Goal: Transaction & Acquisition: Subscribe to service/newsletter

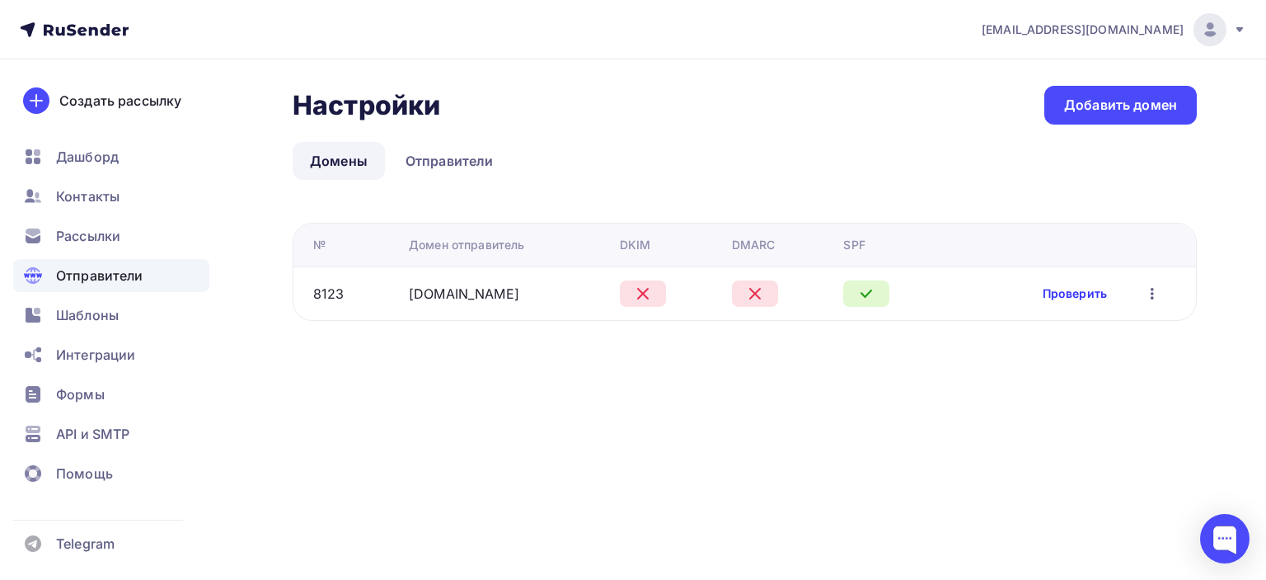
click at [1072, 294] on link "Проверить" at bounding box center [1075, 293] width 64 height 16
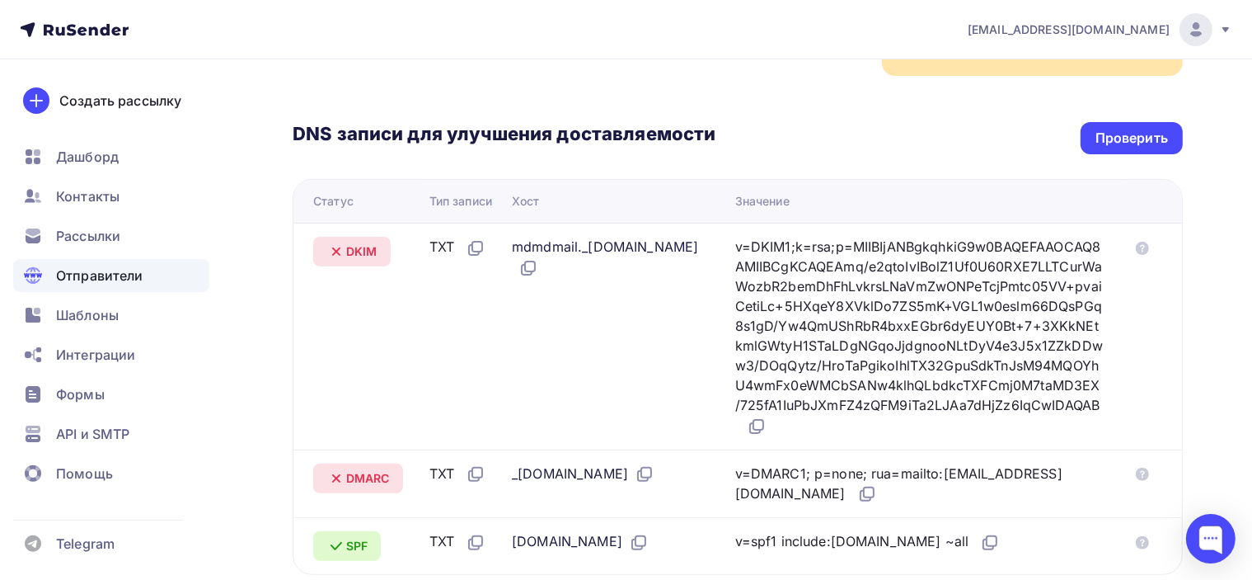
scroll to position [82, 0]
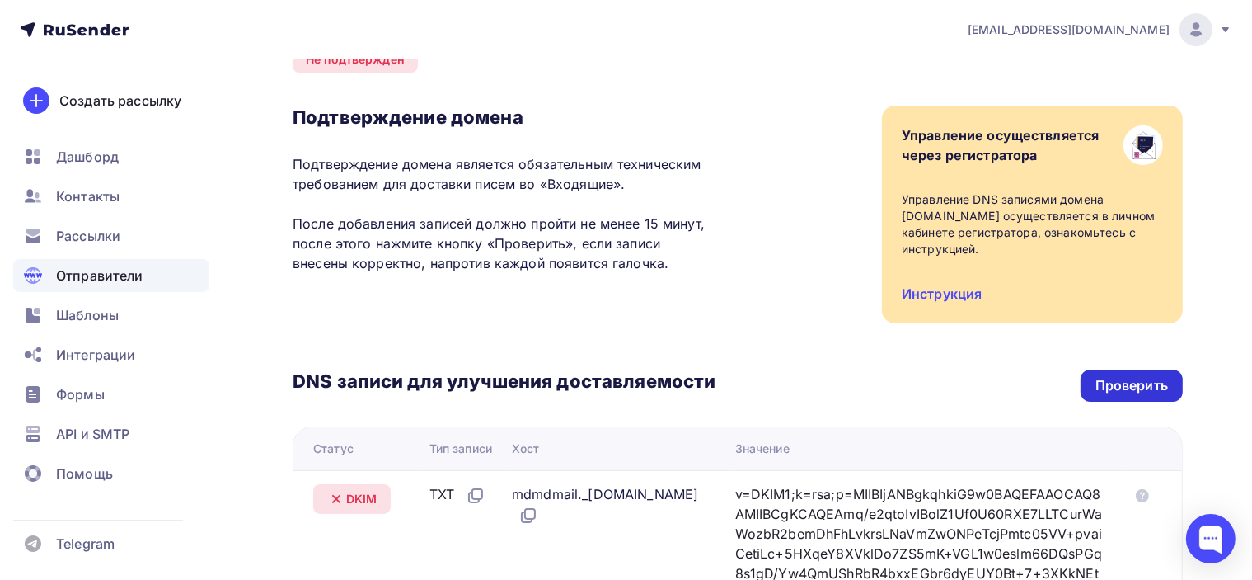
click at [1140, 376] on div "Проверить" at bounding box center [1132, 385] width 73 height 19
click at [1111, 376] on div "Проверить" at bounding box center [1132, 385] width 73 height 19
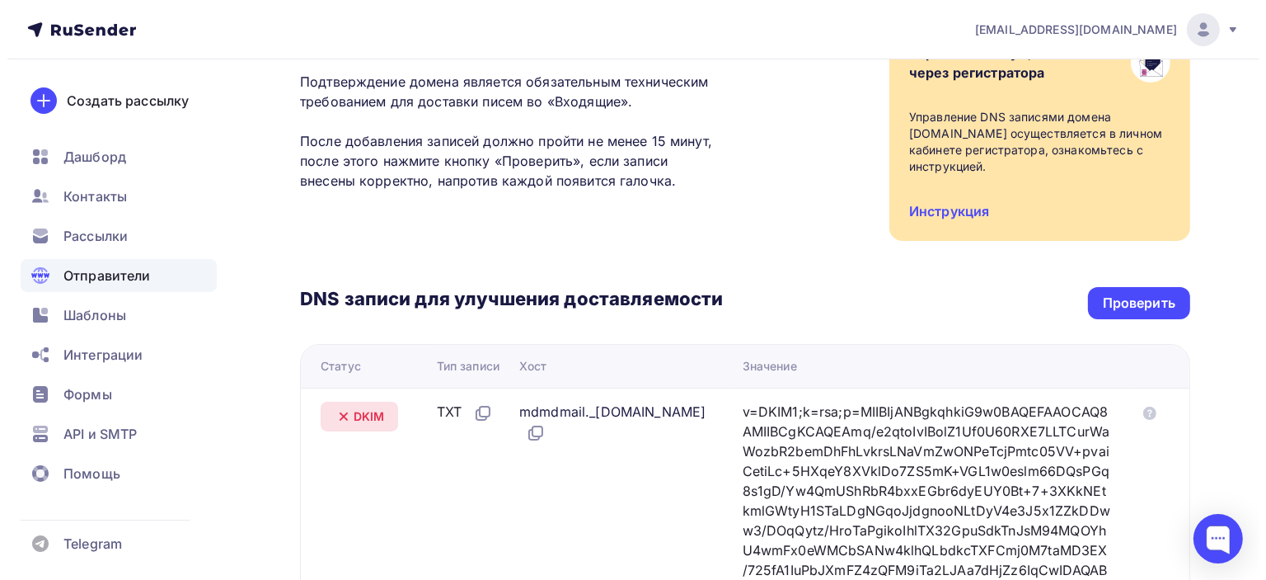
scroll to position [0, 0]
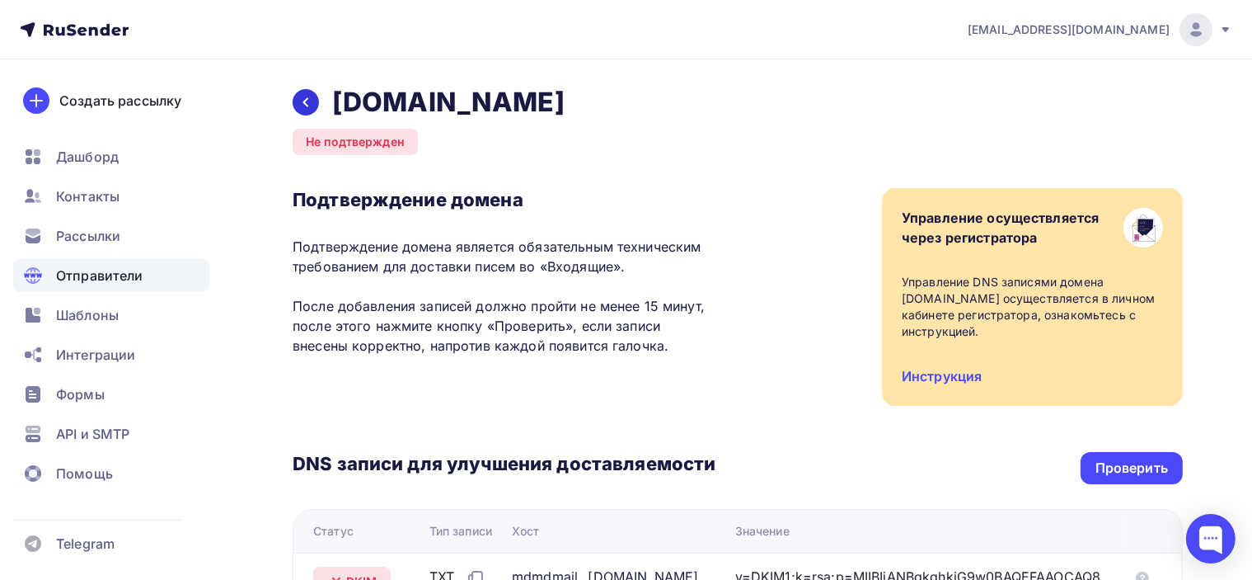
click at [303, 101] on icon at bounding box center [305, 102] width 13 height 13
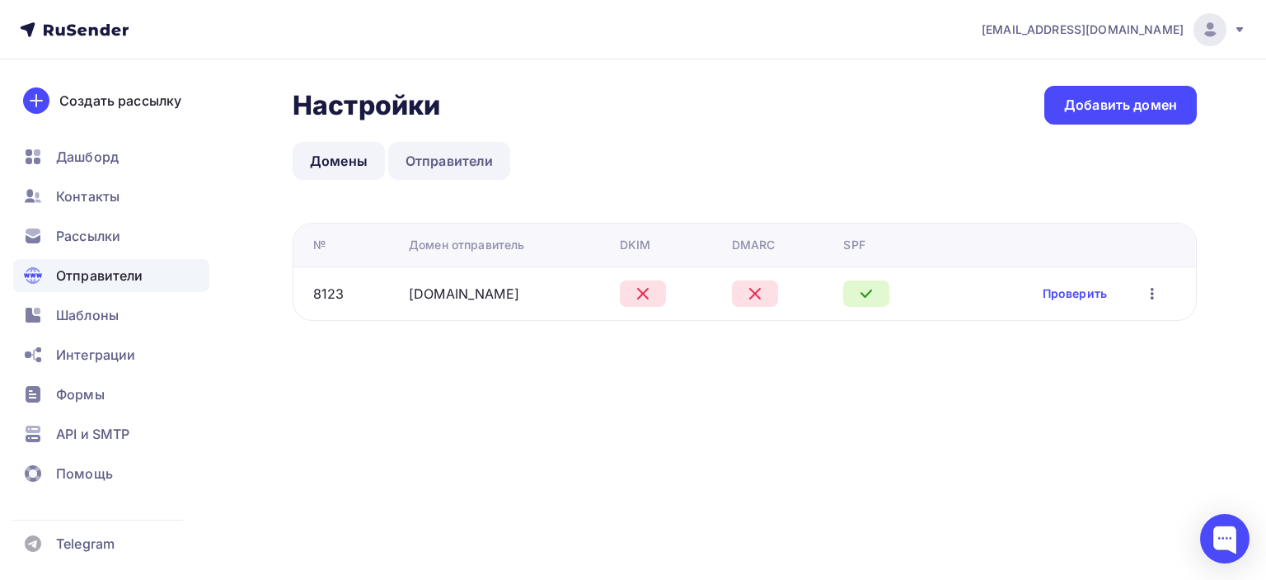
click at [466, 159] on link "Отправители" at bounding box center [449, 161] width 123 height 38
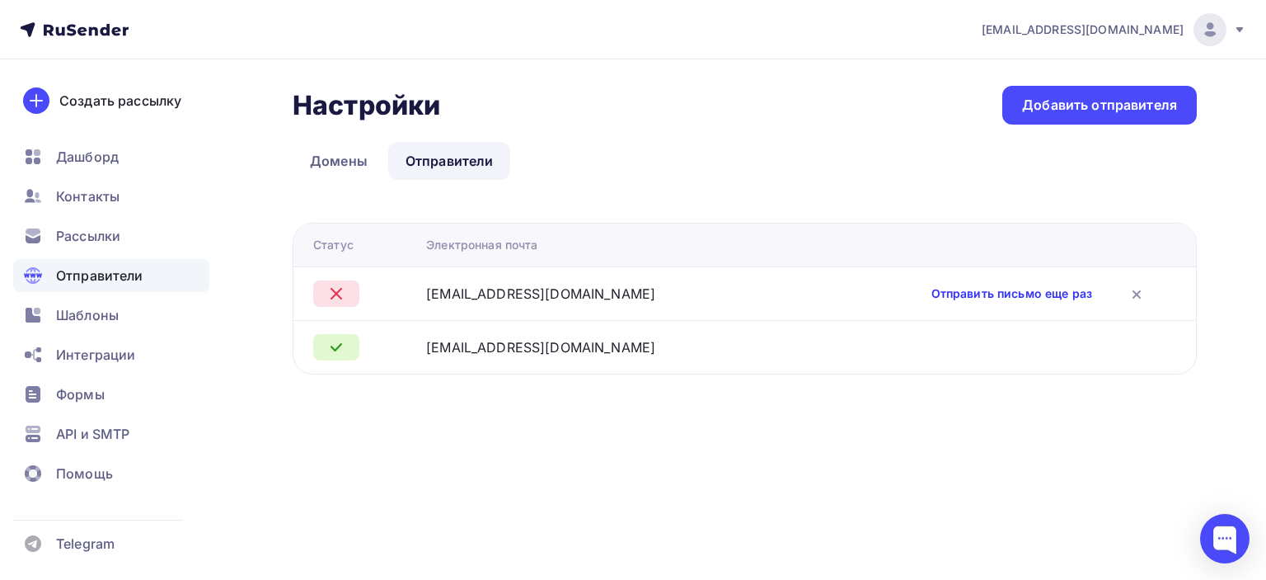
click at [993, 289] on link "Отправить письмо еще раз" at bounding box center [1012, 293] width 161 height 16
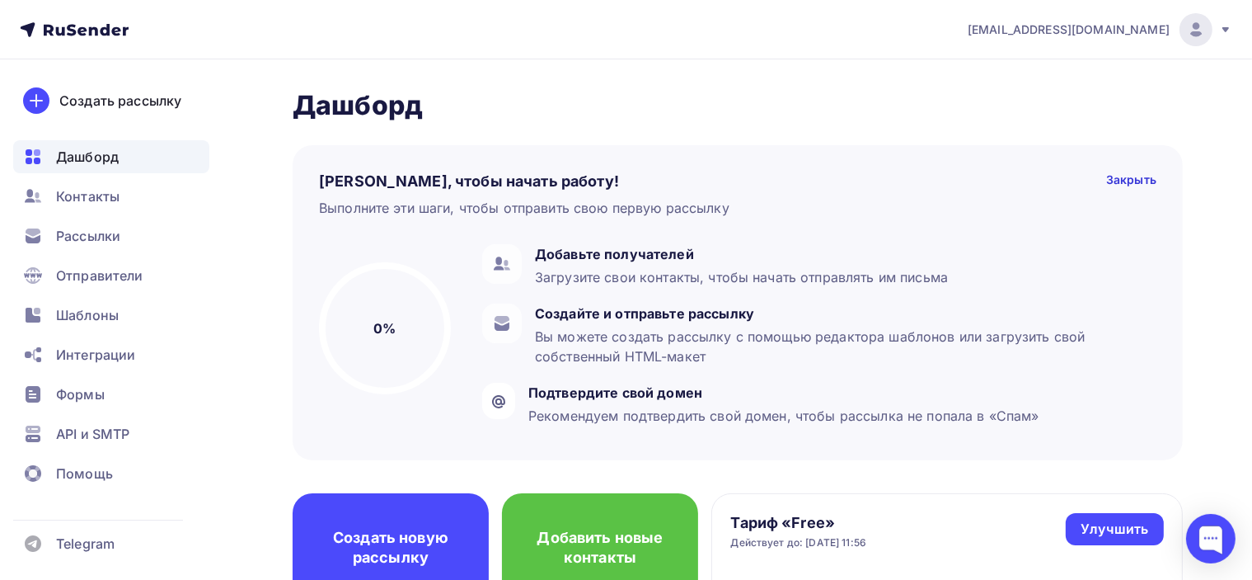
click at [768, 114] on h2 "Дашборд" at bounding box center [738, 105] width 890 height 33
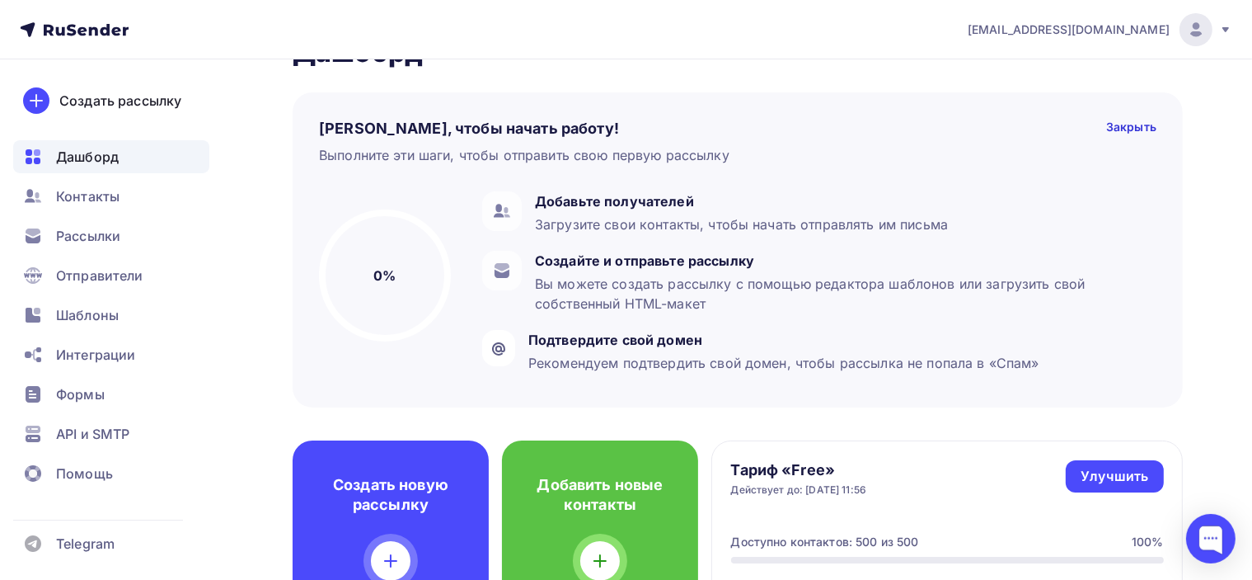
scroll to position [82, 0]
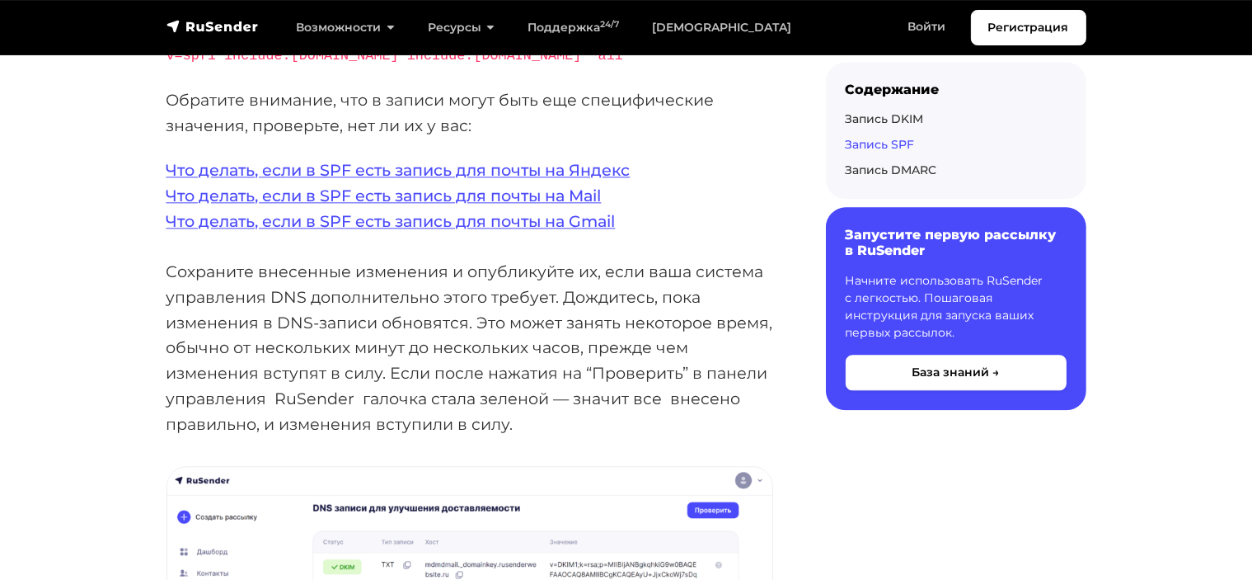
scroll to position [4039, 0]
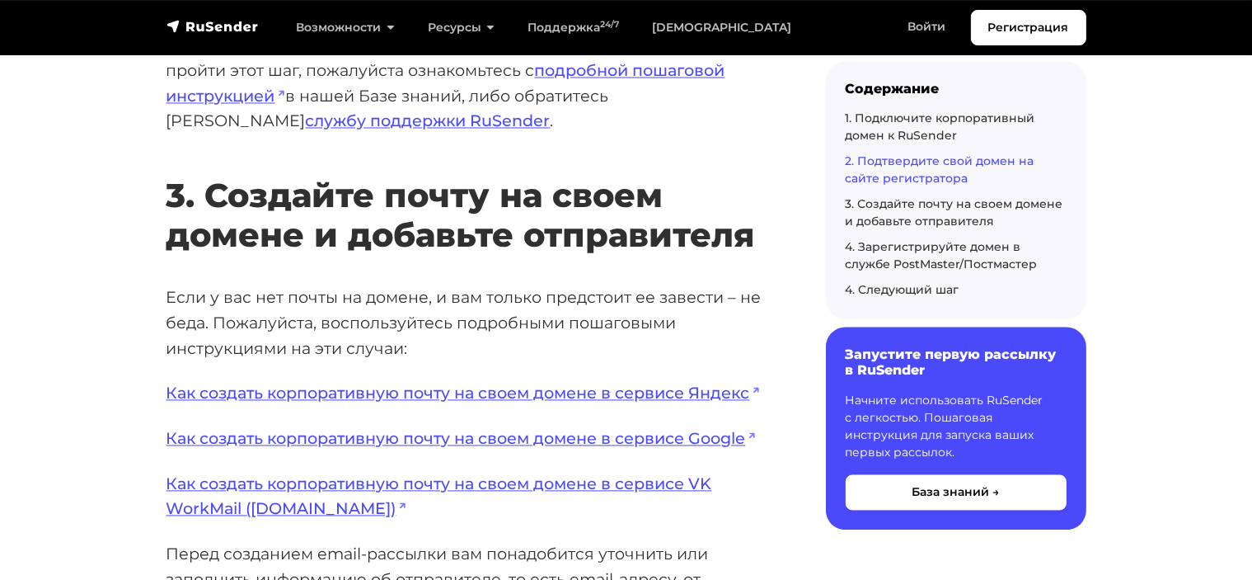
scroll to position [3151, 0]
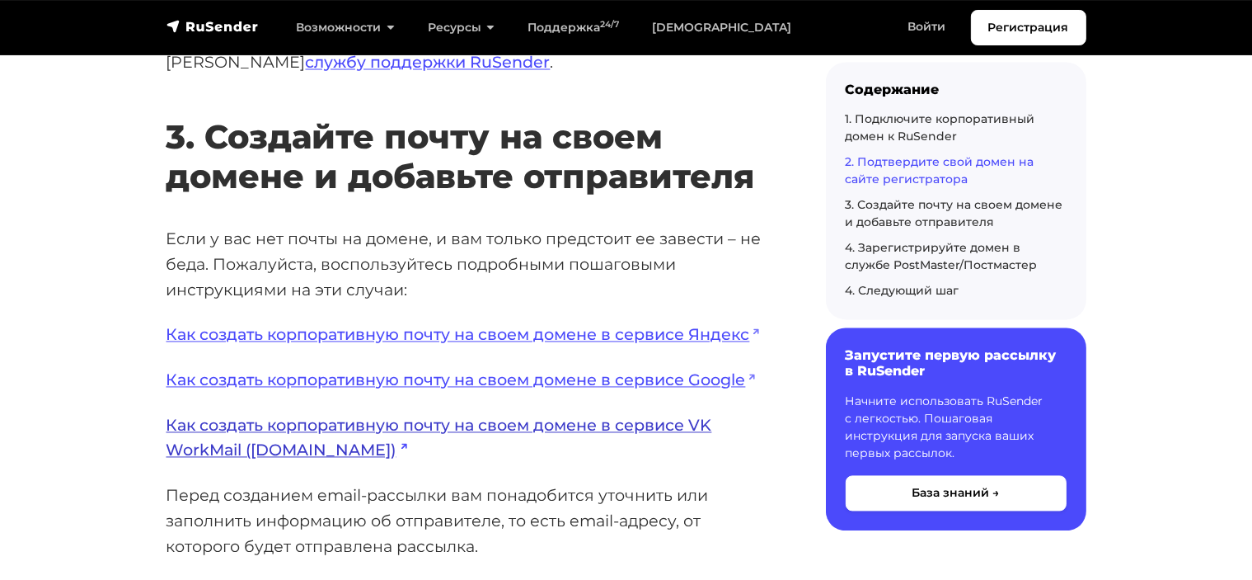
click at [632, 432] on link "Как создать корпоративную почту на своем домене в сервисе VK WorkMail ([DOMAIN_…" at bounding box center [440, 437] width 546 height 45
click at [690, 430] on link "Как создать корпоративную почту на своем домене в сервисе VK WorkMail (biz.mail…" at bounding box center [440, 437] width 546 height 45
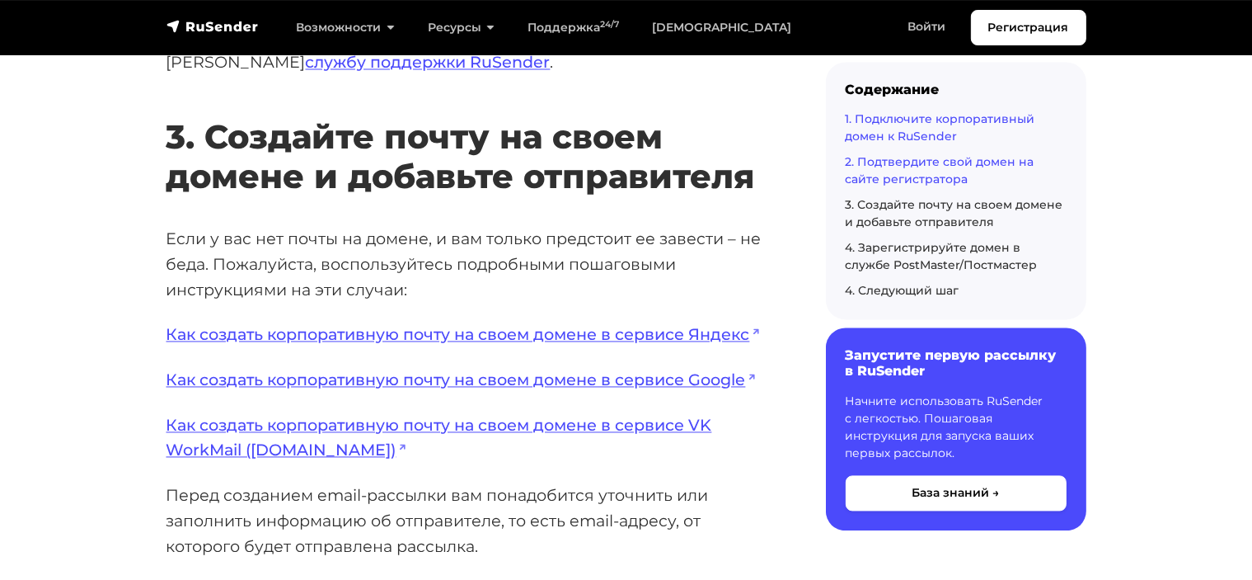
click at [928, 122] on link "1. Подключите корпоративный домен к RuSender" at bounding box center [941, 127] width 190 height 32
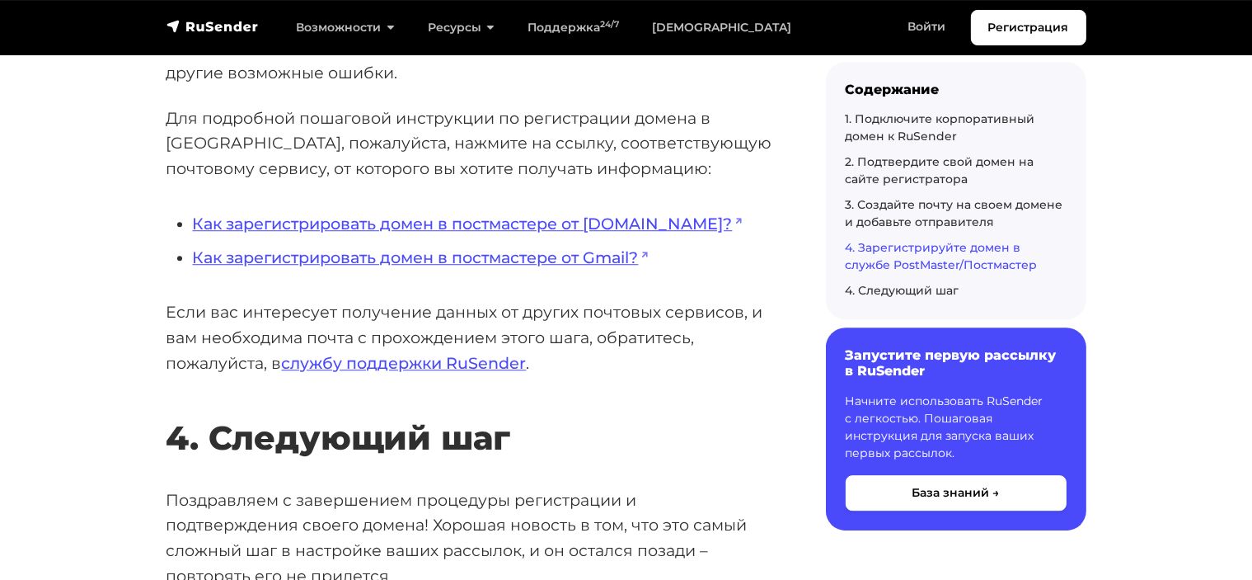
scroll to position [4598, 0]
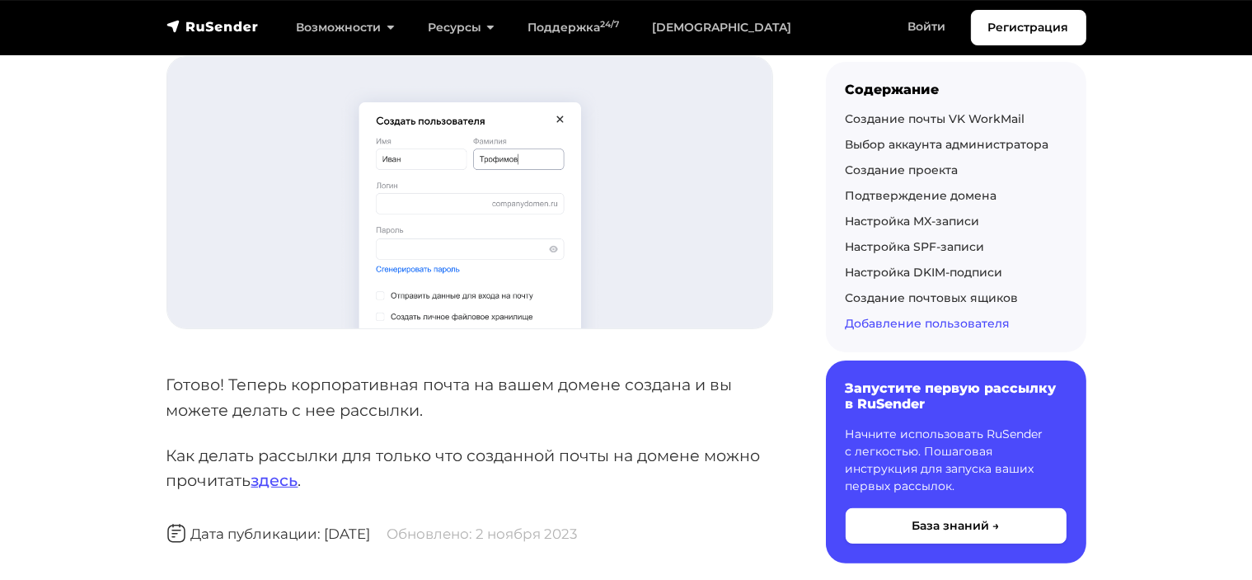
scroll to position [6595, 0]
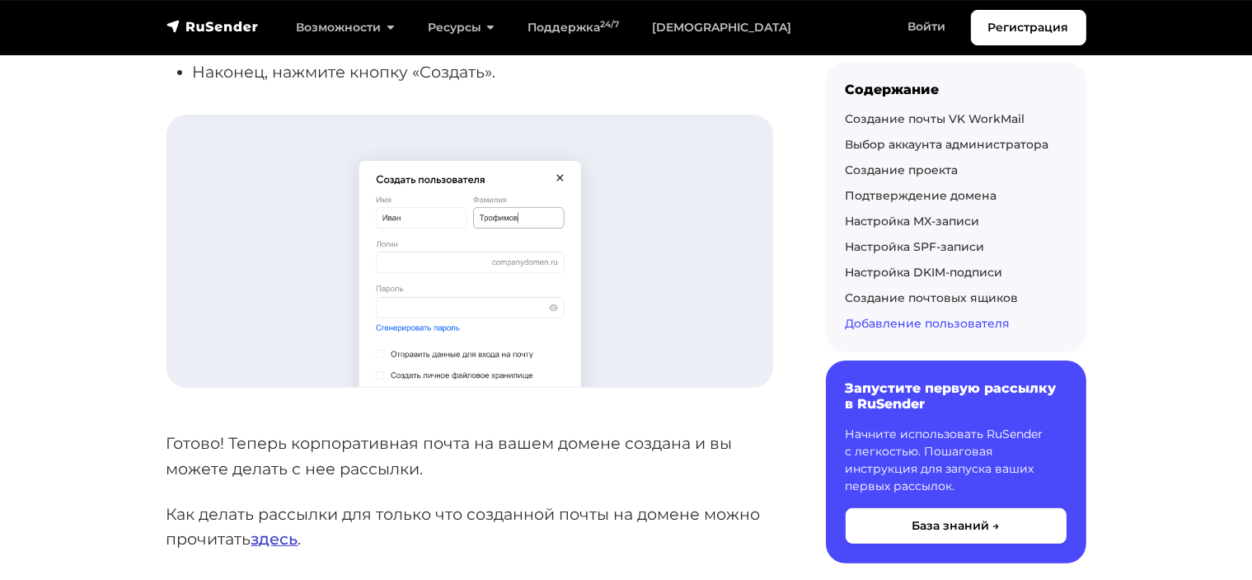
click at [271, 528] on link "здесь" at bounding box center [274, 538] width 47 height 20
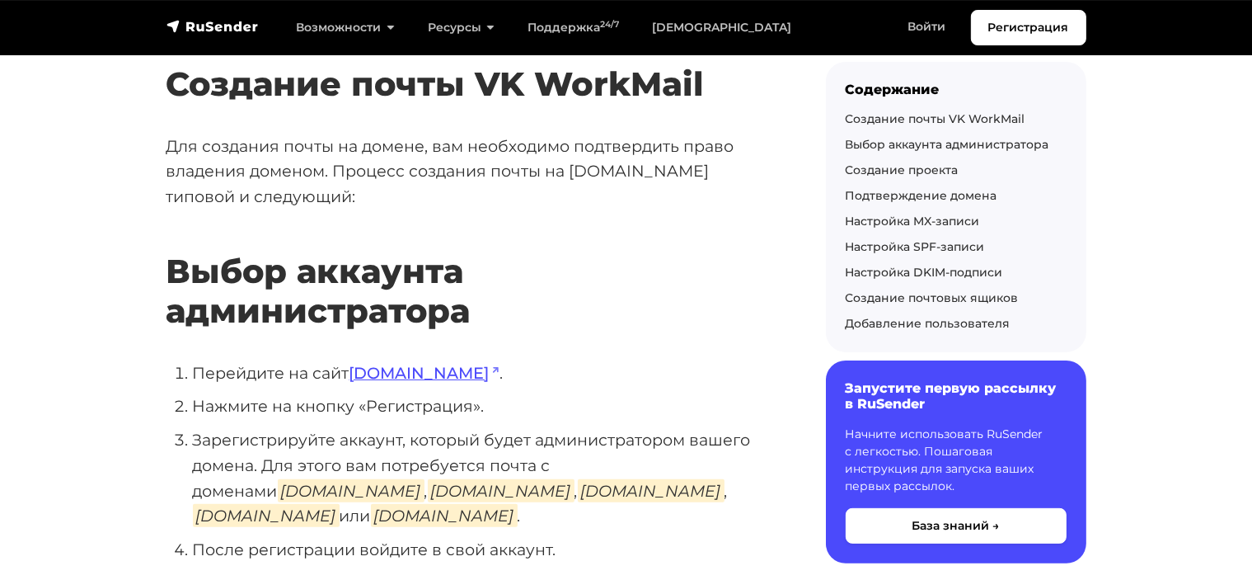
scroll to position [0, 0]
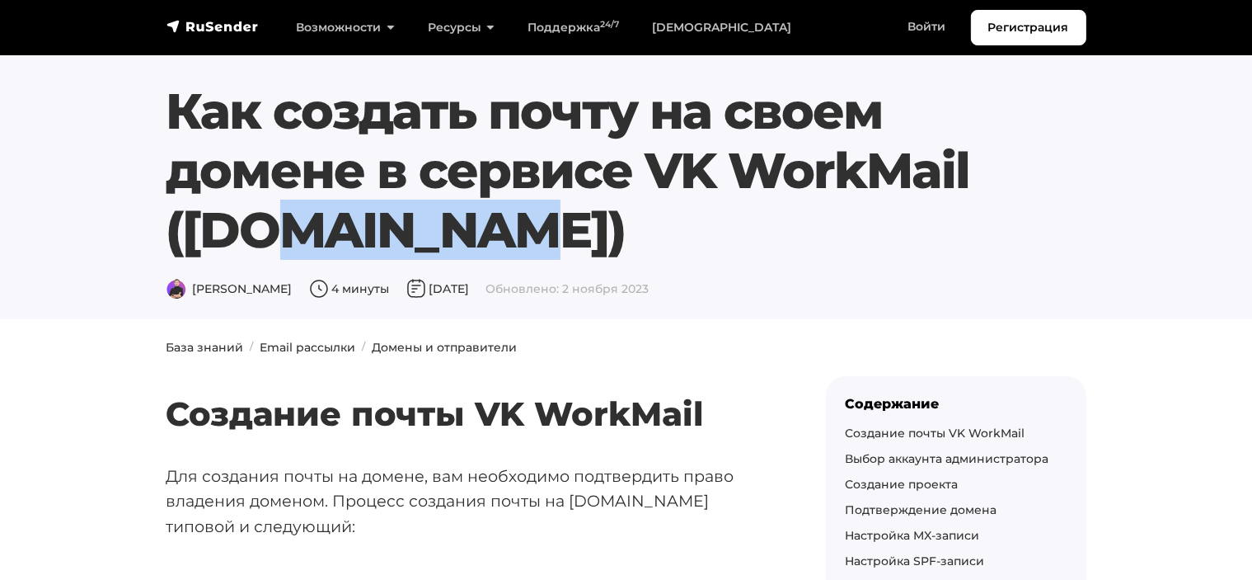
drag, startPoint x: 739, startPoint y: 185, endPoint x: 969, endPoint y: 164, distance: 230.9
click at [969, 164] on h1 "Как создать почту на своем домене в сервисе VK WorkMail (biz.mail.ru)" at bounding box center [627, 171] width 920 height 178
copy h1 "WorkMail"
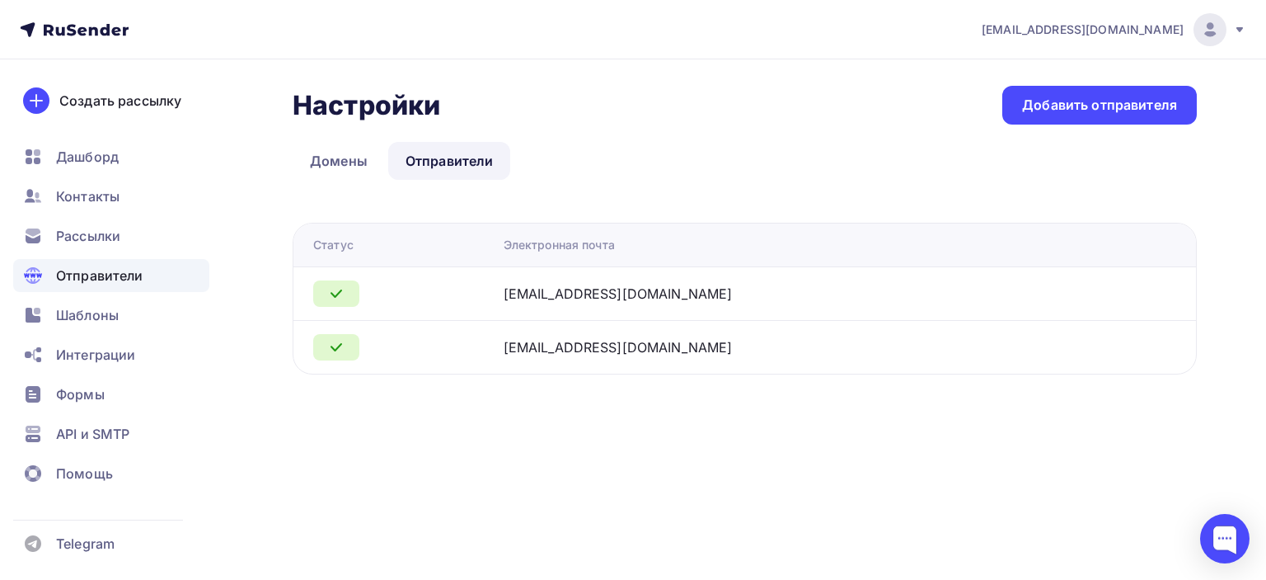
click at [636, 160] on ul "Домены Отправители" at bounding box center [745, 161] width 904 height 38
click at [317, 159] on link "Домены" at bounding box center [339, 161] width 92 height 38
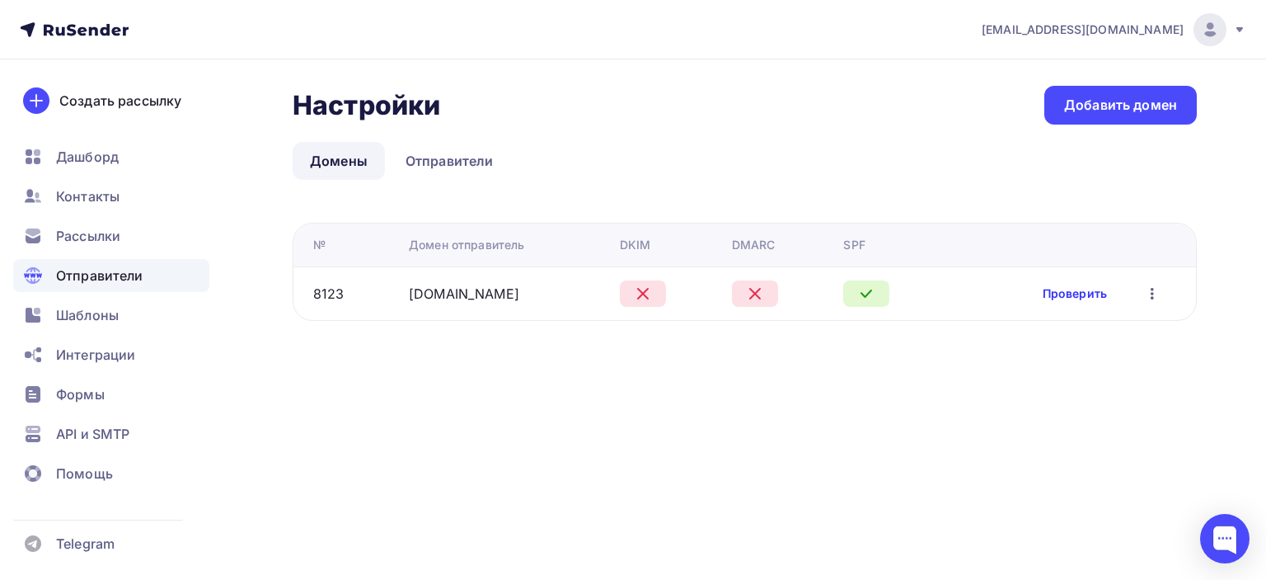
click at [1095, 291] on link "Проверить" at bounding box center [1075, 293] width 64 height 16
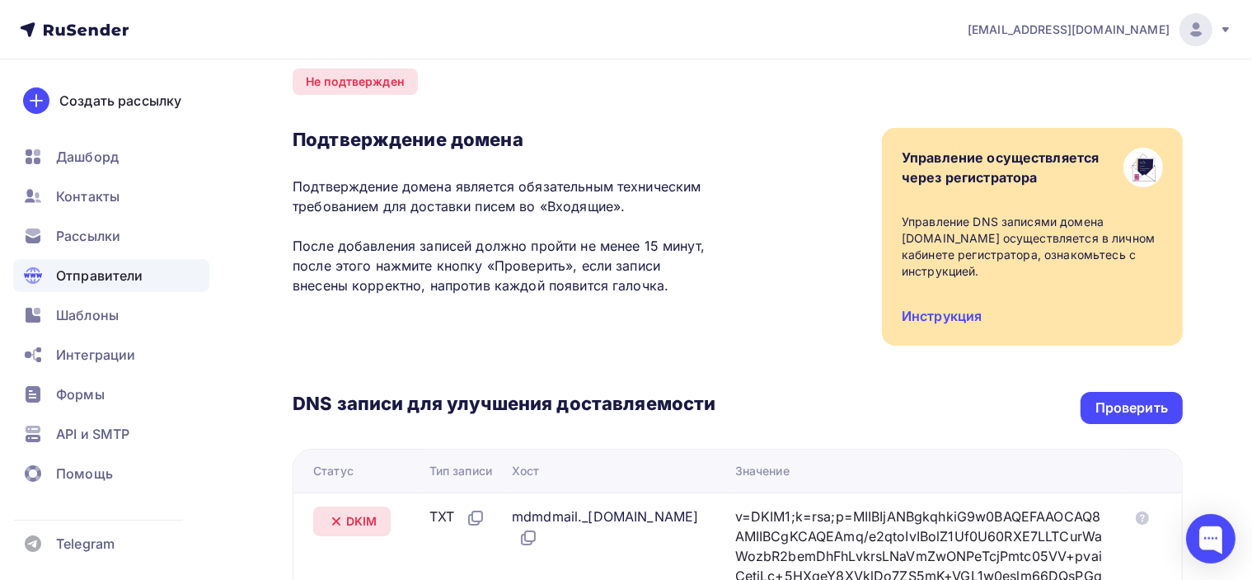
scroll to position [143, 0]
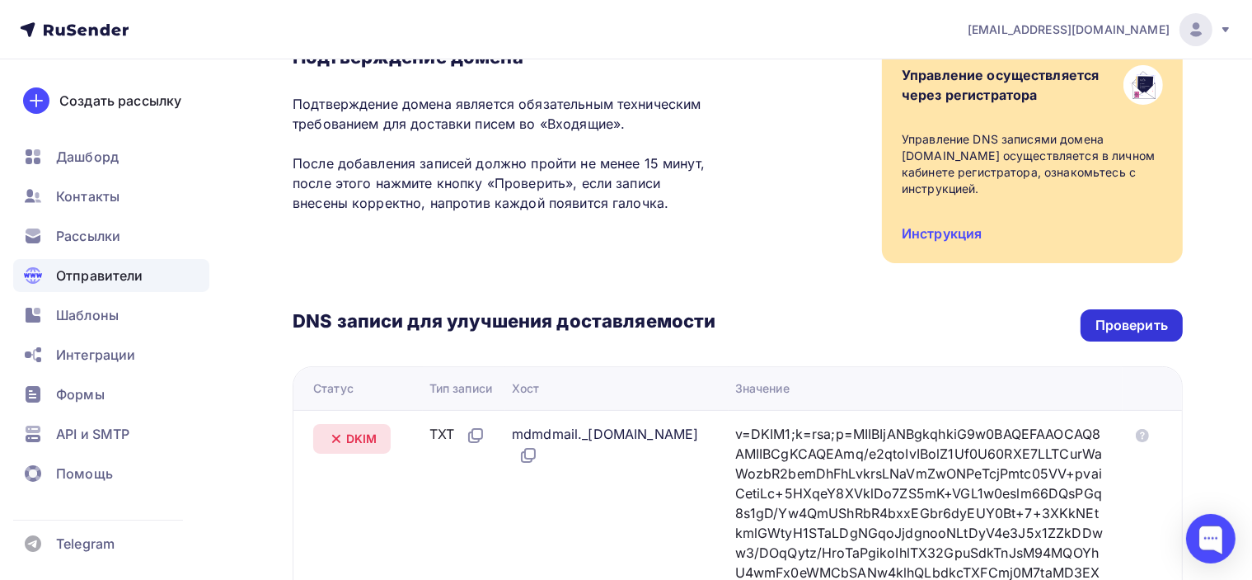
click at [1143, 316] on div "Проверить" at bounding box center [1132, 325] width 73 height 19
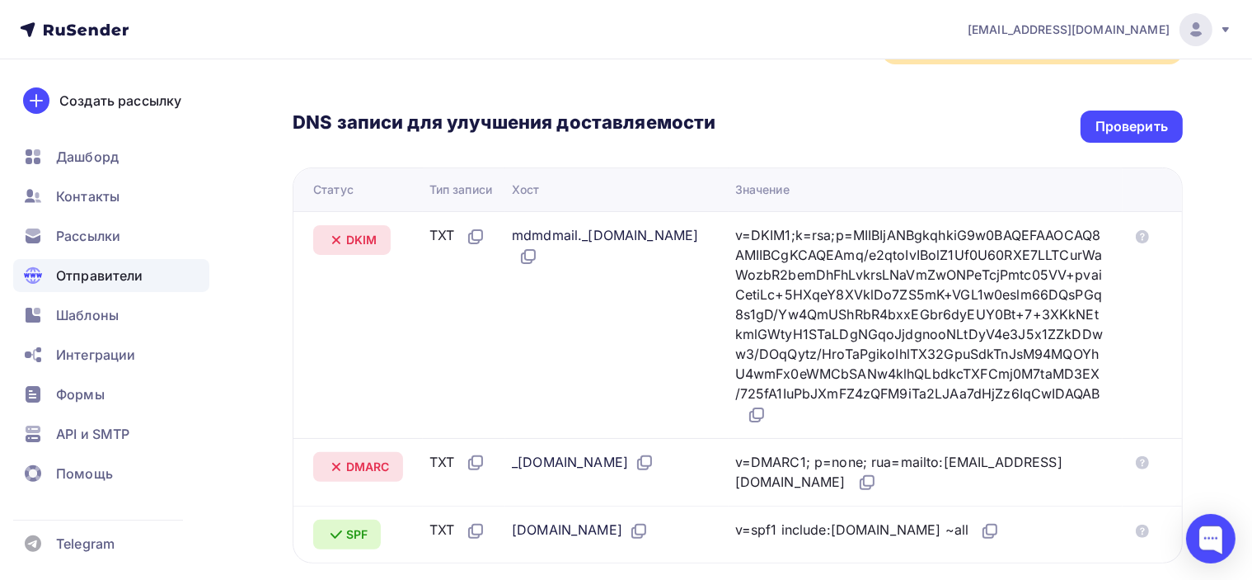
scroll to position [412, 0]
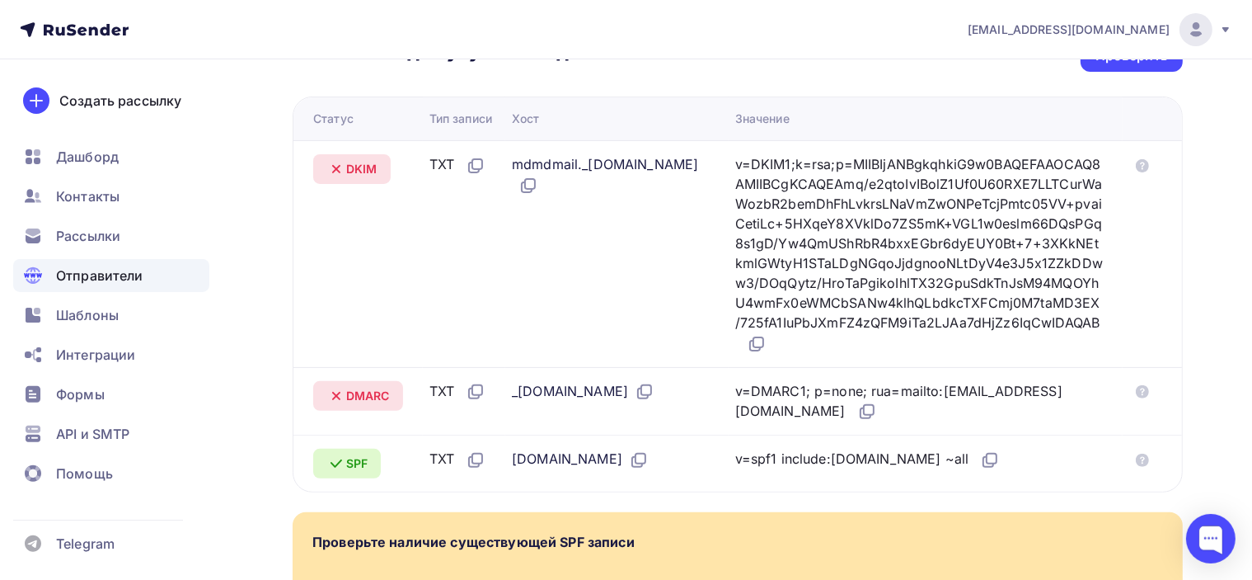
drag, startPoint x: 516, startPoint y: 396, endPoint x: 680, endPoint y: 395, distance: 164.1
click at [655, 395] on div "_dmarc.poslanie-online.ru" at bounding box center [583, 391] width 143 height 21
copy div "_dmarc.poslanie-online.ru"
click at [725, 45] on nav "poslanie-info@ya.ru Аккаунт Тарифы Выйти Создать рассылку Дашборд Контакты Расс…" at bounding box center [626, 29] width 1252 height 59
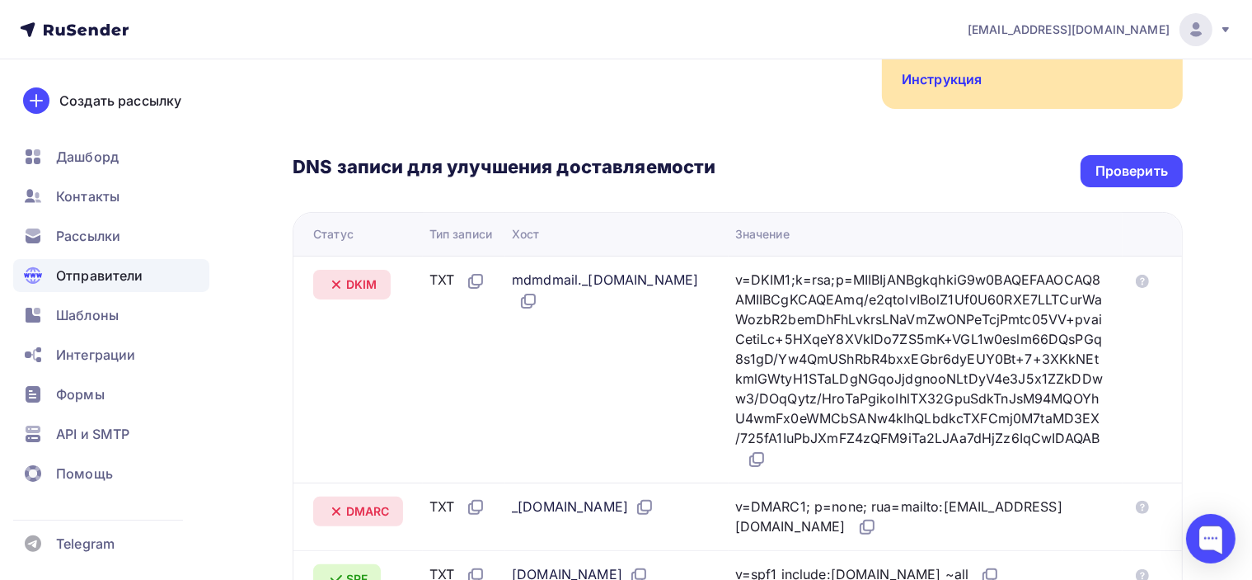
scroll to position [165, 0]
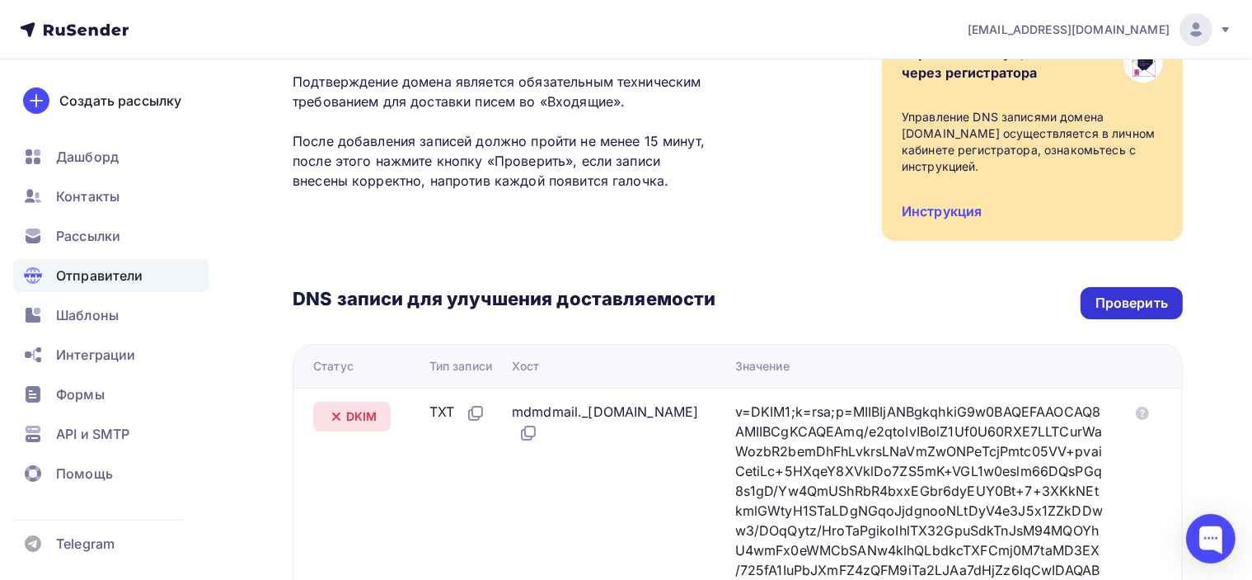
click at [1147, 293] on div "Проверить" at bounding box center [1132, 302] width 73 height 19
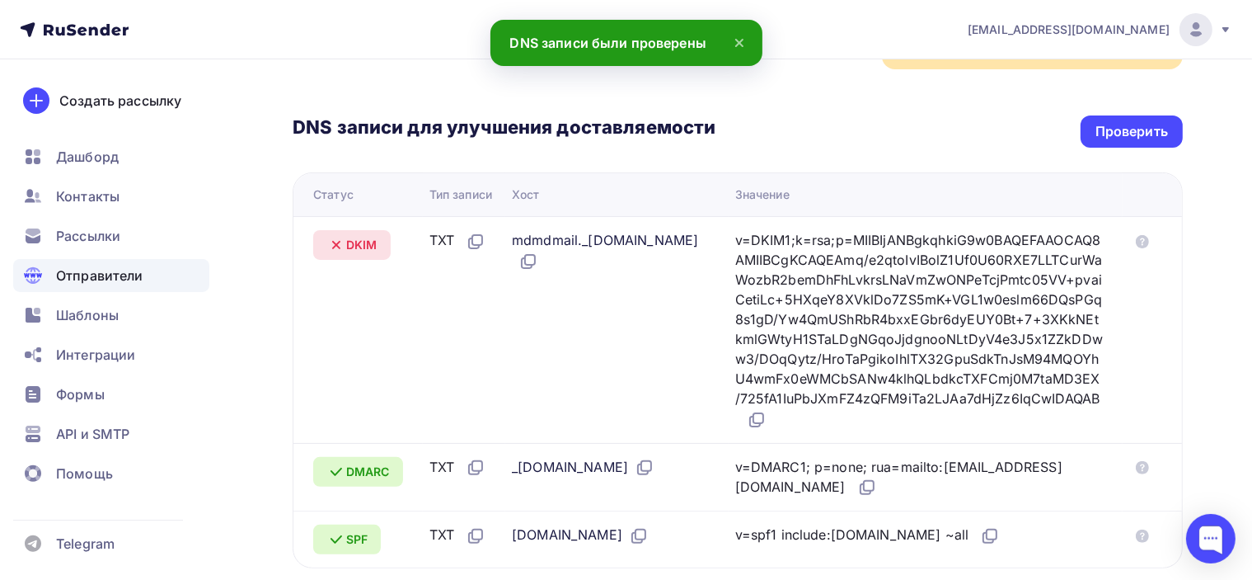
scroll to position [330, 0]
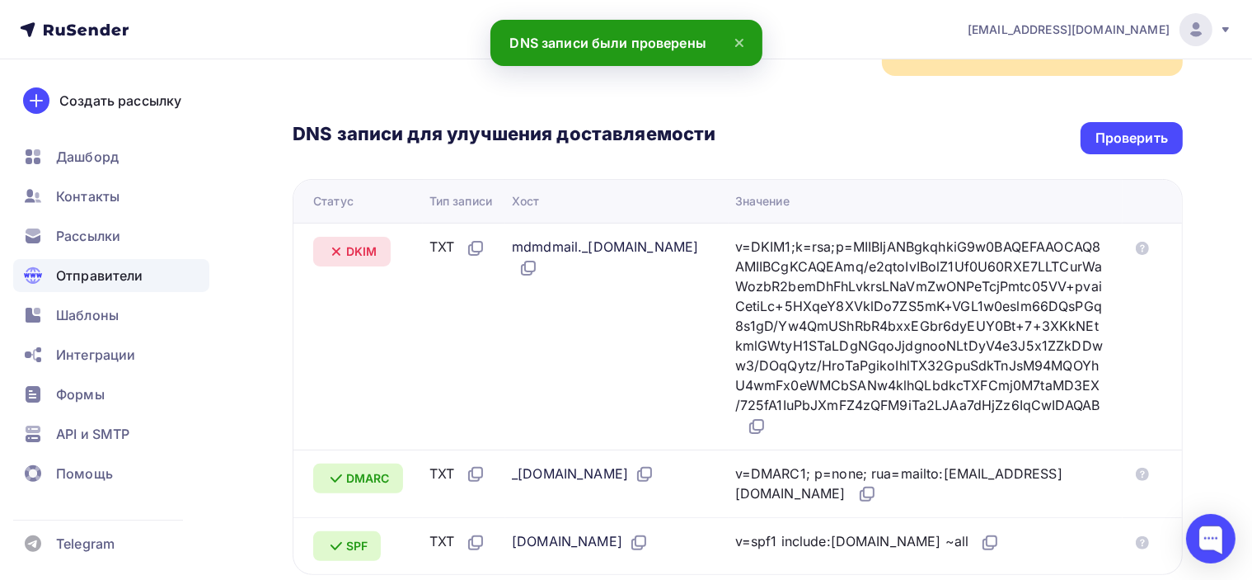
drag, startPoint x: 569, startPoint y: 247, endPoint x: 516, endPoint y: 223, distance: 57.9
click at [516, 237] on div "mdmdmail._domainkey.poslanie-online.ru" at bounding box center [610, 257] width 197 height 41
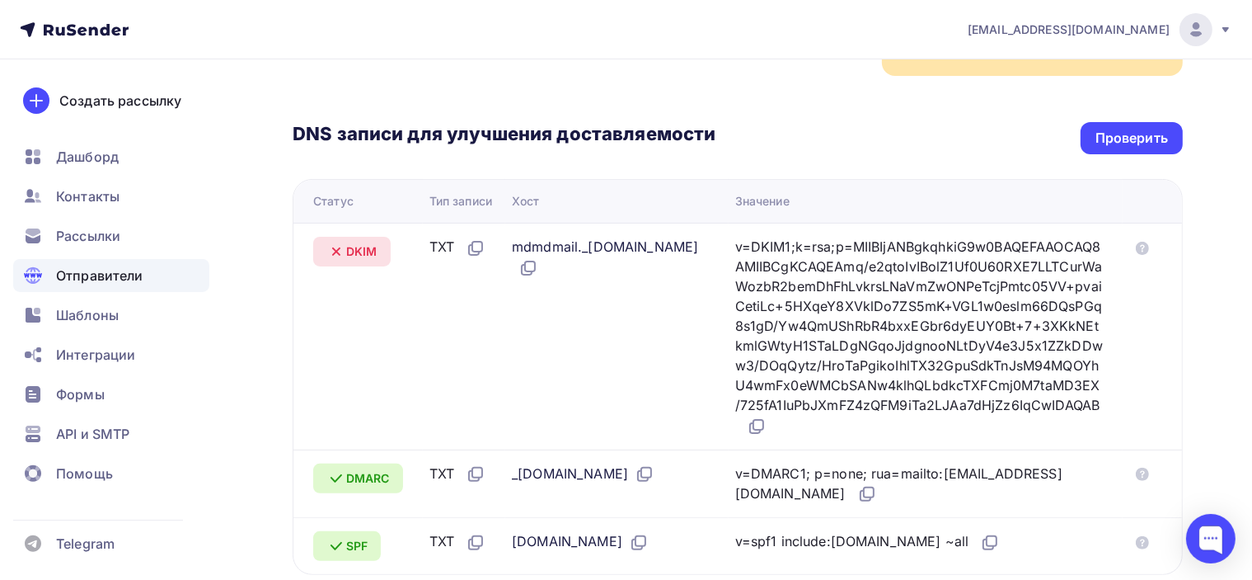
copy div "mdmdmail._domainkey.poslanie-online.ru"
click at [1101, 129] on div "Проверить" at bounding box center [1132, 138] width 73 height 19
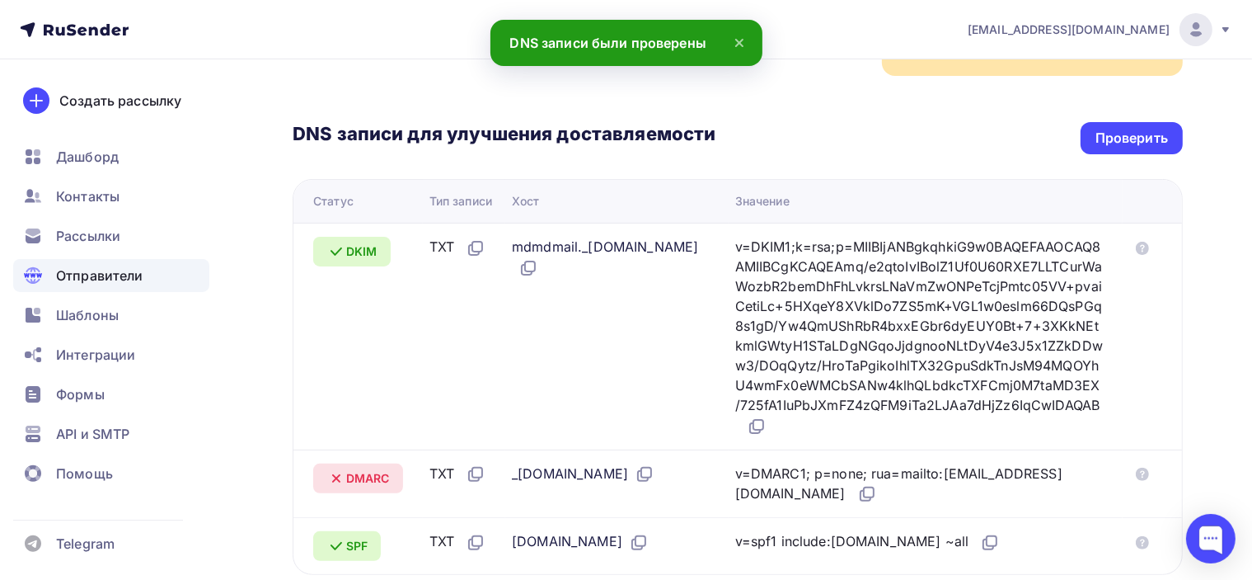
click at [867, 122] on div "DNS записи для улучшения доставляемости Проверить" at bounding box center [738, 138] width 890 height 32
click at [1132, 129] on div "Проверить" at bounding box center [1132, 138] width 73 height 19
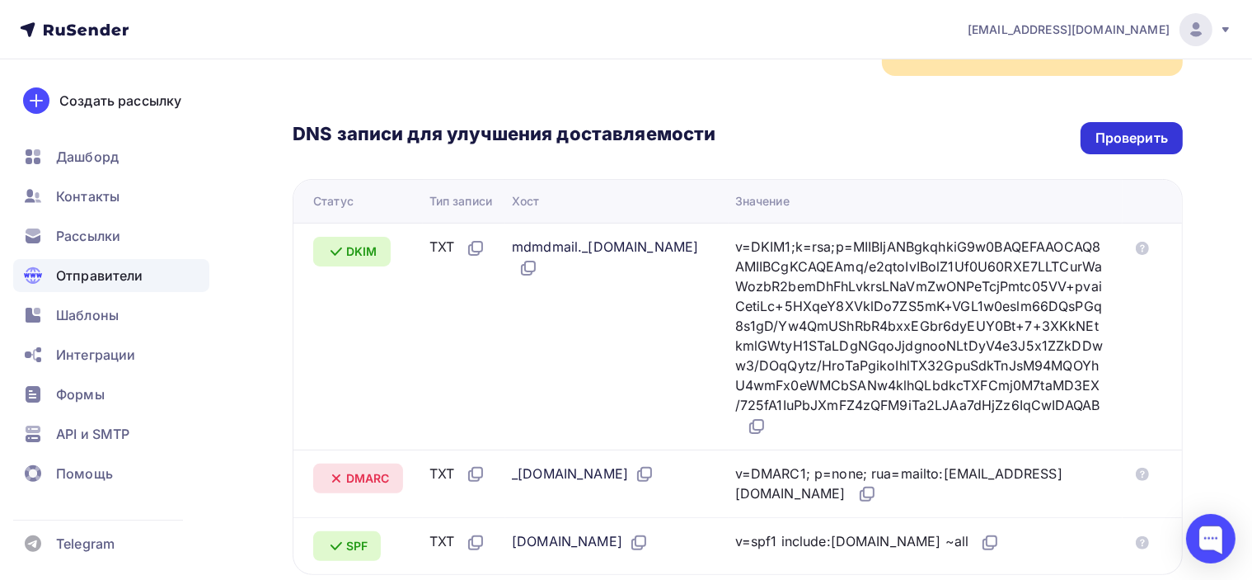
click at [1129, 129] on div "Проверить" at bounding box center [1132, 138] width 73 height 19
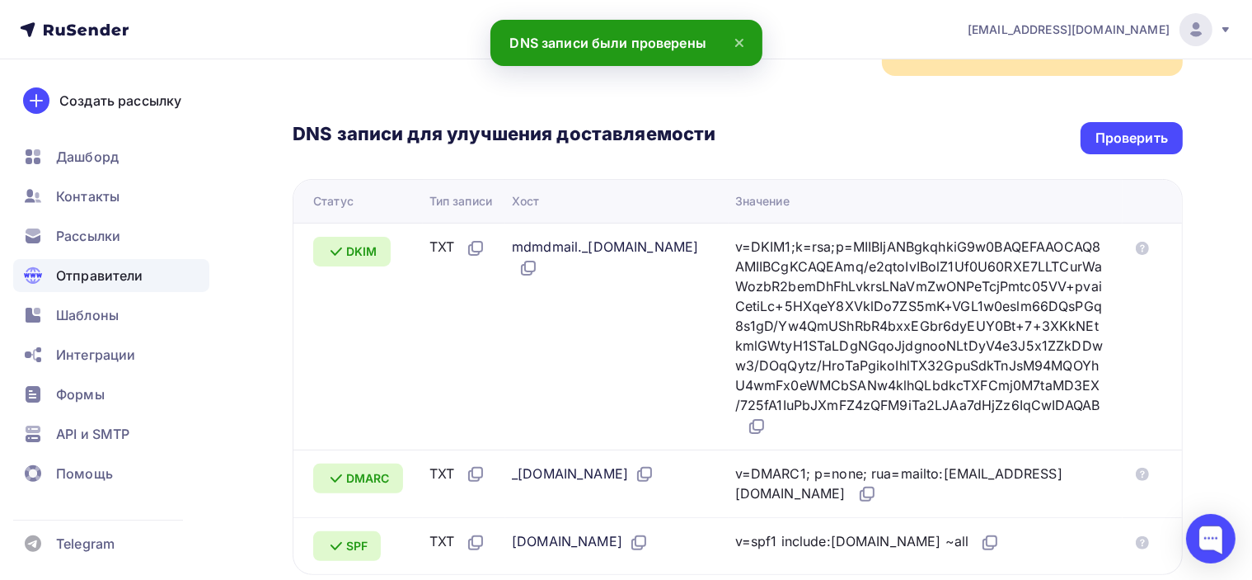
click at [1209, 240] on div "Назад poslanie-online.ru Подтвержден Подтверждение домена Подтверждение домена …" at bounding box center [626, 298] width 1252 height 1136
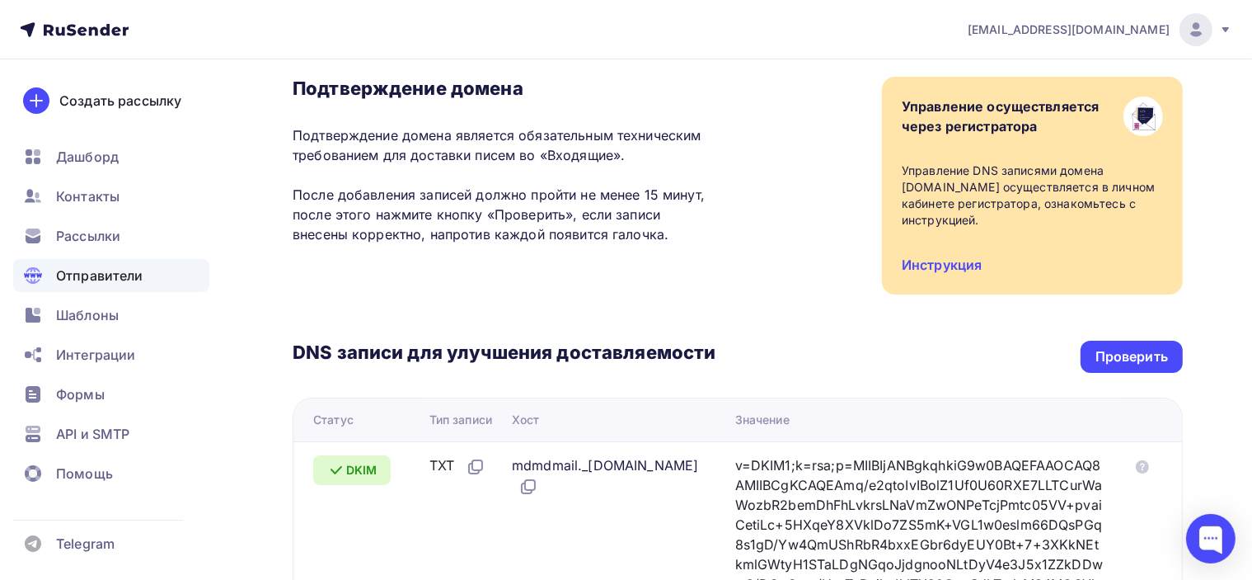
scroll to position [0, 0]
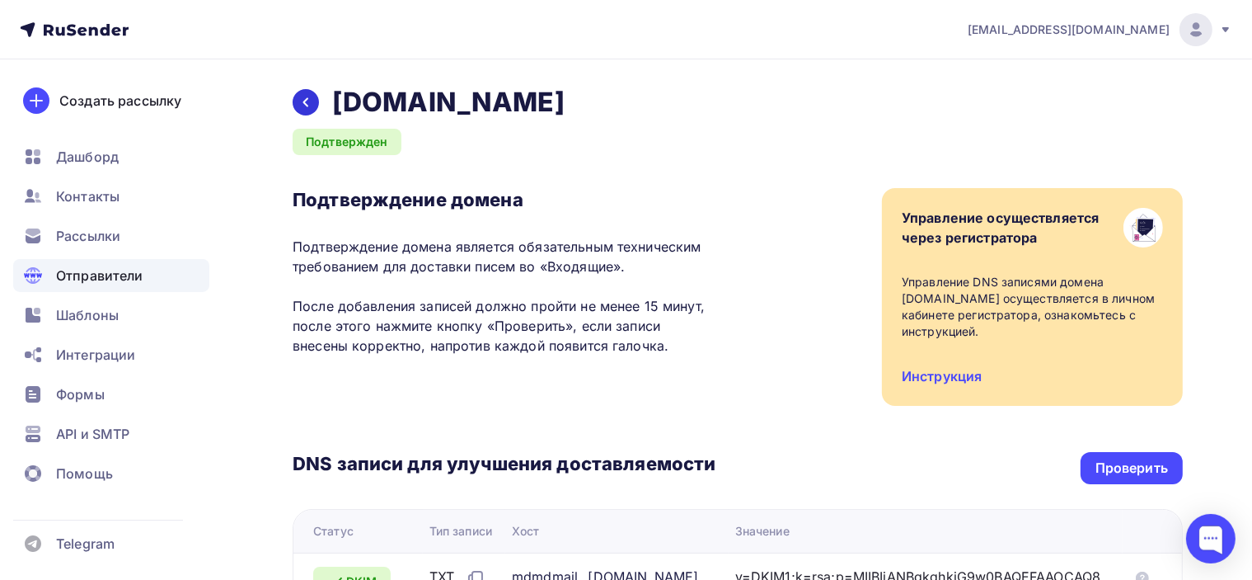
click at [313, 100] on div at bounding box center [306, 102] width 26 height 26
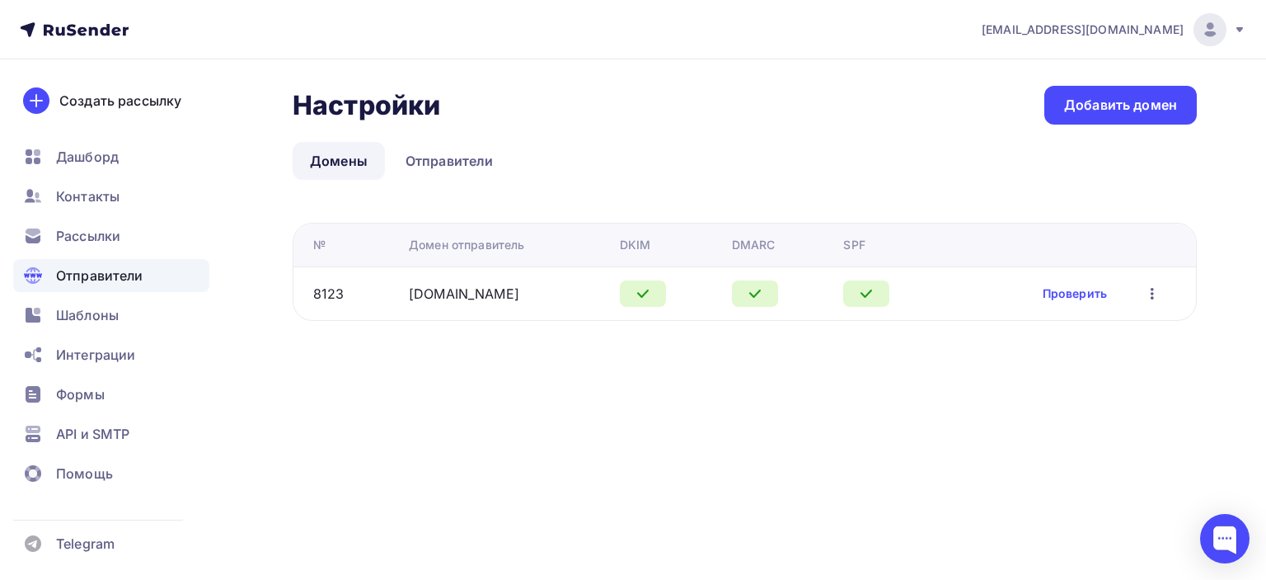
click at [1157, 292] on icon "button" at bounding box center [1153, 294] width 20 height 20
click at [1221, 190] on div "Настройки Настройки Добавить домен Домены Отправители Домены Отправители № Доме…" at bounding box center [633, 222] width 1266 height 327
click at [106, 234] on span "Рассылки" at bounding box center [88, 236] width 64 height 20
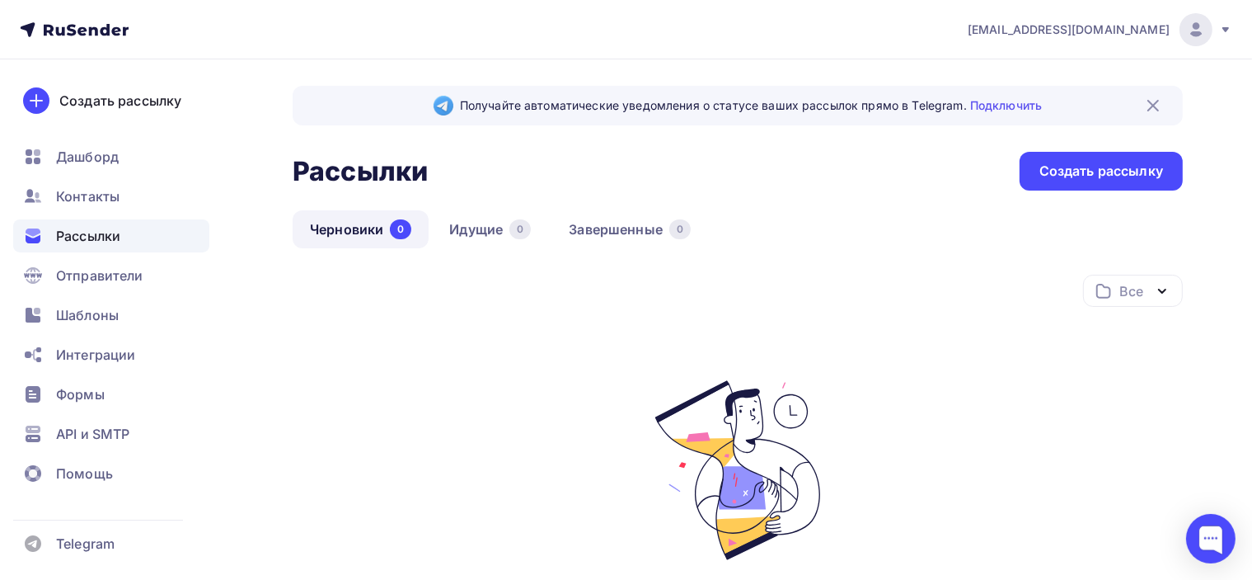
click at [1146, 32] on span "[EMAIL_ADDRESS][DOMAIN_NAME]" at bounding box center [1069, 29] width 202 height 16
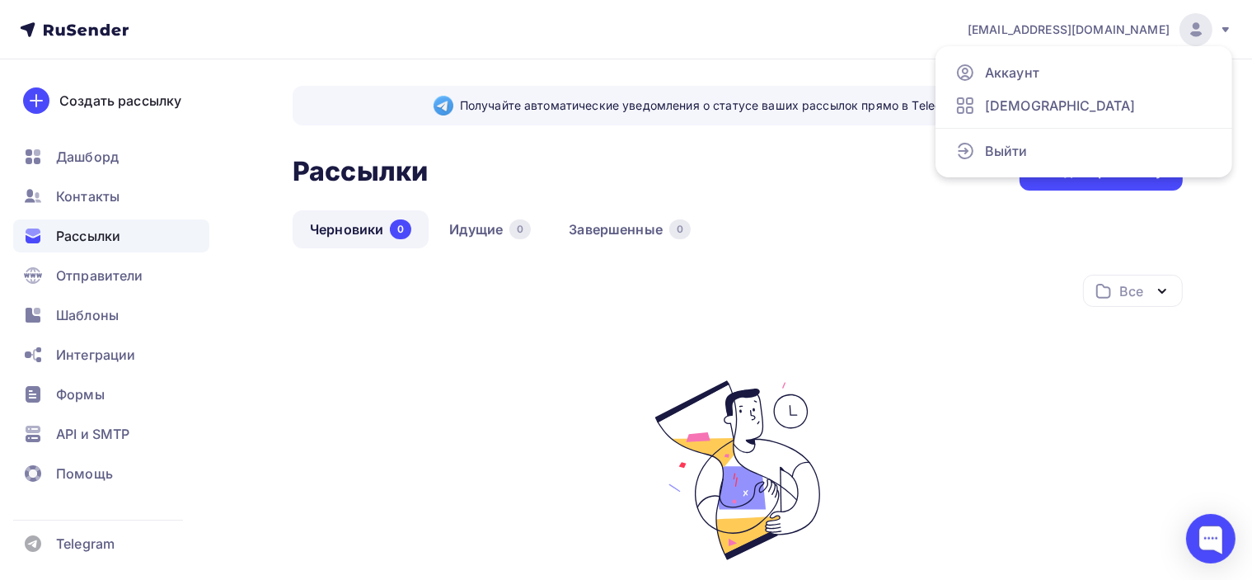
click at [851, 209] on div "Получайте автоматические уведомления о статусе ваших рассылок прямо в Telegram.…" at bounding box center [738, 413] width 890 height 655
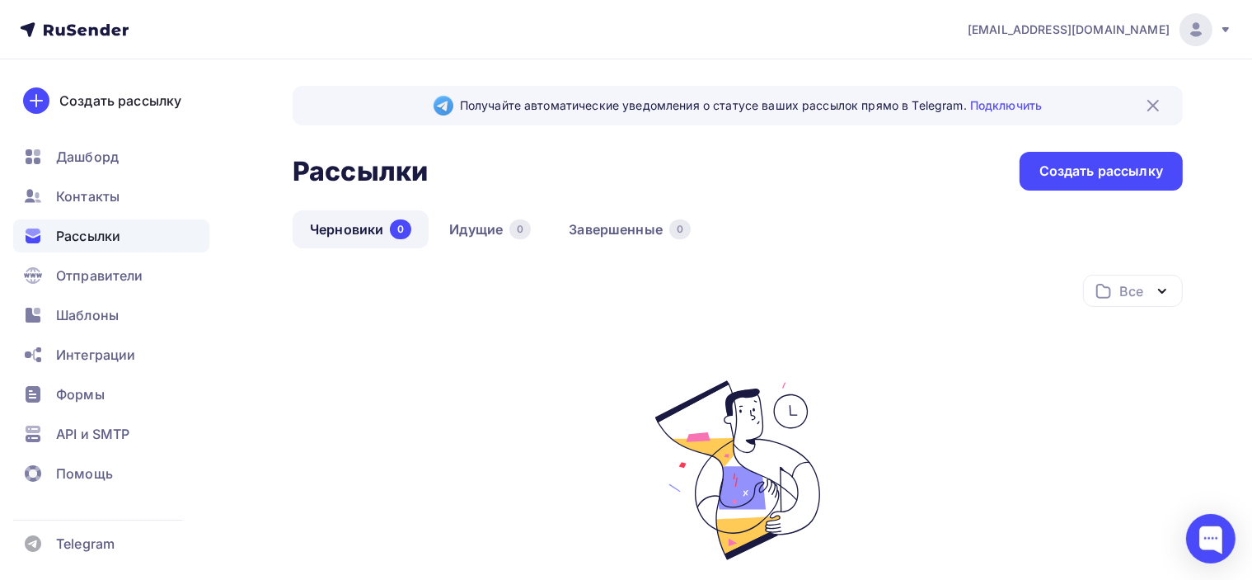
click at [1145, 29] on span "[EMAIL_ADDRESS][DOMAIN_NAME]" at bounding box center [1069, 29] width 202 height 16
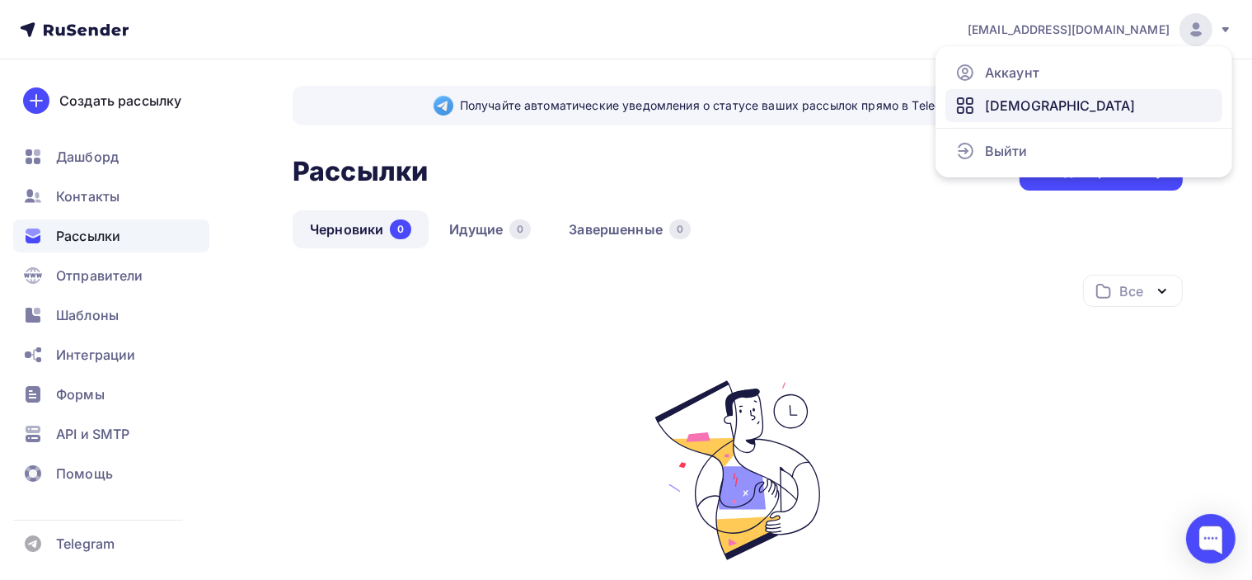
click at [1025, 101] on span "Тарифы" at bounding box center [1060, 106] width 151 height 20
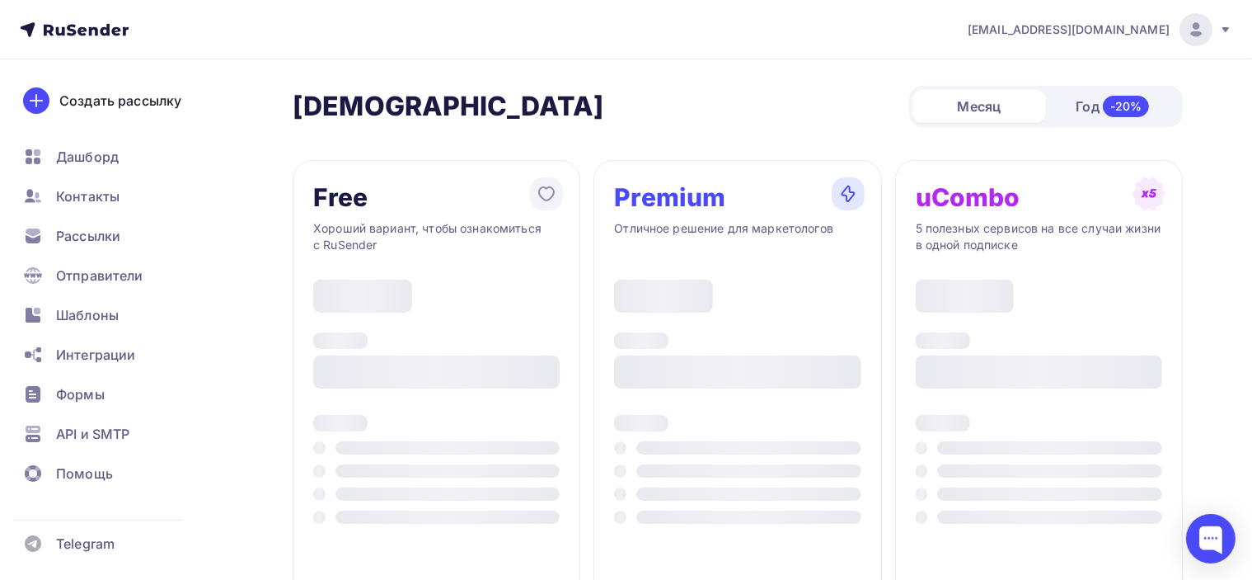
type input "500"
type input "100"
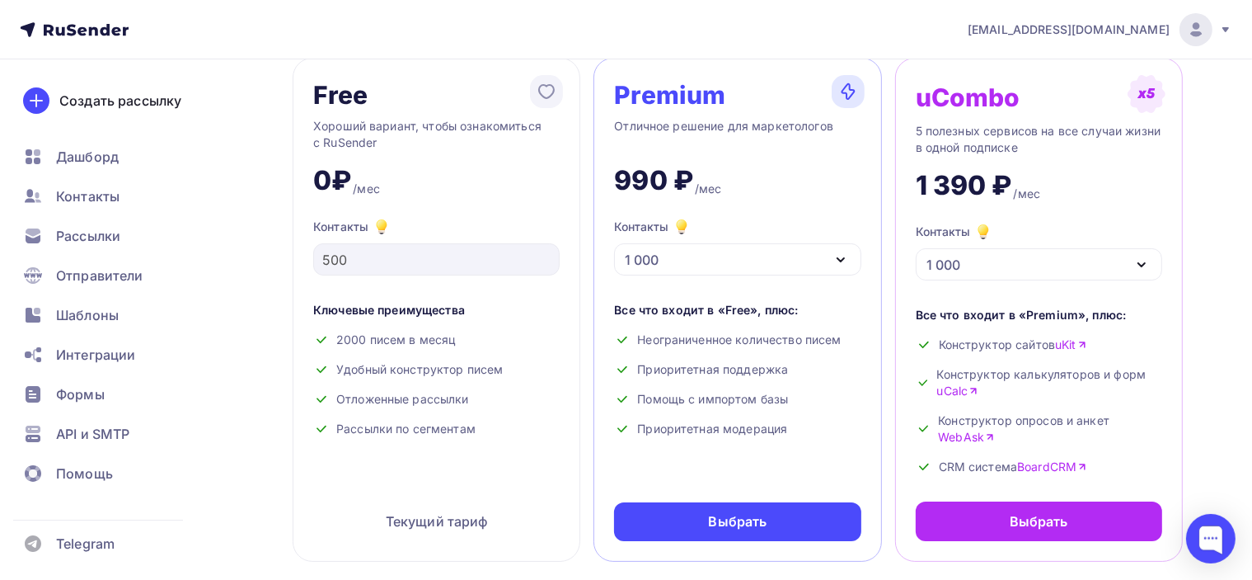
scroll to position [165, 0]
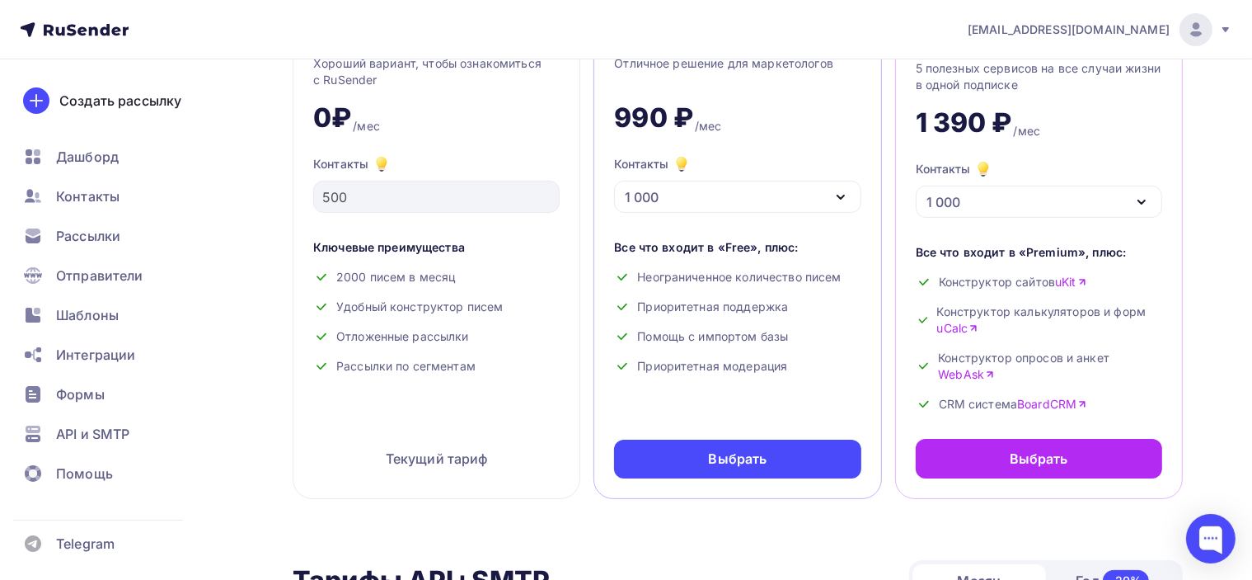
click at [842, 192] on icon "button" at bounding box center [841, 197] width 20 height 20
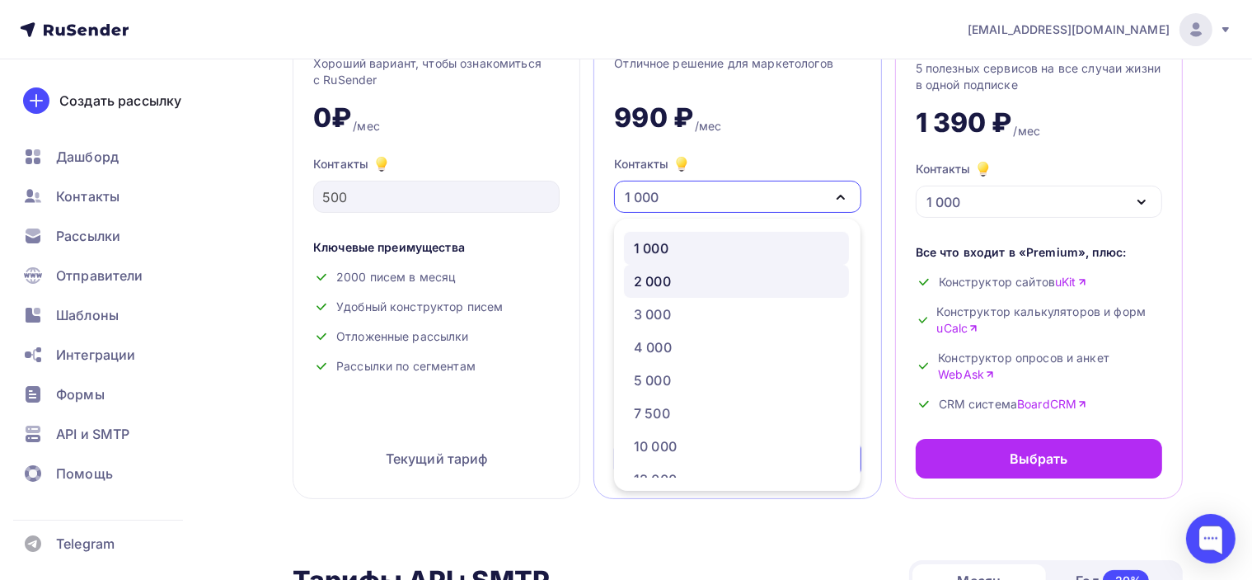
click at [718, 285] on div "2 000" at bounding box center [736, 281] width 205 height 20
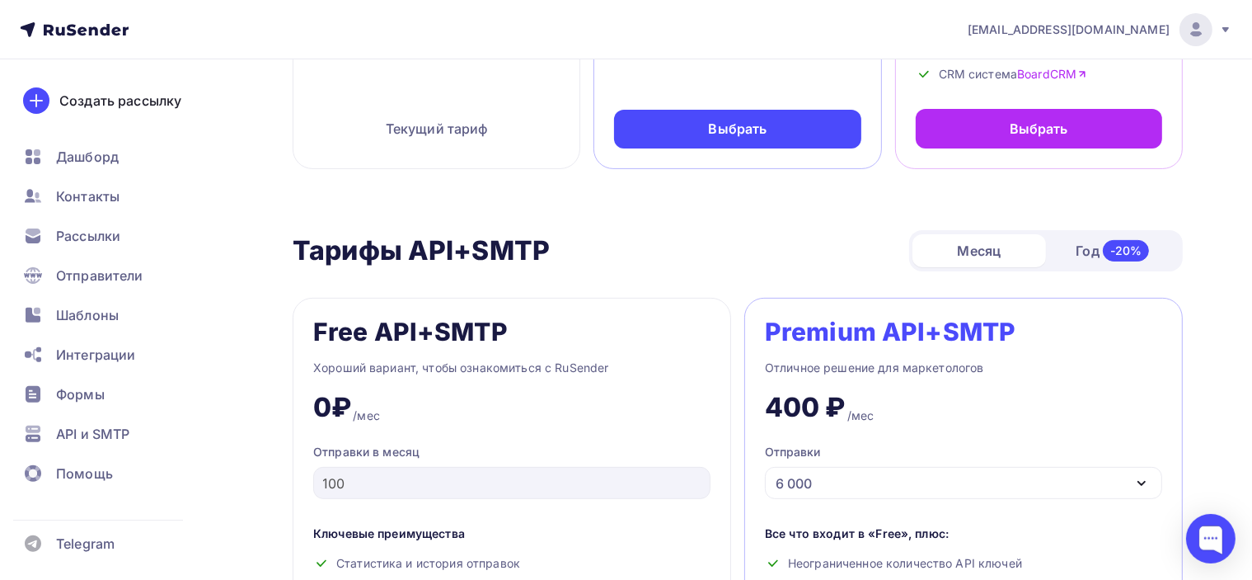
scroll to position [577, 0]
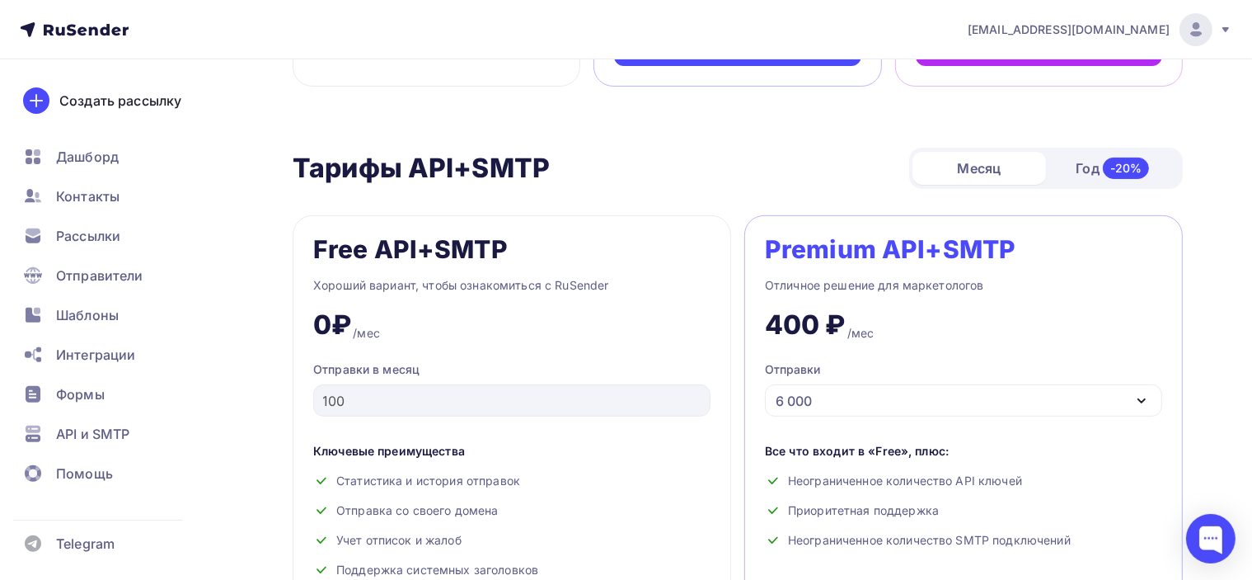
click at [683, 297] on div "0₽ /мес" at bounding box center [511, 318] width 397 height 46
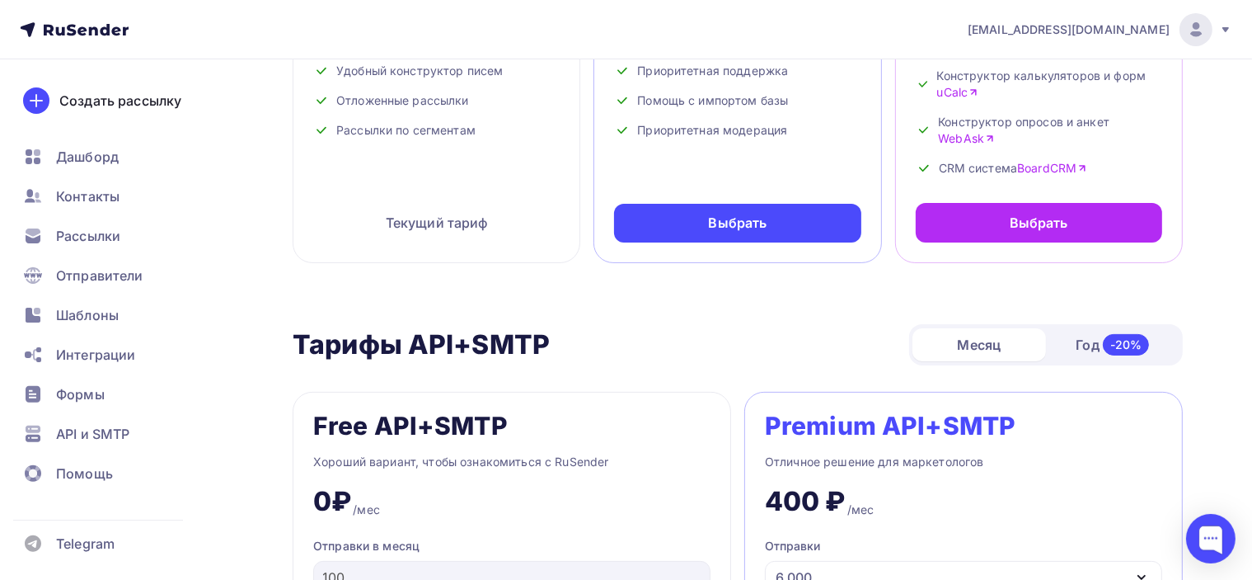
scroll to position [330, 0]
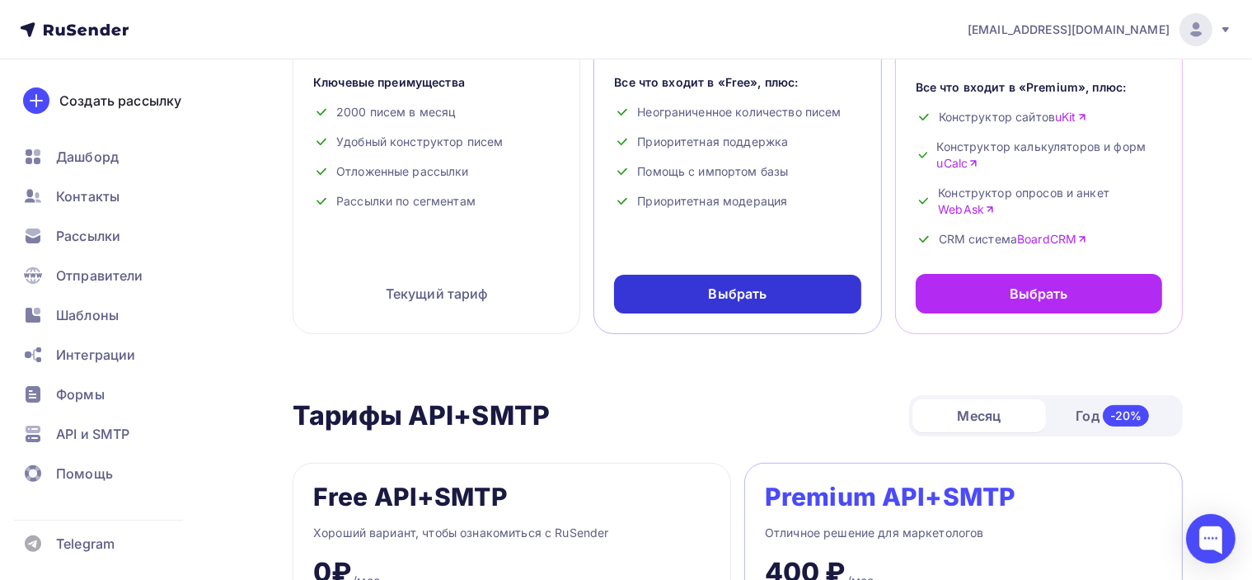
click at [745, 296] on div "Выбрать" at bounding box center [738, 293] width 59 height 19
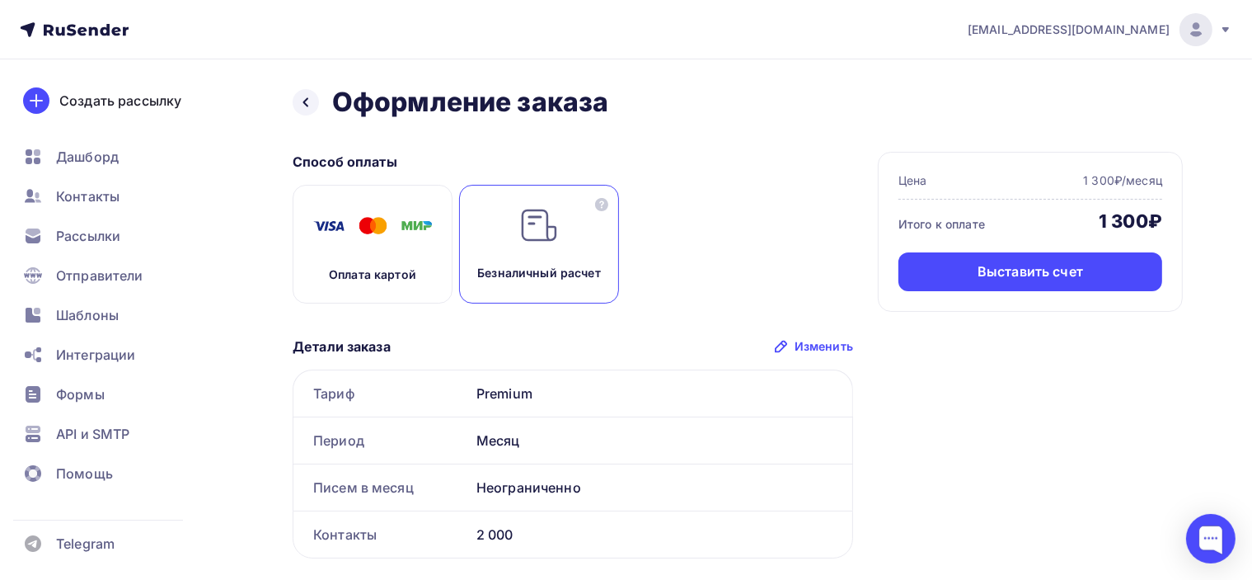
click at [402, 265] on div "Оплата картой" at bounding box center [373, 244] width 160 height 119
click at [311, 104] on icon at bounding box center [305, 102] width 13 height 13
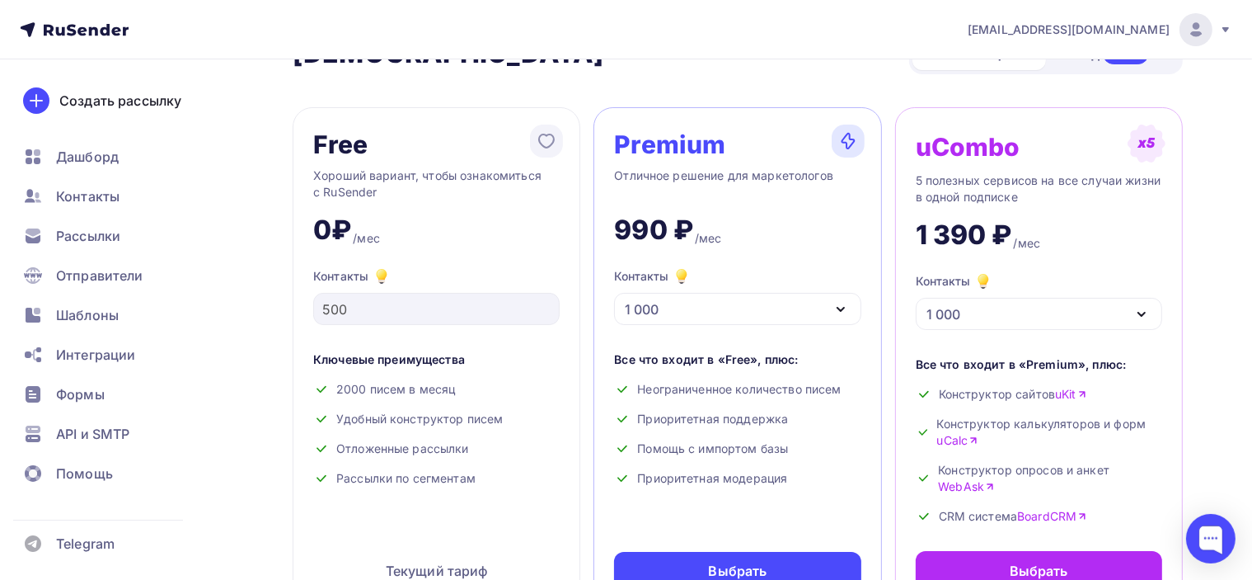
scroll to position [82, 0]
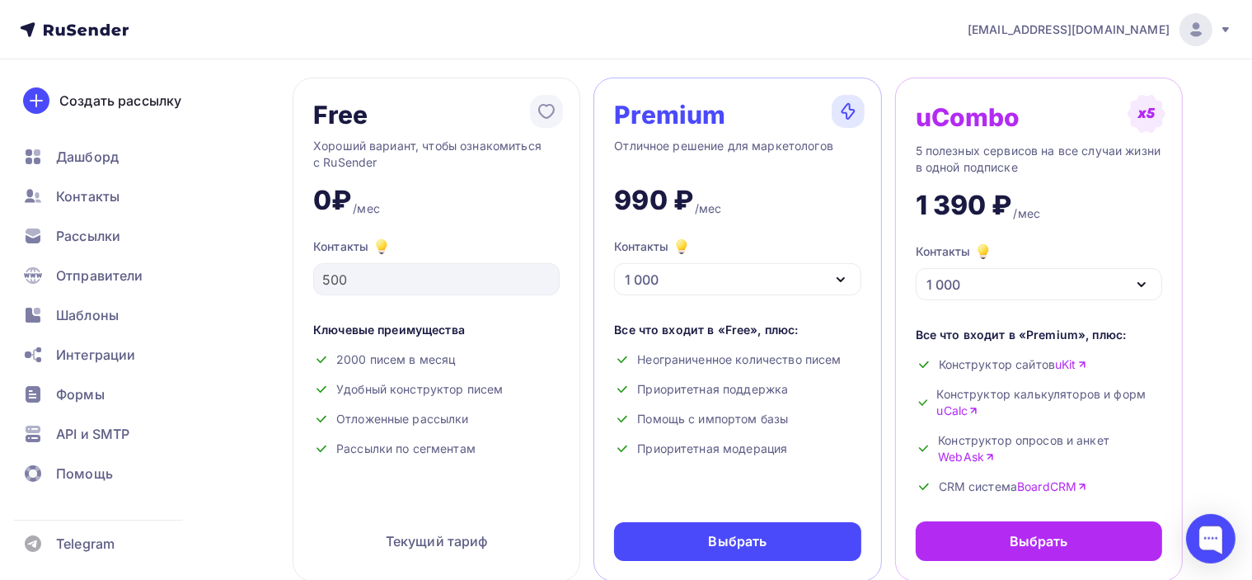
click at [834, 279] on icon "button" at bounding box center [841, 280] width 20 height 20
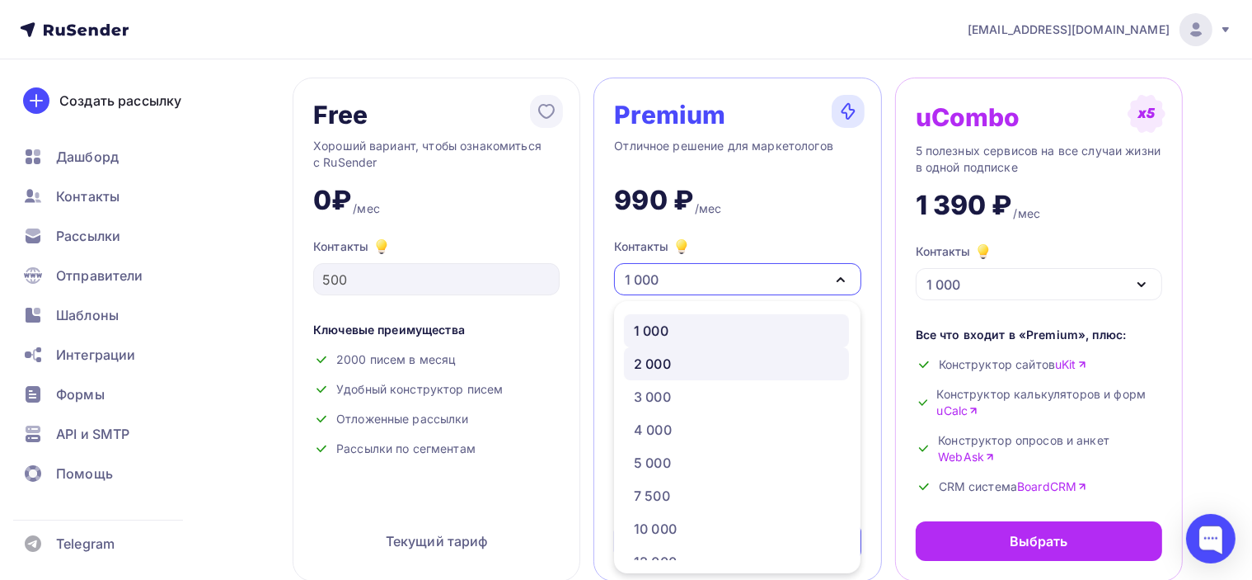
click at [702, 373] on link "2 000" at bounding box center [736, 363] width 225 height 33
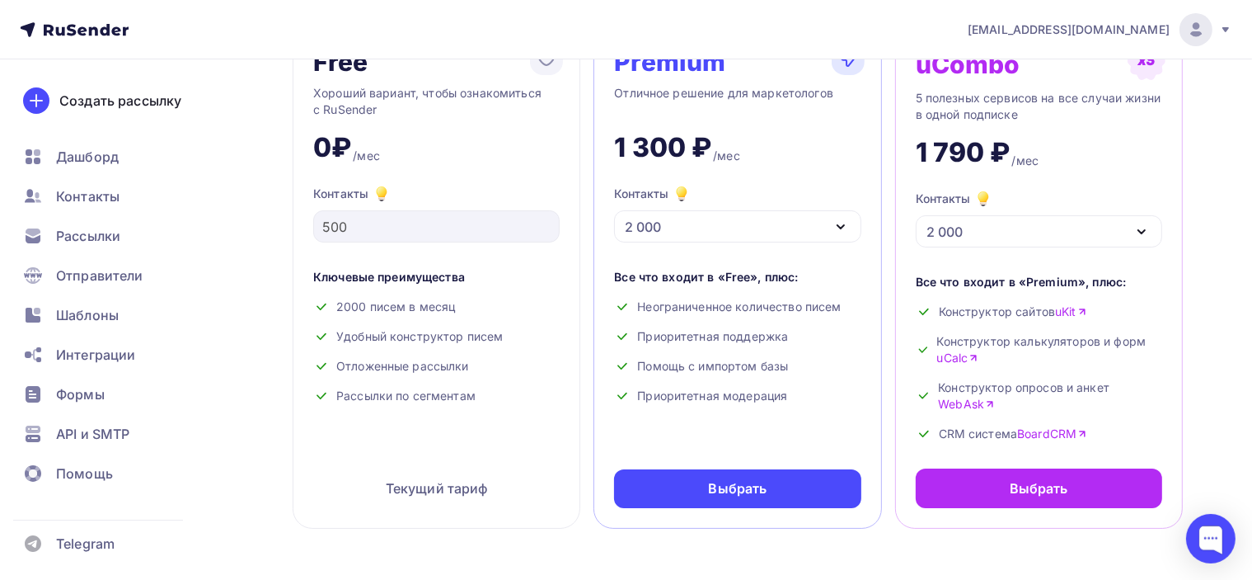
scroll to position [165, 0]
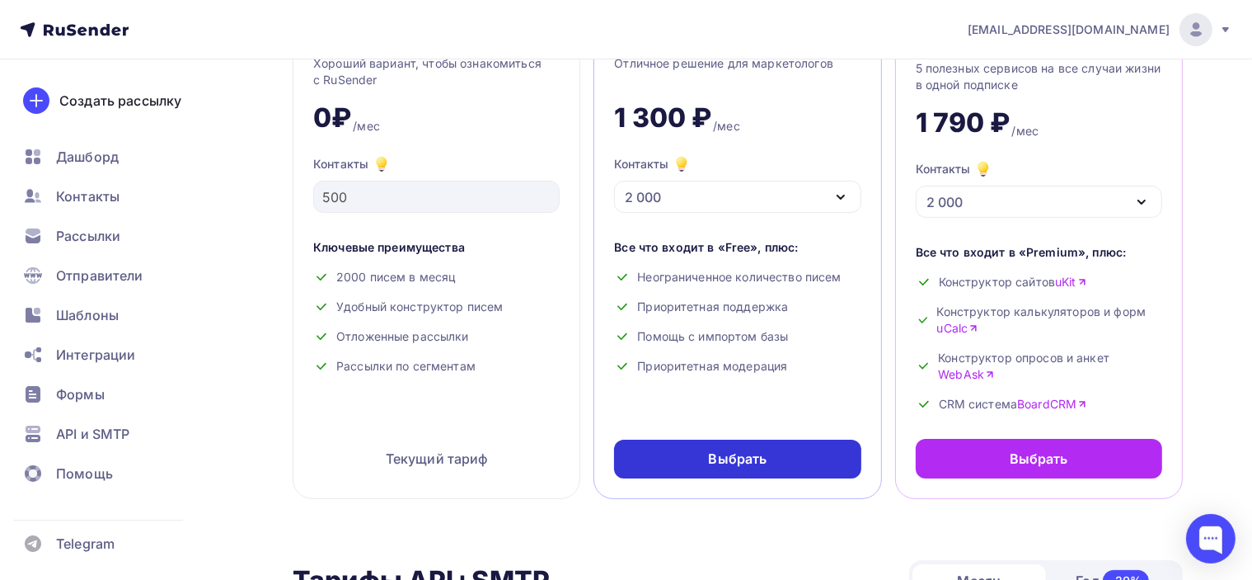
click at [779, 464] on div "Выбрать" at bounding box center [737, 458] width 246 height 39
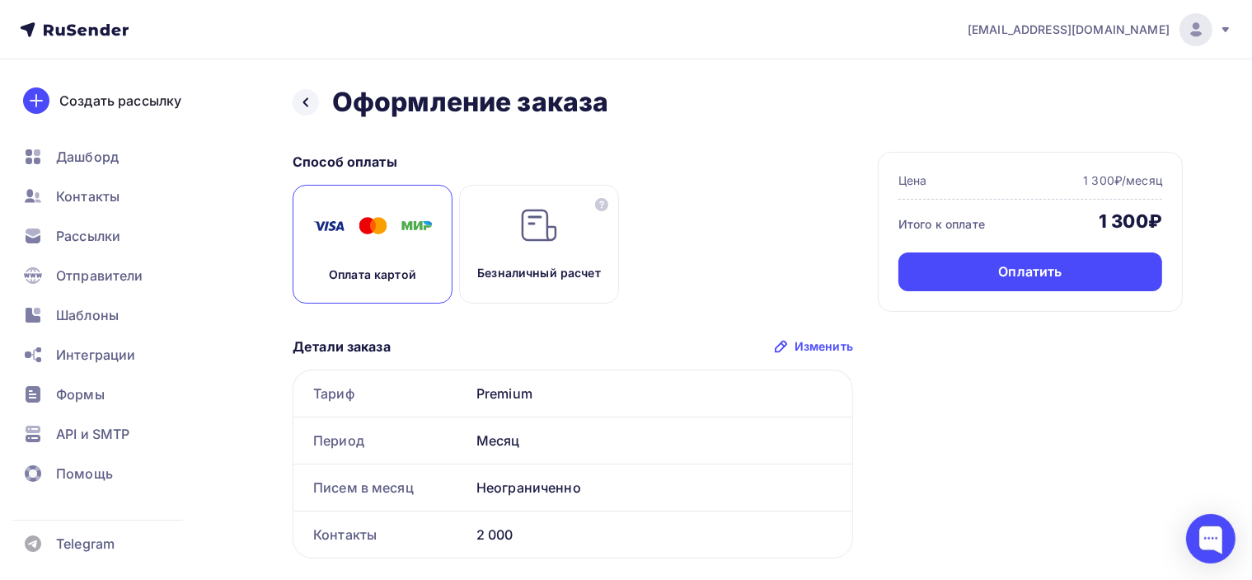
click at [705, 147] on div "Назад Оформление заказа Оформление заказа Способ оплаты Оплата картой Безналичн…" at bounding box center [738, 390] width 890 height 608
click at [305, 107] on icon at bounding box center [305, 102] width 13 height 13
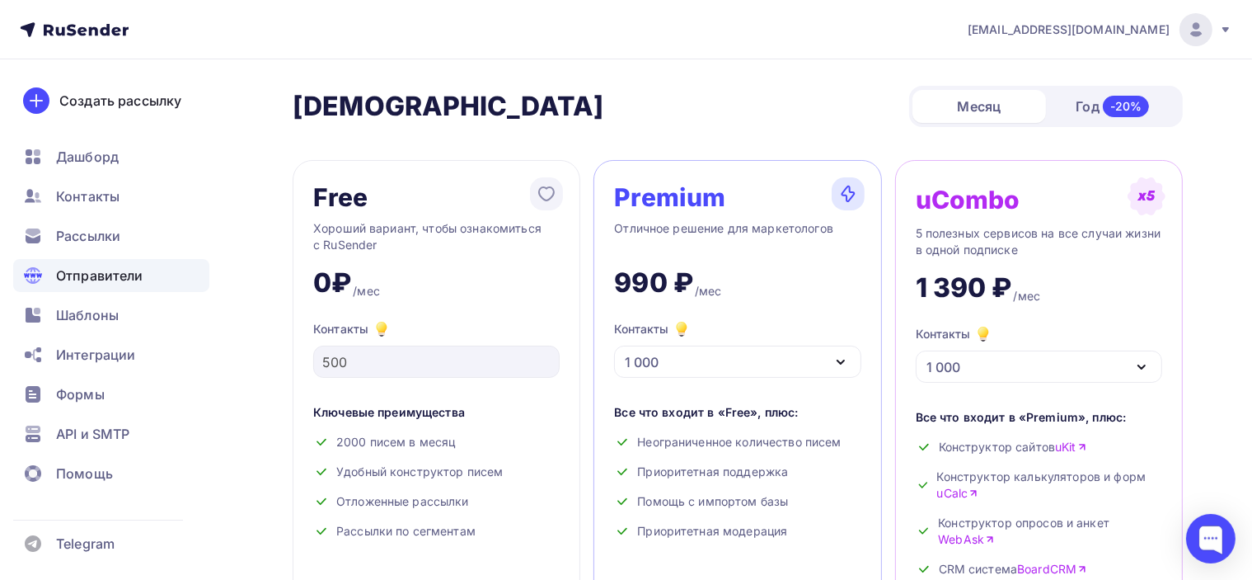
click at [133, 273] on span "Отправители" at bounding box center [99, 275] width 87 height 20
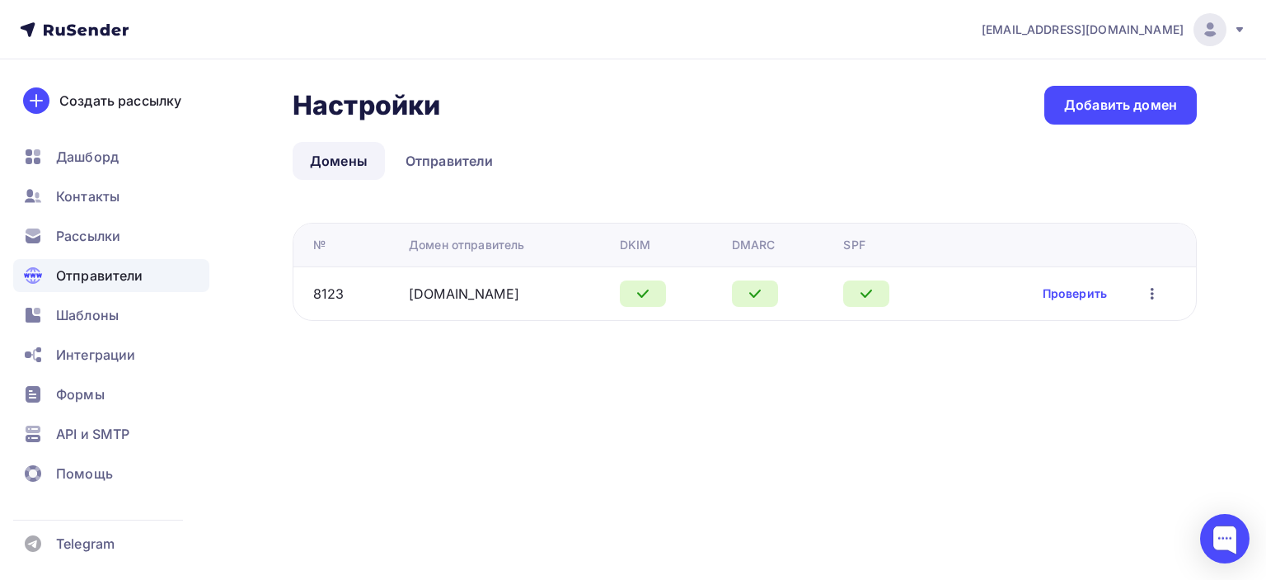
drag, startPoint x: 625, startPoint y: 244, endPoint x: 655, endPoint y: 246, distance: 30.6
click at [655, 246] on div "DKIM" at bounding box center [669, 245] width 99 height 16
copy div "DKIM"
click at [1227, 541] on div at bounding box center [1224, 538] width 49 height 49
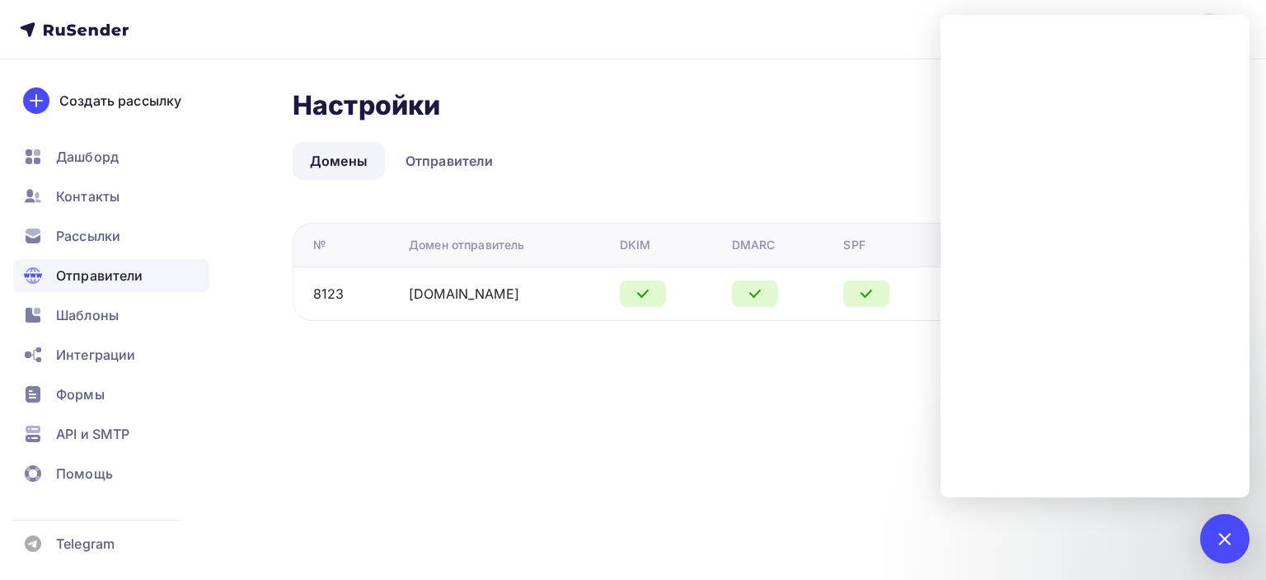
click at [706, 156] on ul "Домены Отправители" at bounding box center [745, 161] width 904 height 38
click at [459, 167] on link "Отправители" at bounding box center [449, 161] width 123 height 38
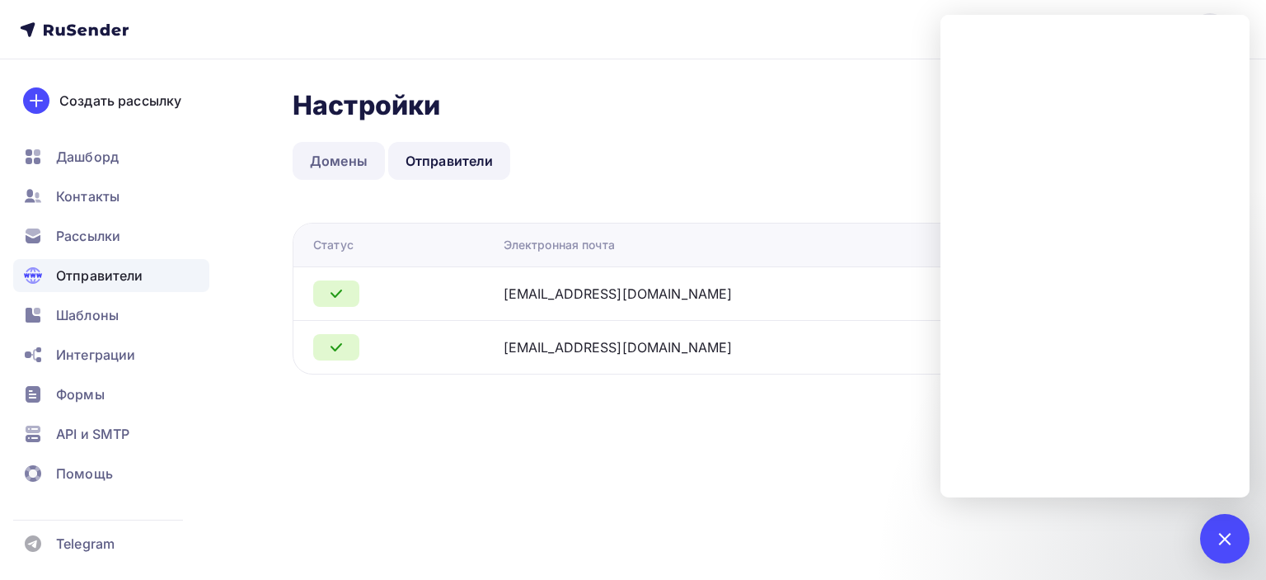
click at [336, 157] on link "Домены" at bounding box center [339, 161] width 92 height 38
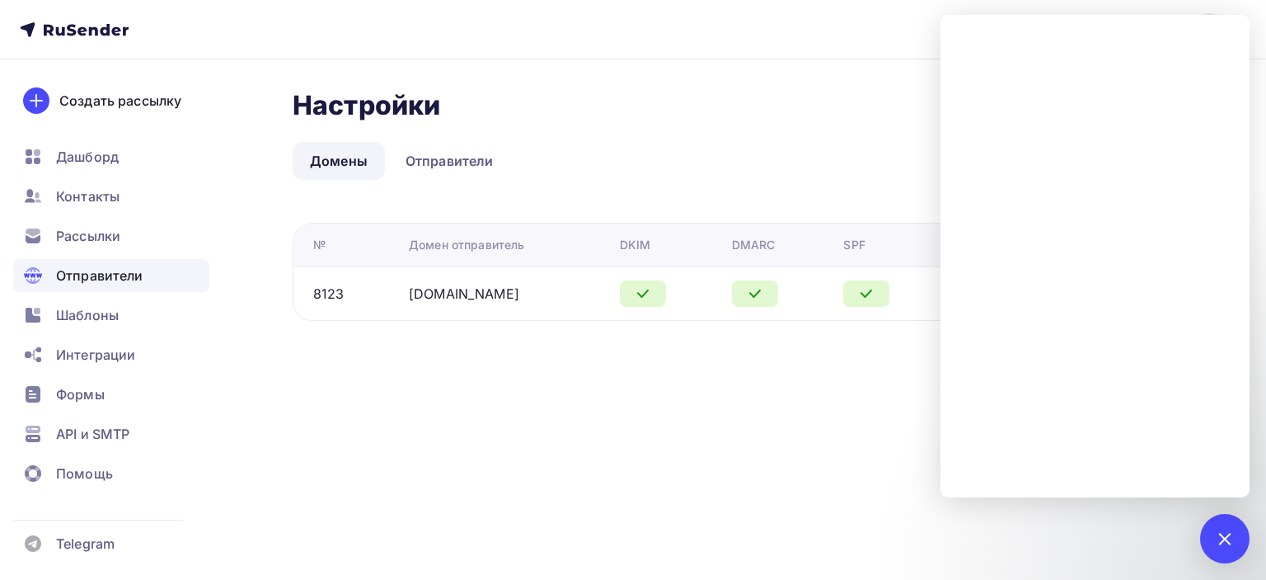
click at [818, 408] on div "poslanie-info@ya.ru Аккаунт Тарифы Выйти Создать рассылку Дашборд Контакты Расс…" at bounding box center [633, 290] width 1266 height 580
click at [82, 237] on span "Рассылки" at bounding box center [88, 236] width 64 height 20
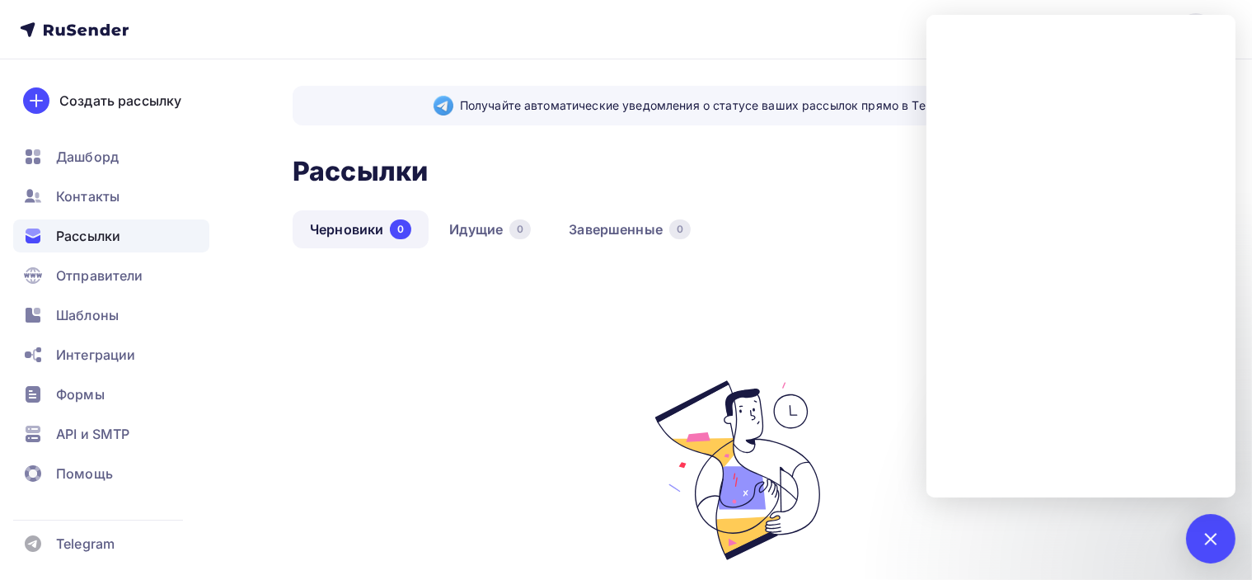
click at [800, 163] on div "Рассылки Рассылки Создать рассылку" at bounding box center [738, 171] width 890 height 39
click at [1207, 549] on div at bounding box center [1210, 538] width 49 height 49
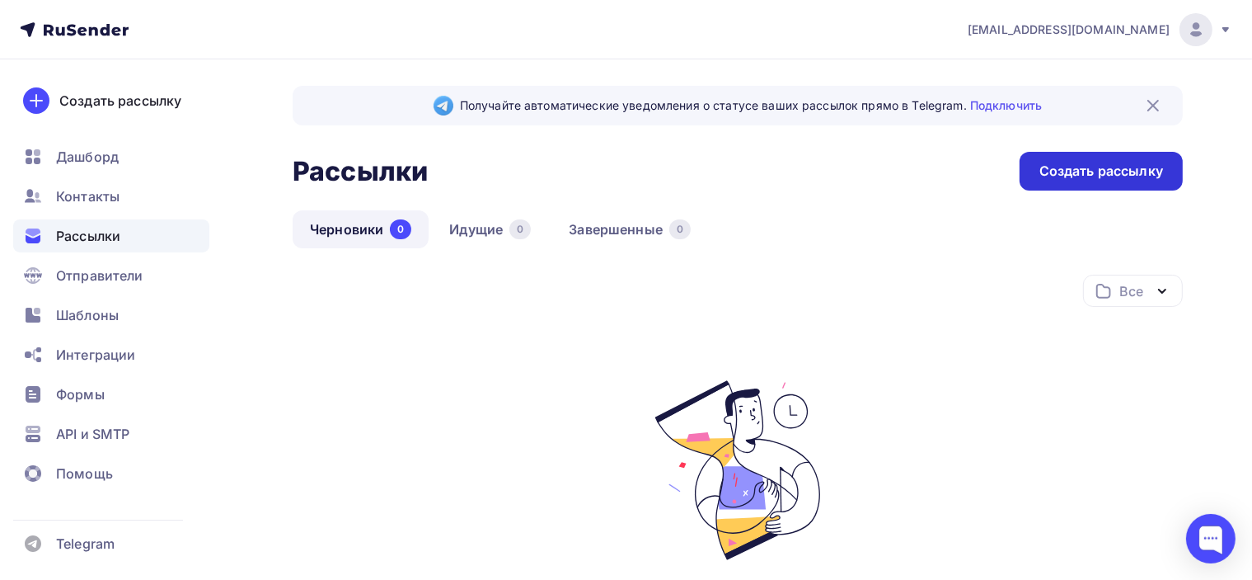
click at [1041, 176] on div "Создать рассылку" at bounding box center [1102, 171] width 124 height 19
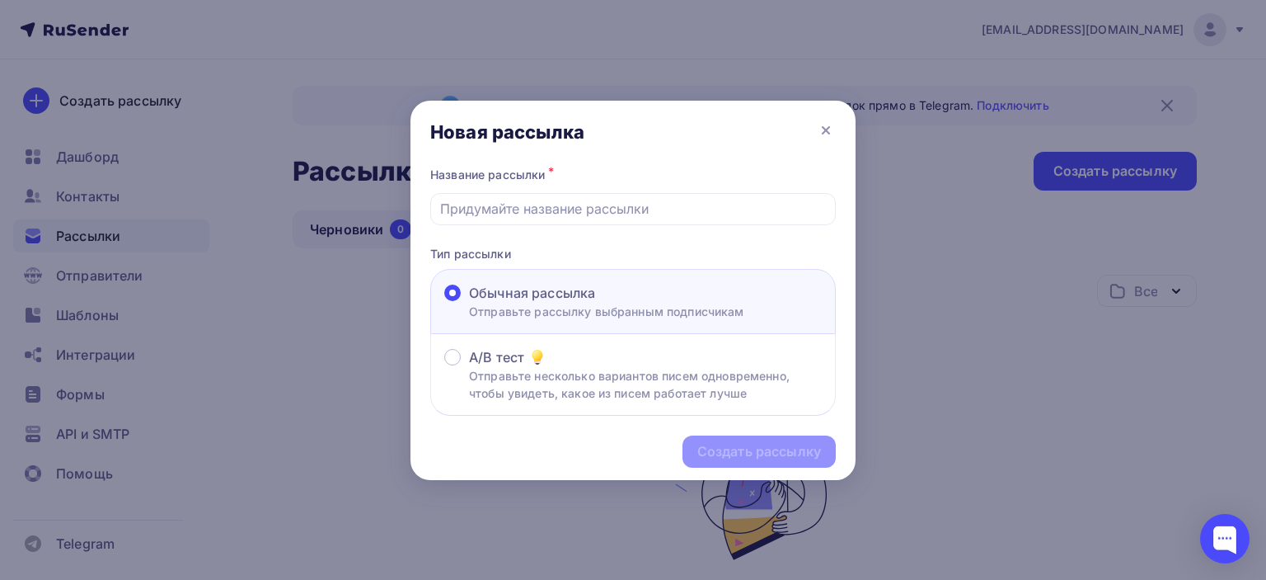
click at [890, 261] on div at bounding box center [633, 290] width 1266 height 580
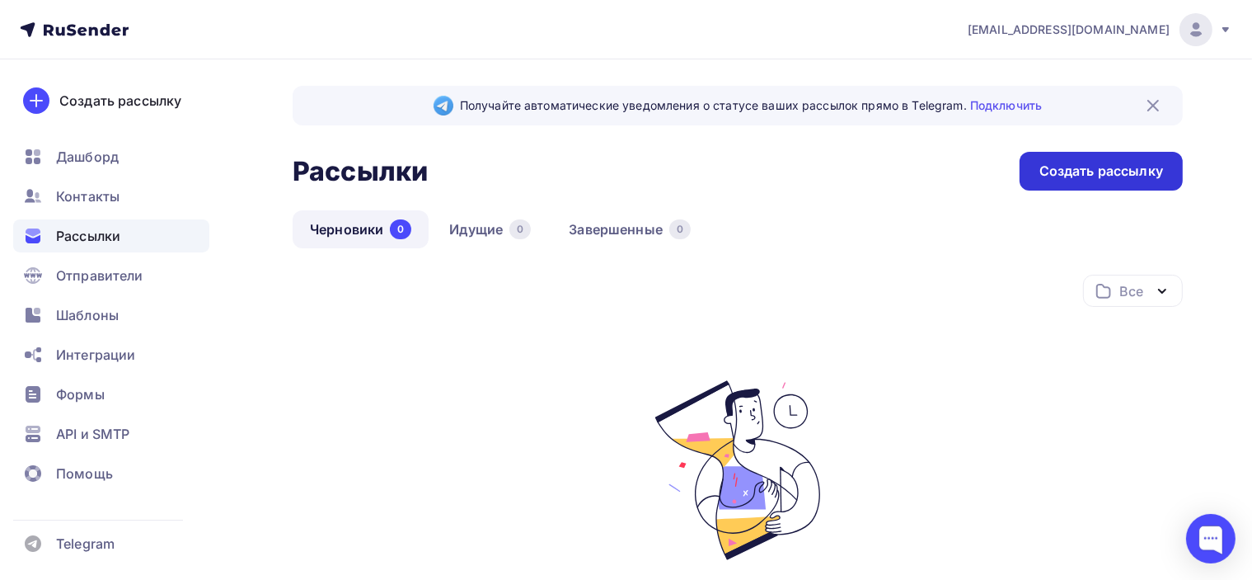
click at [1098, 171] on div "Создать рассылку" at bounding box center [1102, 171] width 124 height 19
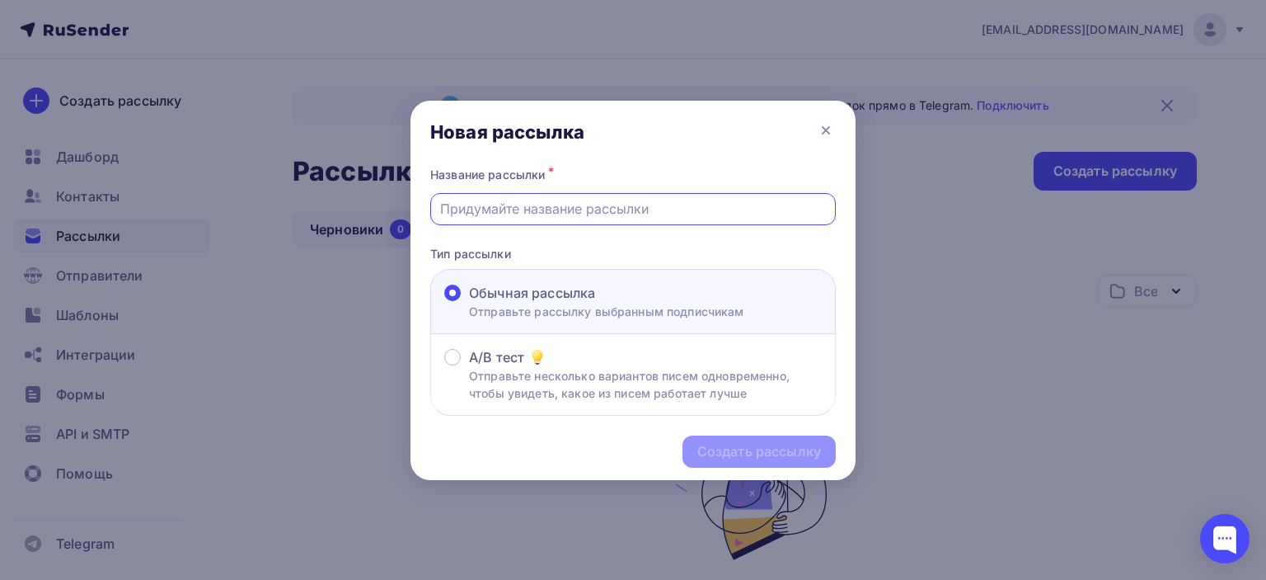
click at [628, 209] on input "text" at bounding box center [633, 209] width 387 height 20
click at [913, 177] on div at bounding box center [633, 290] width 1266 height 580
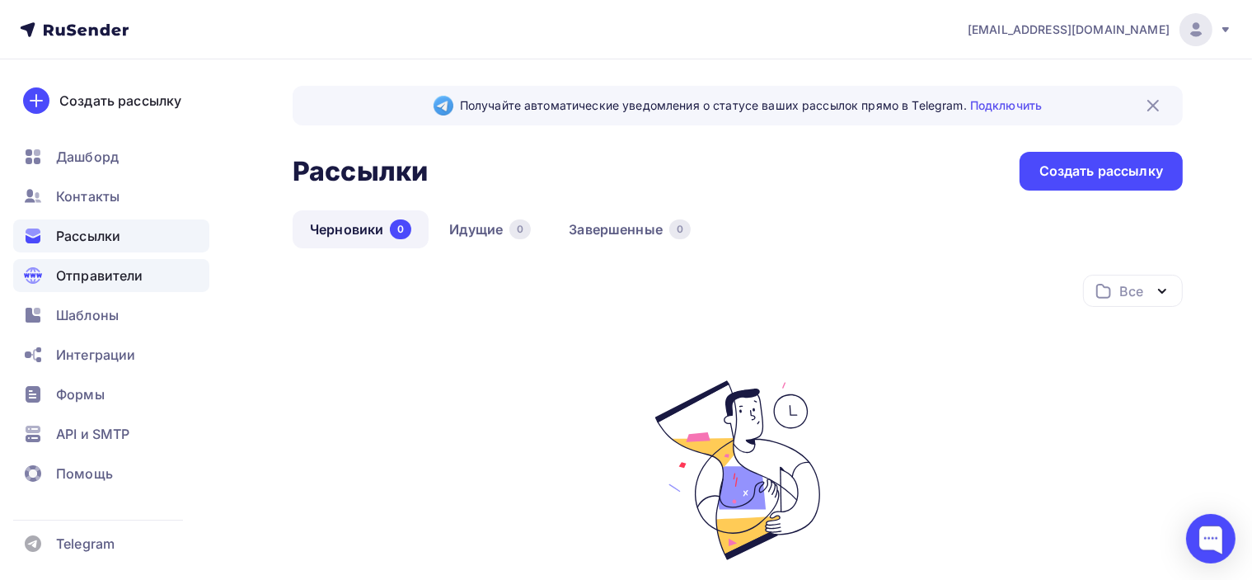
click at [112, 280] on span "Отправители" at bounding box center [99, 275] width 87 height 20
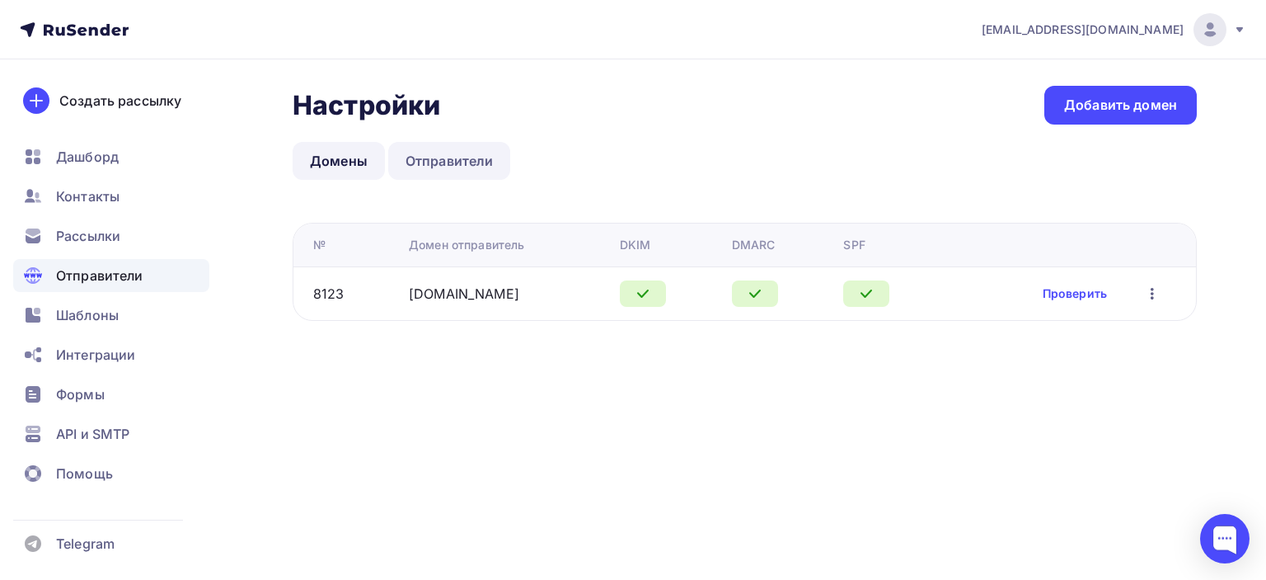
click at [462, 161] on link "Отправители" at bounding box center [449, 161] width 123 height 38
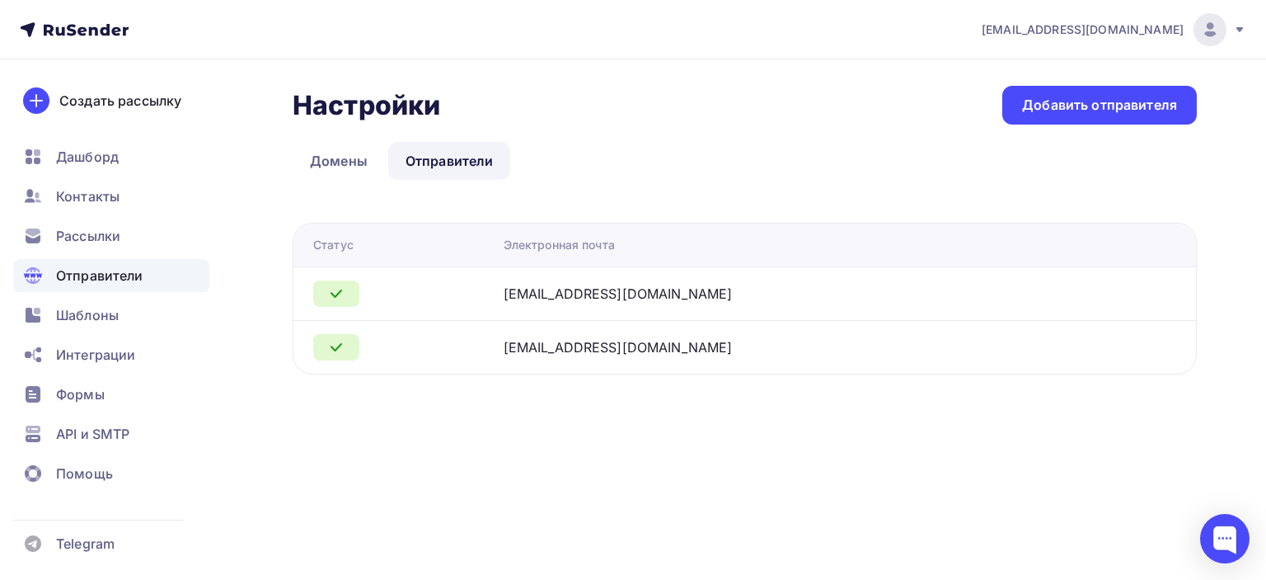
click at [481, 293] on div at bounding box center [401, 293] width 177 height 26
click at [623, 293] on div "[EMAIL_ADDRESS][DOMAIN_NAME]" at bounding box center [618, 294] width 229 height 20
click at [916, 292] on div "[EMAIL_ADDRESS][DOMAIN_NAME]" at bounding box center [710, 294] width 412 height 20
click at [336, 289] on icon at bounding box center [336, 294] width 20 height 20
click at [661, 288] on div "[EMAIL_ADDRESS][DOMAIN_NAME]" at bounding box center [618, 294] width 229 height 20
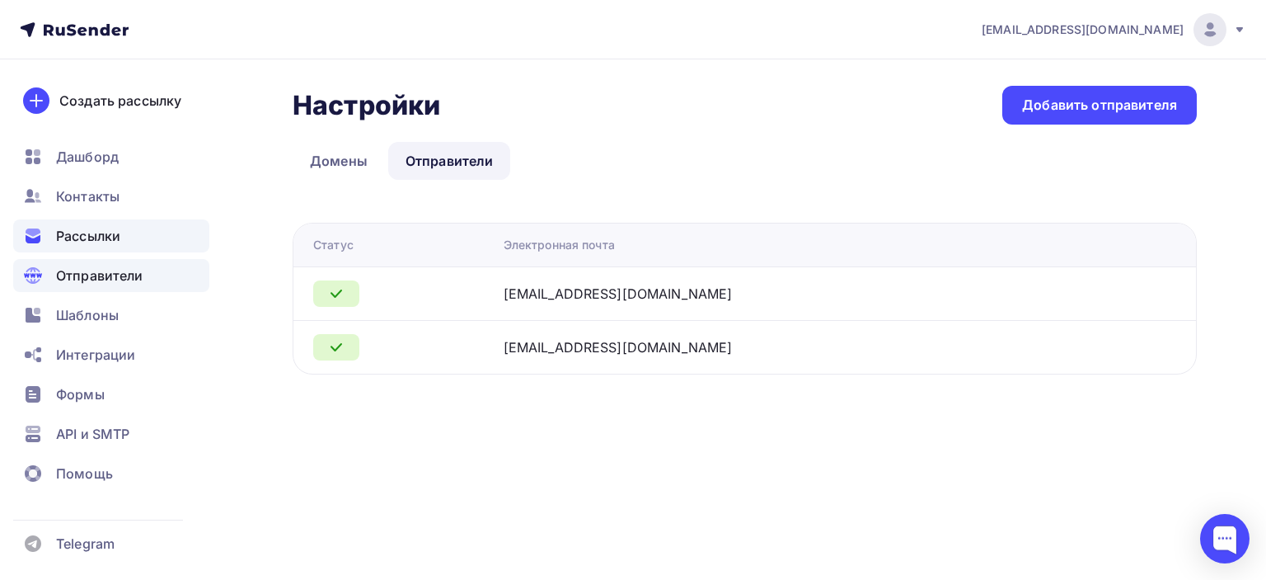
click at [99, 237] on span "Рассылки" at bounding box center [88, 236] width 64 height 20
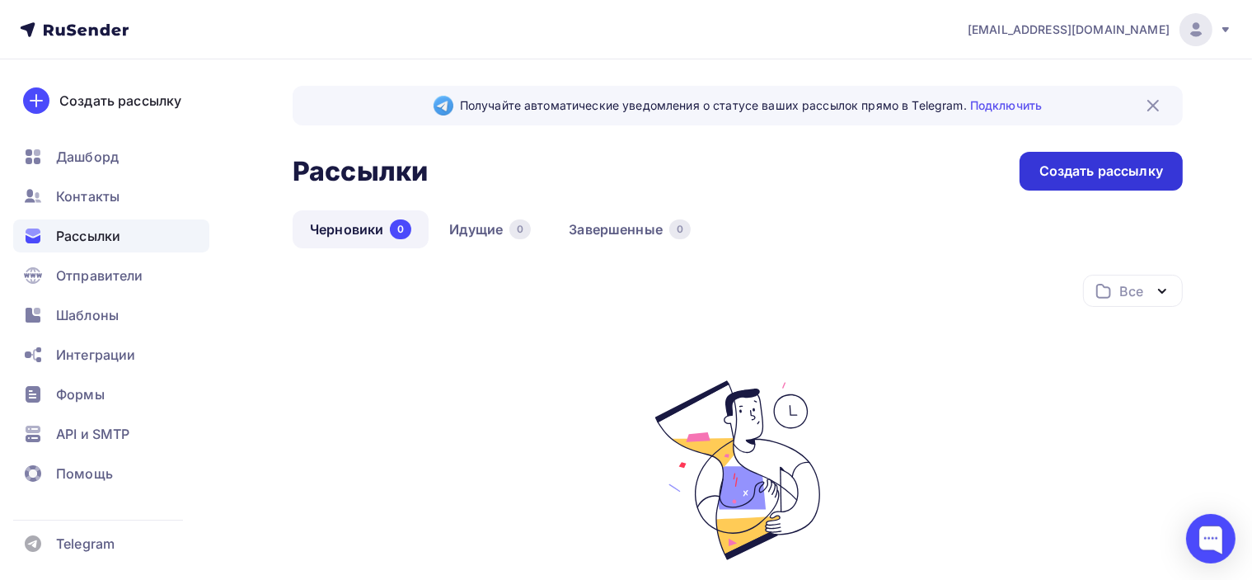
click at [1154, 174] on div "Создать рассылку" at bounding box center [1102, 171] width 124 height 19
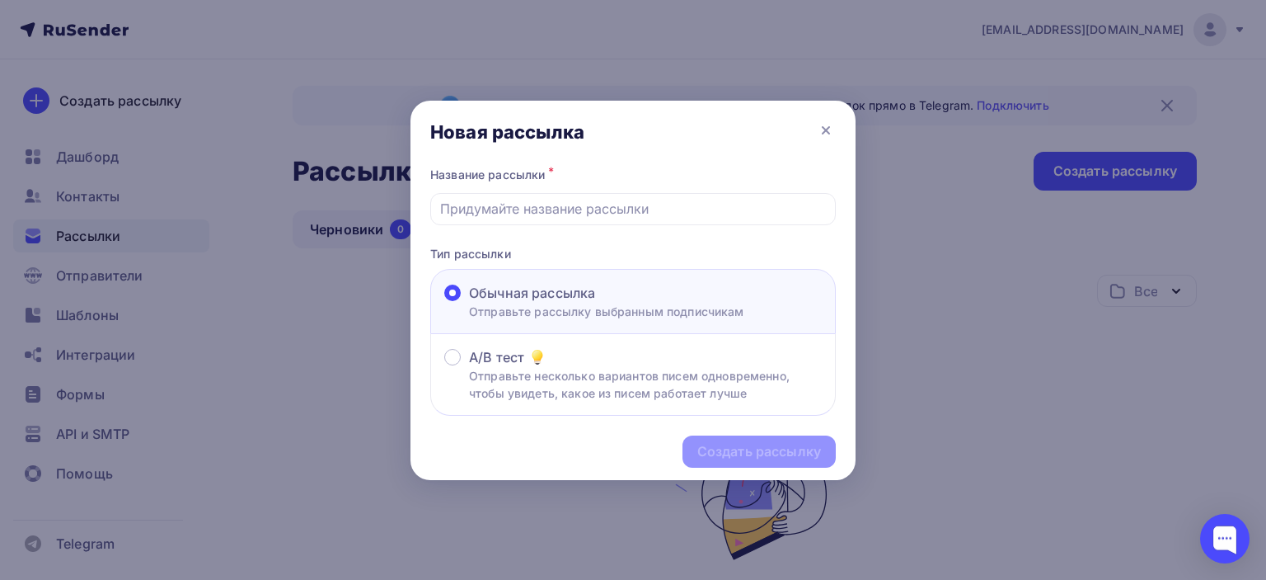
click at [915, 253] on div at bounding box center [633, 290] width 1266 height 580
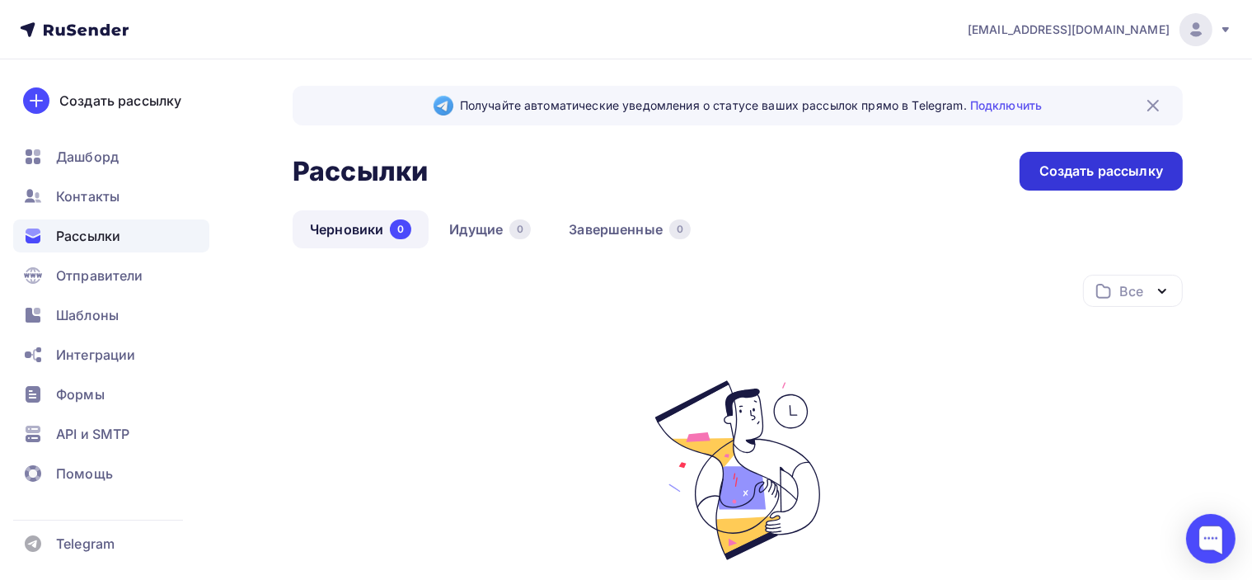
click at [1100, 182] on div "Создать рассылку" at bounding box center [1101, 171] width 163 height 39
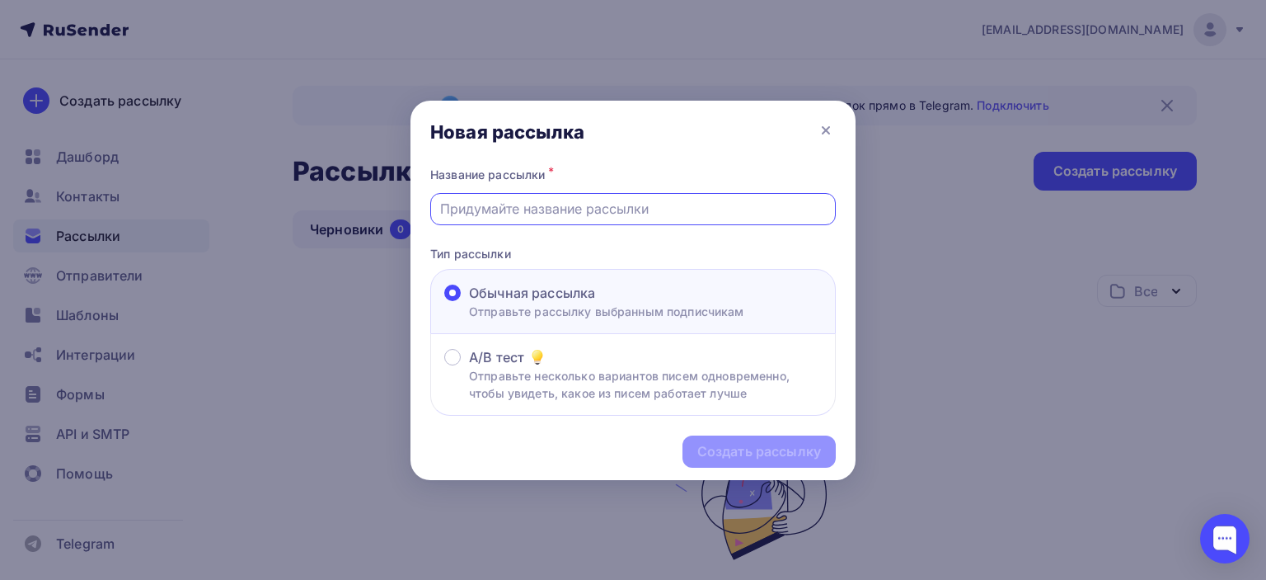
click at [587, 213] on input "text" at bounding box center [633, 209] width 387 height 20
type input "[[DATE]] поездка в [GEOGRAPHIC_DATA] Св. [PERSON_NAME] ([GEOGRAPHIC_DATA])✨"
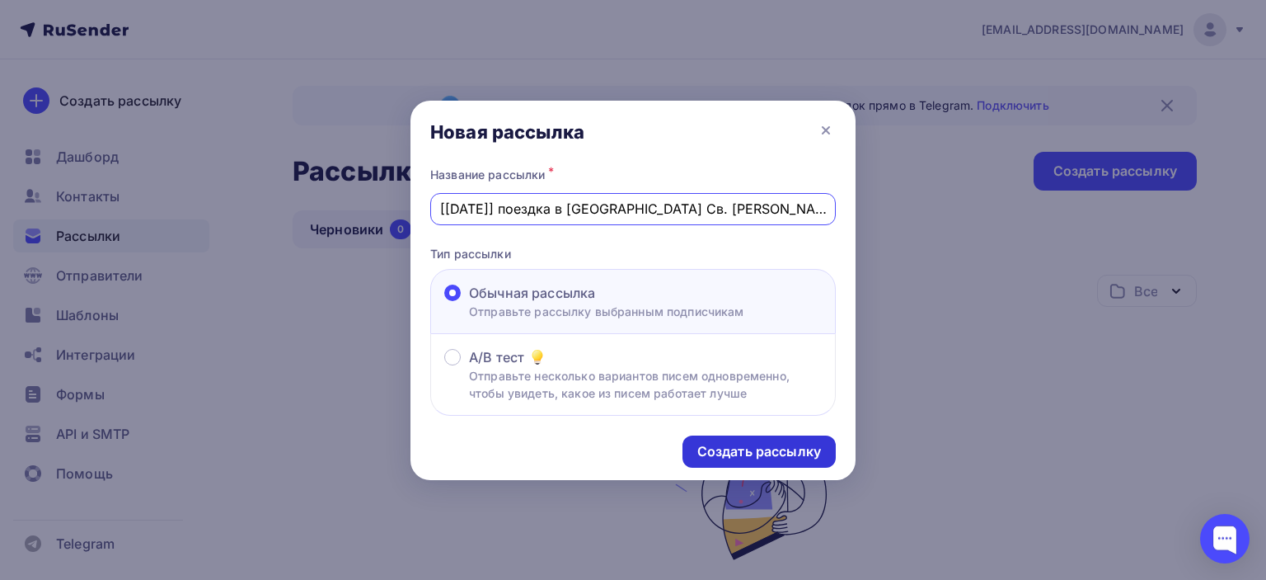
click at [735, 442] on div "Создать рассылку" at bounding box center [759, 451] width 124 height 19
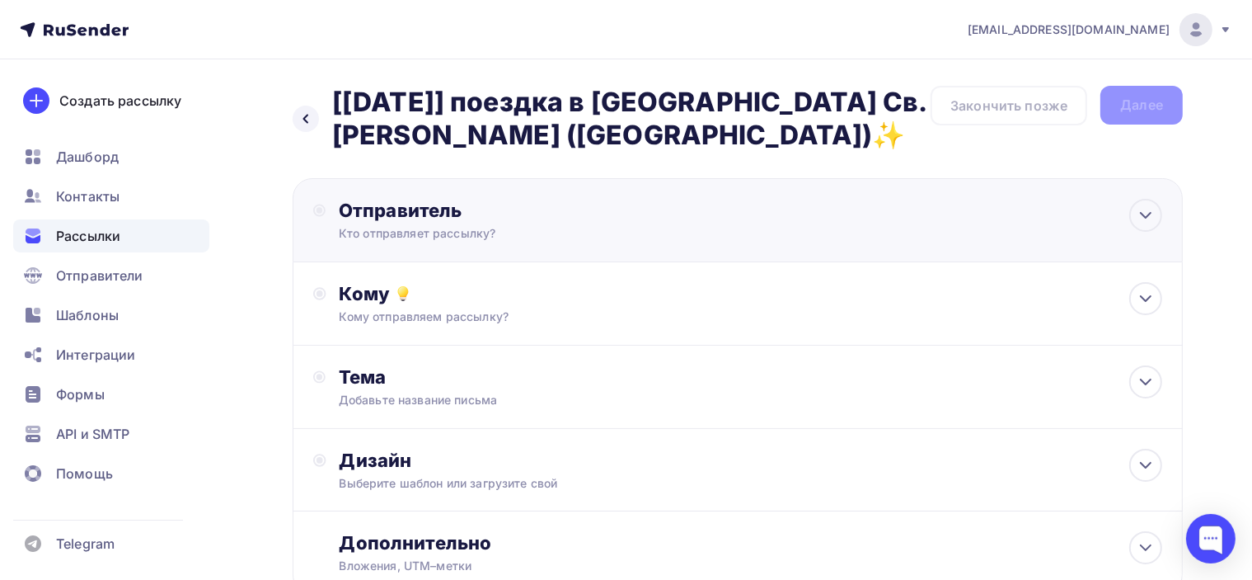
click at [665, 220] on div "Отправитель" at bounding box center [517, 210] width 357 height 23
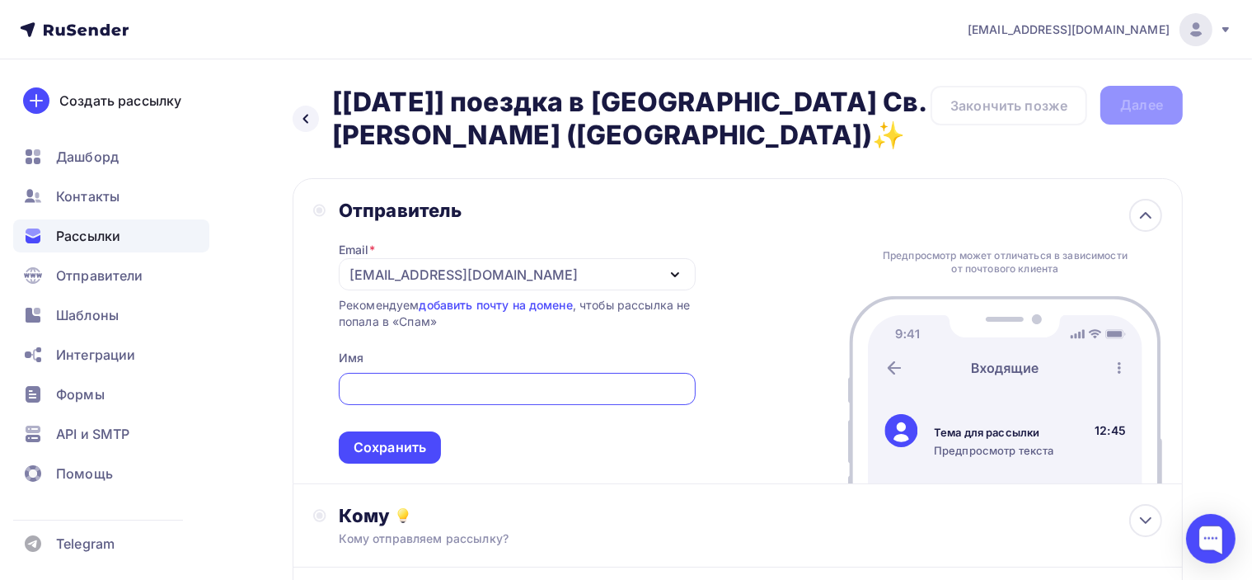
click at [641, 274] on div "[EMAIL_ADDRESS][DOMAIN_NAME]" at bounding box center [517, 274] width 357 height 32
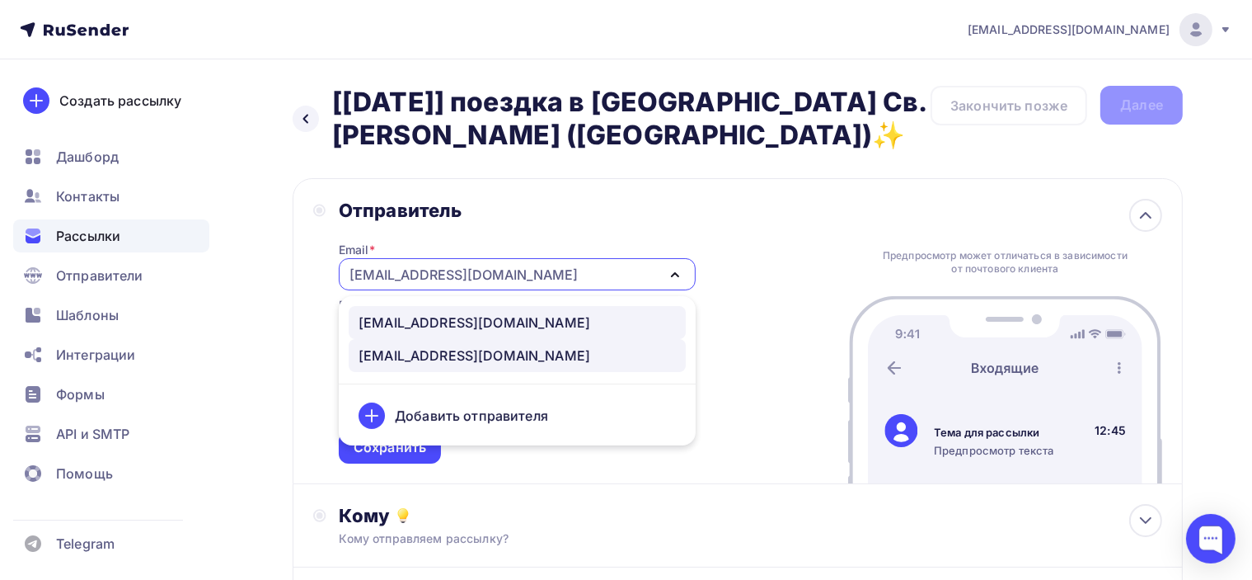
click at [536, 317] on div "info@poslanie-online.ru" at bounding box center [517, 322] width 317 height 20
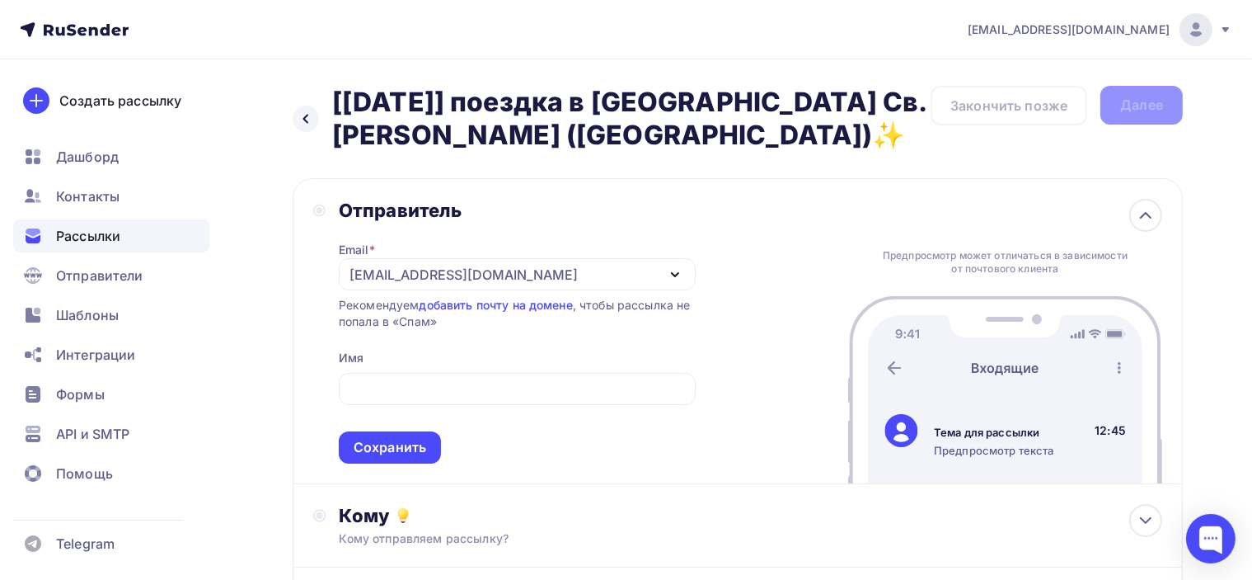
click at [646, 273] on div "info@poslanie-online.ru" at bounding box center [517, 274] width 357 height 32
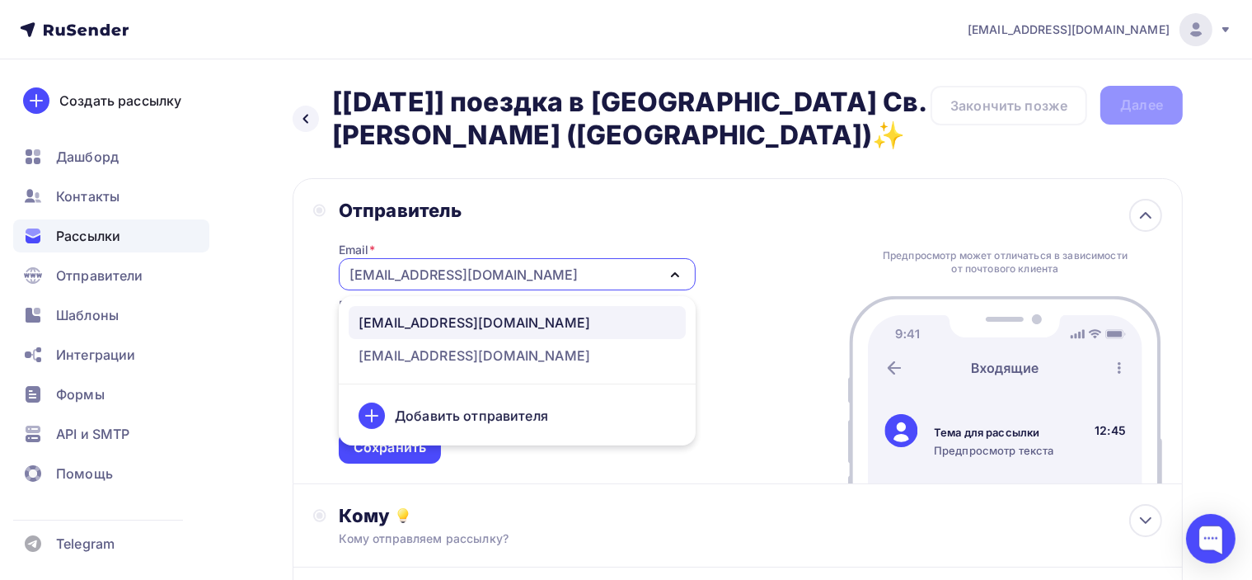
click at [656, 273] on div "info@poslanie-online.ru" at bounding box center [517, 274] width 357 height 32
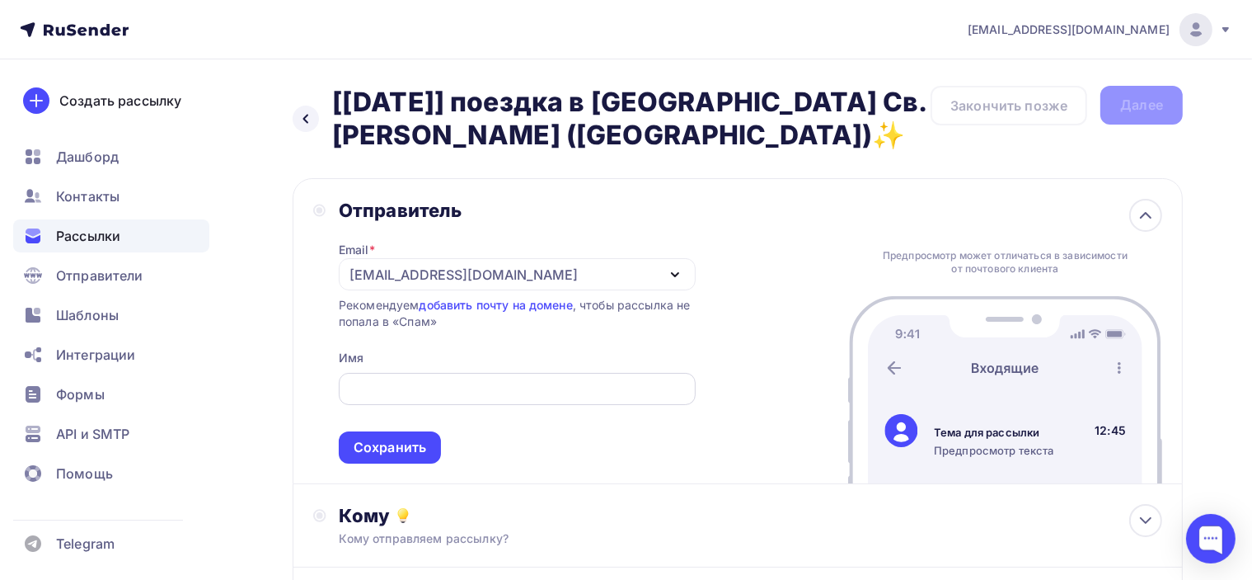
click at [505, 392] on input "text" at bounding box center [517, 389] width 338 height 20
paste input "Женечка Мечтальон"
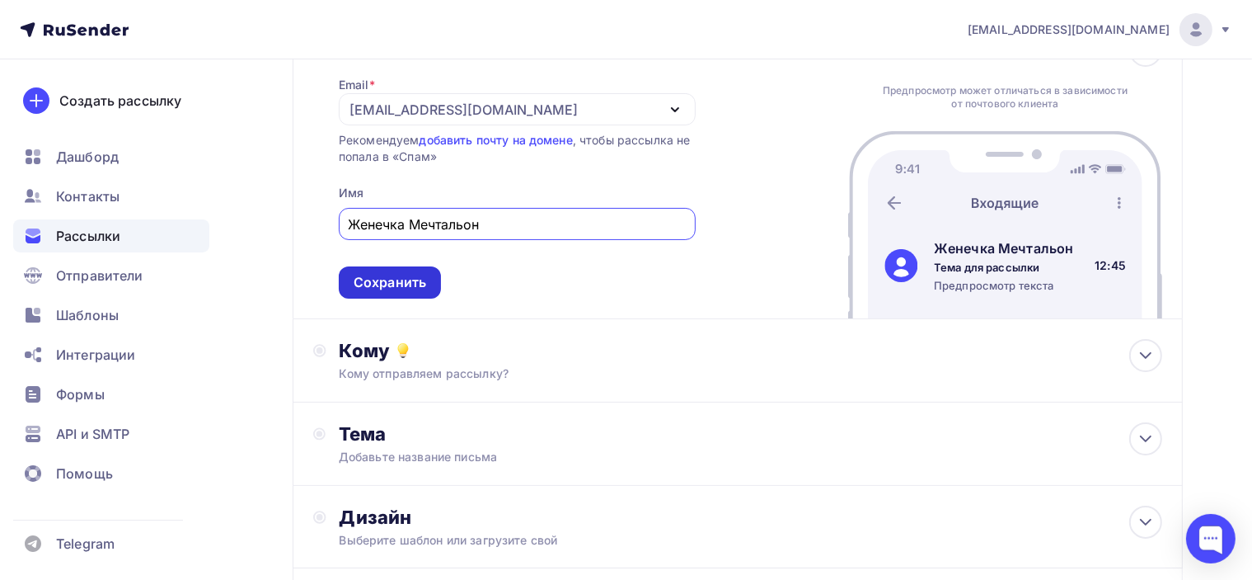
type input "Женечка Мечтальон"
click at [385, 282] on div "Сохранить" at bounding box center [390, 282] width 73 height 19
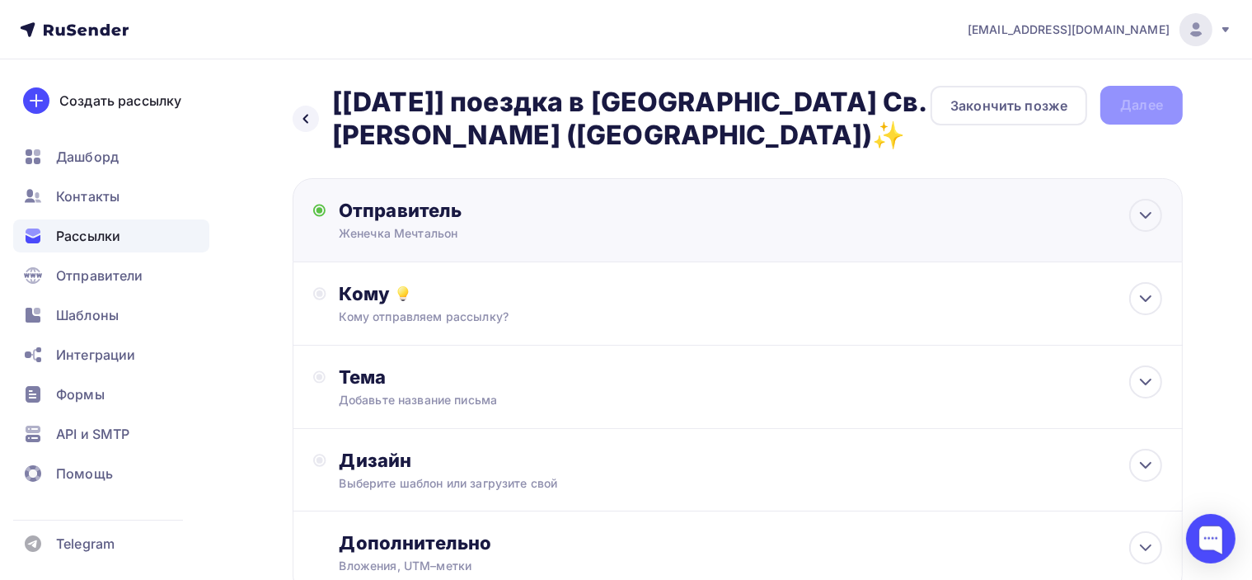
click at [650, 219] on div "Отправитель" at bounding box center [517, 210] width 357 height 23
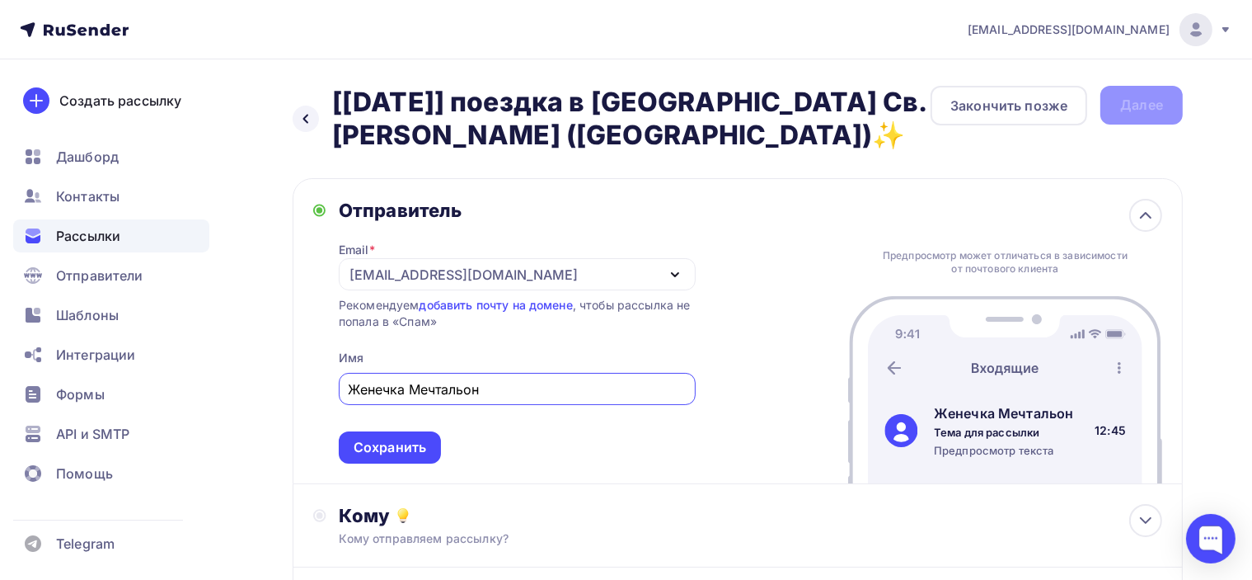
click at [649, 283] on div "info@poslanie-online.ru" at bounding box center [517, 274] width 357 height 32
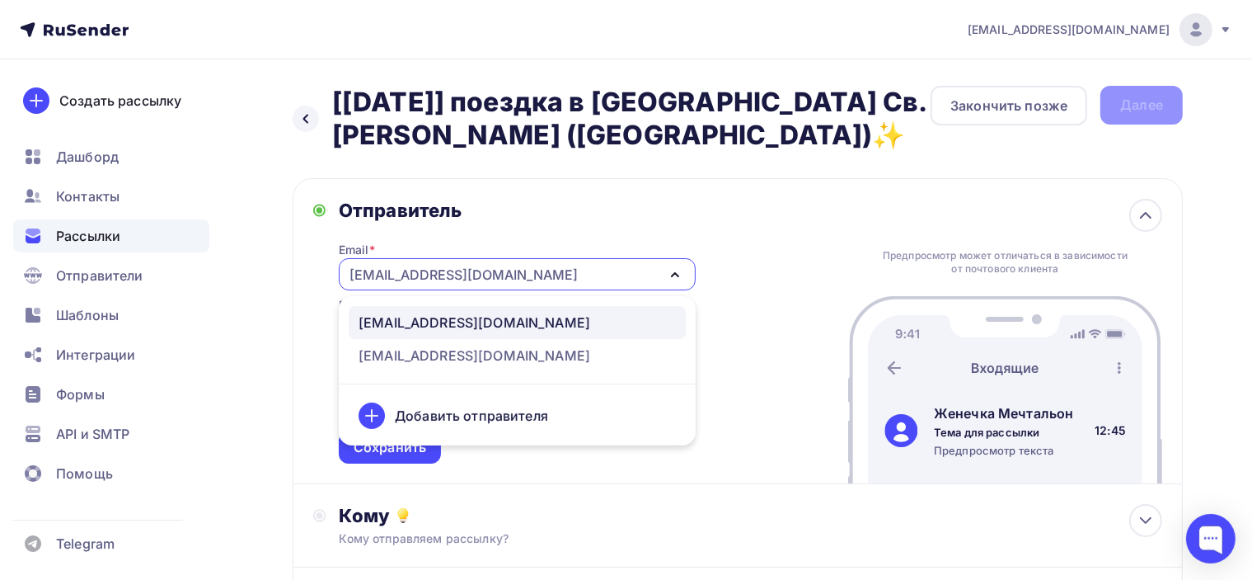
click at [708, 200] on div "Отправитель Email * info@poslanie-online.ru info@poslanie-online.ru poslanie-in…" at bounding box center [738, 331] width 890 height 306
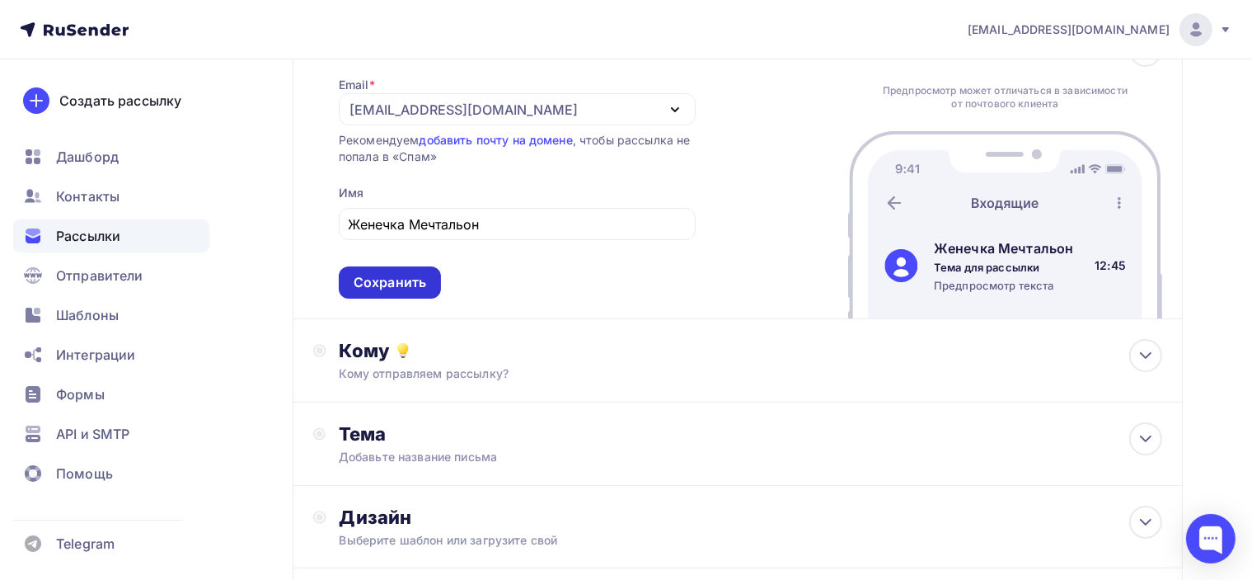
click at [402, 282] on div "Сохранить" at bounding box center [390, 282] width 73 height 19
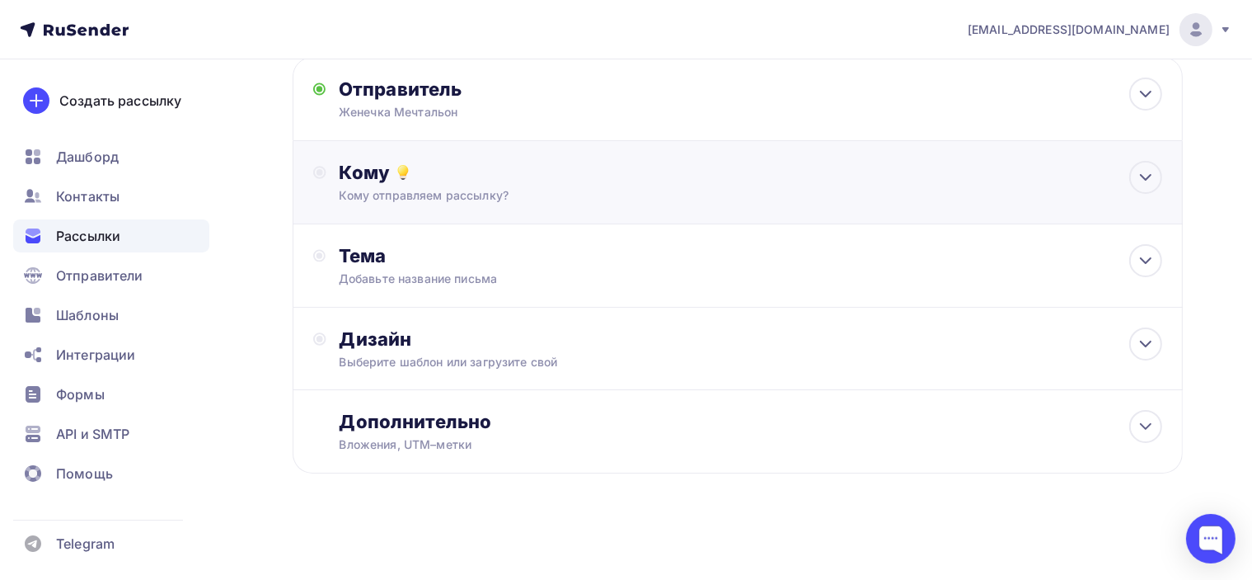
scroll to position [120, 0]
click at [548, 283] on div "Добавьте название письма" at bounding box center [485, 280] width 293 height 16
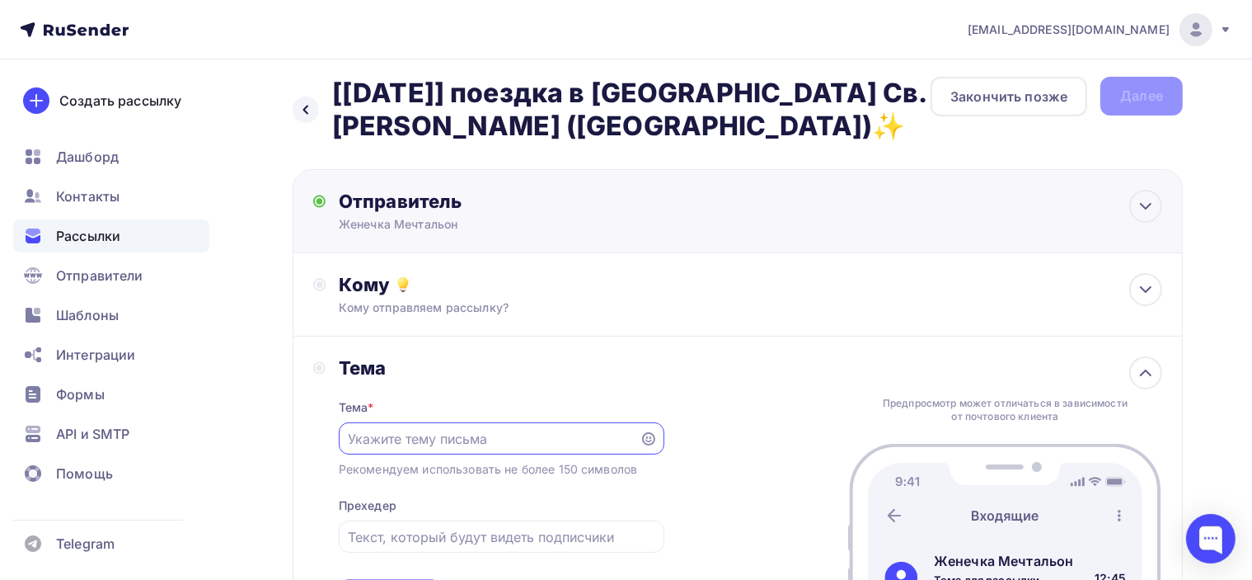
scroll to position [0, 0]
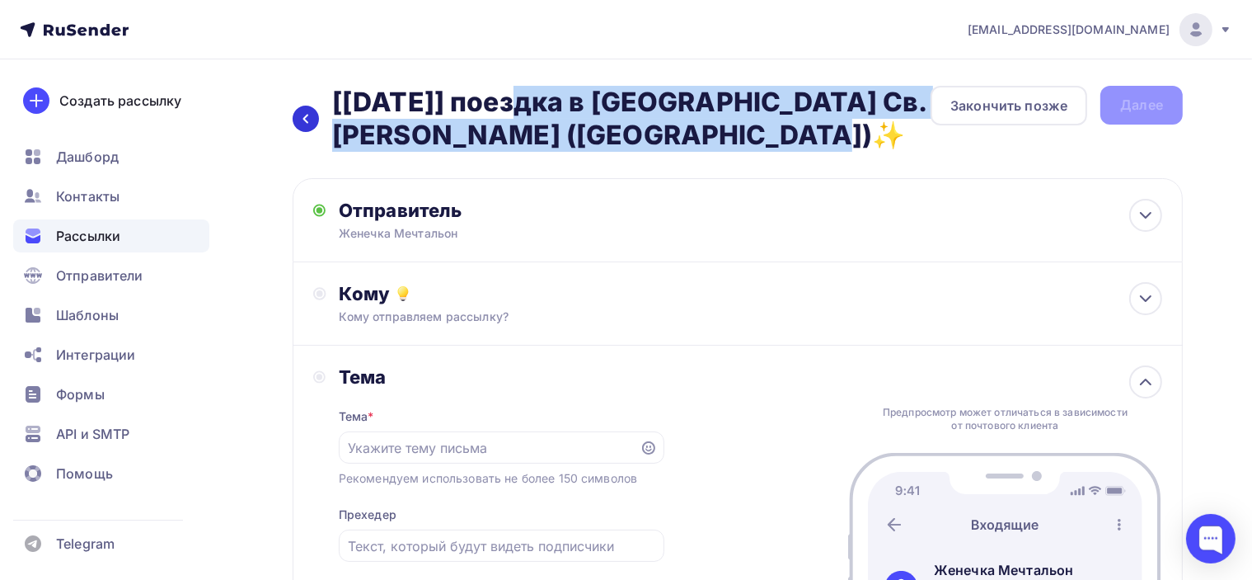
drag, startPoint x: 702, startPoint y: 135, endPoint x: 313, endPoint y: 111, distance: 389.8
click at [313, 111] on div "Назад [7 сентября] поездка в Базилику Св. Николая, Бари (Италия)✨ [7 сентября] …" at bounding box center [612, 119] width 638 height 66
copy h2 "[7 сентября] поездка в [GEOGRAPHIC_DATA] Св. [PERSON_NAME] ([GEOGRAPHIC_DATA])✨"
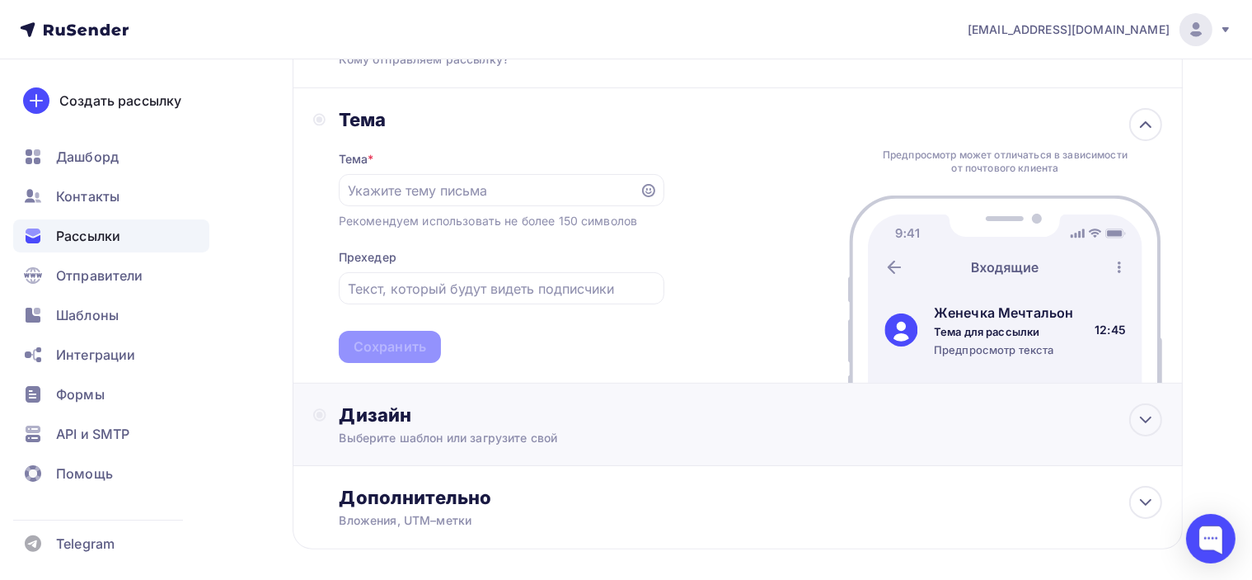
scroll to position [330, 0]
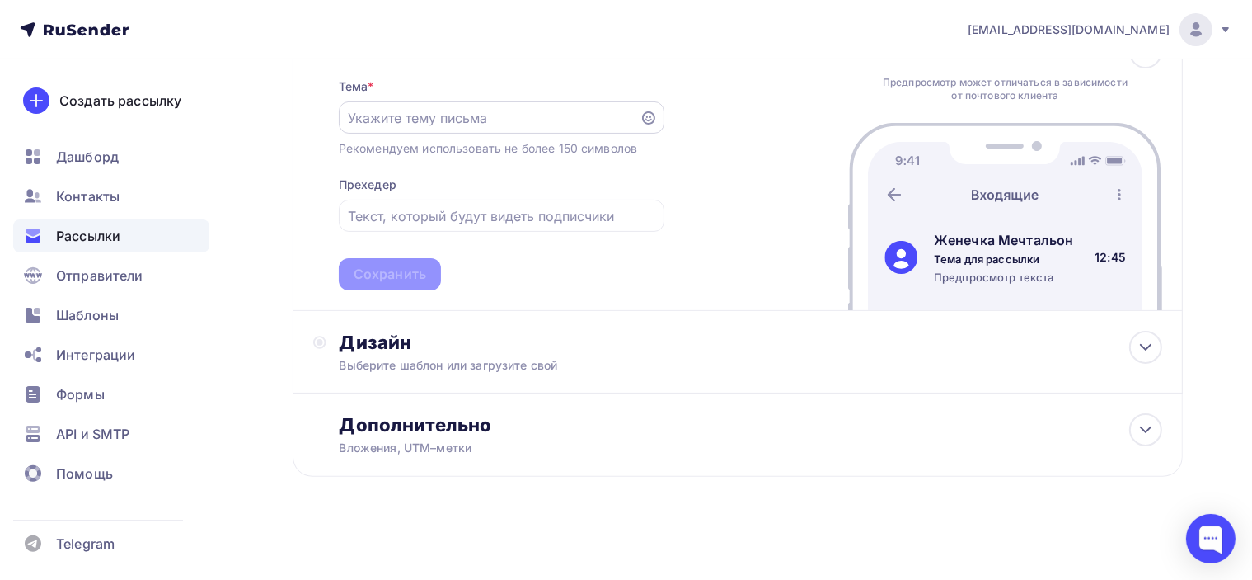
click at [514, 121] on input "text" at bounding box center [489, 118] width 282 height 20
paste input "[7 сентября] поездка в [GEOGRAPHIC_DATA] Св. [PERSON_NAME] ([GEOGRAPHIC_DATA])✨"
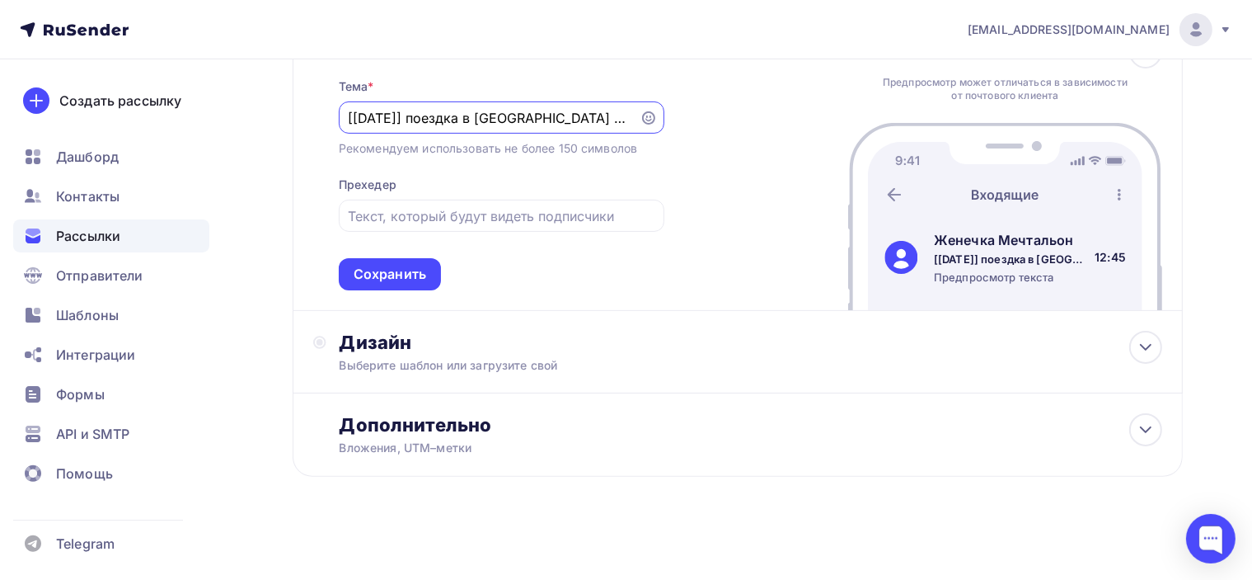
scroll to position [0, 129]
type input "[7 сентября] поездка в [GEOGRAPHIC_DATA] Св. [PERSON_NAME] ([GEOGRAPHIC_DATA])✨"
click at [797, 190] on div "Тема Тема * [7 сентября] поездка в Базилику Св. Николая, Бари (Италия)✨ Рекомен…" at bounding box center [738, 163] width 890 height 295
drag, startPoint x: 594, startPoint y: 112, endPoint x: 622, endPoint y: 124, distance: 31.4
click at [622, 124] on input "[7 сентября] поездка в [GEOGRAPHIC_DATA] Св. [PERSON_NAME] ([GEOGRAPHIC_DATA])✨" at bounding box center [489, 118] width 282 height 20
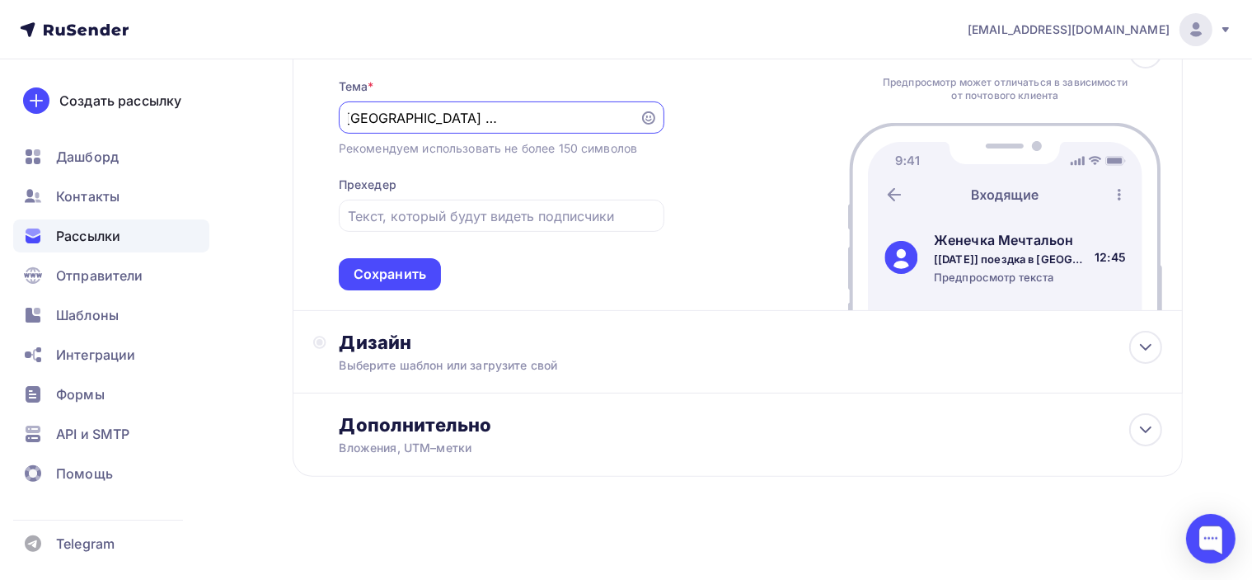
click at [739, 210] on div "Тема Тема * [7 сентября] поездка в Базилику Св. Николая, Бари (Италия)✨ Рекомен…" at bounding box center [738, 163] width 890 height 295
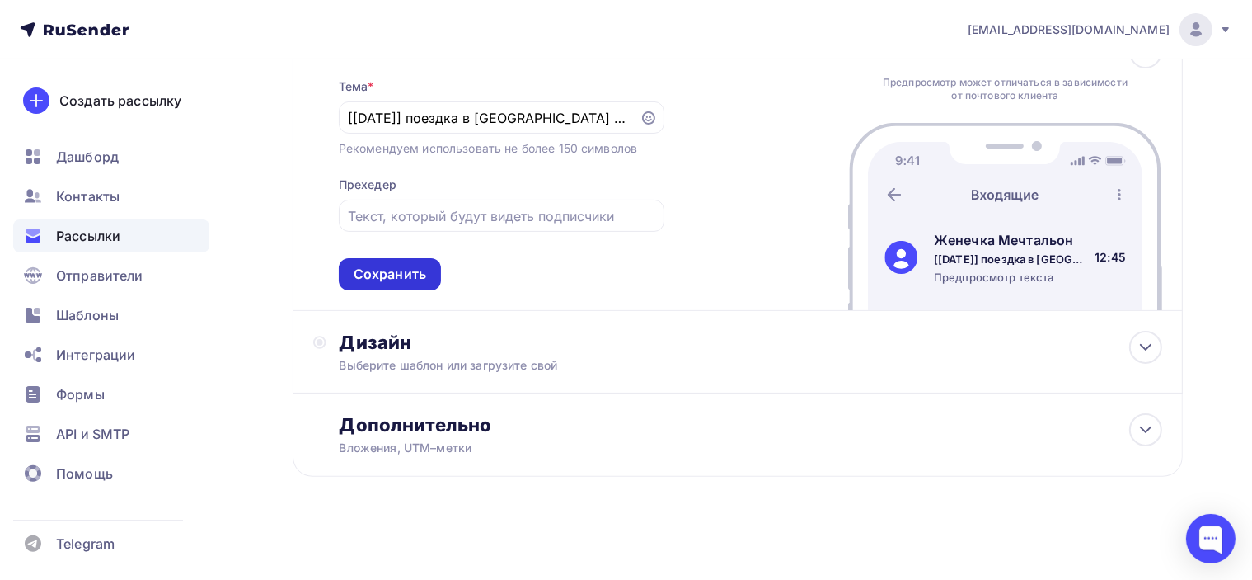
click at [412, 276] on div "Сохранить" at bounding box center [390, 274] width 73 height 19
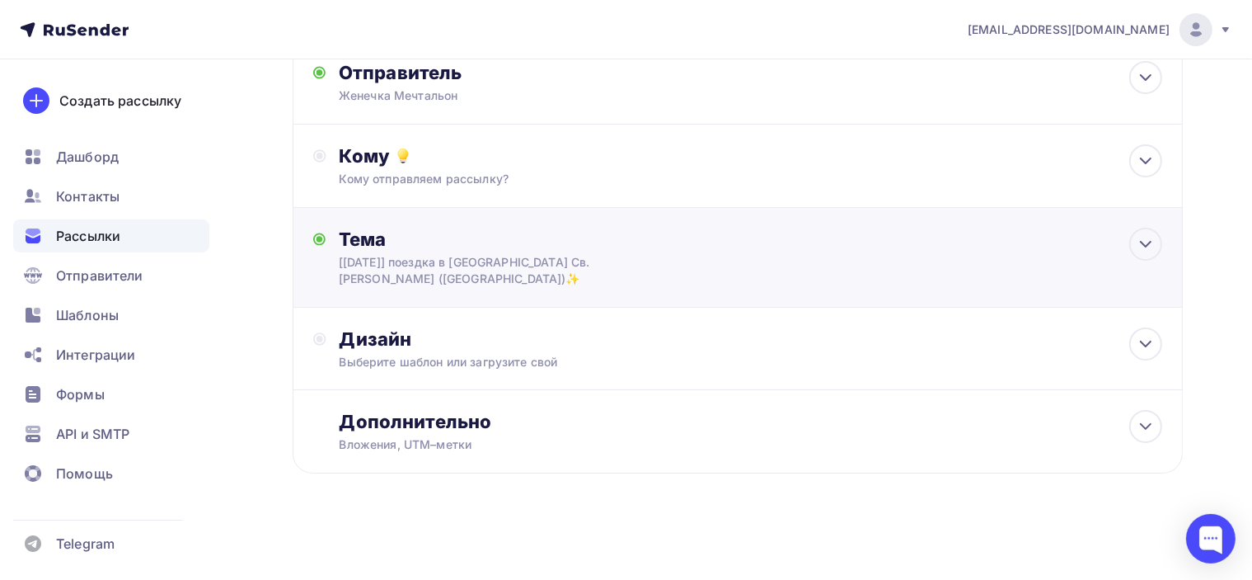
scroll to position [136, 0]
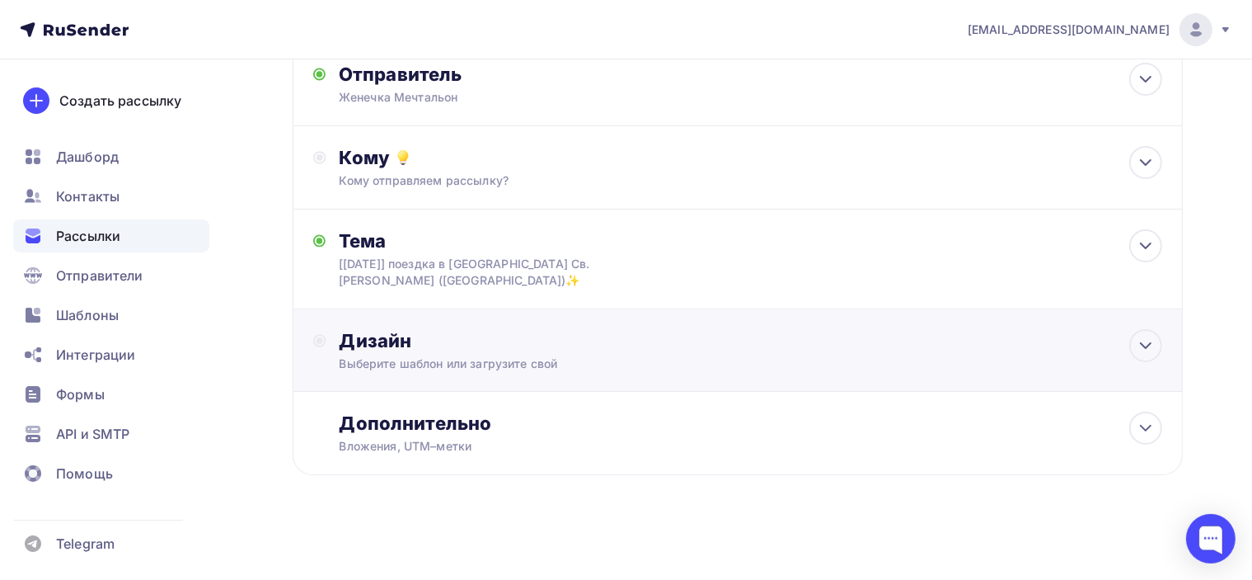
click at [521, 336] on div "Дизайн" at bounding box center [751, 340] width 823 height 23
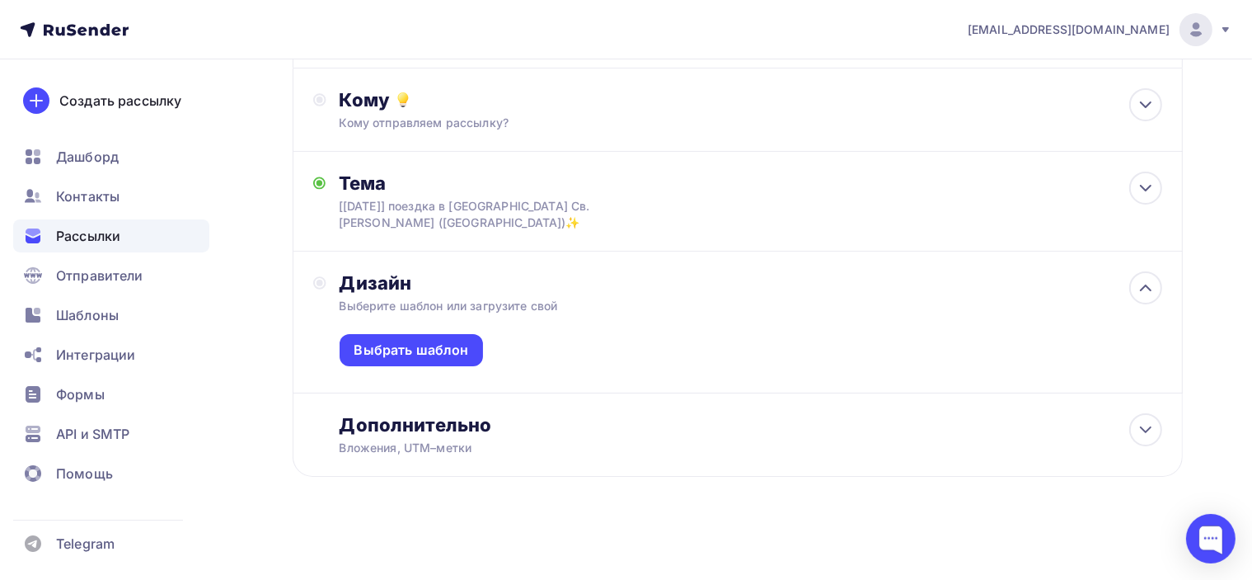
scroll to position [195, 0]
click at [445, 349] on div "Выбрать шаблон" at bounding box center [411, 348] width 115 height 19
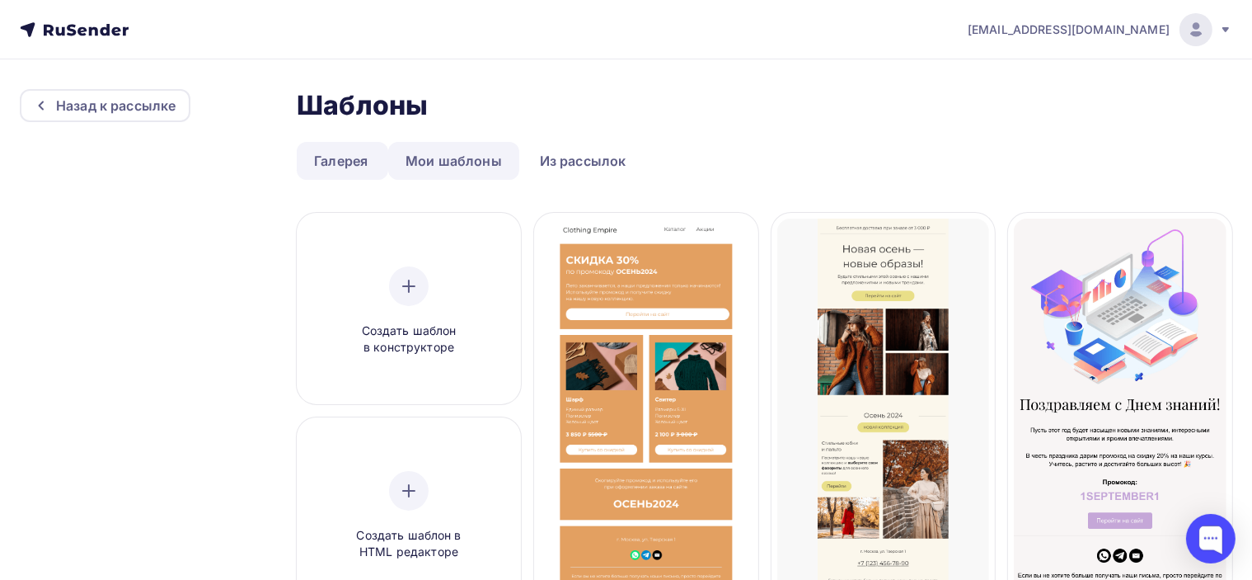
click at [491, 164] on link "Мои шаблоны" at bounding box center [453, 161] width 131 height 38
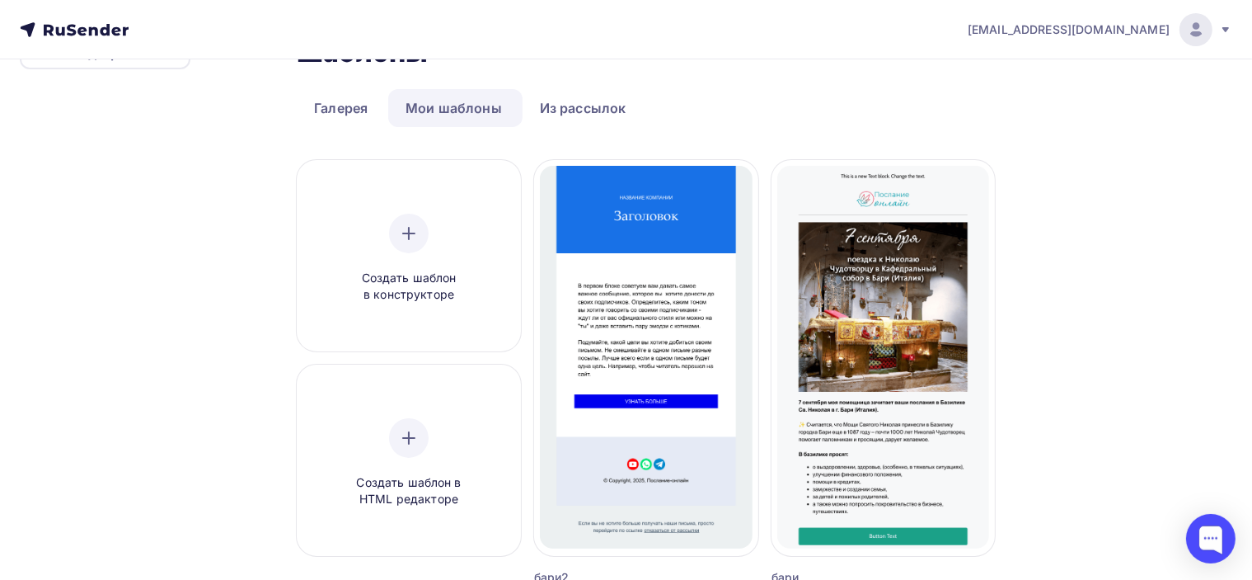
scroll to position [82, 0]
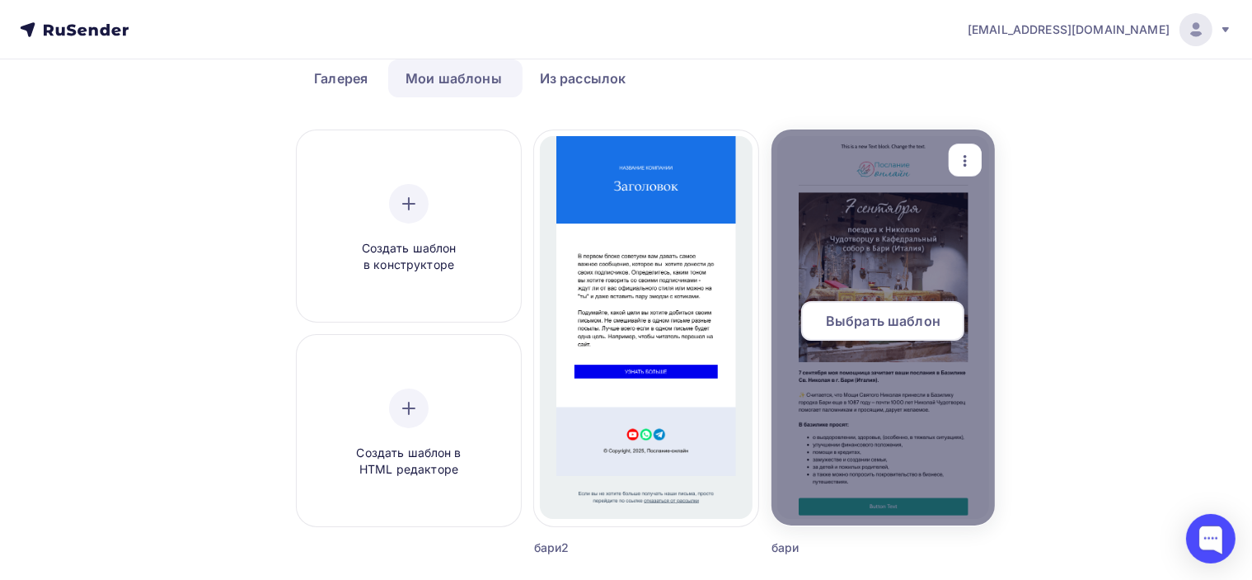
click at [964, 149] on div "button" at bounding box center [965, 159] width 20 height 21
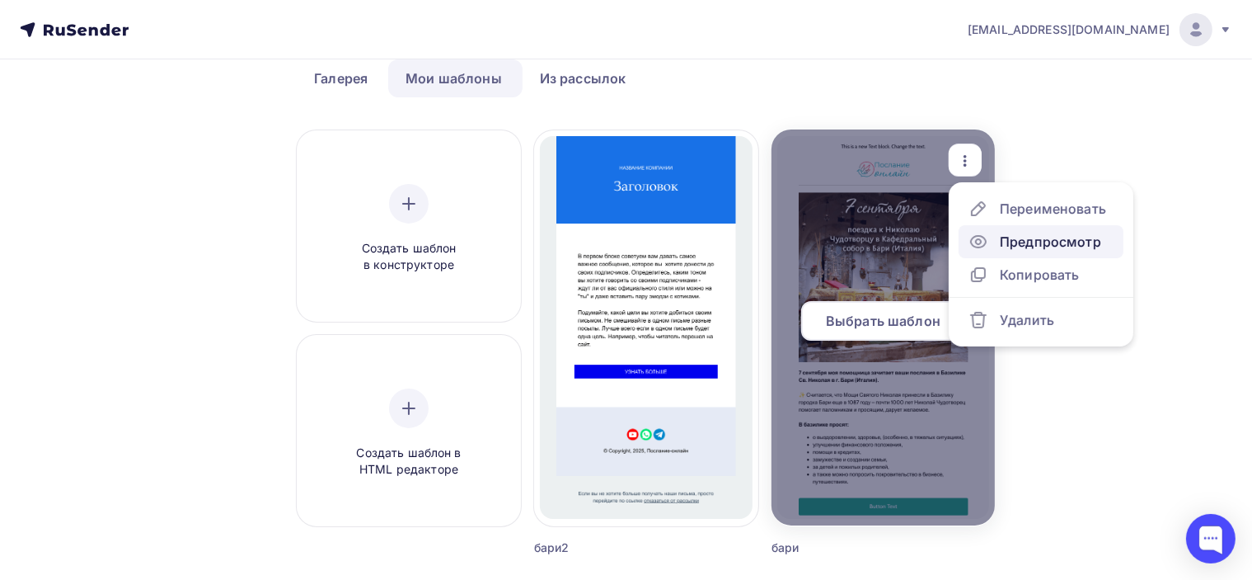
click at [1018, 246] on div "Предпросмотр" at bounding box center [1050, 242] width 101 height 20
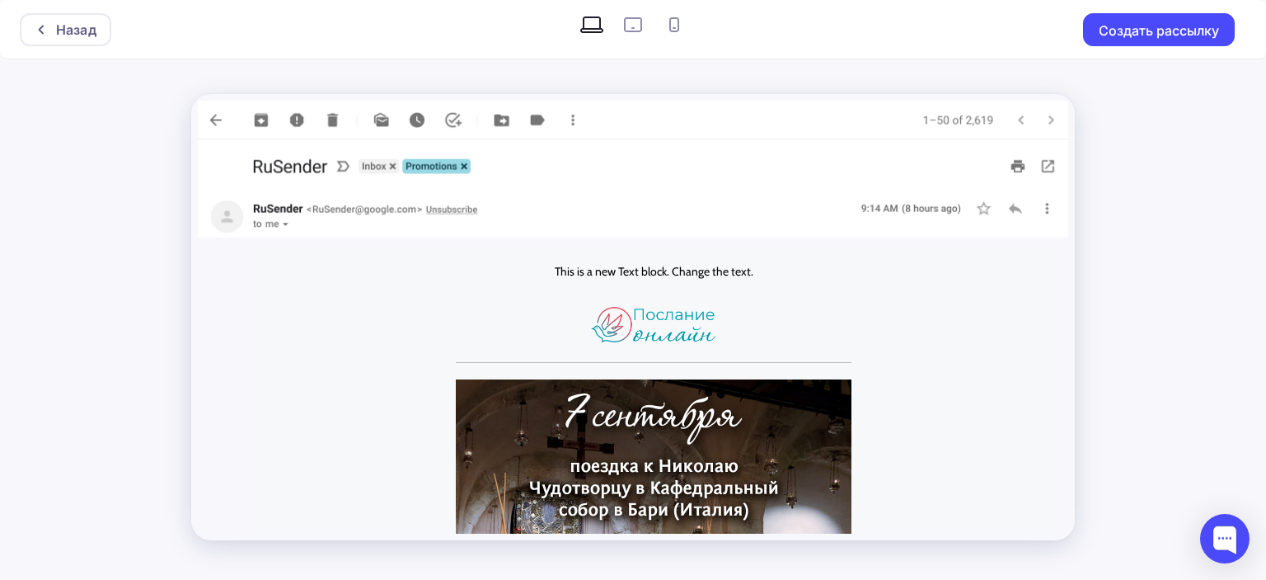
click at [1187, 286] on div "Назад Создать рассылку" at bounding box center [633, 290] width 1266 height 580
click at [1166, 161] on div "Назад Создать рассылку" at bounding box center [633, 290] width 1266 height 580
click at [66, 30] on div "Назад" at bounding box center [76, 30] width 40 height 20
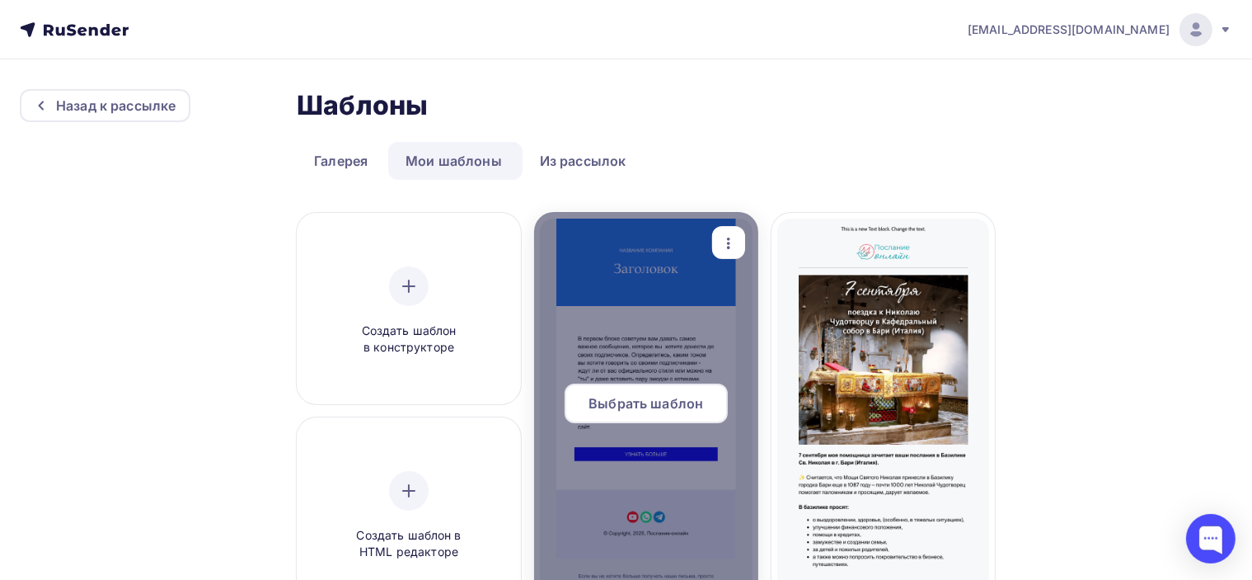
click at [737, 240] on icon "button" at bounding box center [729, 243] width 20 height 20
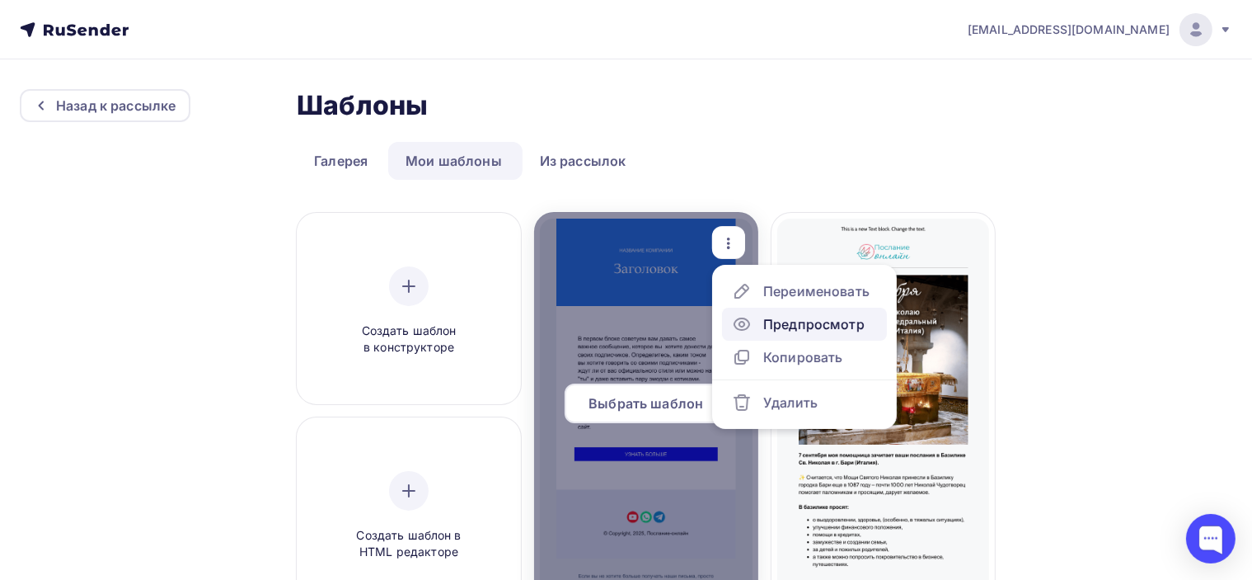
click at [805, 320] on div "Предпросмотр" at bounding box center [813, 324] width 101 height 20
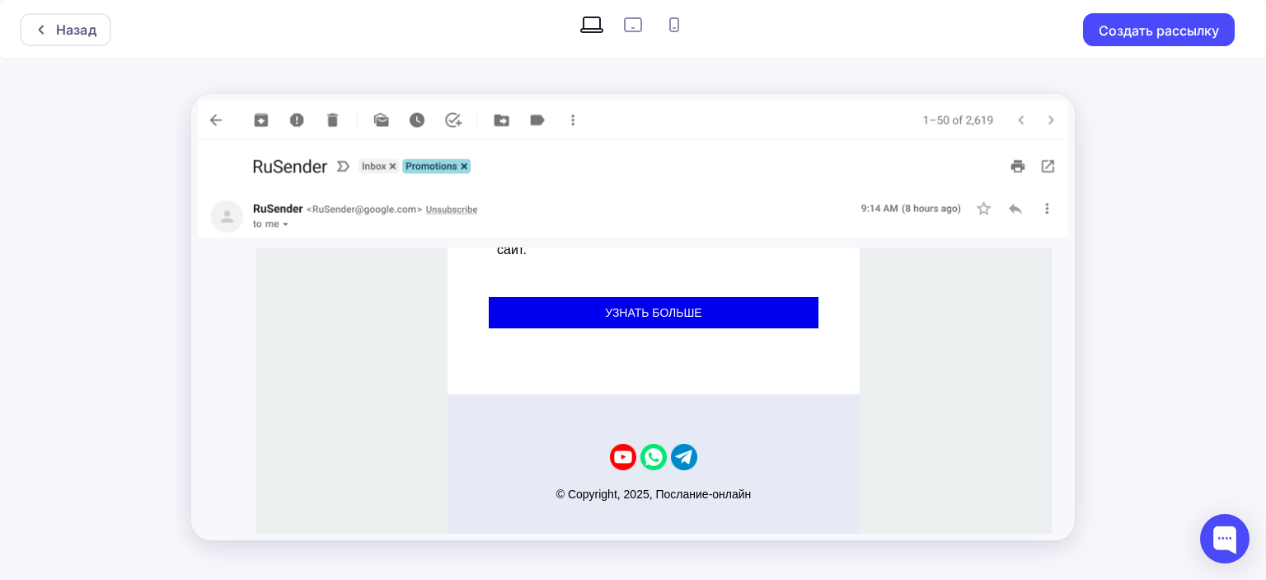
scroll to position [594, 0]
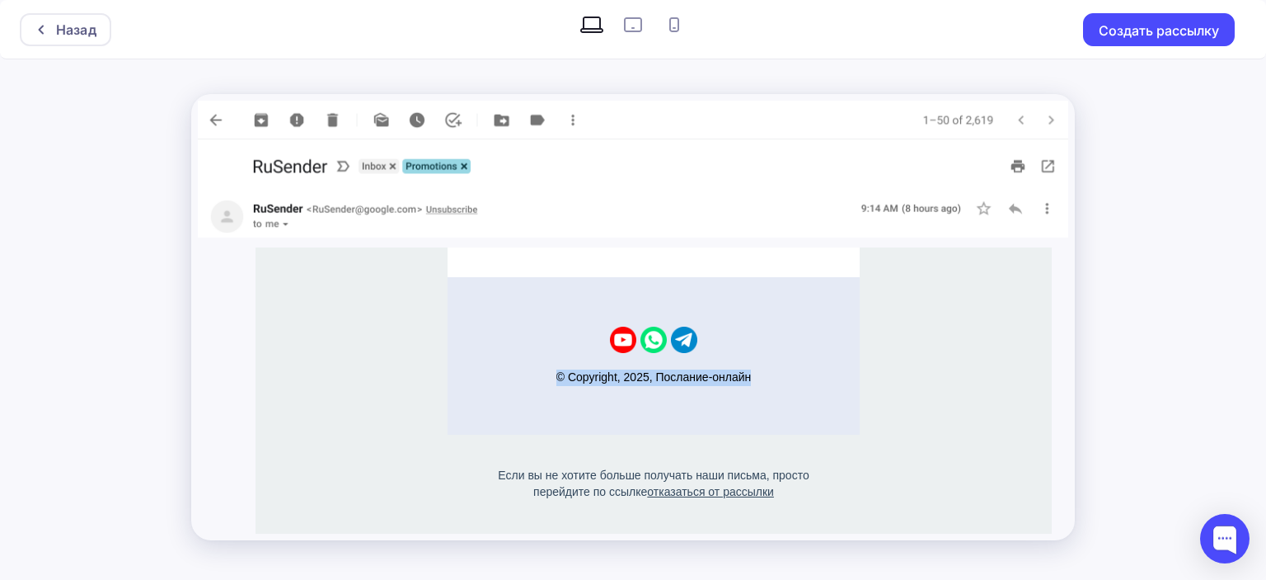
drag, startPoint x: 546, startPoint y: 379, endPoint x: 755, endPoint y: 376, distance: 209.4
click at [755, 376] on p "© Copyright, 2025, Послание-онлайн" at bounding box center [653, 377] width 313 height 16
copy p "© Copyright, 2025, Послание-онлайн"
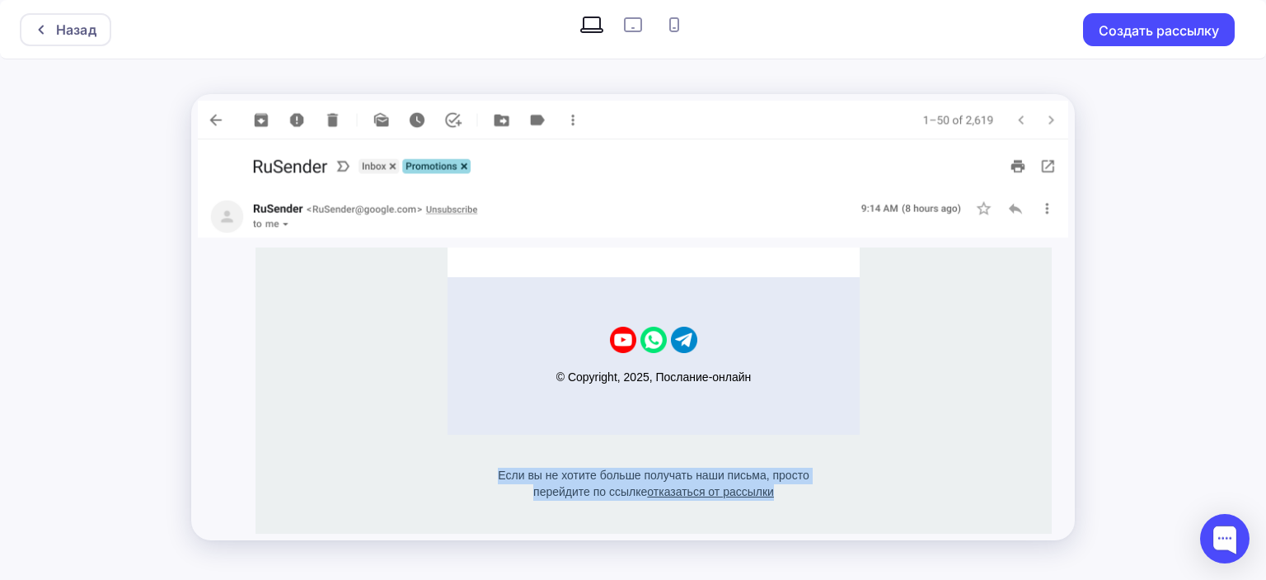
drag, startPoint x: 775, startPoint y: 491, endPoint x: 410, endPoint y: 467, distance: 366.0
click at [410, 467] on div "Если вы не хотите больше получать наши письма, просто перейдите по ссылке отказ…" at bounding box center [654, 483] width 796 height 98
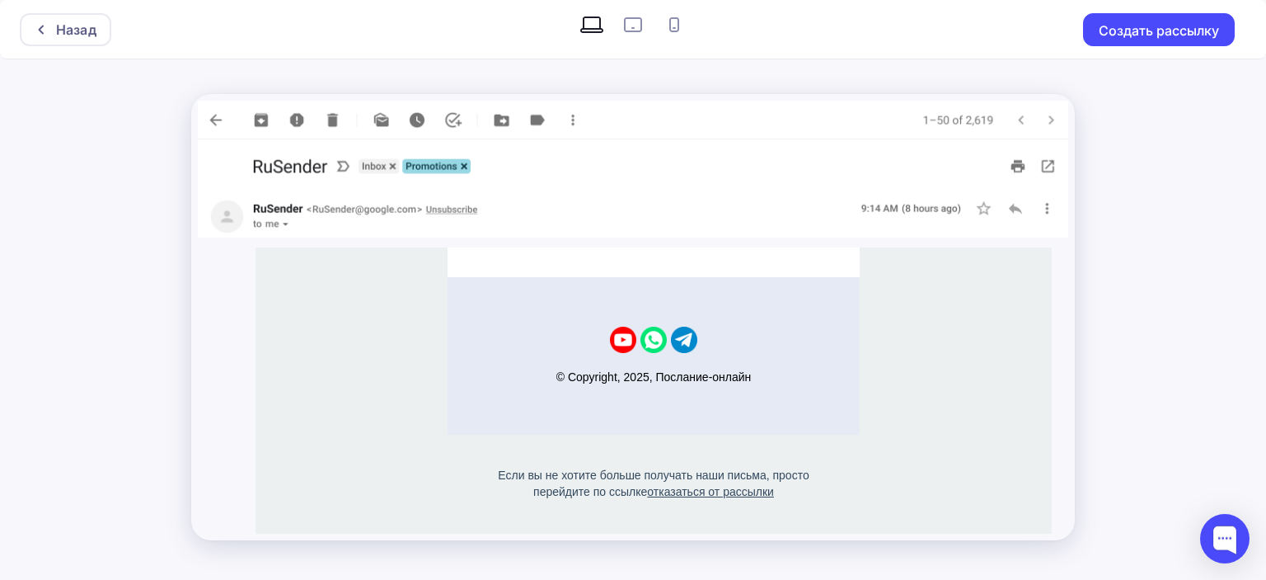
click at [940, 413] on div "© Copyright, 2025, Послание-онлайн" at bounding box center [654, 356] width 796 height 158
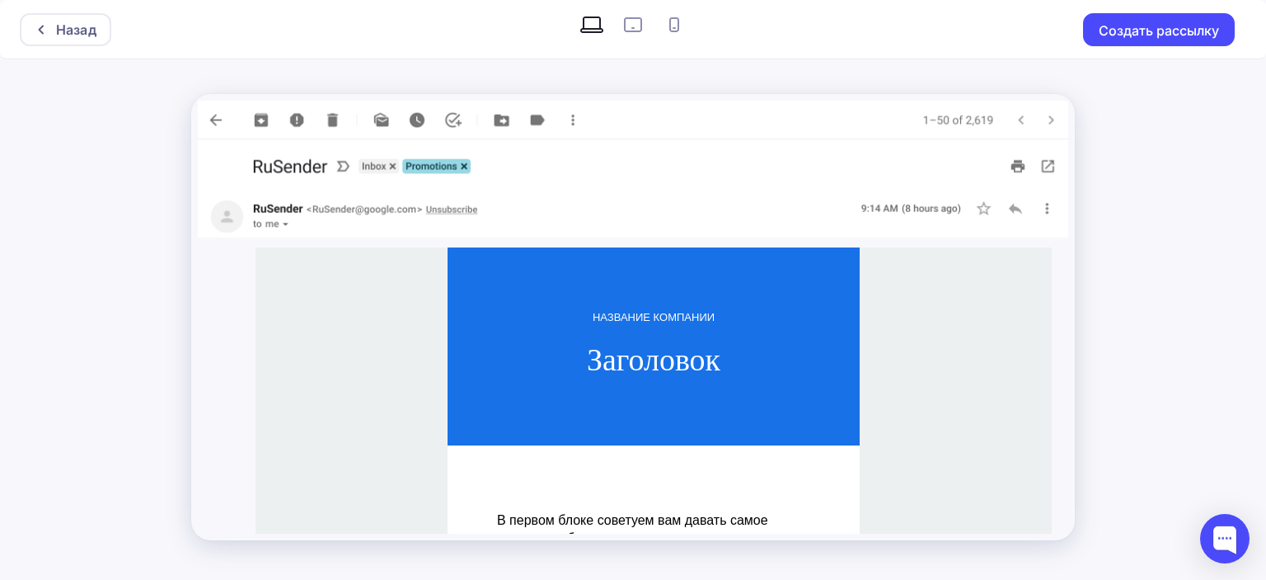
scroll to position [0, 0]
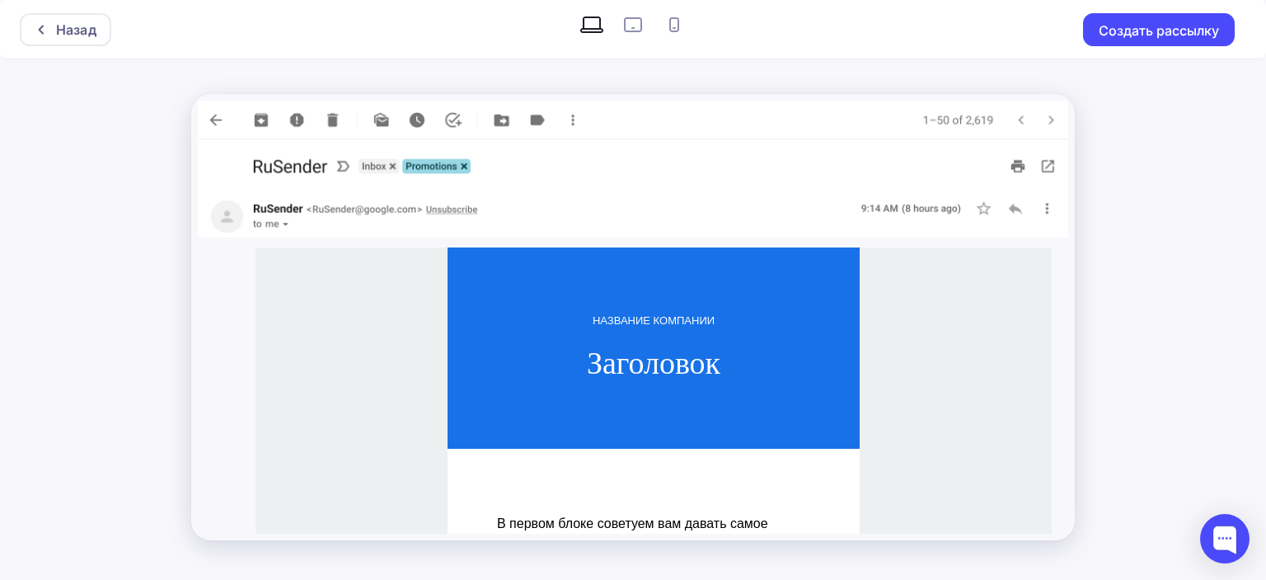
click at [1132, 276] on div "Назад Создать рассылку" at bounding box center [633, 290] width 1266 height 580
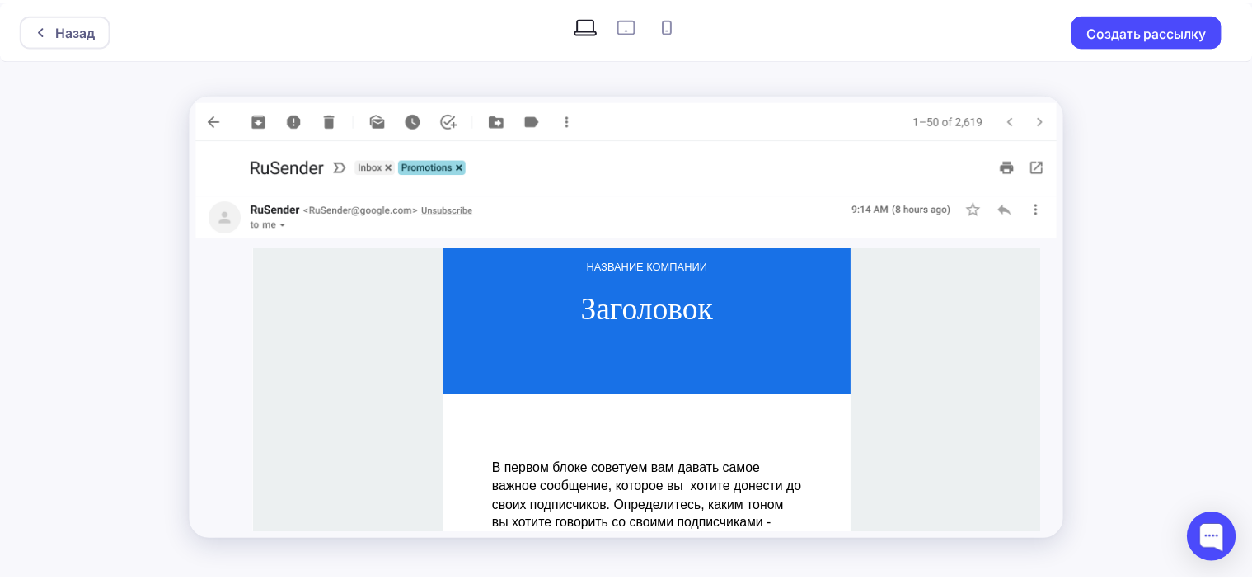
scroll to position [82, 0]
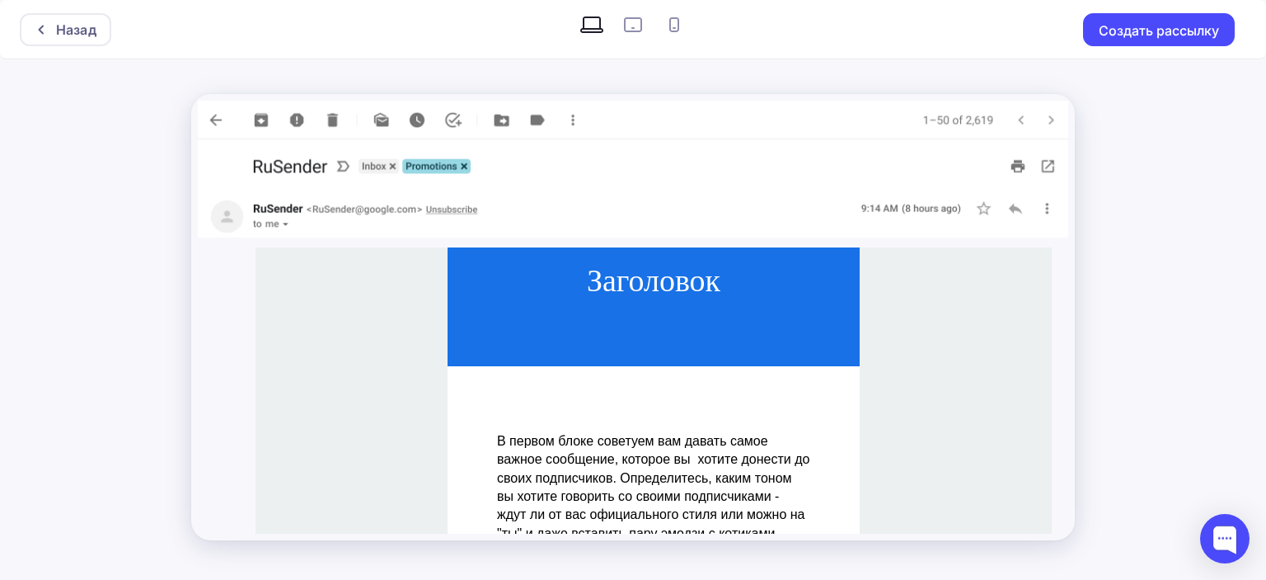
click at [1210, 299] on div "Назад Создать рассылку" at bounding box center [633, 290] width 1266 height 580
drag, startPoint x: 1146, startPoint y: 264, endPoint x: 1124, endPoint y: 223, distance: 45.7
click at [1147, 265] on div "Назад Создать рассылку" at bounding box center [633, 290] width 1266 height 580
click at [56, 31] on div "Назад" at bounding box center [76, 30] width 40 height 20
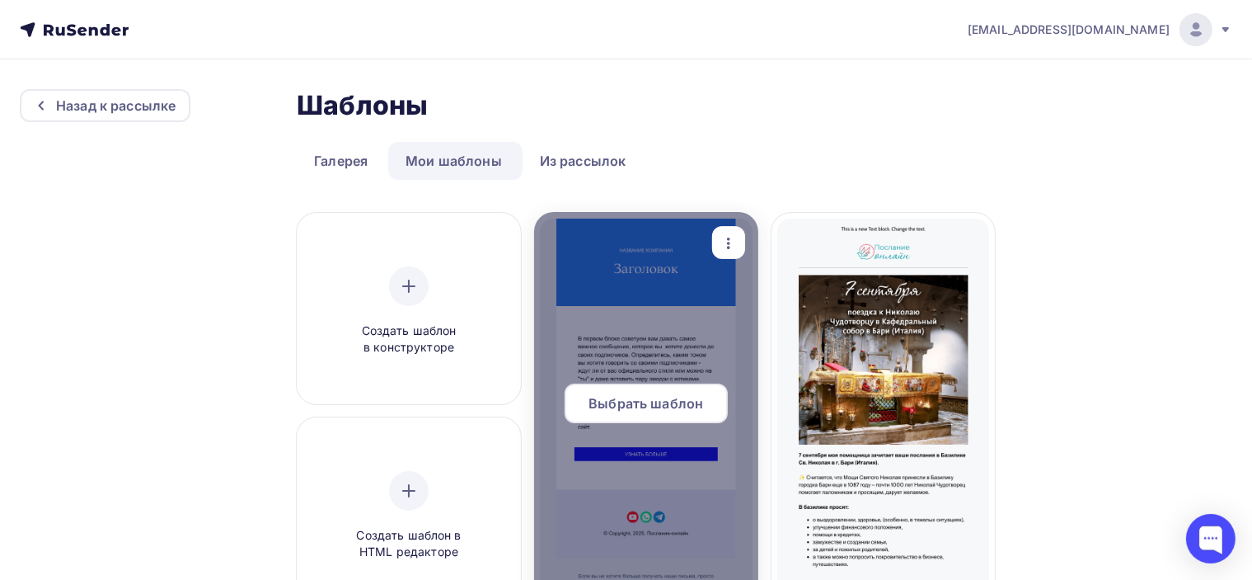
click at [655, 268] on div at bounding box center [646, 410] width 224 height 396
click at [642, 402] on span "Выбрать шаблон" at bounding box center [646, 403] width 115 height 20
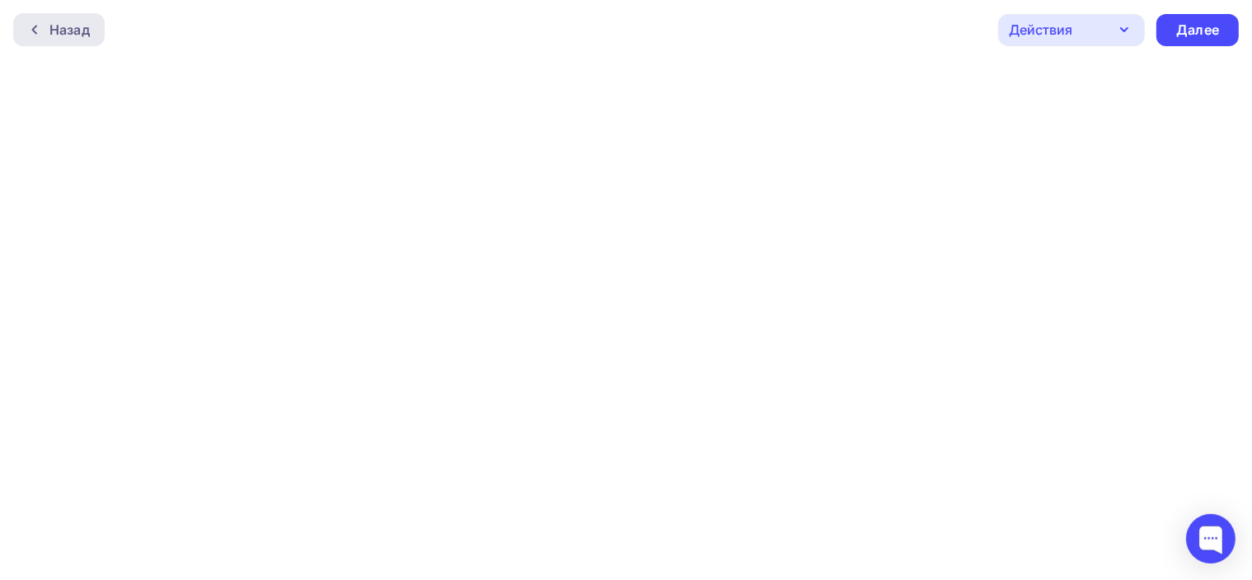
click at [26, 22] on div "Назад" at bounding box center [59, 29] width 92 height 33
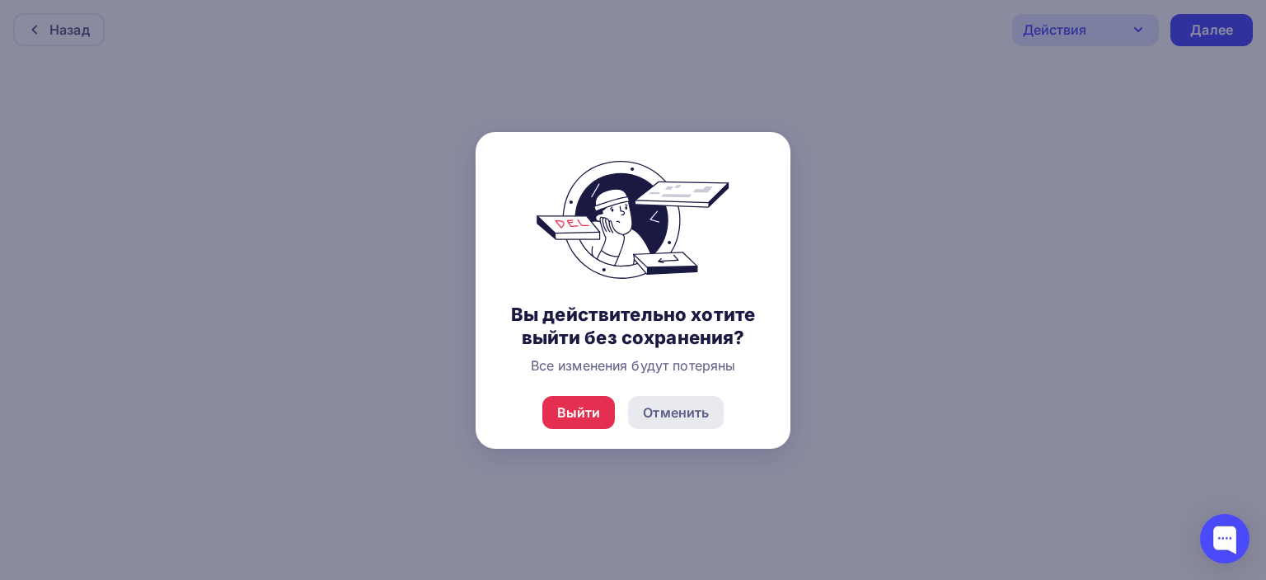
click at [709, 419] on div "Отменить" at bounding box center [676, 412] width 96 height 33
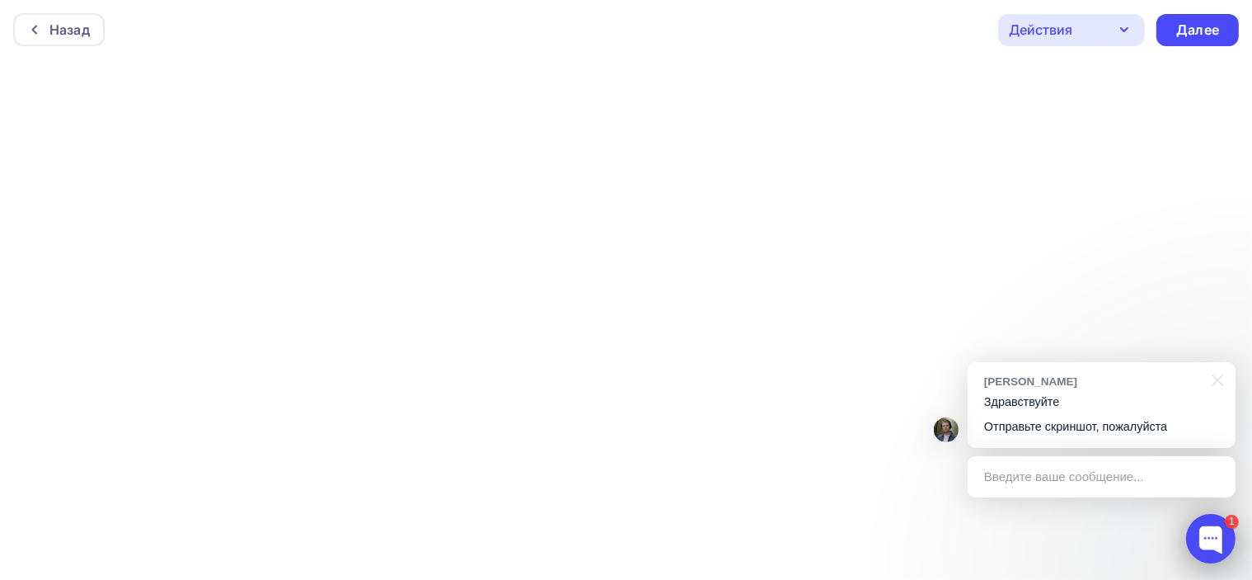
click at [1207, 540] on div at bounding box center [1210, 538] width 49 height 49
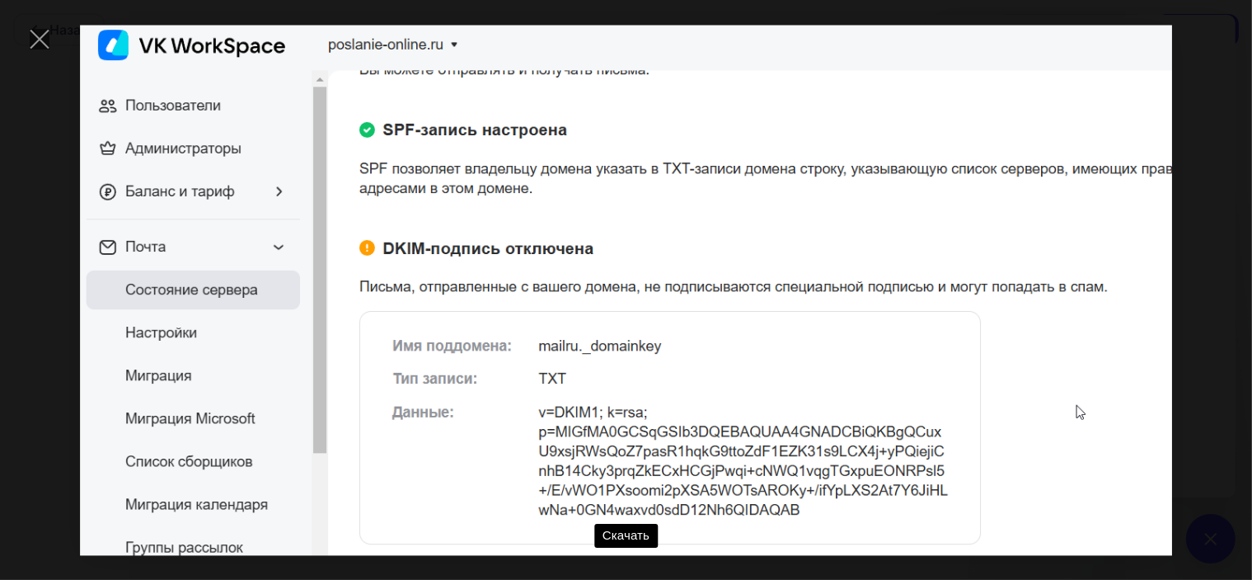
click at [1207, 179] on div "Скачать" at bounding box center [626, 290] width 1203 height 530
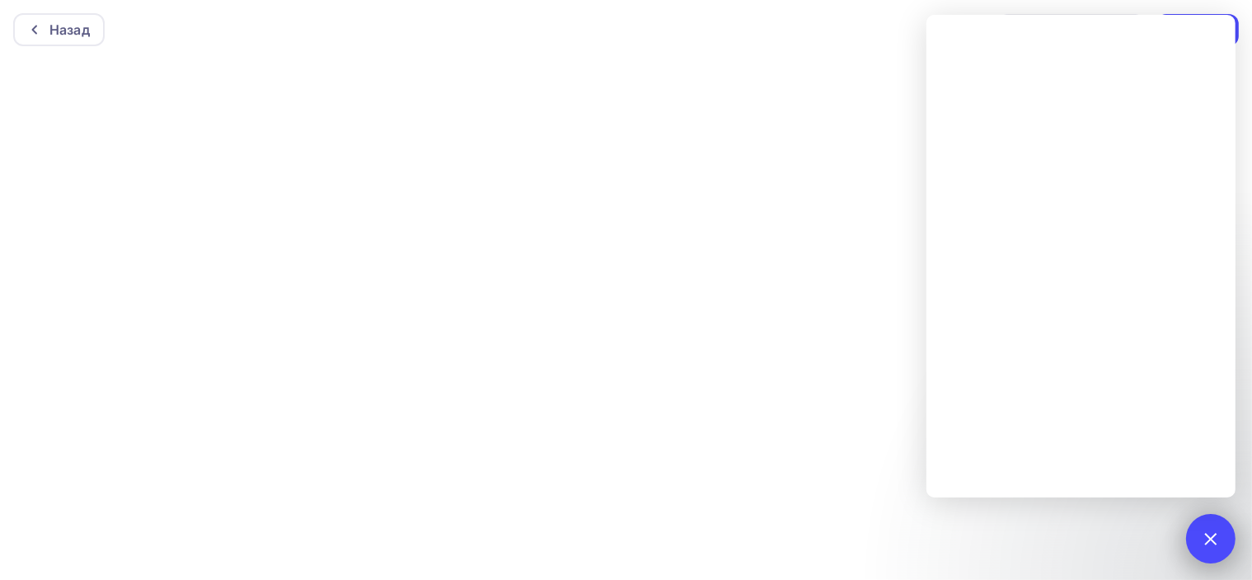
click at [1206, 535] on div at bounding box center [1210, 538] width 22 height 22
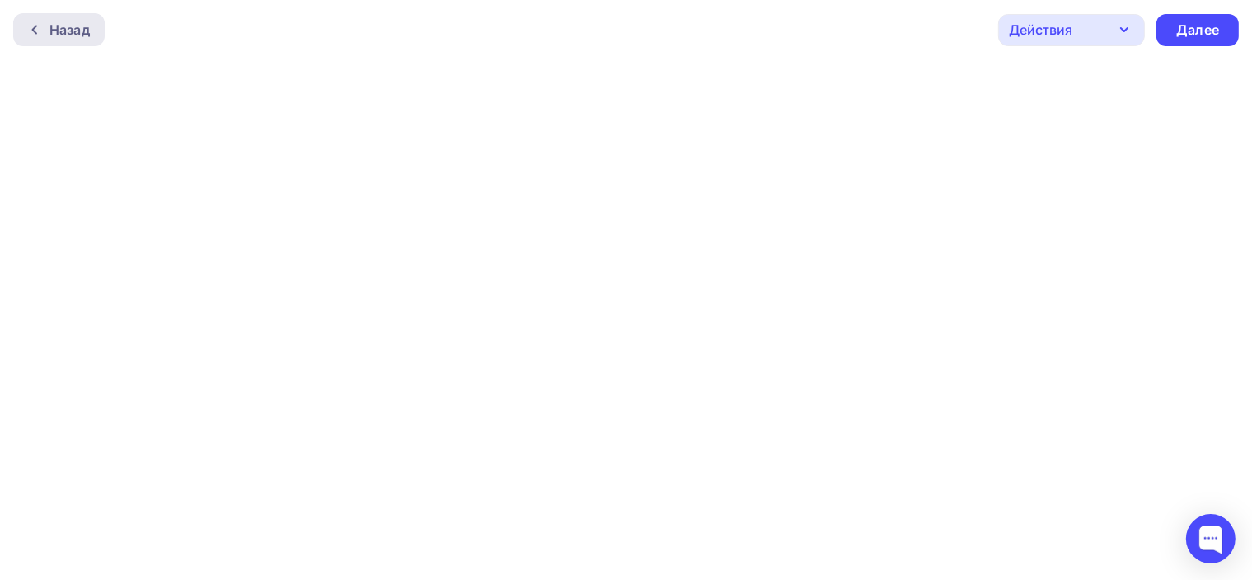
click at [31, 26] on icon at bounding box center [34, 29] width 13 height 13
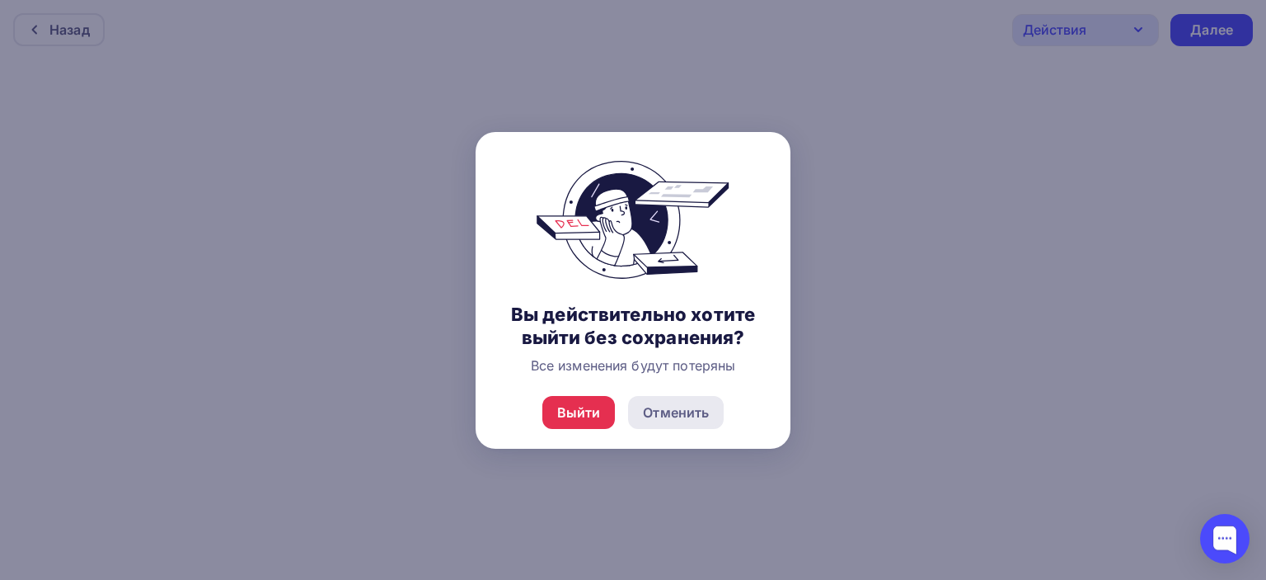
click at [721, 416] on div "Отменить" at bounding box center [676, 412] width 96 height 33
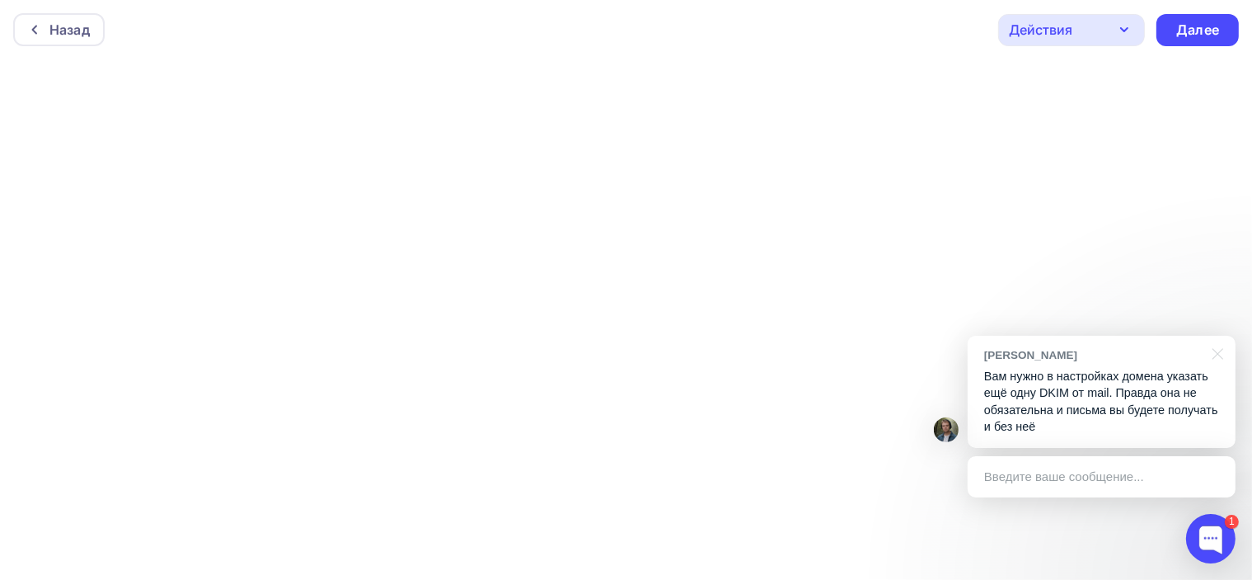
click at [1123, 408] on p "Вам нужно в настройках домена указать ещё одну DKIM от mail. Правда она не обяз…" at bounding box center [1101, 402] width 235 height 68
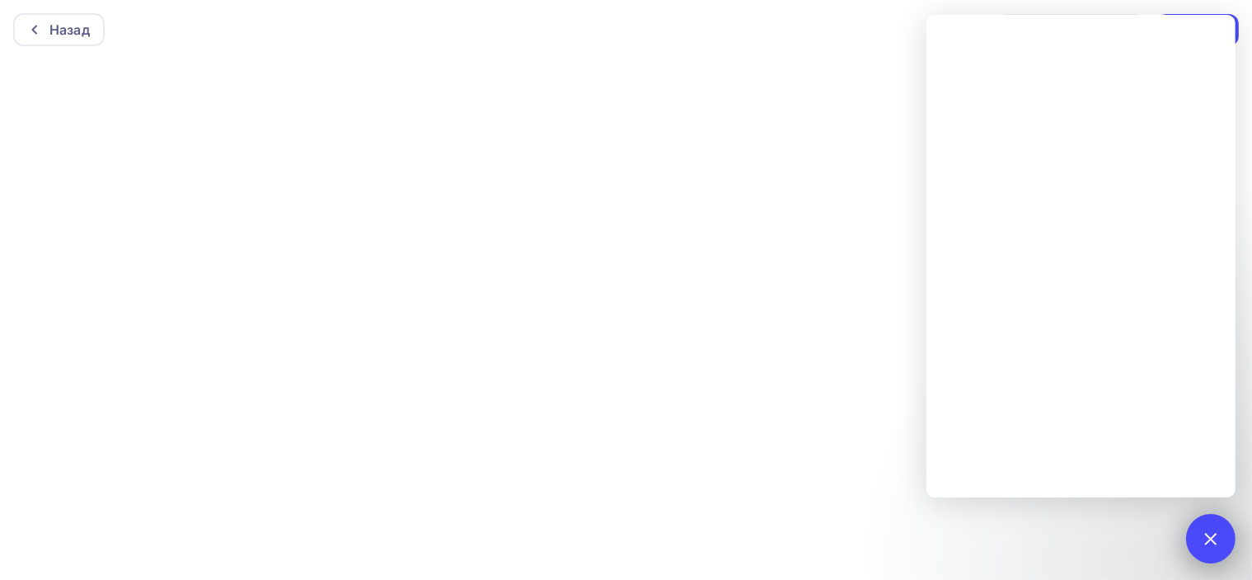
click at [1210, 542] on div at bounding box center [1210, 538] width 22 height 22
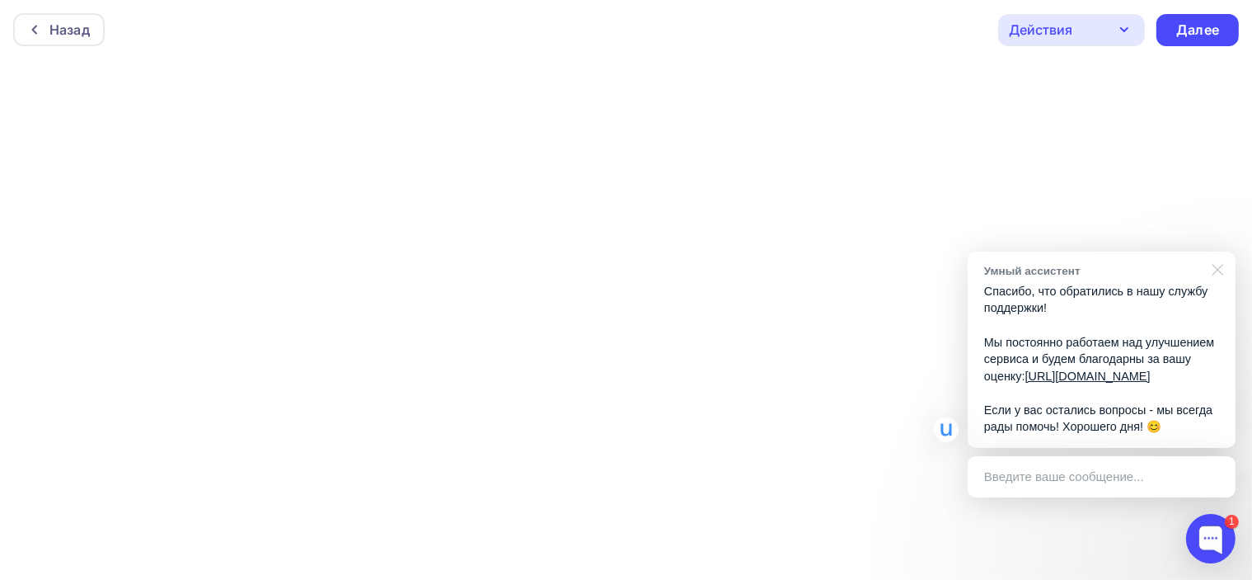
click at [1220, 266] on div at bounding box center [1215, 268] width 41 height 34
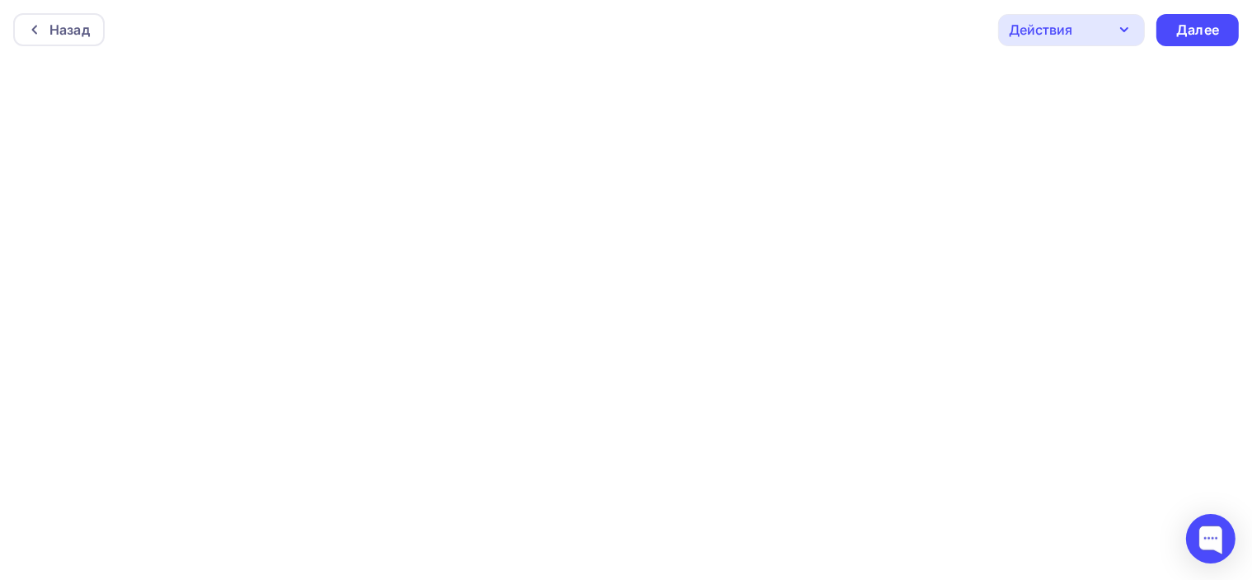
scroll to position [3, 0]
click at [1132, 21] on icon "button" at bounding box center [1125, 26] width 20 height 20
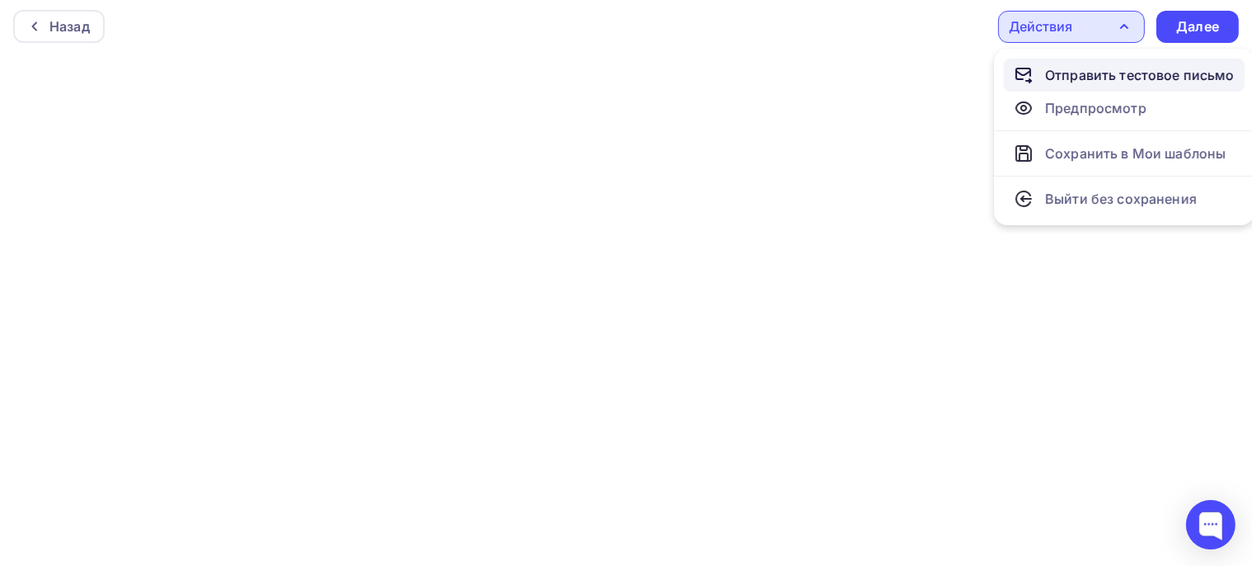
click at [1115, 73] on div "Отправить тестовое письмо" at bounding box center [1140, 75] width 190 height 20
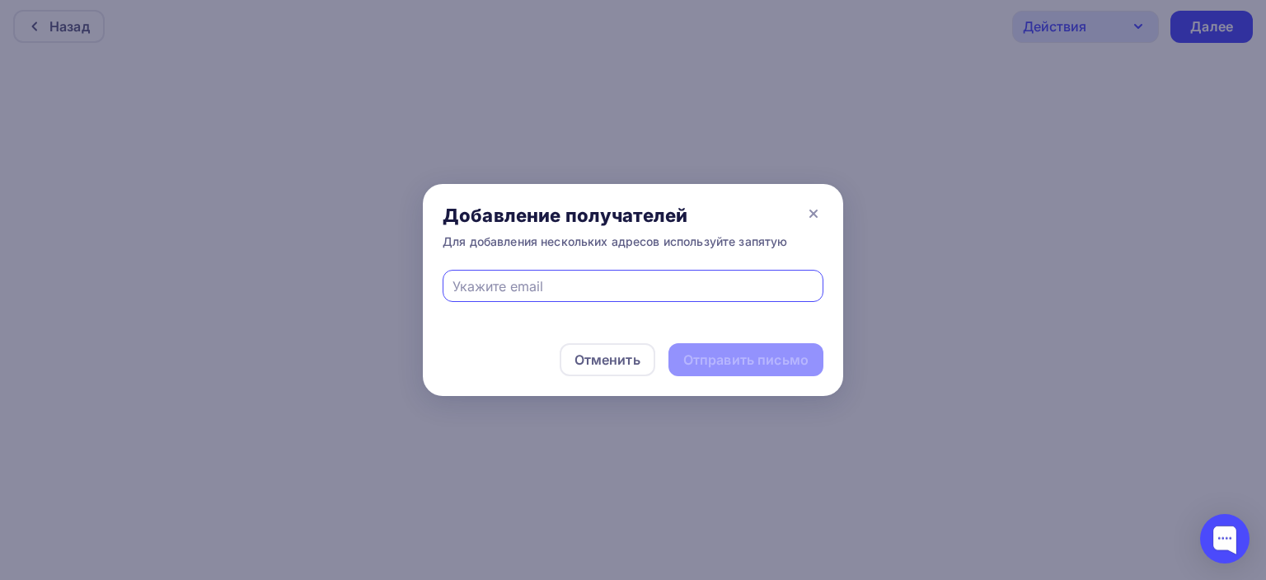
click at [526, 281] on input "text" at bounding box center [634, 286] width 362 height 20
type input "anka-ryz@list.ru"
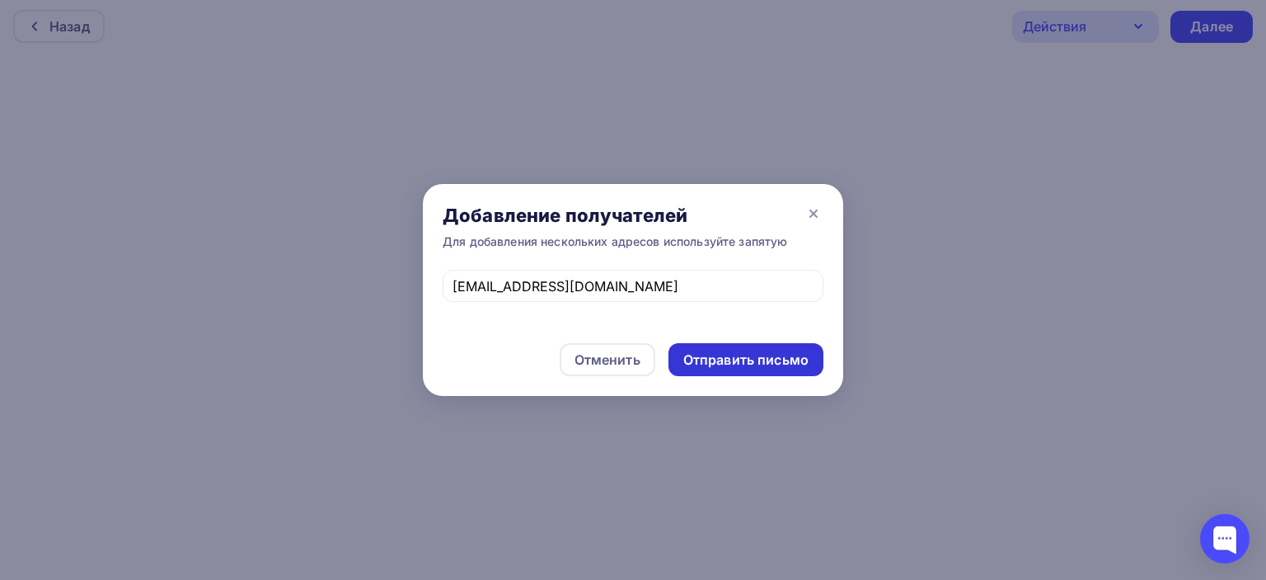
click at [733, 360] on div "Отправить письмо" at bounding box center [745, 359] width 125 height 19
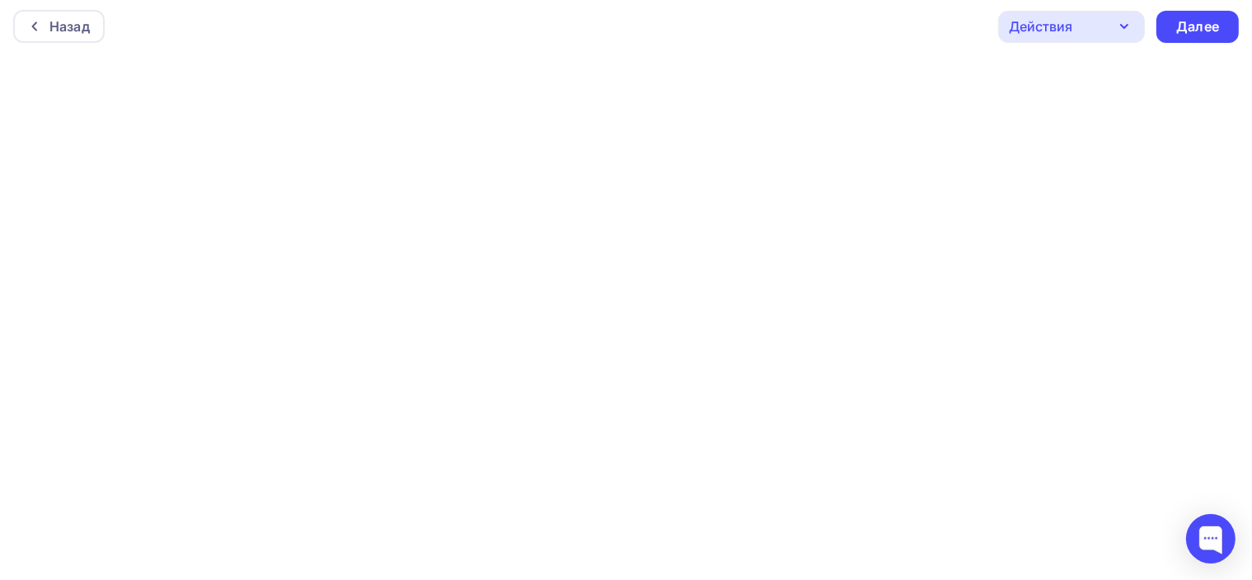
click at [1126, 23] on icon "button" at bounding box center [1125, 26] width 20 height 20
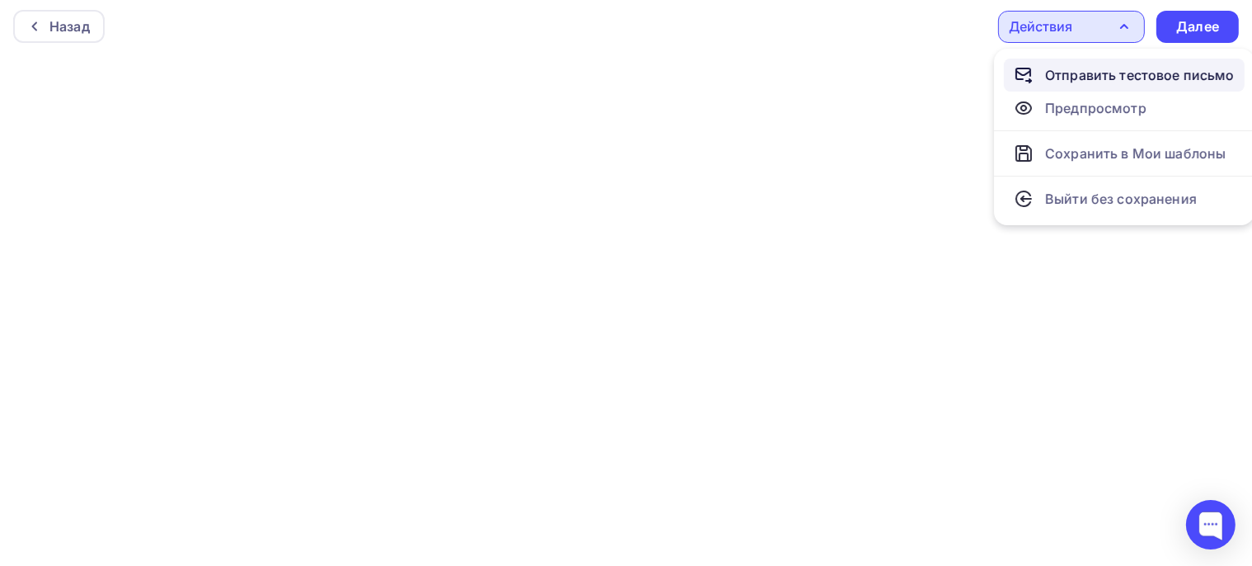
click at [1131, 72] on div "Отправить тестовое письмо" at bounding box center [1140, 75] width 190 height 20
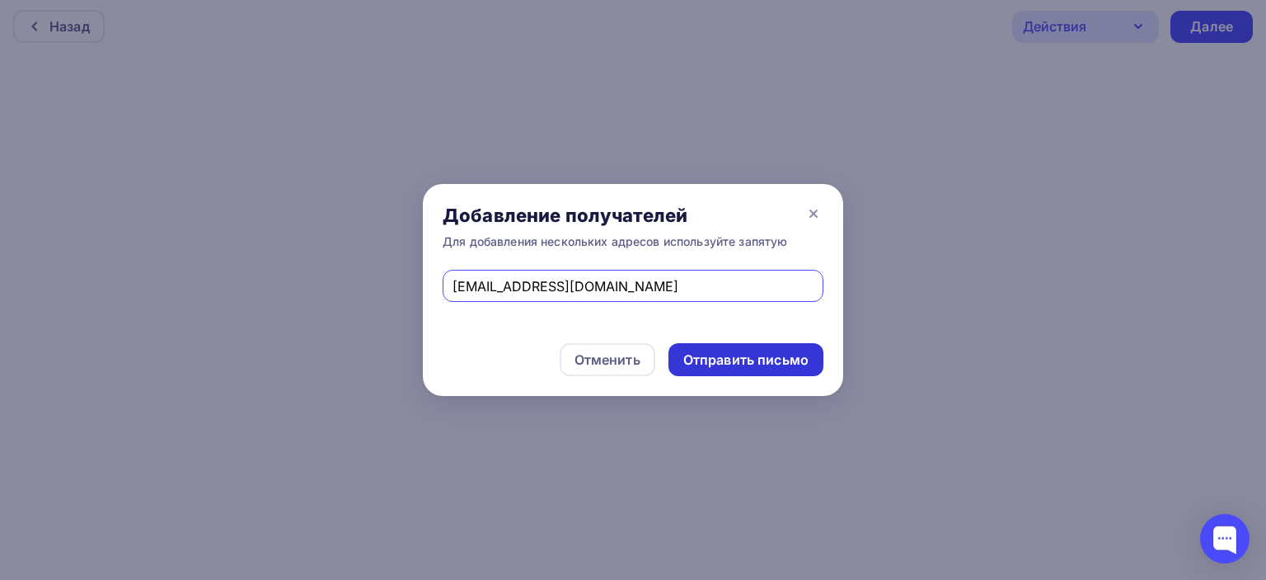
click at [750, 359] on div "Отправить письмо" at bounding box center [745, 359] width 125 height 19
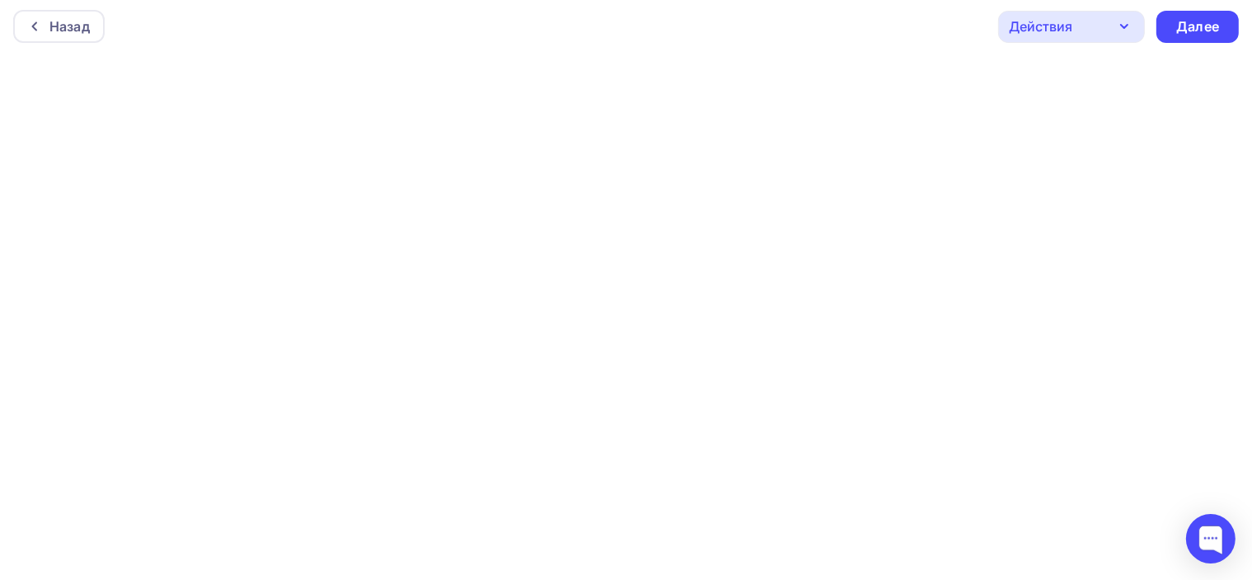
click at [1132, 29] on icon "button" at bounding box center [1125, 26] width 20 height 20
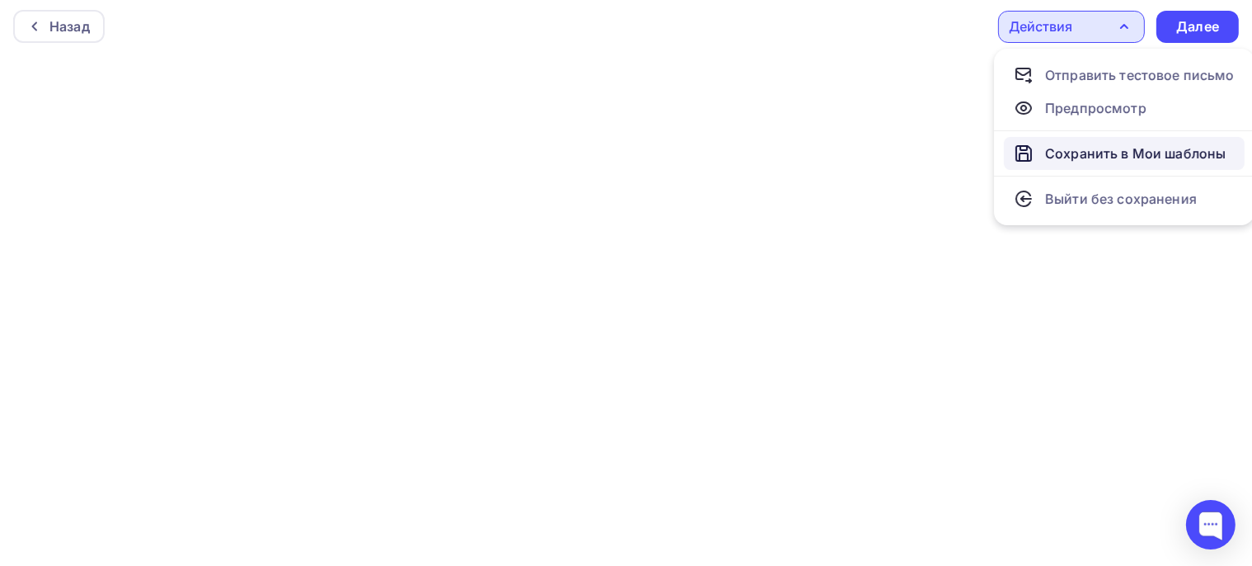
click at [1099, 151] on div "Сохранить в Мои шаблоны" at bounding box center [1135, 153] width 181 height 20
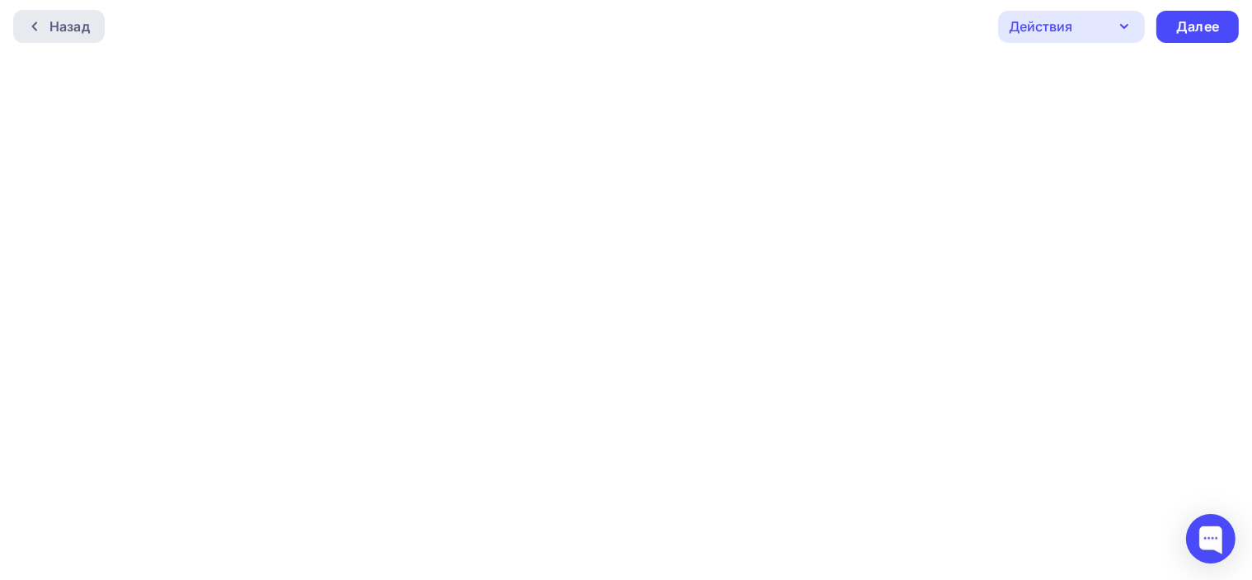
click at [36, 26] on icon at bounding box center [34, 26] width 13 height 13
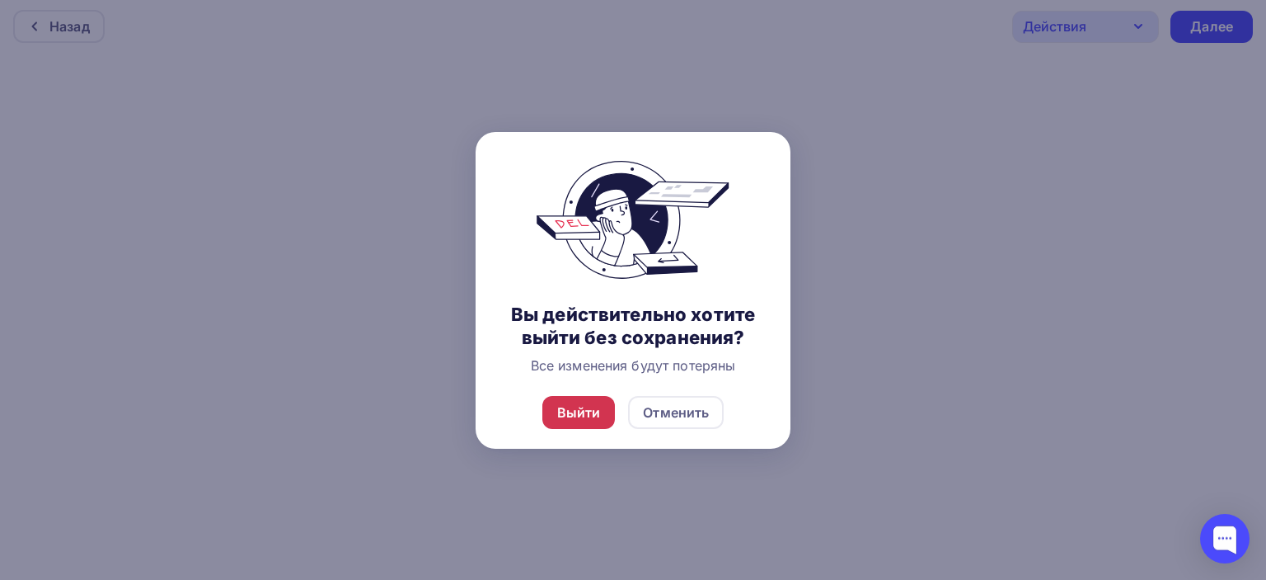
click at [565, 409] on div "Выйти" at bounding box center [579, 412] width 44 height 20
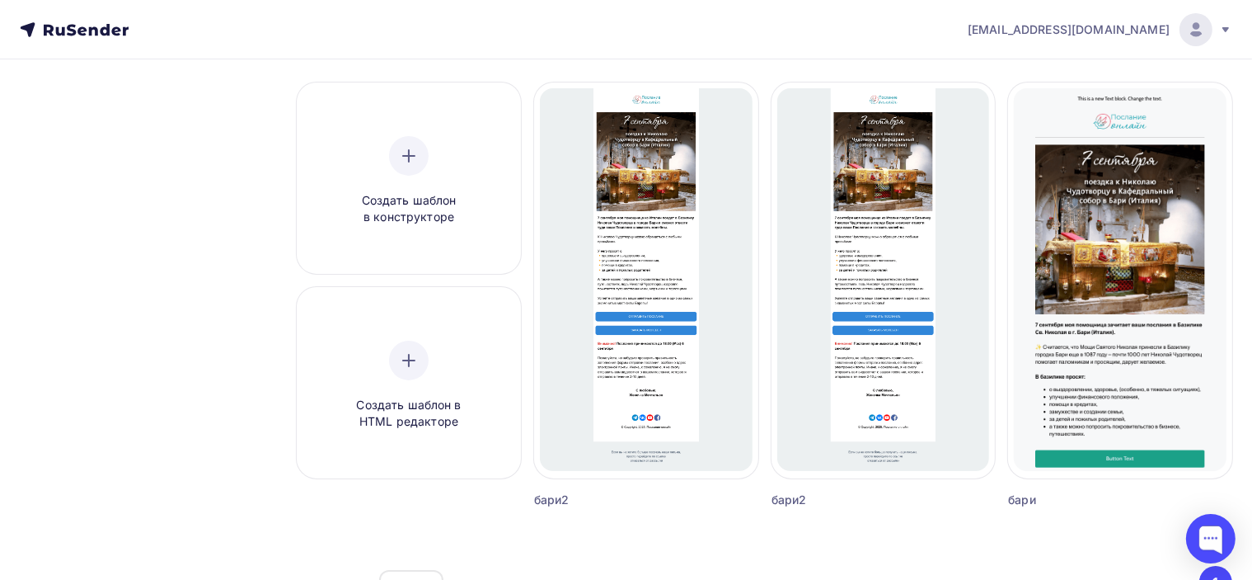
scroll to position [43, 0]
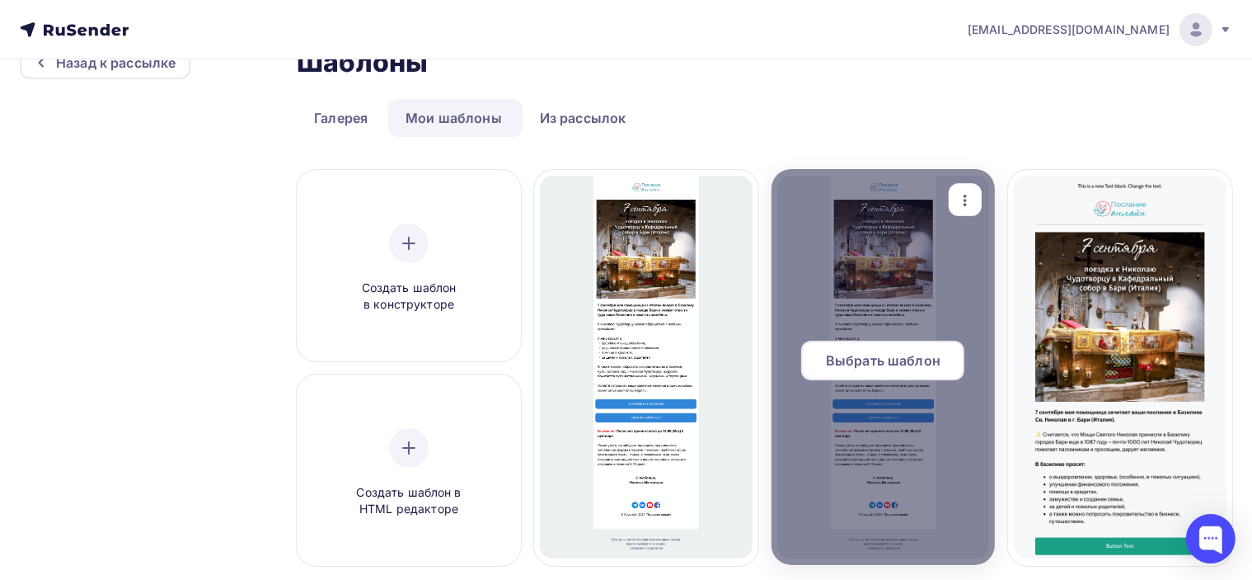
click at [970, 190] on icon "button" at bounding box center [965, 200] width 20 height 20
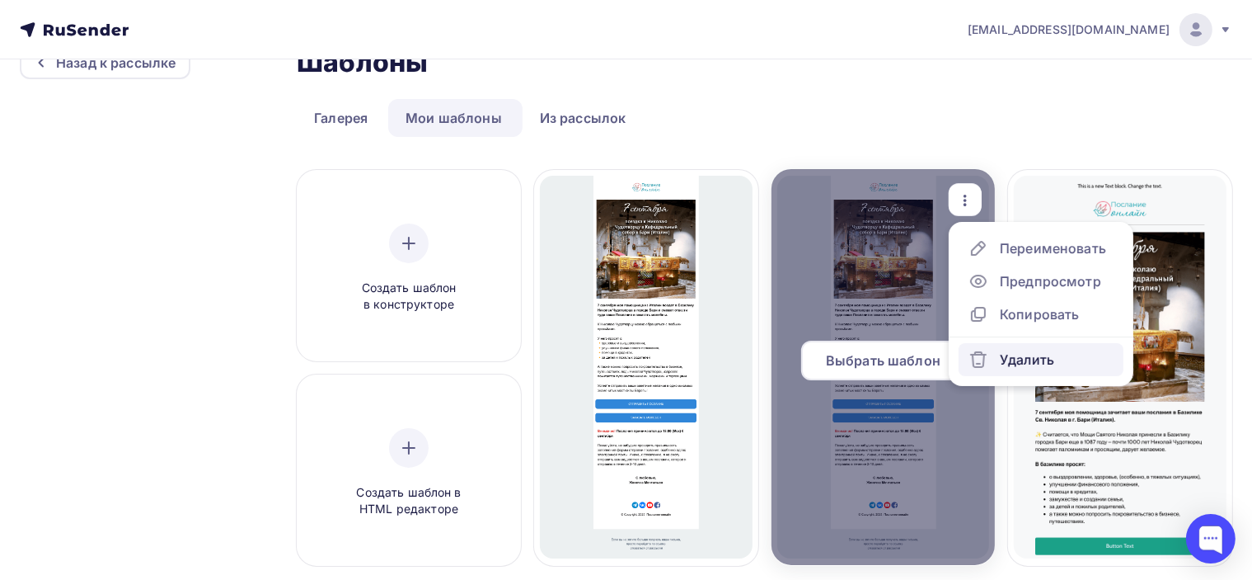
click at [996, 359] on div "Удалить" at bounding box center [1012, 360] width 86 height 20
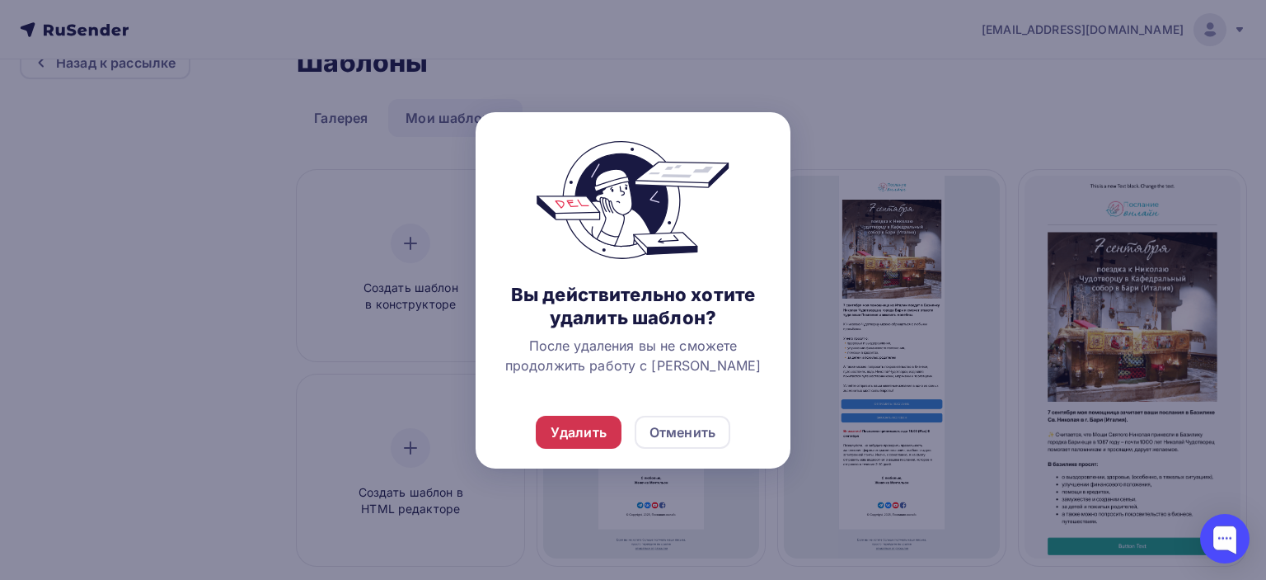
click at [582, 430] on div "Удалить" at bounding box center [579, 432] width 56 height 20
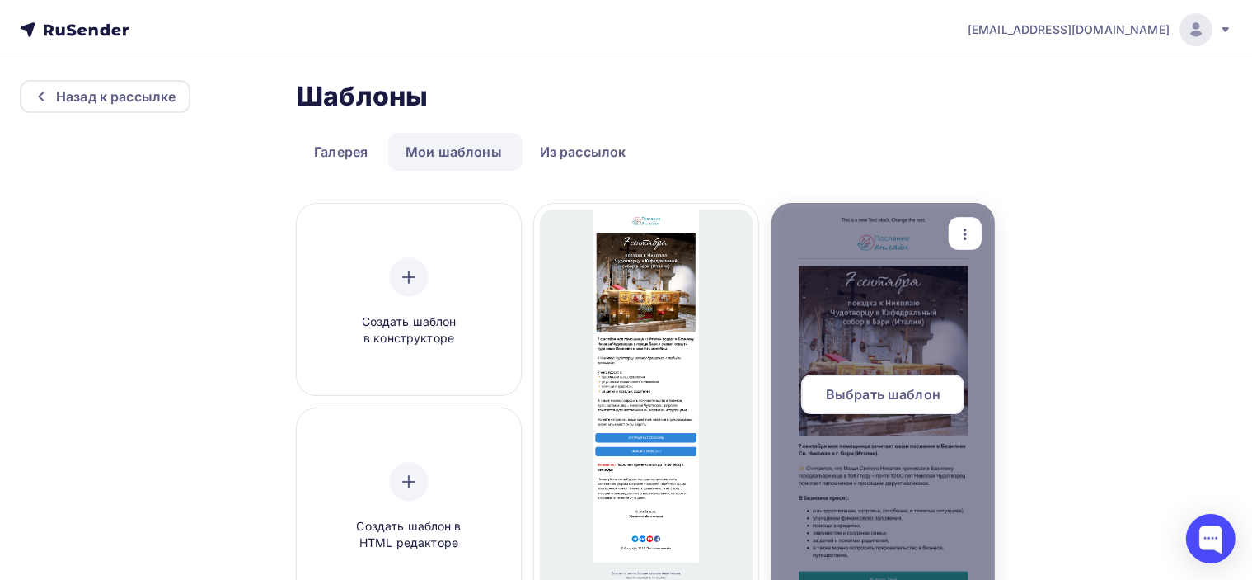
scroll to position [0, 0]
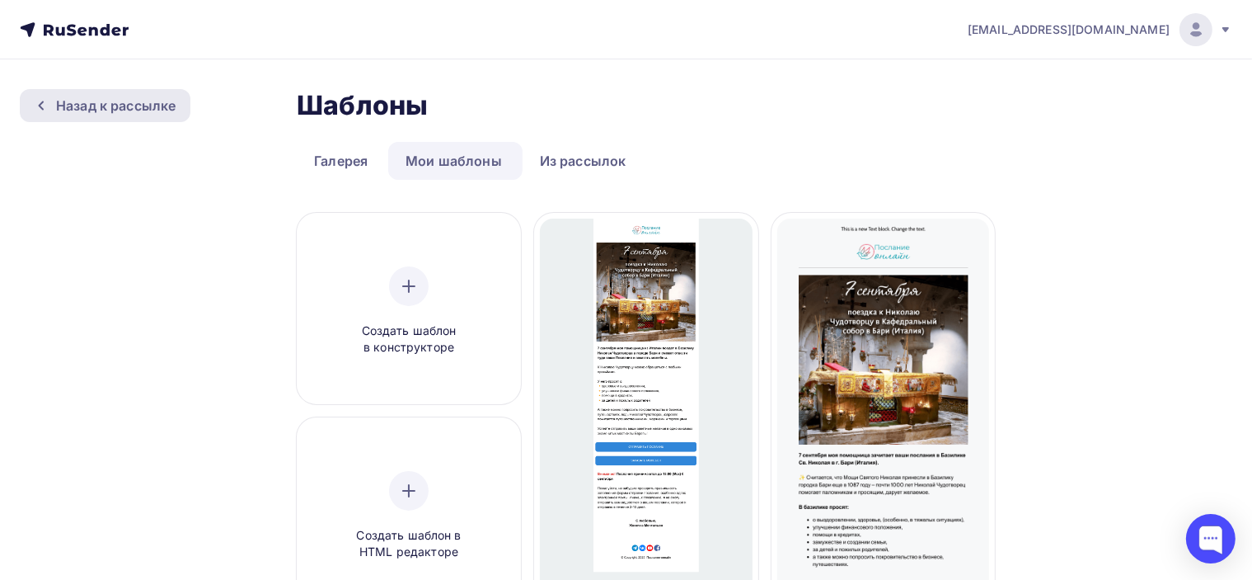
click at [134, 107] on div "Назад к рассылке" at bounding box center [116, 106] width 120 height 20
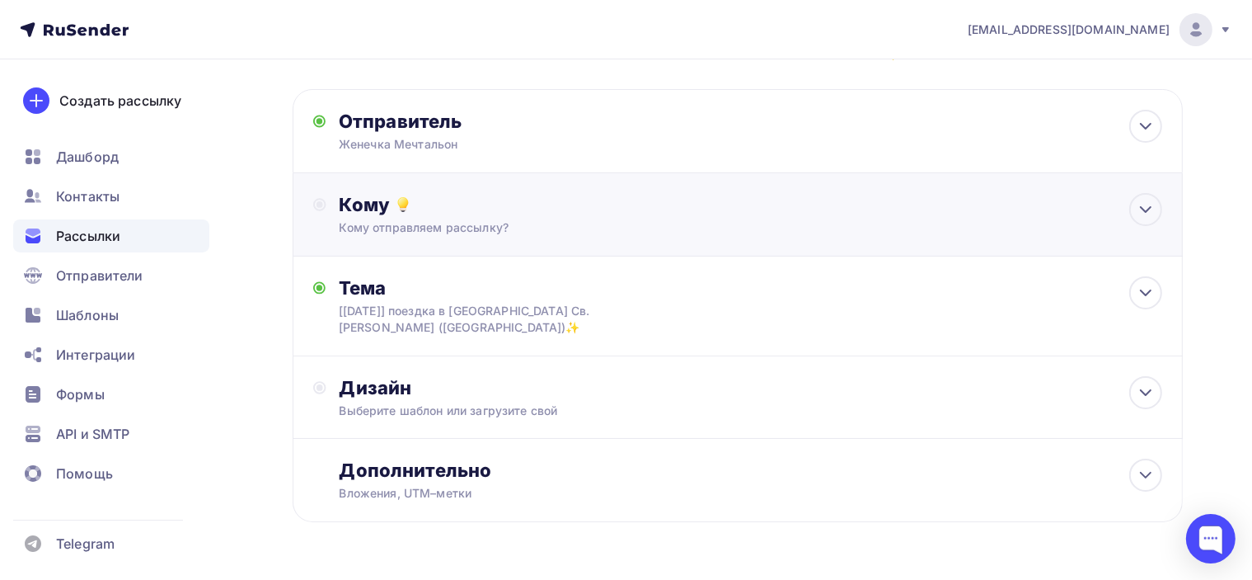
scroll to position [106, 0]
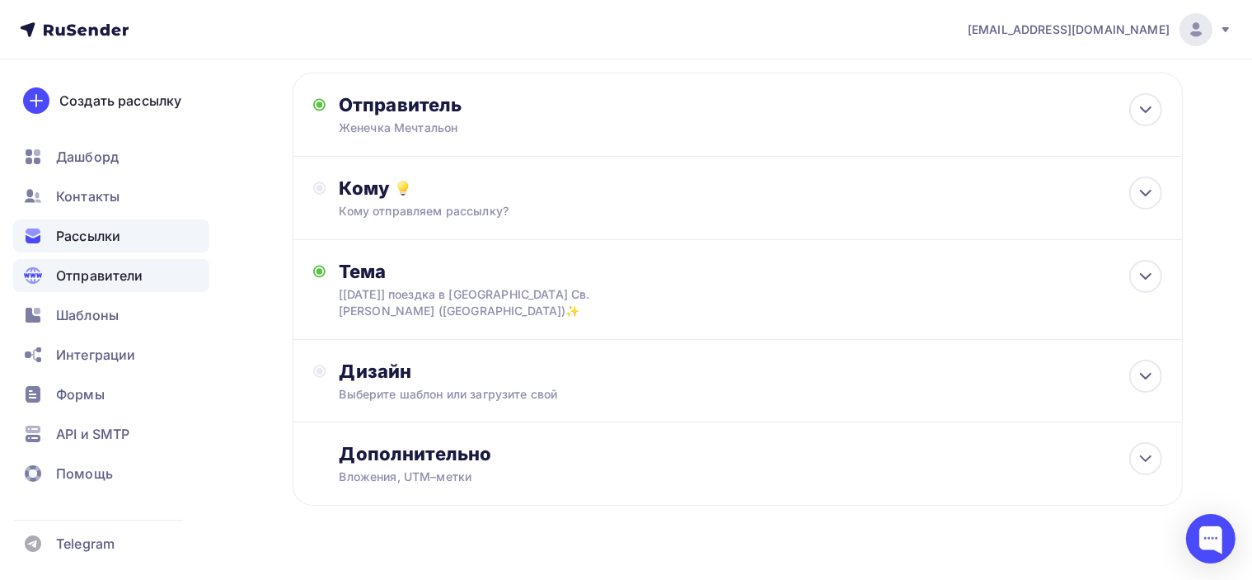
click at [109, 269] on span "Отправители" at bounding box center [99, 275] width 87 height 20
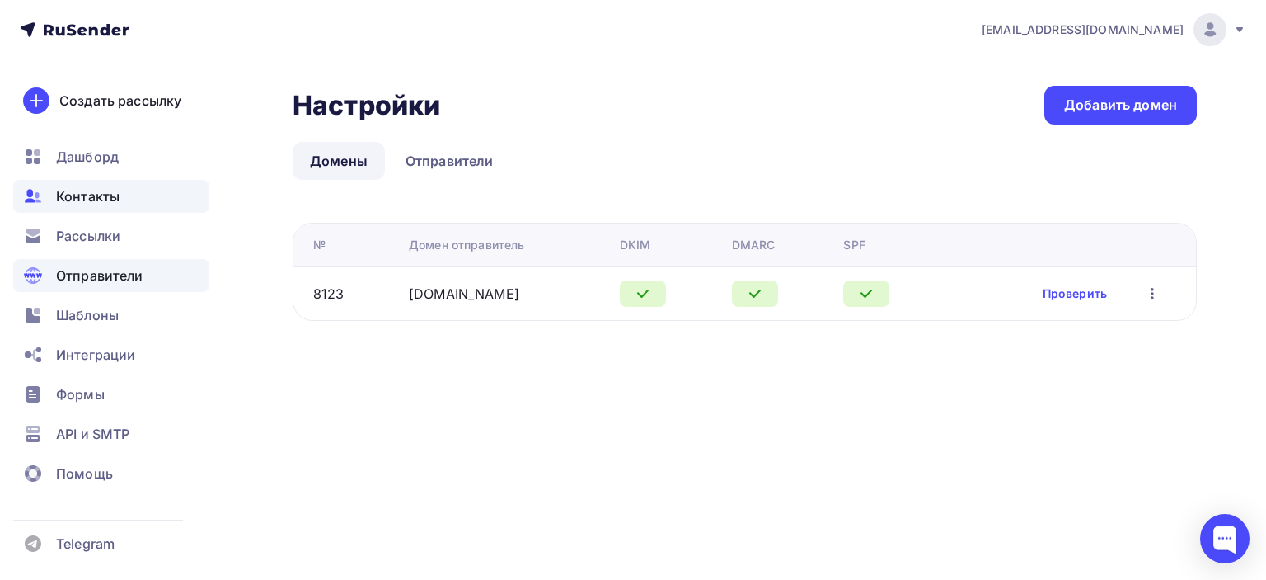
click at [122, 200] on div "Контакты" at bounding box center [111, 196] width 196 height 33
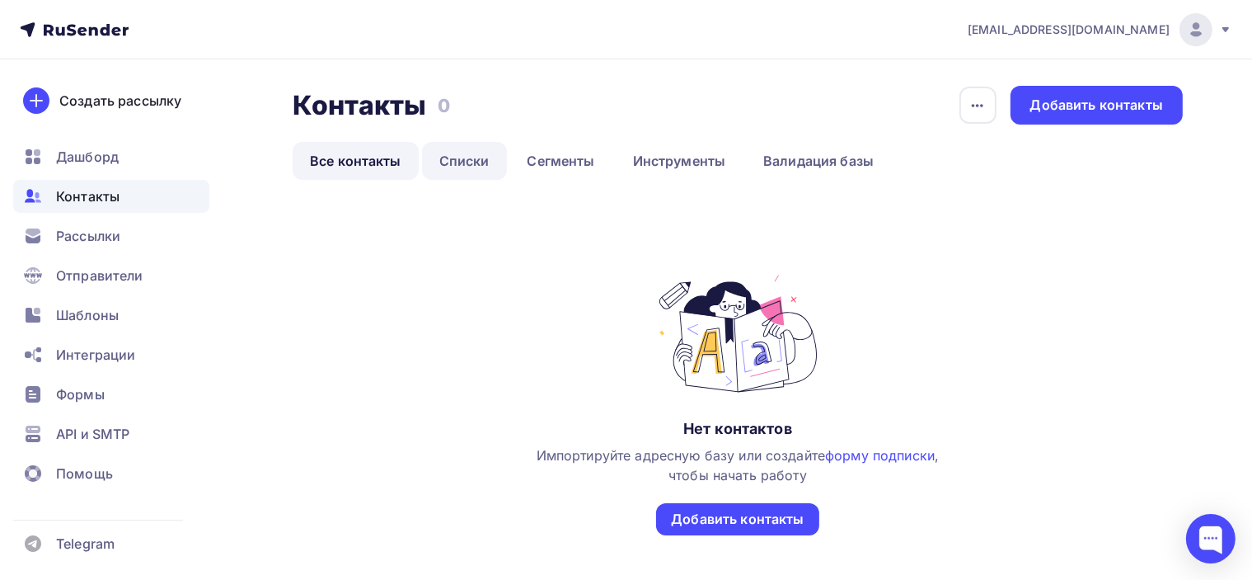
click at [478, 152] on link "Списки" at bounding box center [464, 161] width 85 height 38
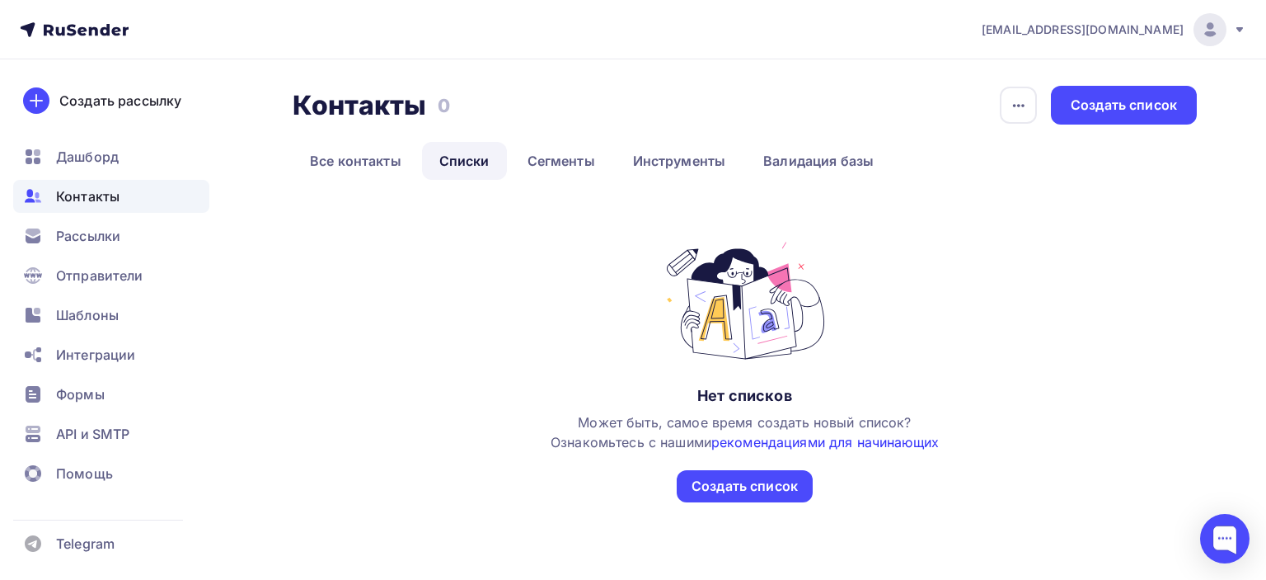
click at [811, 441] on link "рекомендациями для начинающих" at bounding box center [825, 442] width 228 height 16
click at [570, 162] on link "Сегменты" at bounding box center [561, 161] width 102 height 38
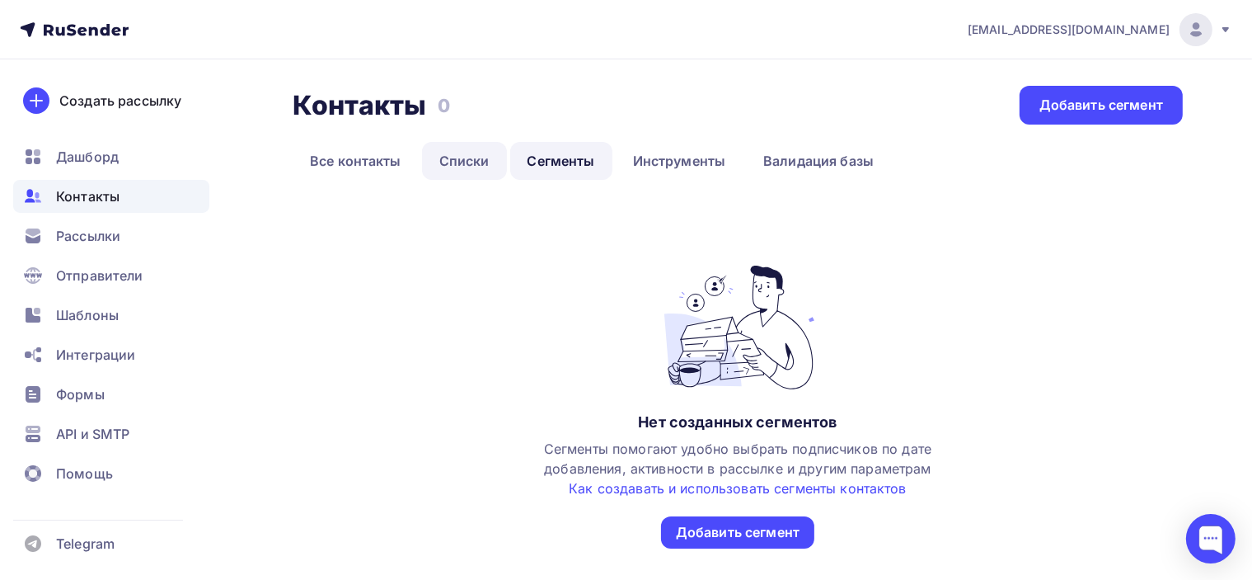
click at [477, 160] on link "Списки" at bounding box center [464, 161] width 85 height 38
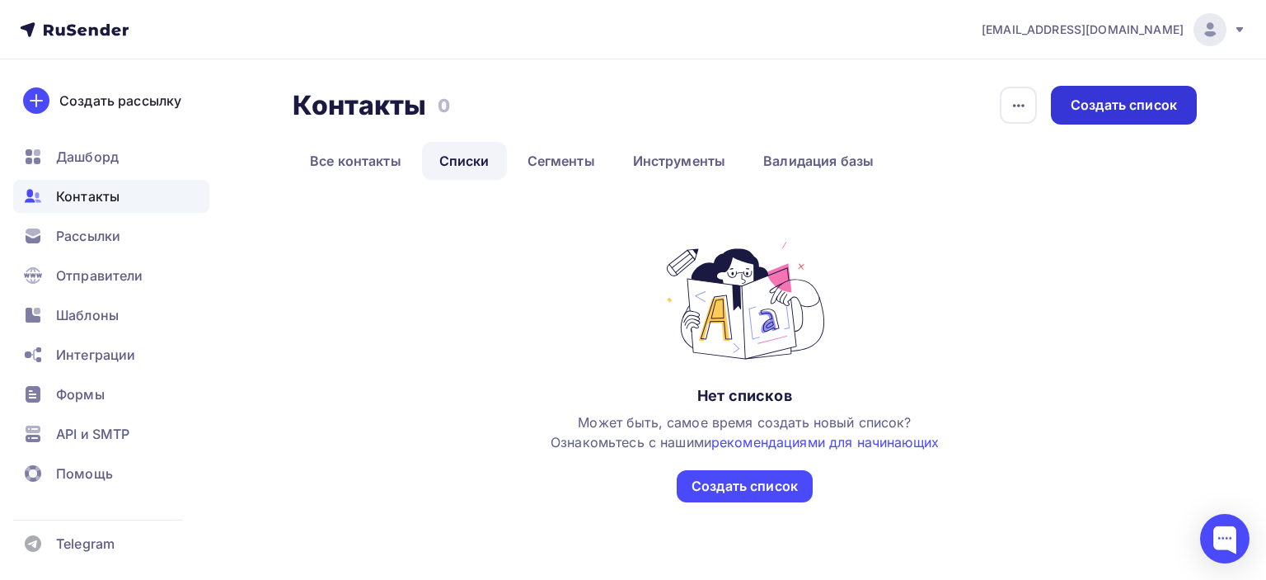
click at [1157, 101] on div "Создать список" at bounding box center [1124, 105] width 106 height 19
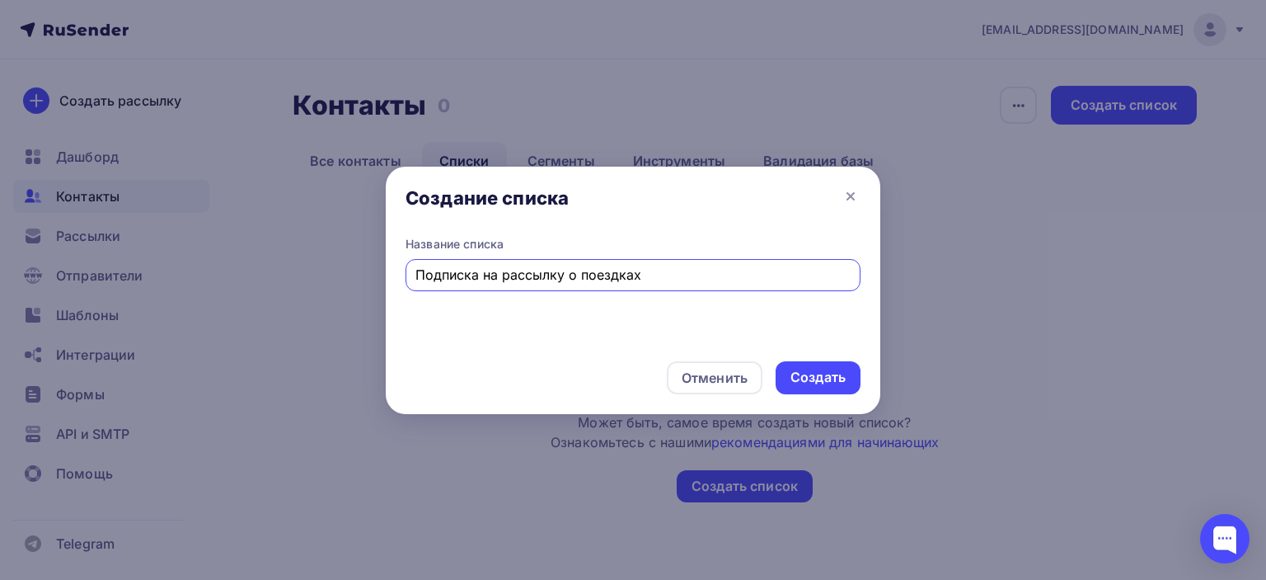
drag, startPoint x: 564, startPoint y: 267, endPoint x: 500, endPoint y: 270, distance: 64.3
click at [500, 270] on input "Подписка на рассылку о поездках" at bounding box center [633, 275] width 436 height 20
type input "Подписка на уведомления о поездках"
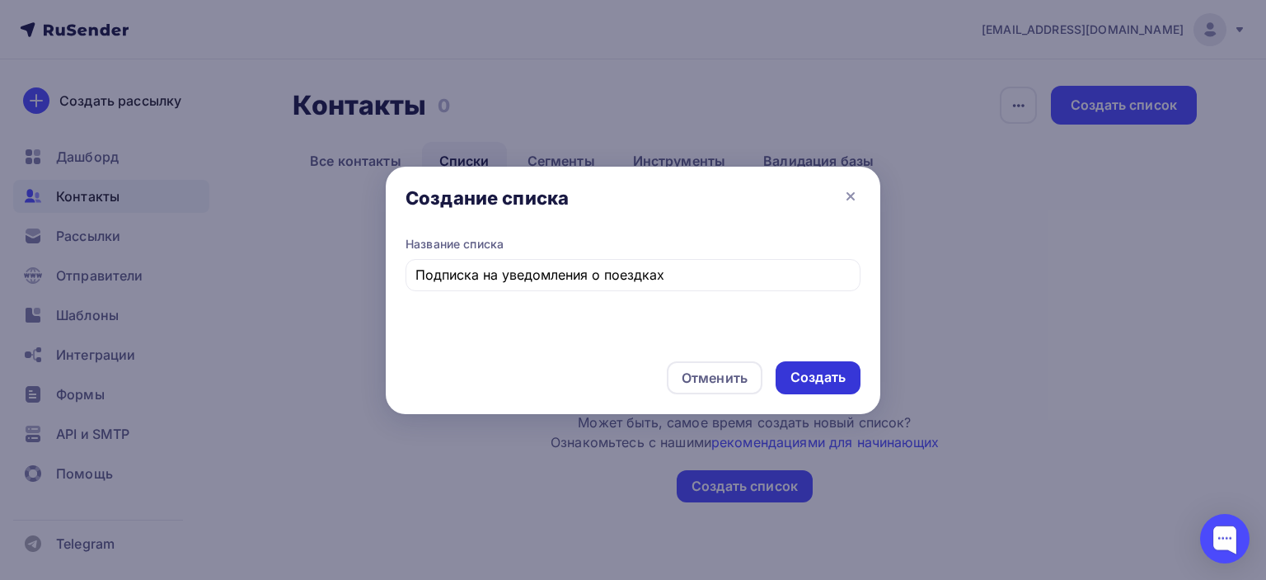
click at [841, 377] on div "Создать" at bounding box center [818, 377] width 55 height 19
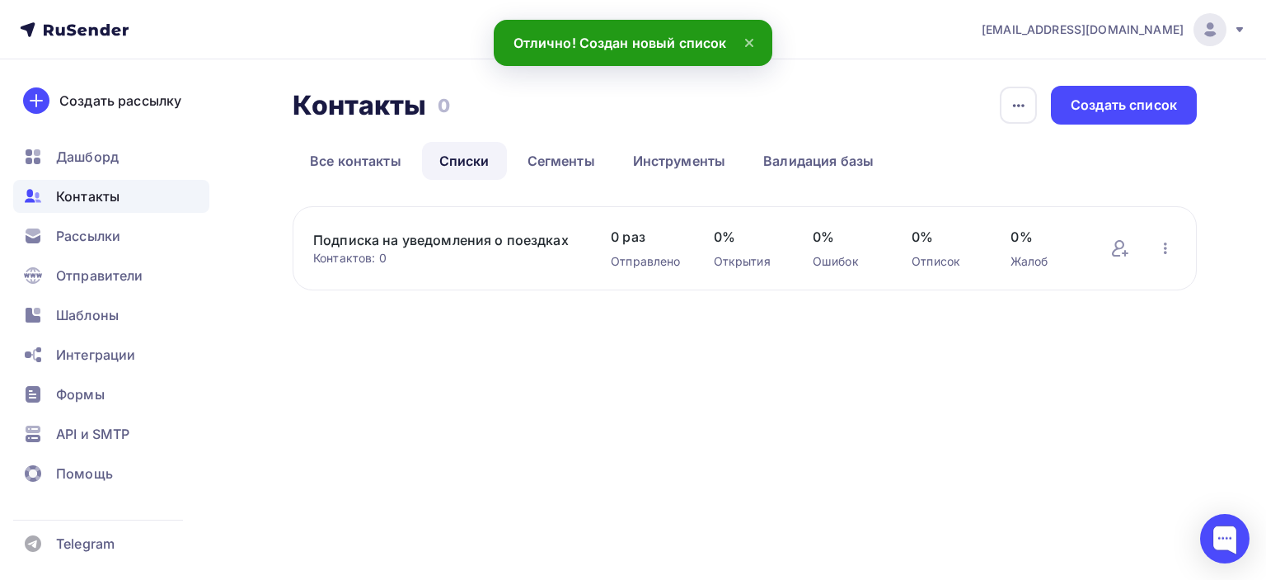
click at [520, 230] on link "Подписка на уведомления о поездках" at bounding box center [445, 240] width 265 height 20
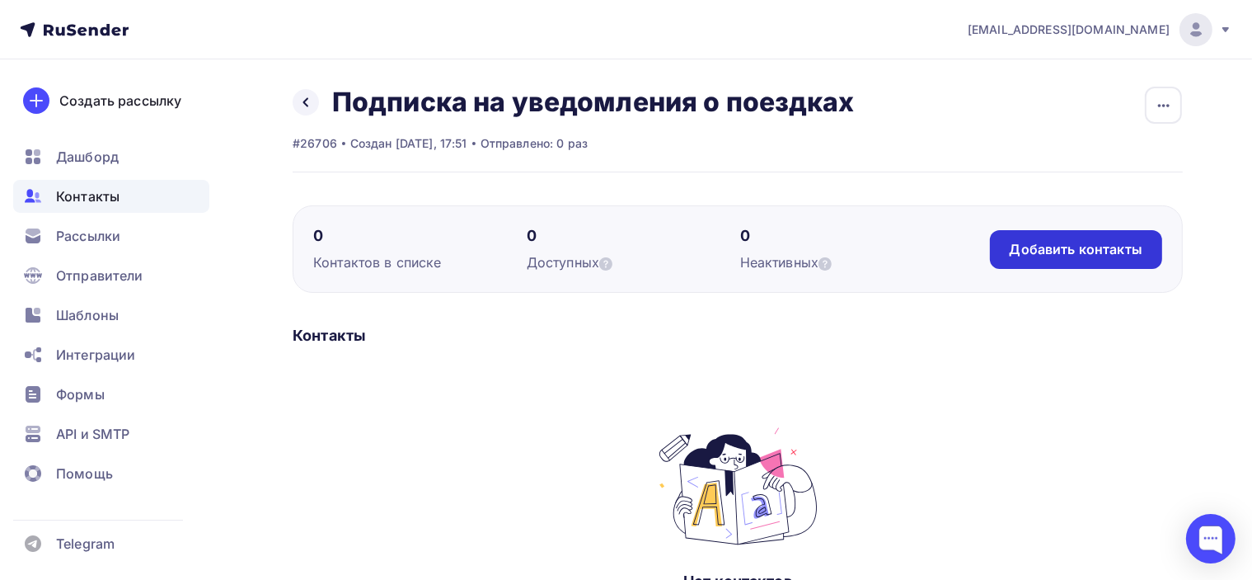
click at [1060, 243] on div "Добавить контакты" at bounding box center [1076, 249] width 133 height 19
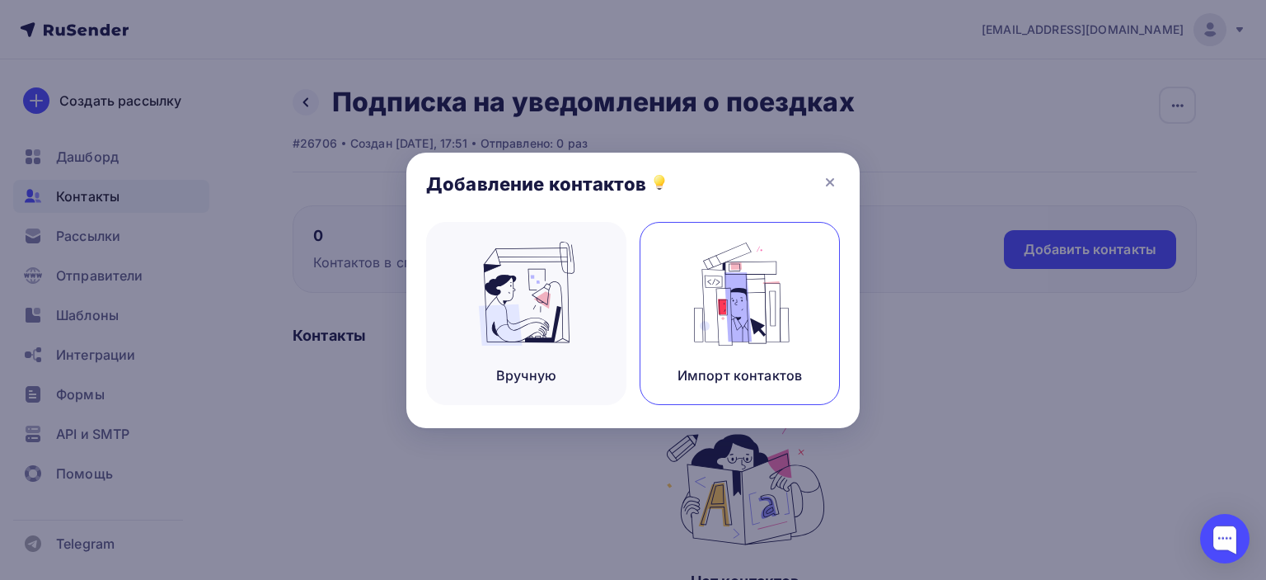
click at [745, 281] on img at bounding box center [740, 294] width 110 height 104
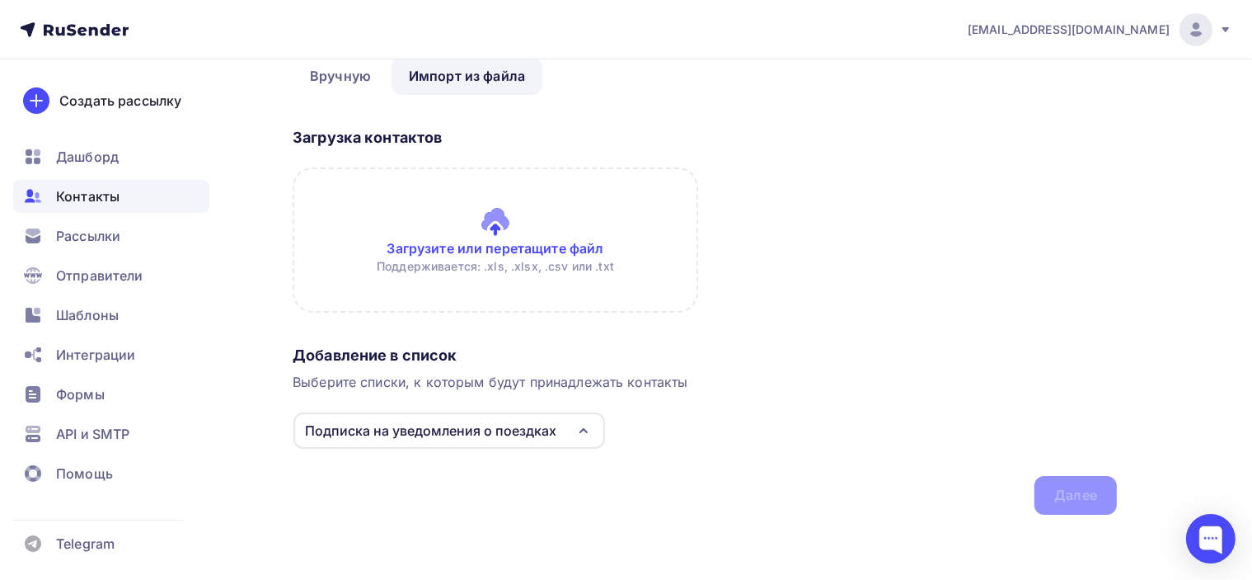
click at [425, 433] on div "Подписка на уведомления о поездках" at bounding box center [430, 430] width 251 height 20
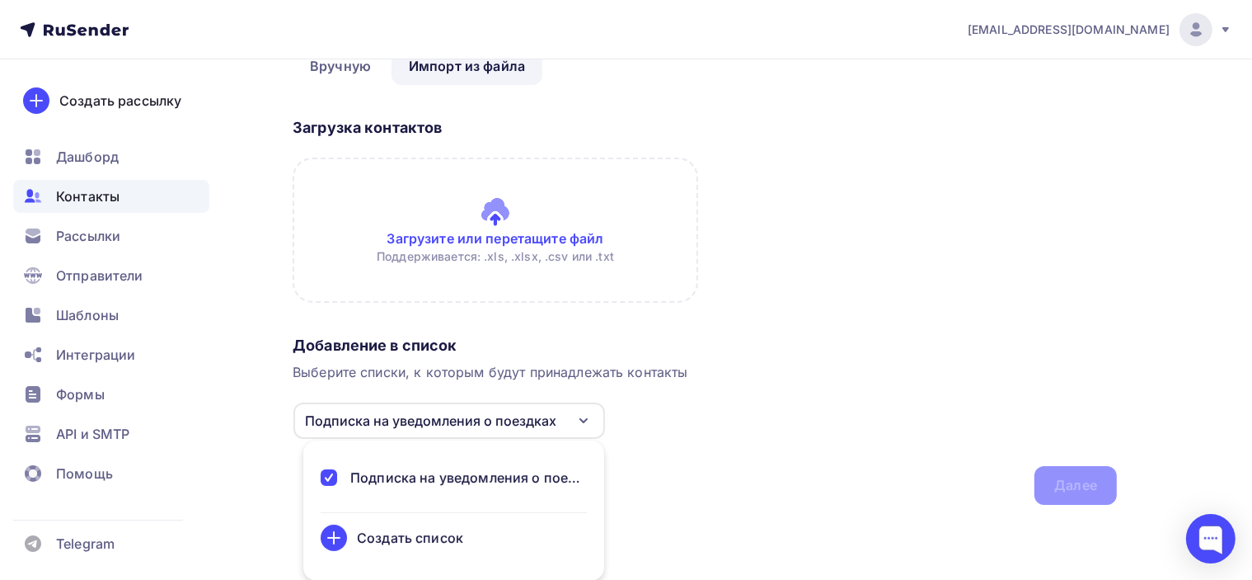
click at [445, 415] on div "Подписка на уведомления о поездках" at bounding box center [430, 421] width 251 height 20
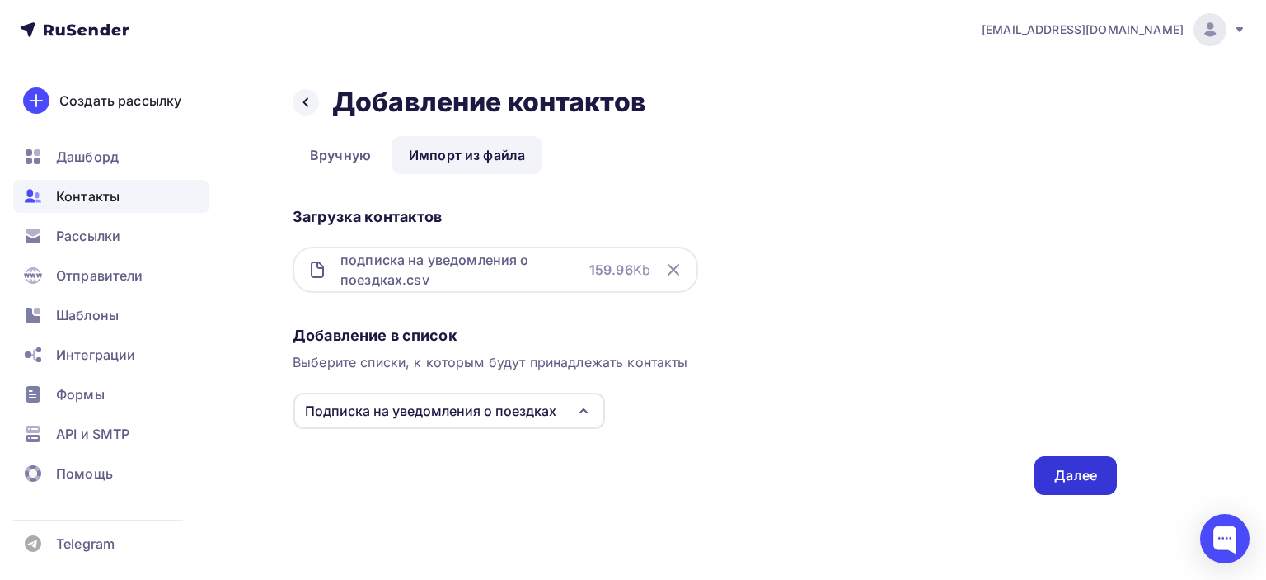
click at [1082, 480] on div "Далее" at bounding box center [1075, 475] width 43 height 19
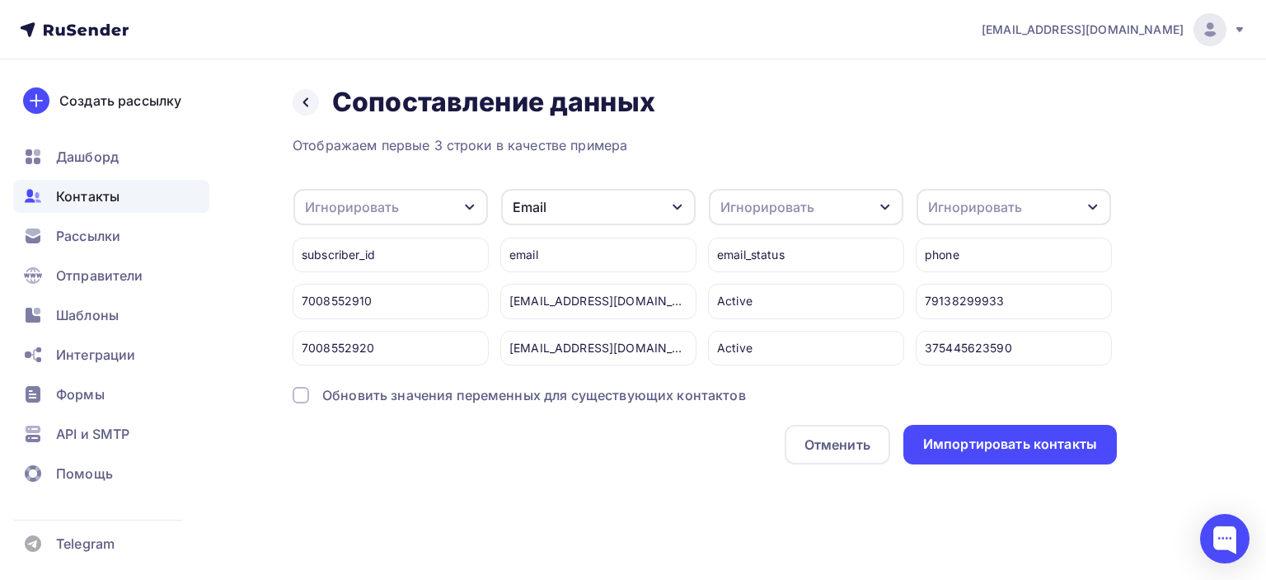
click at [432, 202] on div "Игнорировать" at bounding box center [390, 207] width 195 height 36
click at [619, 200] on div "Email" at bounding box center [598, 207] width 195 height 36
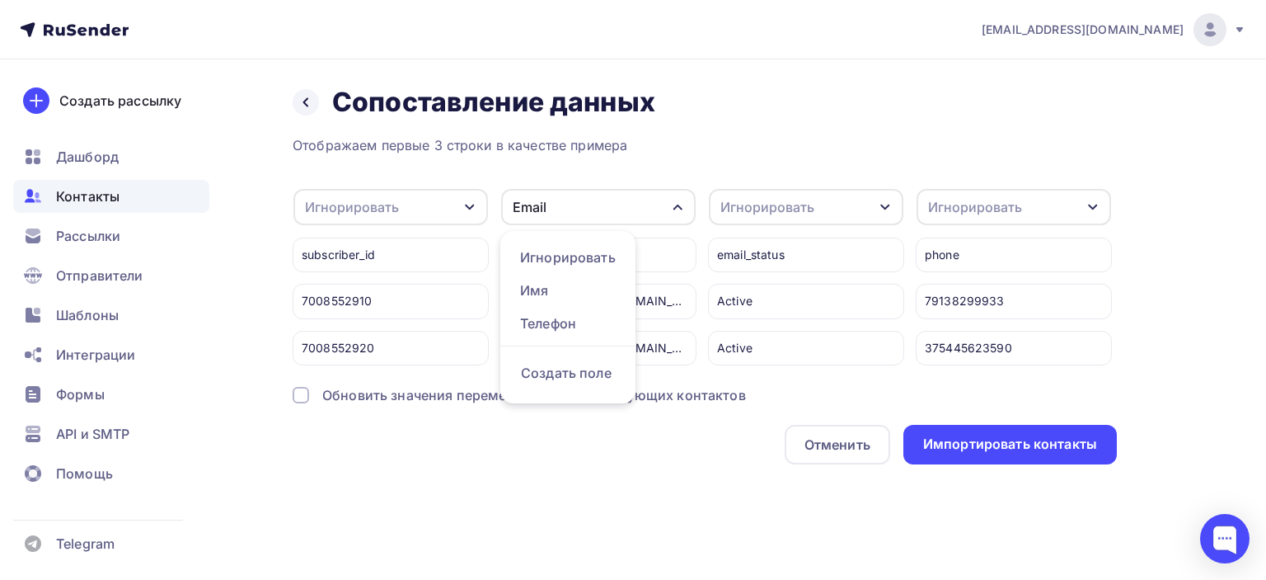
click at [829, 205] on div "Игнорировать" at bounding box center [806, 207] width 195 height 36
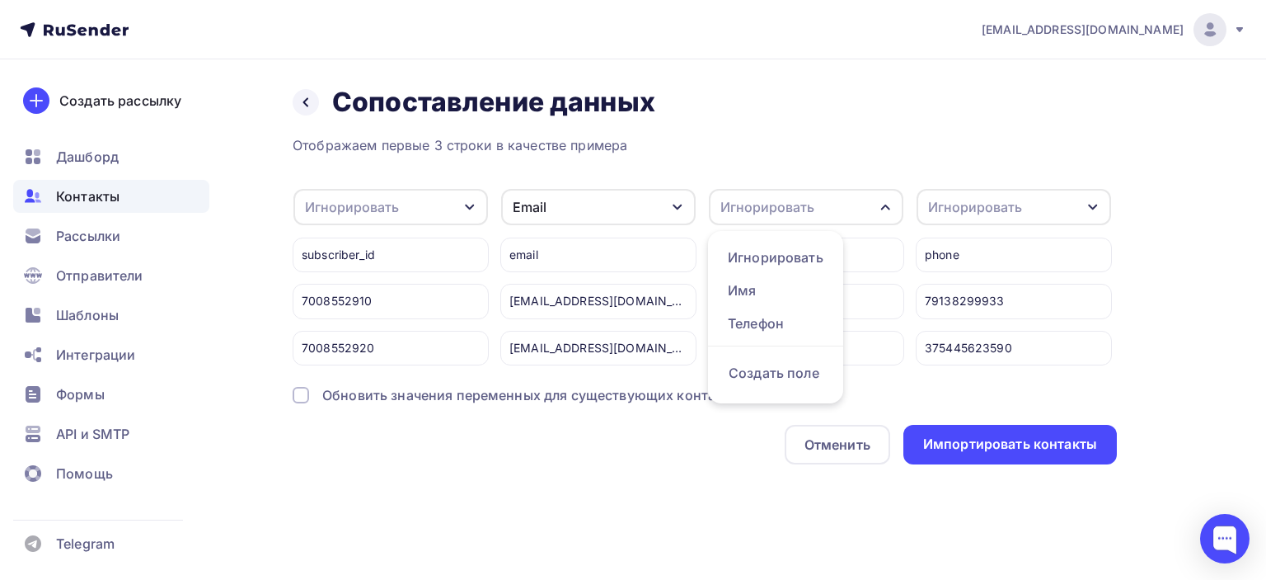
click at [889, 146] on div "Отображаем первые 3 строки в качестве примера" at bounding box center [705, 145] width 824 height 20
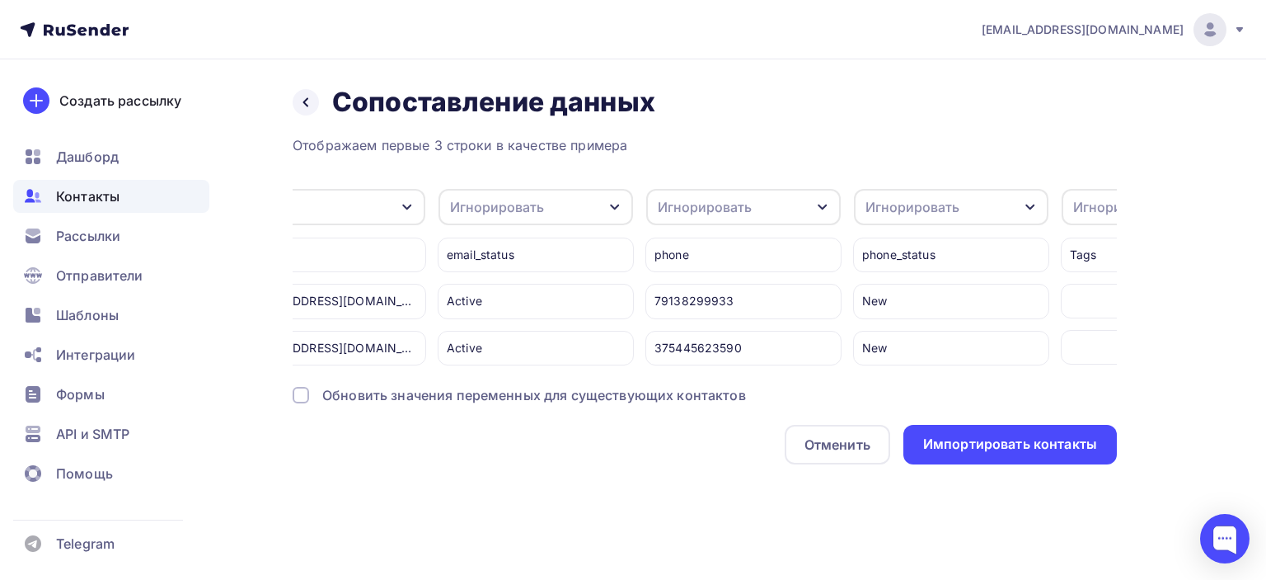
scroll to position [0, 274]
click at [741, 197] on div "Игнорировать" at bounding box center [702, 207] width 94 height 20
click at [695, 320] on div "Телефон" at bounding box center [710, 323] width 96 height 20
click at [968, 210] on div "Игнорировать" at bounding box center [948, 207] width 195 height 36
click at [1052, 154] on div "Отображаем первые 3 строки в качестве примера" at bounding box center [705, 145] width 824 height 20
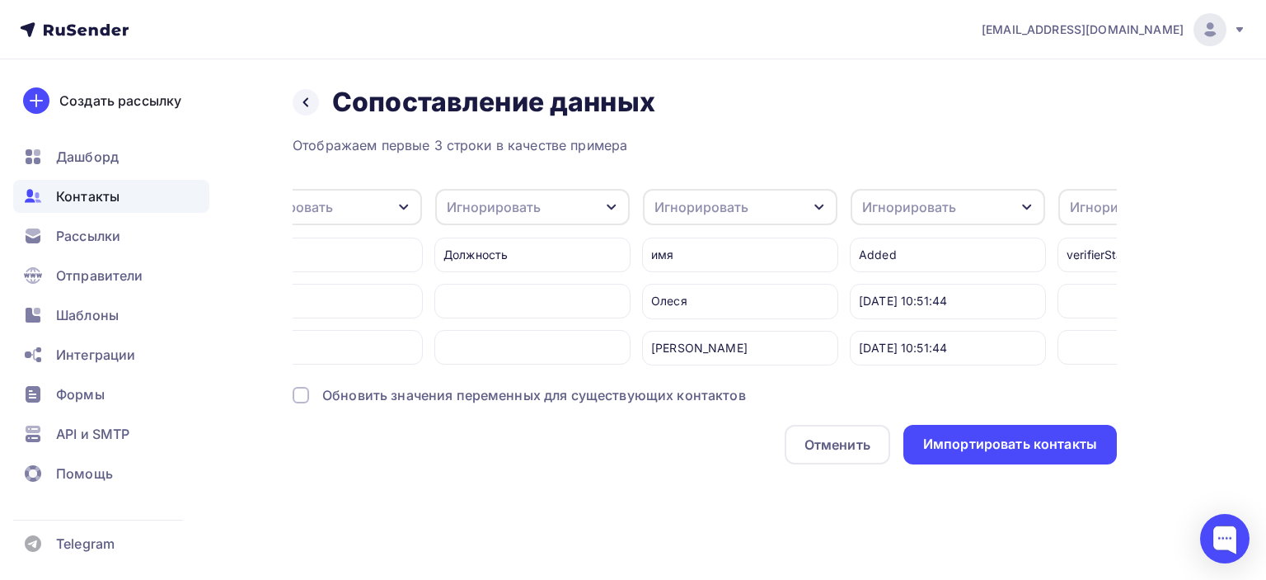
scroll to position [0, 2994]
click at [775, 193] on div "Игнорировать" at bounding box center [720, 207] width 195 height 36
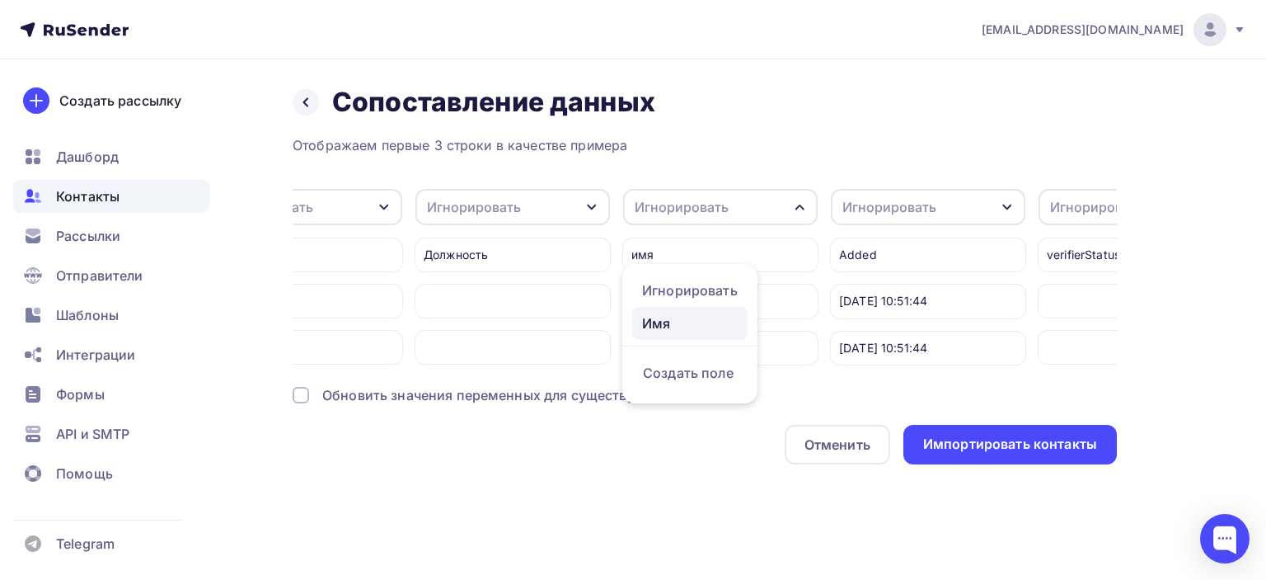
click at [679, 326] on div "Имя" at bounding box center [690, 323] width 96 height 20
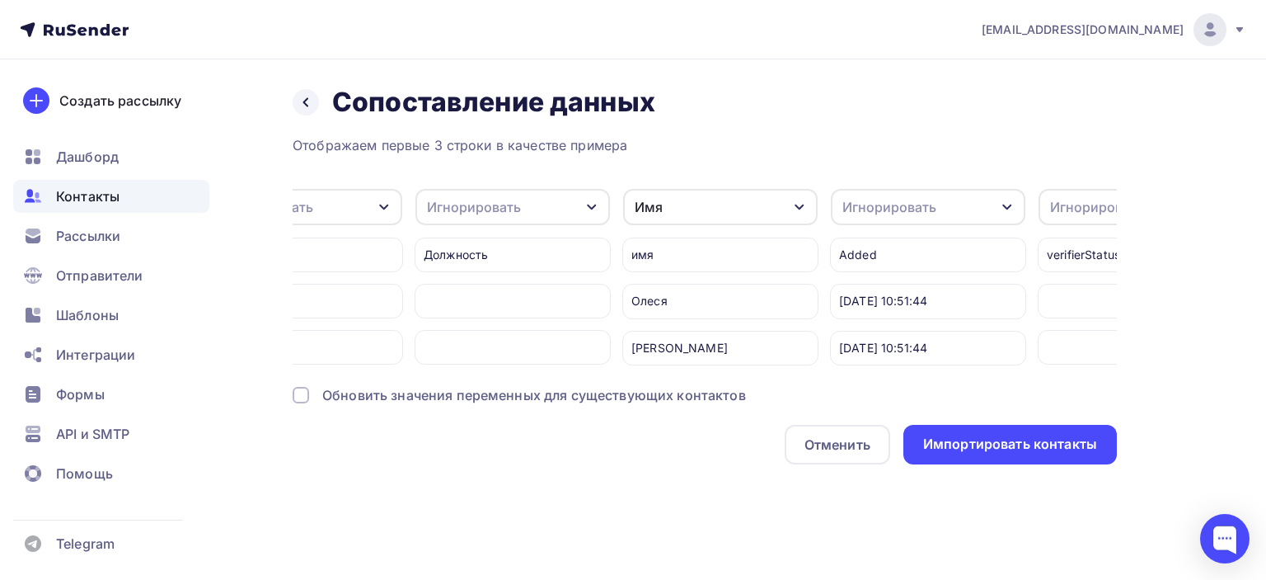
click at [966, 206] on div "Игнорировать" at bounding box center [928, 207] width 195 height 36
click at [1005, 126] on div "Назад Сопоставление данных Сопоставление данных Отображаем первые 3 строки в ка…" at bounding box center [705, 275] width 824 height 378
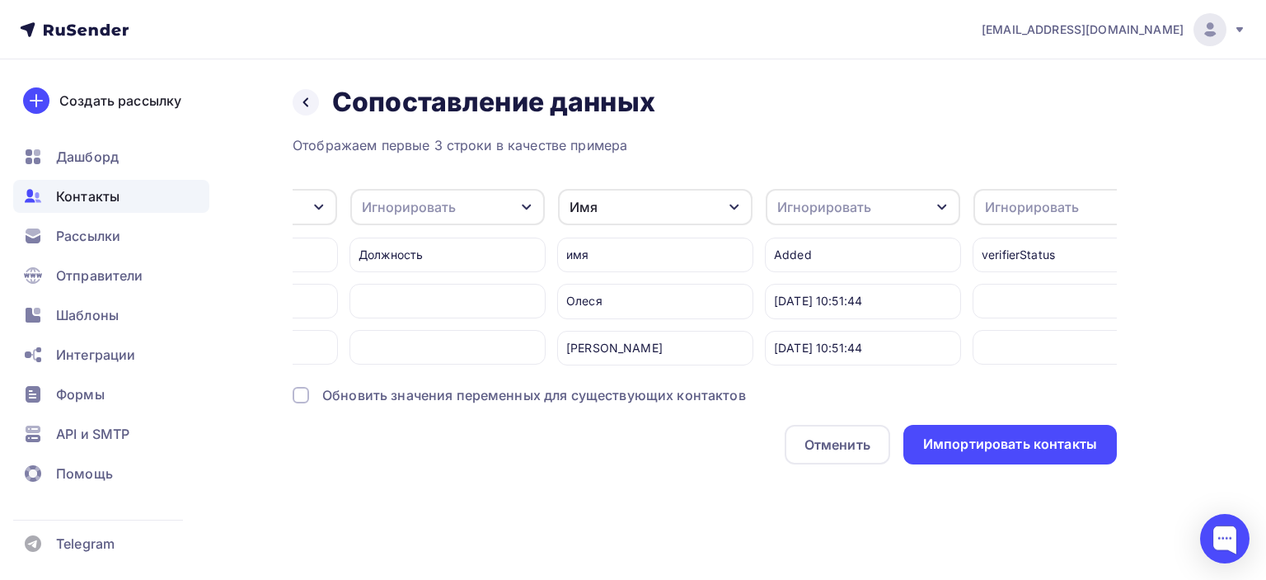
scroll to position [0, 3068]
click at [852, 260] on div "Added" at bounding box center [854, 254] width 196 height 35
click at [922, 204] on div "Игнорировать" at bounding box center [854, 207] width 195 height 36
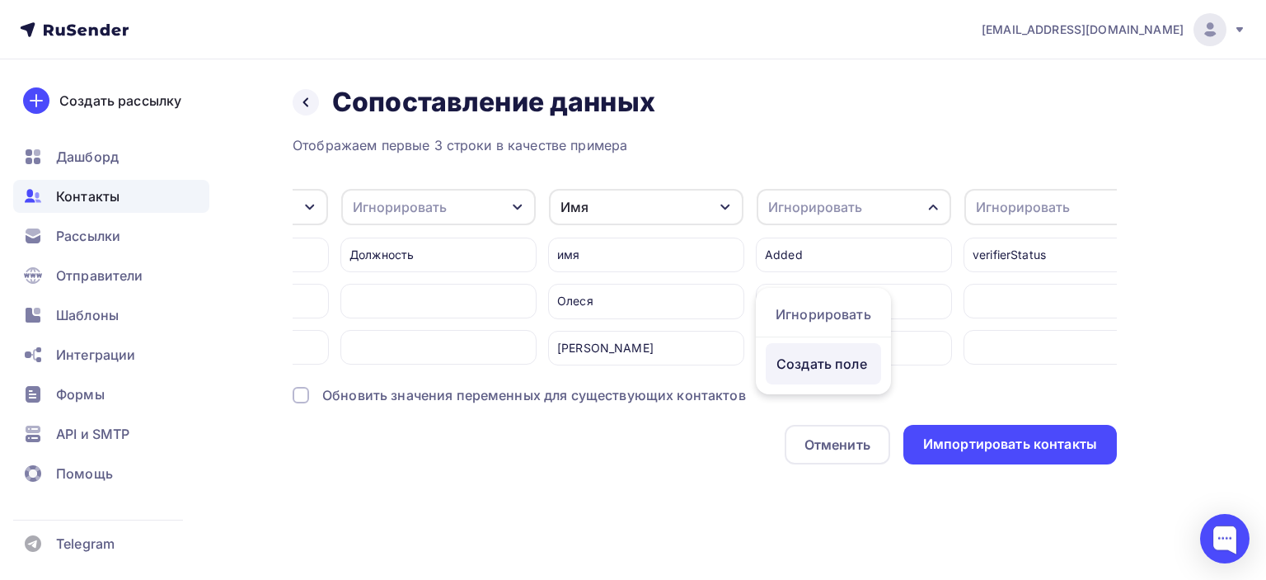
click at [843, 383] on div "Создать поле" at bounding box center [823, 363] width 115 height 41
click at [955, 158] on div "Отображаем первые 3 строки в качестве примера Игнорировать Игнорировать Создать…" at bounding box center [705, 299] width 824 height 329
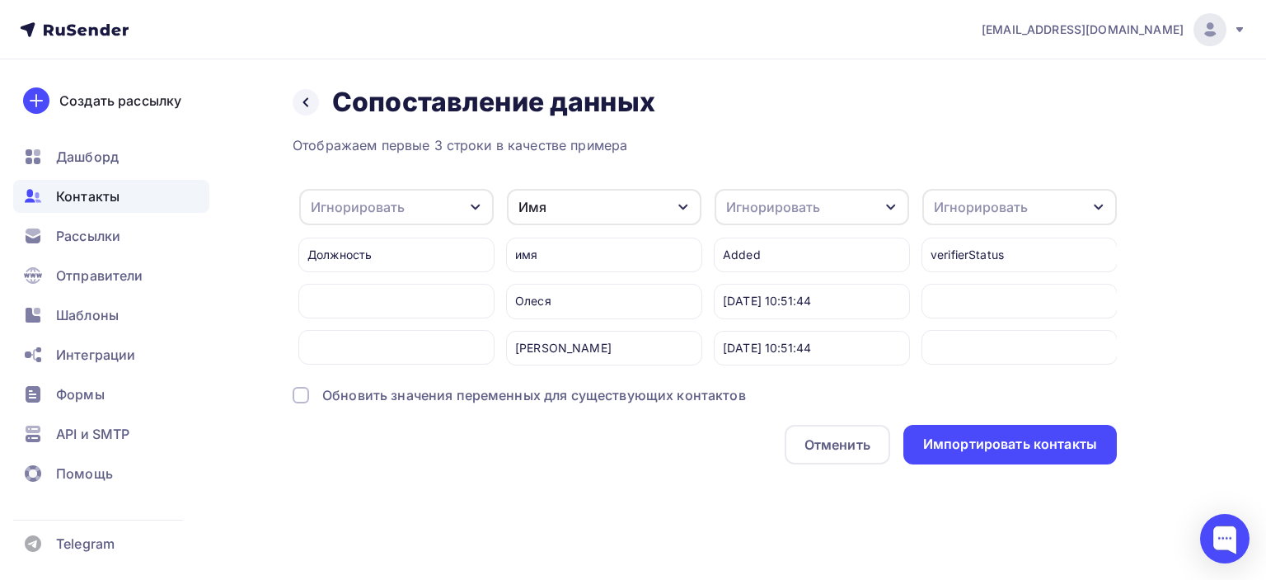
drag, startPoint x: 767, startPoint y: 244, endPoint x: 718, endPoint y: 250, distance: 49.0
click at [718, 250] on div "Added" at bounding box center [812, 254] width 196 height 35
copy div "Added"
click at [793, 200] on div "Игнорировать" at bounding box center [773, 207] width 94 height 20
click at [791, 378] on div "Создать поле" at bounding box center [780, 363] width 115 height 41
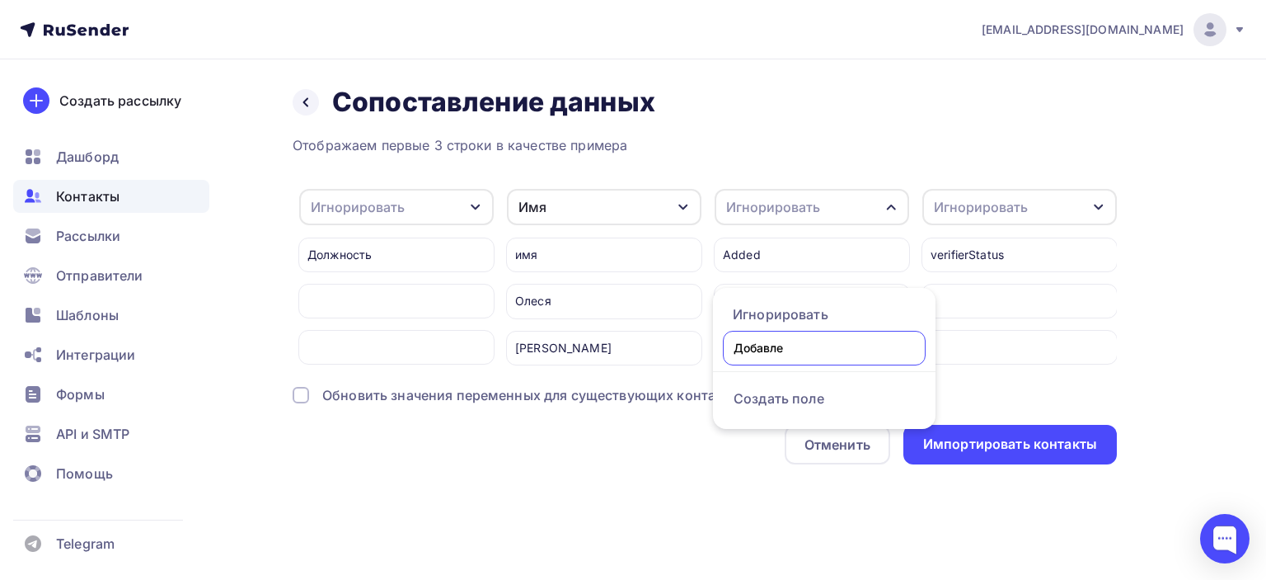
type input "Добавлен"
click at [1157, 237] on div "Назад Сопоставление данных Сопоставление данных Отображаем первые 3 строки в ка…" at bounding box center [633, 294] width 1266 height 471
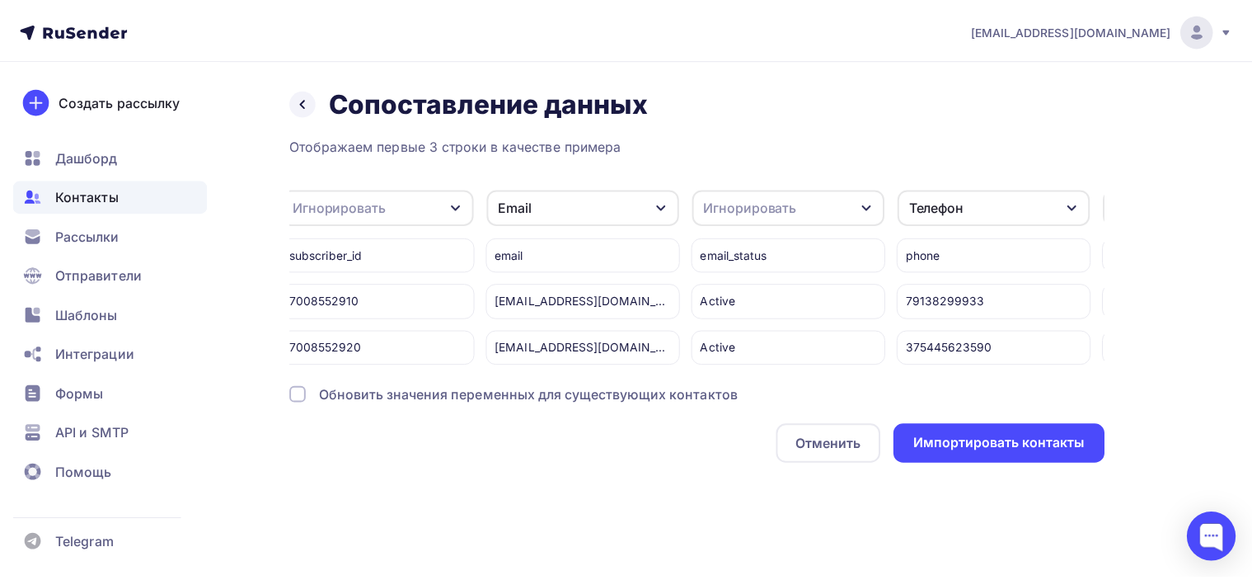
scroll to position [0, 0]
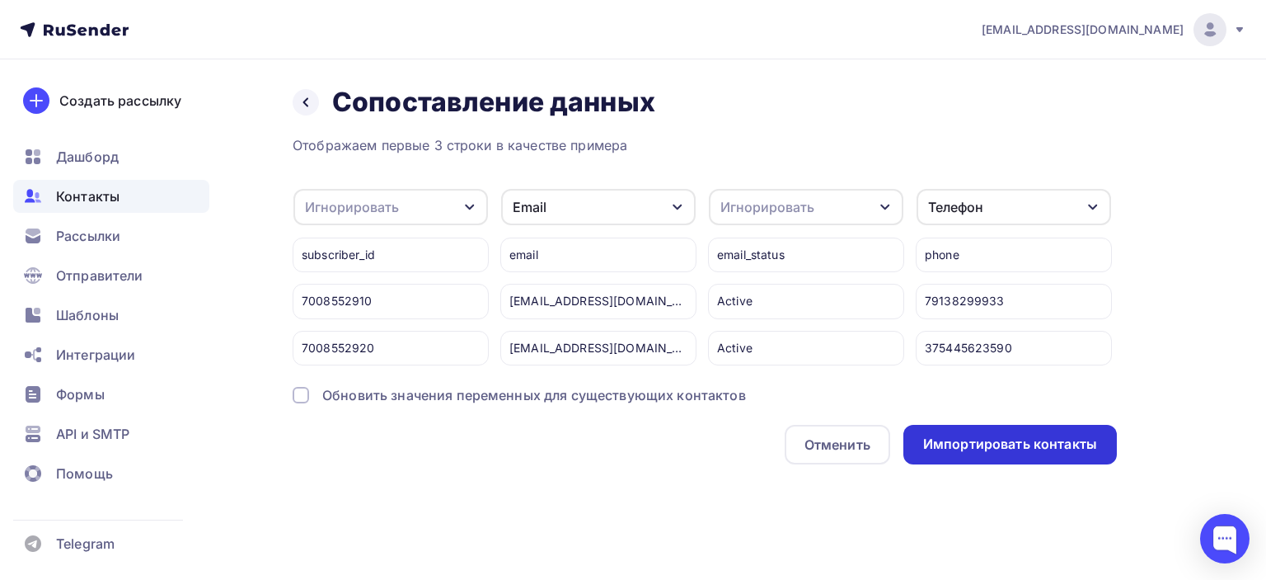
click at [1015, 464] on div "Импортировать контакты" at bounding box center [1011, 445] width 214 height 40
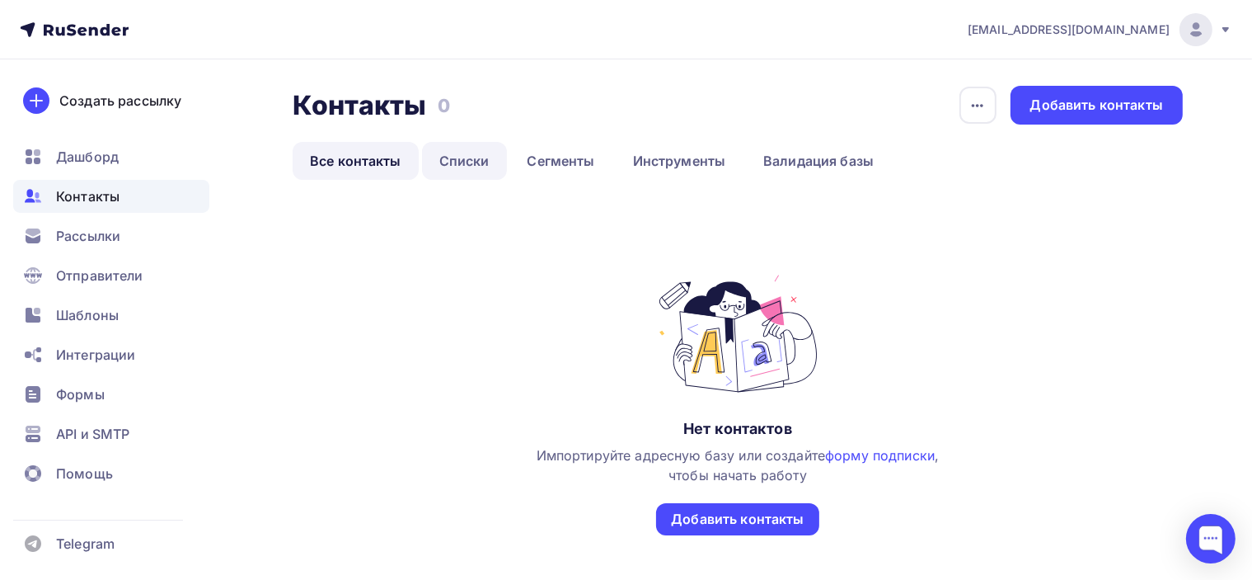
click at [454, 157] on link "Списки" at bounding box center [464, 161] width 85 height 38
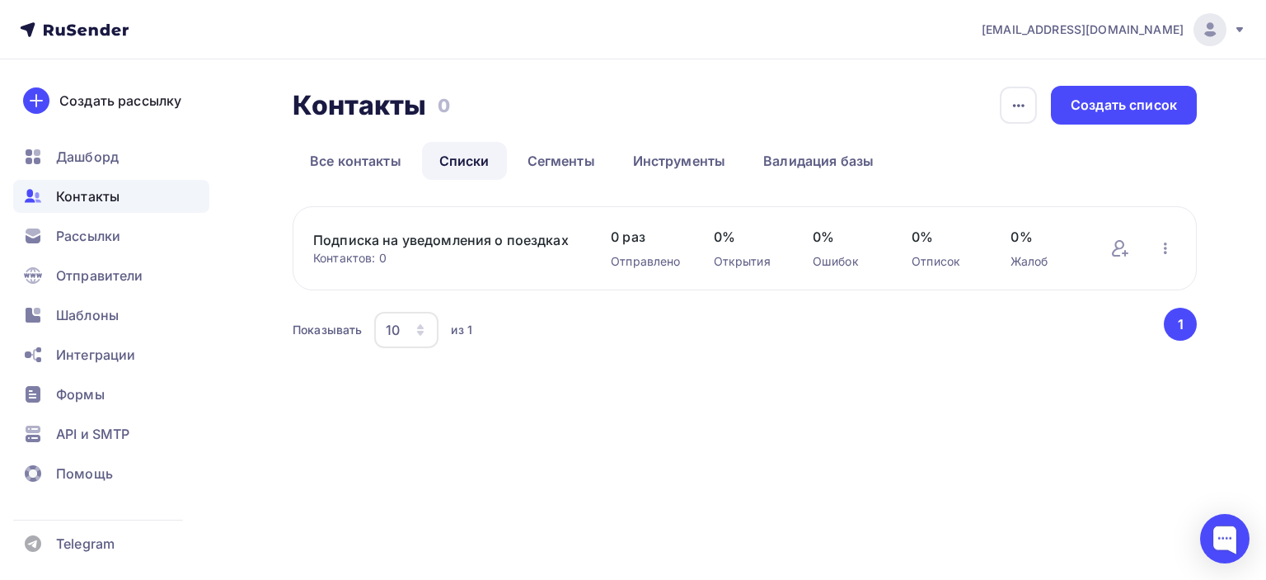
click at [606, 312] on div "Показывать 10 10 20 50 100 из 1" at bounding box center [727, 330] width 869 height 38
click at [336, 157] on link "Все контакты" at bounding box center [356, 161] width 126 height 38
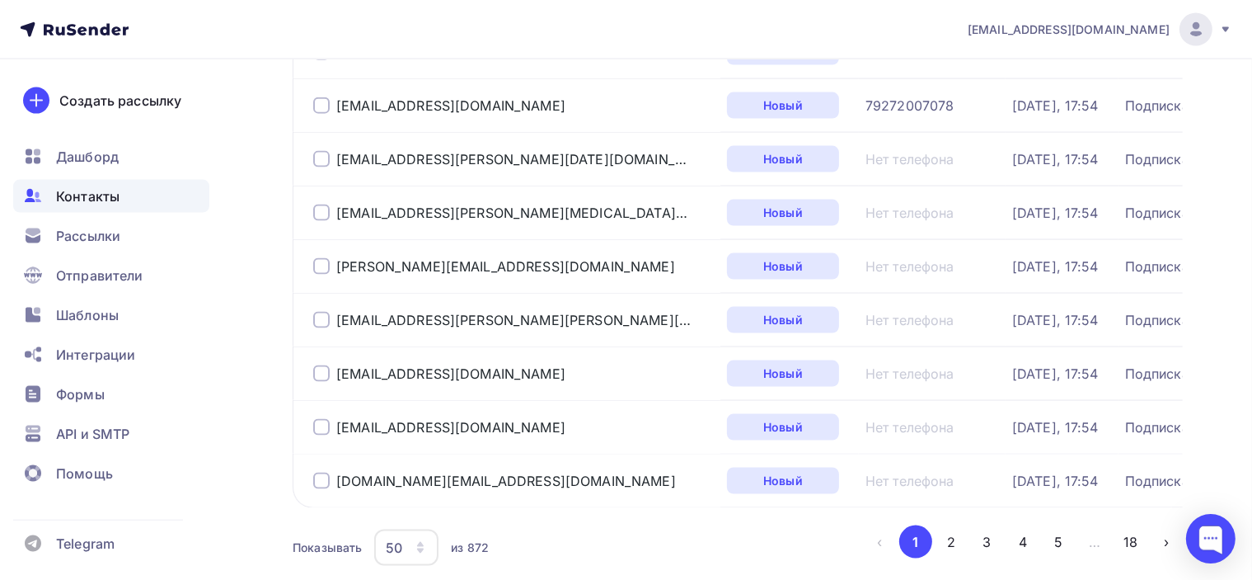
scroll to position [2500, 0]
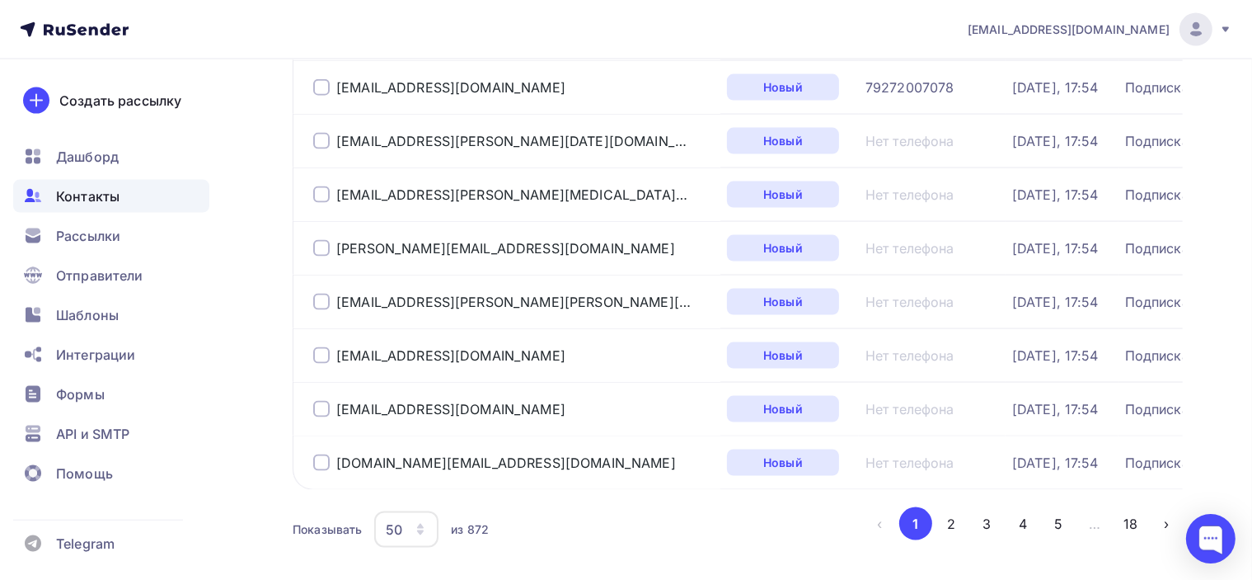
click at [801, 22] on nav "poslanie-info@ya.ru Аккаунт Тарифы Выйти Создать рассылку Дашборд Контакты Расс…" at bounding box center [626, 29] width 1252 height 59
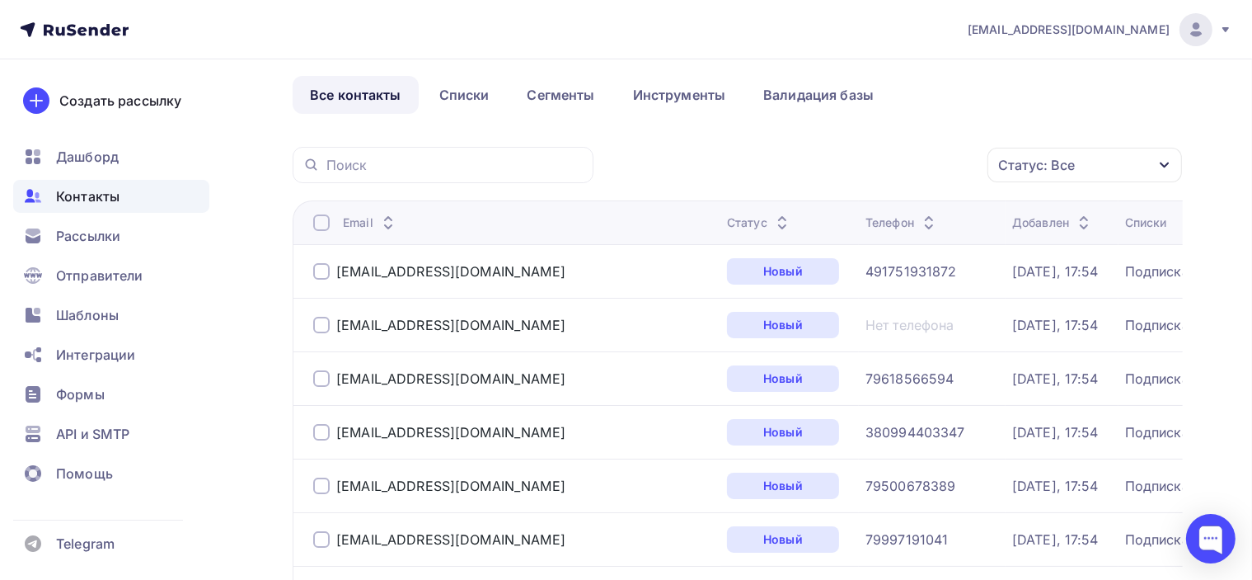
scroll to position [0, 0]
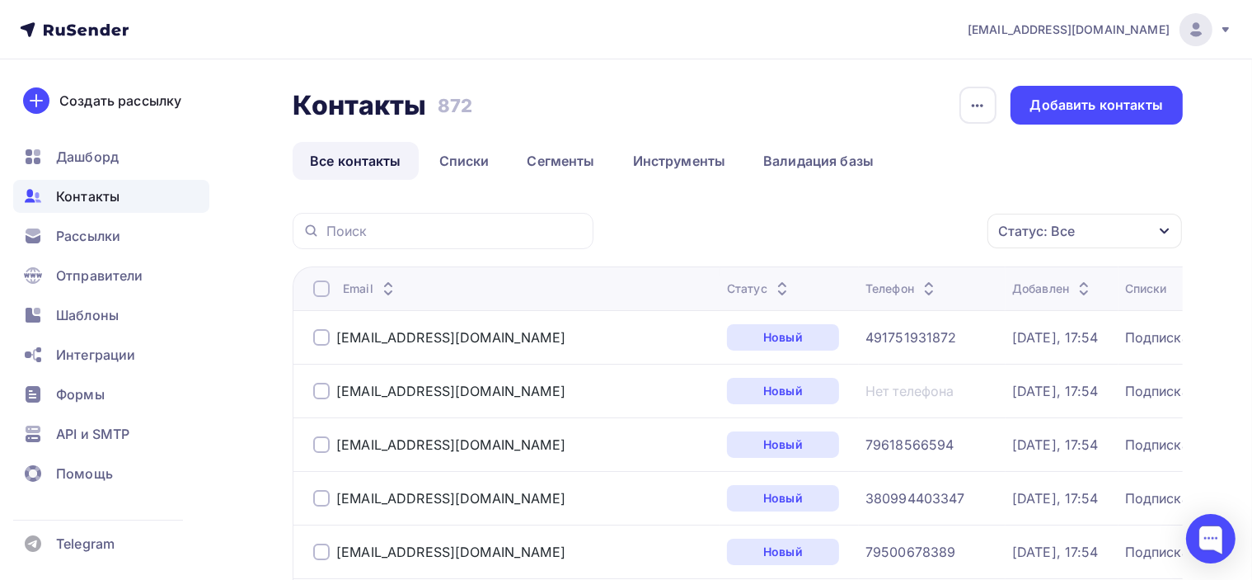
click at [401, 226] on input "text" at bounding box center [454, 231] width 257 height 18
type input "anka-ryz"
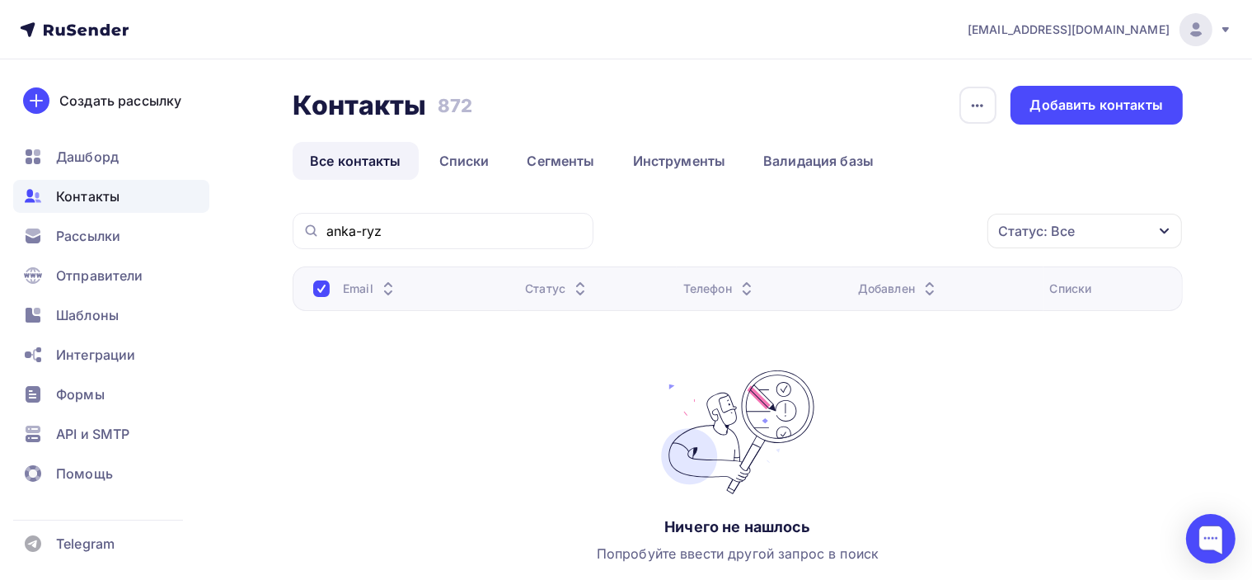
click at [420, 220] on div "anka-ryz" at bounding box center [443, 231] width 301 height 36
click at [430, 230] on input "anka-ryz" at bounding box center [454, 231] width 257 height 18
click at [453, 371] on div "Email Статус Телефон Добавлен Списки Ничего не нашлось Попробуйте ввести другой…" at bounding box center [738, 431] width 890 height 330
click at [584, 161] on link "Сегменты" at bounding box center [561, 161] width 102 height 38
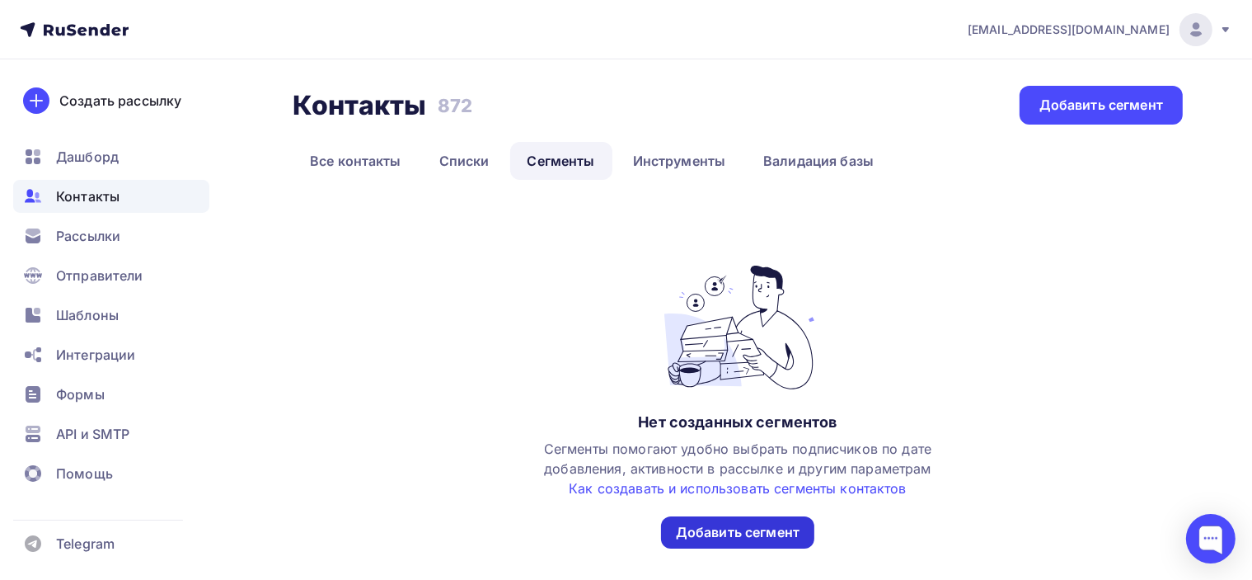
click at [771, 534] on div "Добавить сегмент" at bounding box center [738, 532] width 124 height 19
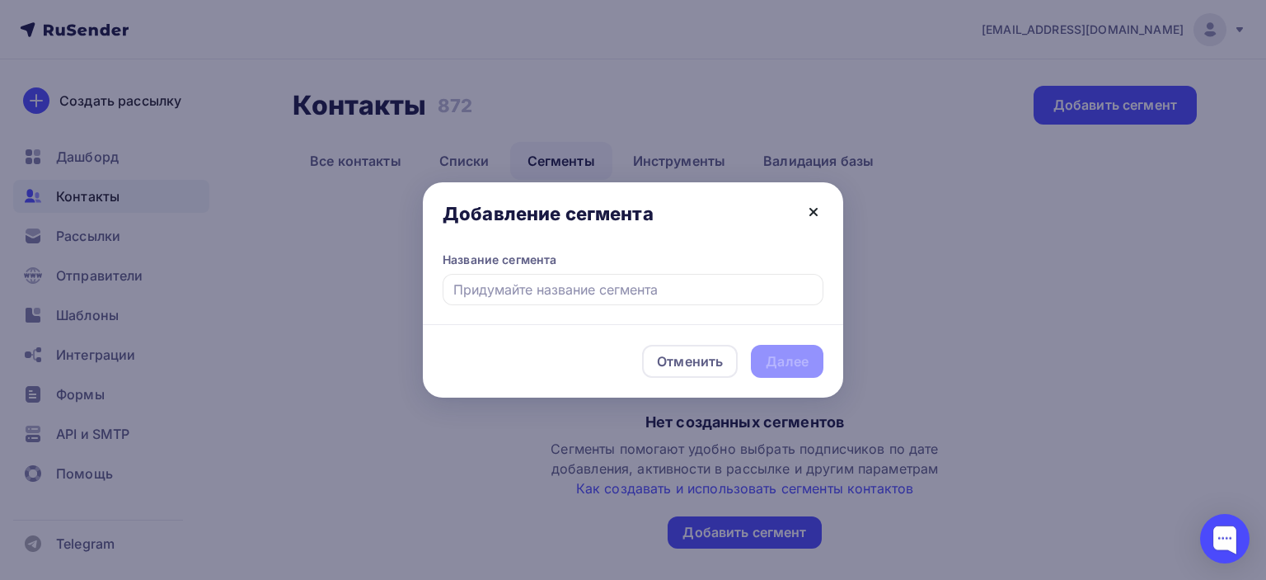
click at [810, 209] on icon at bounding box center [813, 212] width 7 height 7
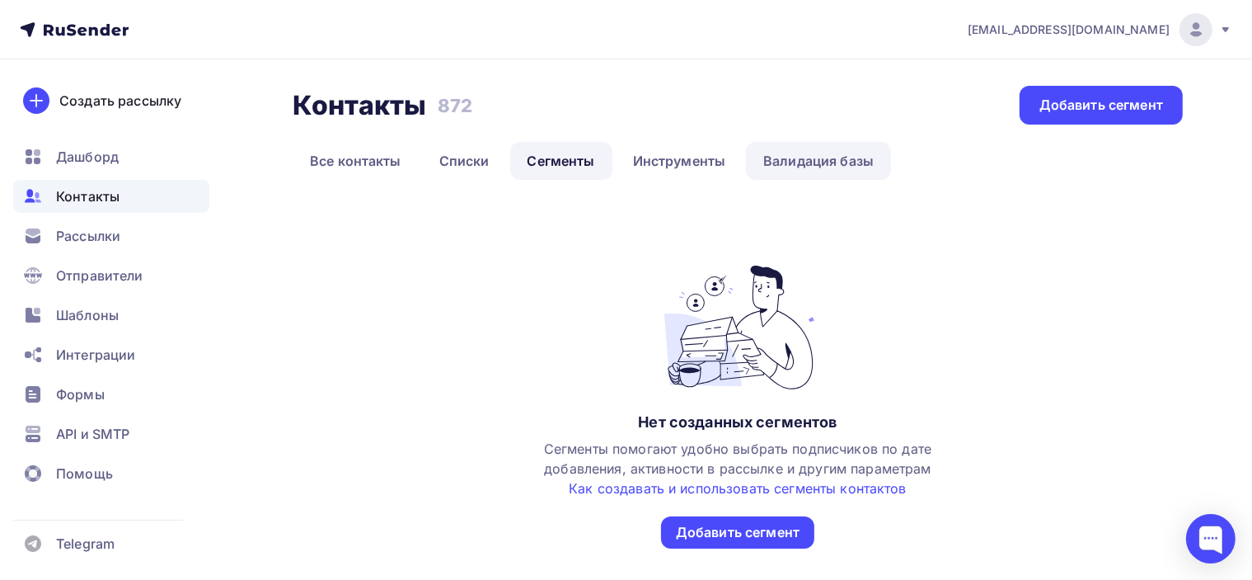
click at [828, 161] on link "Валидация базы" at bounding box center [818, 161] width 145 height 38
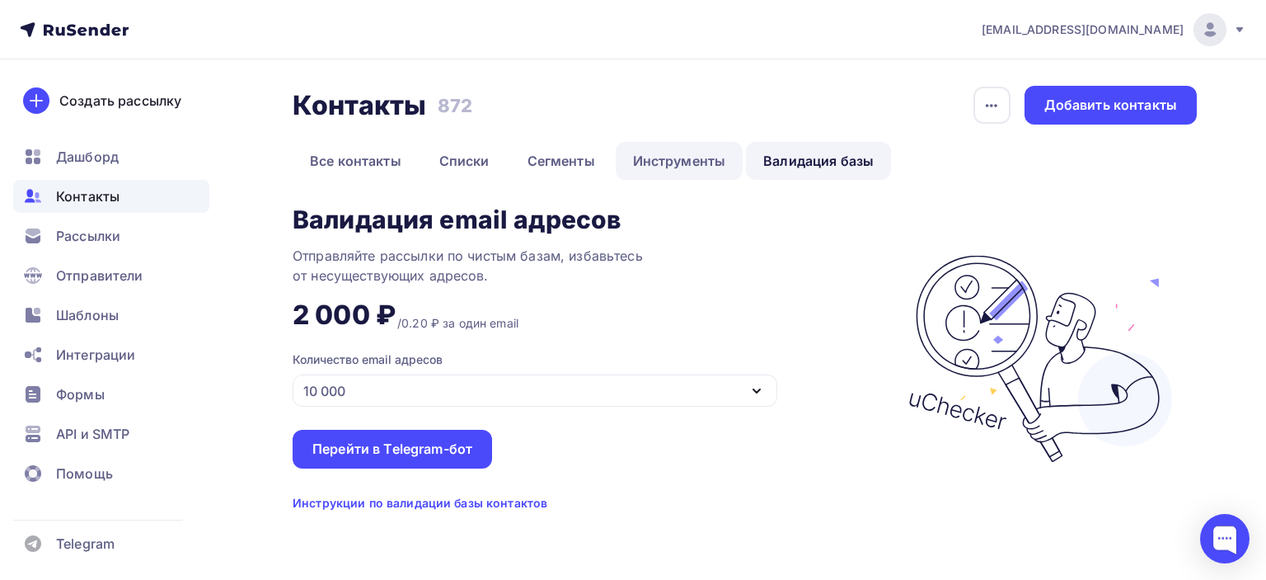
click at [702, 161] on link "Инструменты" at bounding box center [680, 161] width 128 height 38
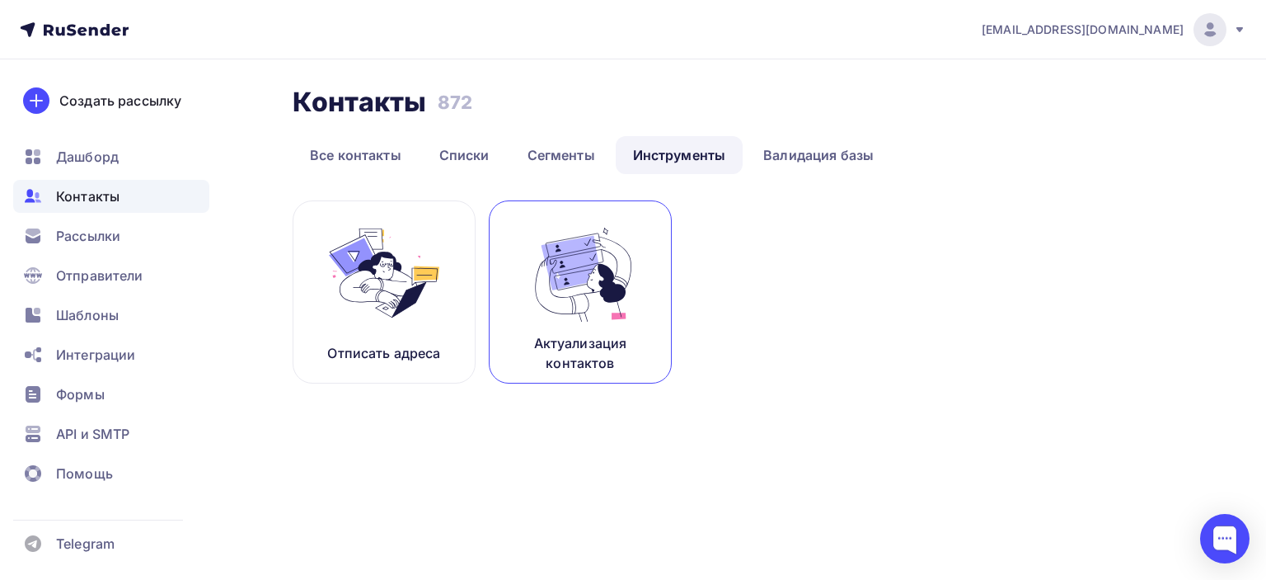
click at [562, 316] on img at bounding box center [580, 273] width 110 height 104
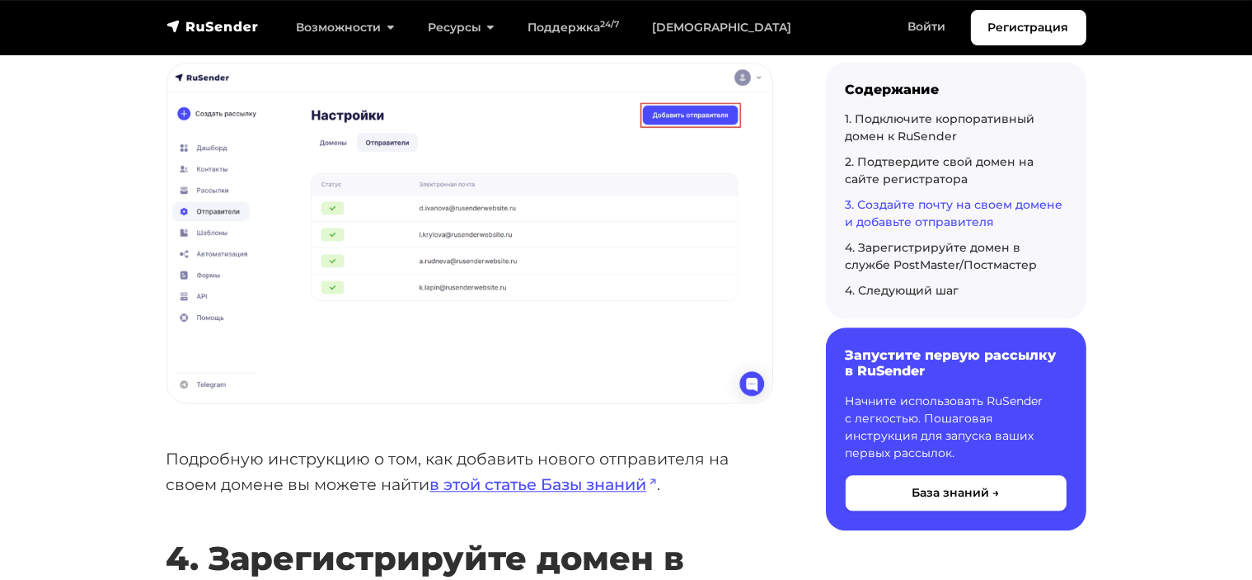
scroll to position [4021, 0]
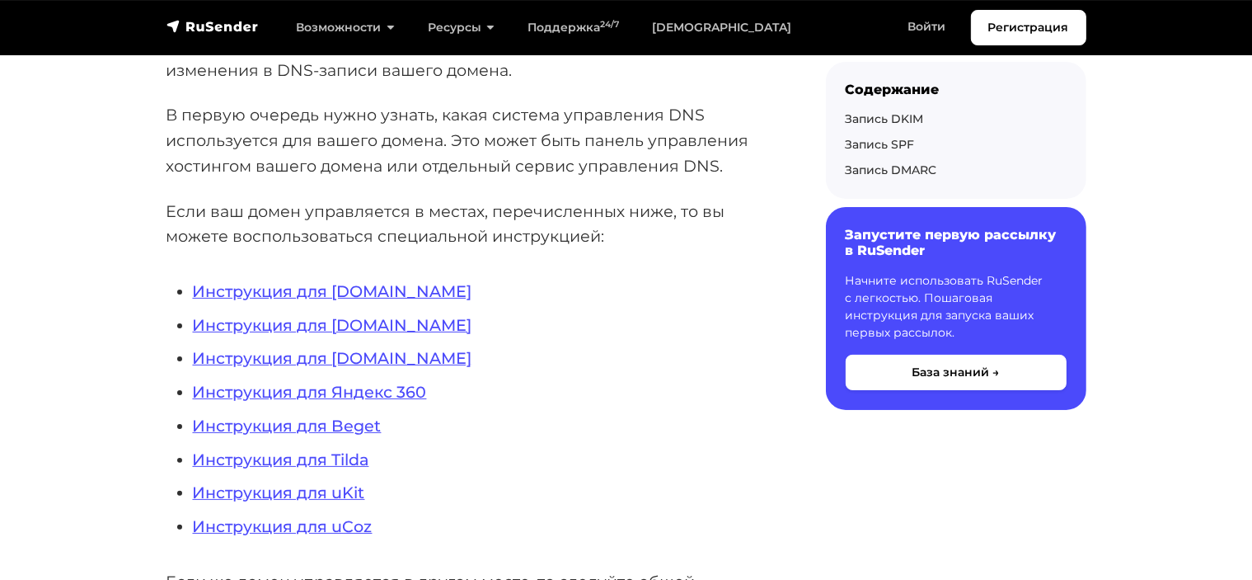
scroll to position [330, 0]
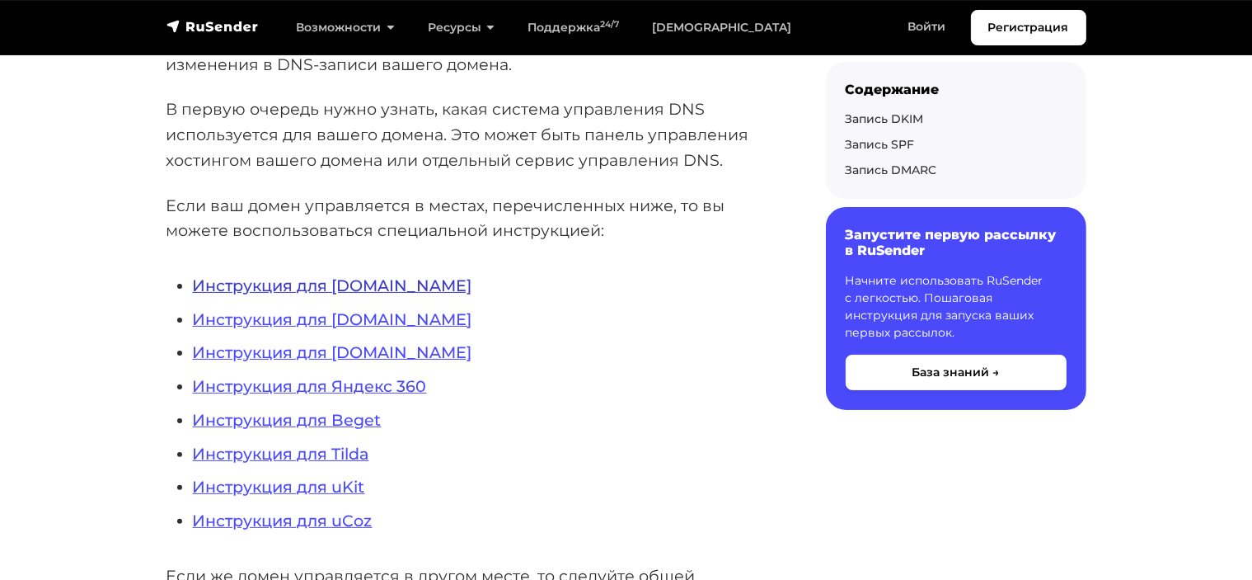
click at [332, 284] on link "Инструкция для [DOMAIN_NAME]" at bounding box center [332, 285] width 279 height 20
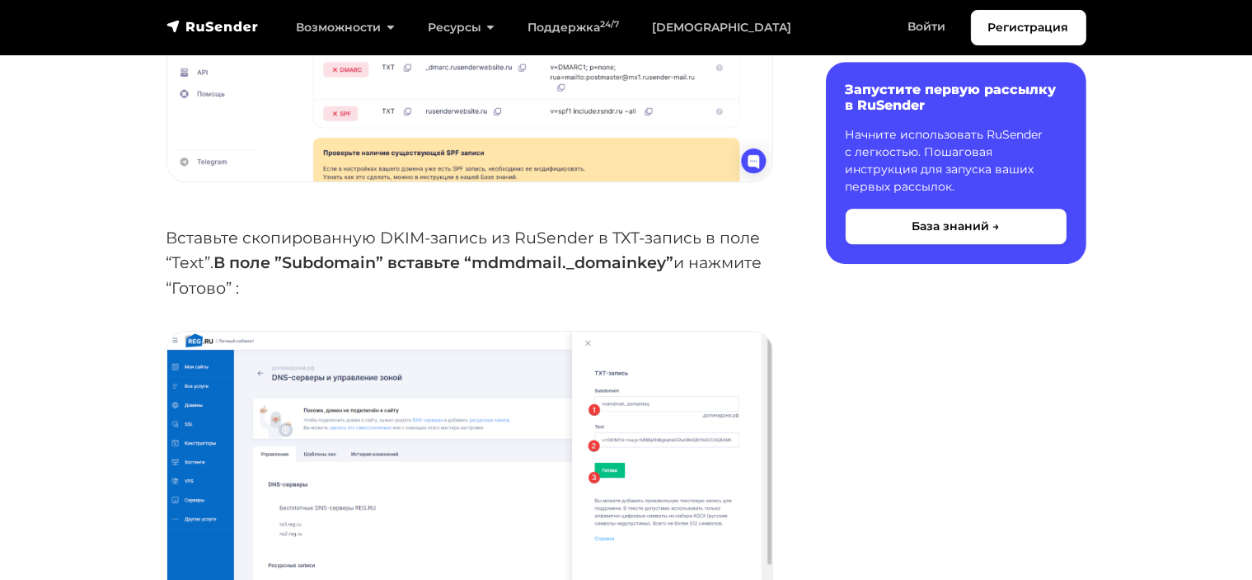
scroll to position [4946, 0]
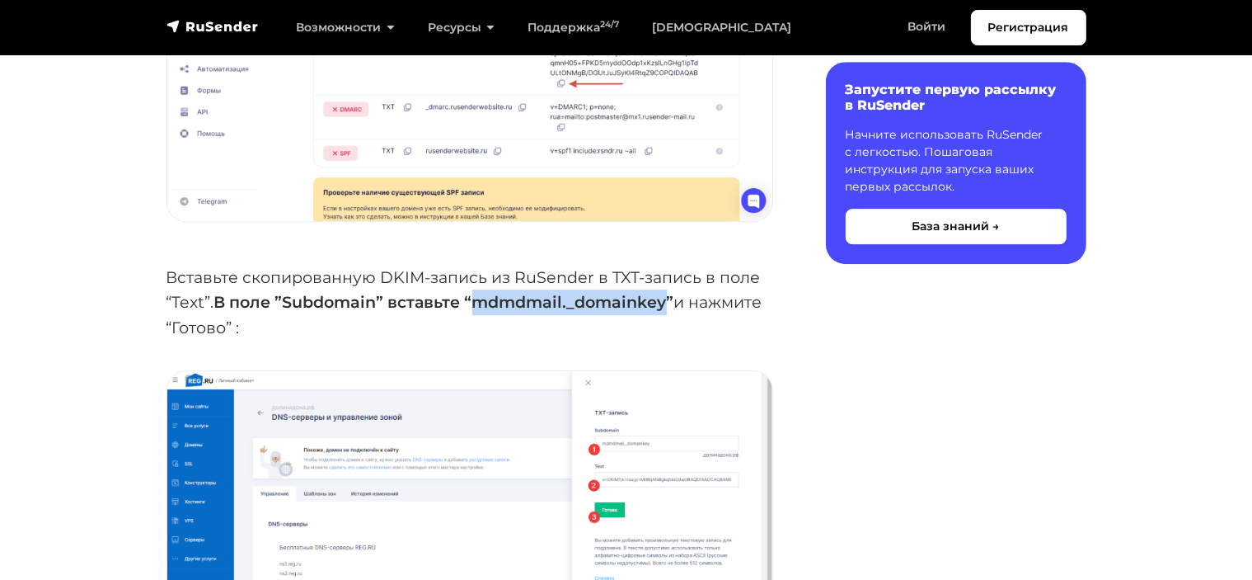
drag, startPoint x: 478, startPoint y: 250, endPoint x: 669, endPoint y: 246, distance: 191.3
click at [669, 292] on strong "В поле ”Subdomain” вставьте “mdmdmail._domainkey”" at bounding box center [444, 302] width 460 height 20
copy strong "mdmdmail._domainkey"
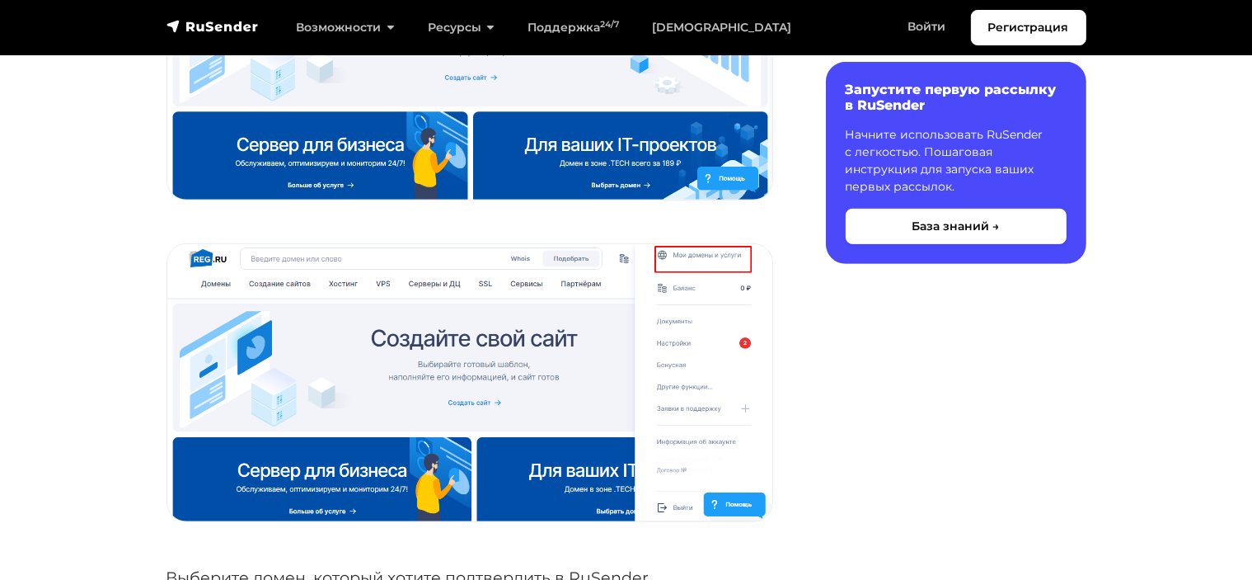
scroll to position [660, 0]
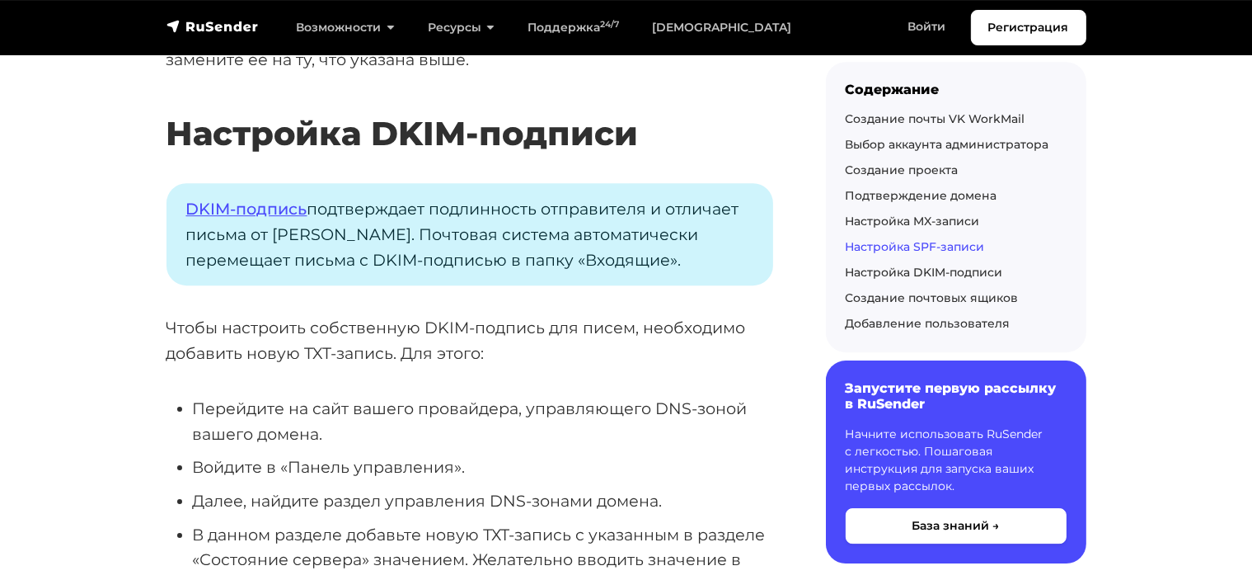
scroll to position [5029, 0]
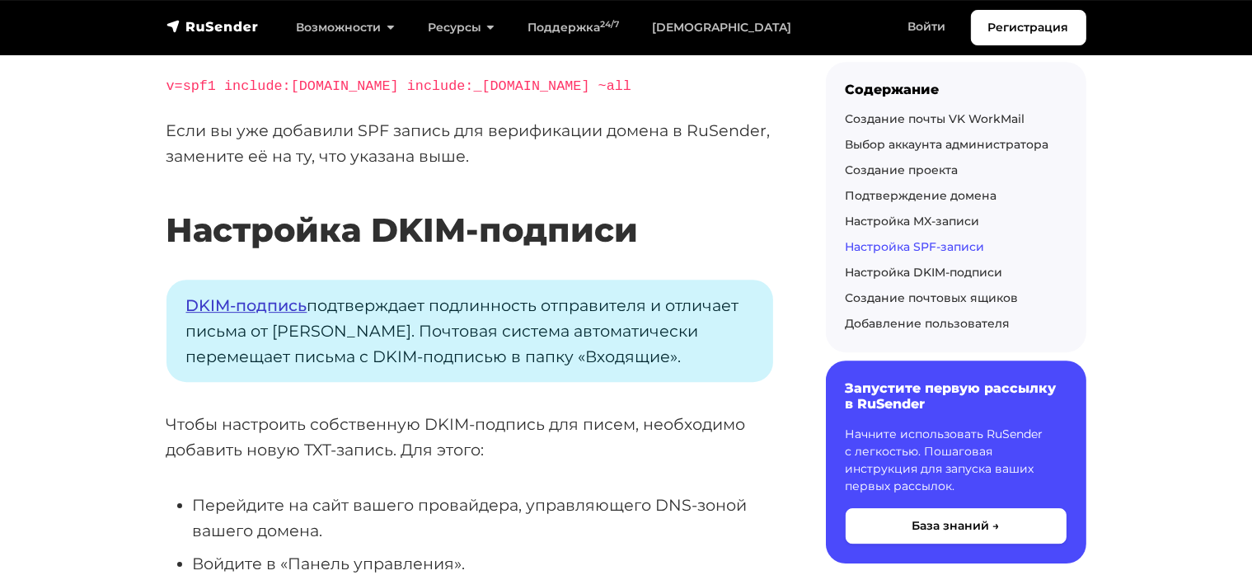
click at [268, 295] on link "DKIM-подпись" at bounding box center [246, 305] width 121 height 20
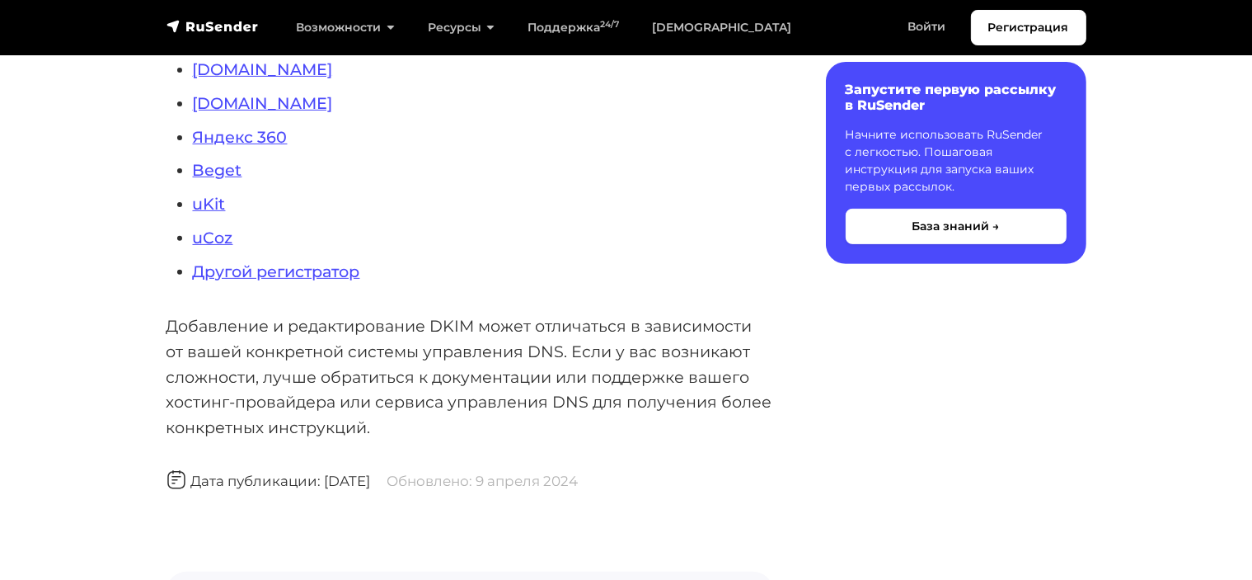
scroll to position [495, 0]
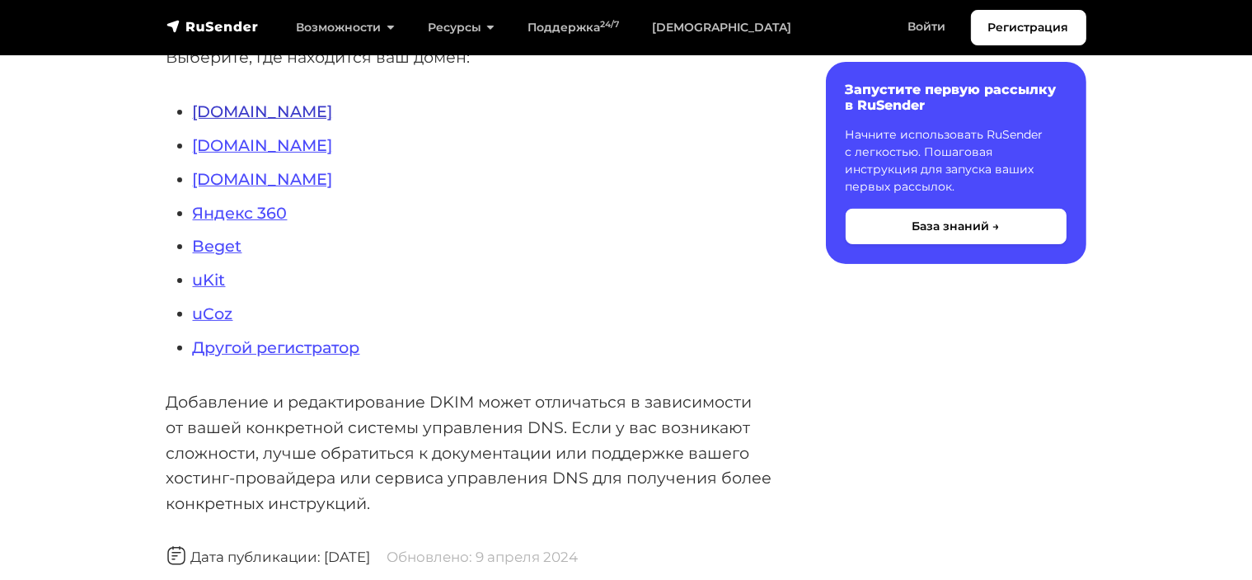
click at [234, 105] on link "Reg.ru" at bounding box center [263, 111] width 140 height 20
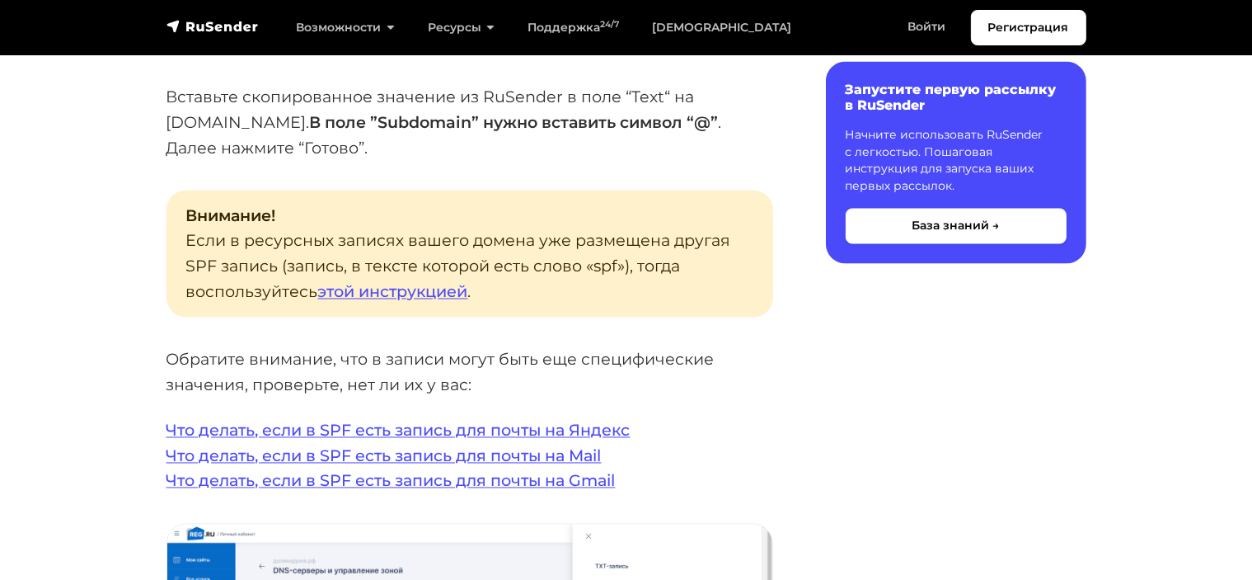
scroll to position [3050, 0]
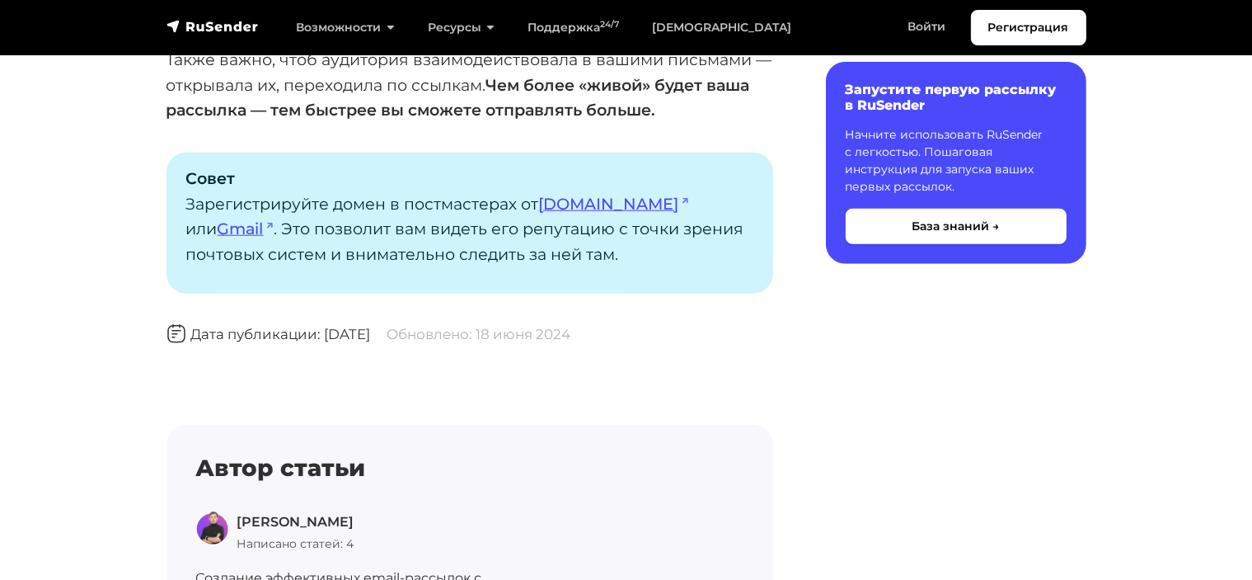
scroll to position [1566, 0]
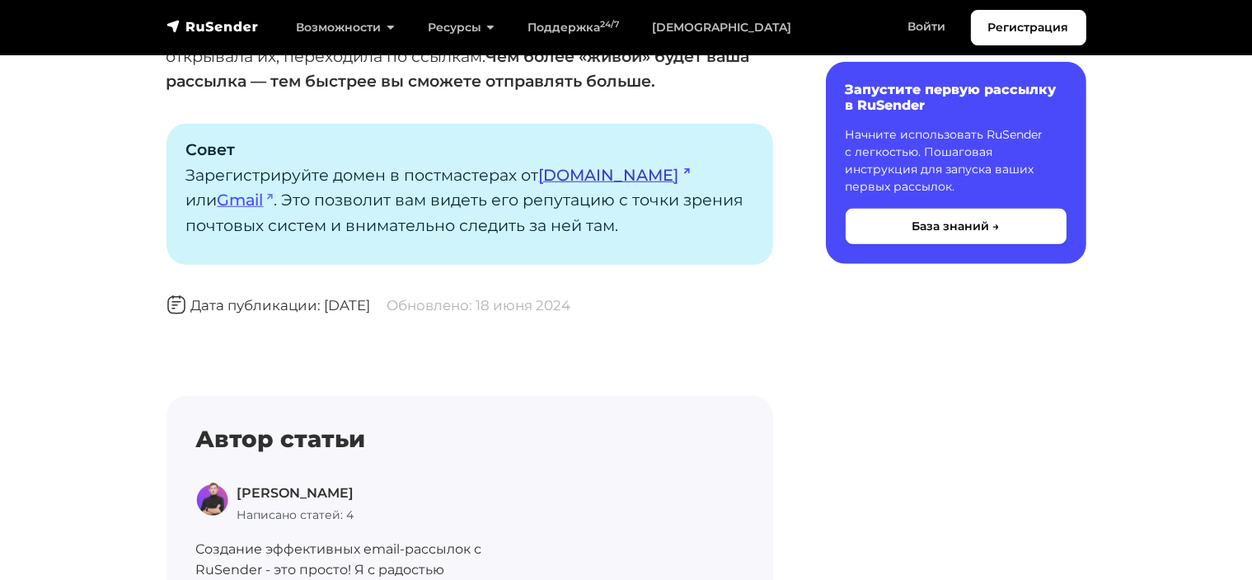
click at [576, 171] on link "Mail.ru" at bounding box center [614, 175] width 151 height 20
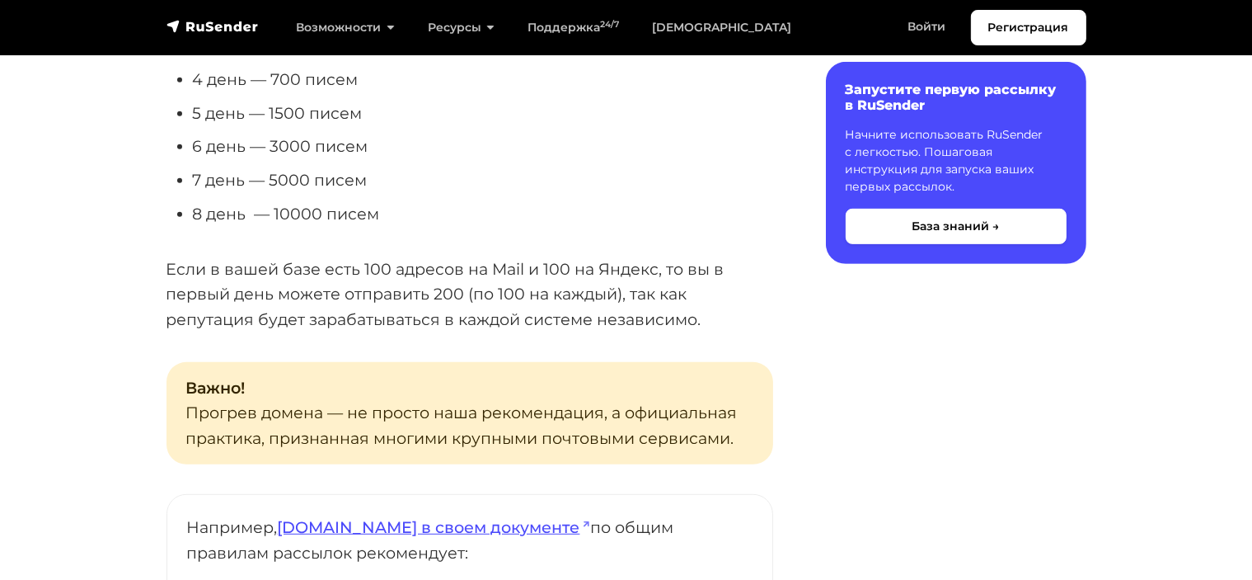
scroll to position [0, 0]
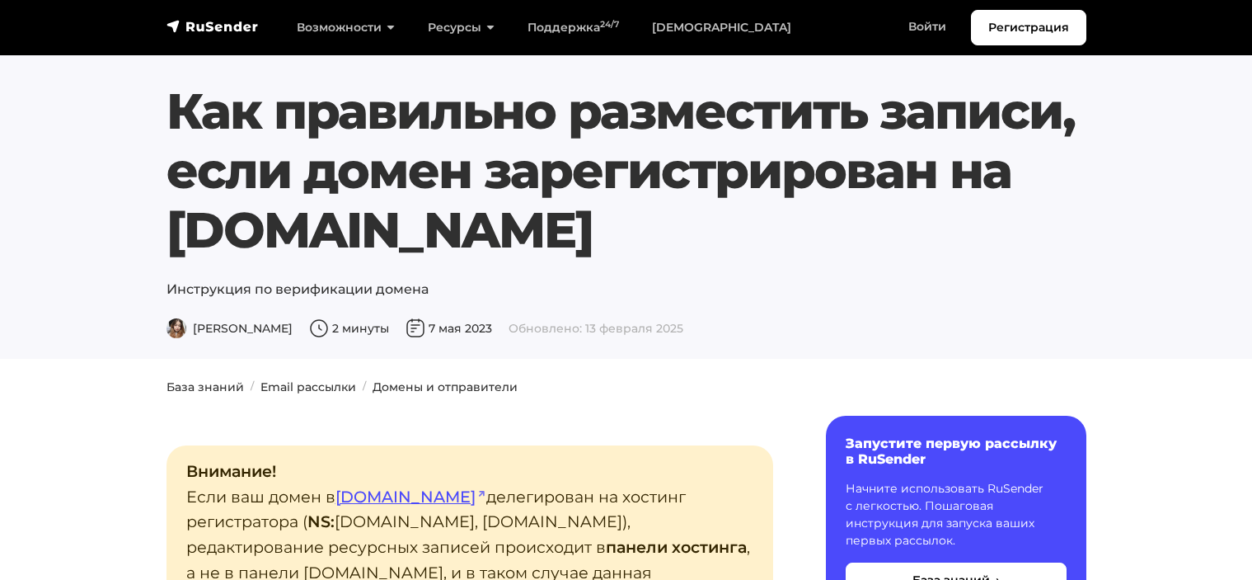
scroll to position [660, 0]
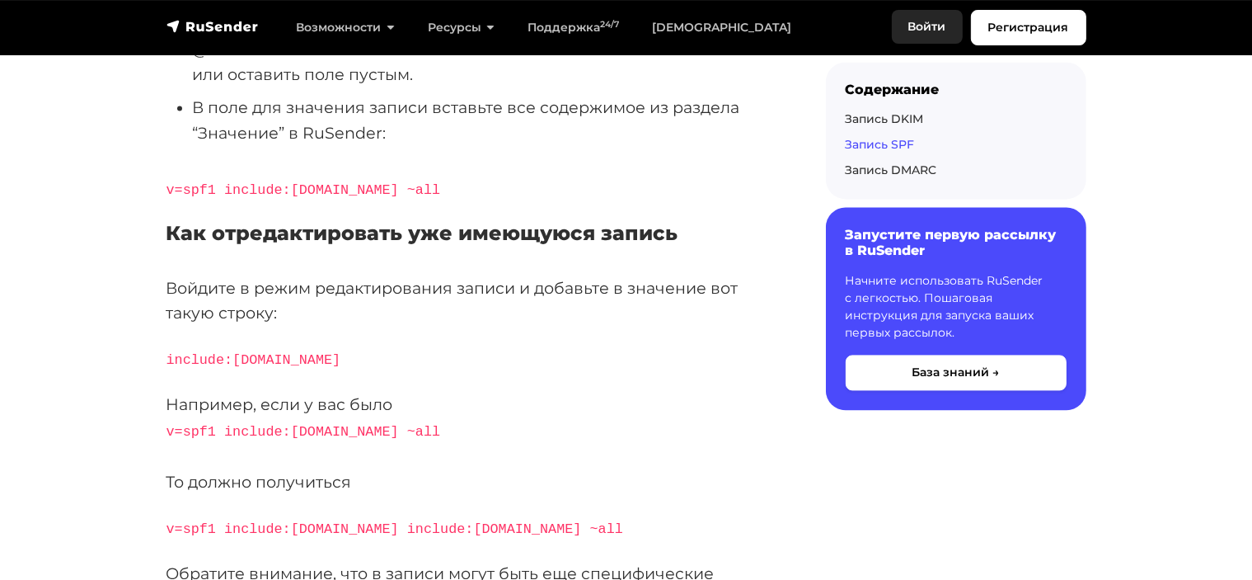
scroll to position [3298, 0]
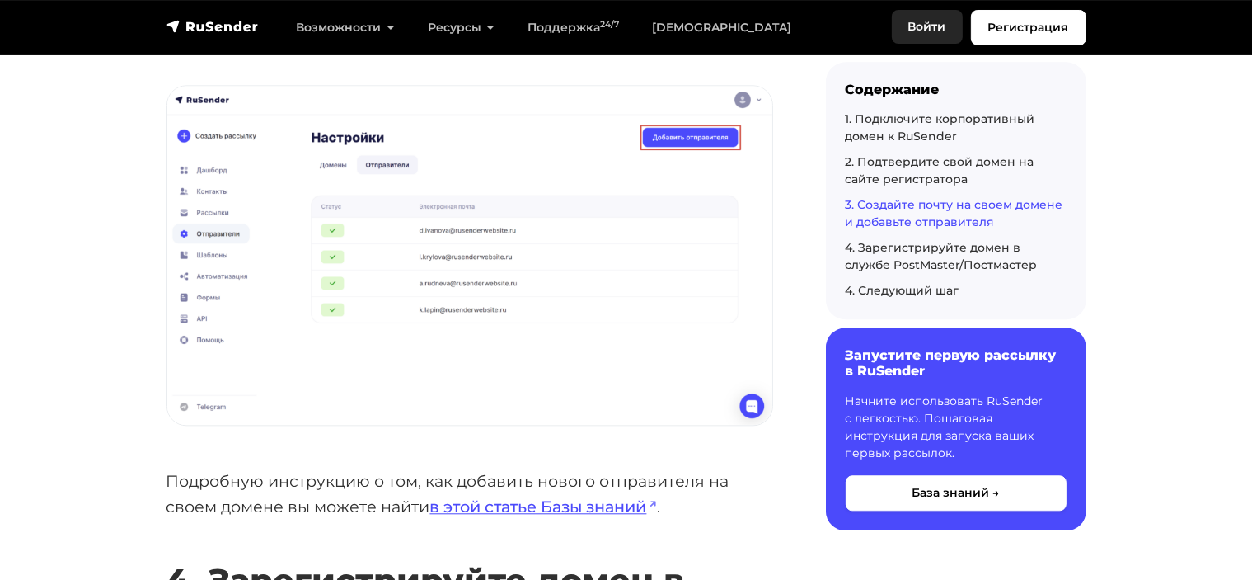
scroll to position [3691, 0]
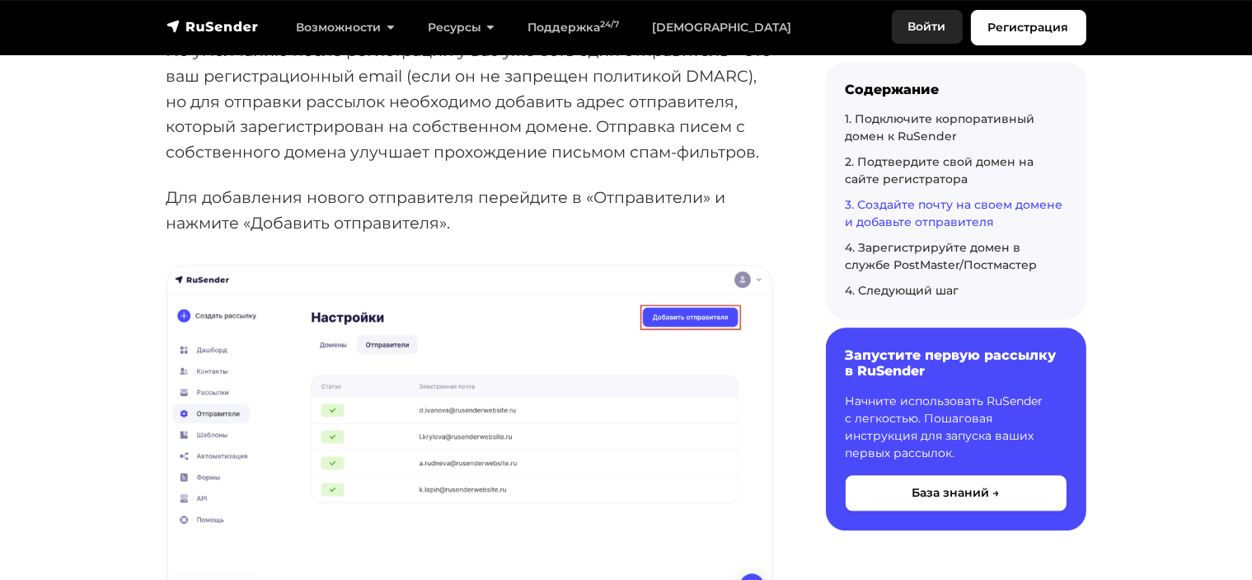
click at [923, 32] on link "Войти" at bounding box center [927, 27] width 71 height 34
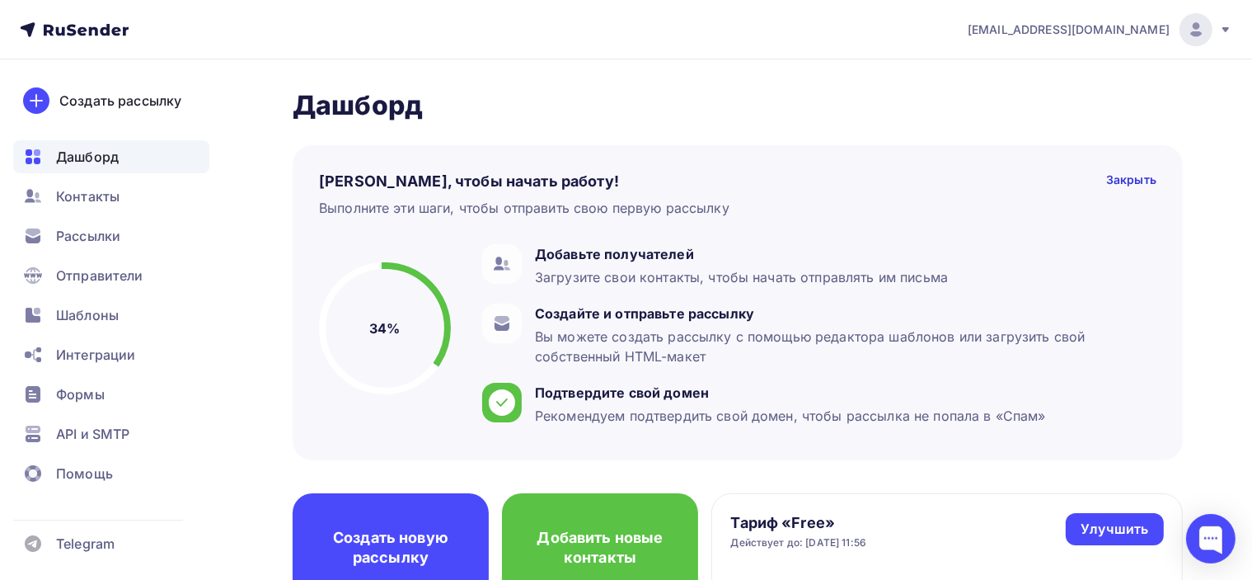
click at [1220, 34] on icon at bounding box center [1225, 29] width 13 height 13
click at [983, 109] on link "[DEMOGRAPHIC_DATA]" at bounding box center [1084, 105] width 277 height 33
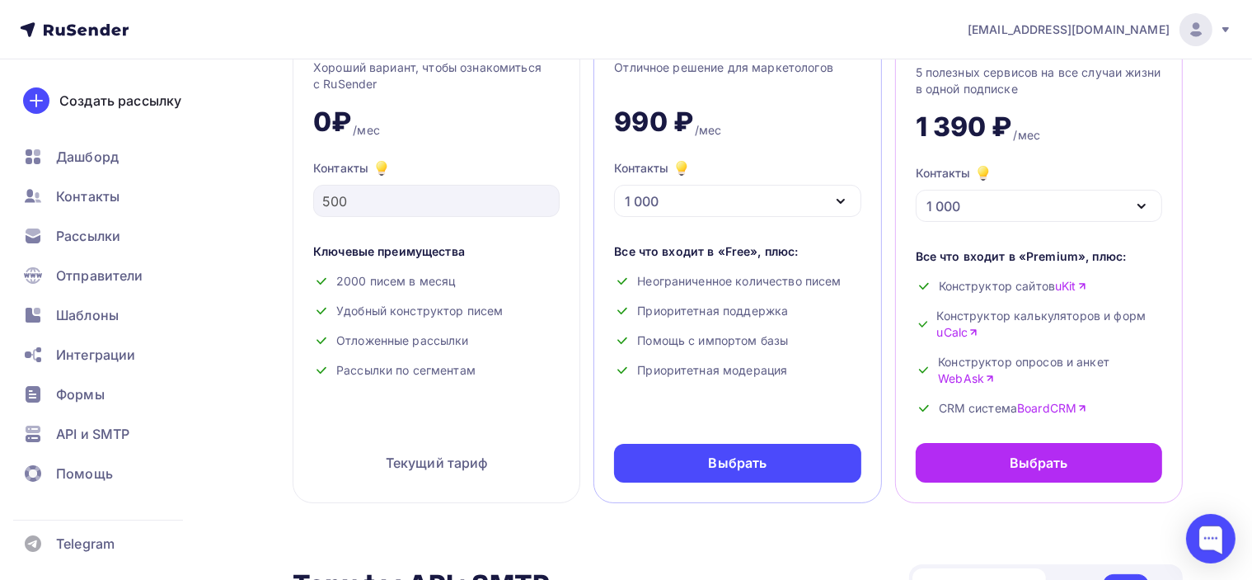
scroll to position [165, 0]
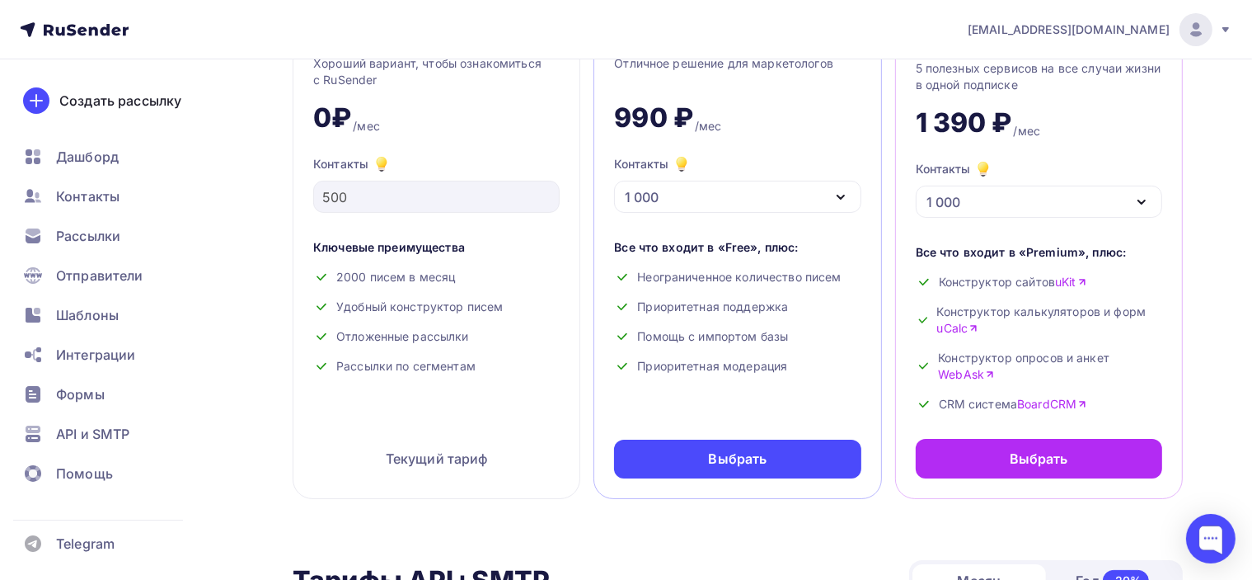
click at [768, 192] on div "1 000" at bounding box center [737, 197] width 246 height 32
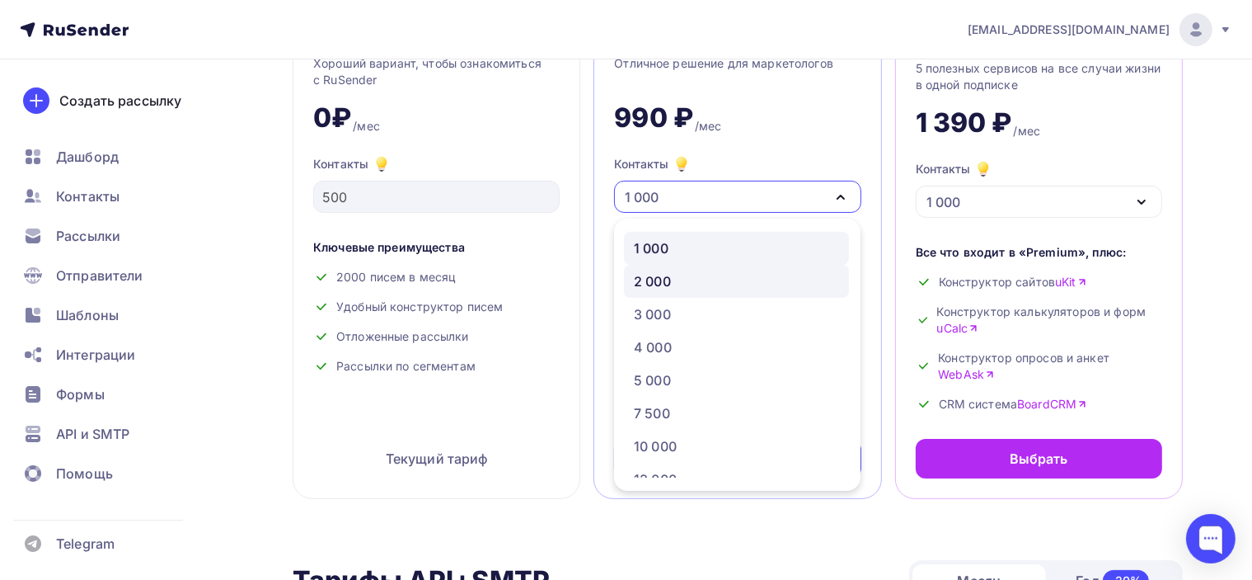
click at [705, 277] on div "2 000" at bounding box center [736, 281] width 205 height 20
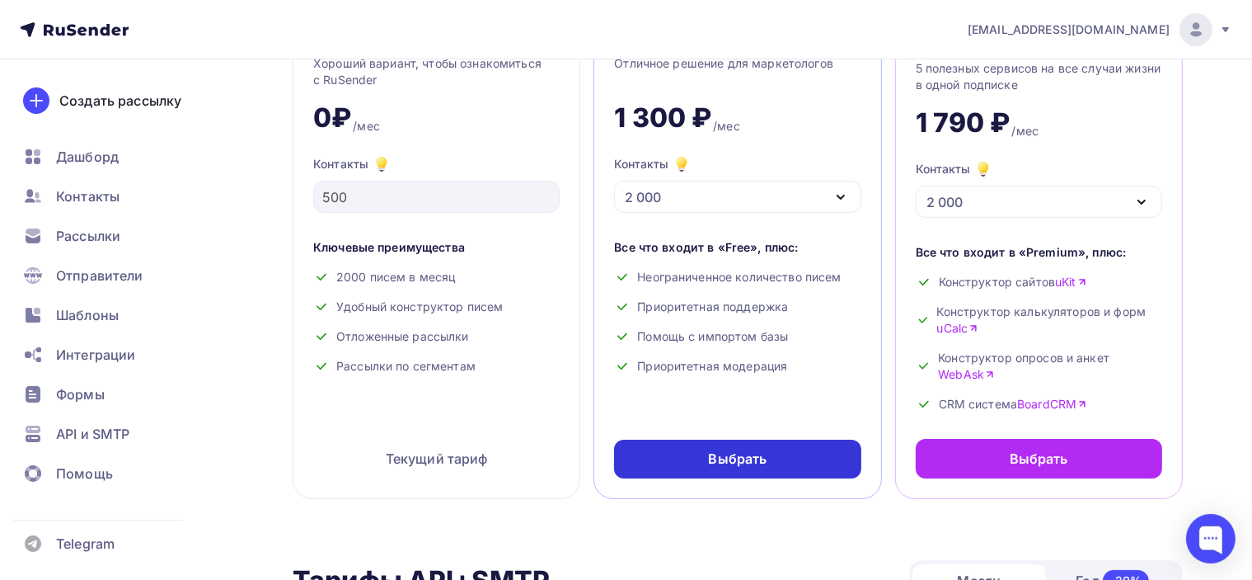
click at [752, 464] on div "Выбрать" at bounding box center [738, 458] width 59 height 19
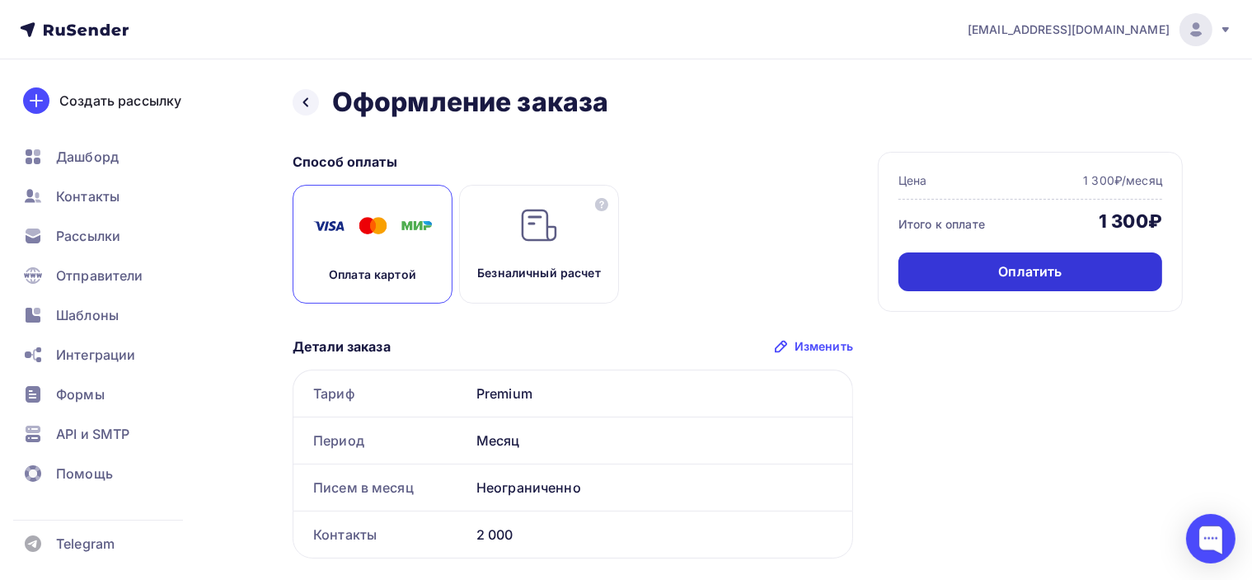
click at [1035, 260] on div "Оплатить" at bounding box center [1031, 271] width 264 height 39
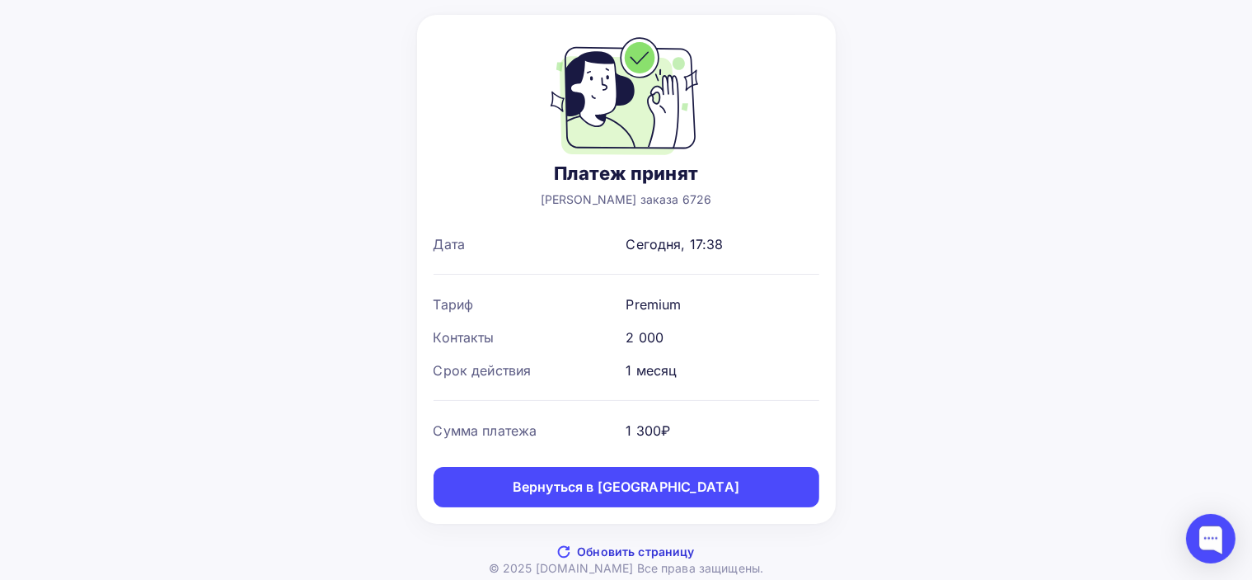
scroll to position [80, 0]
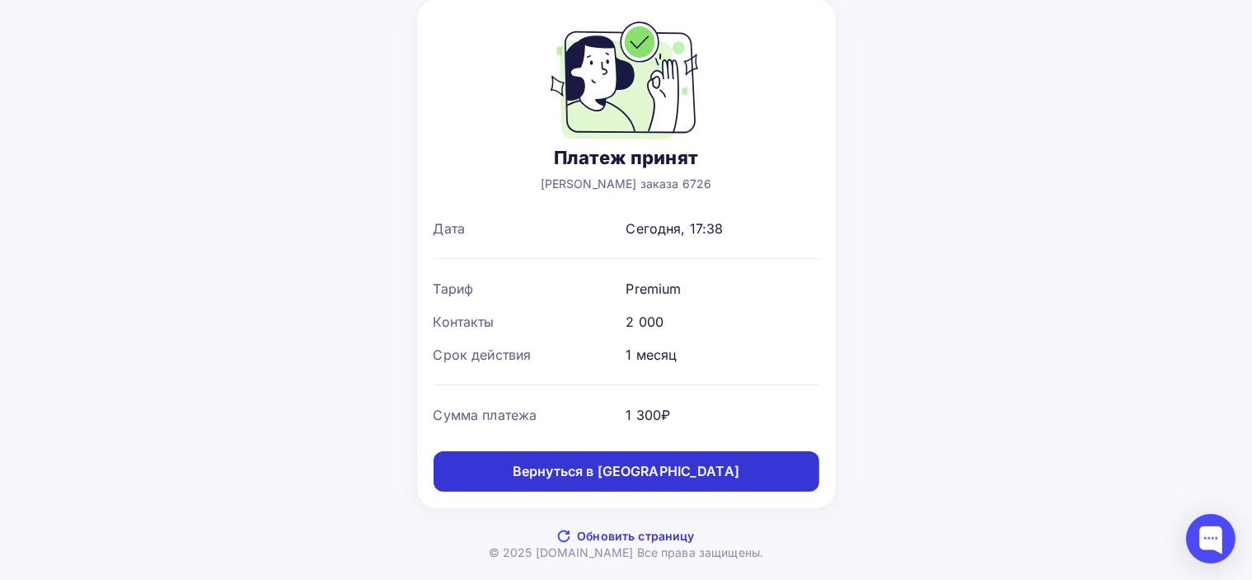
click at [697, 462] on div "Вернуться в [GEOGRAPHIC_DATA]" at bounding box center [626, 471] width 227 height 19
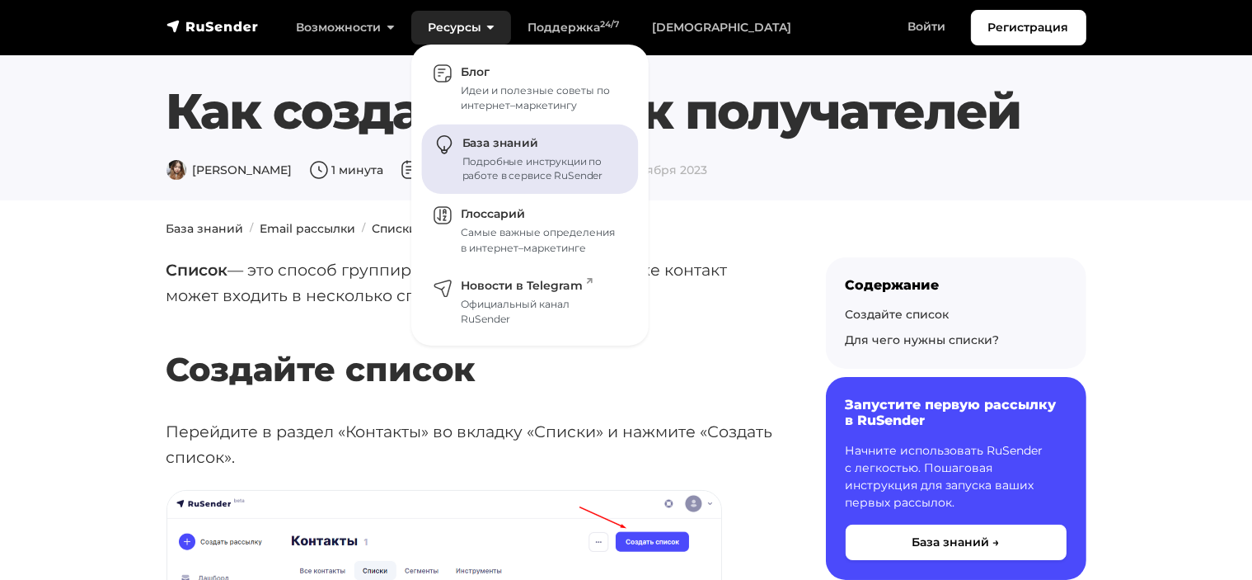
click at [519, 154] on div "Подробные инструкции по работе в сервисе RuSender" at bounding box center [540, 169] width 157 height 30
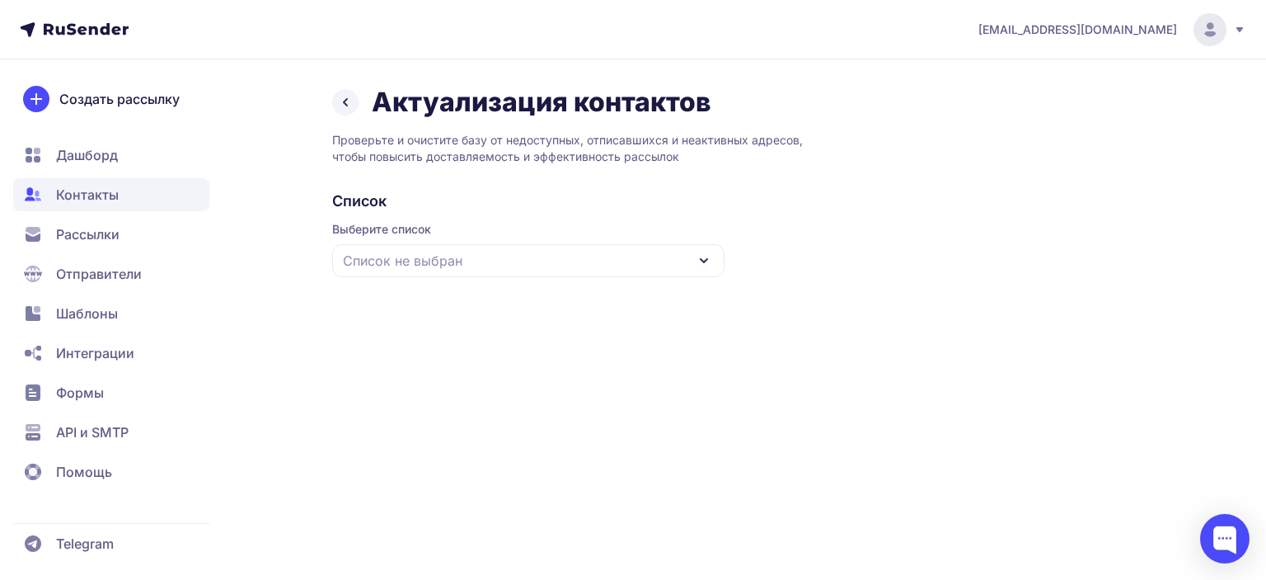
click at [733, 267] on div "Список Выберите список Список не выбран" at bounding box center [744, 234] width 825 height 86
click at [702, 260] on icon at bounding box center [704, 260] width 7 height 3
click at [461, 311] on div "Все контакты" at bounding box center [528, 310] width 373 height 40
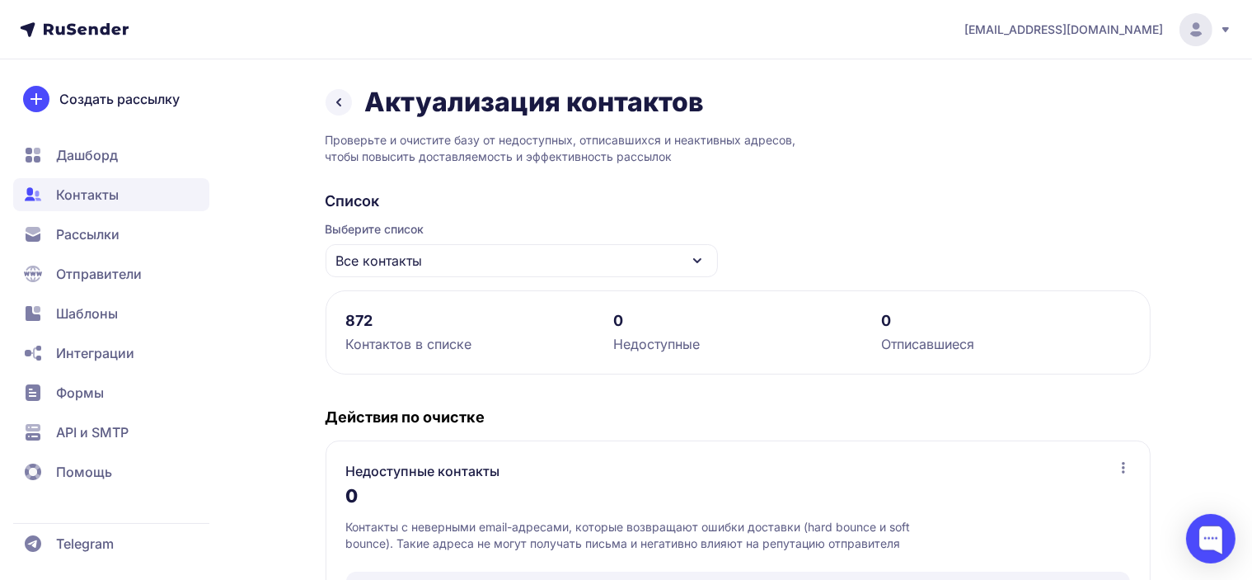
click at [337, 101] on icon at bounding box center [338, 102] width 3 height 7
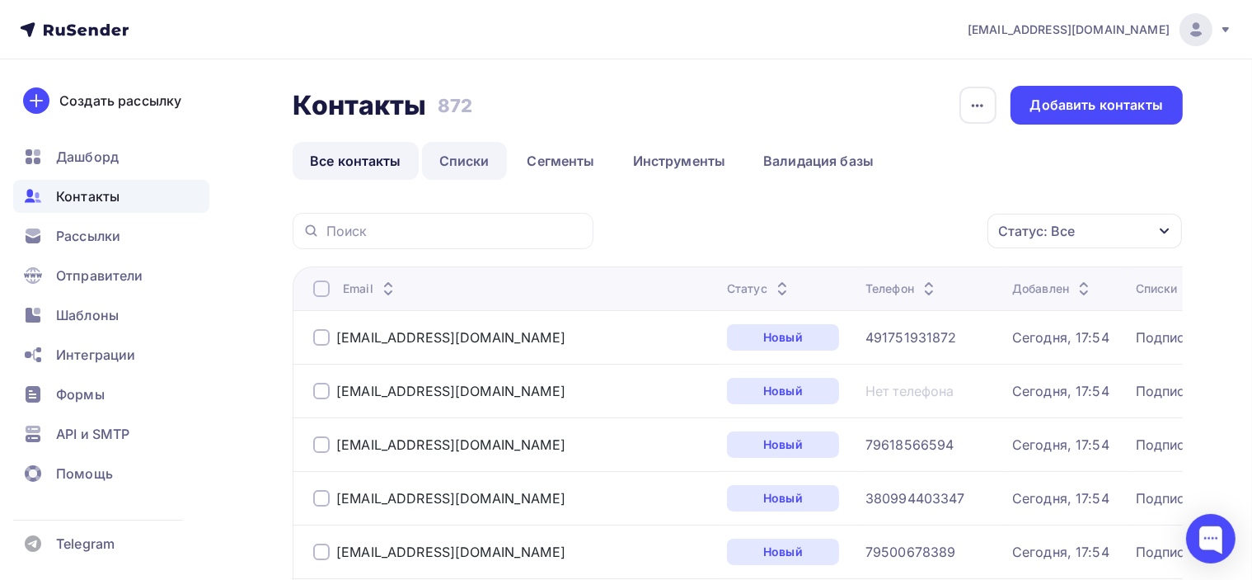
click at [456, 167] on link "Списки" at bounding box center [464, 161] width 85 height 38
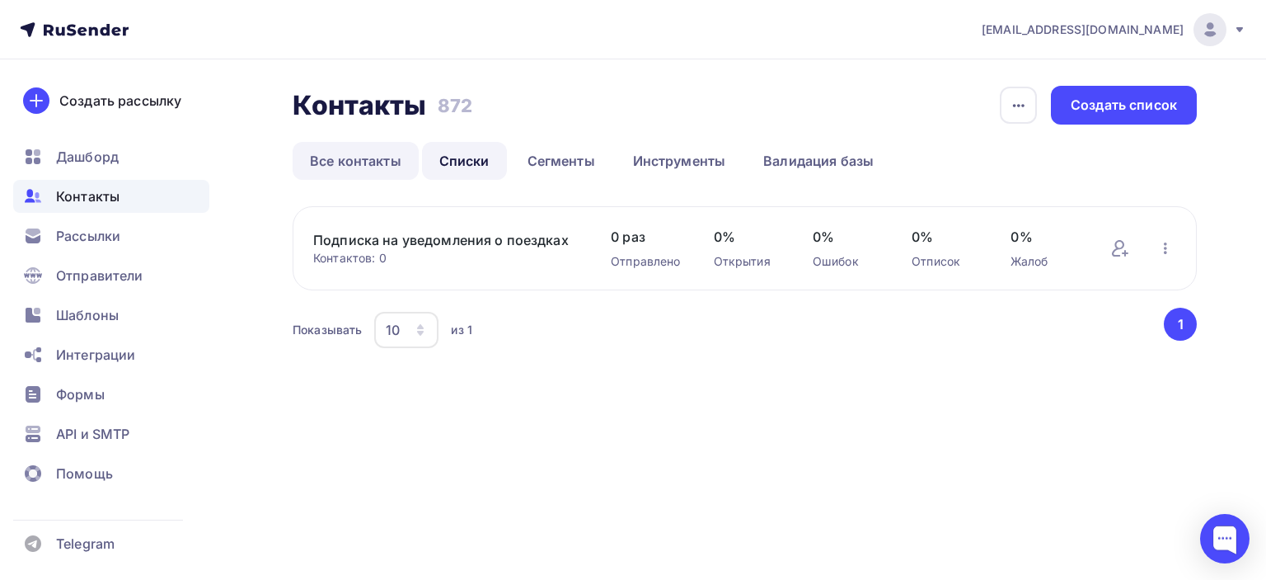
click at [343, 148] on link "Все контакты" at bounding box center [356, 161] width 126 height 38
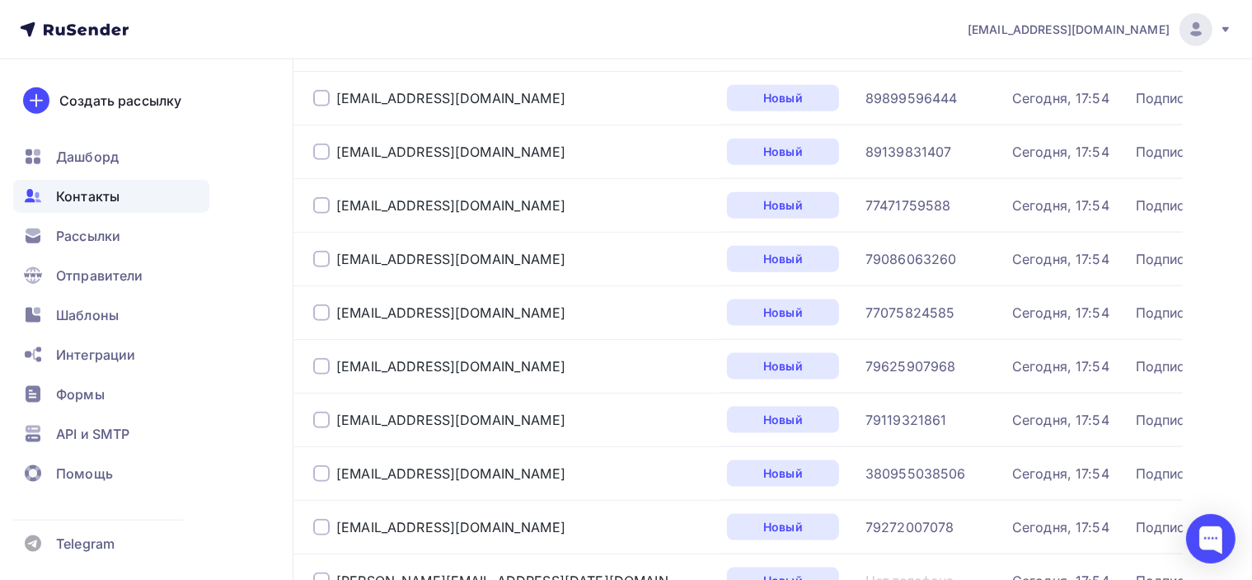
scroll to position [2583, 0]
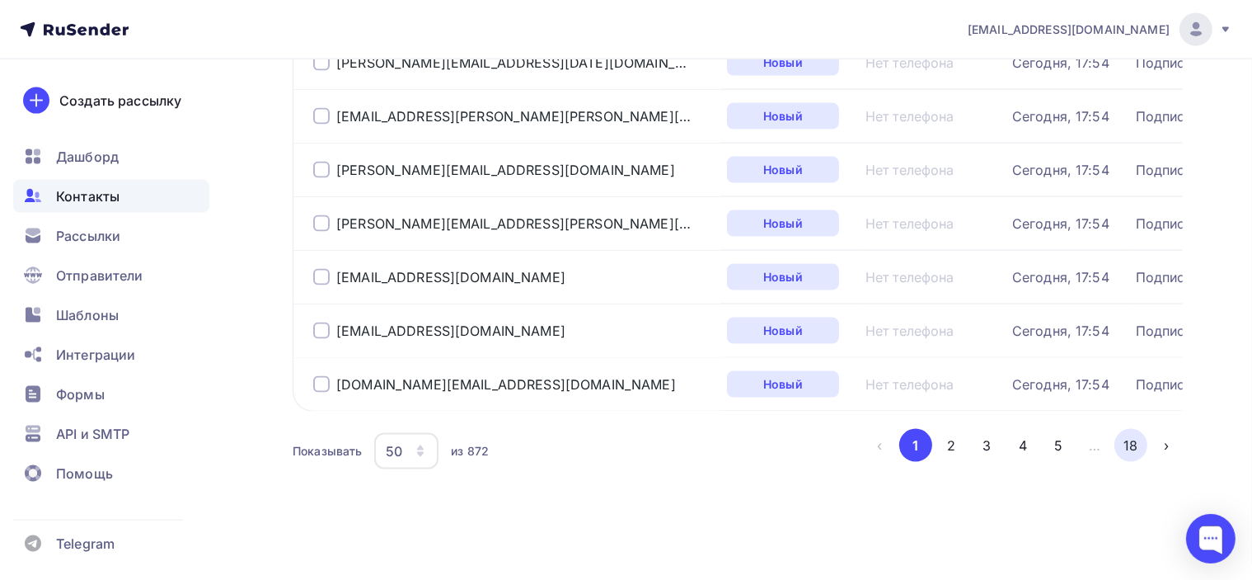
click at [1130, 441] on button "18" at bounding box center [1131, 445] width 33 height 33
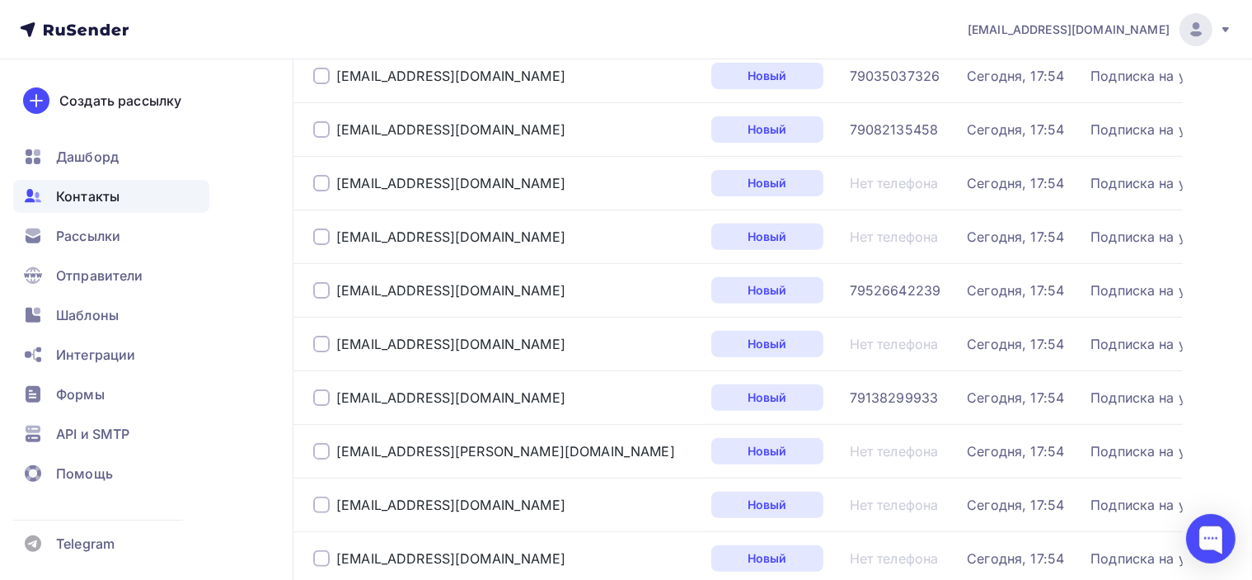
scroll to position [0, 0]
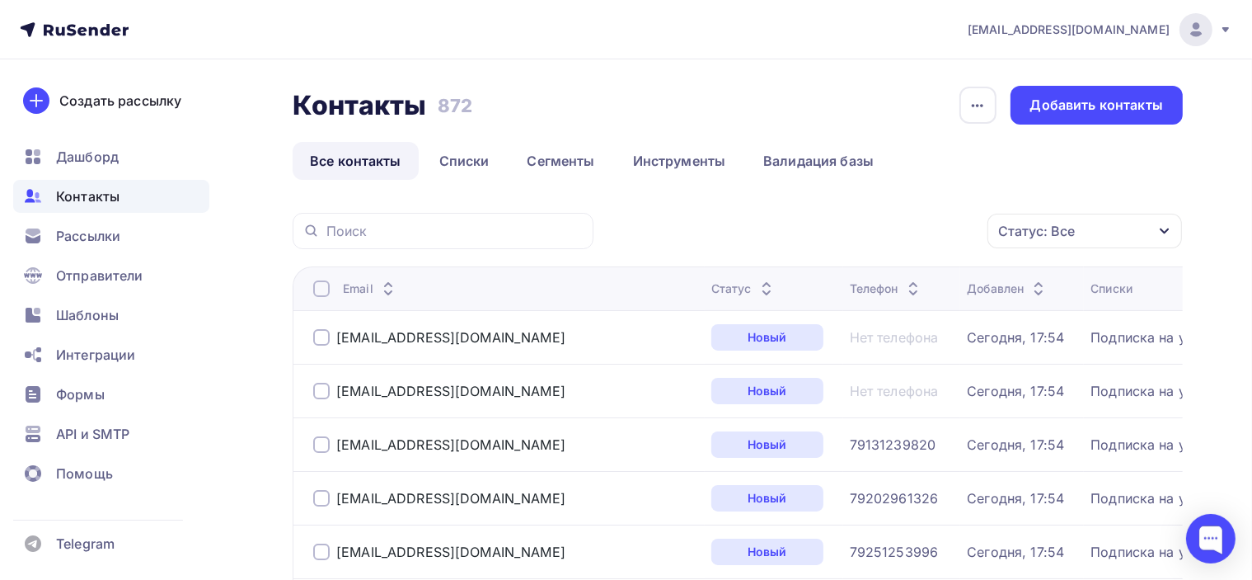
click at [364, 150] on link "Все контакты" at bounding box center [356, 161] width 126 height 38
click at [1074, 101] on div "Добавить контакты" at bounding box center [1096, 105] width 133 height 19
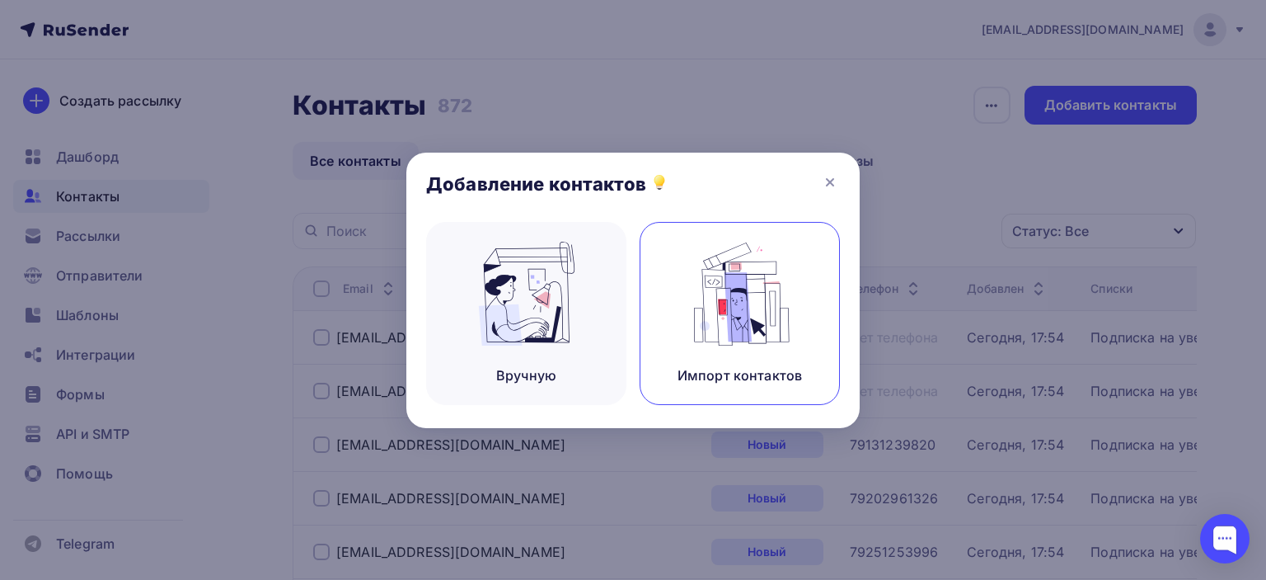
click at [735, 293] on img at bounding box center [740, 294] width 110 height 104
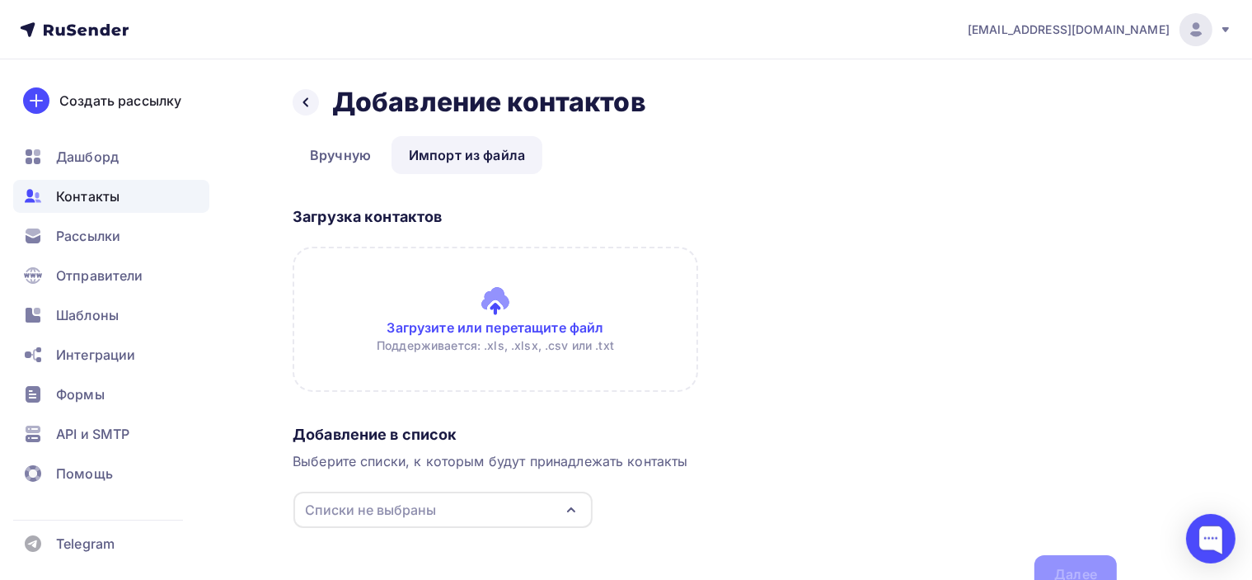
click at [511, 326] on input "file" at bounding box center [496, 318] width 406 height 145
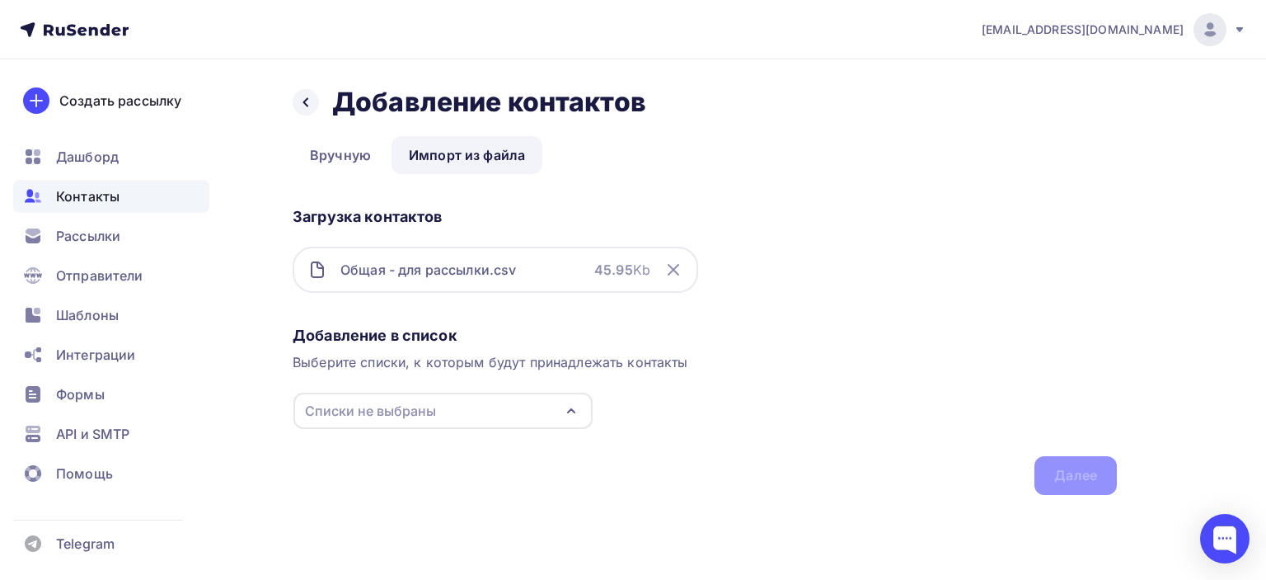
click at [514, 407] on div "Списки не выбраны" at bounding box center [442, 410] width 299 height 36
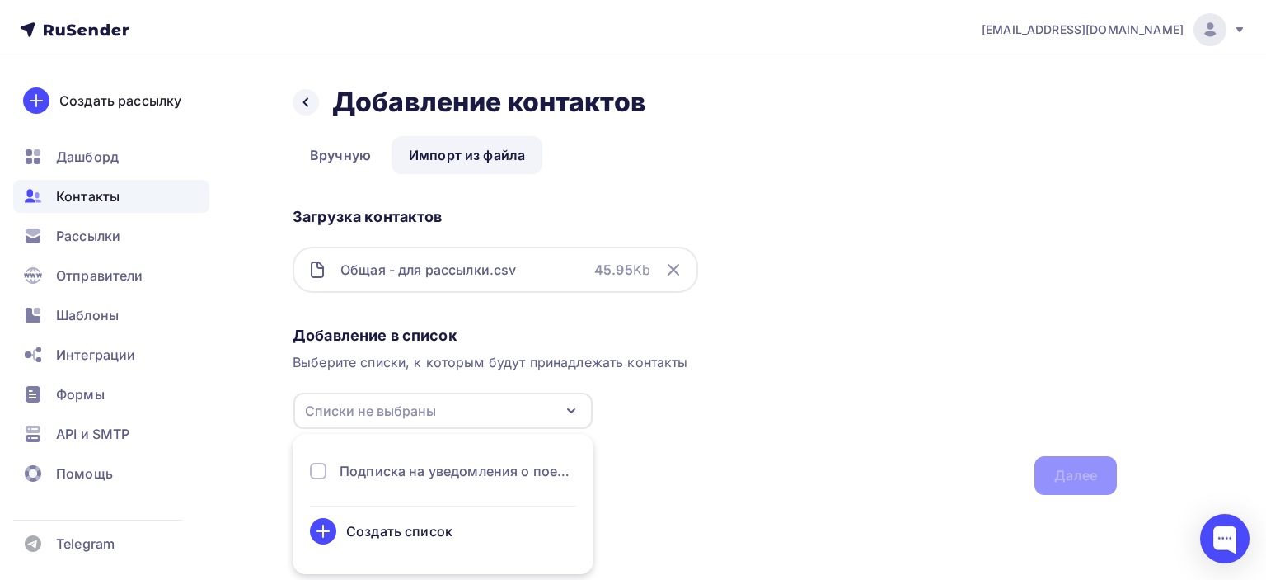
click at [400, 533] on div "Создать список" at bounding box center [399, 531] width 106 height 20
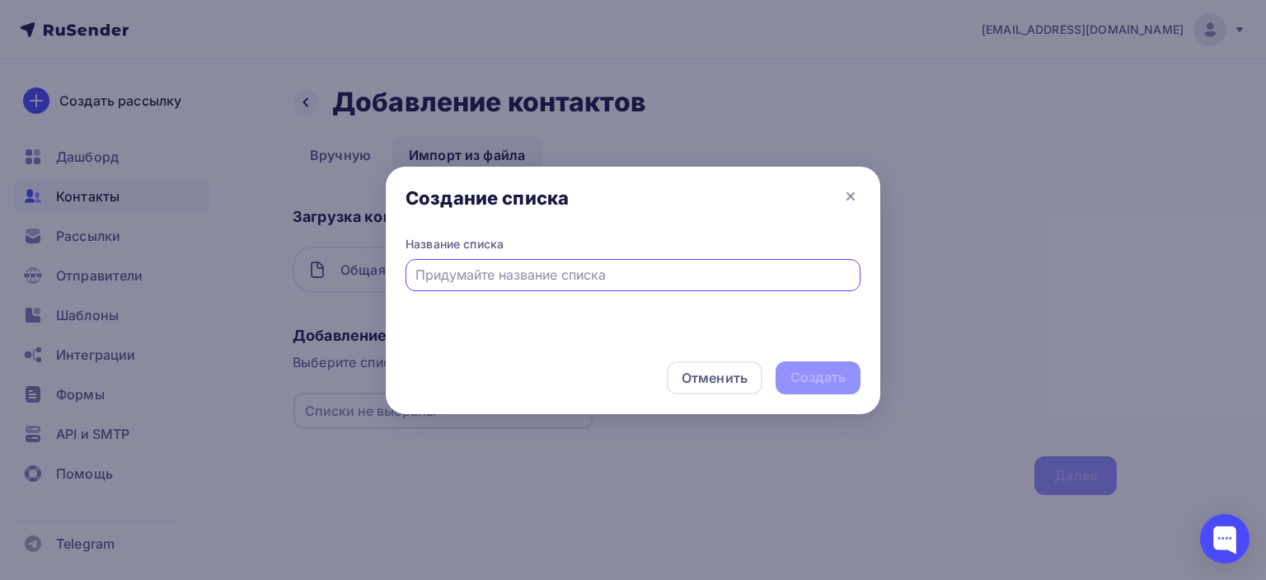
click at [561, 270] on input "text" at bounding box center [633, 275] width 436 height 20
type input "J"
type input "Общая"
click at [835, 382] on div "Создать" at bounding box center [818, 377] width 55 height 19
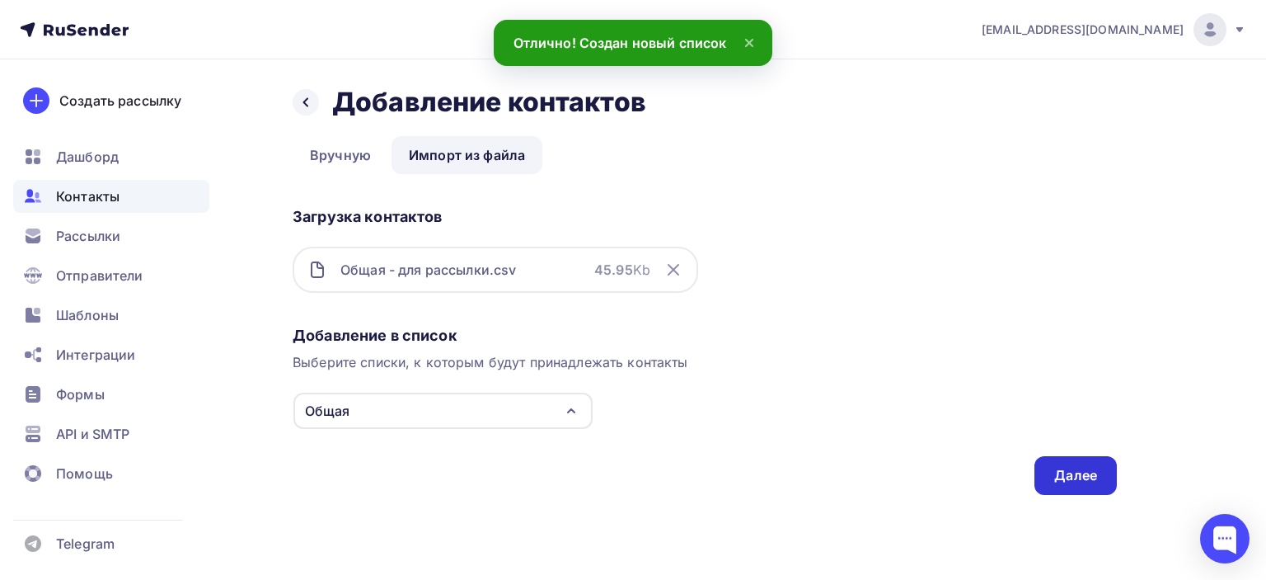
click at [1072, 470] on div "Далее" at bounding box center [1075, 475] width 43 height 19
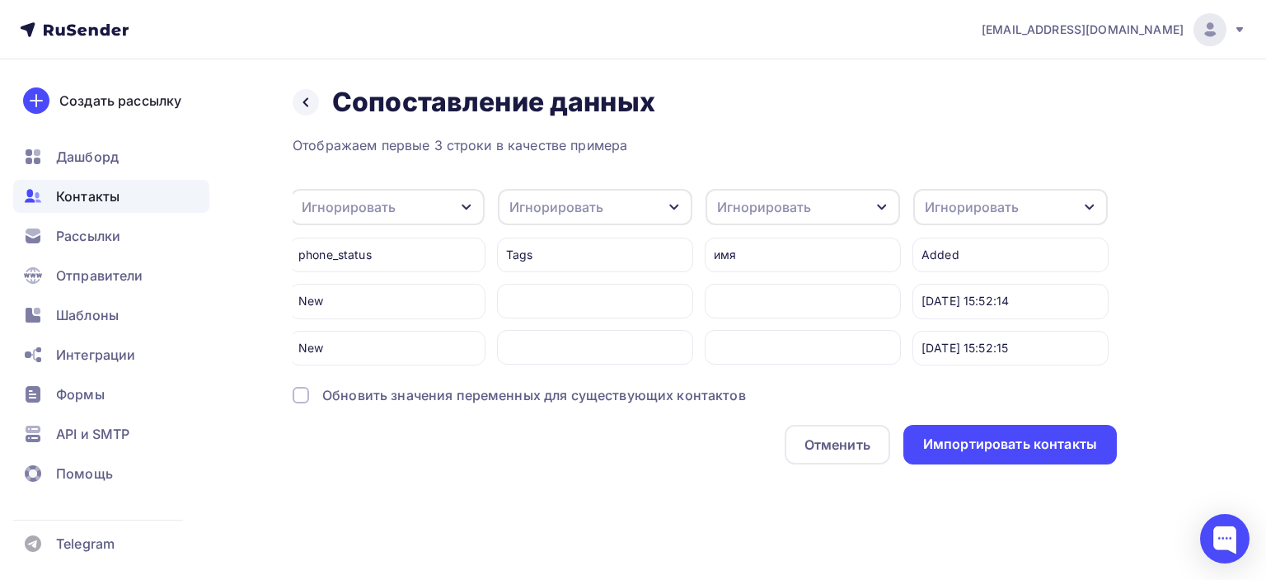
scroll to position [0, 861]
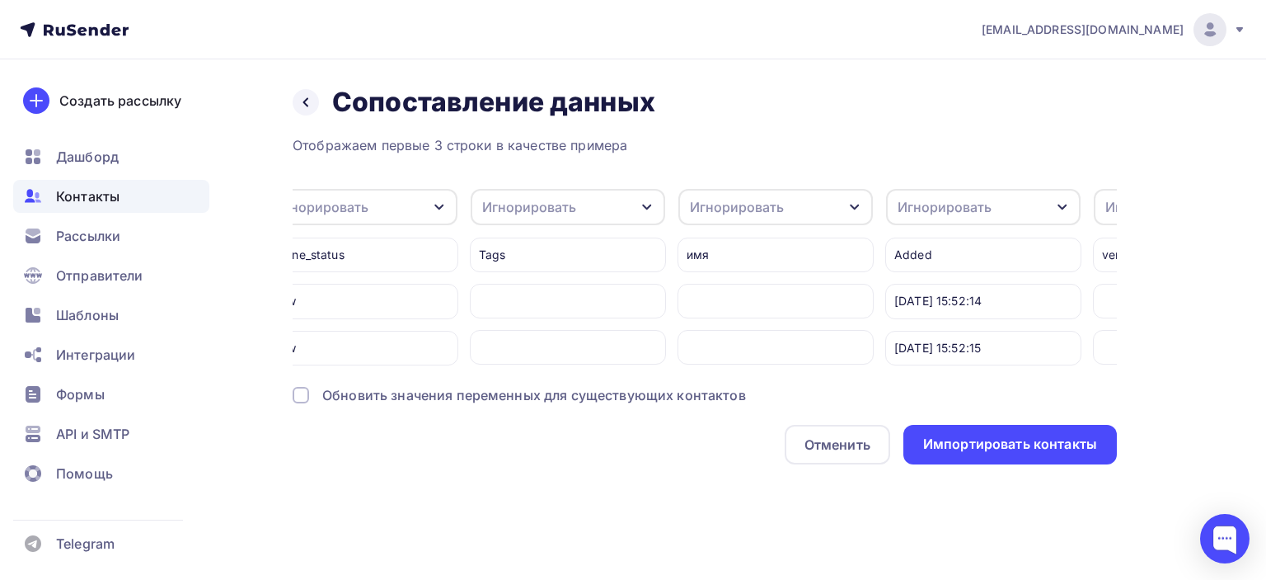
click at [857, 297] on div at bounding box center [776, 301] width 196 height 35
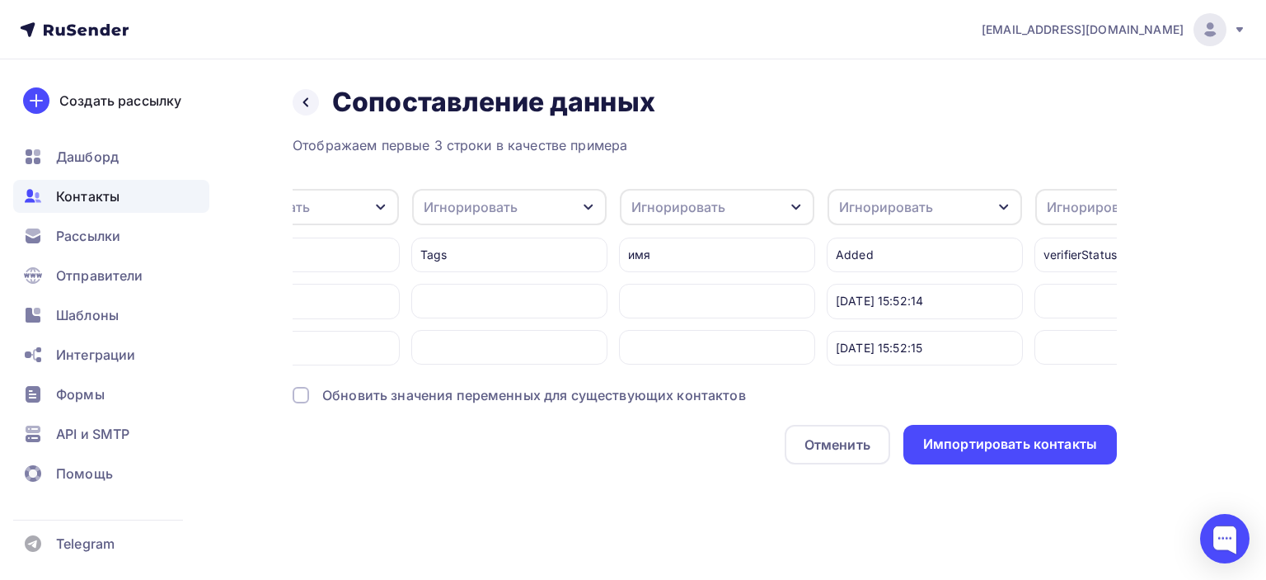
scroll to position [0, 892]
click at [772, 205] on div "Игнорировать" at bounding box center [745, 207] width 195 height 36
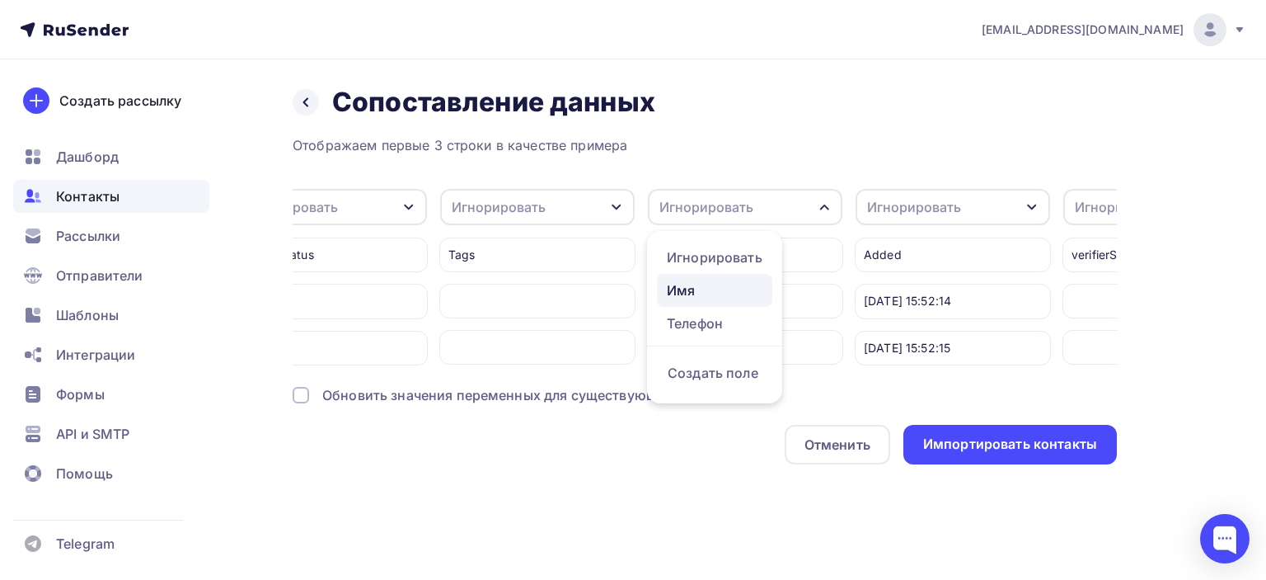
click at [715, 289] on div "Имя" at bounding box center [715, 290] width 96 height 20
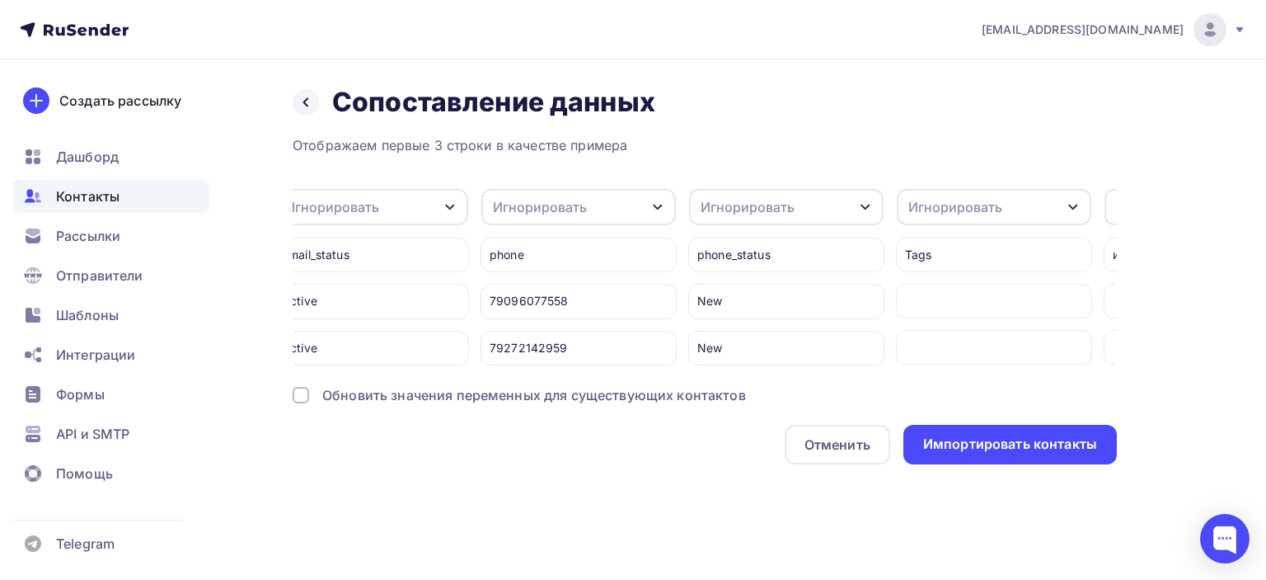
scroll to position [0, 430]
click at [583, 226] on div "phone 79096077558 79272142959" at bounding box center [584, 295] width 196 height 139
click at [599, 200] on div "Игнорировать" at bounding box center [583, 207] width 195 height 36
click at [567, 323] on div "Телефон" at bounding box center [553, 323] width 96 height 20
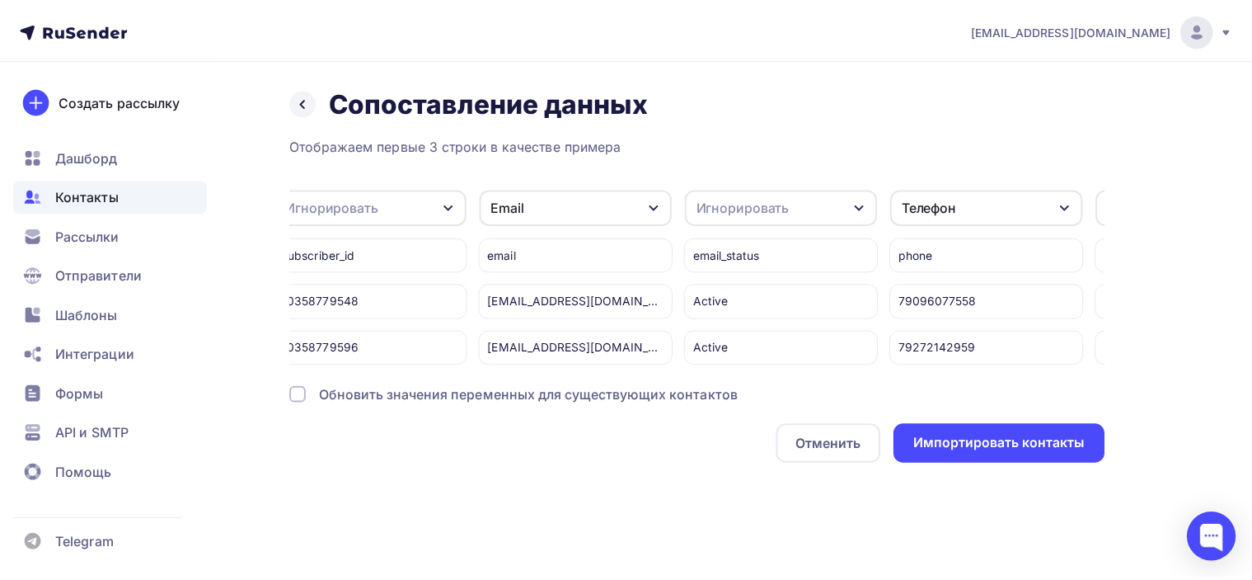
scroll to position [0, 0]
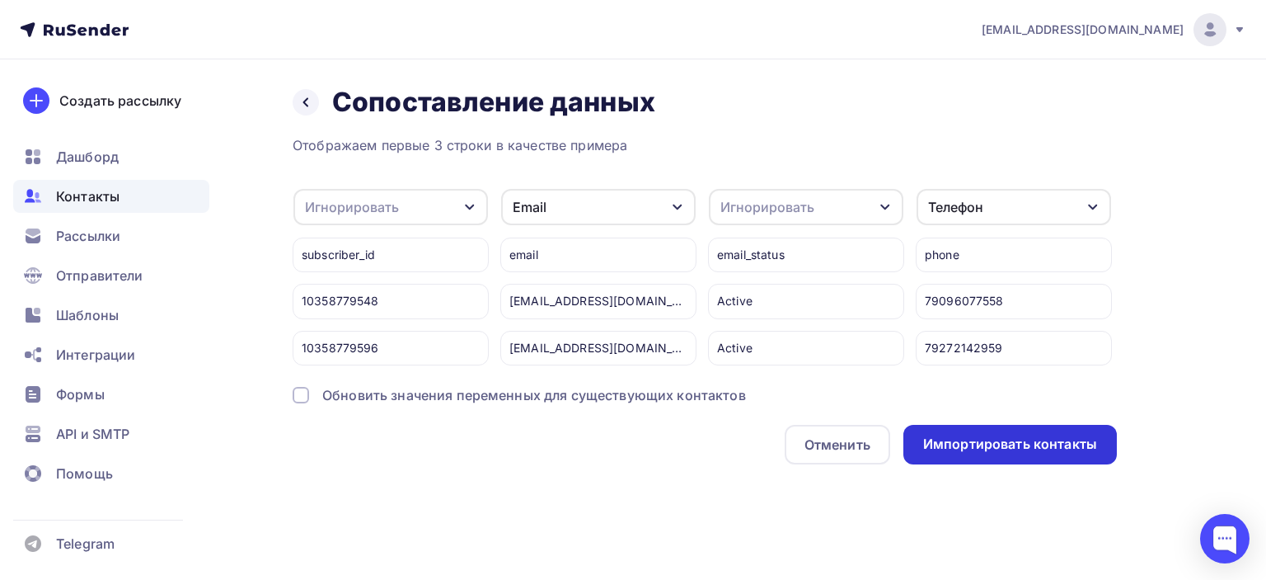
click at [1035, 453] on div "Импортировать контакты" at bounding box center [1010, 443] width 174 height 19
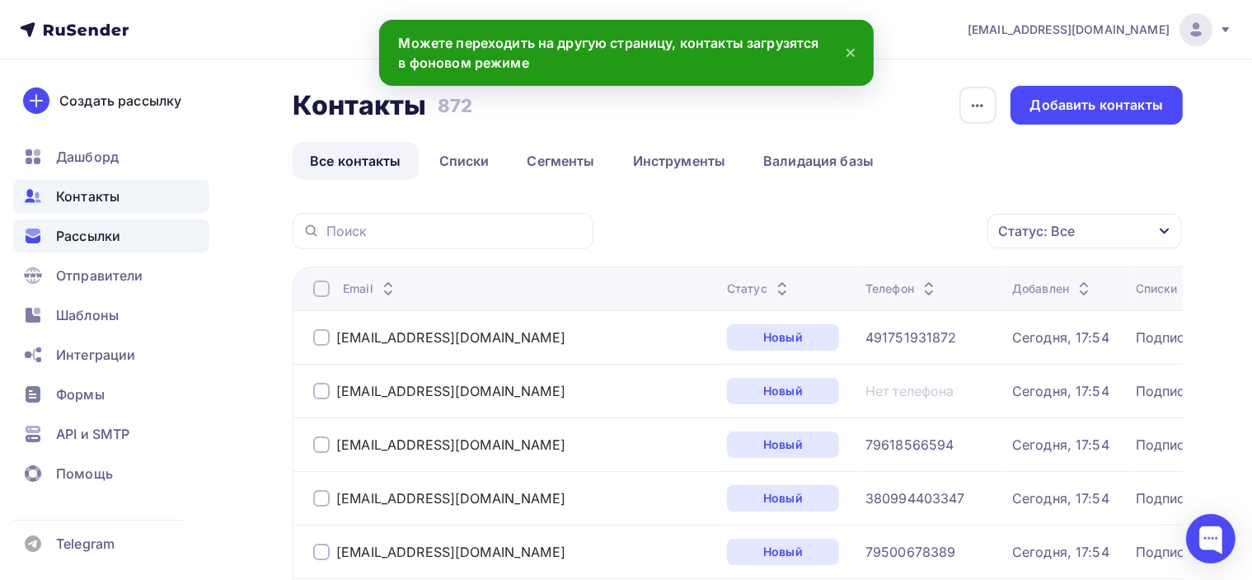
click at [100, 233] on span "Рассылки" at bounding box center [88, 236] width 64 height 20
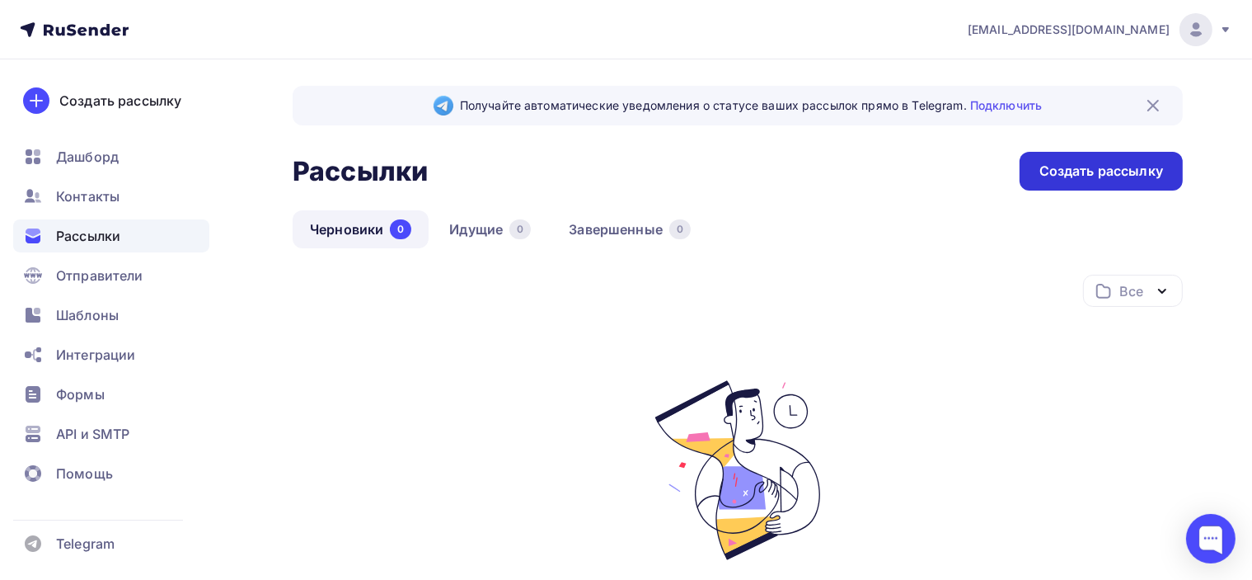
click at [1097, 165] on div "Создать рассылку" at bounding box center [1102, 171] width 124 height 19
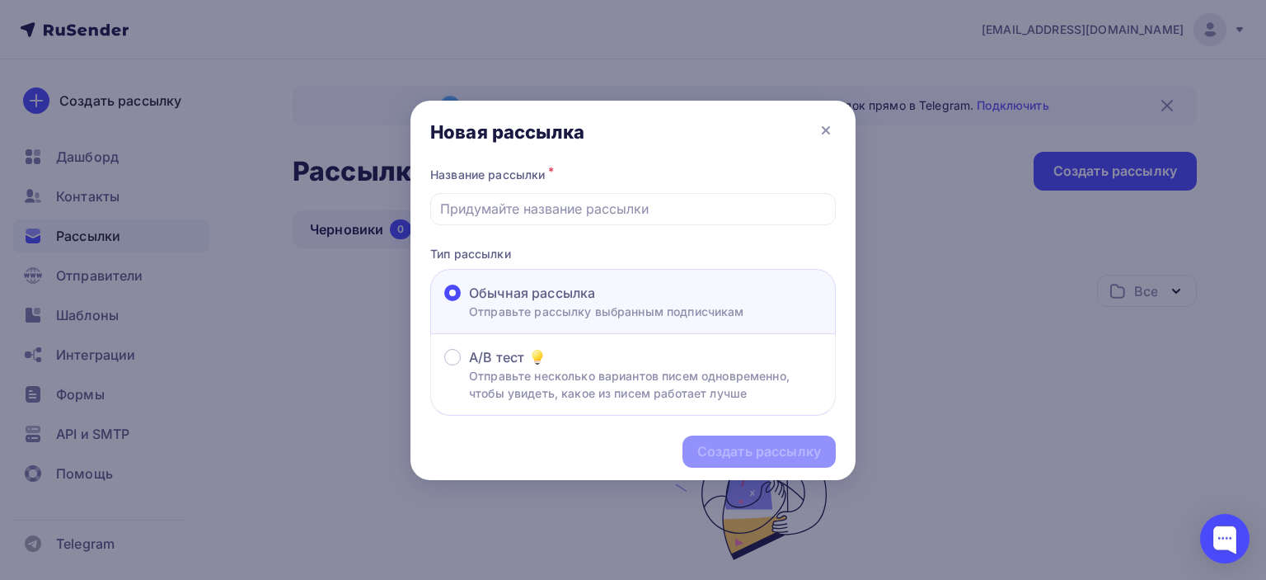
click at [623, 289] on div "Обычная рассылка" at bounding box center [606, 293] width 275 height 20
click at [469, 303] on input "Обычная рассылка Отправьте рассылку выбранным подписчикам" at bounding box center [469, 303] width 0 height 0
click at [585, 209] on input "text" at bounding box center [633, 209] width 387 height 20
type input "[7 сентября] поездка в Базилику Св. Николая, Бари (Италия)✨"
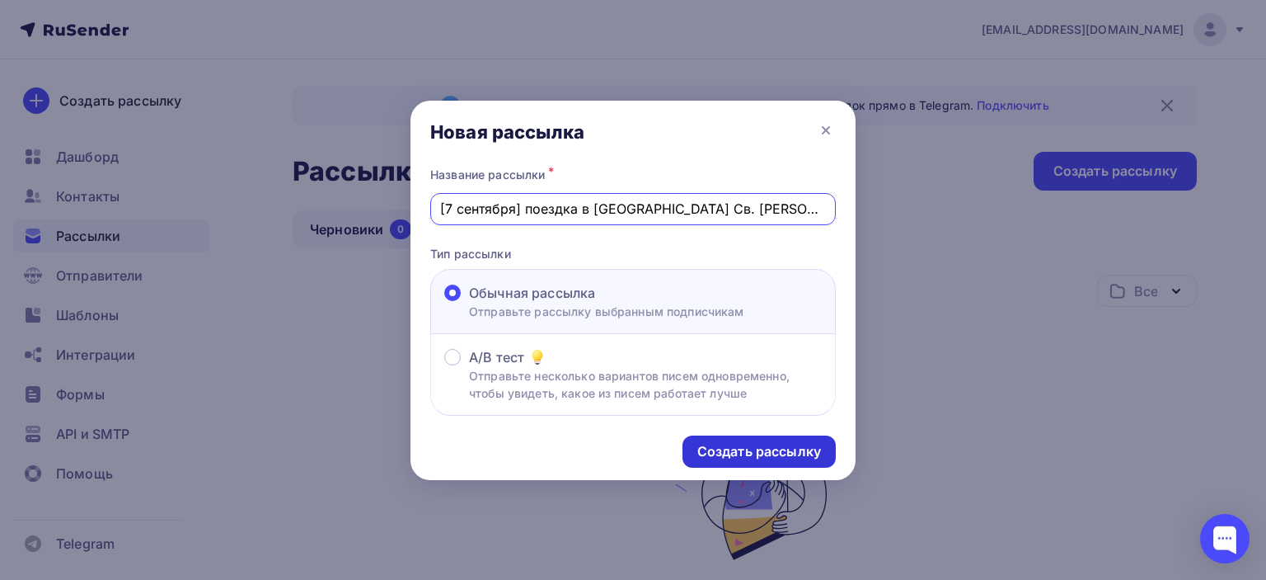
click at [744, 449] on div "Создать рассылку" at bounding box center [759, 451] width 124 height 19
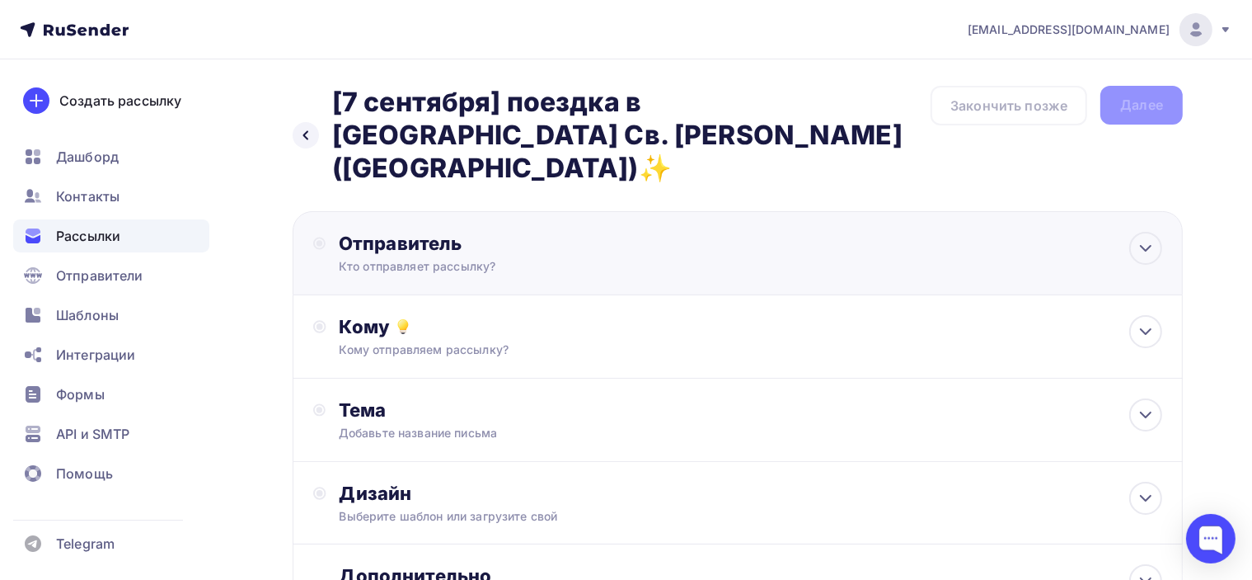
click at [514, 232] on div "Отправитель" at bounding box center [517, 243] width 357 height 23
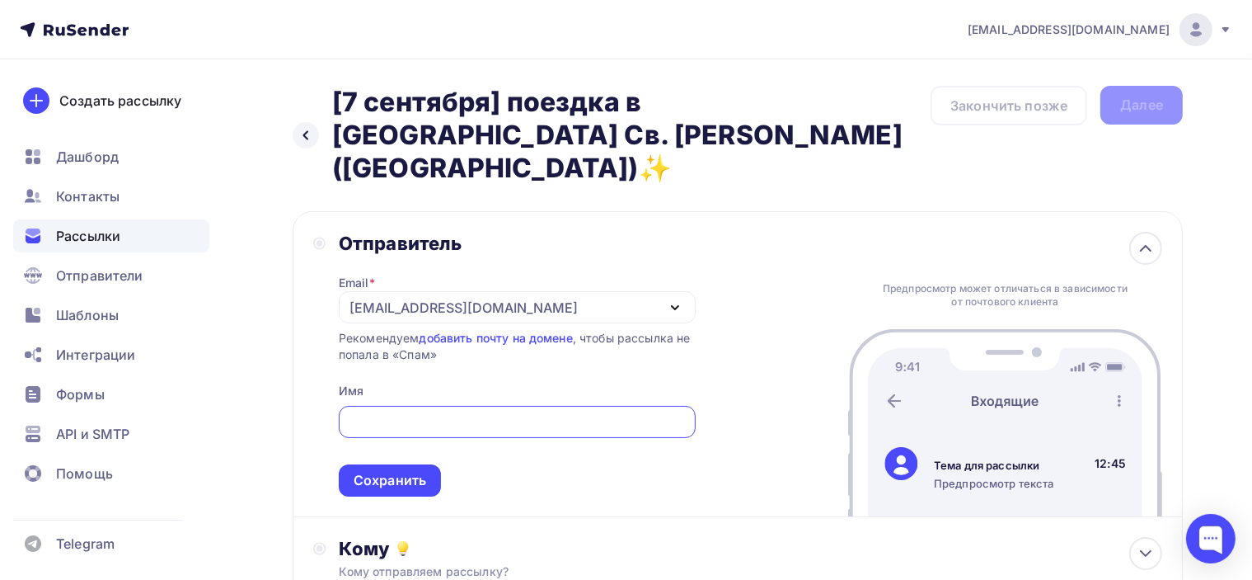
click at [504, 412] on input "text" at bounding box center [517, 422] width 338 height 20
click at [535, 291] on div "poslanie-info@ya.ru" at bounding box center [517, 307] width 357 height 32
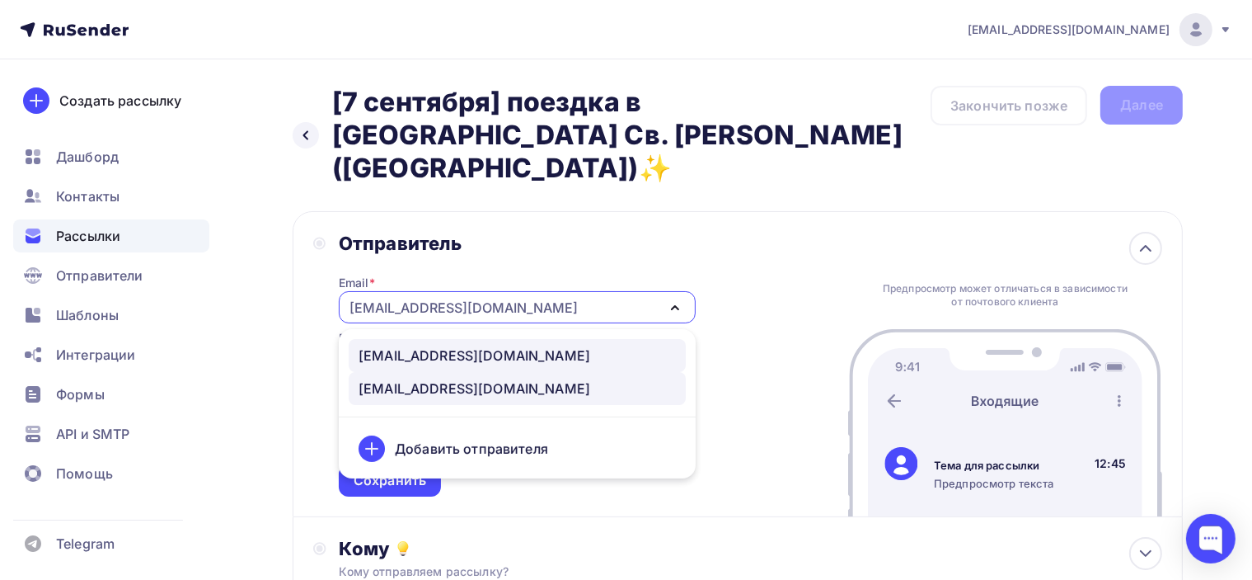
click at [508, 345] on div "info@poslanie-online.ru" at bounding box center [475, 355] width 232 height 20
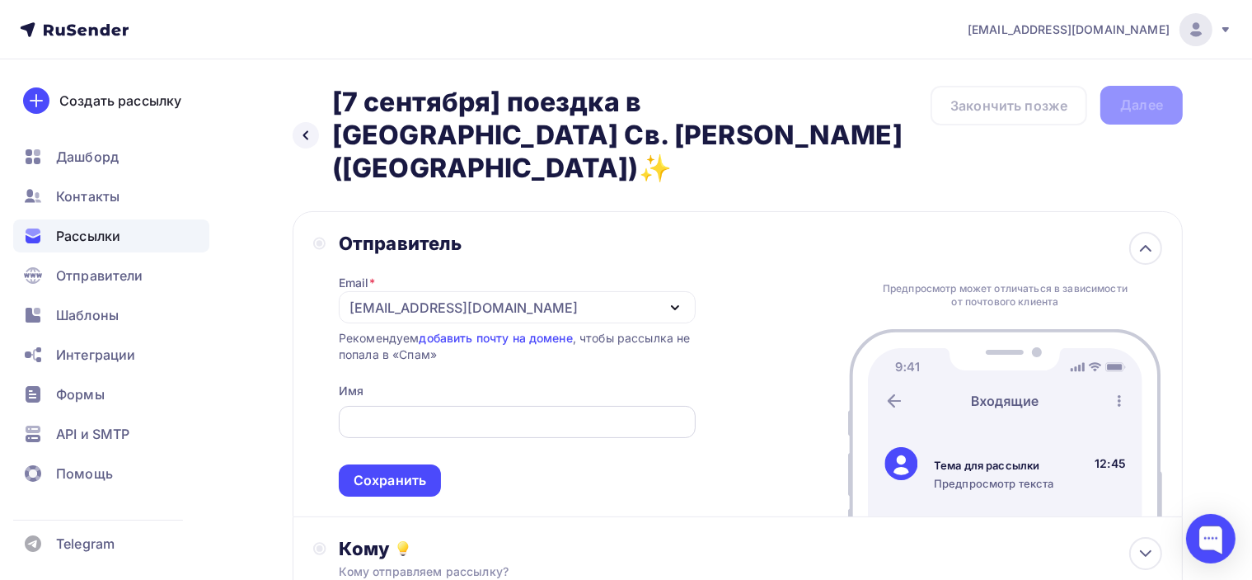
click at [495, 412] on input "text" at bounding box center [517, 422] width 338 height 20
type input "Женечка Мечтальон"
drag, startPoint x: 524, startPoint y: 384, endPoint x: 293, endPoint y: 382, distance: 230.8
click at [285, 383] on div "Назад [7 сентября] поездка в Базилику Св. Николая, Бари (Италия)✨ [7 сентября] …" at bounding box center [626, 507] width 1252 height 896
click at [737, 359] on div "Отправитель Email * info@poslanie-online.ru info@poslanie-online.ru poslanie-in…" at bounding box center [738, 364] width 890 height 306
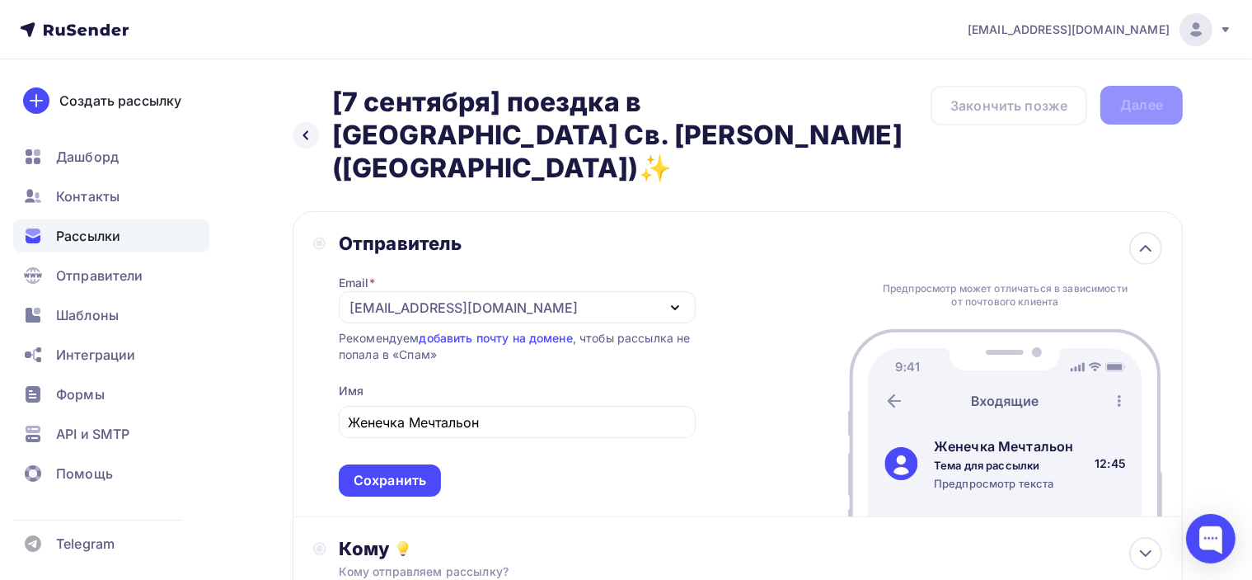
click at [650, 291] on div "[EMAIL_ADDRESS][DOMAIN_NAME]" at bounding box center [517, 307] width 357 height 32
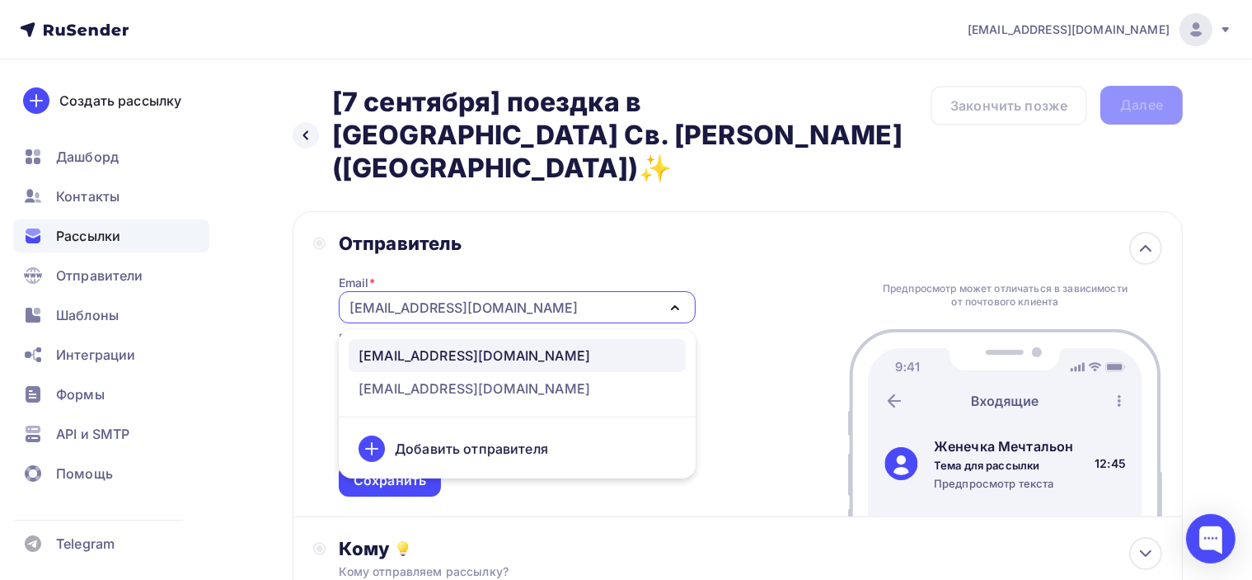
click at [650, 291] on div "[EMAIL_ADDRESS][DOMAIN_NAME]" at bounding box center [517, 307] width 357 height 32
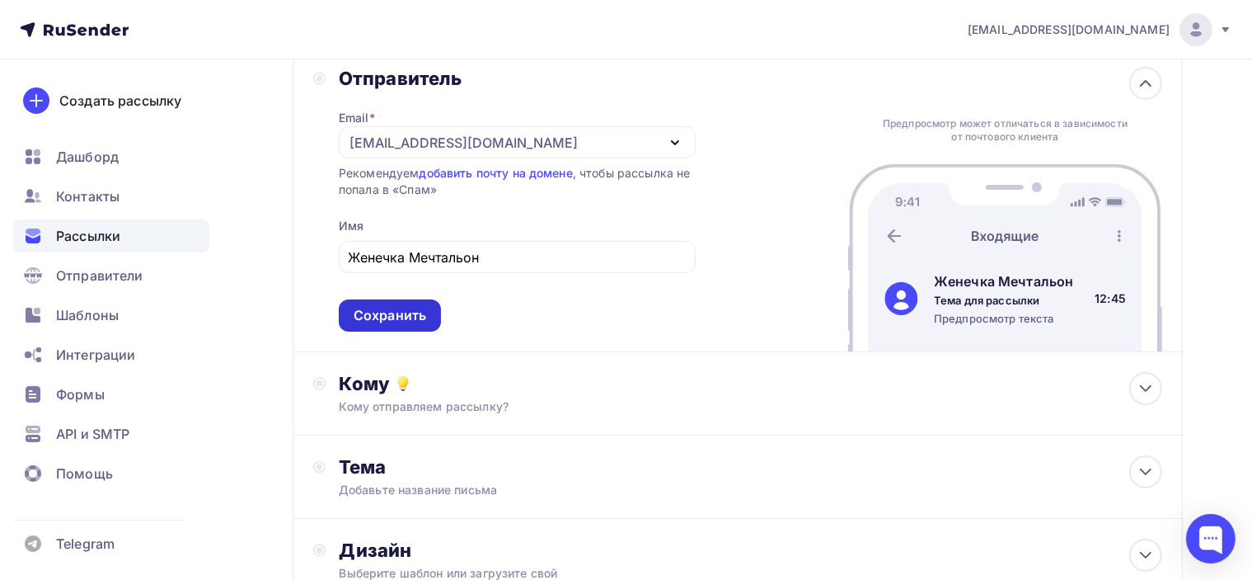
click at [409, 306] on div "Сохранить" at bounding box center [390, 315] width 73 height 19
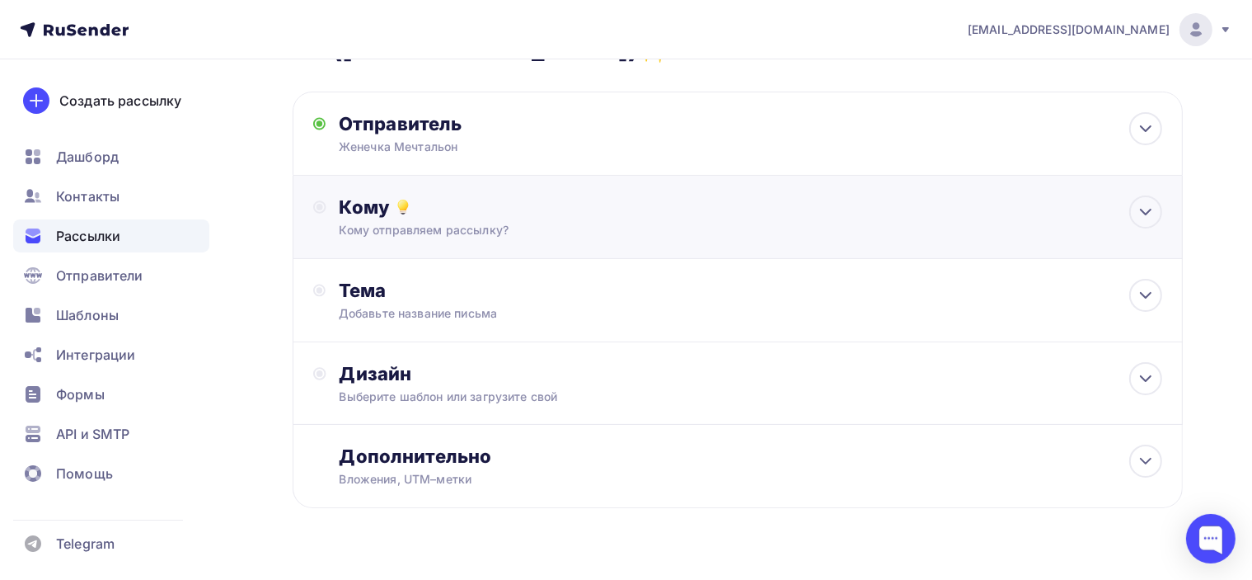
click at [603, 195] on div "Кому" at bounding box center [751, 206] width 823 height 23
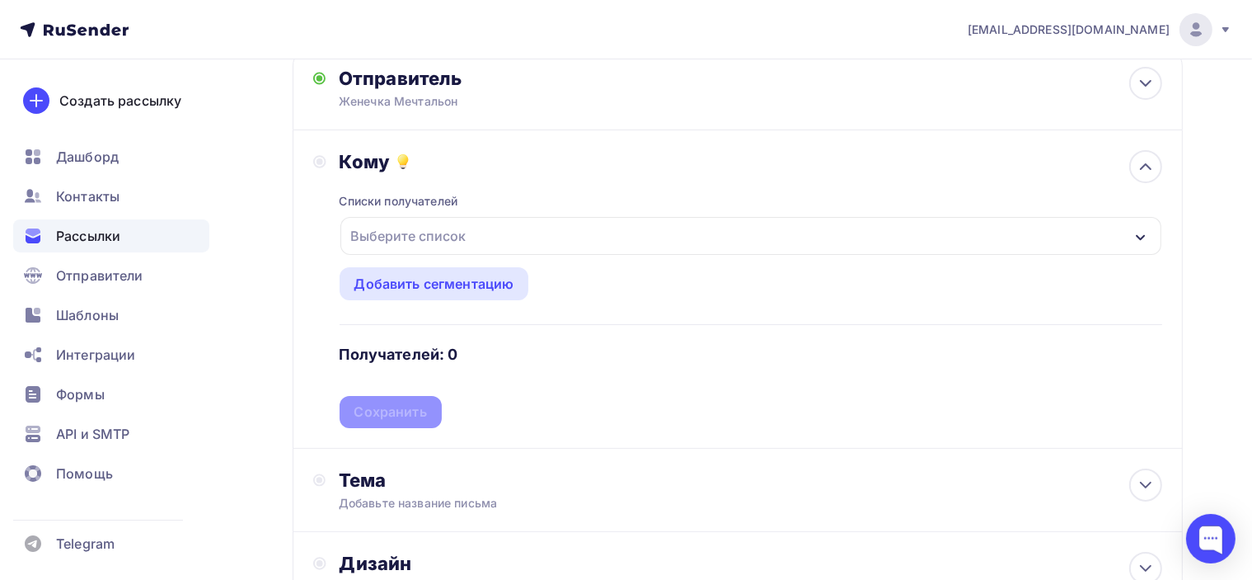
click at [498, 217] on div "Выберите список" at bounding box center [750, 236] width 821 height 38
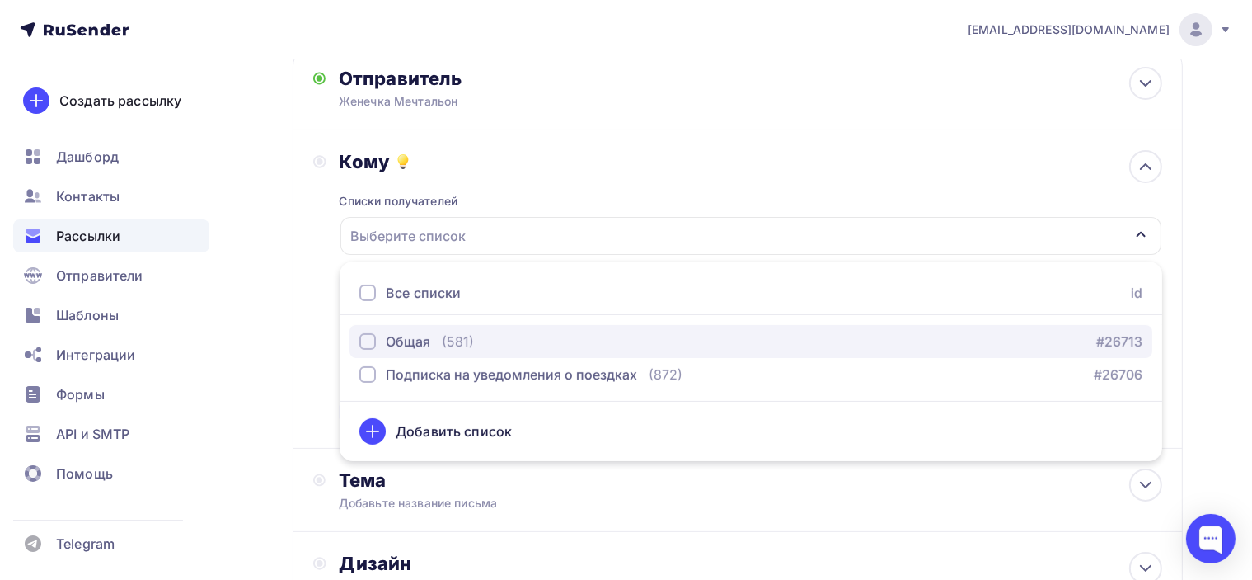
click at [383, 331] on div "Общая" at bounding box center [394, 341] width 71 height 20
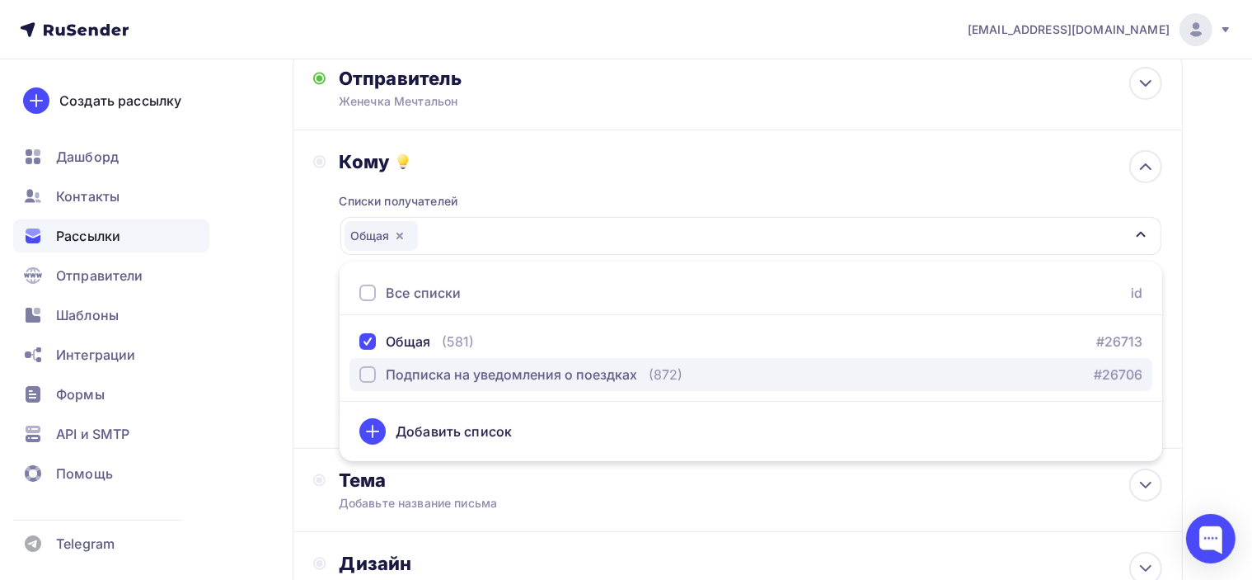
click at [370, 366] on div "button" at bounding box center [367, 374] width 16 height 16
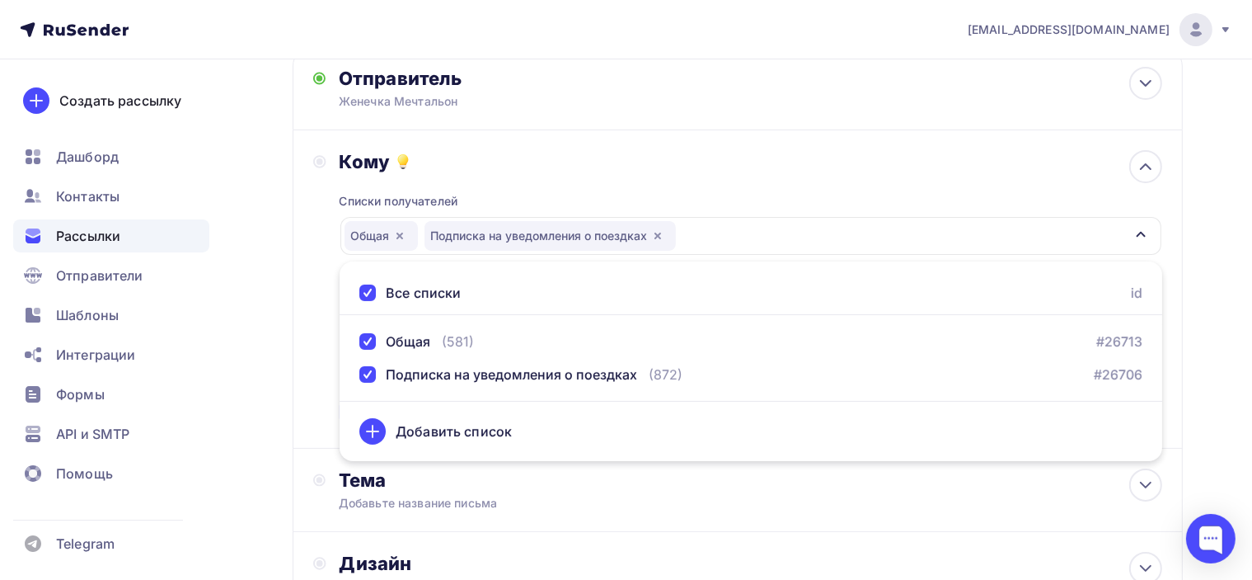
click at [650, 130] on div "Кому Списки получателей Общая Подписка на уведомления о поездках Все списки id …" at bounding box center [738, 289] width 890 height 318
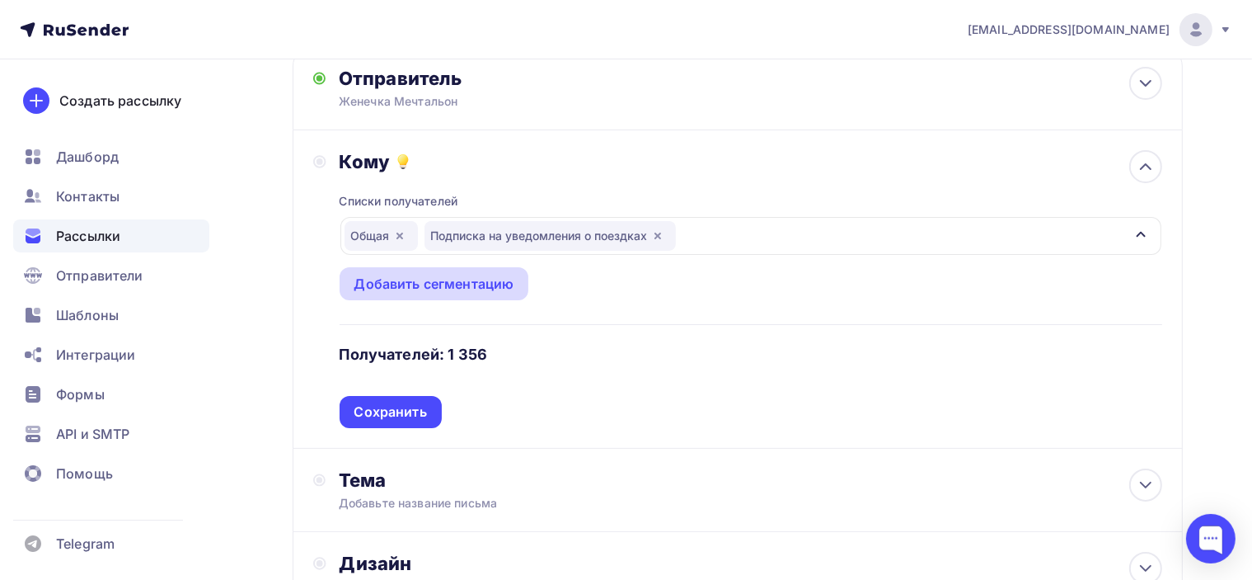
click at [472, 274] on div "Добавить сегментацию" at bounding box center [434, 284] width 160 height 20
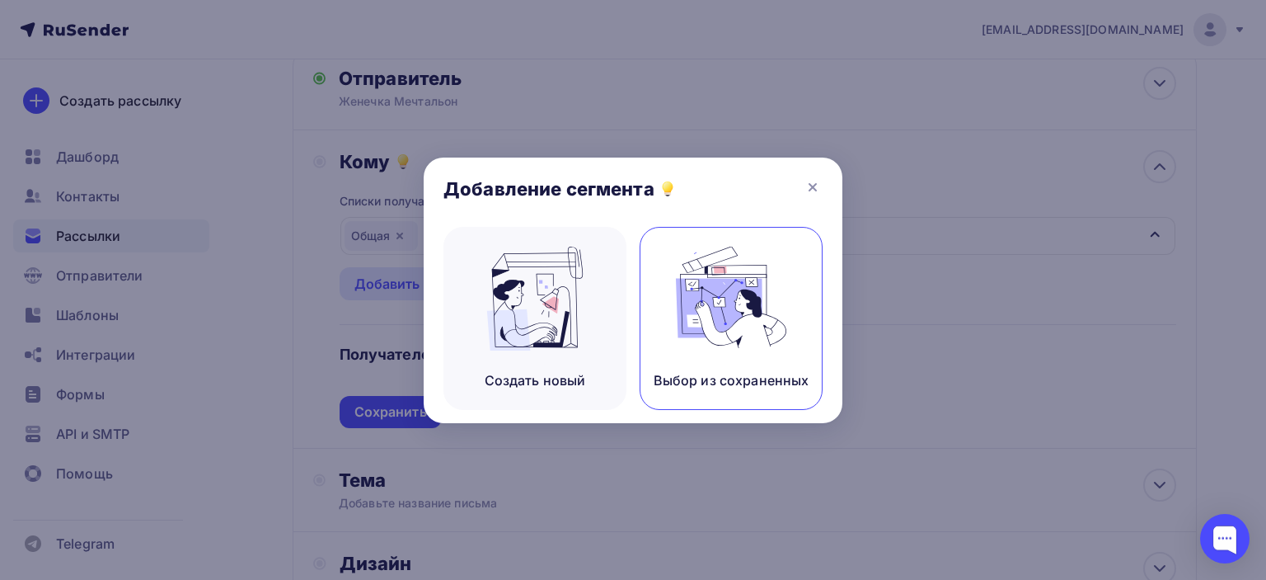
click at [752, 293] on img at bounding box center [731, 298] width 110 height 104
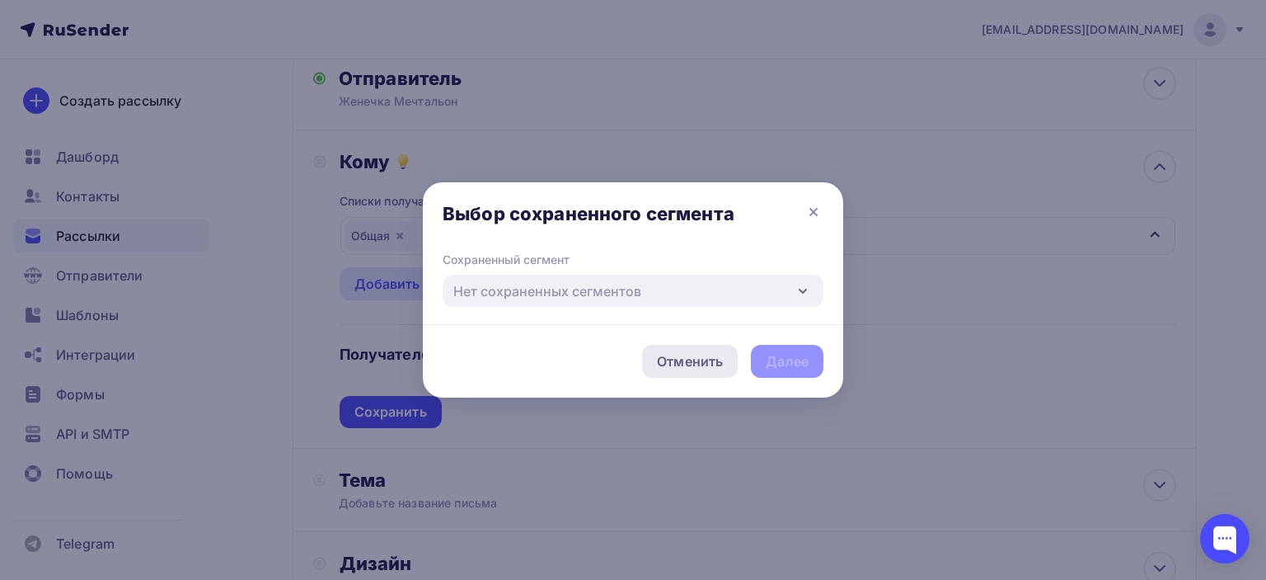
click at [683, 355] on div "Отменить" at bounding box center [690, 361] width 66 height 20
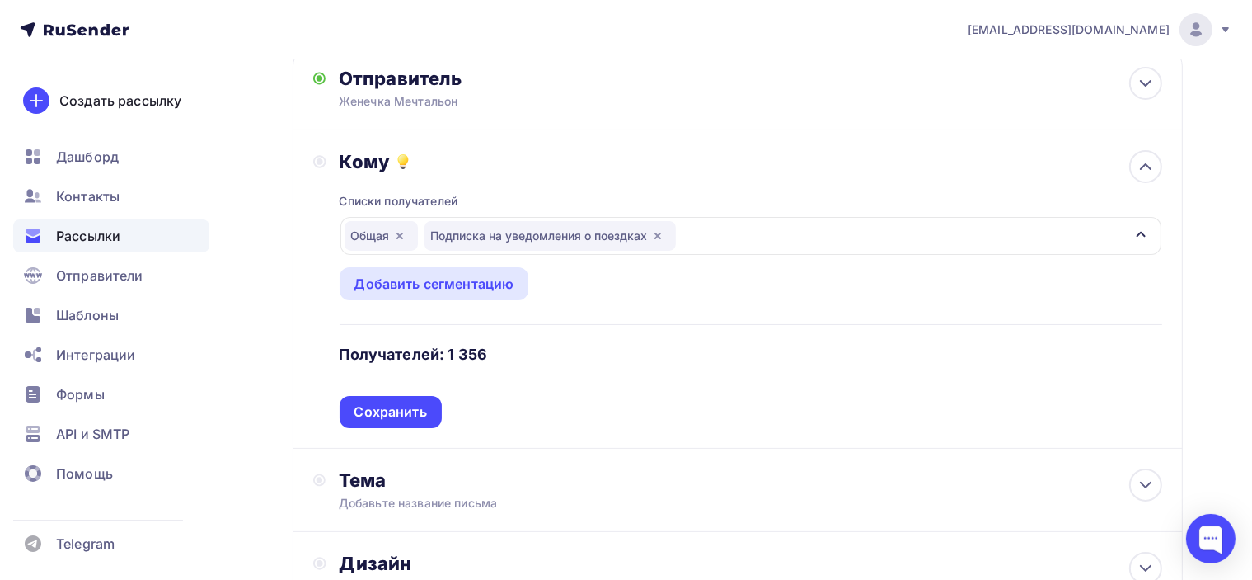
click at [402, 229] on icon "button" at bounding box center [399, 235] width 13 height 13
click at [657, 217] on div "Подписка на уведомления о поездках" at bounding box center [750, 236] width 821 height 38
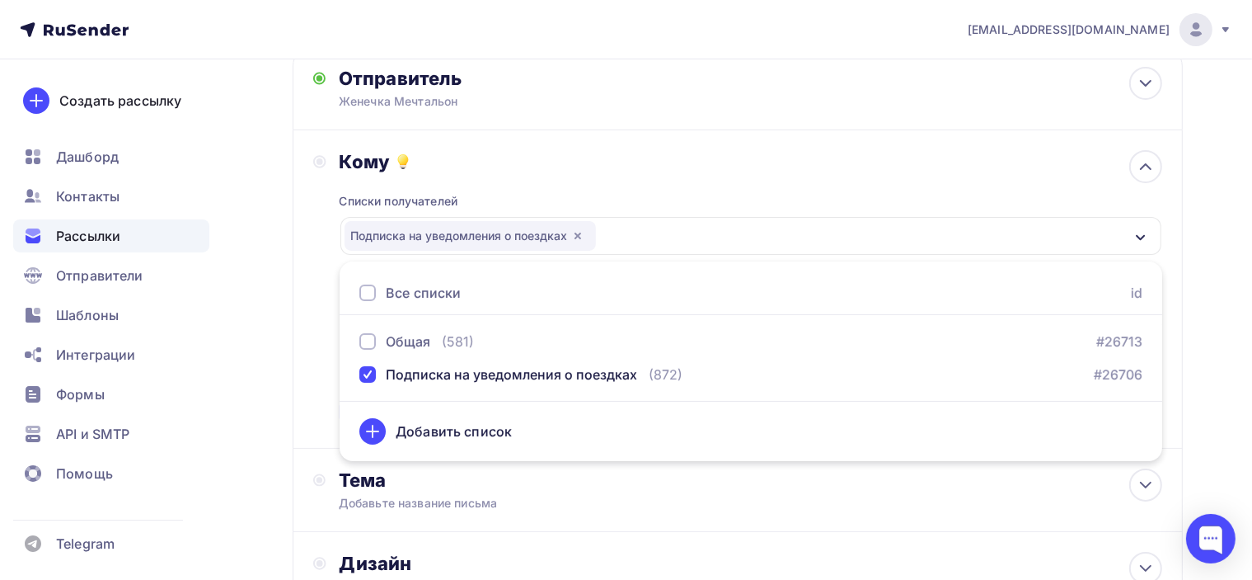
click at [657, 217] on div "Подписка на уведомления о поездках" at bounding box center [750, 236] width 821 height 38
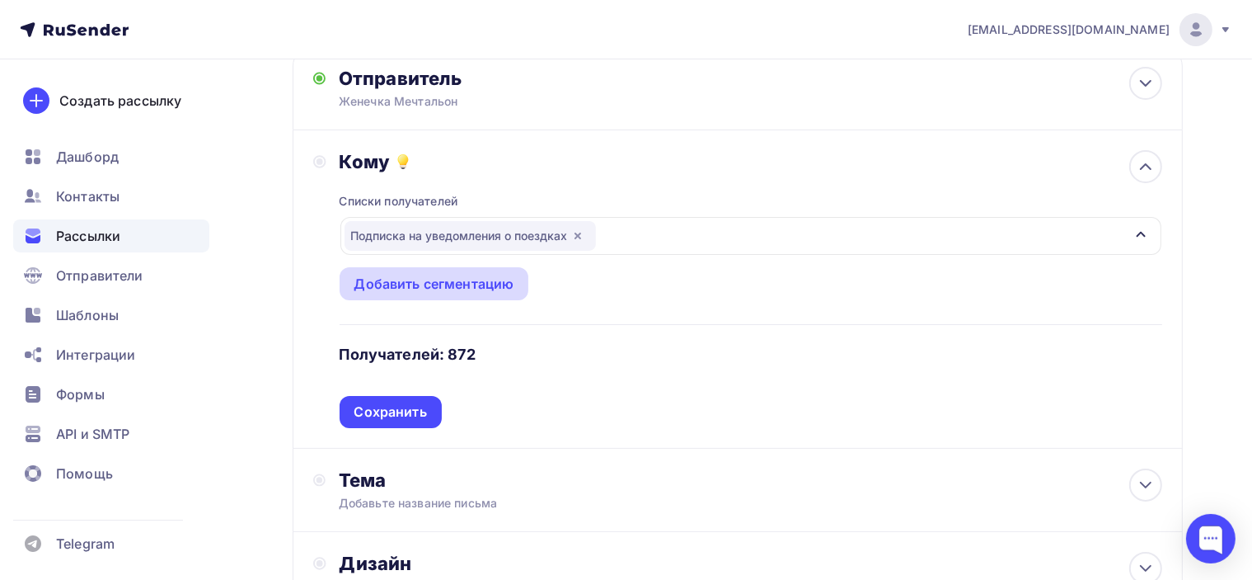
click at [448, 274] on div "Добавить сегментацию" at bounding box center [434, 284] width 160 height 20
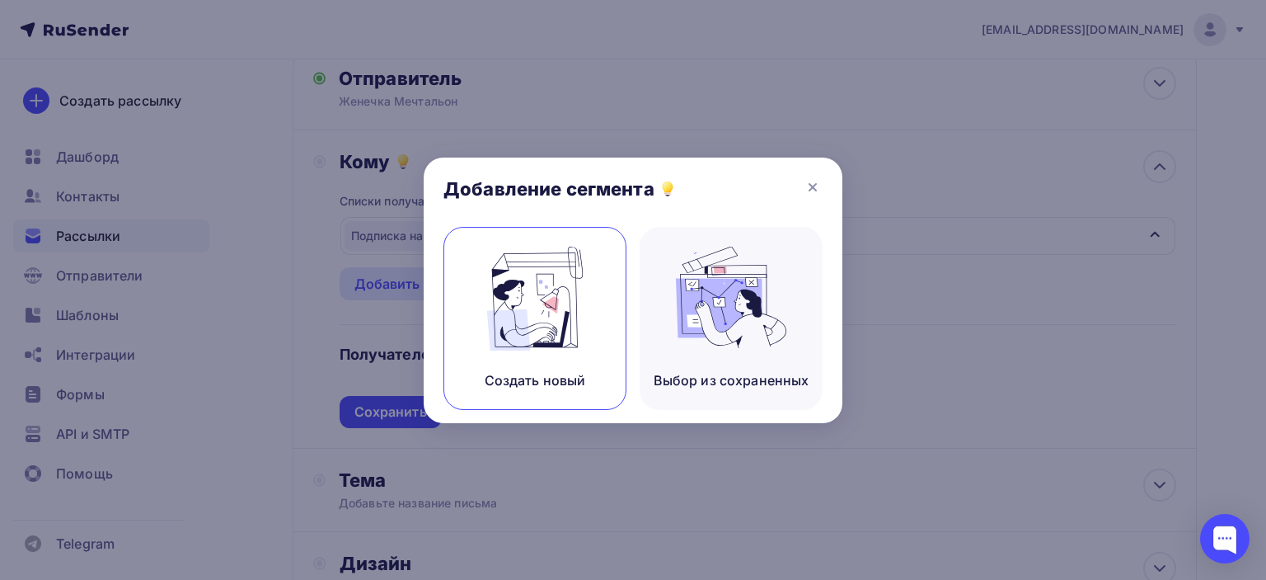
click at [563, 298] on img at bounding box center [535, 298] width 110 height 104
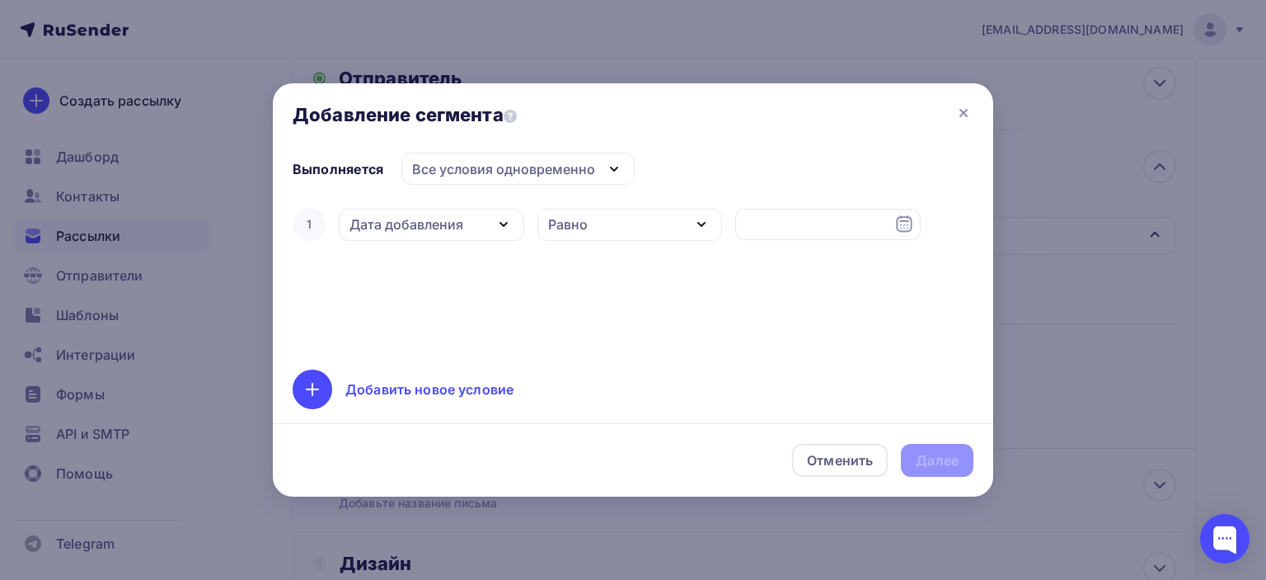
click at [471, 223] on div "Дата добавления" at bounding box center [431, 225] width 185 height 32
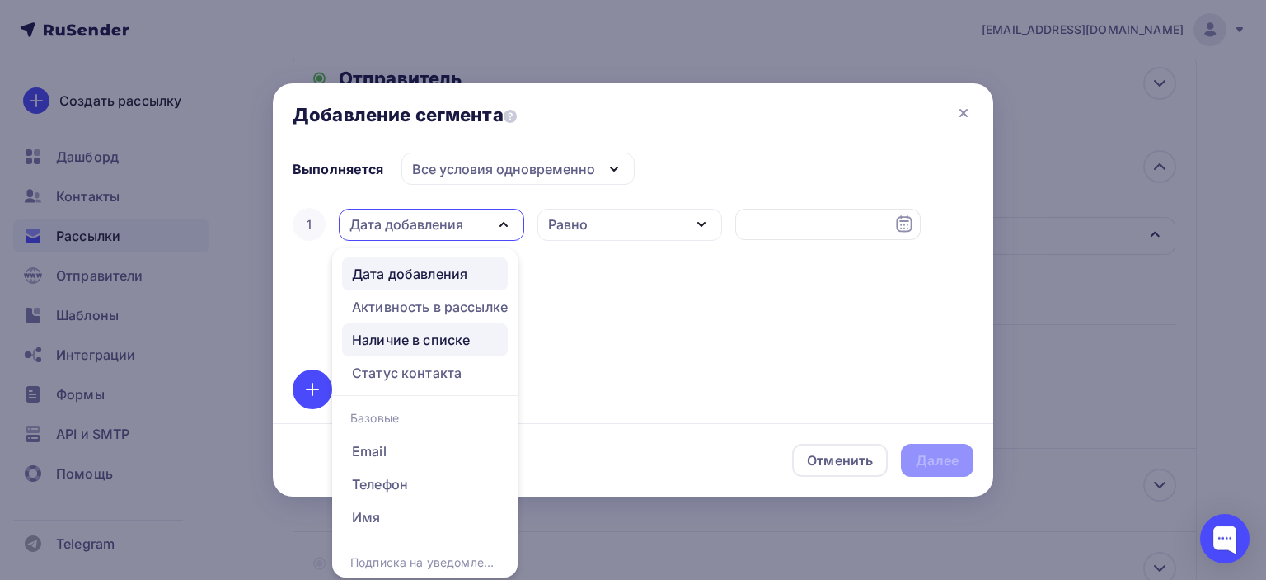
click at [457, 345] on div "Наличие в списке" at bounding box center [411, 340] width 118 height 20
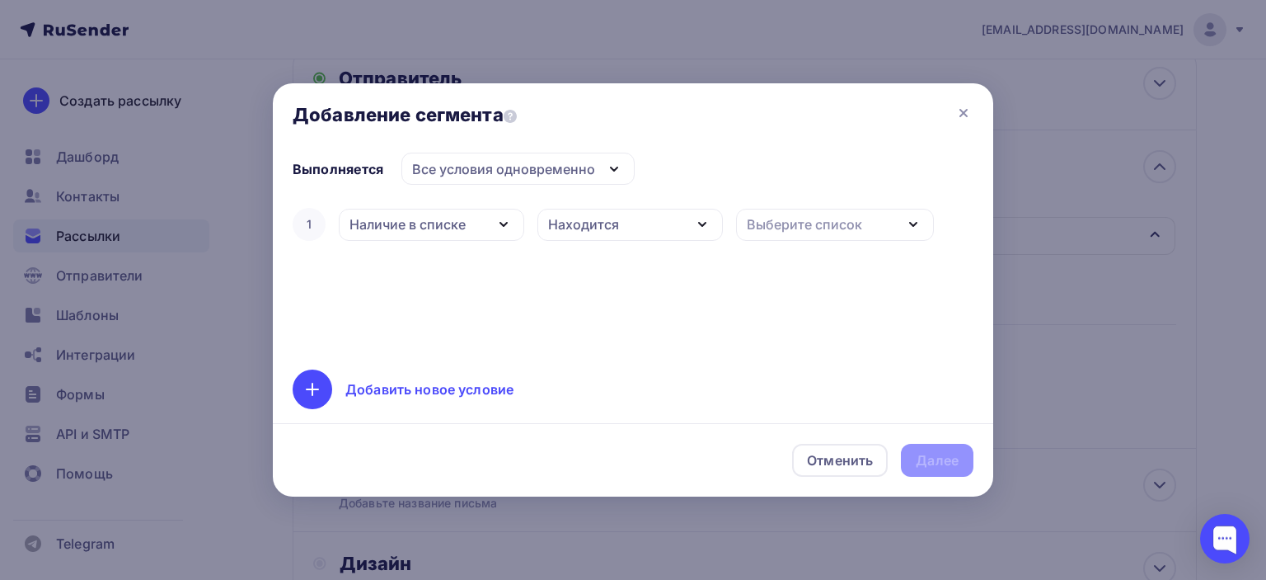
click at [603, 224] on div "Находится" at bounding box center [583, 224] width 71 height 20
click at [611, 306] on div "Не находится" at bounding box center [597, 305] width 92 height 20
click at [807, 219] on div "Выберите список" at bounding box center [804, 224] width 115 height 20
click at [793, 331] on div "Общая" at bounding box center [771, 332] width 45 height 20
click at [940, 464] on div "Далее" at bounding box center [937, 460] width 43 height 19
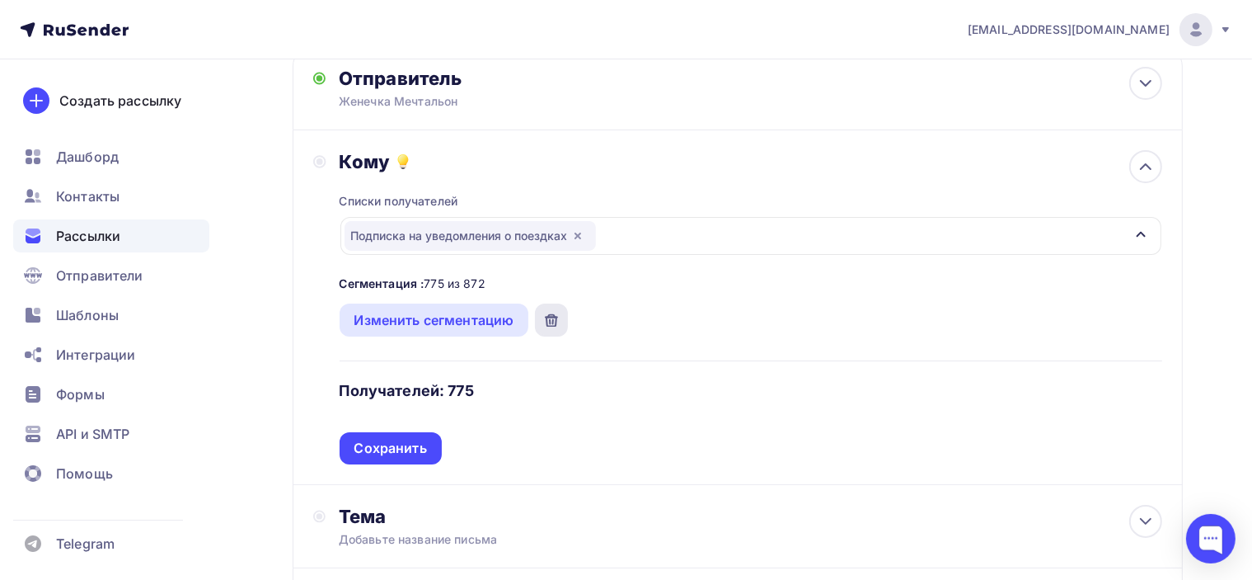
click at [556, 317] on icon at bounding box center [552, 321] width 10 height 9
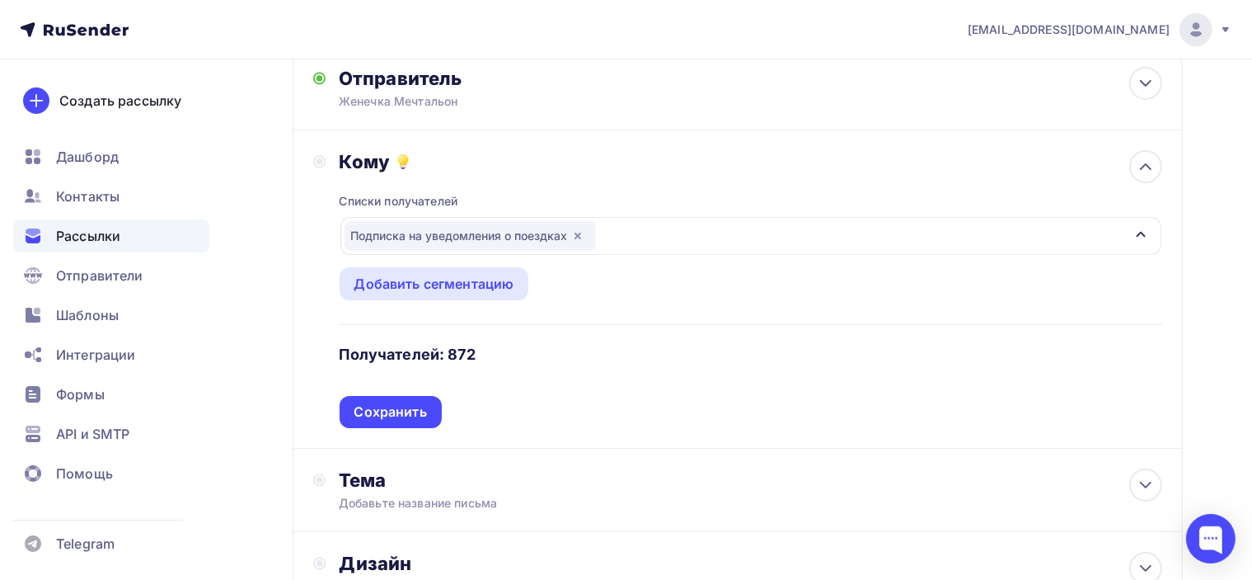
click at [635, 235] on div "Списки получателей Подписка на уведомления о поездках Все списки id Общая (581)…" at bounding box center [751, 300] width 823 height 255
click at [580, 232] on icon "button" at bounding box center [578, 235] width 7 height 7
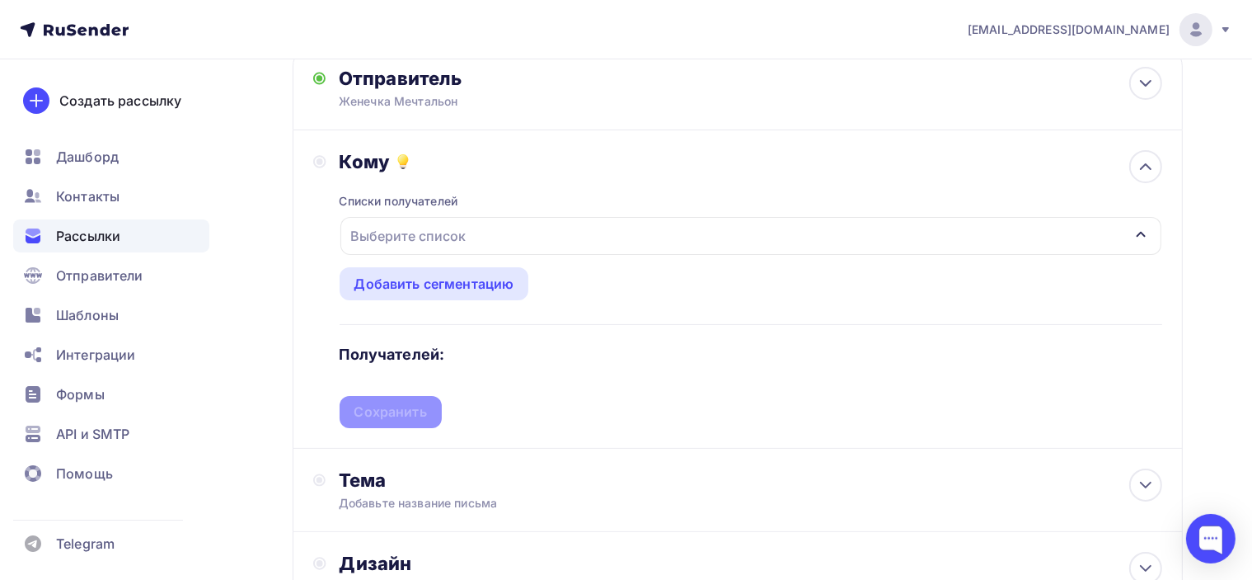
click at [529, 217] on div "Выберите список" at bounding box center [750, 236] width 821 height 38
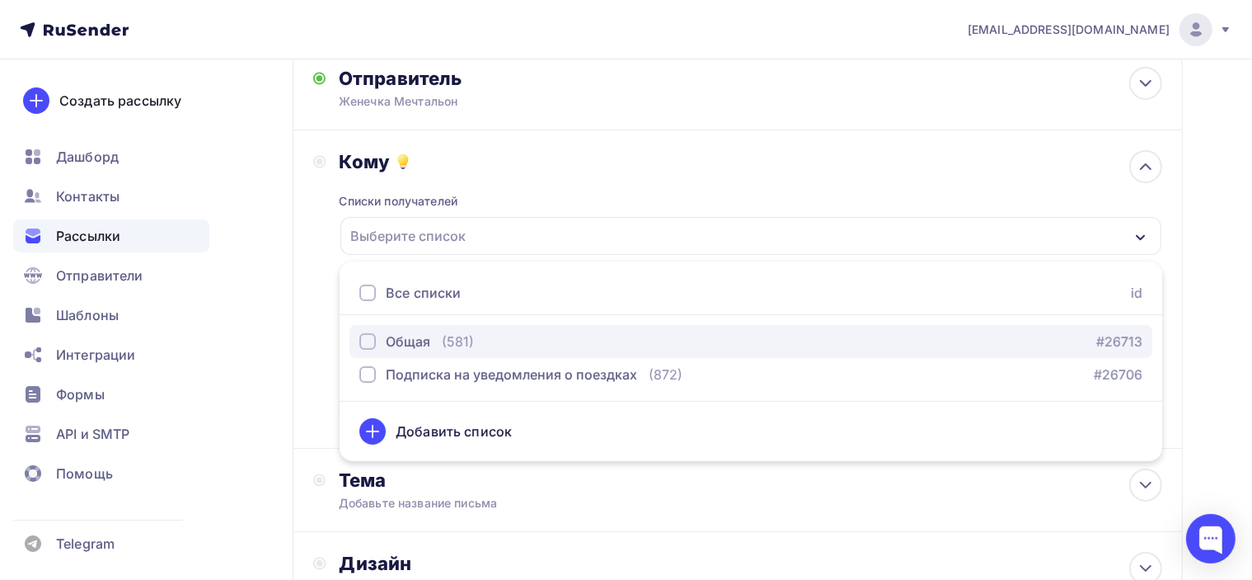
click at [411, 331] on div "Общая" at bounding box center [408, 341] width 45 height 20
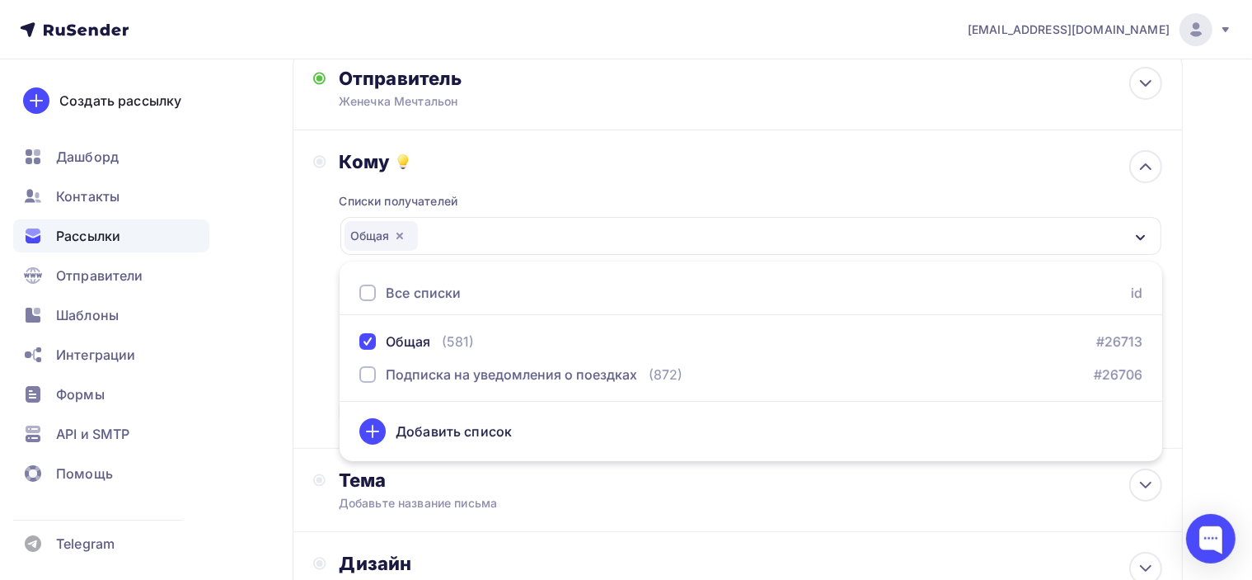
click at [317, 233] on div "Кому Списки получателей Общая Все списки id Общая (581) #26713 Подписка на увед…" at bounding box center [737, 289] width 849 height 278
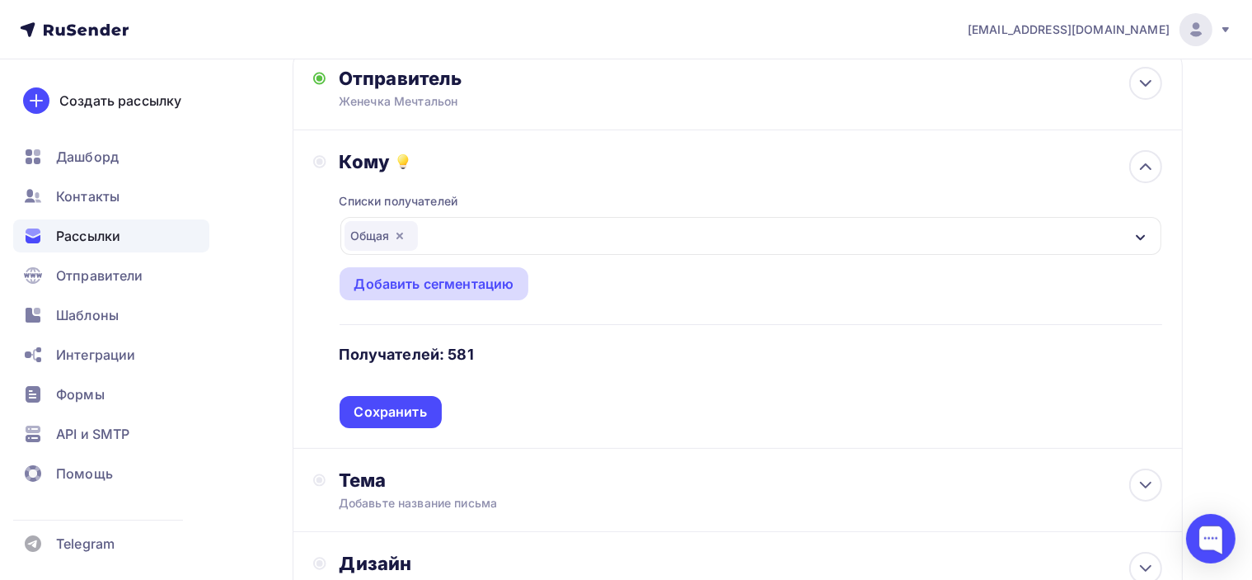
click at [430, 274] on div "Добавить сегментацию" at bounding box center [434, 284] width 160 height 20
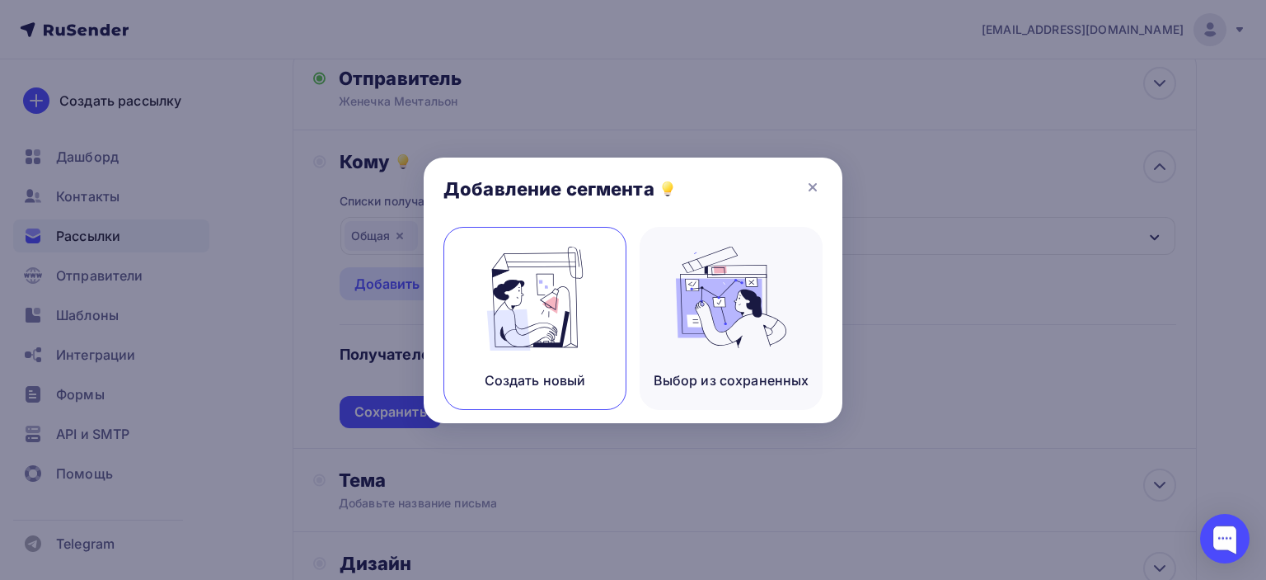
click at [526, 315] on img at bounding box center [535, 298] width 110 height 104
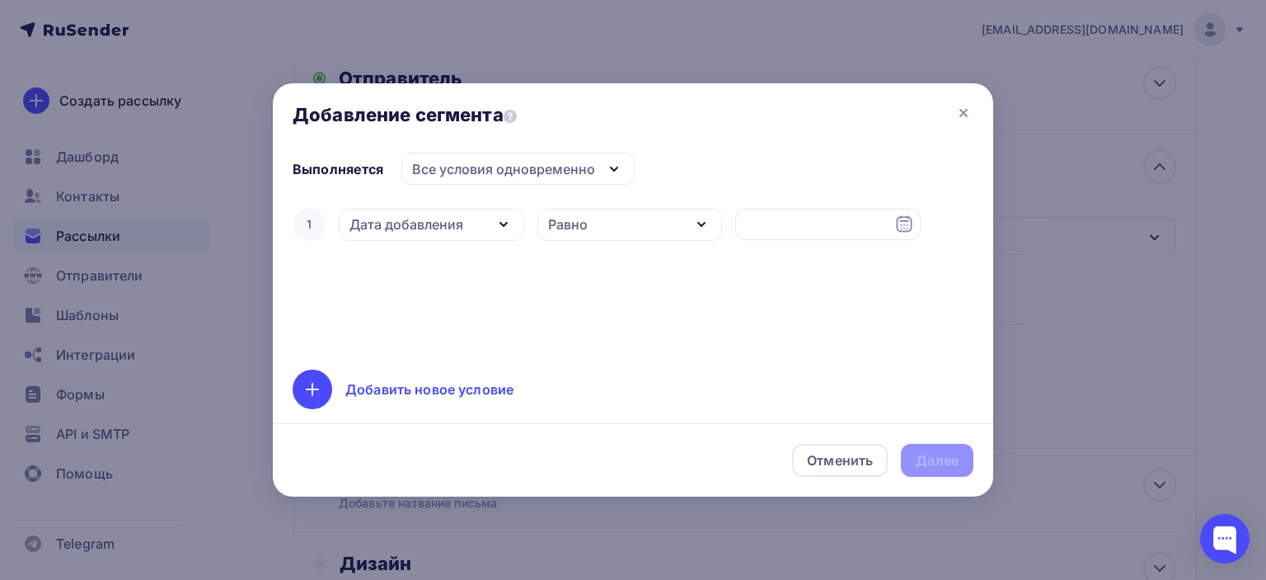
click at [475, 226] on div "Дата добавления" at bounding box center [431, 225] width 185 height 32
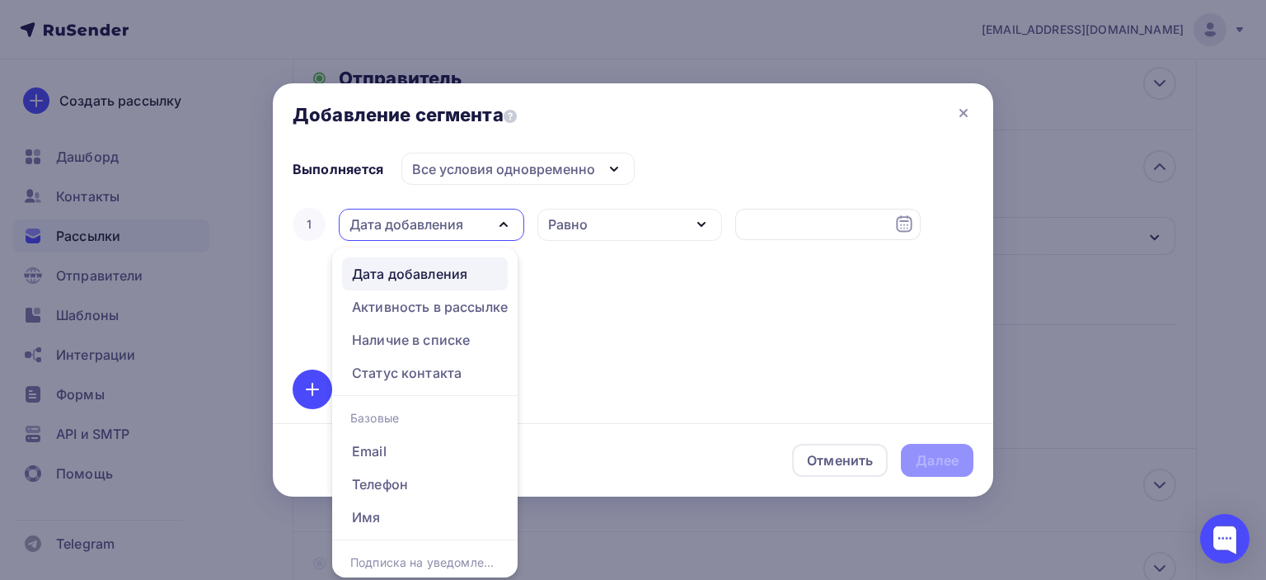
click at [495, 221] on icon "button" at bounding box center [504, 224] width 20 height 20
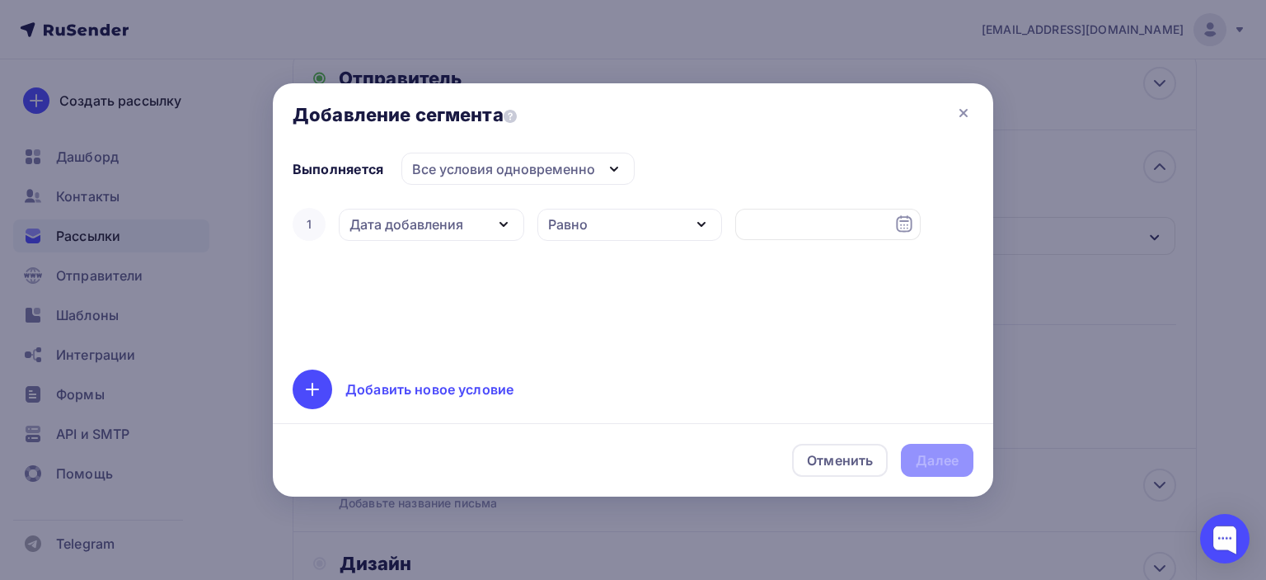
click at [508, 228] on icon "button" at bounding box center [504, 224] width 20 height 20
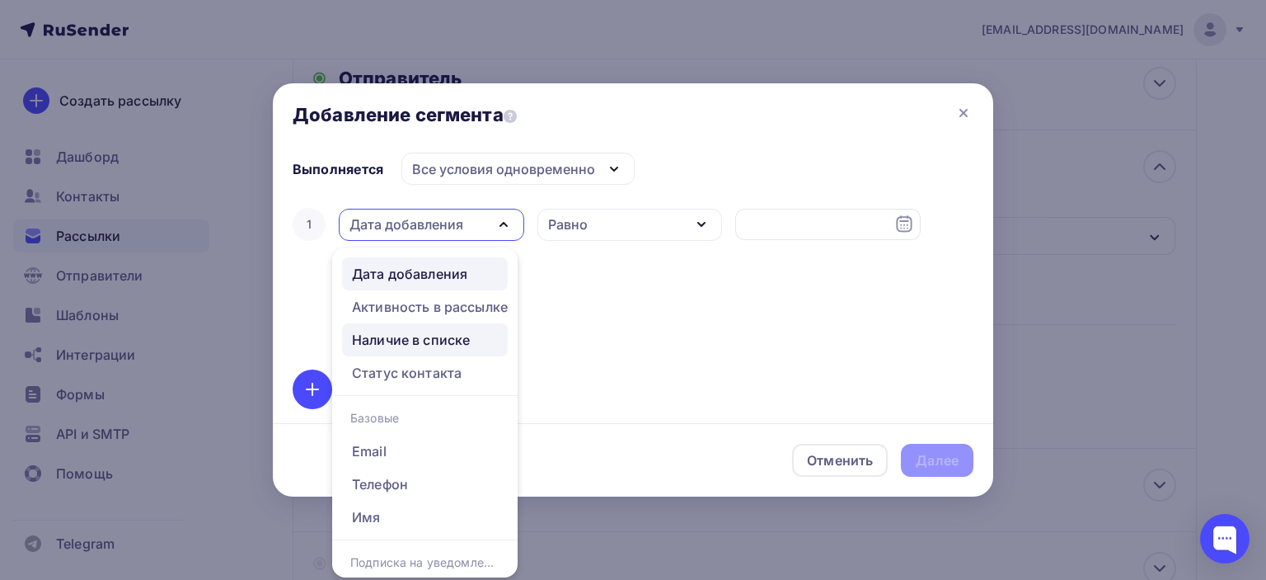
click at [468, 343] on div "Наличие в списке" at bounding box center [411, 340] width 118 height 20
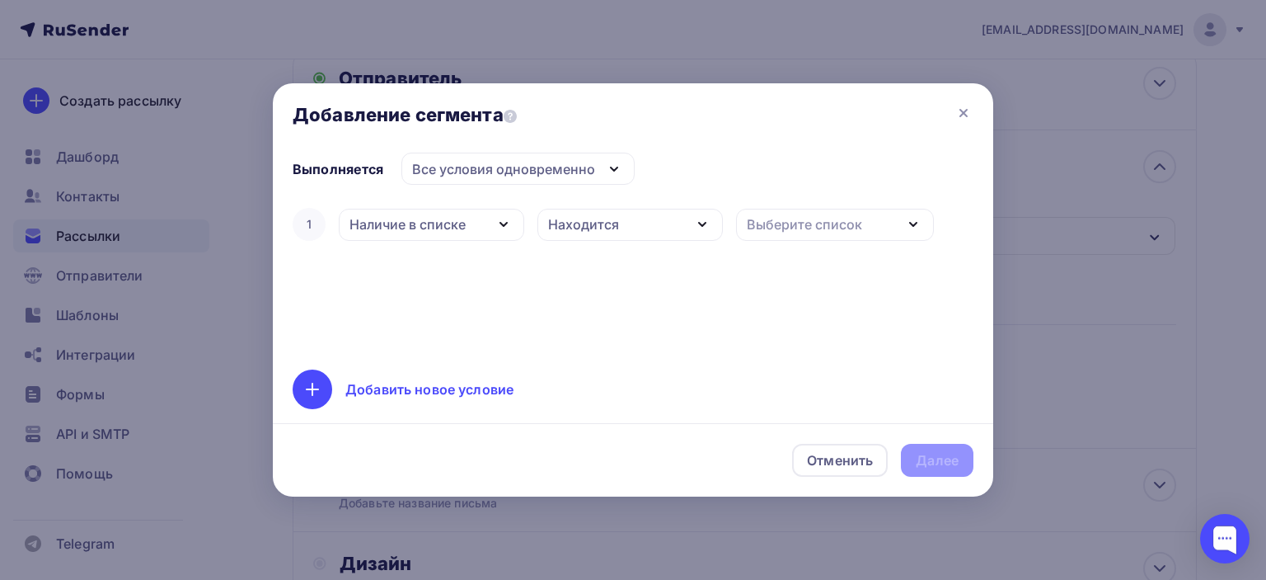
click at [633, 232] on div "Находится" at bounding box center [629, 225] width 185 height 32
click at [607, 307] on div "Не находится" at bounding box center [597, 305] width 92 height 20
click at [811, 214] on div "Выберите список" at bounding box center [804, 224] width 115 height 20
click at [763, 365] on div "Подписка на уведомления о поездках" at bounding box center [877, 364] width 256 height 20
click at [950, 464] on div "Далее" at bounding box center [937, 460] width 43 height 19
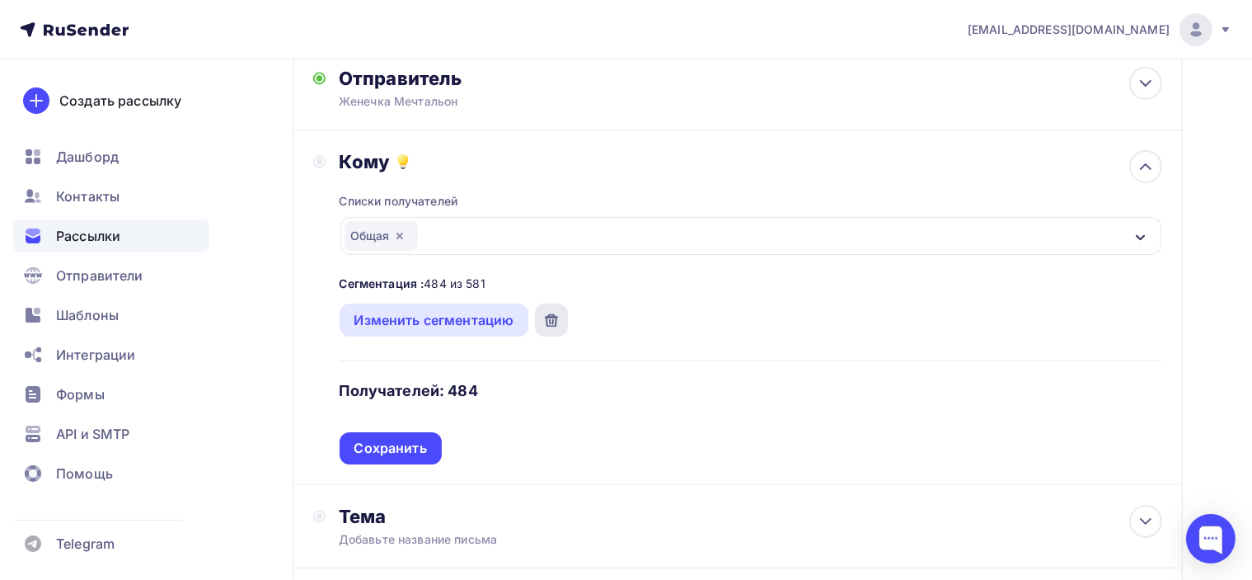
click at [557, 313] on icon at bounding box center [551, 319] width 13 height 13
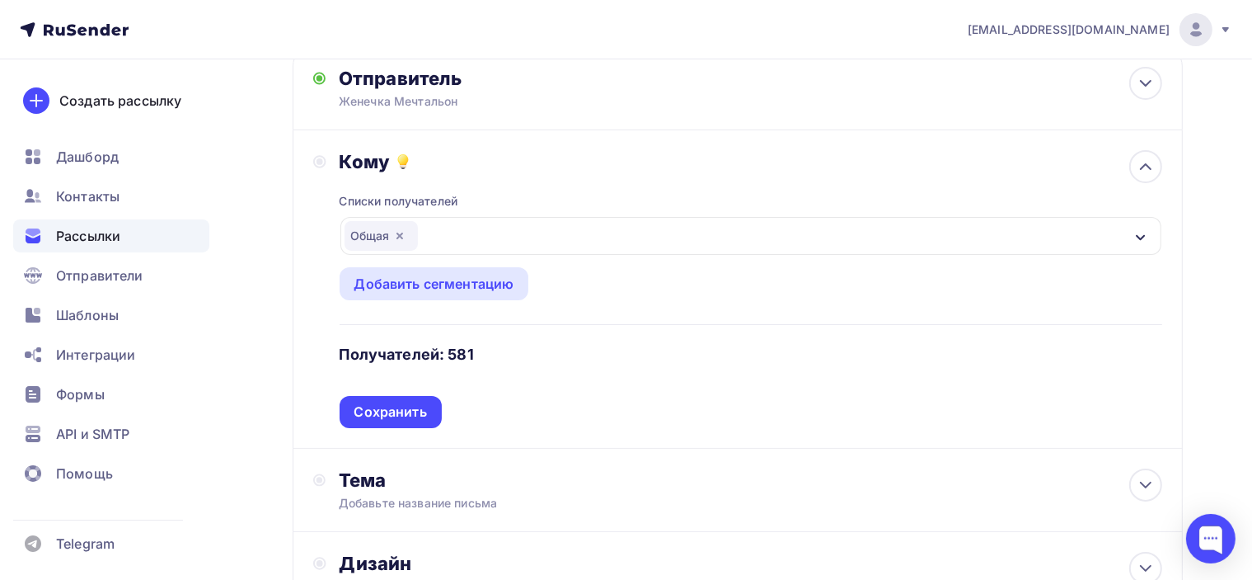
click at [386, 221] on div "Общая" at bounding box center [381, 236] width 73 height 30
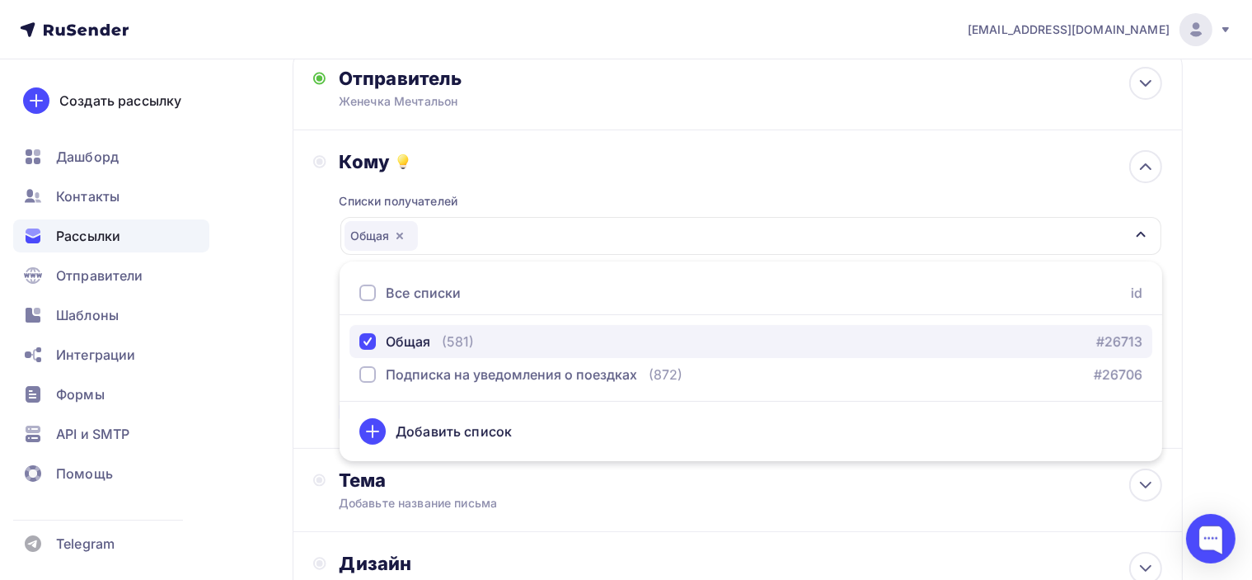
click at [370, 333] on div "button" at bounding box center [367, 341] width 16 height 16
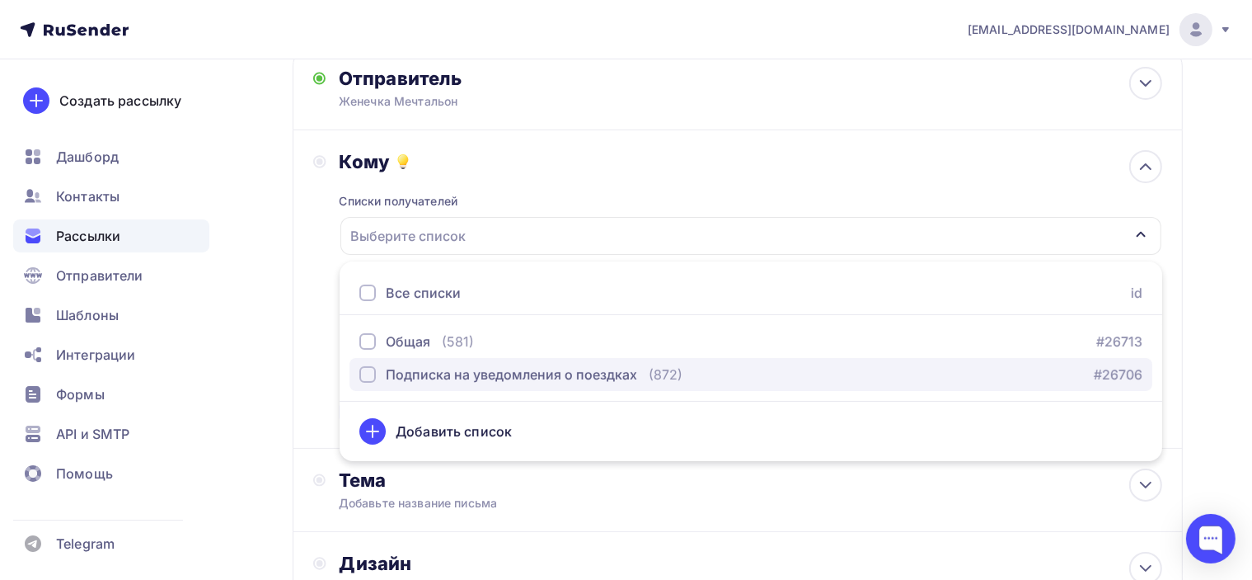
click at [367, 366] on div "button" at bounding box center [367, 374] width 16 height 16
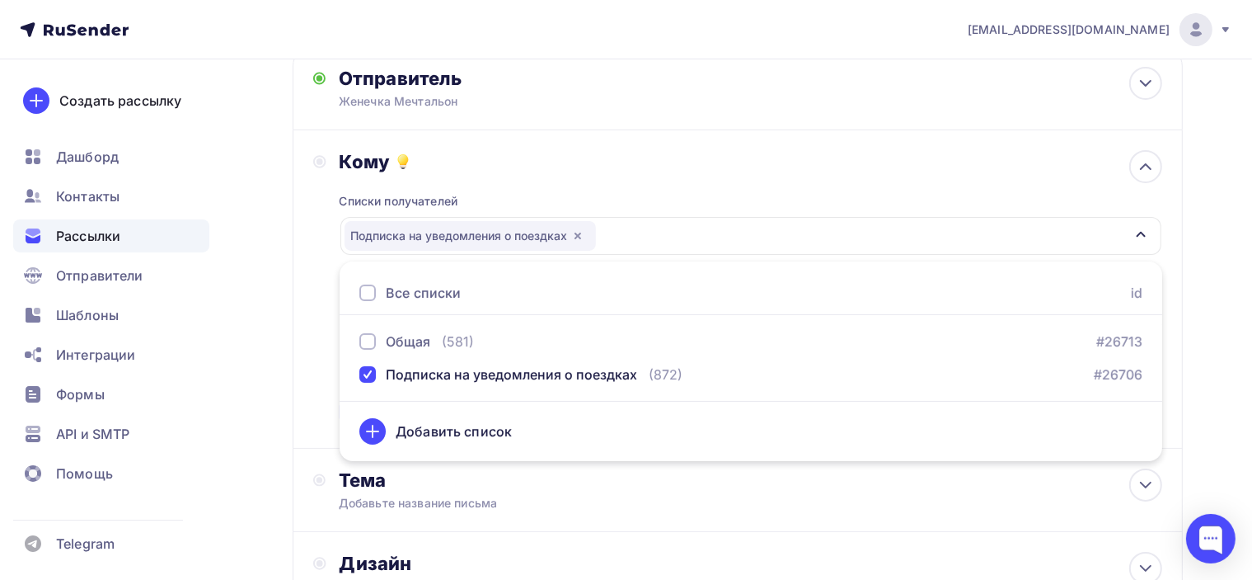
click at [659, 173] on div "Списки получателей Подписка на уведомления о поездках Все списки id Общая (581)…" at bounding box center [751, 300] width 823 height 255
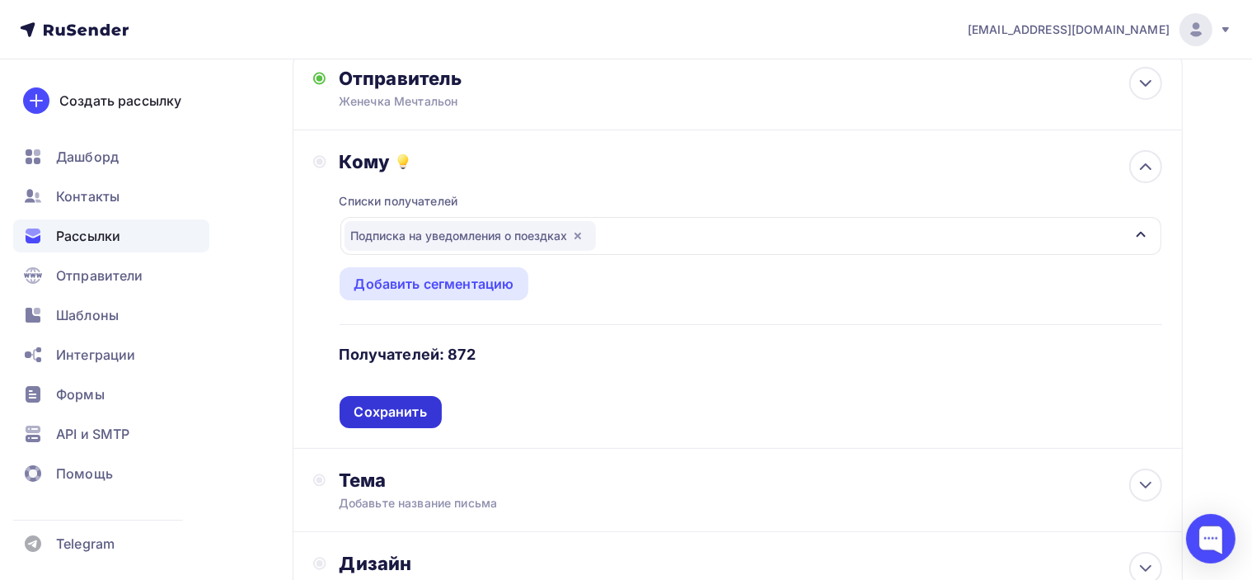
click at [414, 402] on div "Сохранить" at bounding box center [390, 411] width 73 height 19
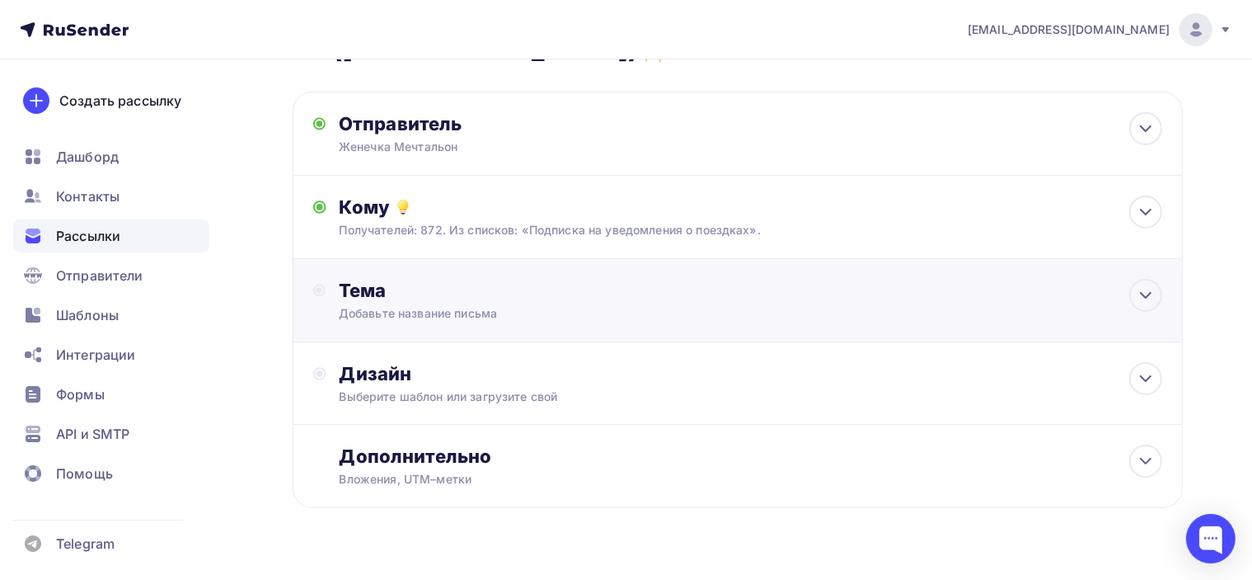
click at [562, 279] on div "Тема" at bounding box center [502, 290] width 326 height 23
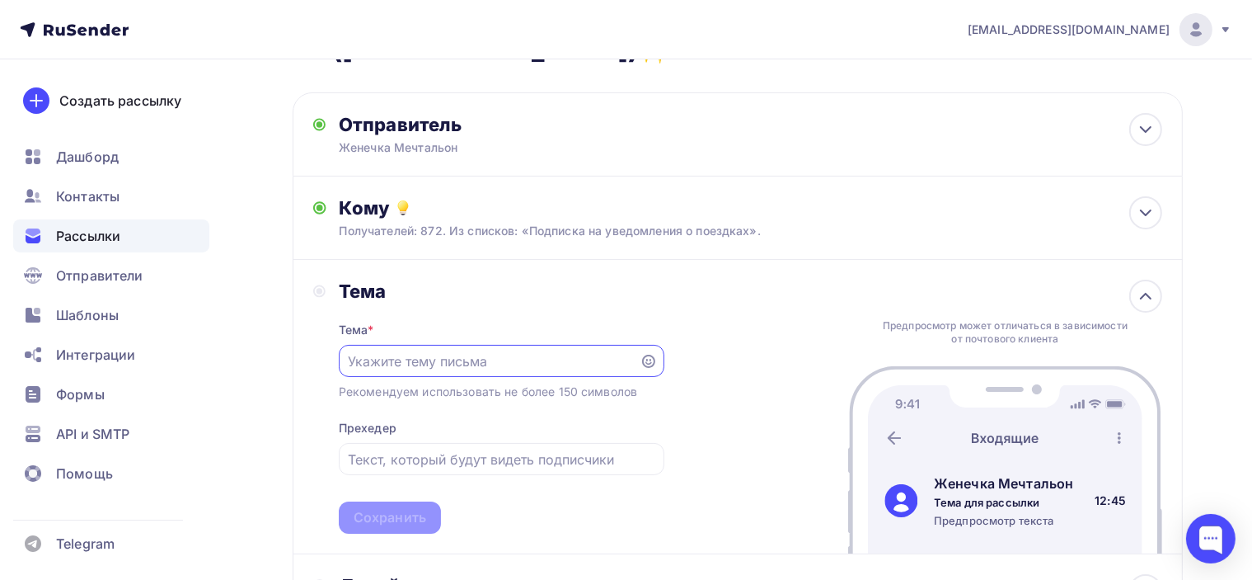
scroll to position [0, 0]
click at [556, 345] on div at bounding box center [502, 361] width 326 height 32
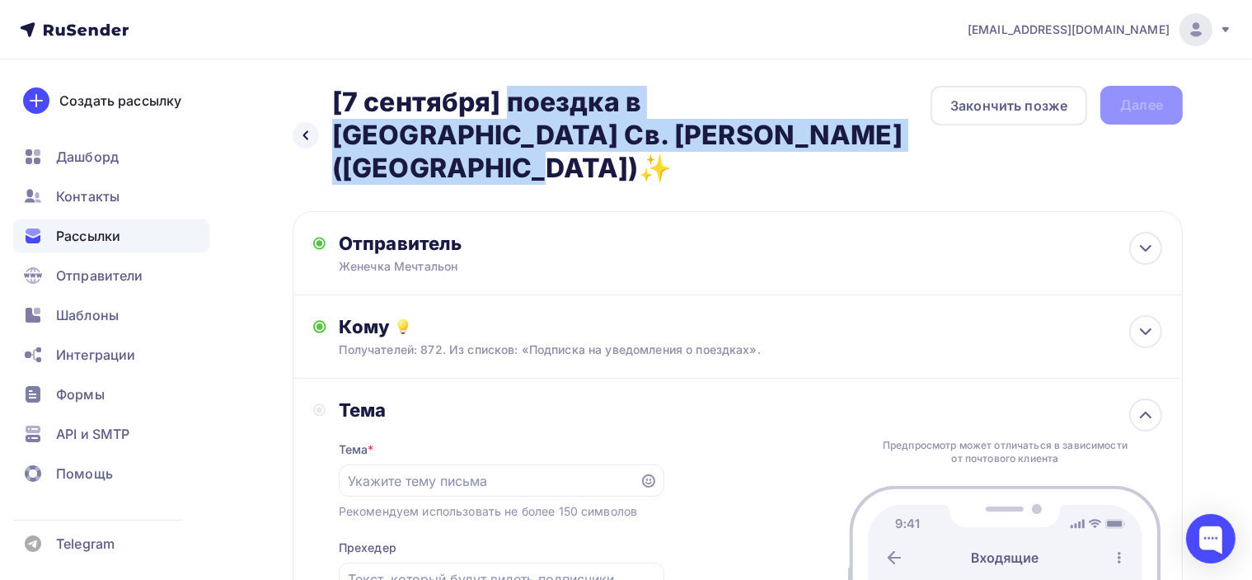
drag, startPoint x: 333, startPoint y: 97, endPoint x: 706, endPoint y: 136, distance: 374.6
click at [706, 136] on h2 "[7 сентября] поездка в [GEOGRAPHIC_DATA] Св. [PERSON_NAME] ([GEOGRAPHIC_DATA])✨" at bounding box center [631, 135] width 599 height 99
copy h2 "[7 сентября] поездка в [GEOGRAPHIC_DATA] Св. [PERSON_NAME] ([GEOGRAPHIC_DATA])✨"
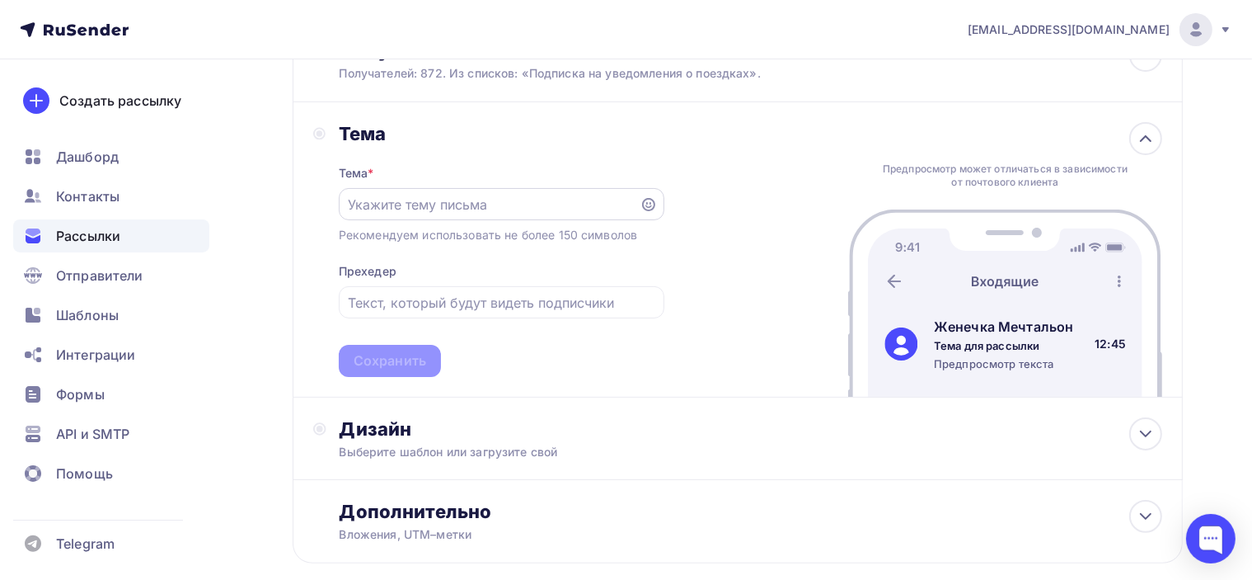
scroll to position [247, 0]
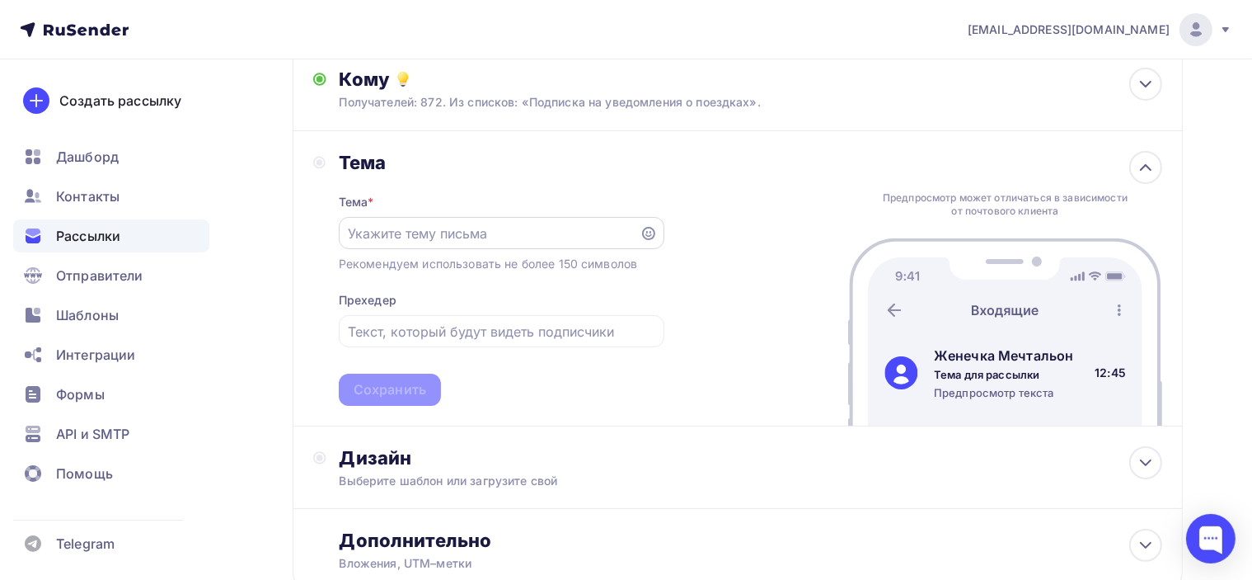
click at [510, 223] on input "text" at bounding box center [489, 233] width 282 height 20
paste input "[7 сентября] поездка в [GEOGRAPHIC_DATA] Св. [PERSON_NAME] ([GEOGRAPHIC_DATA])✨"
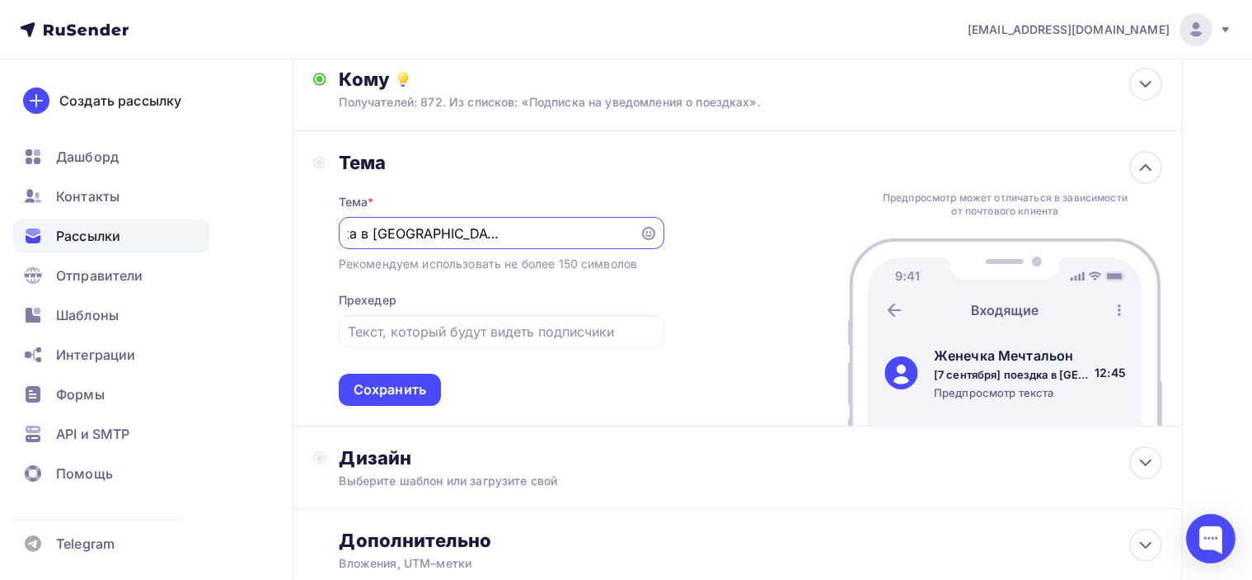
type input "[7 сентября] поездка в [GEOGRAPHIC_DATA] Св. [PERSON_NAME] ([GEOGRAPHIC_DATA])✨"
click at [521, 249] on div "Тема * [7 сентября] поездка в Базилику Св. Николая, Бари (Италия)✨ Рекомендуем …" at bounding box center [502, 290] width 326 height 232
click at [396, 380] on div "Сохранить" at bounding box center [390, 389] width 73 height 19
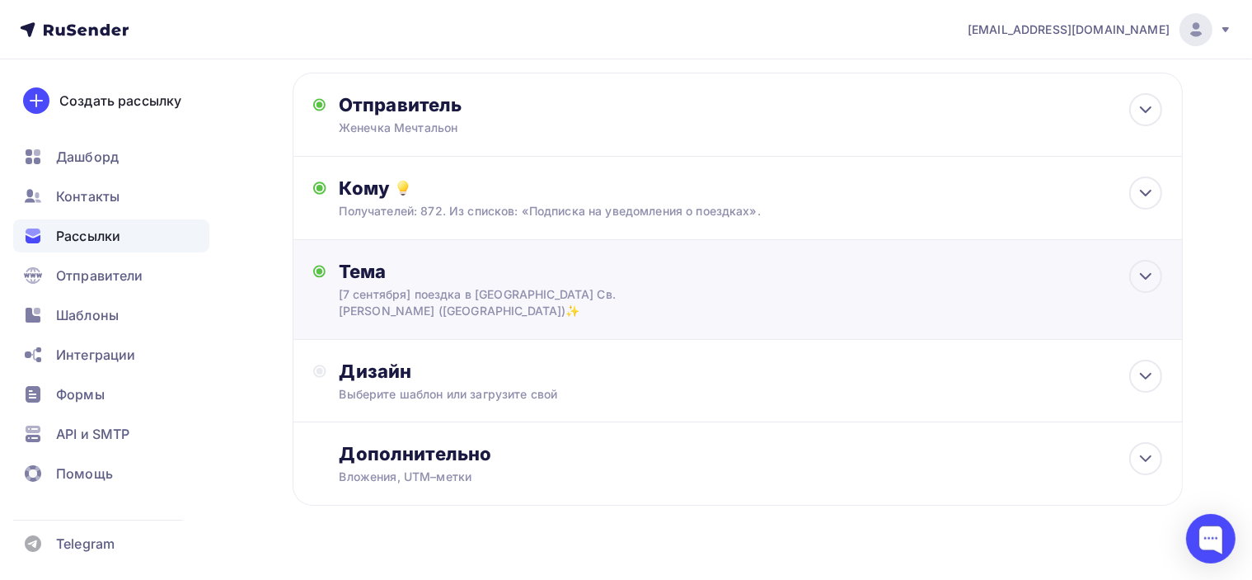
scroll to position [136, 0]
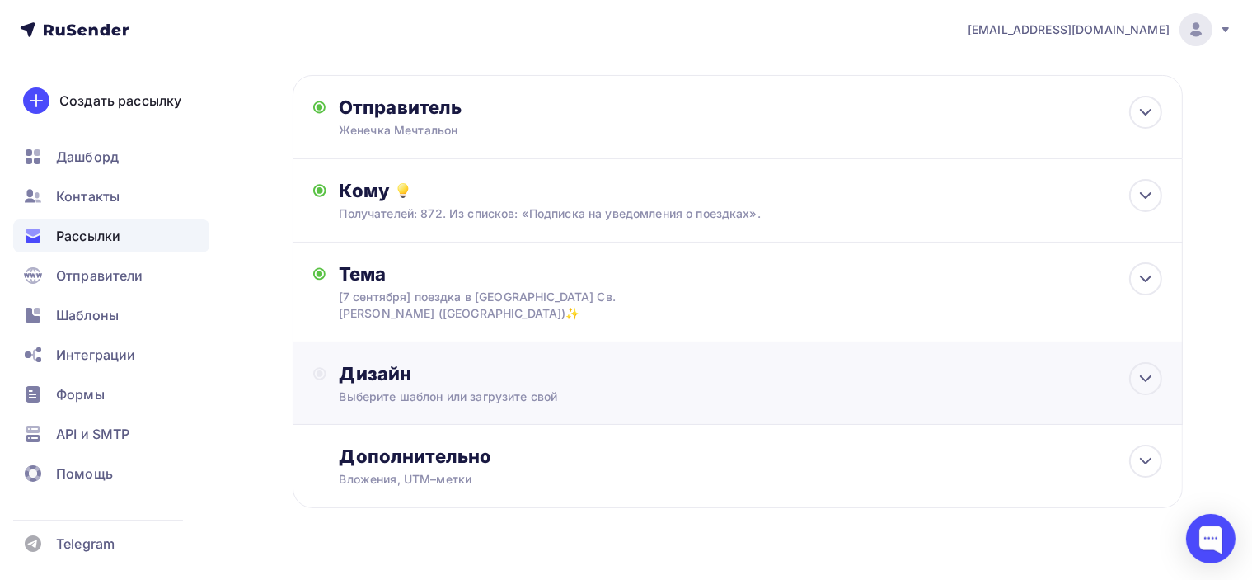
click at [561, 362] on div "Дизайн" at bounding box center [751, 373] width 823 height 23
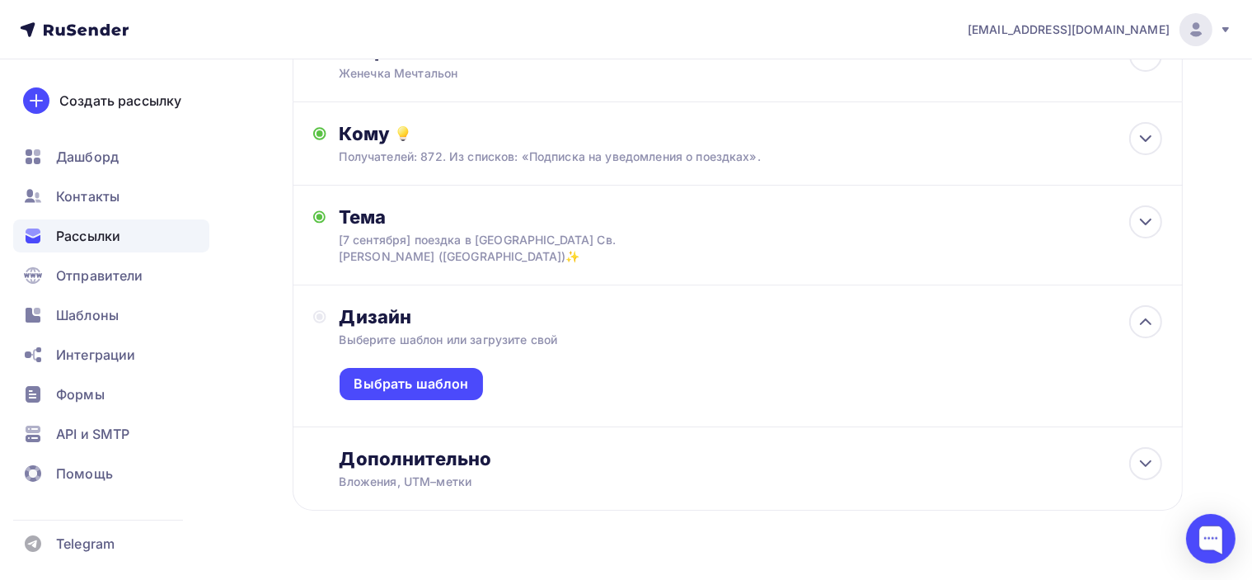
scroll to position [195, 0]
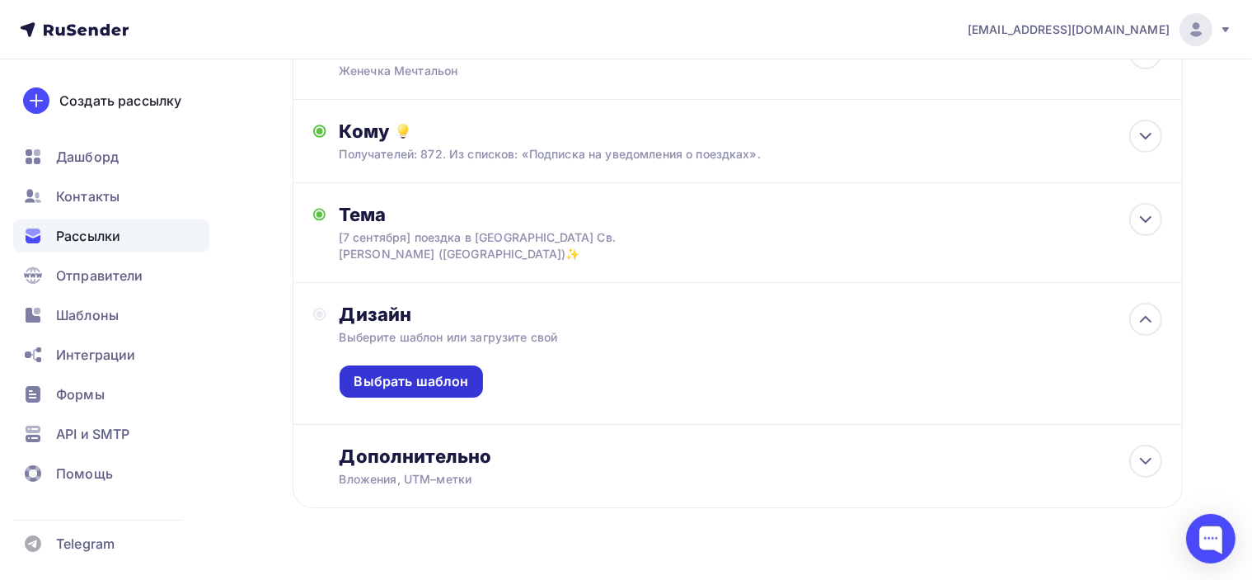
click at [400, 372] on div "Выбрать шаблон" at bounding box center [411, 381] width 115 height 19
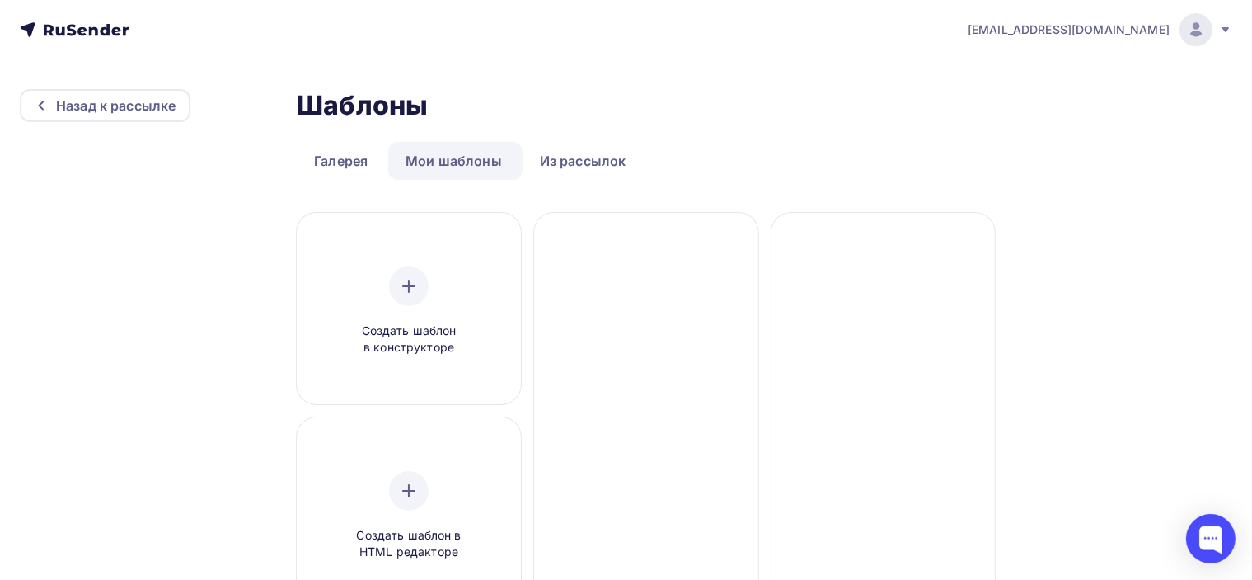
scroll to position [82, 0]
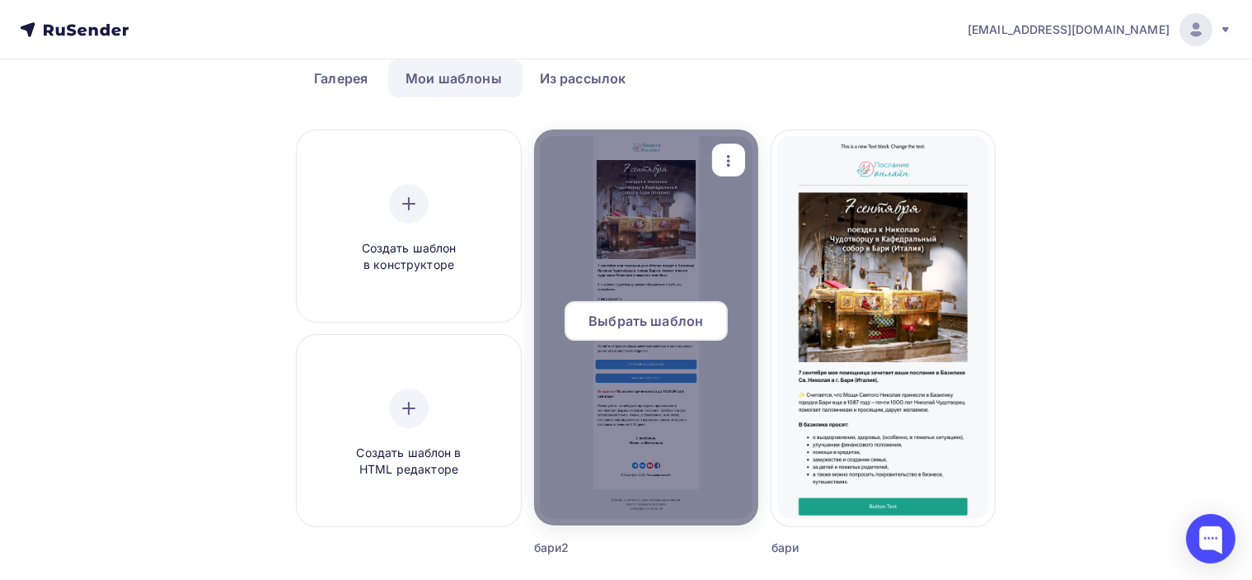
click at [631, 256] on div at bounding box center [646, 327] width 224 height 396
drag, startPoint x: 665, startPoint y: 315, endPoint x: 643, endPoint y: 326, distance: 25.1
click at [665, 315] on span "Выбрать шаблон" at bounding box center [646, 321] width 115 height 20
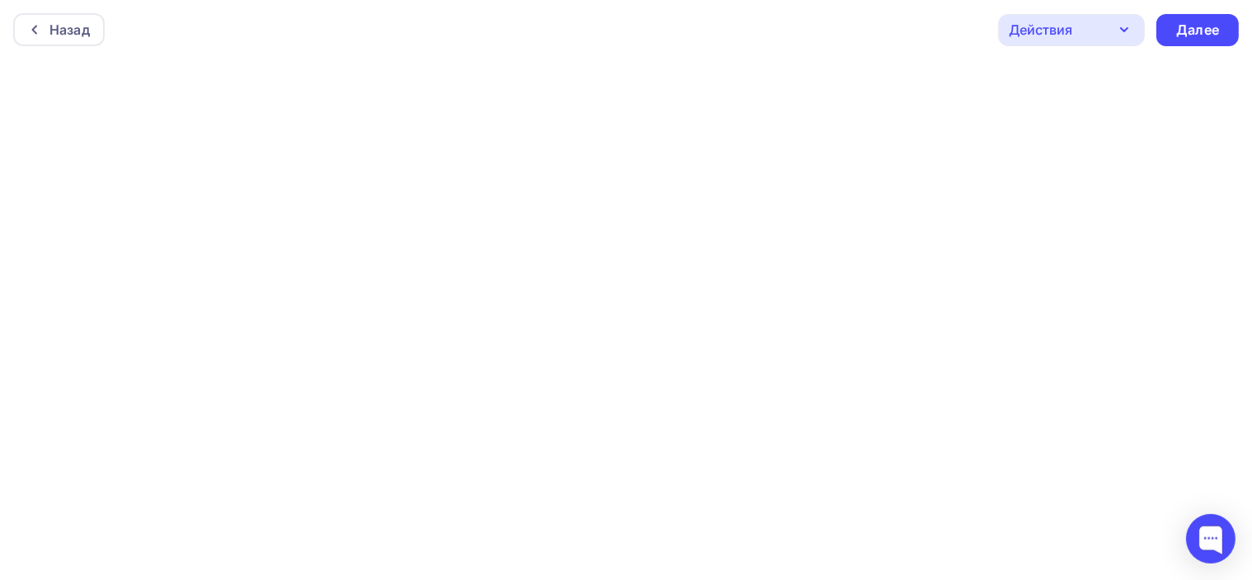
scroll to position [3, 0]
click at [1205, 22] on div "Далее" at bounding box center [1197, 26] width 43 height 19
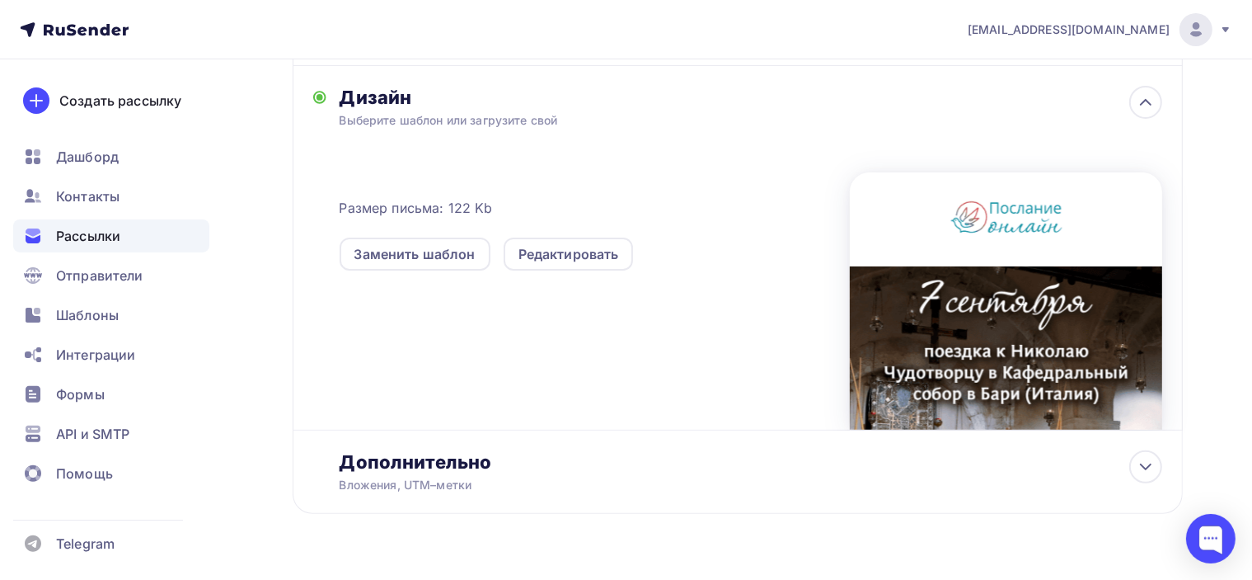
scroll to position [419, 0]
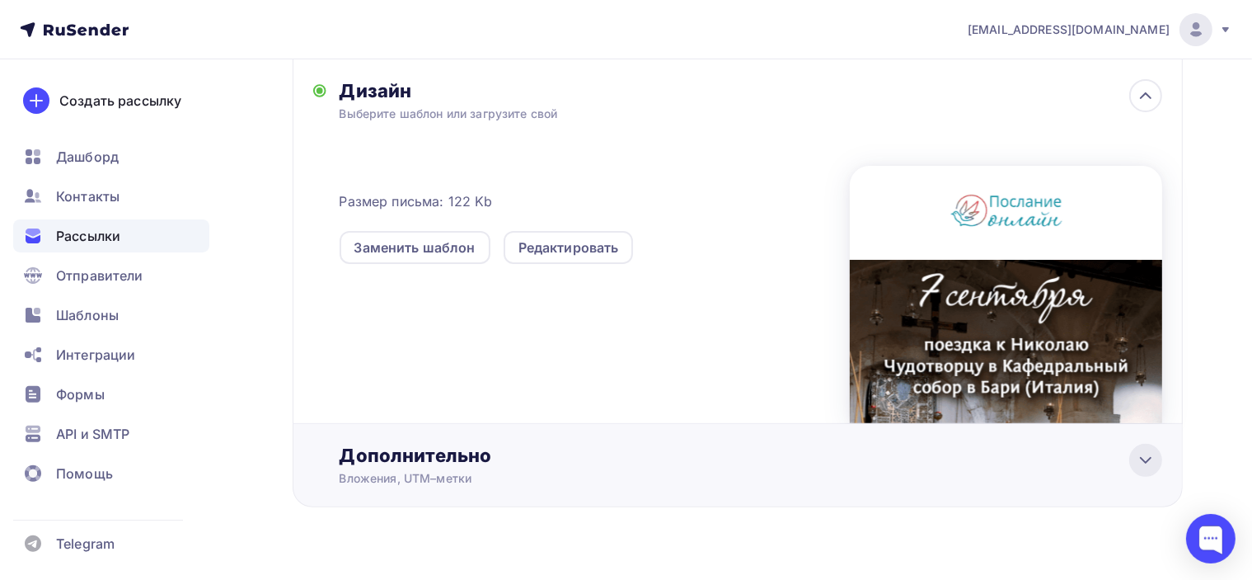
click at [1157, 444] on div at bounding box center [1145, 460] width 33 height 33
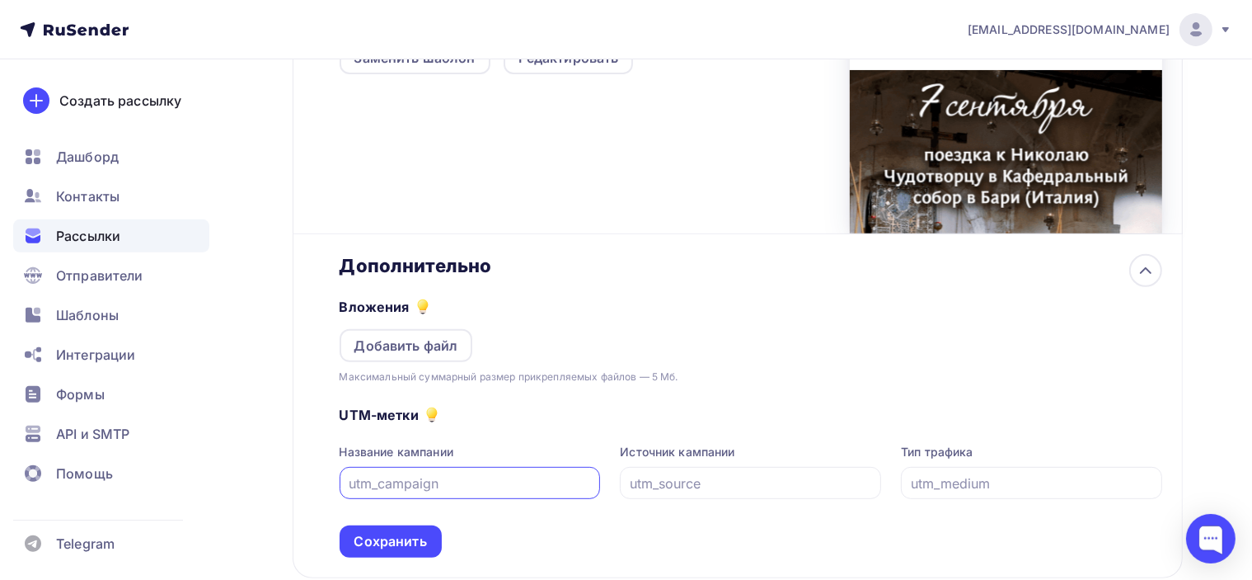
scroll to position [665, 0]
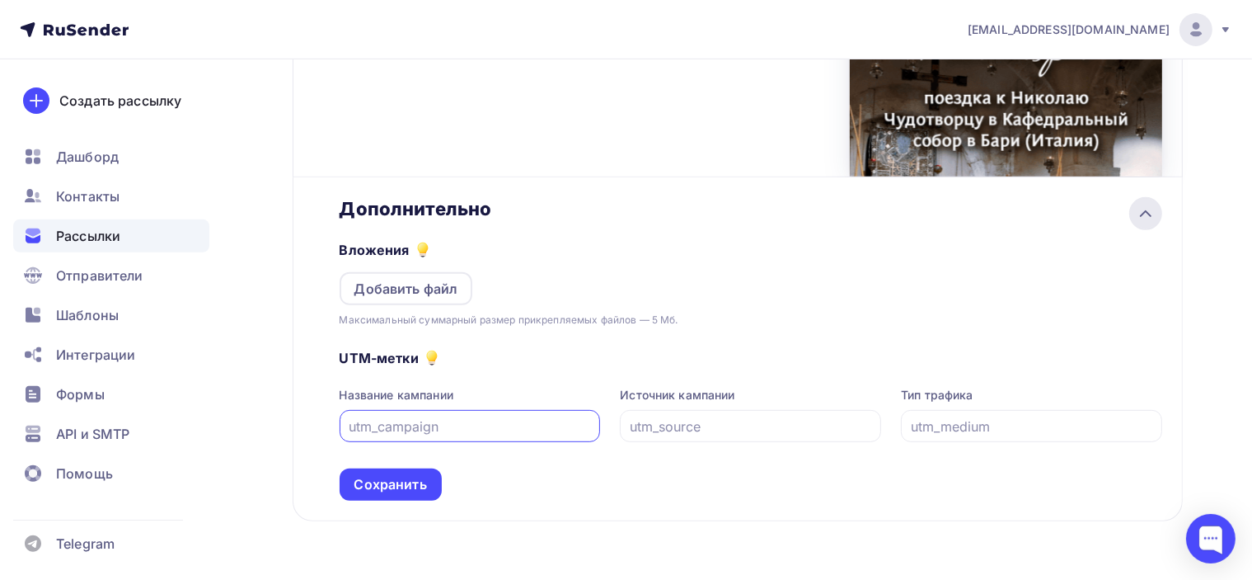
click at [1143, 204] on icon at bounding box center [1146, 214] width 20 height 20
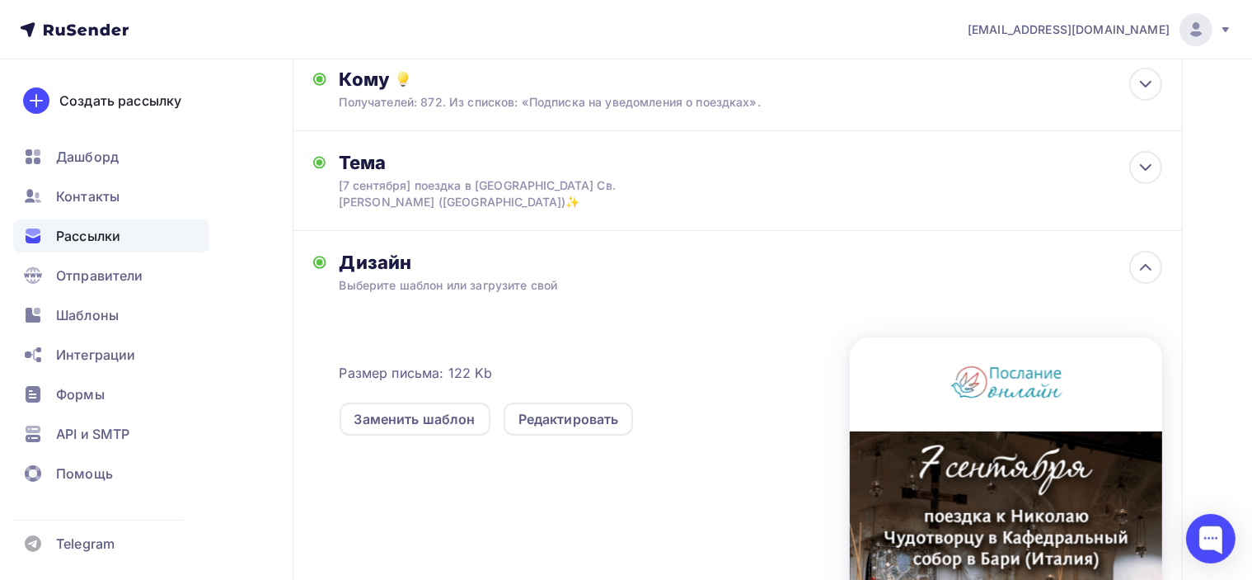
scroll to position [7, 0]
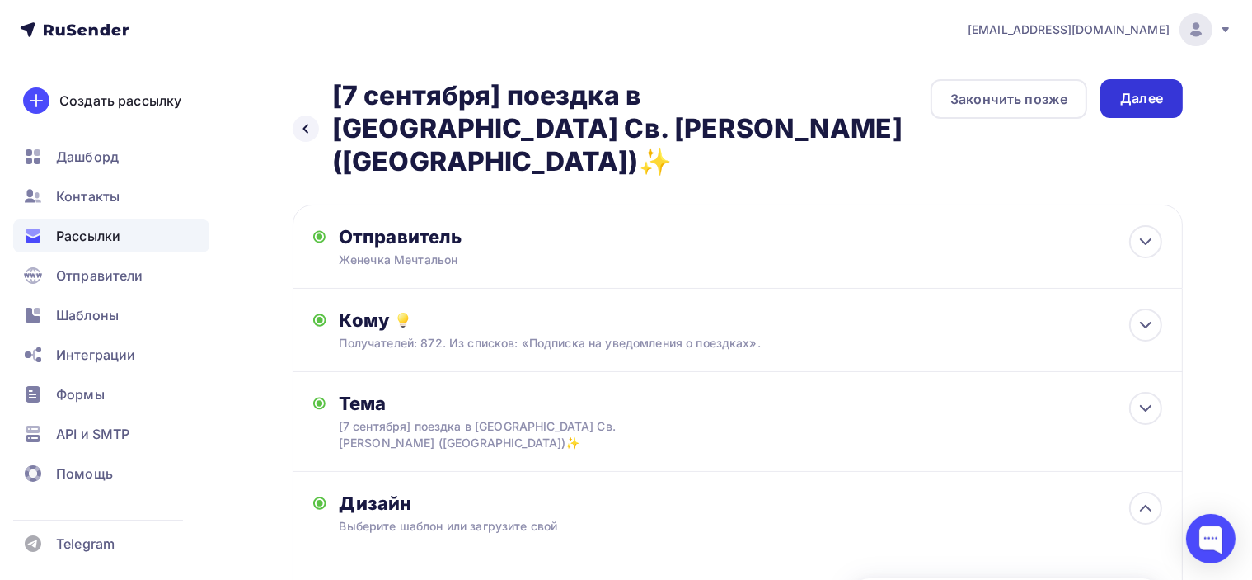
click at [1154, 101] on div "Далее" at bounding box center [1141, 98] width 43 height 19
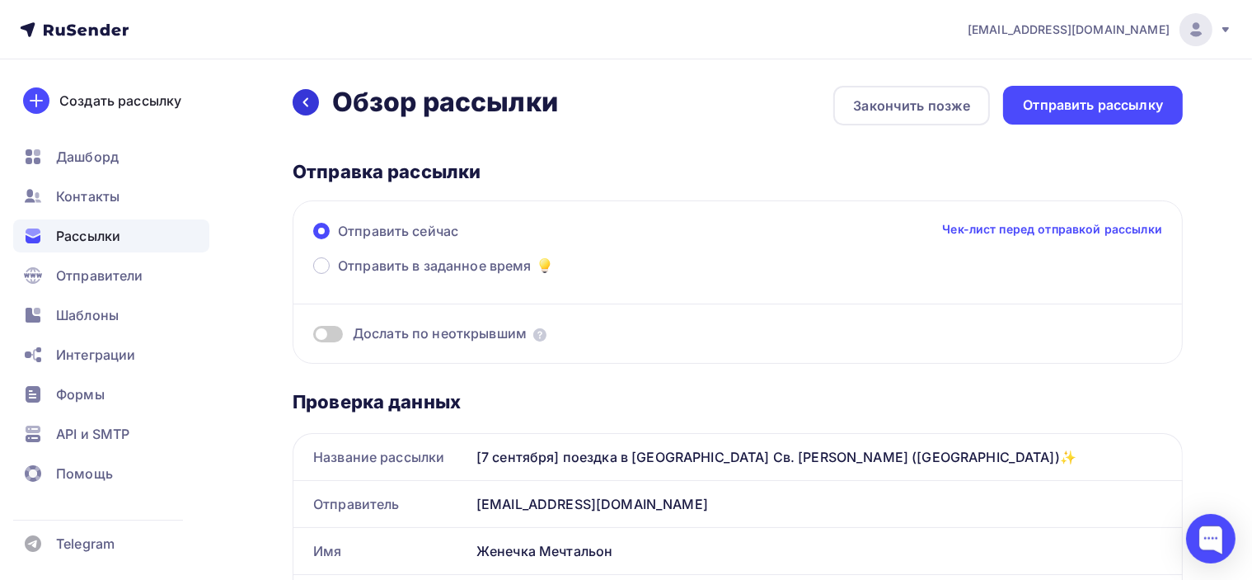
click at [307, 99] on icon at bounding box center [305, 102] width 13 height 13
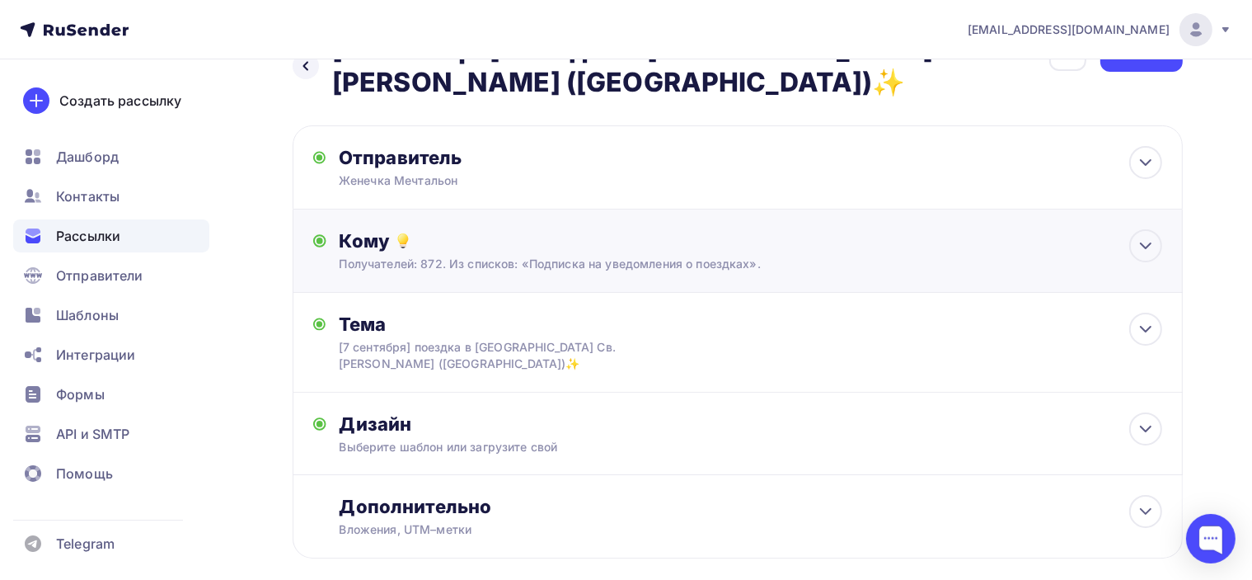
scroll to position [82, 0]
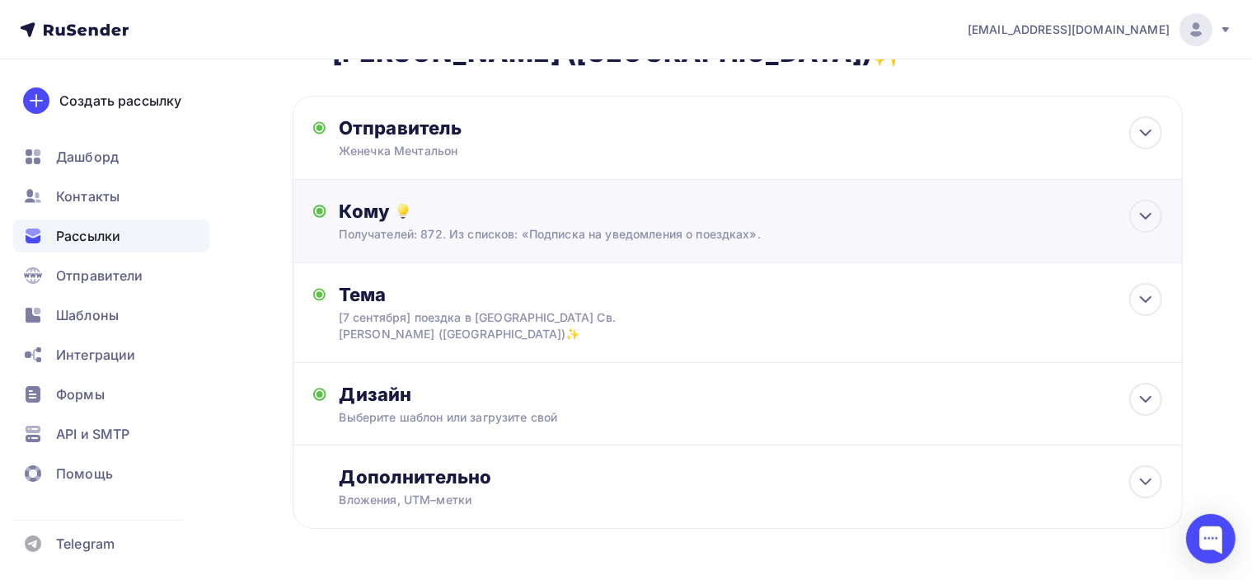
click at [591, 228] on div "Получателей: 872. Из списков: «Подписка на уведомления о поездках»." at bounding box center [710, 234] width 741 height 16
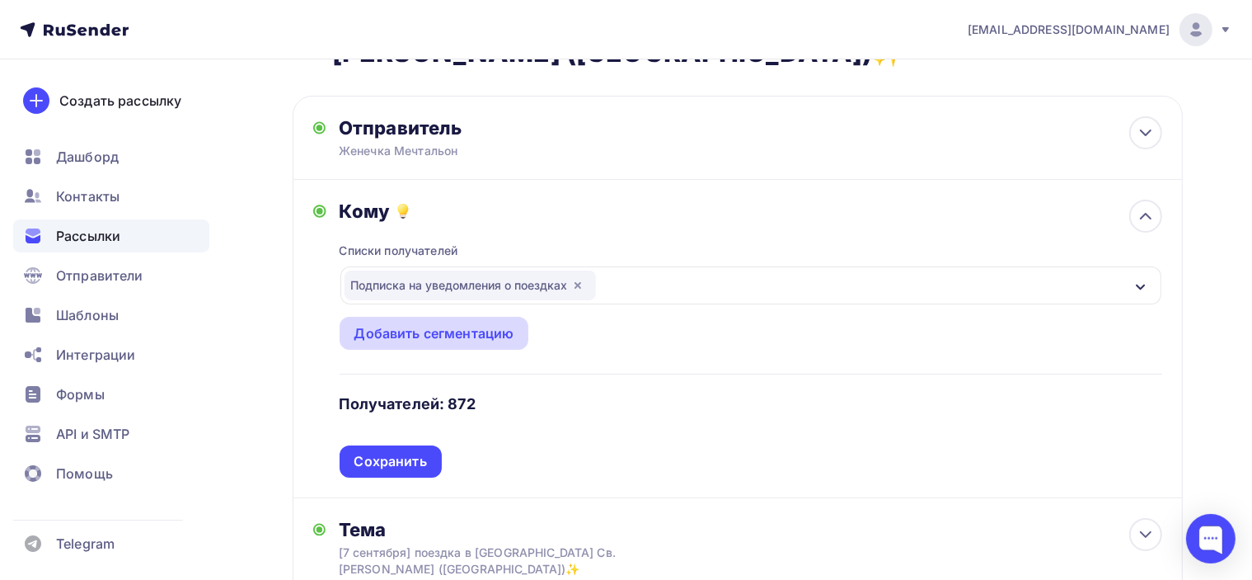
click at [479, 333] on div "Добавить сегментацию" at bounding box center [434, 333] width 160 height 20
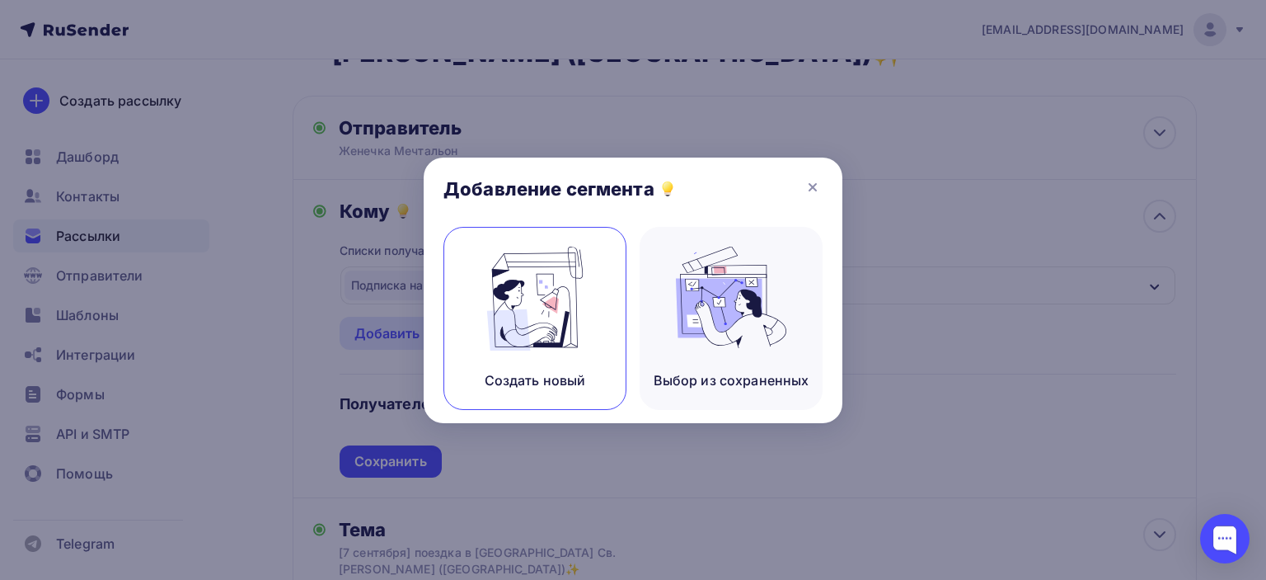
click at [557, 287] on img at bounding box center [535, 298] width 110 height 104
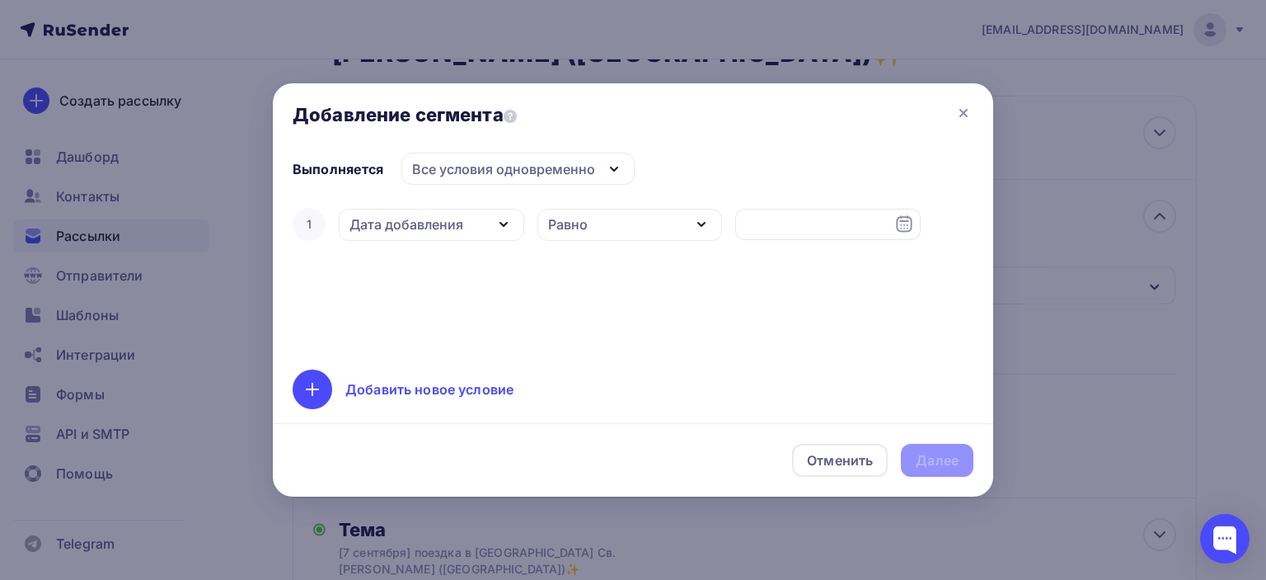
click at [458, 223] on div "Дата добавления" at bounding box center [407, 224] width 114 height 20
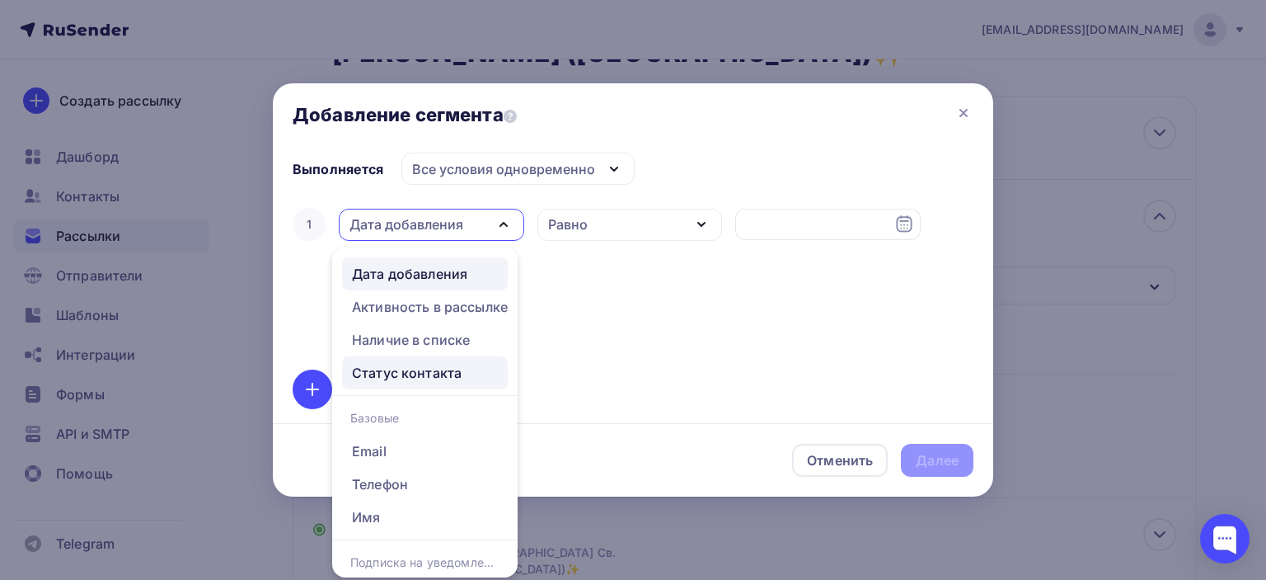
click at [450, 375] on div "Статус контакта" at bounding box center [407, 373] width 110 height 20
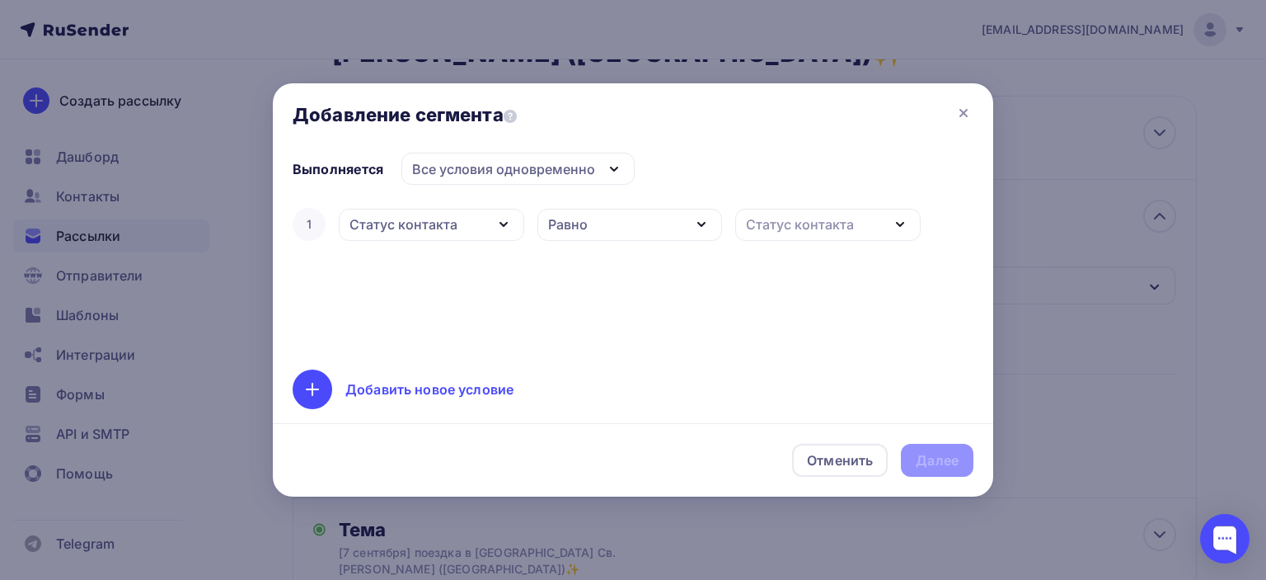
click at [452, 225] on div "Статус контакта" at bounding box center [404, 224] width 108 height 20
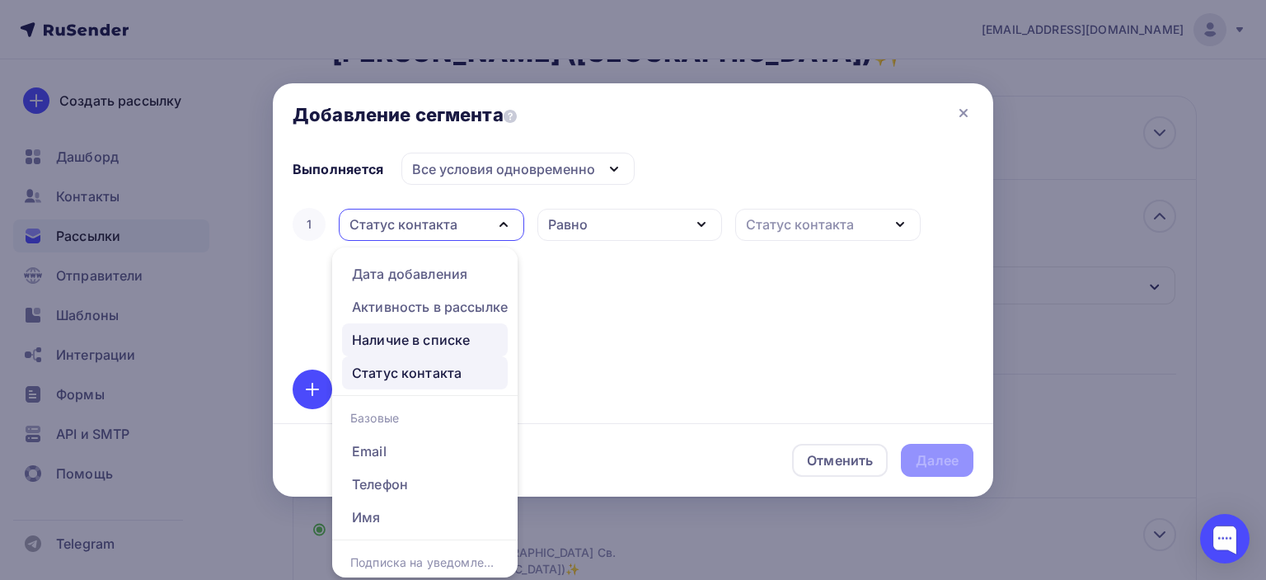
click at [434, 340] on div "Наличие в списке" at bounding box center [411, 340] width 118 height 20
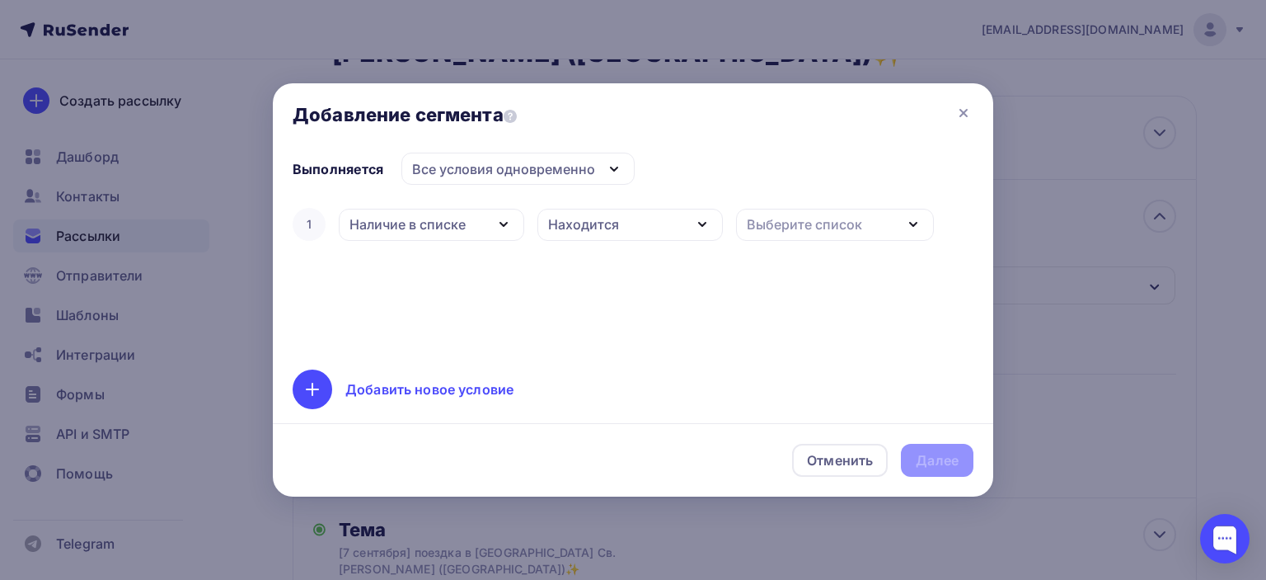
click at [582, 217] on div "Находится" at bounding box center [583, 224] width 71 height 20
click at [590, 307] on div "Не находится" at bounding box center [597, 305] width 92 height 20
click at [788, 221] on div "Выберите список" at bounding box center [804, 224] width 115 height 20
click at [782, 337] on div "Общая" at bounding box center [771, 332] width 45 height 20
click at [940, 457] on div "Далее" at bounding box center [937, 460] width 43 height 19
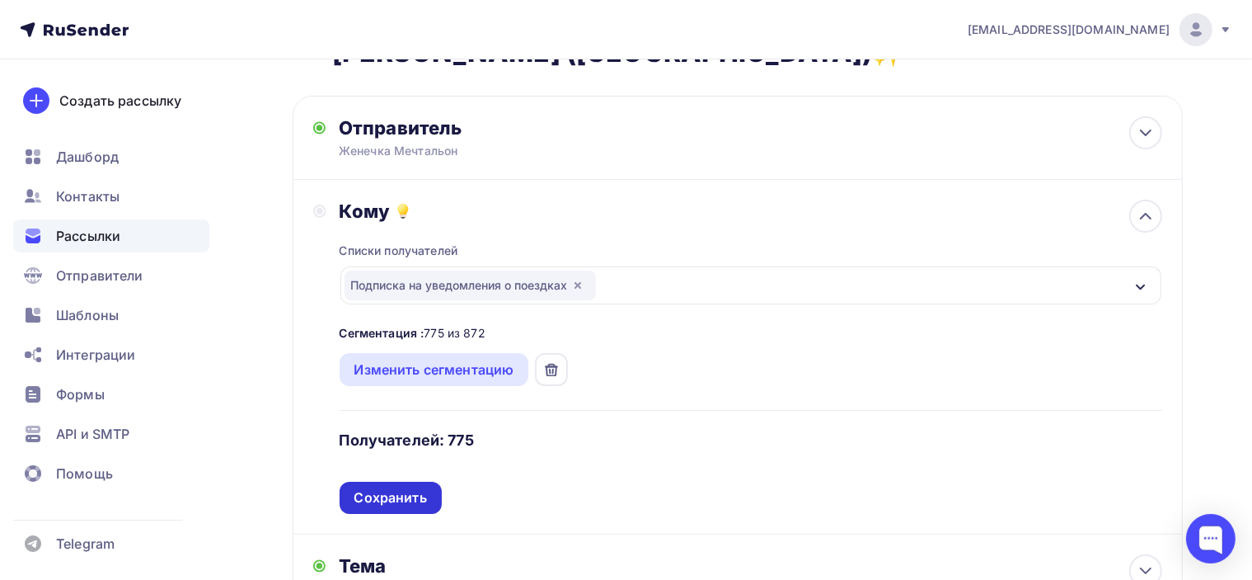
click at [432, 499] on div "Сохранить" at bounding box center [391, 497] width 102 height 32
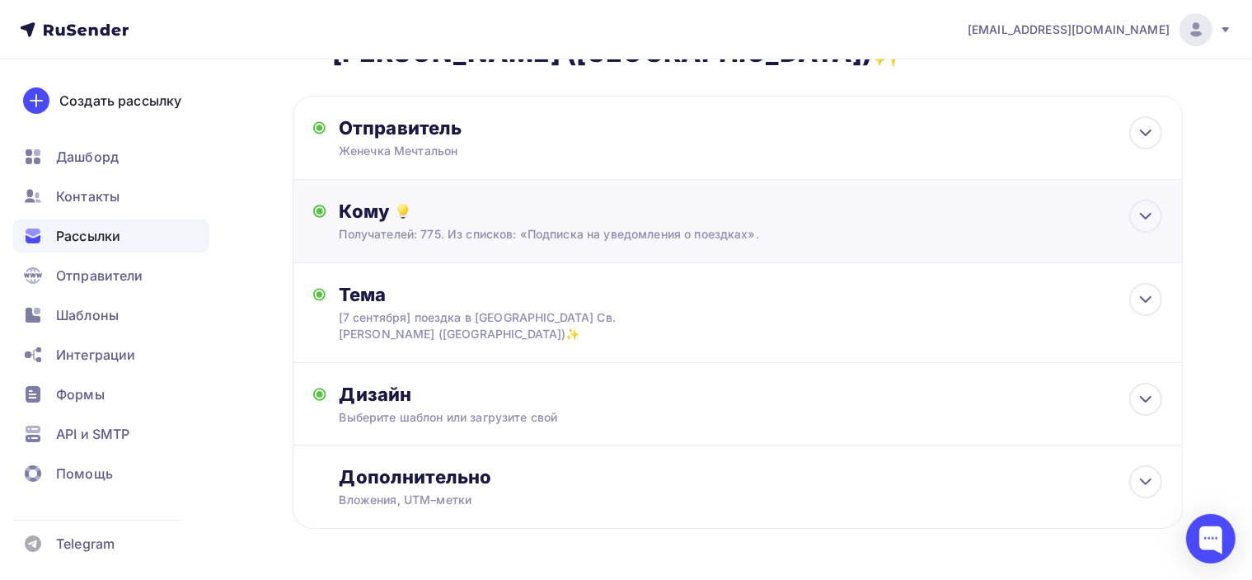
click at [706, 237] on div "Получателей: 775. Из списков: «Подписка на уведомления о поездках»." at bounding box center [710, 234] width 741 height 16
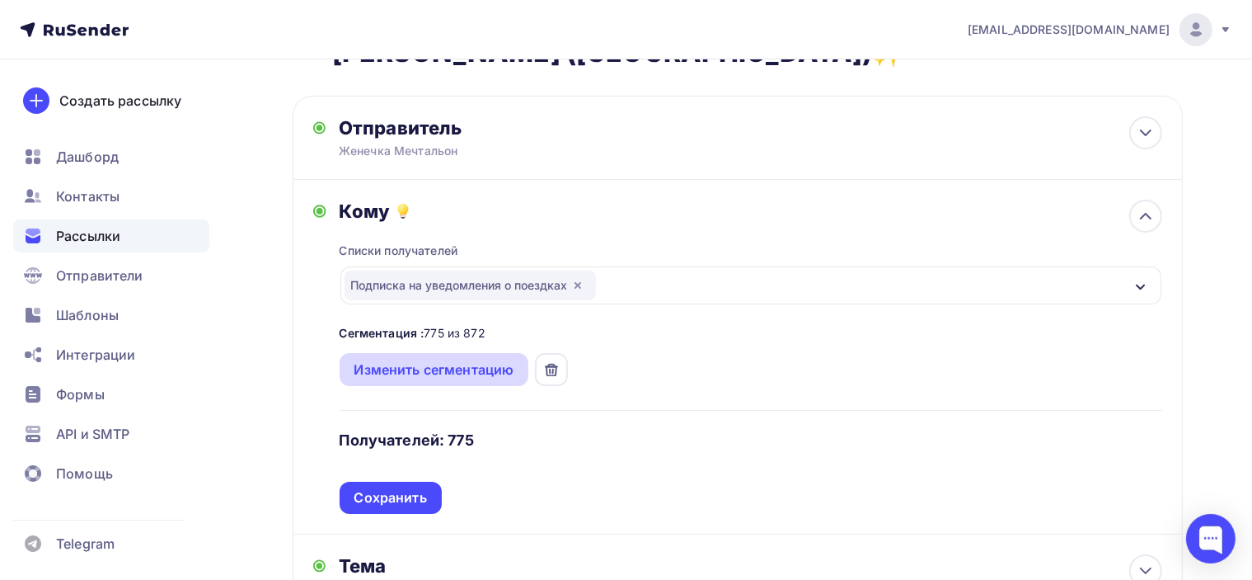
click at [474, 373] on div "Изменить сегментацию" at bounding box center [434, 369] width 160 height 20
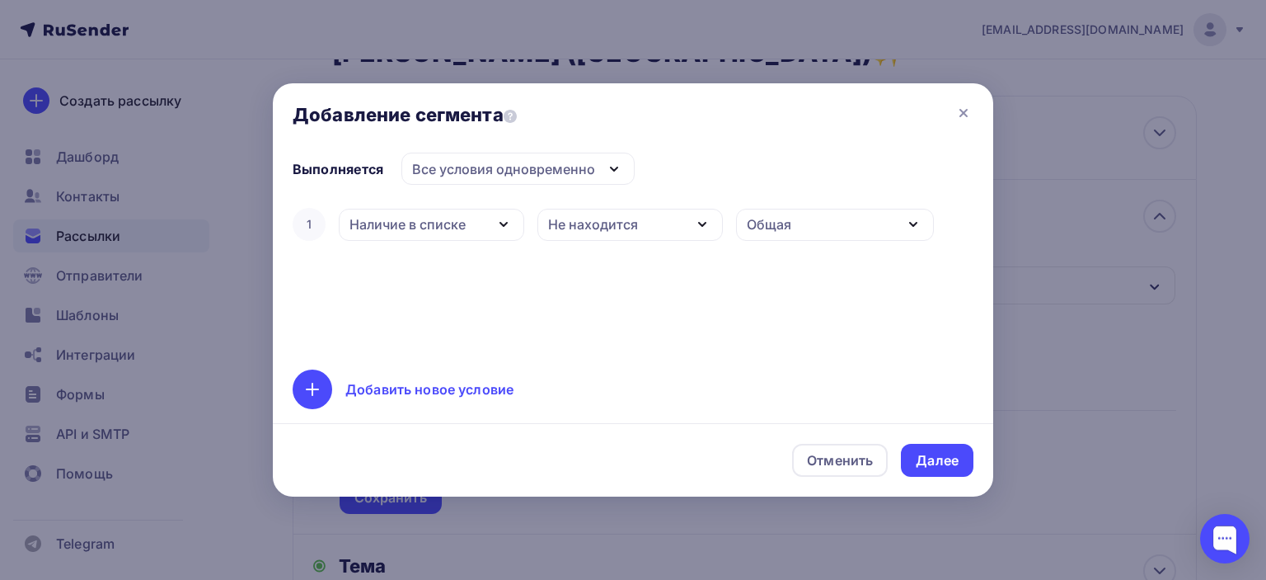
click at [1095, 369] on div at bounding box center [633, 290] width 1266 height 580
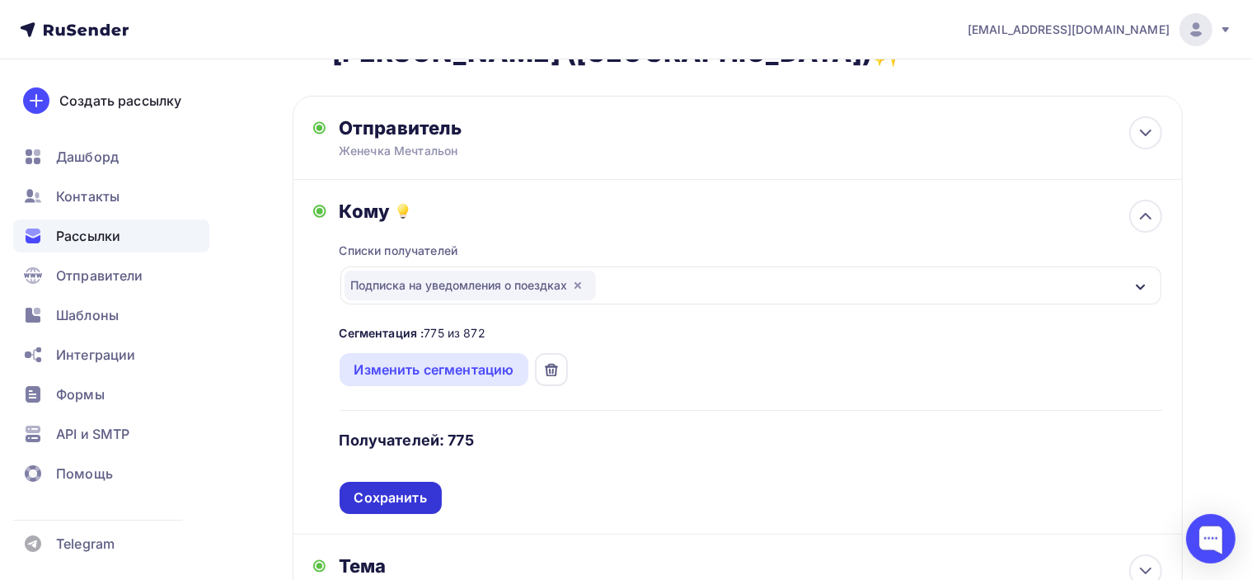
click at [402, 498] on div "Сохранить" at bounding box center [390, 497] width 73 height 19
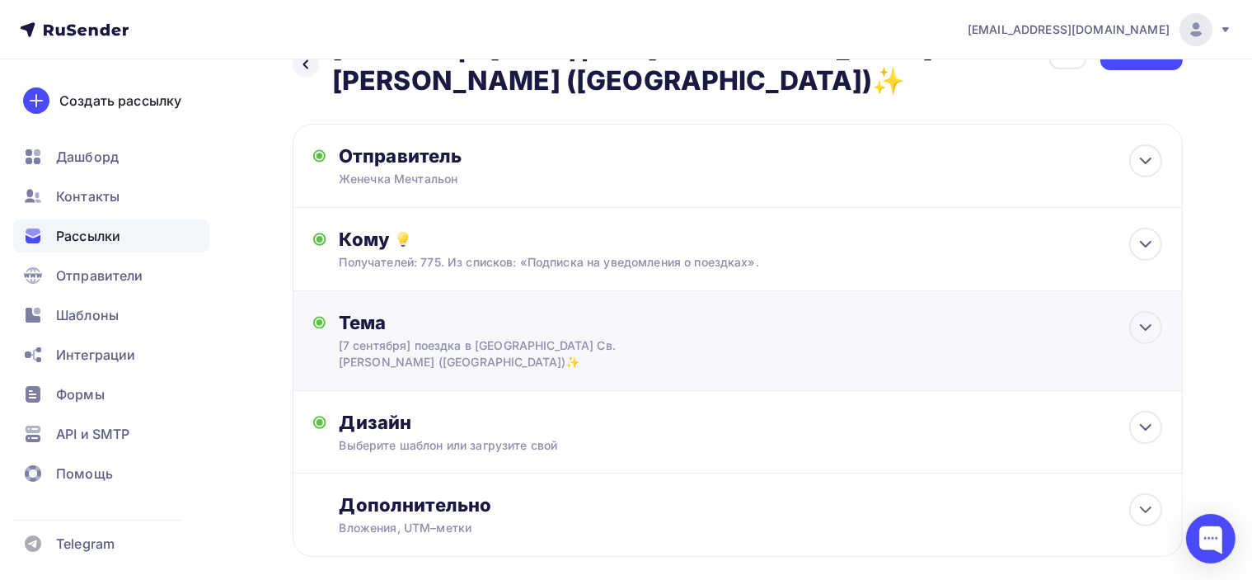
scroll to position [0, 0]
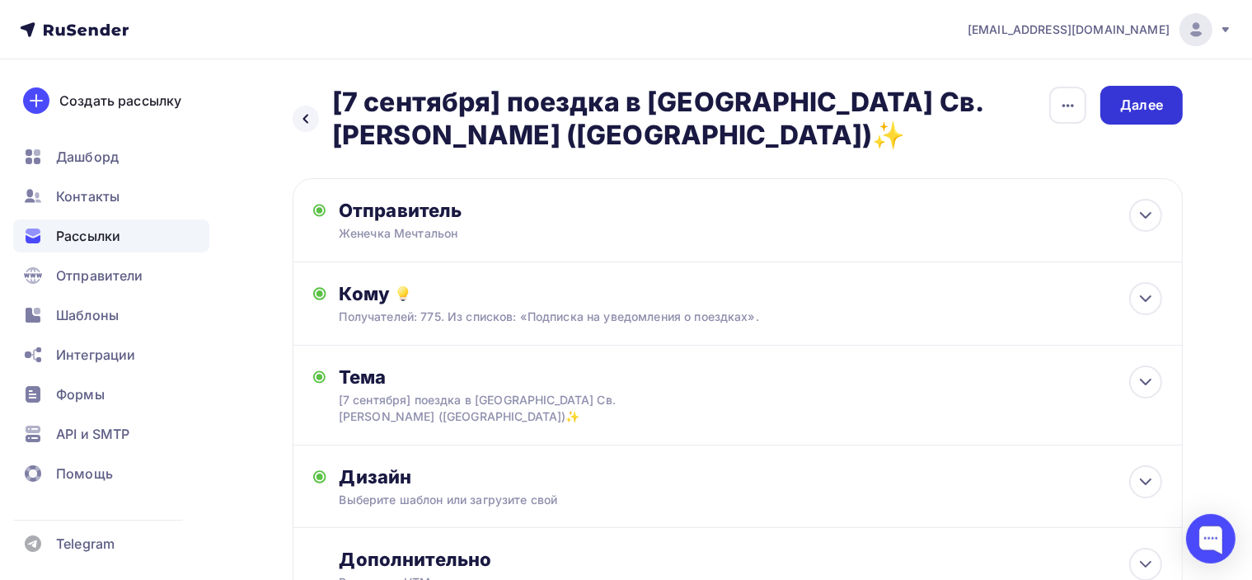
click at [1164, 106] on div "Далее" at bounding box center [1142, 105] width 82 height 39
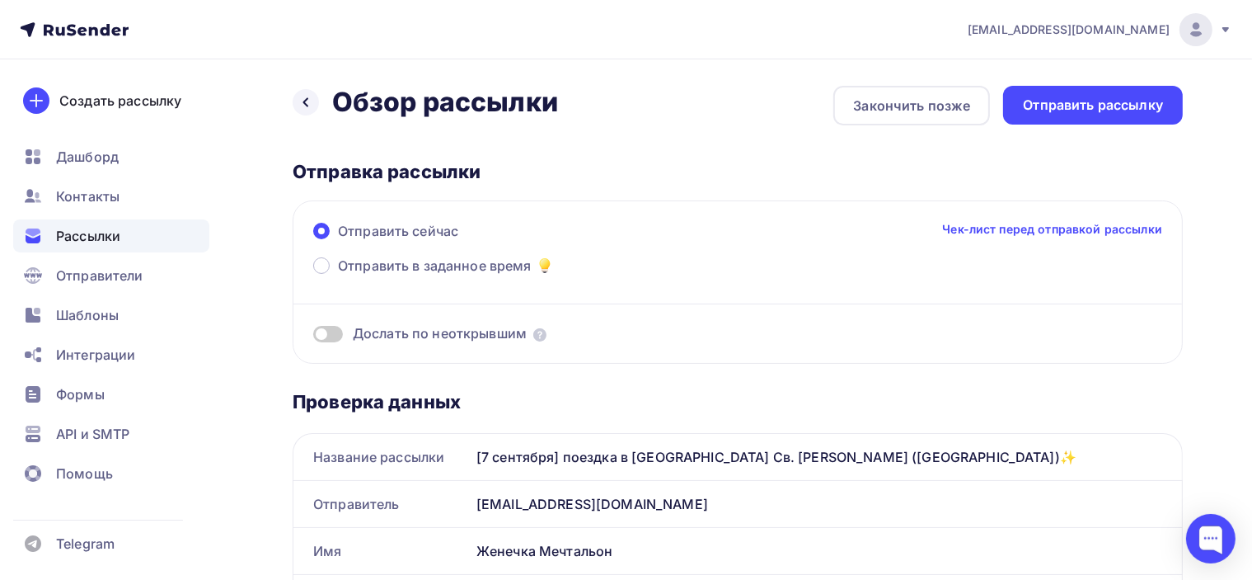
click at [463, 335] on span "Дослать по неоткрывшим" at bounding box center [440, 333] width 174 height 19
click at [334, 332] on span at bounding box center [328, 334] width 30 height 16
click at [313, 336] on input "checkbox" at bounding box center [313, 336] width 0 height 0
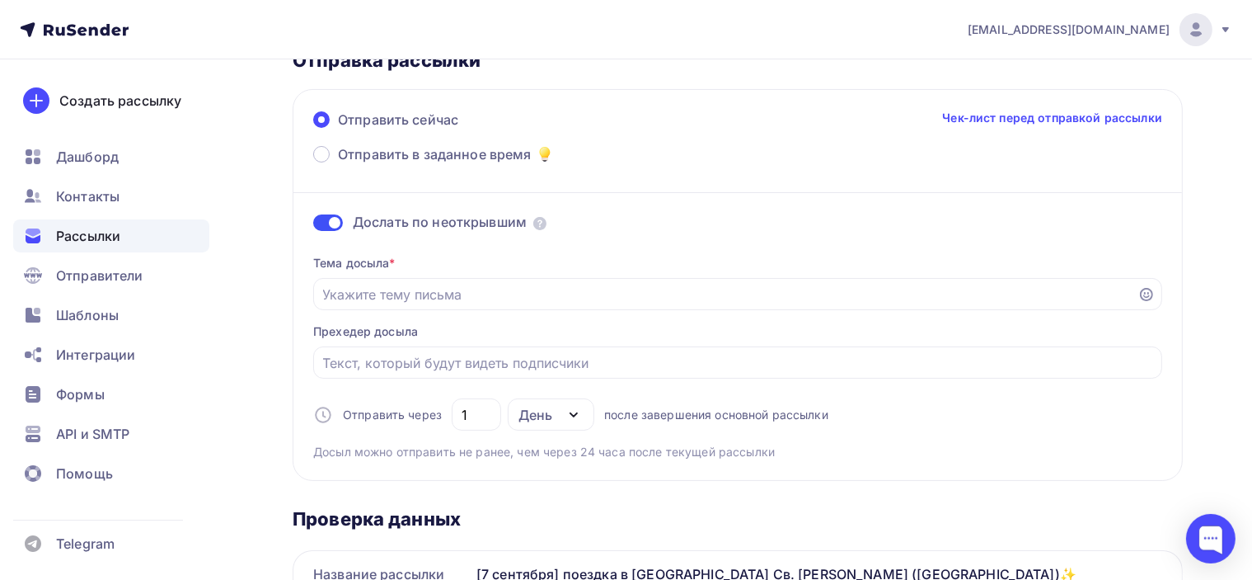
scroll to position [82, 0]
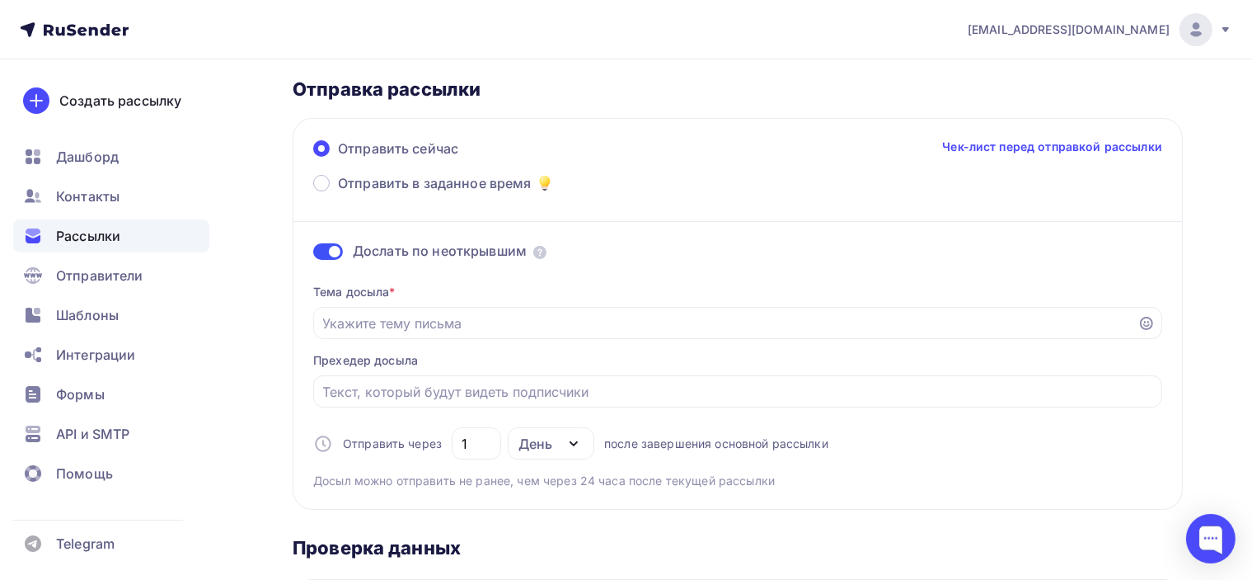
click at [317, 250] on span at bounding box center [328, 251] width 30 height 16
click at [313, 254] on input "checkbox" at bounding box center [313, 254] width 0 height 0
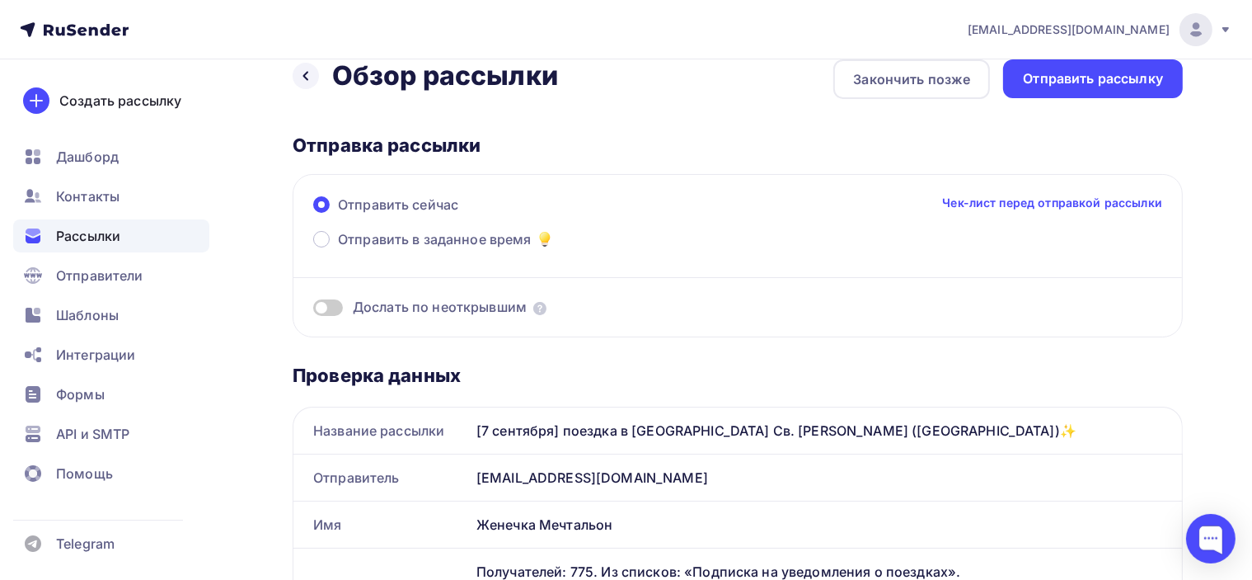
scroll to position [0, 0]
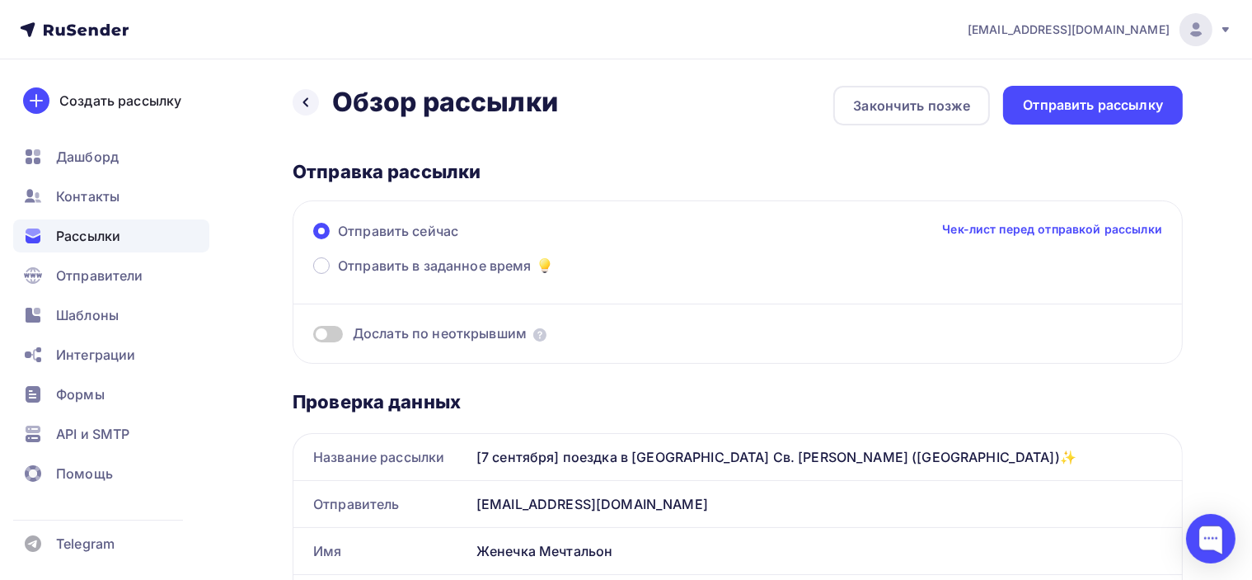
click at [993, 228] on link "Чек-лист перед отправкой рассылки" at bounding box center [1052, 229] width 220 height 16
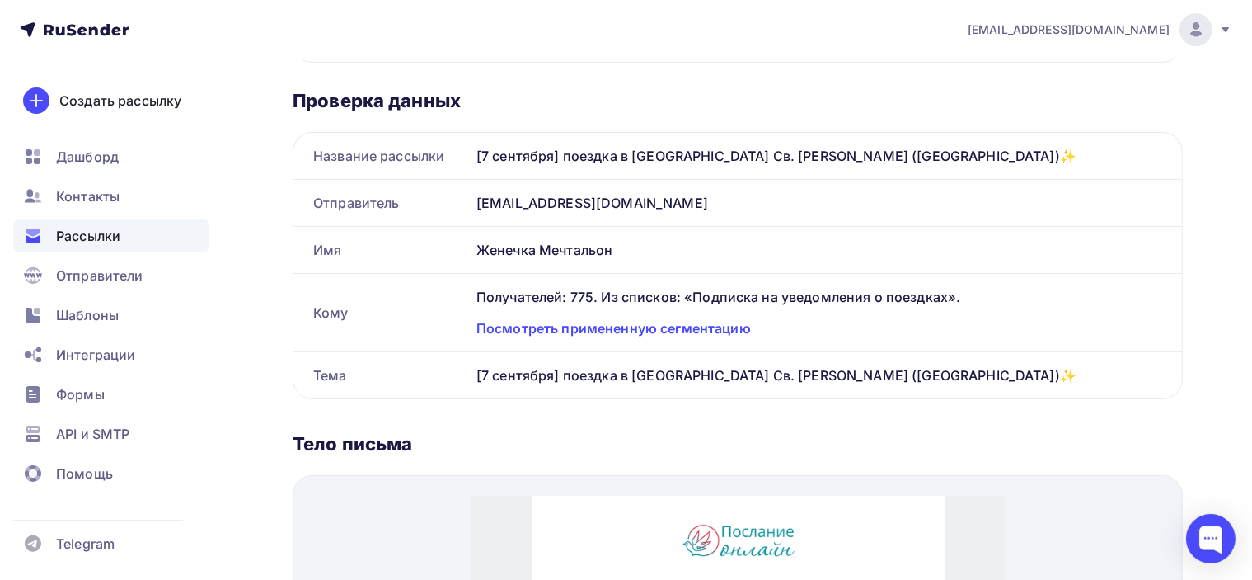
scroll to position [330, 0]
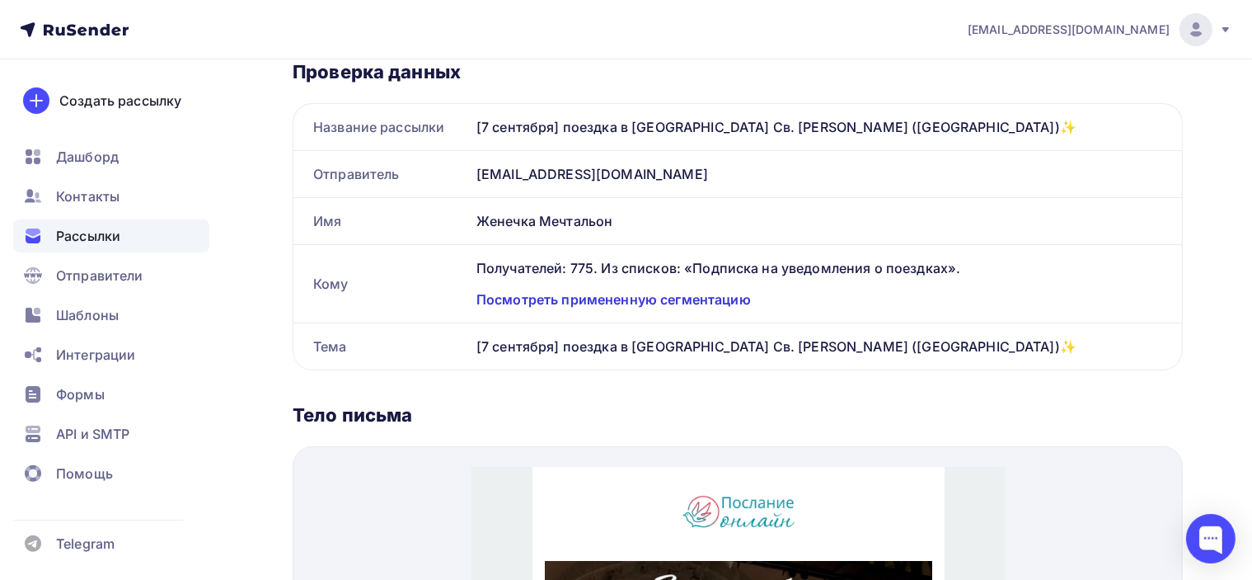
click at [702, 299] on div "Посмотреть примененную сегментацию" at bounding box center [819, 299] width 686 height 20
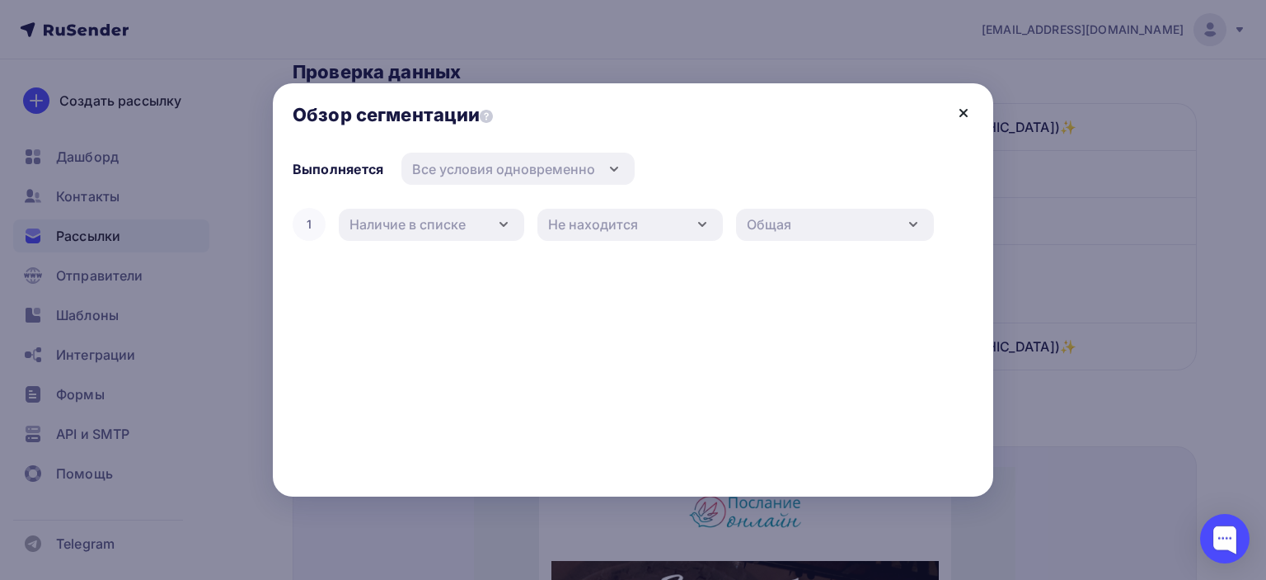
click at [967, 106] on icon at bounding box center [964, 113] width 20 height 20
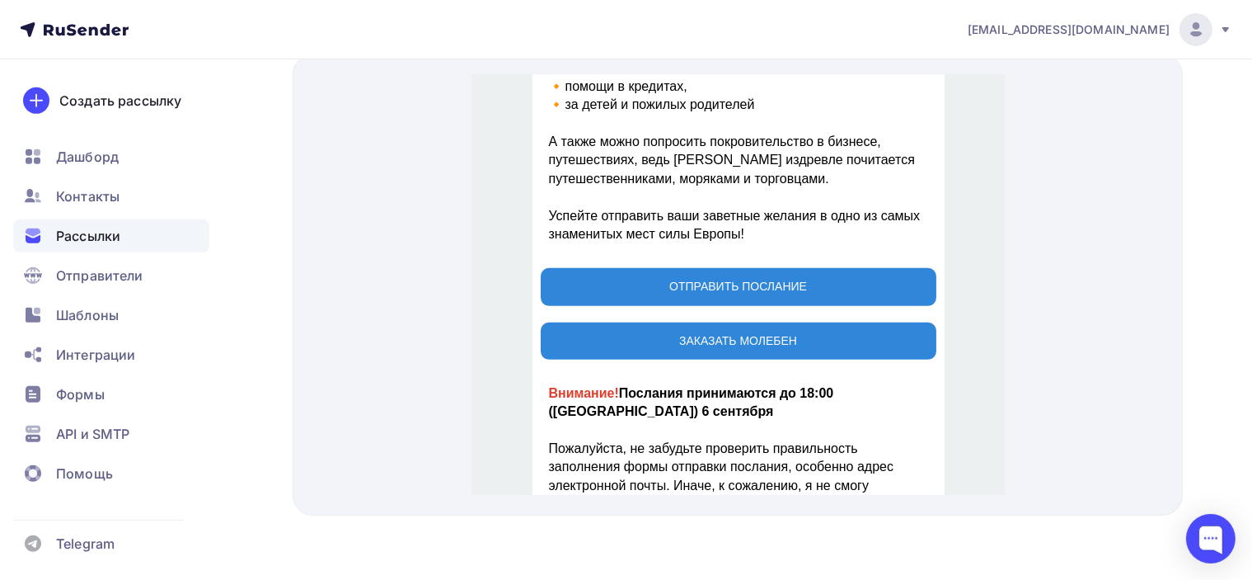
scroll to position [706, 0]
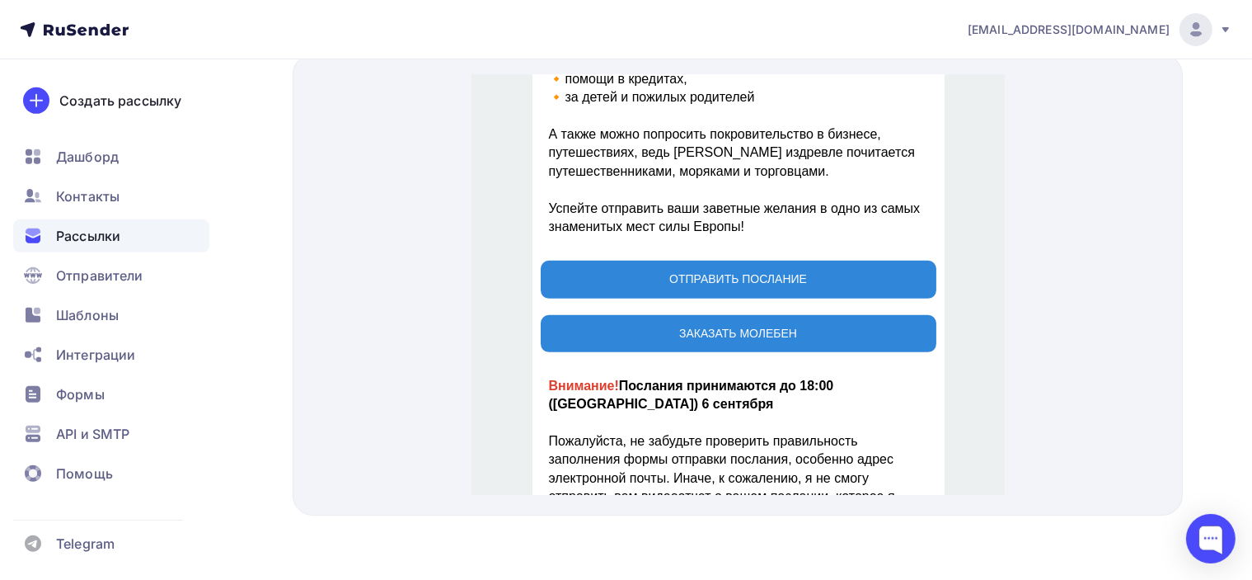
click at [800, 241] on span "ОТПРАВИТЬ ПОСЛАНИЕ" at bounding box center [738, 259] width 396 height 37
click at [772, 307] on span "ЗАКАЗАТЬ МОЛЕБЕН" at bounding box center [737, 313] width 118 height 13
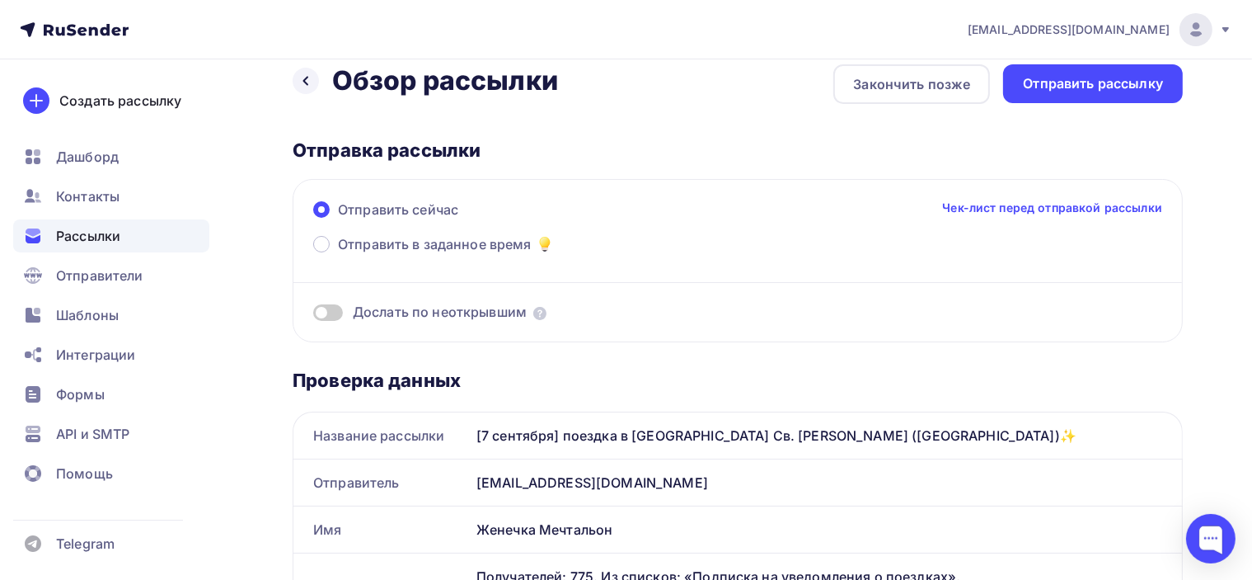
scroll to position [0, 0]
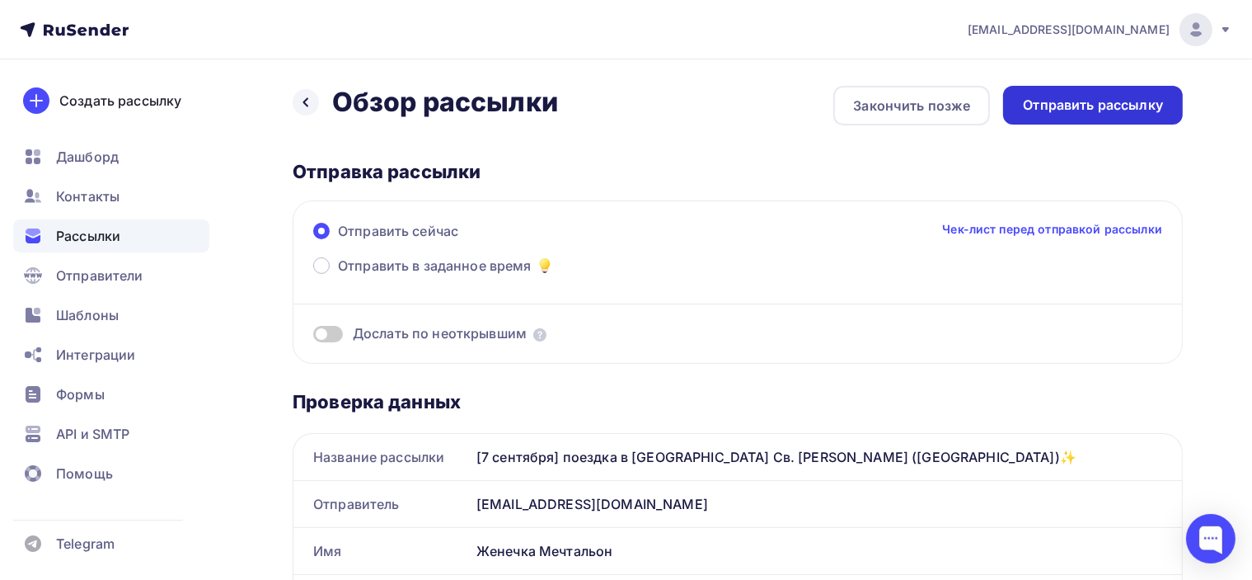
click at [1103, 104] on div "Отправить рассылку" at bounding box center [1093, 105] width 140 height 19
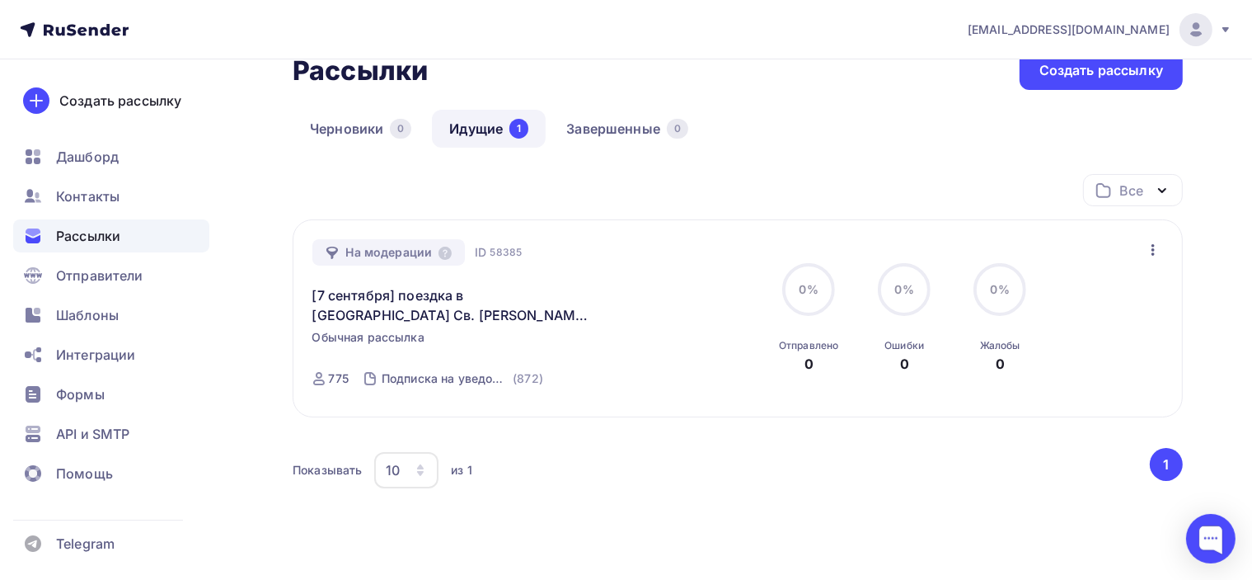
scroll to position [82, 0]
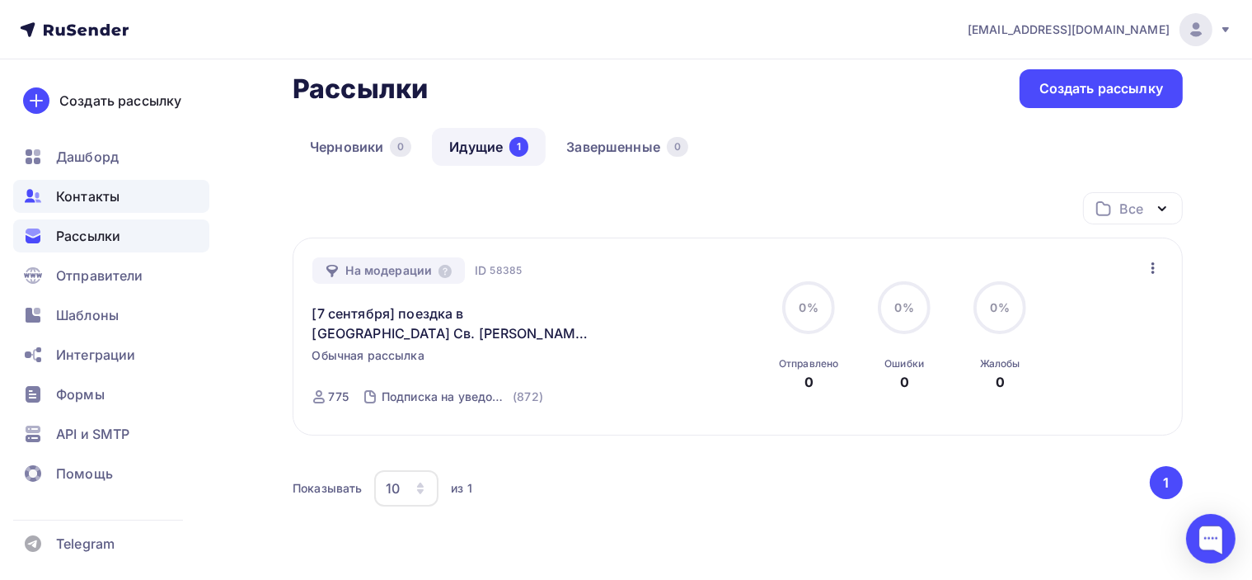
click at [109, 196] on span "Контакты" at bounding box center [87, 196] width 63 height 20
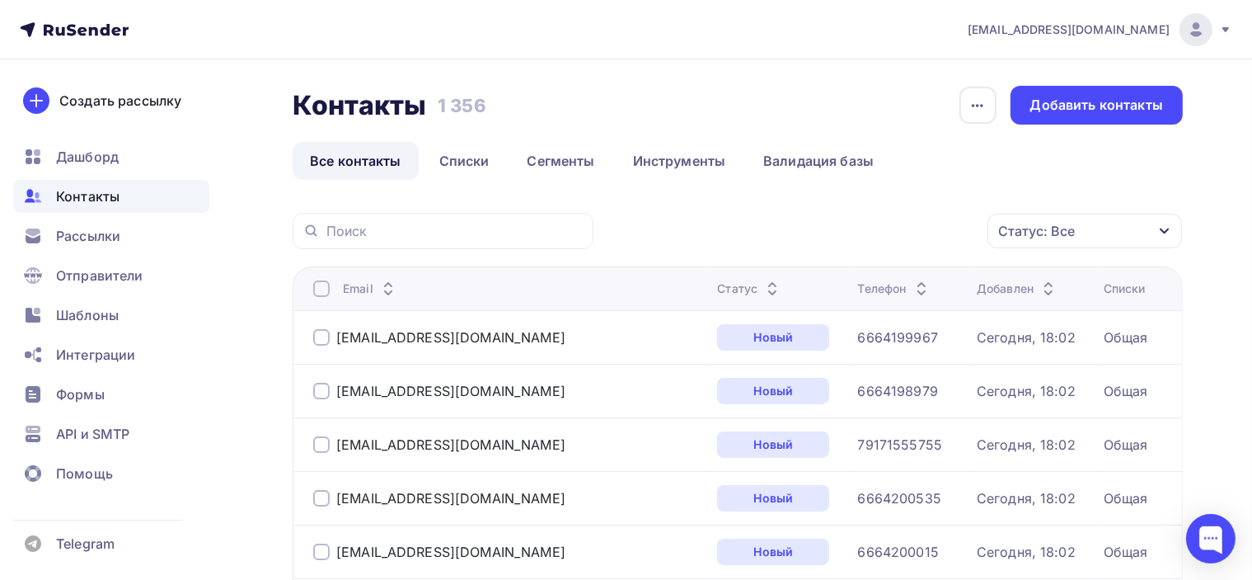
drag, startPoint x: 437, startPoint y: 105, endPoint x: 497, endPoint y: 105, distance: 60.2
click at [497, 105] on div "Контакты Контакты 1 356 1 356 История импорта Добавить контакты" at bounding box center [738, 105] width 890 height 39
click at [643, 104] on div "Контакты Контакты 1 356 1 356 История импорта Добавить контакты" at bounding box center [738, 105] width 890 height 39
click at [115, 237] on span "Рассылки" at bounding box center [88, 236] width 64 height 20
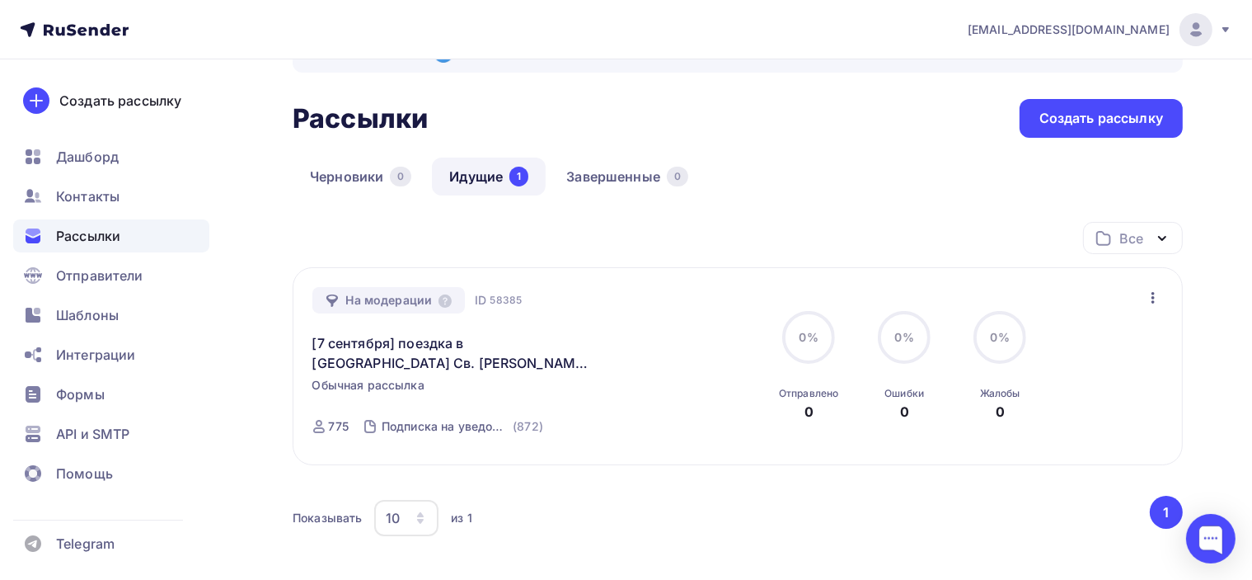
scroll to position [82, 0]
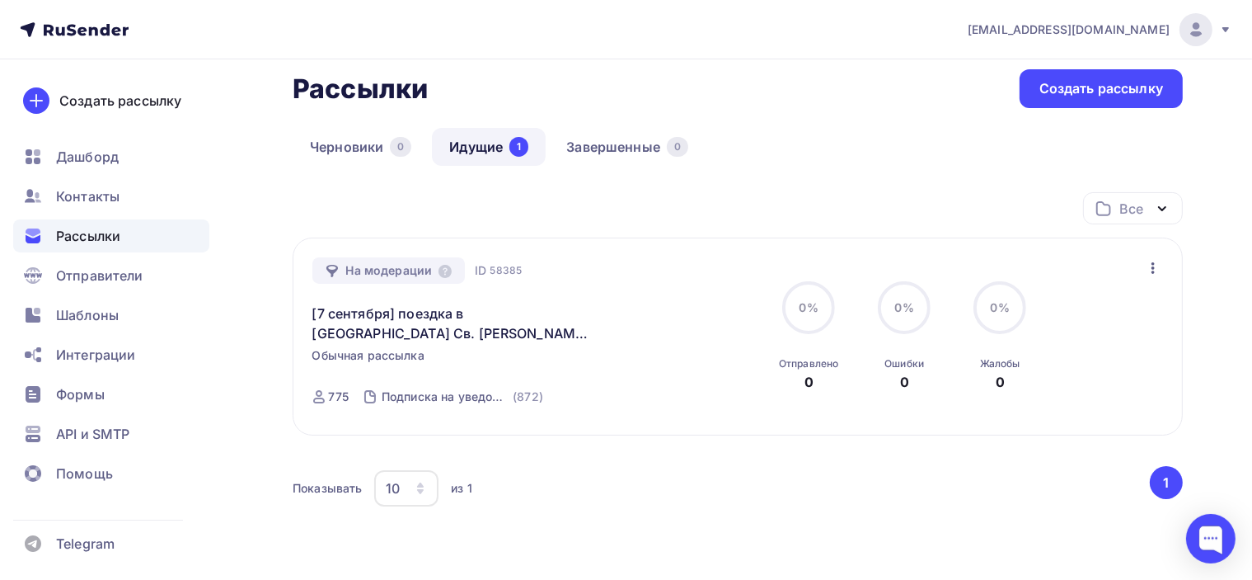
click at [795, 133] on div "Черновики 0 Идущие 1 Завершенные 0" at bounding box center [738, 160] width 890 height 64
click at [317, 158] on link "Черновики 0" at bounding box center [361, 147] width 136 height 38
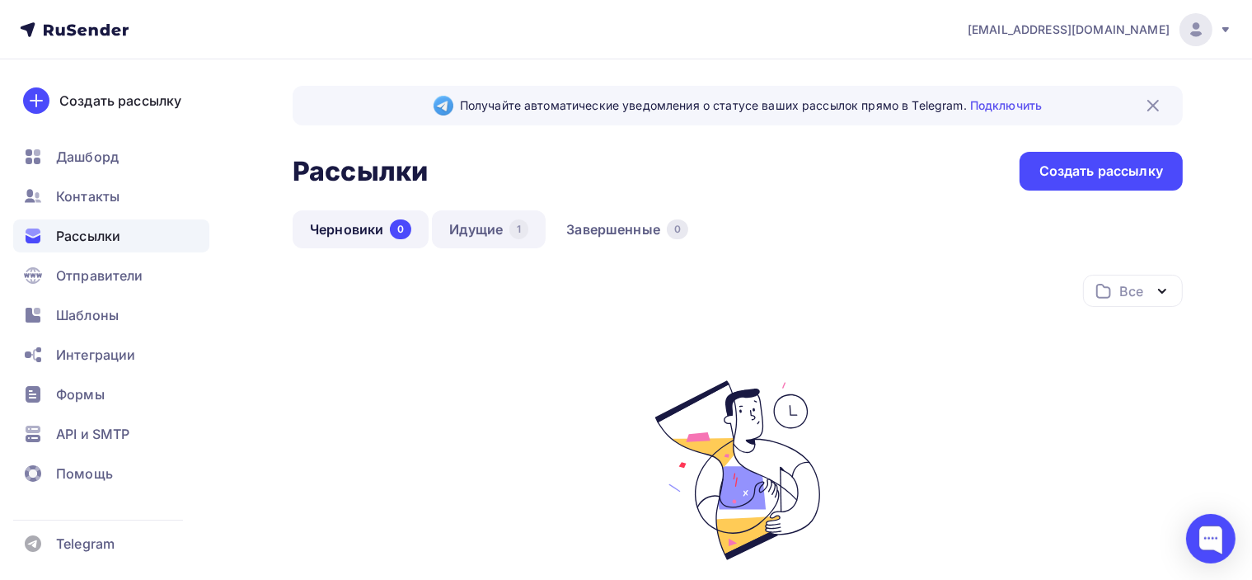
click at [486, 233] on link "Идущие 1" at bounding box center [489, 229] width 114 height 38
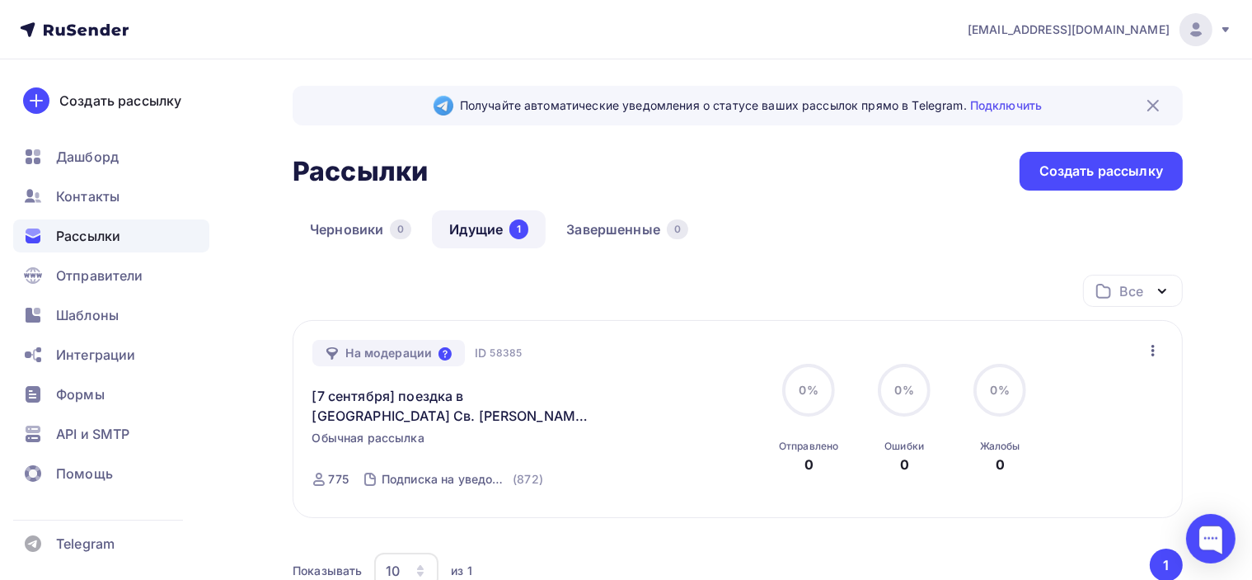
click at [439, 354] on icon at bounding box center [445, 353] width 13 height 13
click at [653, 264] on div "Черновики 0 Идущие 1 Завершенные 0" at bounding box center [738, 242] width 890 height 64
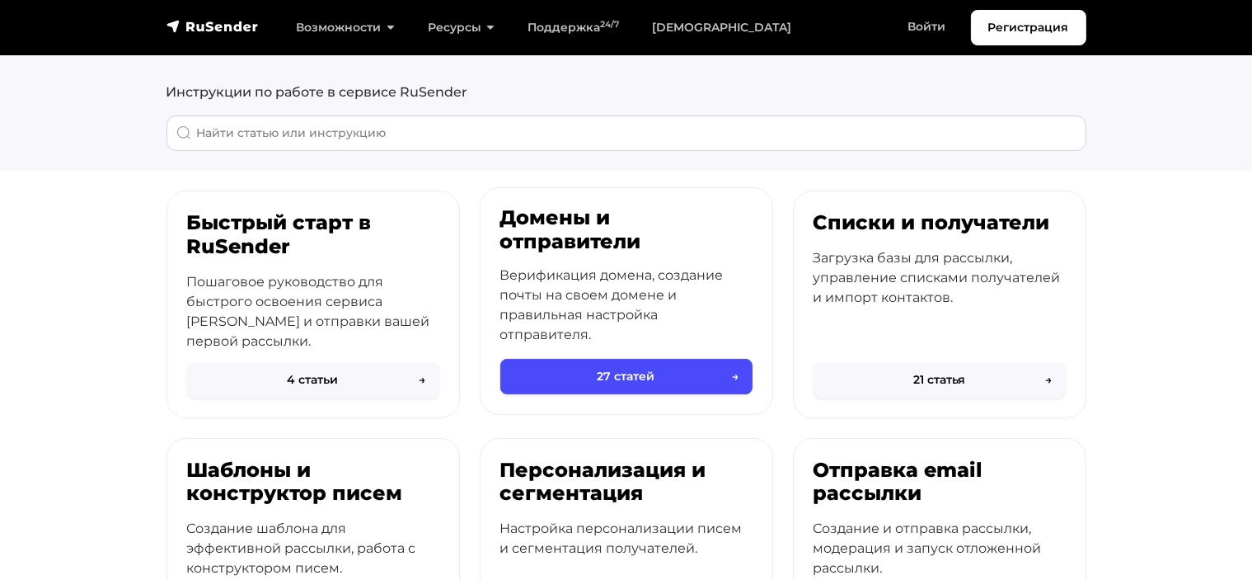
scroll to position [82, 0]
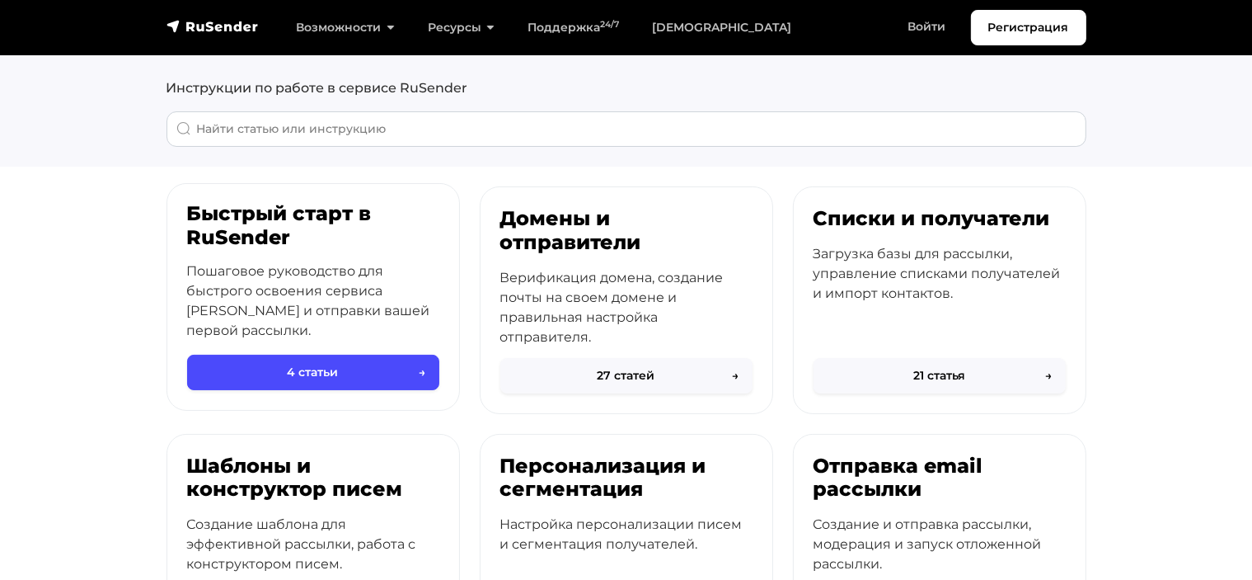
click at [330, 260] on div "Быстрый старт в RuSender Пошаговое руководство для быстрого освоения сервиса [P…" at bounding box center [313, 280] width 292 height 193
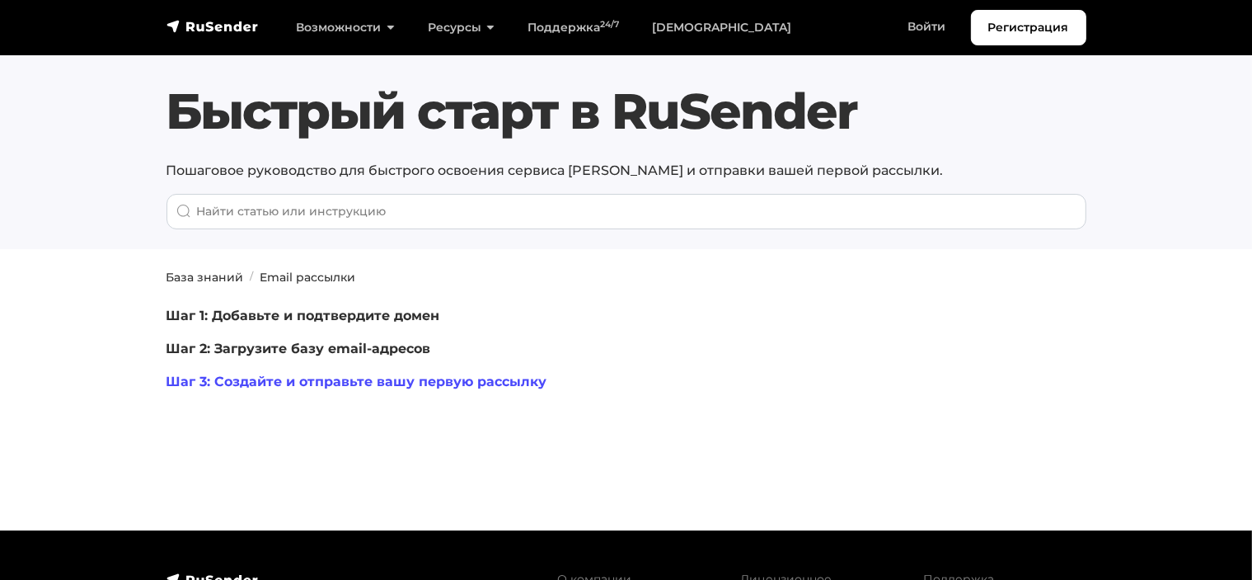
click at [514, 380] on link "Шаг 3: Создайте и отправьте вашу первую рассылку" at bounding box center [357, 381] width 381 height 16
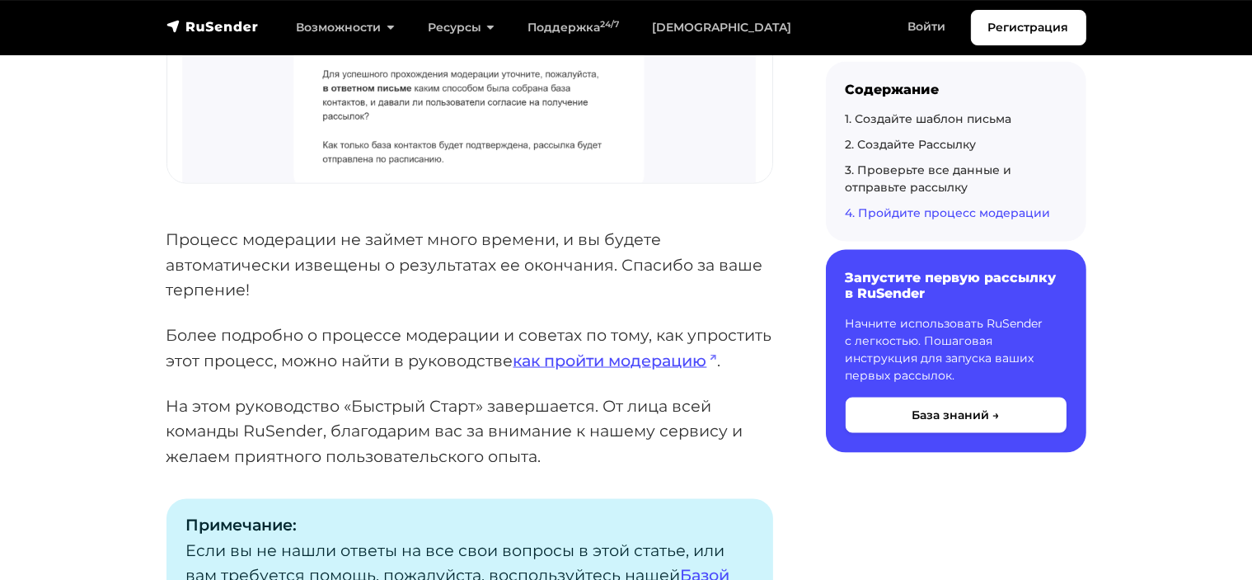
scroll to position [8821, 0]
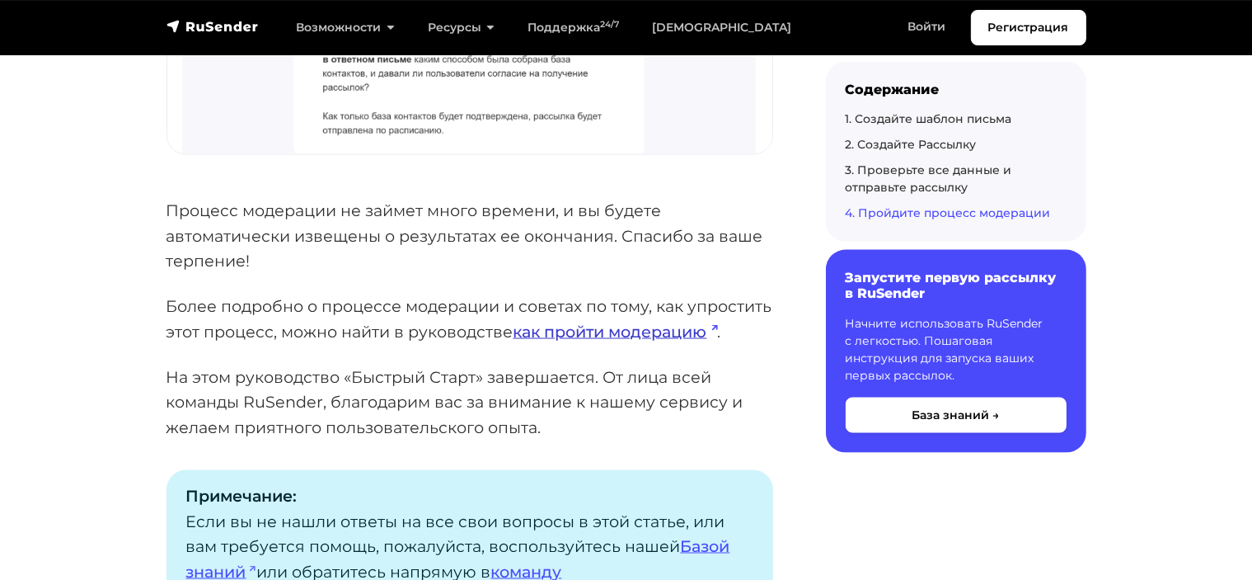
click at [670, 332] on link "как пройти модерацию" at bounding box center [616, 332] width 204 height 20
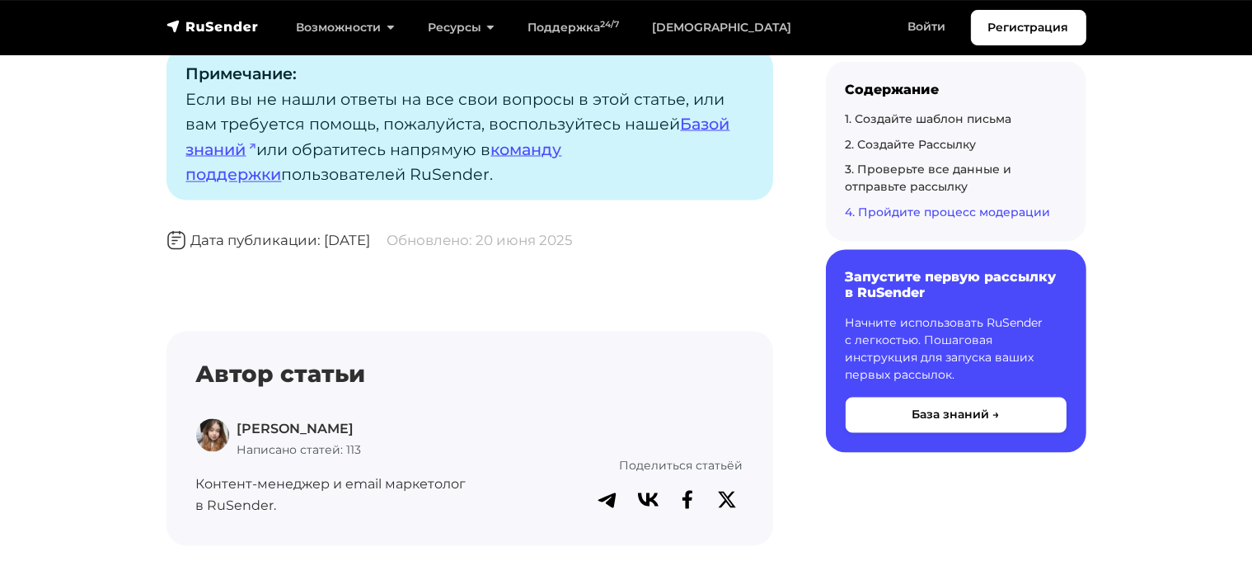
scroll to position [9398, 0]
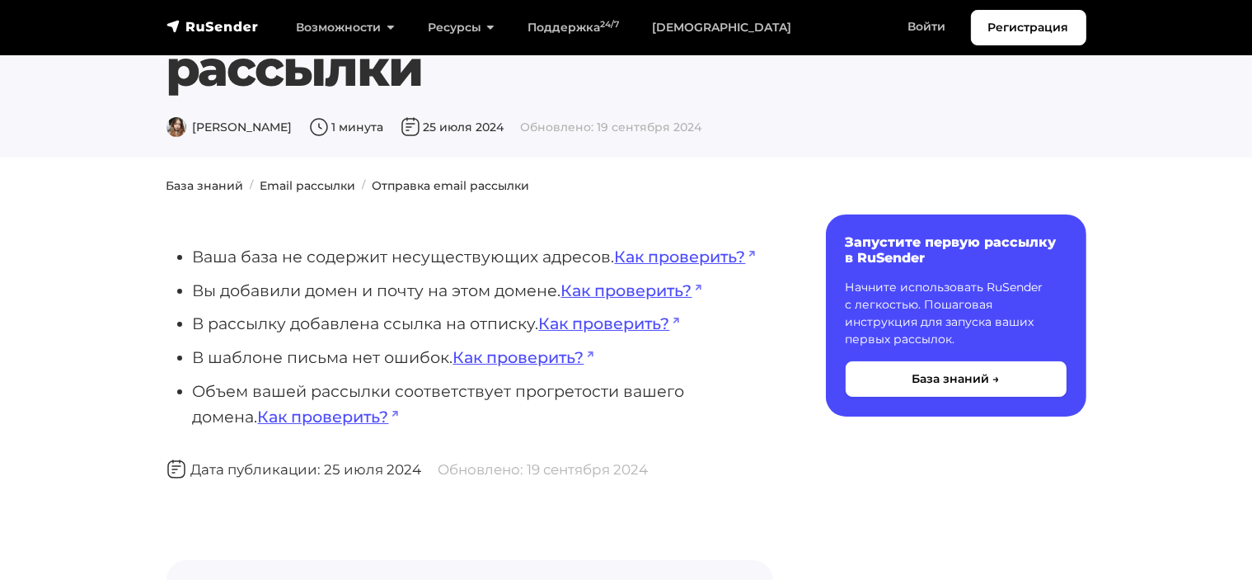
scroll to position [165, 0]
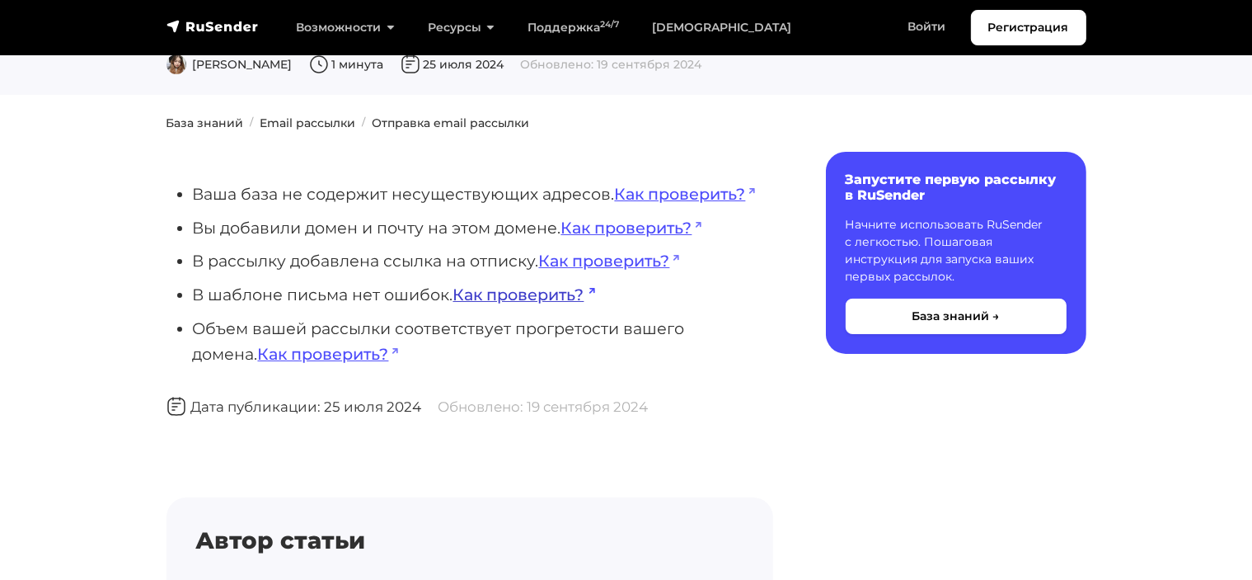
click at [556, 296] on link "Как проверить?" at bounding box center [524, 294] width 142 height 20
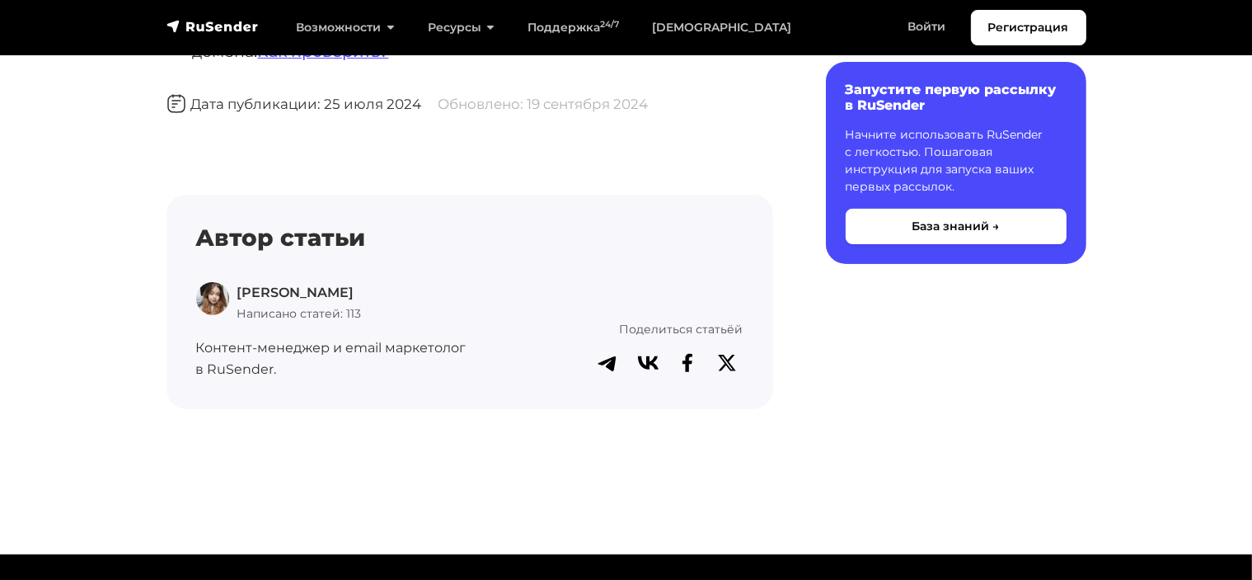
scroll to position [247, 0]
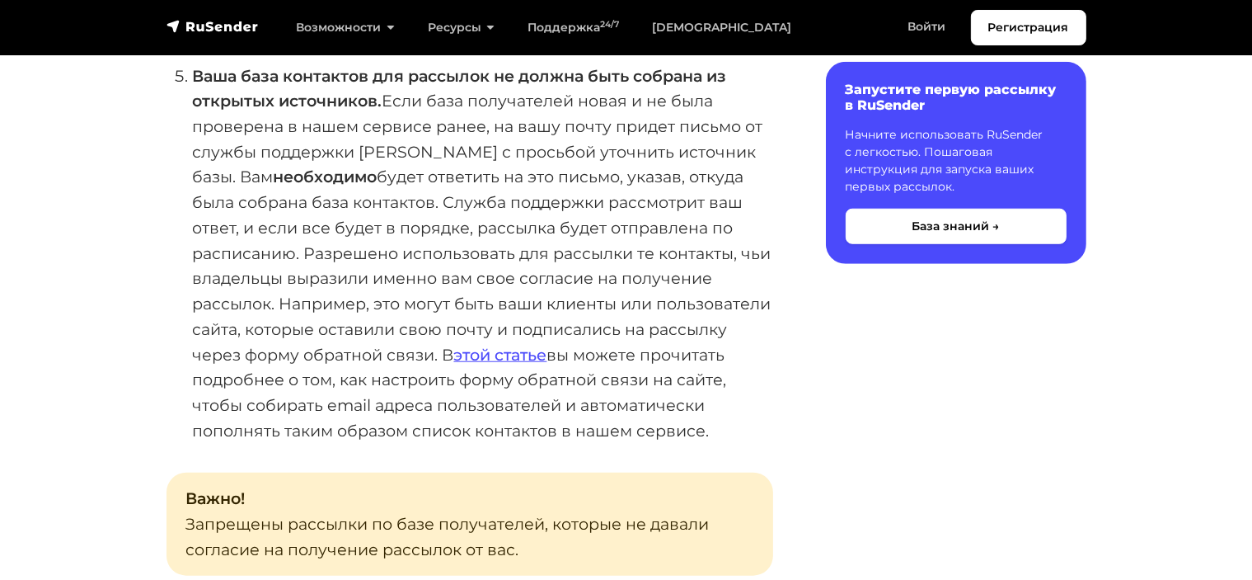
scroll to position [1401, 0]
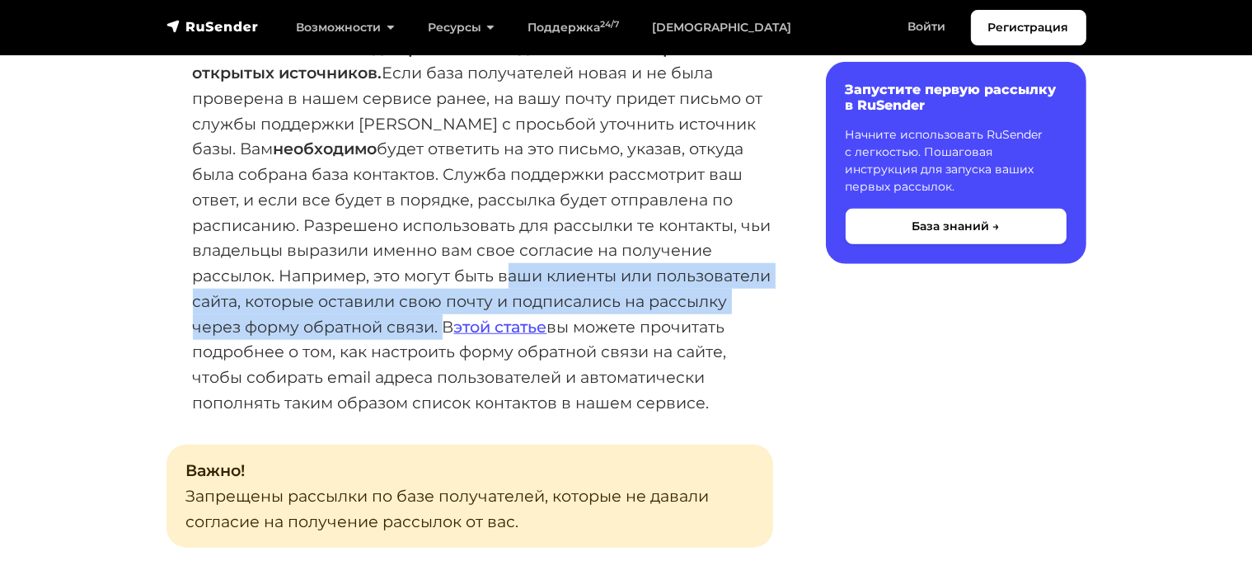
drag, startPoint x: 499, startPoint y: 273, endPoint x: 439, endPoint y: 335, distance: 86.3
click at [439, 335] on li "Ваша база контактов для рассылок не должна быть собрана из открытых источников.…" at bounding box center [483, 225] width 580 height 380
copy li "ваши клиенты или пользователи сайта, которые оставили свою почту и подписались …"
click at [692, 280] on li "Ваша база контактов для рассылок не должна быть собрана из открытых источников.…" at bounding box center [483, 225] width 580 height 380
drag, startPoint x: 500, startPoint y: 272, endPoint x: 437, endPoint y: 331, distance: 86.3
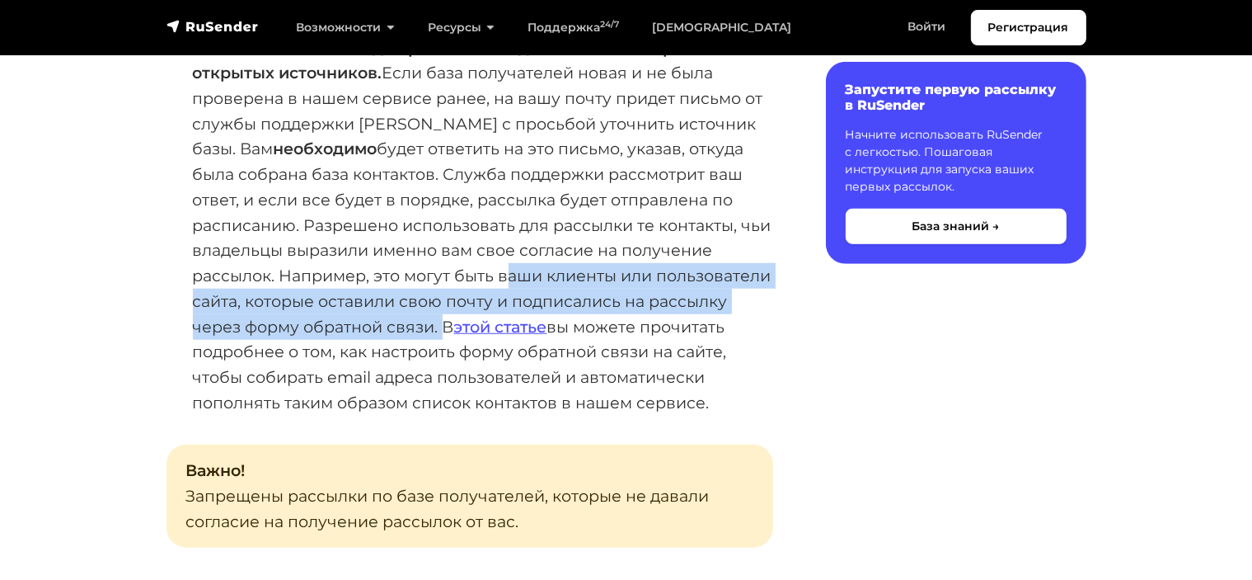
click at [437, 331] on li "Ваша база контактов для рассылок не должна быть собрана из открытых источников.…" at bounding box center [483, 225] width 580 height 380
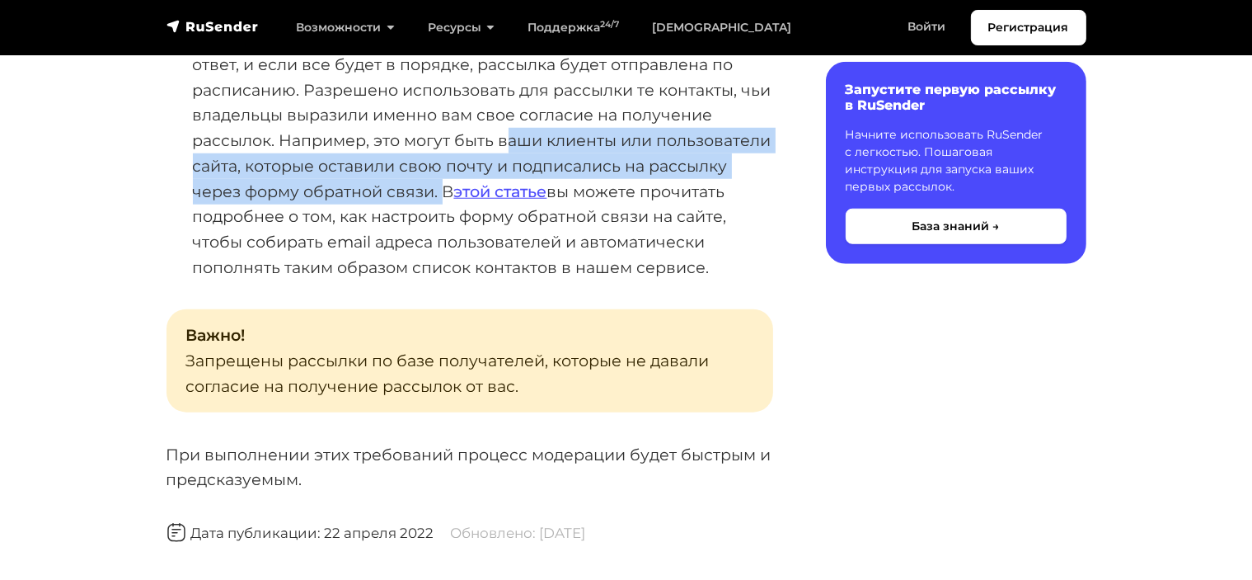
scroll to position [1566, 0]
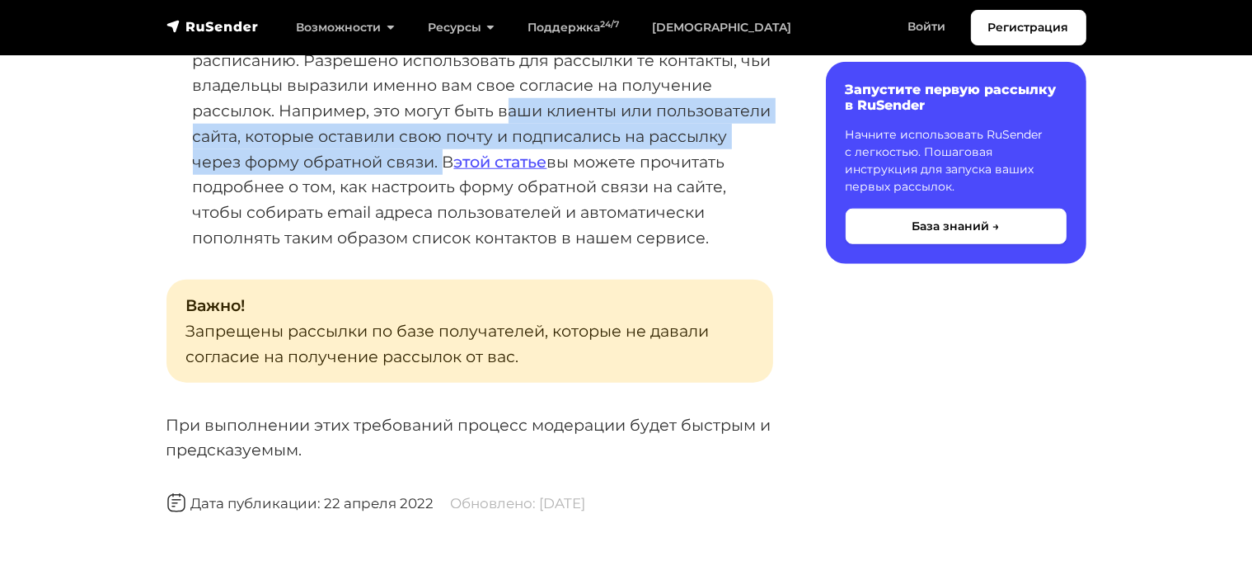
copy li "ваши клиенты или пользователи сайта, которые оставили свою почту и подписались …"
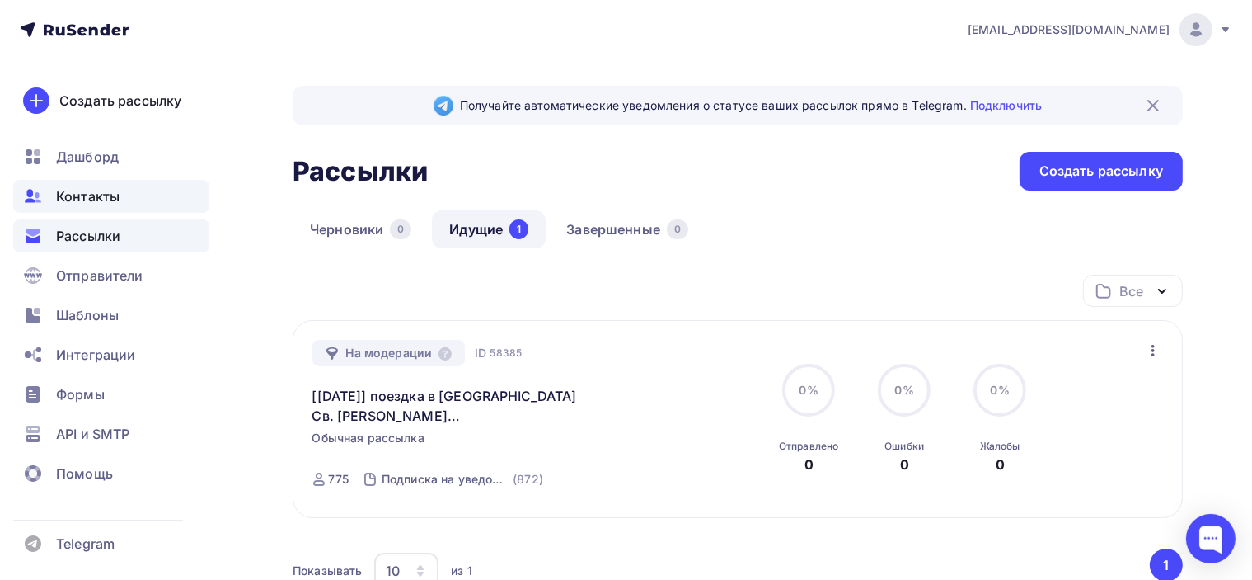
click at [112, 196] on span "Контакты" at bounding box center [87, 196] width 63 height 20
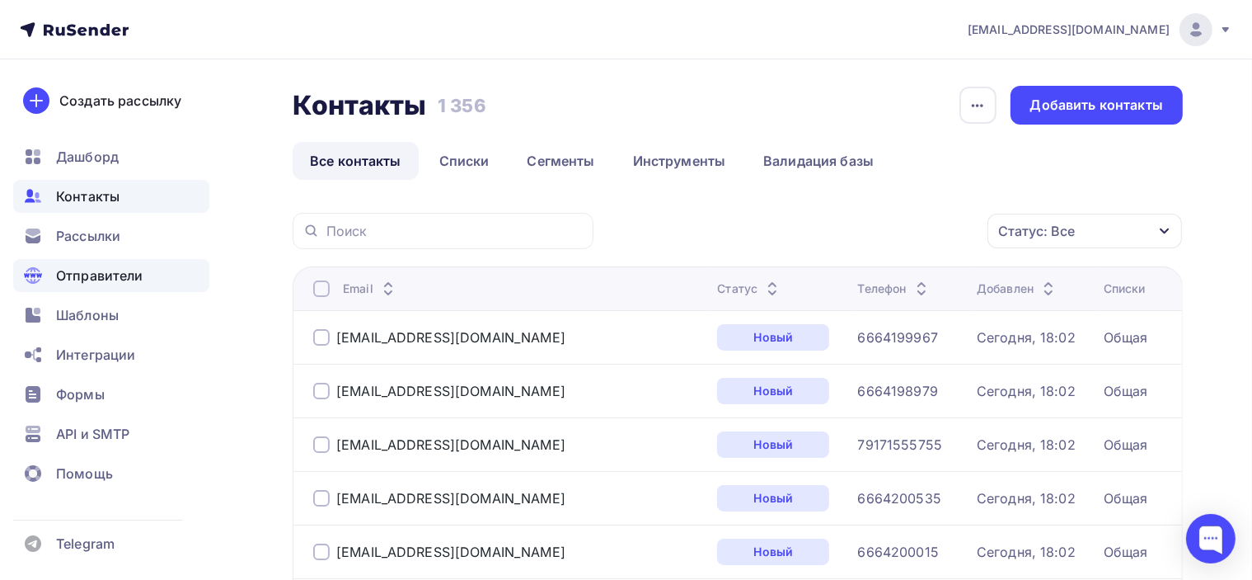
click at [106, 275] on span "Отправители" at bounding box center [99, 275] width 87 height 20
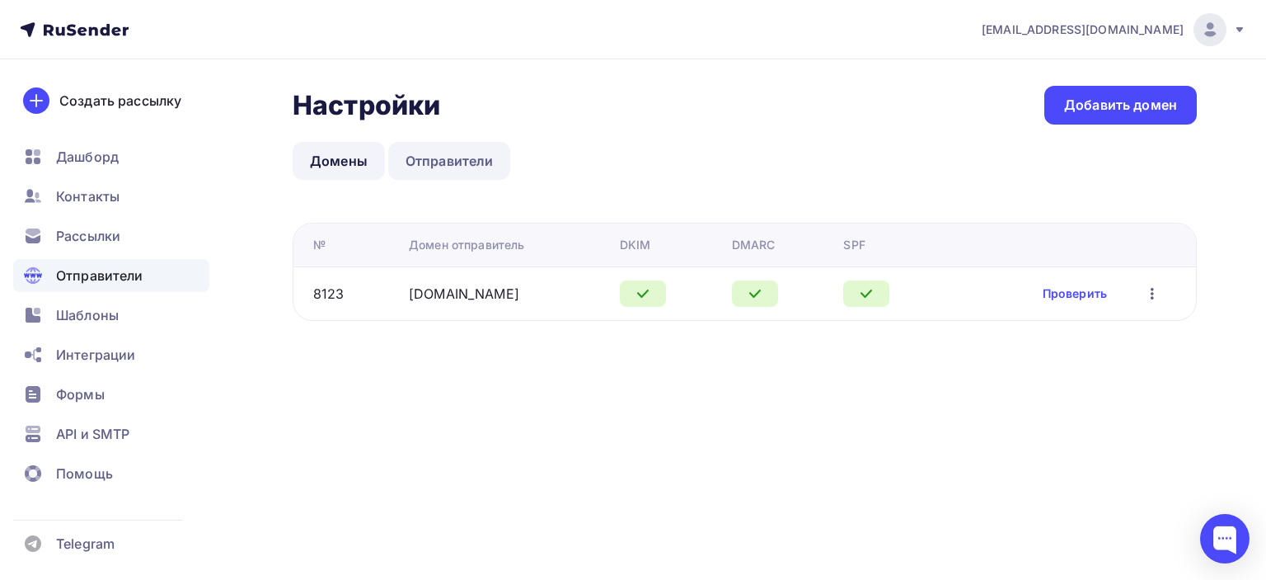
click at [444, 160] on link "Отправители" at bounding box center [449, 161] width 123 height 38
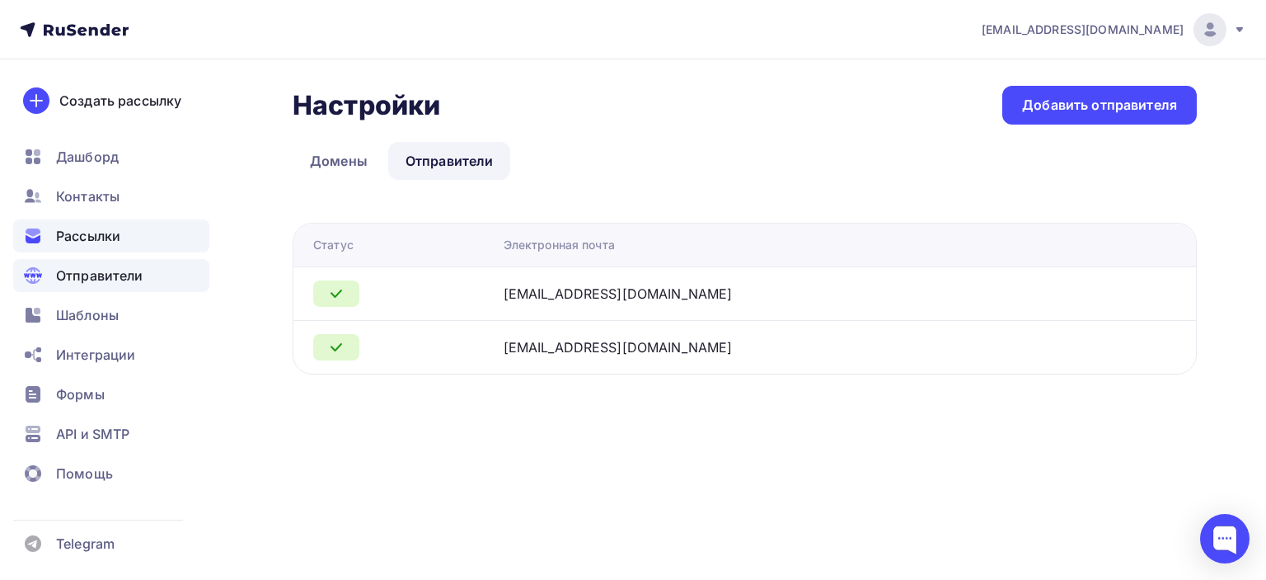
click at [106, 240] on span "Рассылки" at bounding box center [88, 236] width 64 height 20
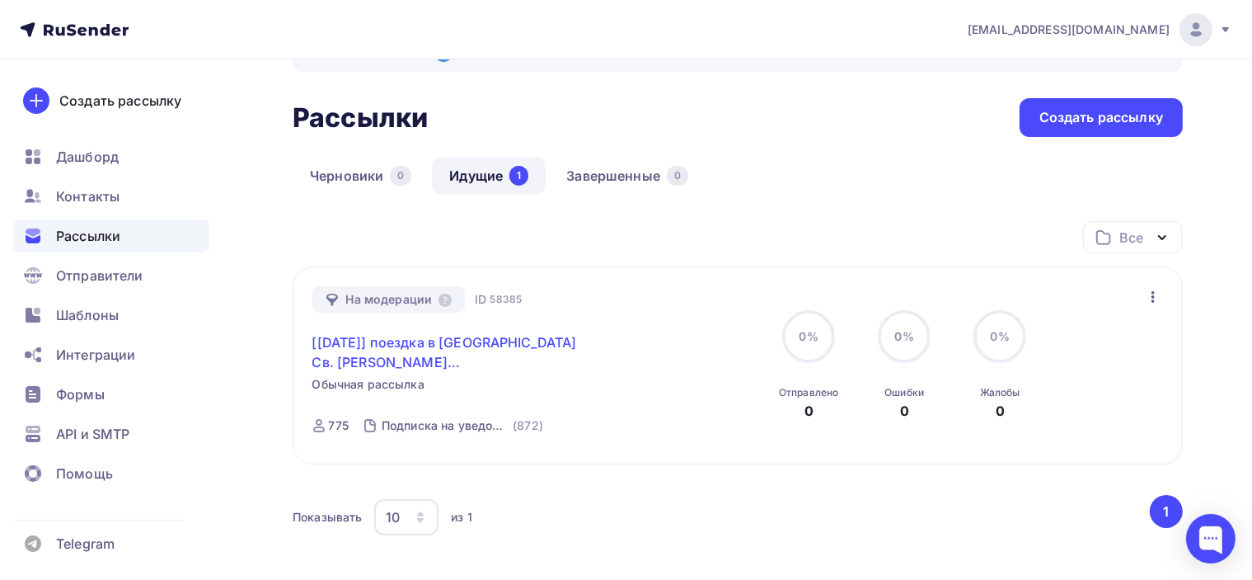
scroll to position [82, 0]
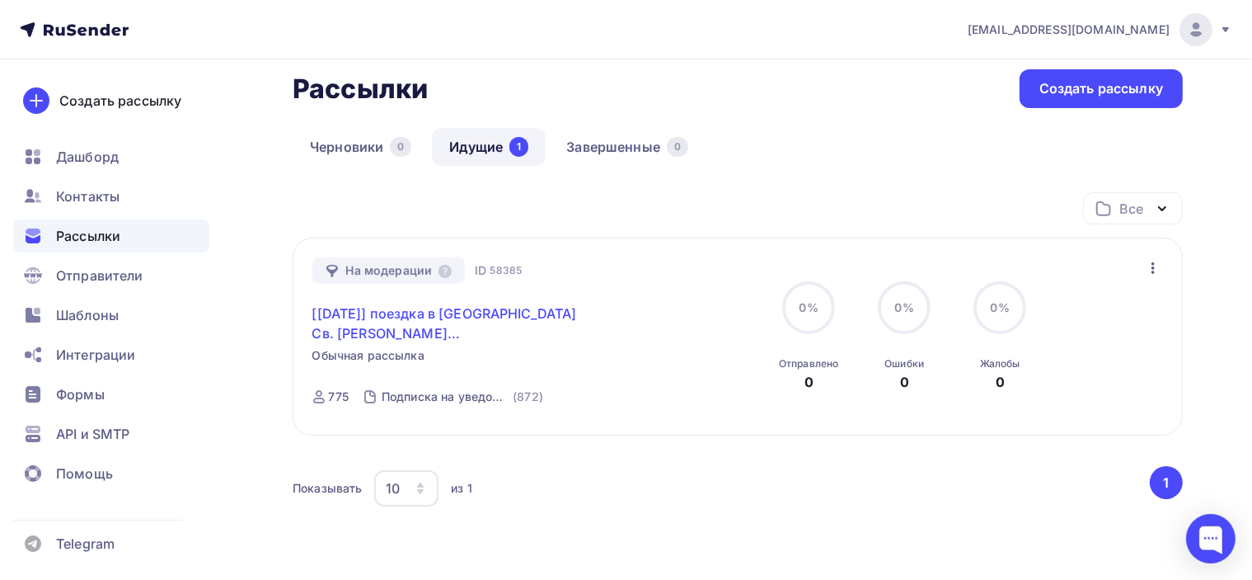
click at [444, 313] on link "[[DATE]] поездка в [GEOGRAPHIC_DATA] Св. [PERSON_NAME] ([GEOGRAPHIC_DATA])✨" at bounding box center [453, 323] width 283 height 40
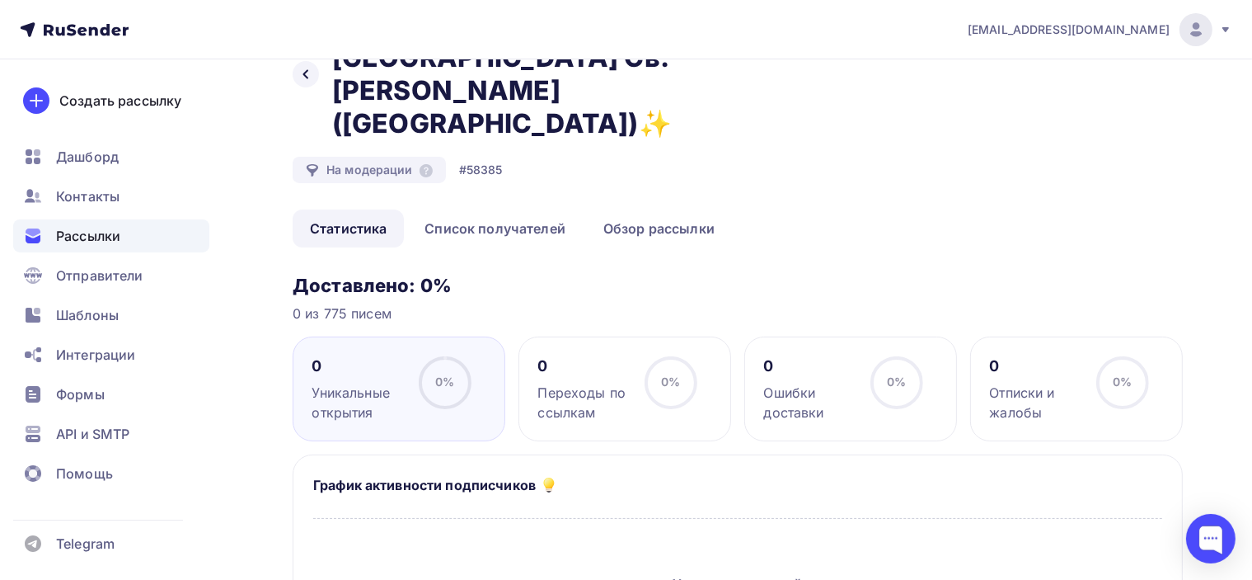
scroll to position [49, 0]
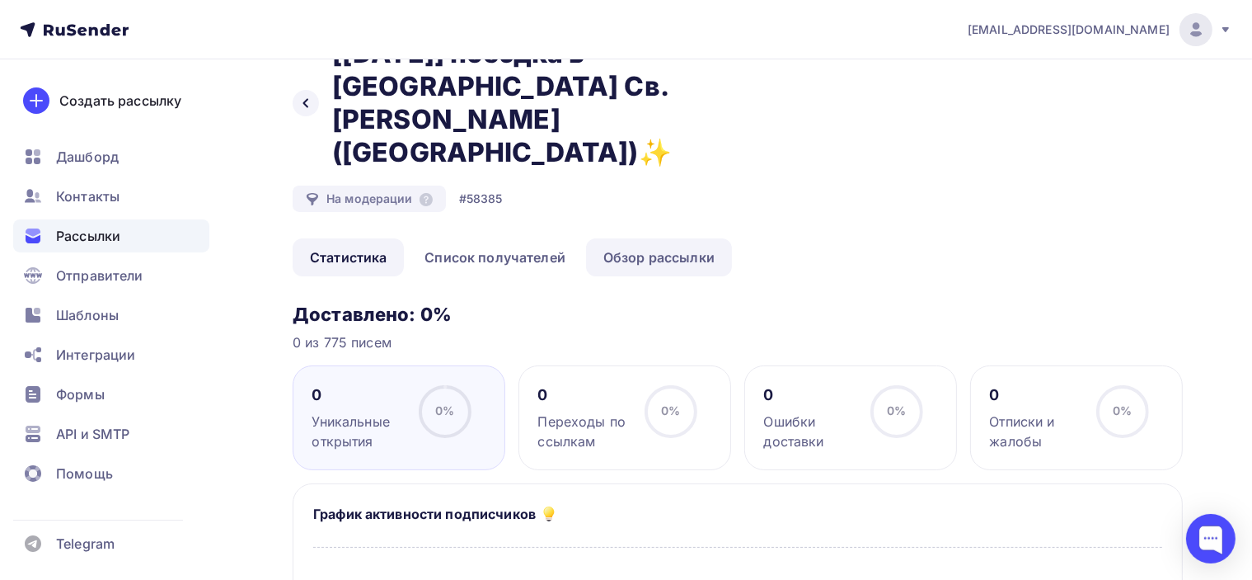
click at [660, 238] on link "Обзор рассылки" at bounding box center [659, 257] width 146 height 38
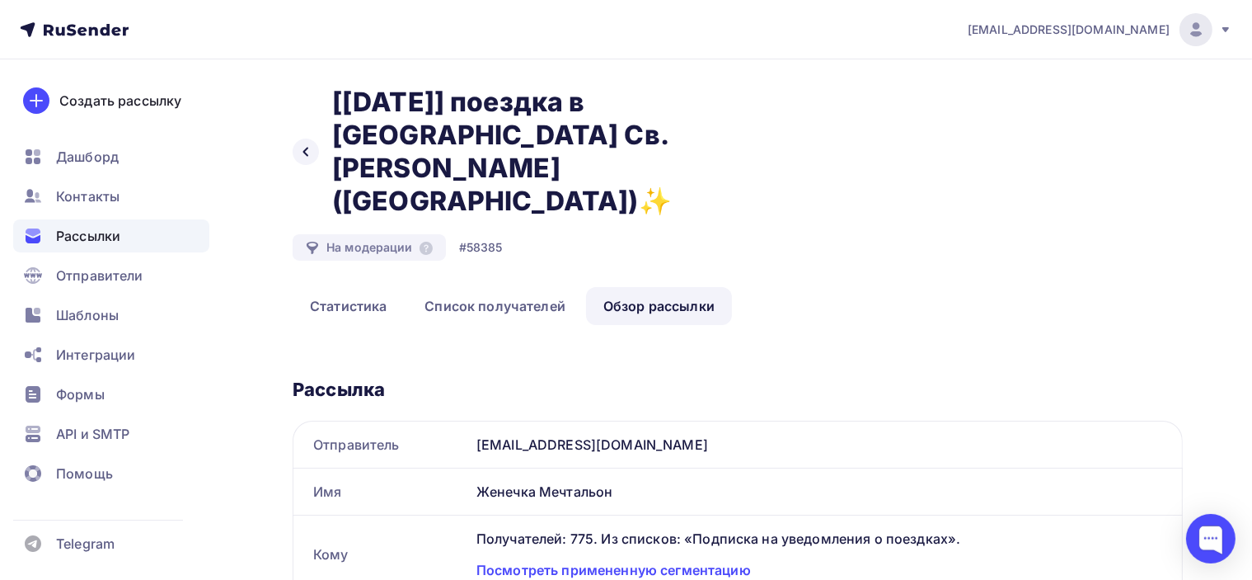
click at [93, 234] on span "Рассылки" at bounding box center [88, 236] width 64 height 20
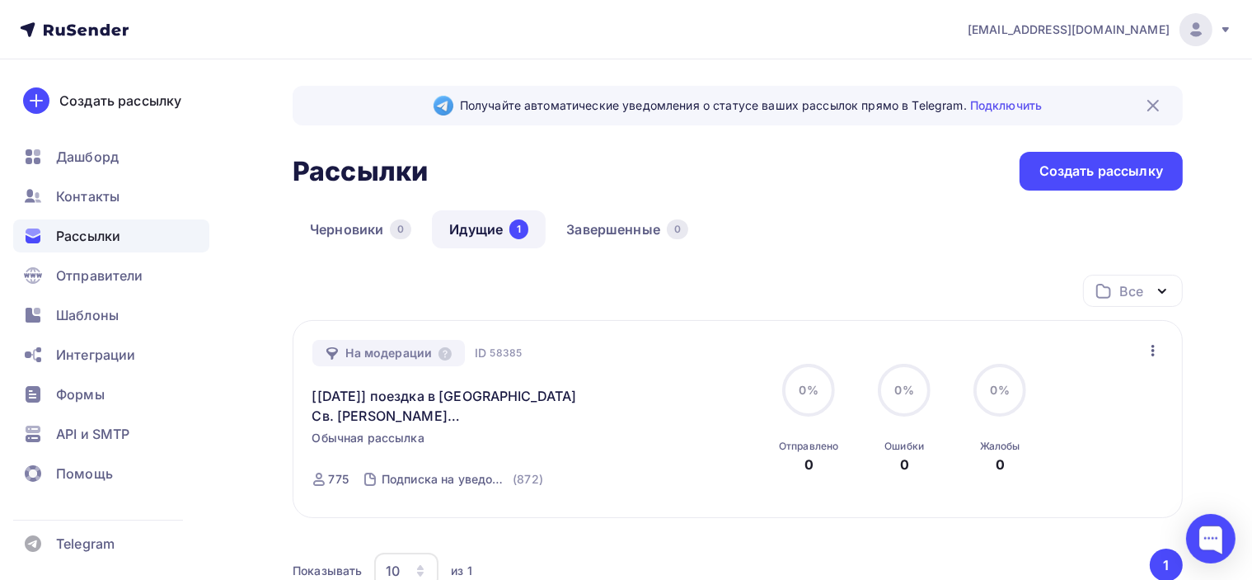
scroll to position [82, 0]
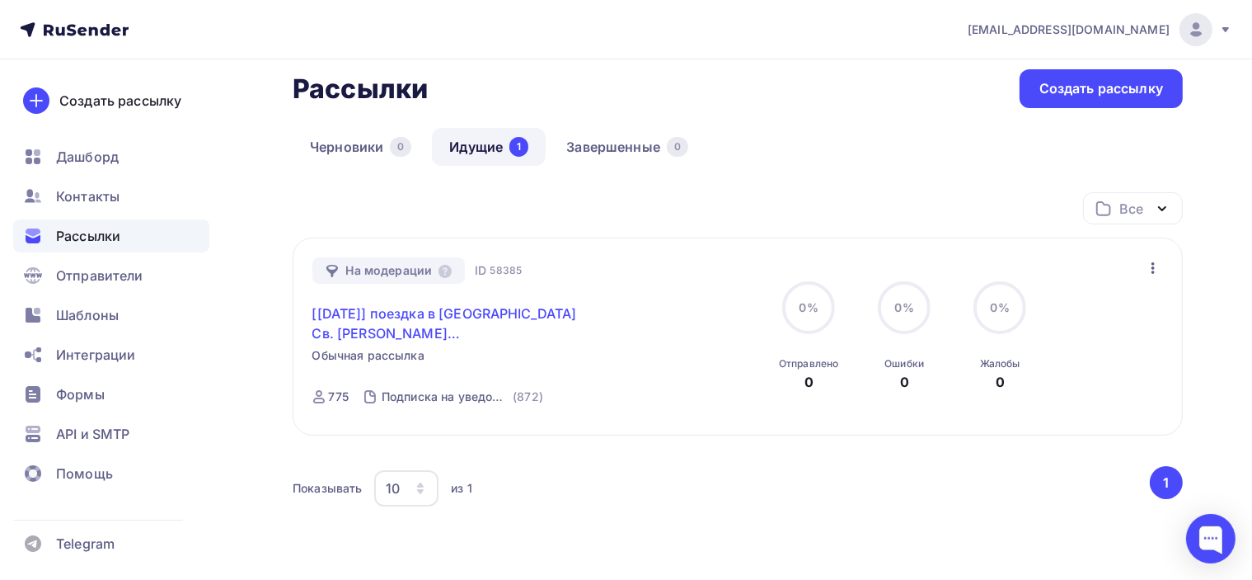
click at [462, 322] on link "[7 сентября] поездка в Базилику Св. Николая, Бари (Италия)✨" at bounding box center [453, 323] width 283 height 40
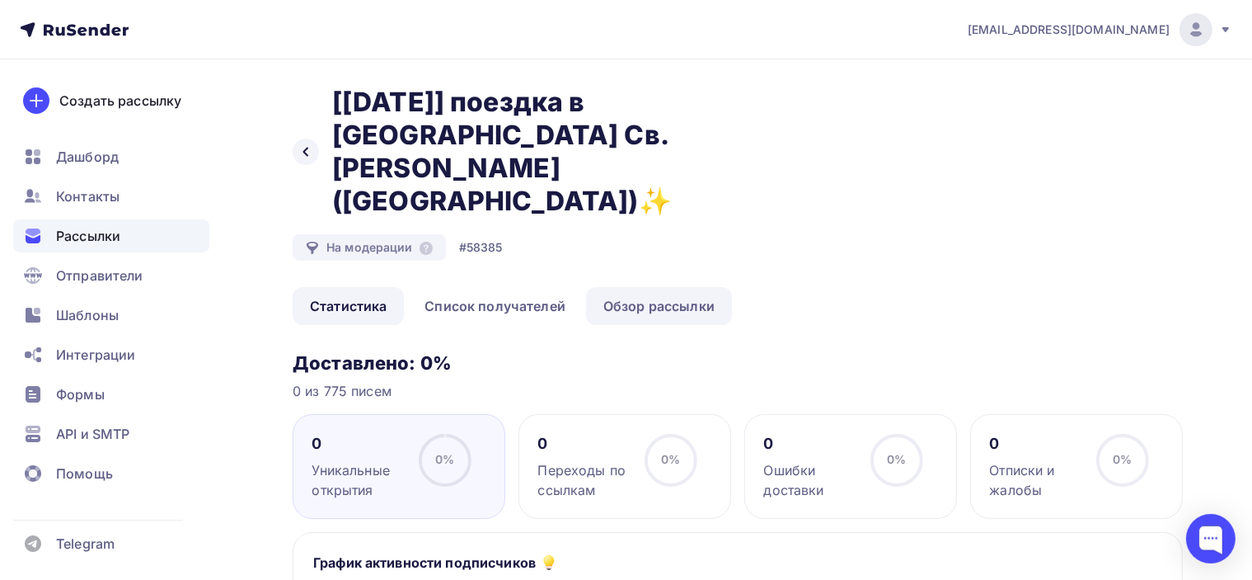
click at [636, 287] on link "Обзор рассылки" at bounding box center [659, 306] width 146 height 38
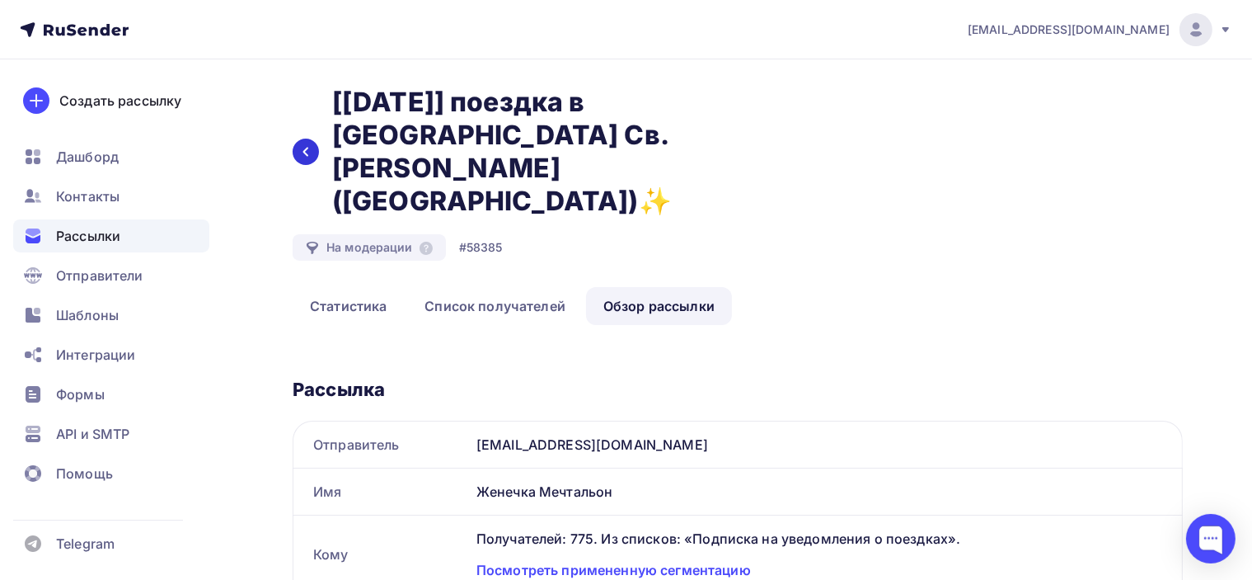
click at [297, 138] on div at bounding box center [306, 151] width 26 height 26
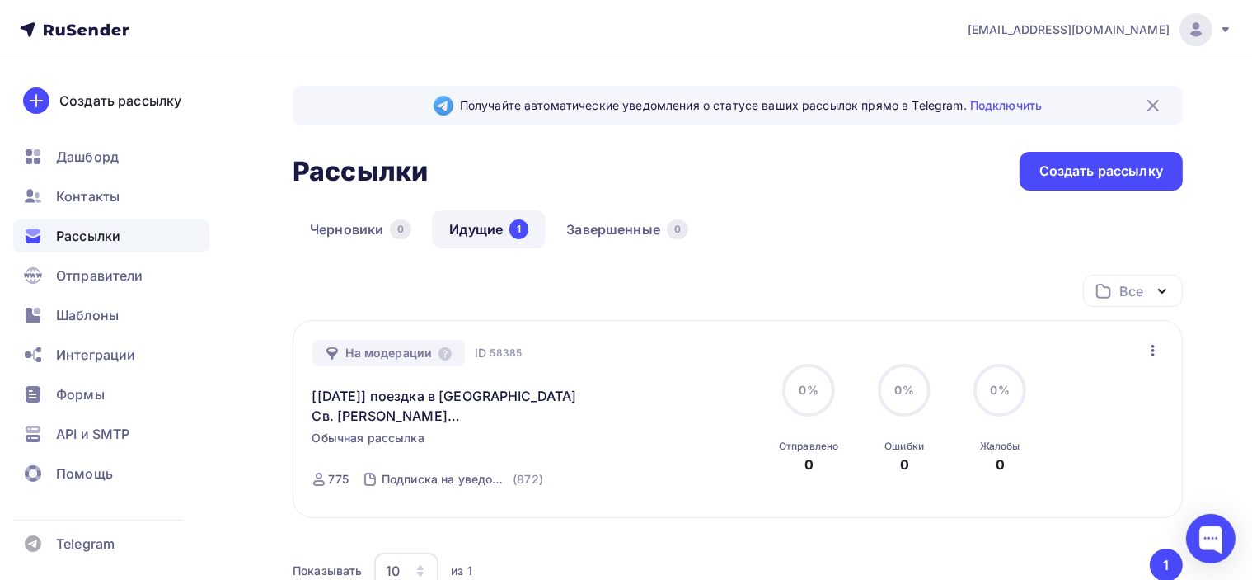
scroll to position [82, 0]
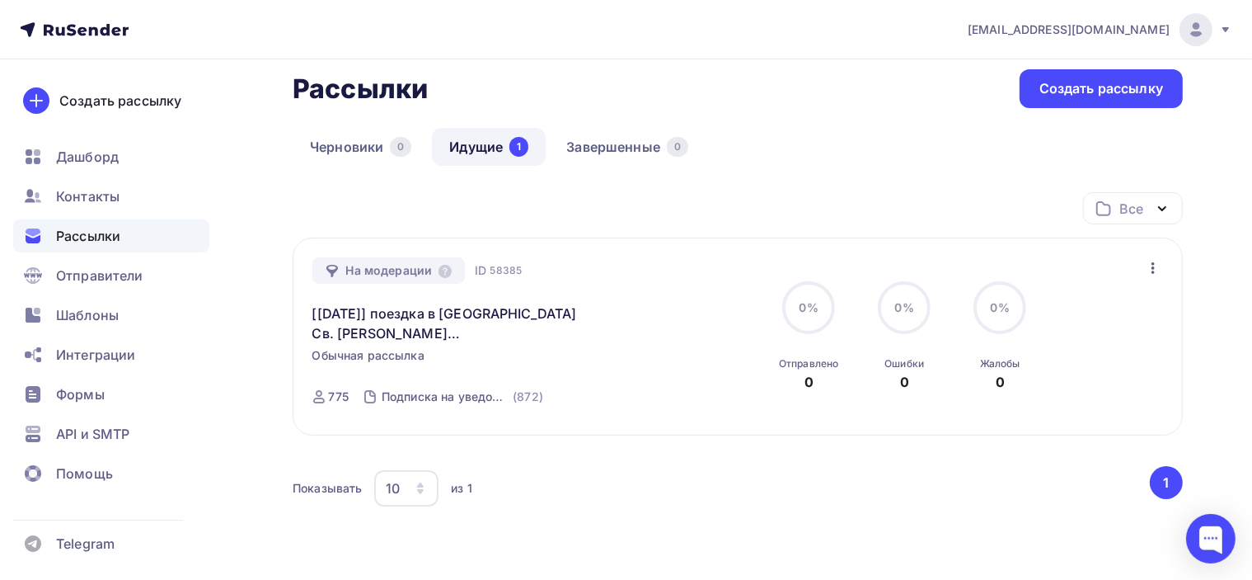
click at [1152, 262] on icon "button" at bounding box center [1153, 268] width 3 height 12
click at [933, 199] on div "Все Все папки Создать новую папку" at bounding box center [738, 214] width 890 height 45
click at [617, 197] on div "Все Все папки Создать новую папку" at bounding box center [738, 214] width 890 height 45
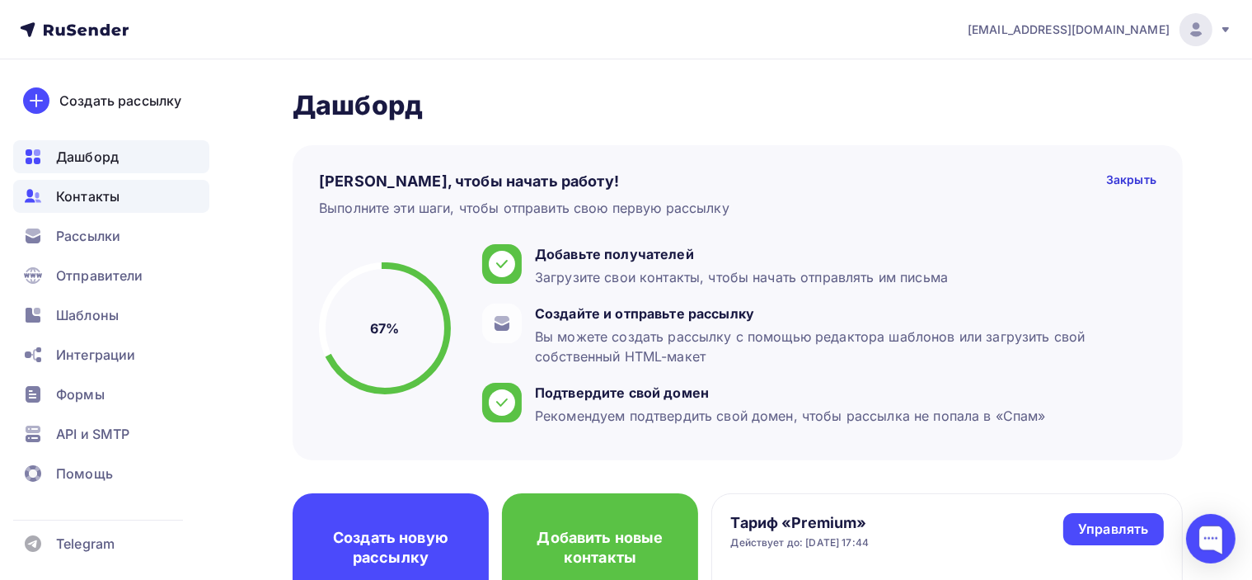
click at [111, 197] on span "Контакты" at bounding box center [87, 196] width 63 height 20
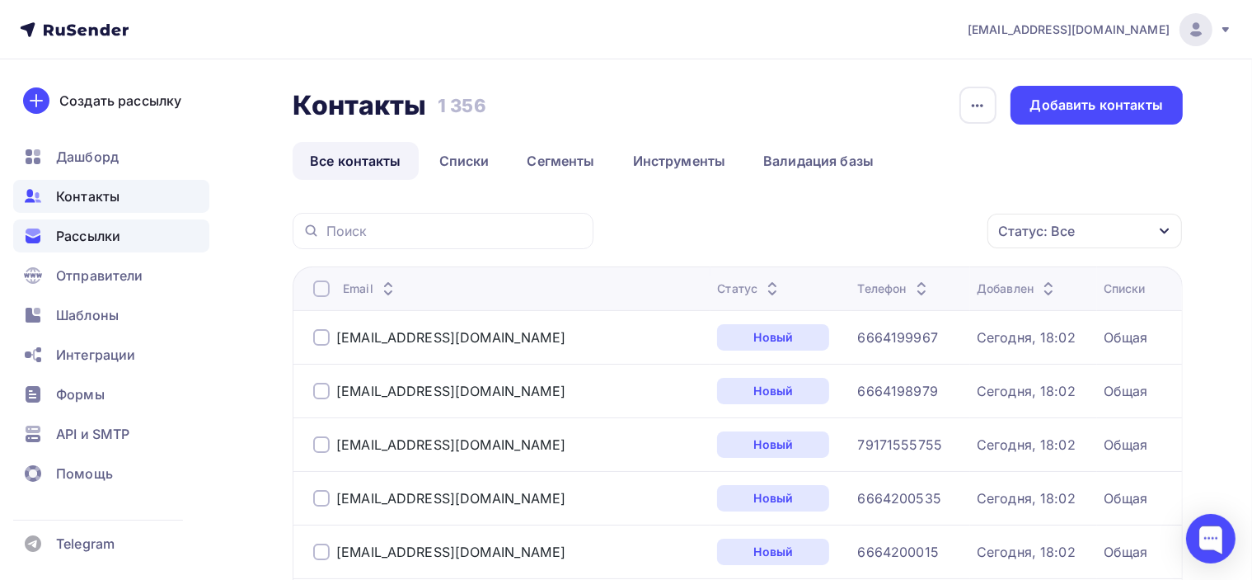
click at [115, 228] on span "Рассылки" at bounding box center [88, 236] width 64 height 20
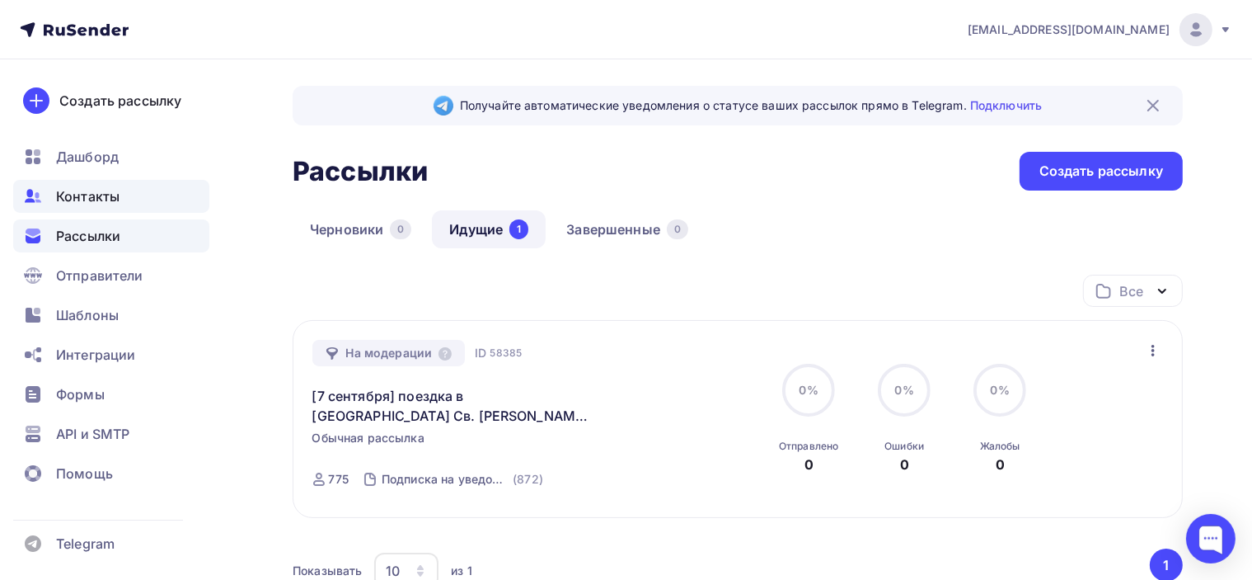
click at [97, 190] on span "Контакты" at bounding box center [87, 196] width 63 height 20
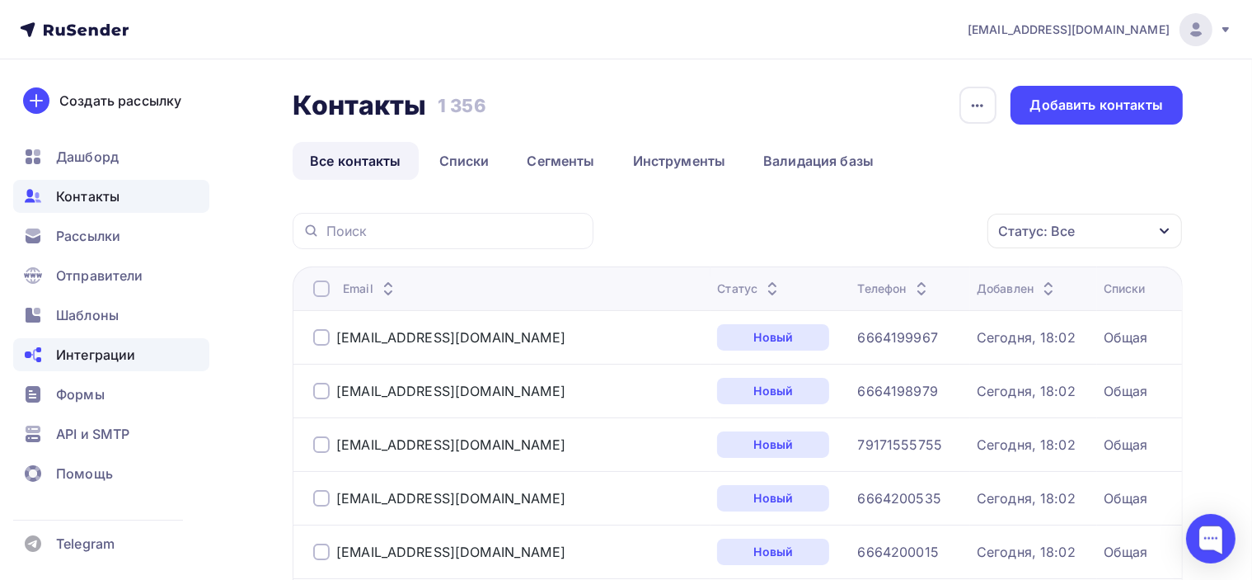
click at [111, 350] on span "Интеграции" at bounding box center [95, 355] width 79 height 20
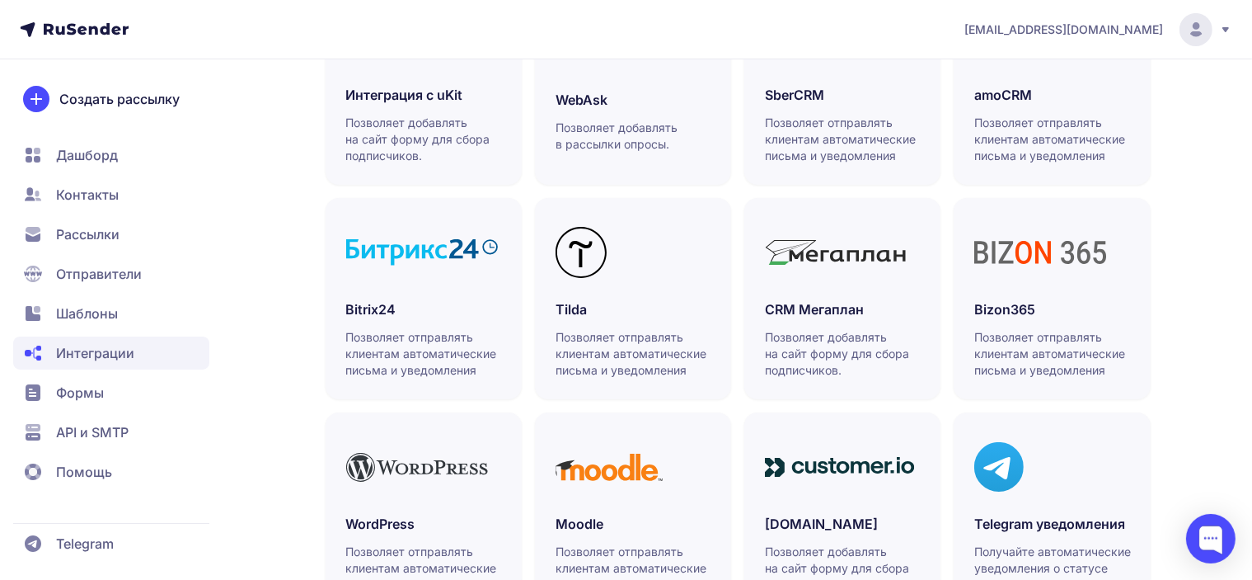
scroll to position [307, 0]
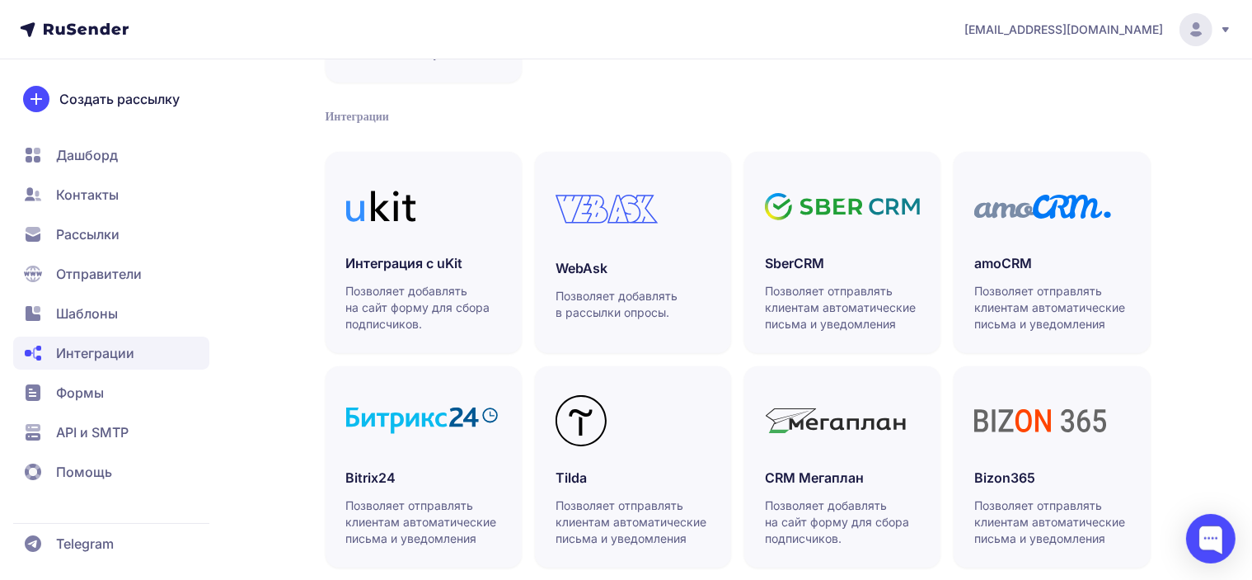
click at [120, 390] on span "Формы" at bounding box center [111, 392] width 196 height 33
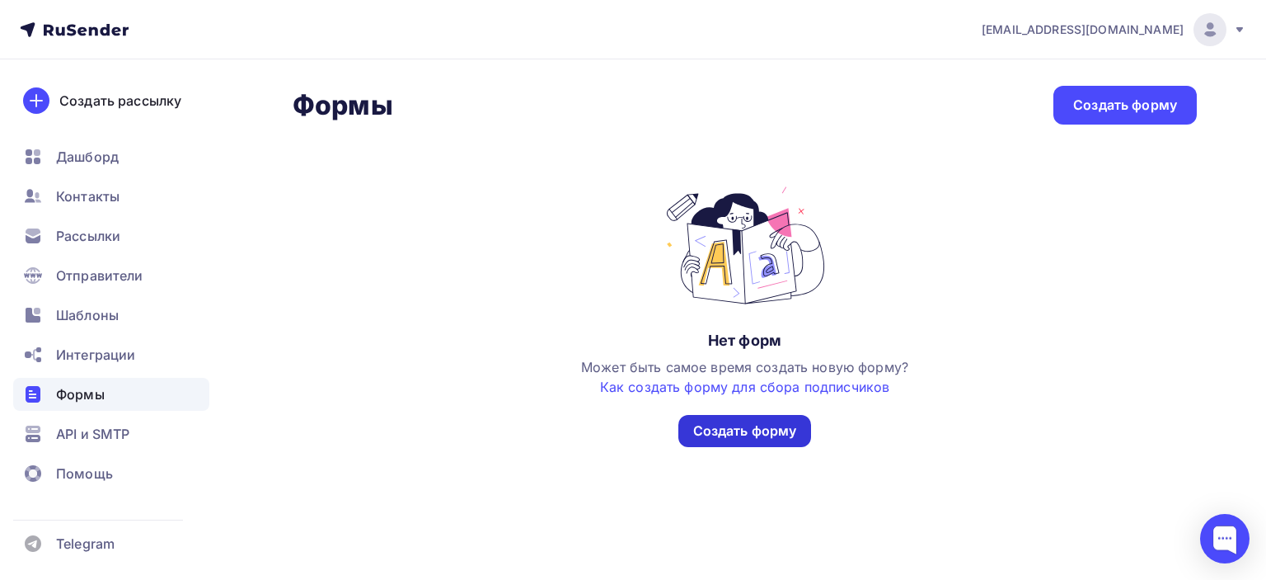
click at [739, 425] on div "Создать форму" at bounding box center [745, 430] width 104 height 19
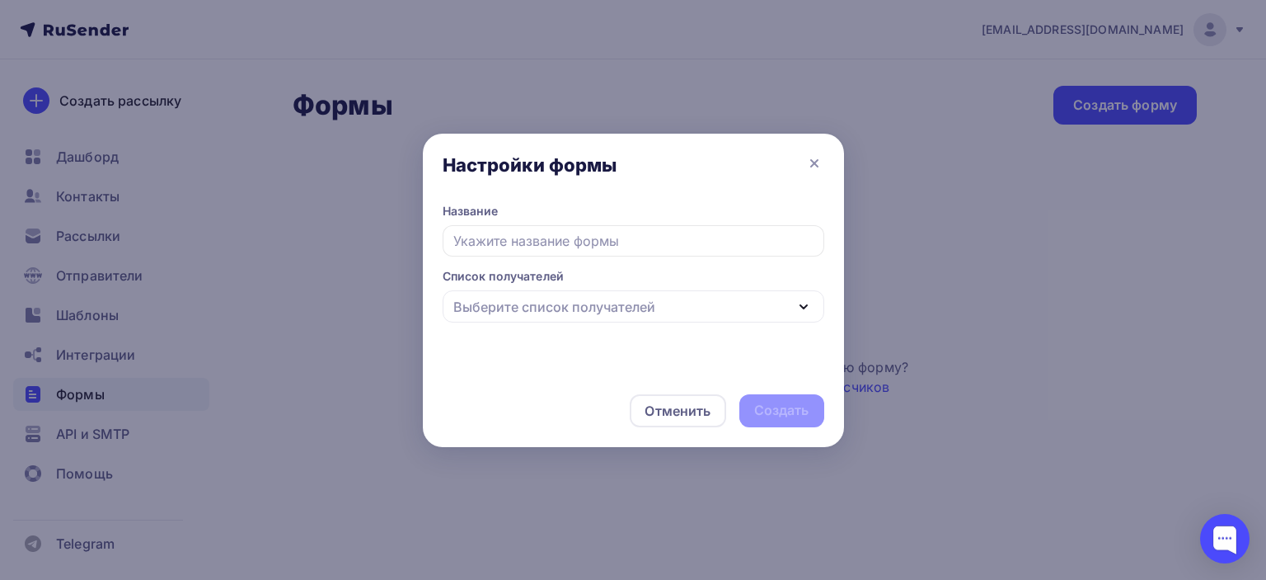
click at [601, 237] on input "text" at bounding box center [634, 240] width 382 height 31
click at [660, 312] on div "Выберите список получателей" at bounding box center [634, 306] width 382 height 32
type input "Подписка"
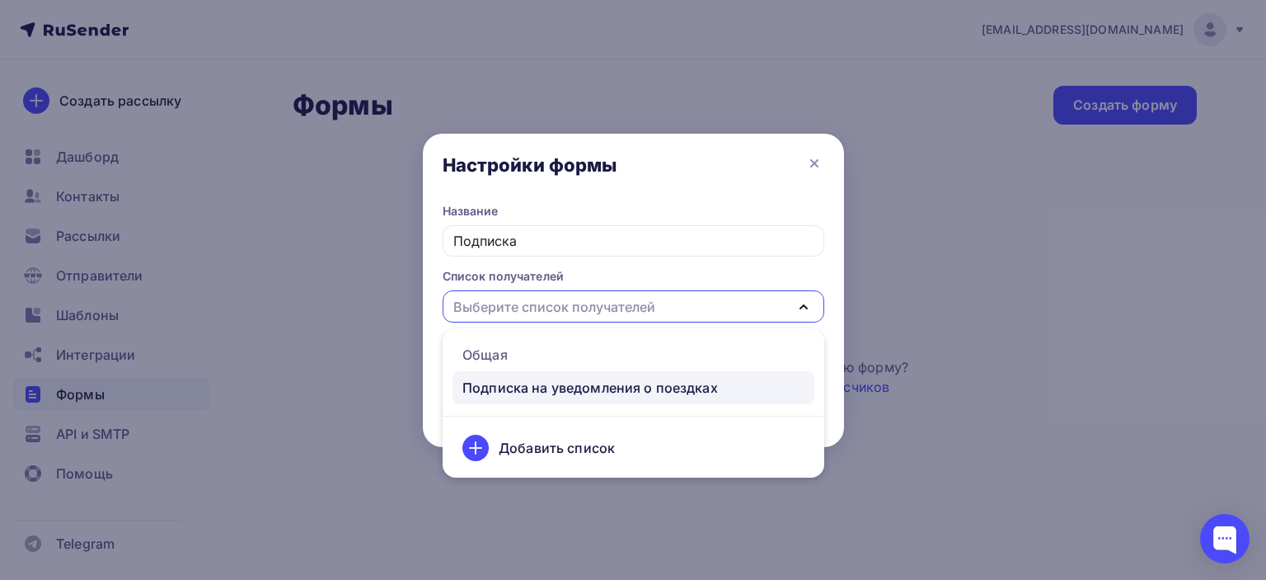
click at [643, 387] on div "Подписка на уведомления о поездках" at bounding box center [590, 388] width 256 height 20
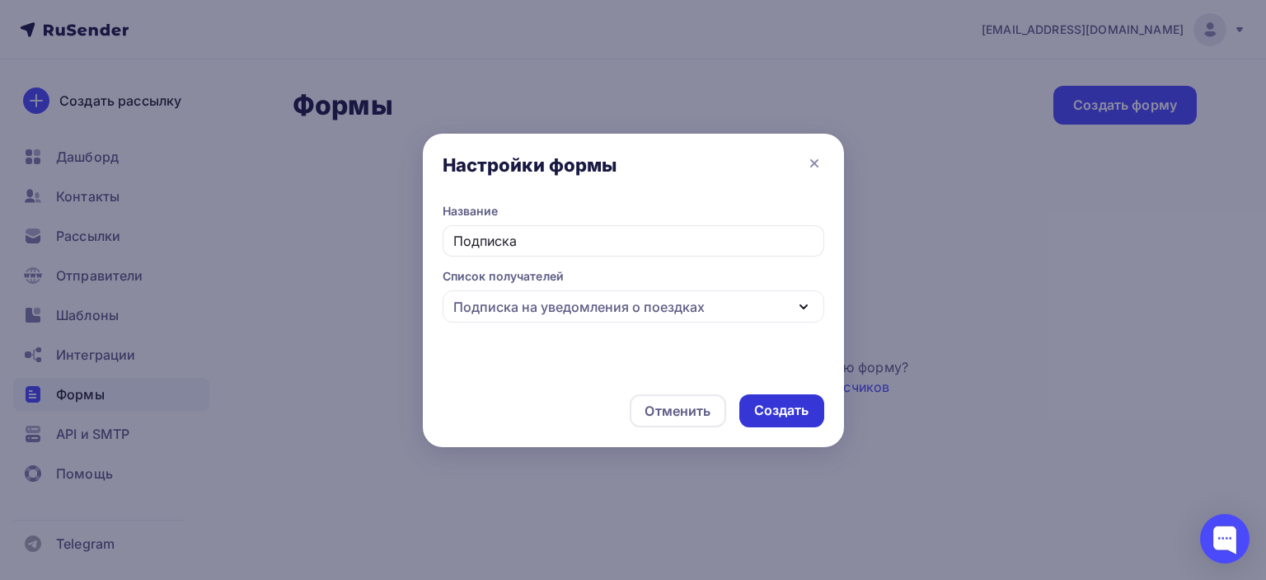
click at [795, 409] on div "Создать" at bounding box center [781, 410] width 55 height 19
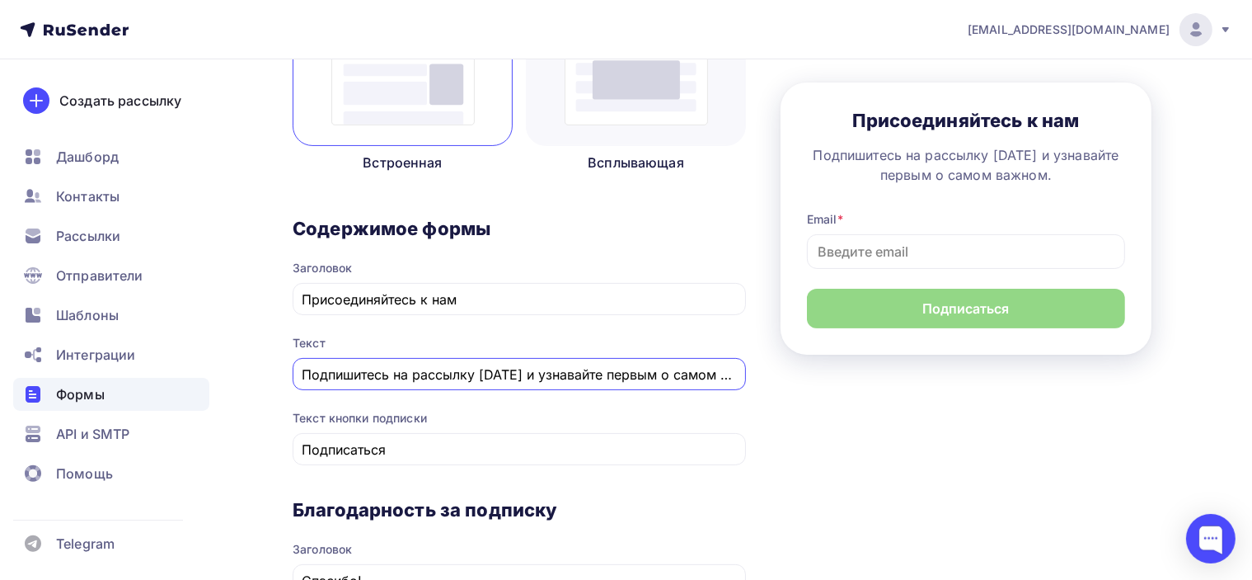
scroll to position [0, 46]
drag, startPoint x: 634, startPoint y: 366, endPoint x: 762, endPoint y: 378, distance: 128.3
click at [762, 378] on div "1 Контент 2 Поля формы 3 Дизайн Тип формы Выберите способ установки формы Встро…" at bounding box center [738, 467] width 890 height 1248
click at [774, 395] on div "1 Контент 2 Поля формы 3 Дизайн Тип формы Выберите способ установки формы Встро…" at bounding box center [738, 467] width 890 height 1248
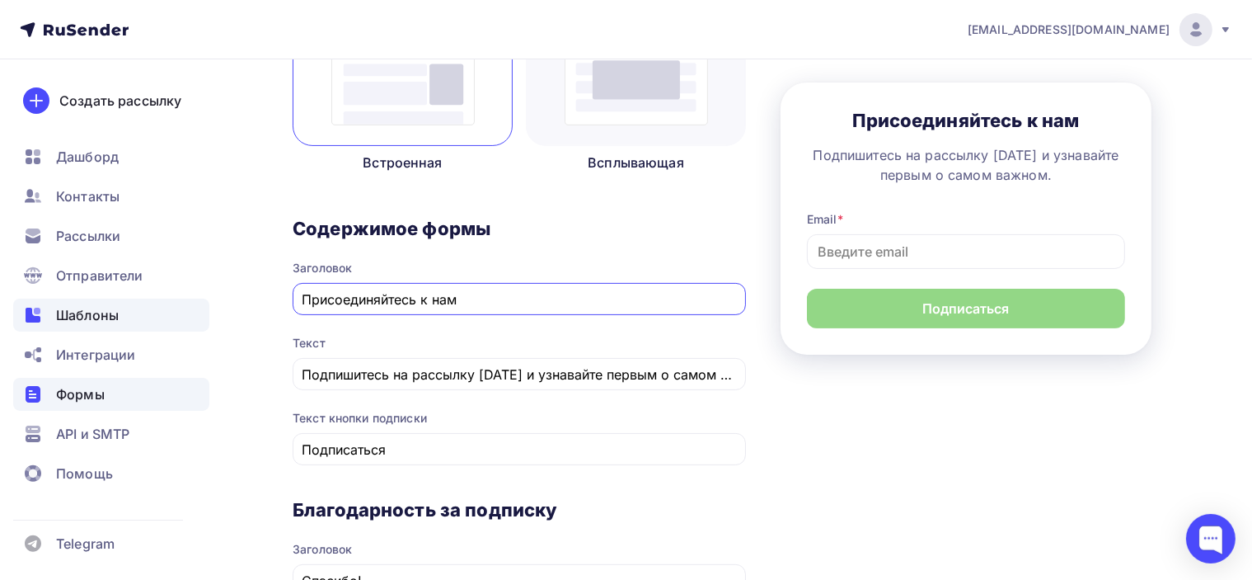
drag, startPoint x: 493, startPoint y: 303, endPoint x: 187, endPoint y: 300, distance: 305.9
click at [191, 298] on div "poslanie-info@ya.ru Аккаунт Тарифы Выйти Создать рассылку Дашборд Контакты Расс…" at bounding box center [626, 436] width 1252 height 1533
paste input "одпишитесь на рассылку уведомлений о поездках на электронную почту"
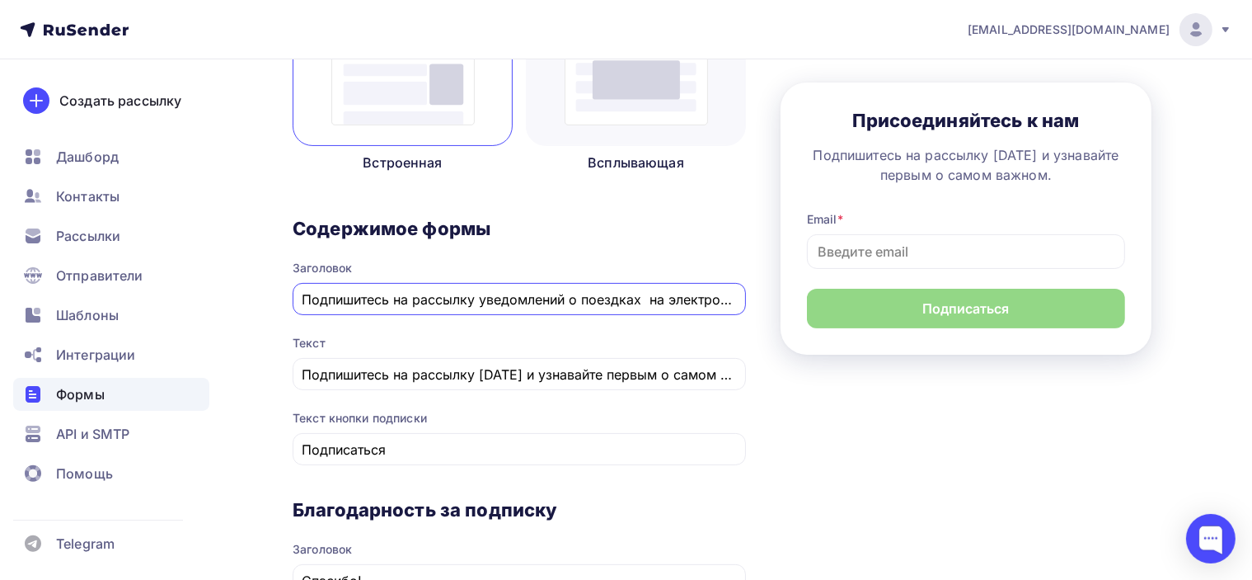
scroll to position [0, 58]
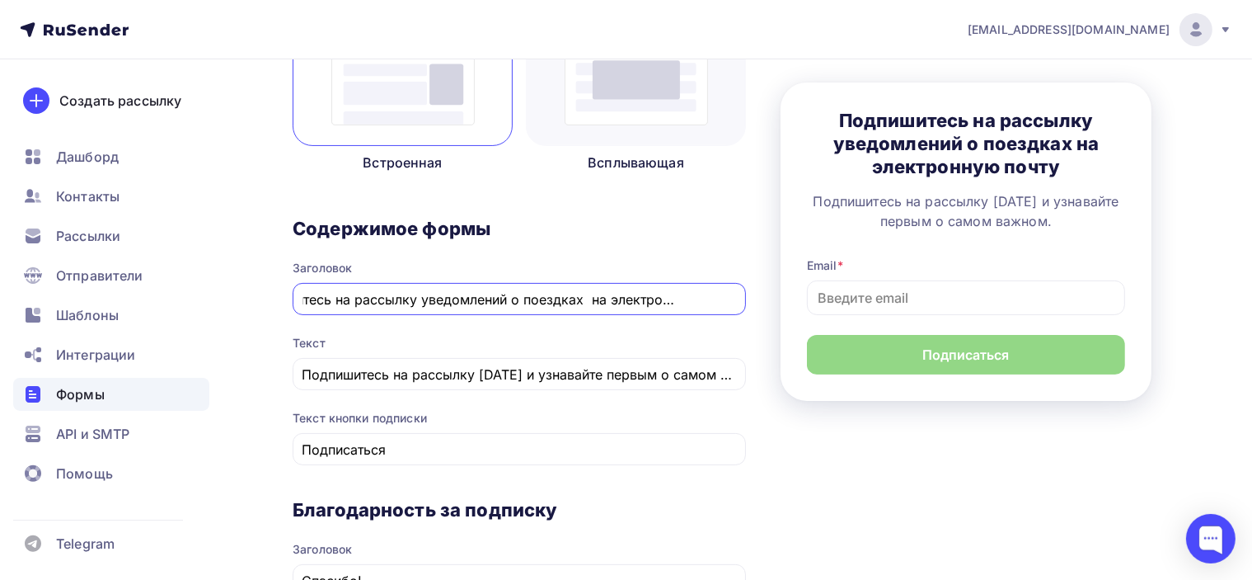
type input "Подпишитесь на рассылку уведомлений о поездках на электронную почту"
click at [816, 440] on div "1 Контент 2 Поля формы 3 Дизайн Тип формы Выберите способ установки формы Встро…" at bounding box center [738, 467] width 890 height 1248
click at [541, 375] on input "Подпишитесь на рассылку сегодня и узнавайте первым о самом важном." at bounding box center [520, 374] width 434 height 20
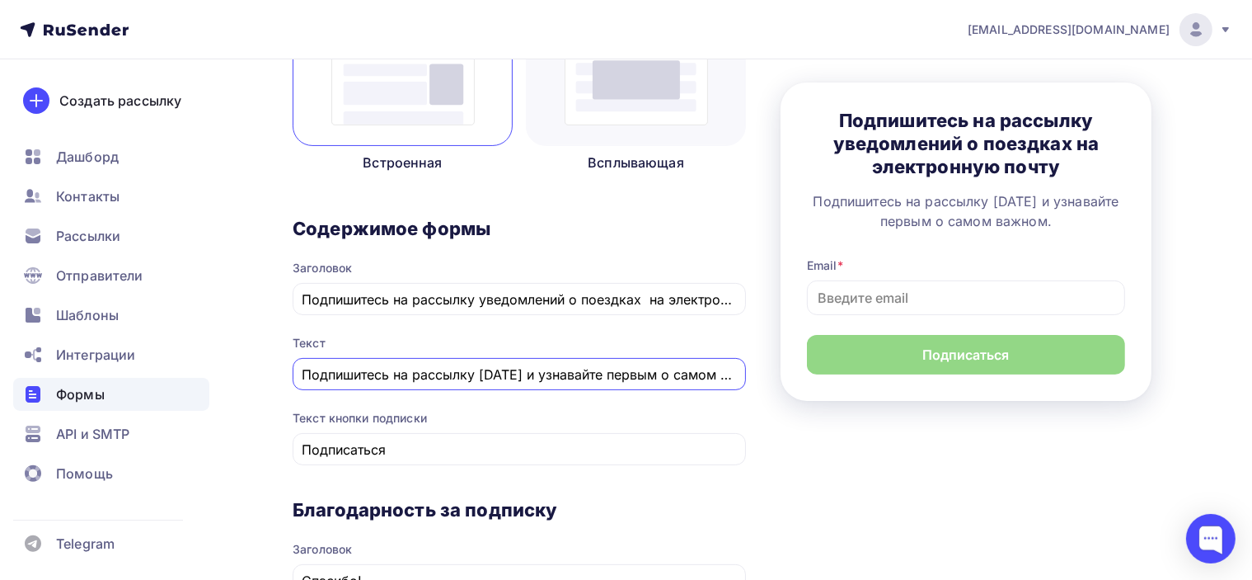
click at [473, 370] on input "Подпишитесь на рассылку сегодня и узнавайте первым о самом важном." at bounding box center [520, 374] width 434 height 20
drag, startPoint x: 301, startPoint y: 373, endPoint x: 782, endPoint y: 448, distance: 486.3
click at [782, 446] on div "1 Контент 2 Поля формы 3 Дизайн Тип формы Выберите способ установки формы Встро…" at bounding box center [738, 467] width 890 height 1248
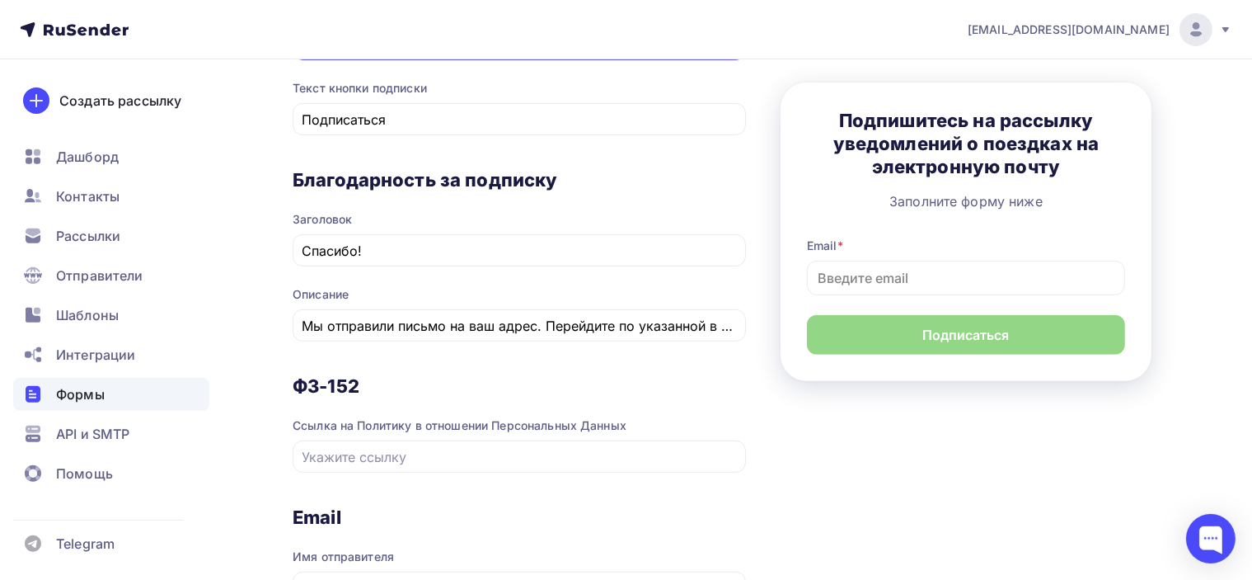
scroll to position [742, 0]
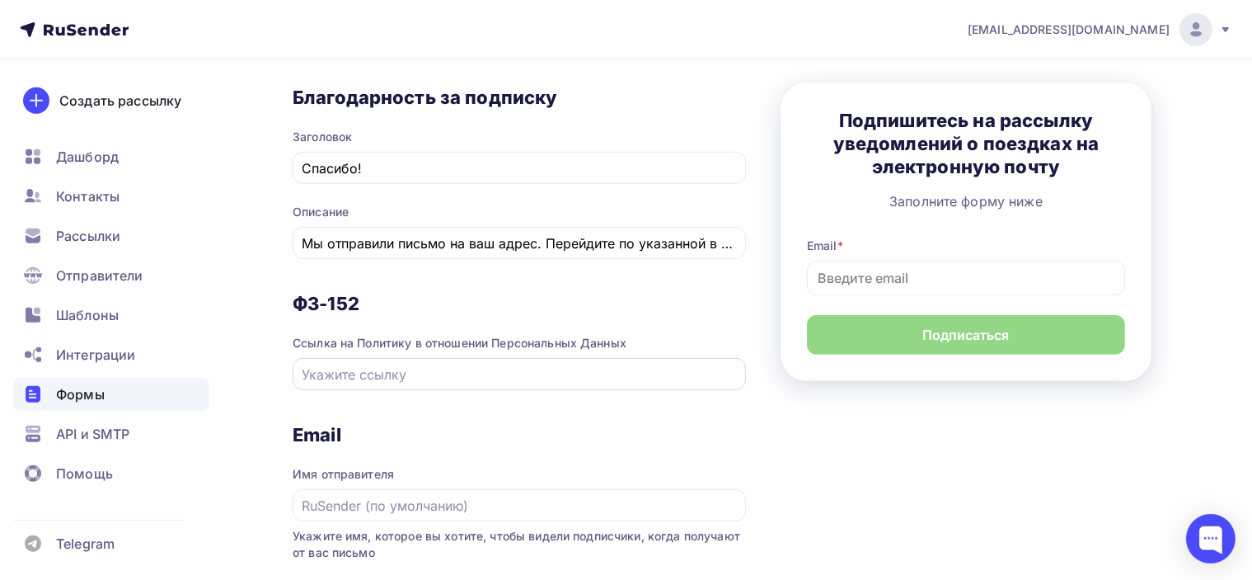
type input "Заполните форму ниже"
click at [604, 372] on input "text" at bounding box center [520, 374] width 434 height 20
paste input "https://poslanie-online.ru/privacy/"
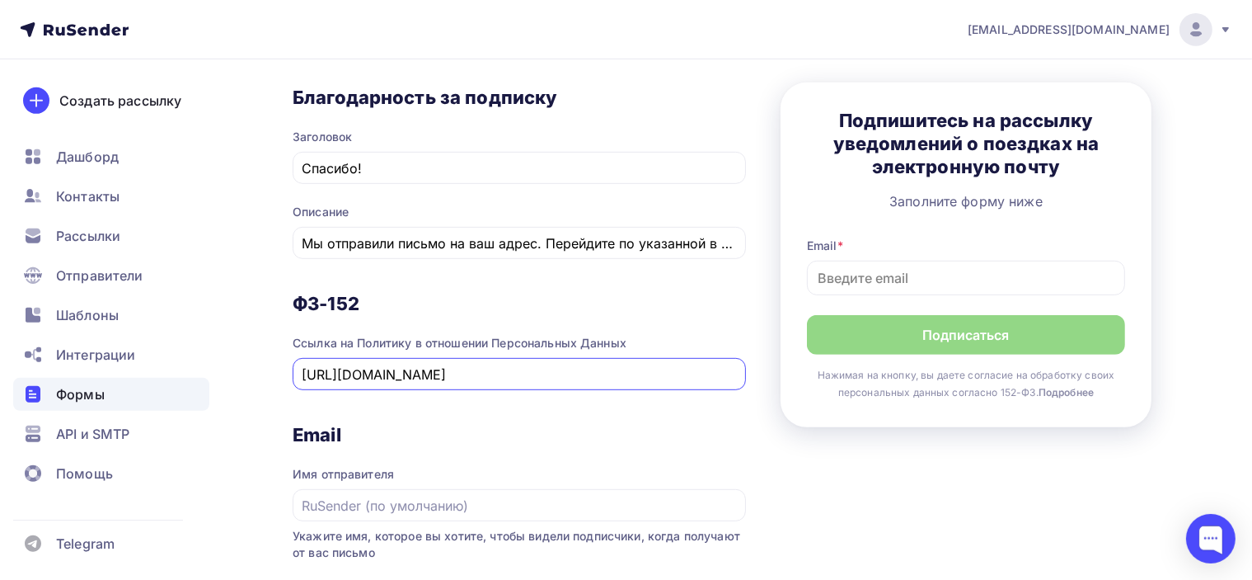
type input "https://poslanie-online.ru/privacy/"
click at [549, 406] on div "ФЗ-152 Ссылка на Политику в отношении Персональных Данных https://poslanie-onli…" at bounding box center [519, 357] width 453 height 131
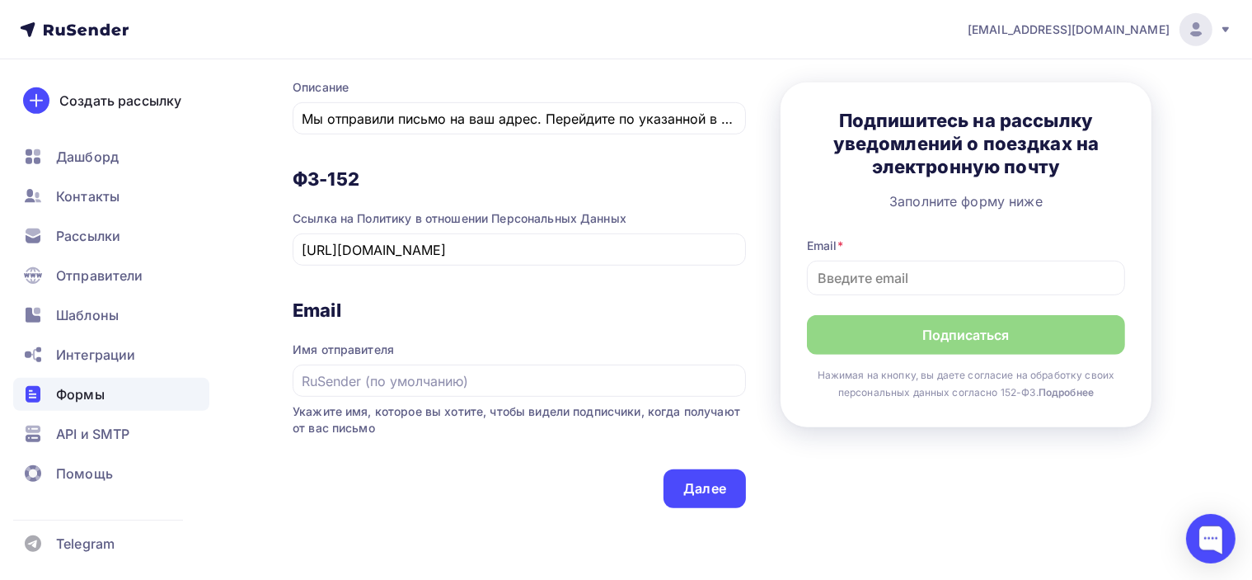
scroll to position [907, 0]
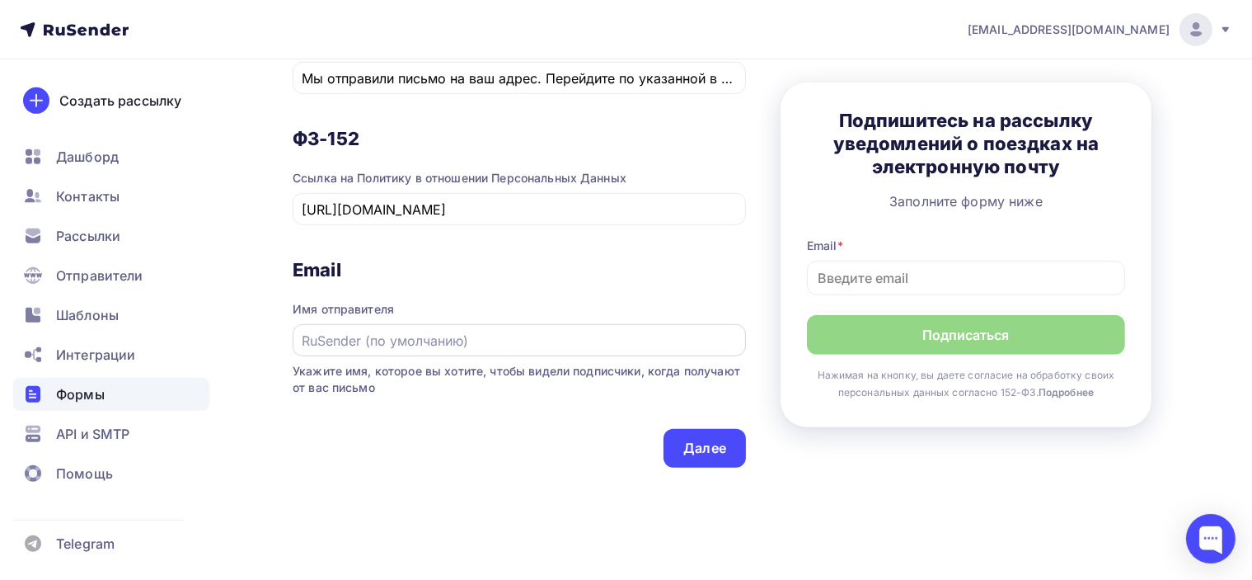
click at [501, 342] on input "text" at bounding box center [520, 341] width 434 height 20
type input "Женечка Мечтальон"
click at [590, 276] on h3 "Email" at bounding box center [519, 269] width 453 height 23
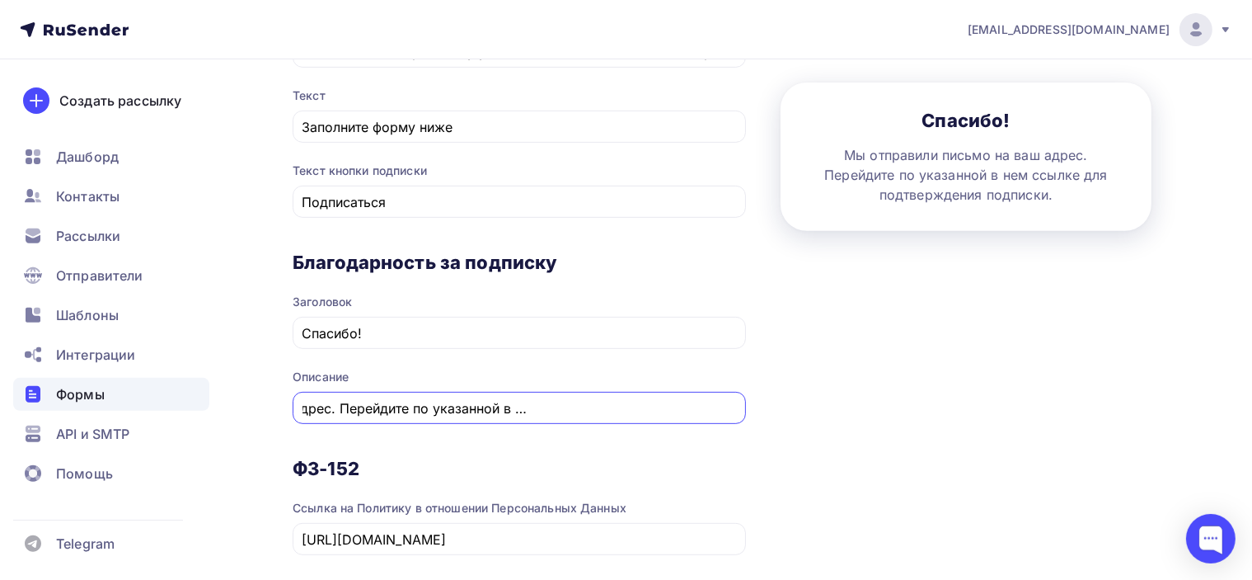
scroll to position [0, 263]
drag, startPoint x: 629, startPoint y: 408, endPoint x: 756, endPoint y: 415, distance: 127.1
click at [756, 415] on div "1 Контент 2 Поля формы 3 Дизайн Тип формы Выберите способ установки формы Встро…" at bounding box center [738, 219] width 890 height 1248
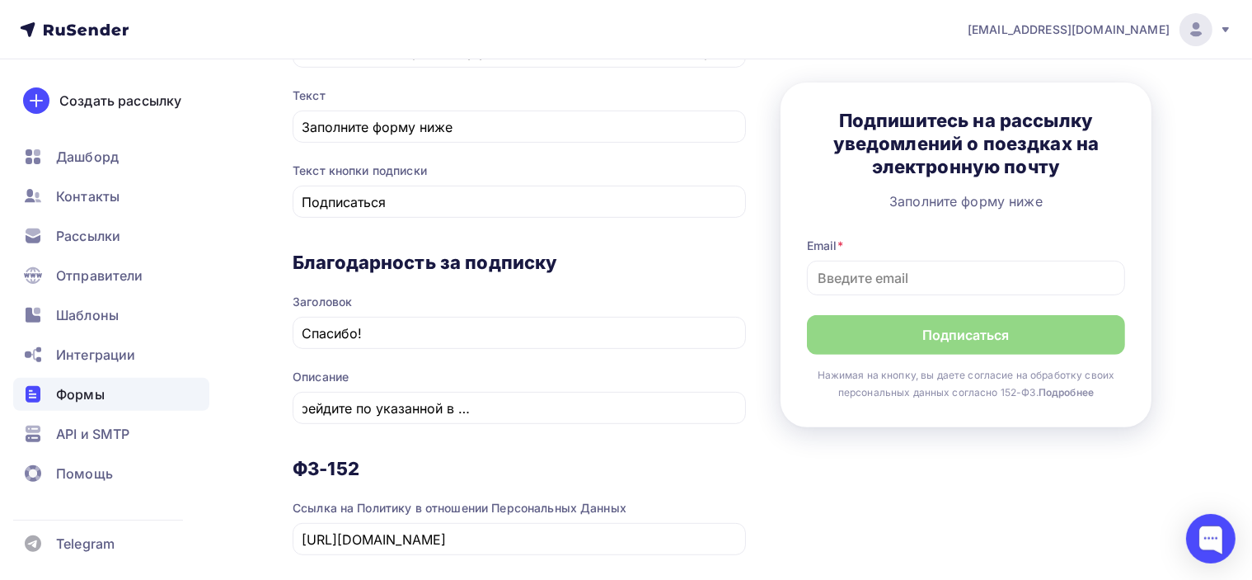
click at [778, 402] on div "1 Контент 2 Поля формы 3 Дизайн Тип формы Выберите способ установки формы Встро…" at bounding box center [738, 219] width 890 height 1248
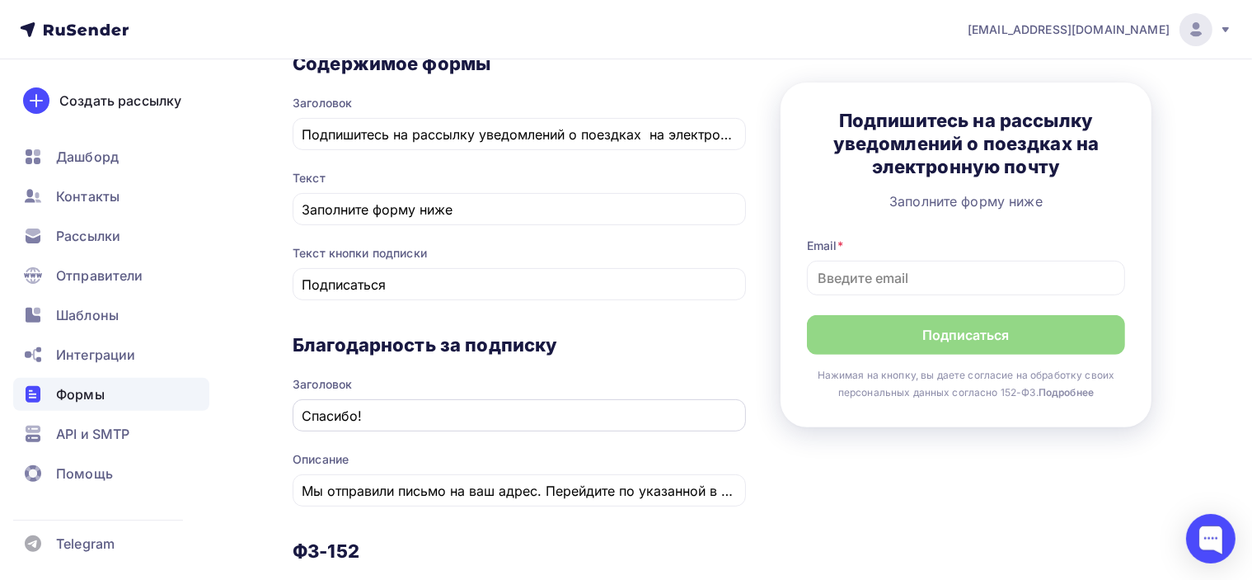
click at [400, 411] on input "Спасибо!" at bounding box center [520, 416] width 434 height 20
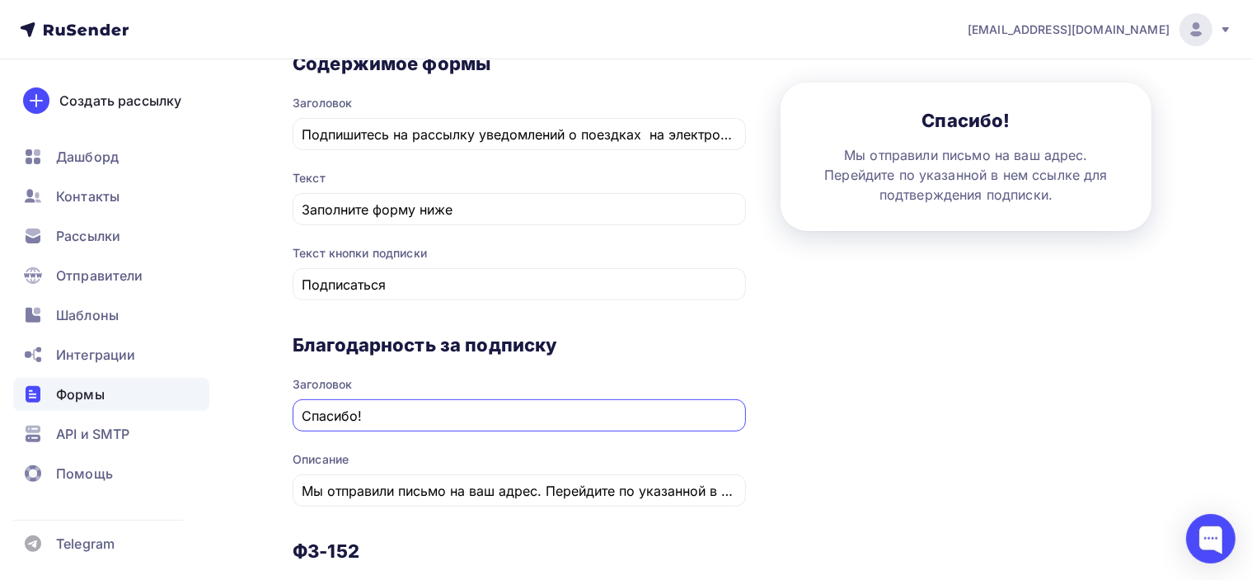
click at [359, 409] on input "Спасибо!" at bounding box center [520, 416] width 434 height 20
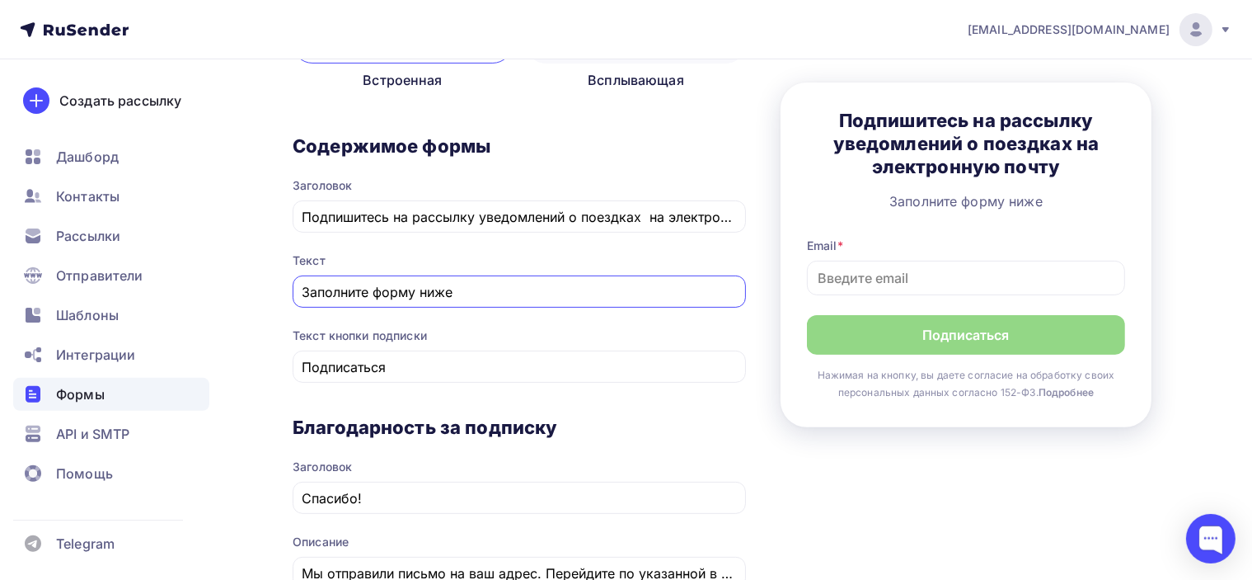
click at [516, 291] on input "Заполните форму ниже" at bounding box center [520, 292] width 434 height 20
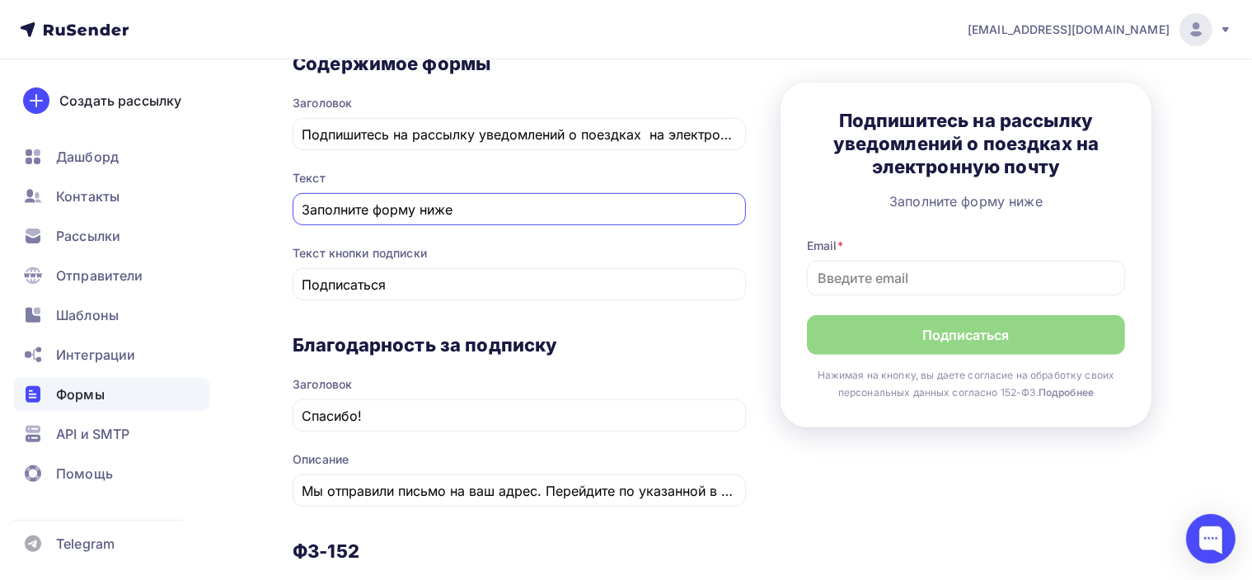
scroll to position [950, 0]
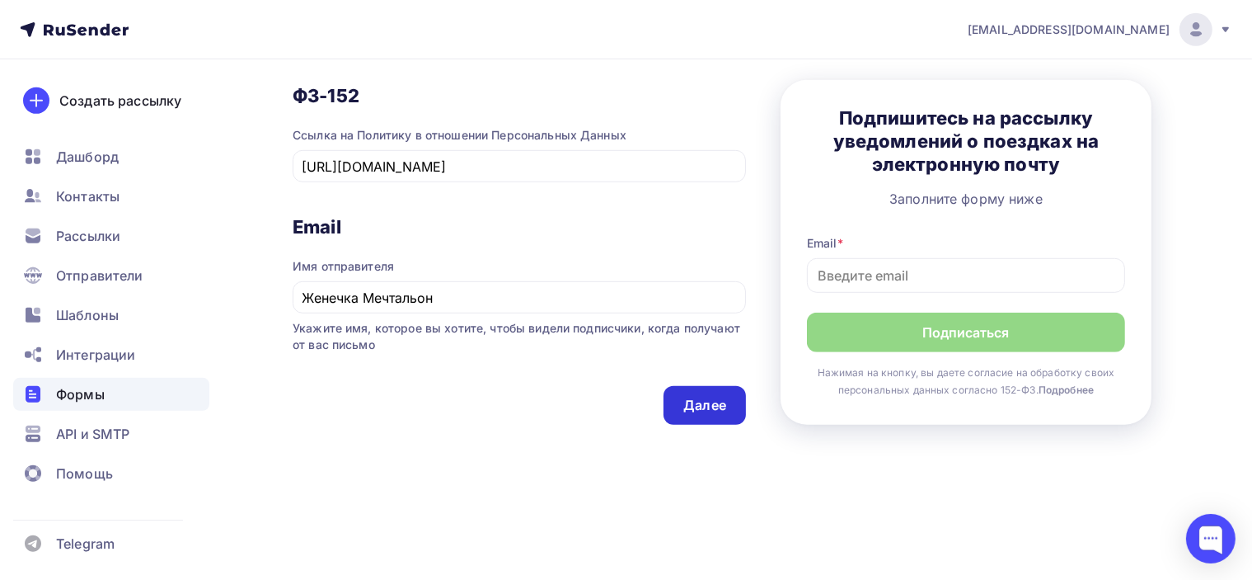
click at [711, 409] on div "Далее" at bounding box center [704, 405] width 43 height 19
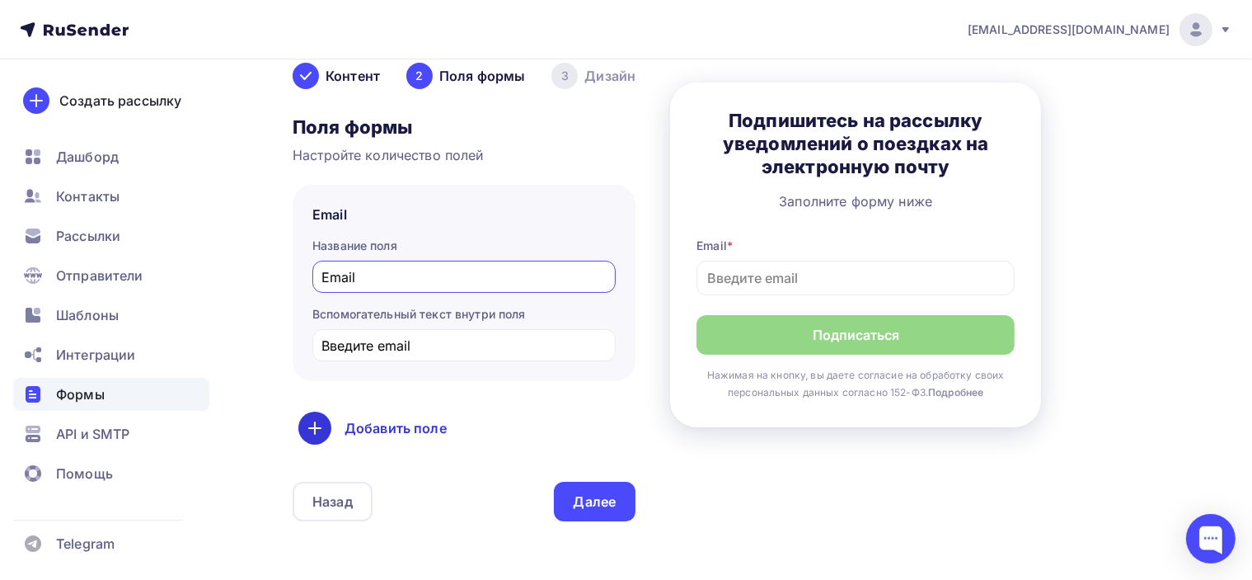
scroll to position [165, 0]
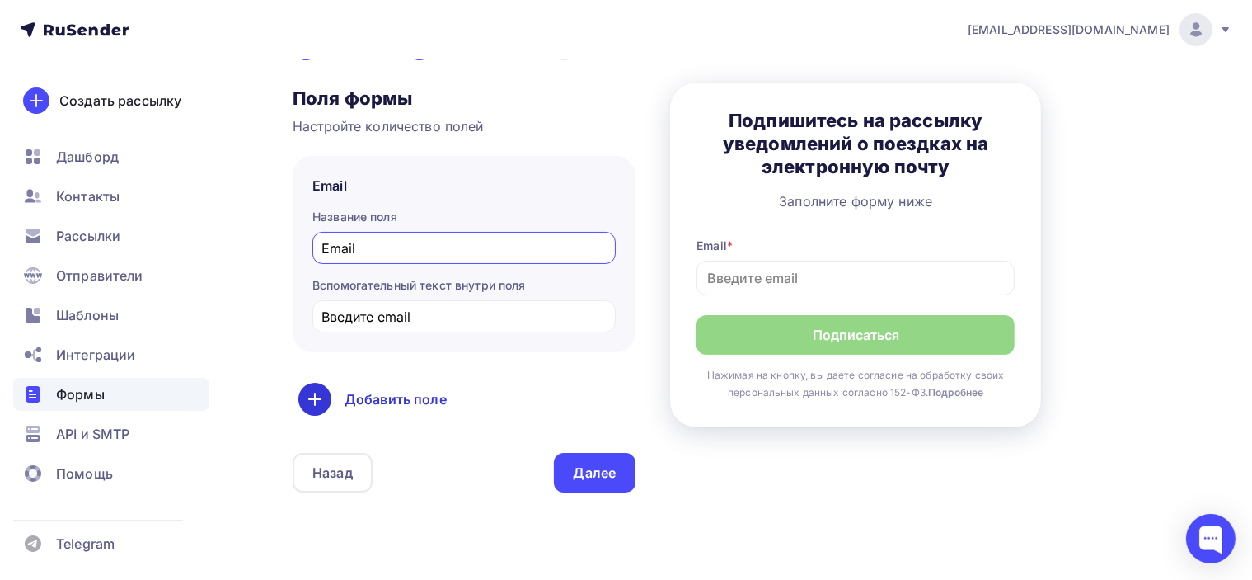
click at [408, 401] on div "Добавить поле" at bounding box center [463, 399] width 331 height 33
click at [340, 451] on link "Имя" at bounding box center [351, 451] width 96 height 33
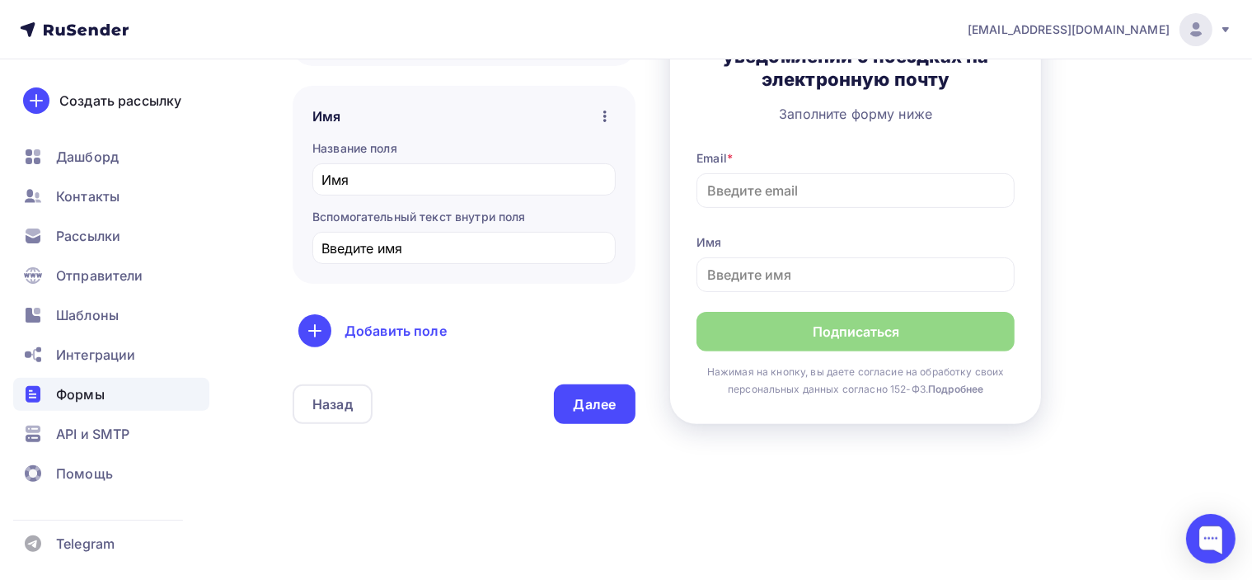
scroll to position [286, 0]
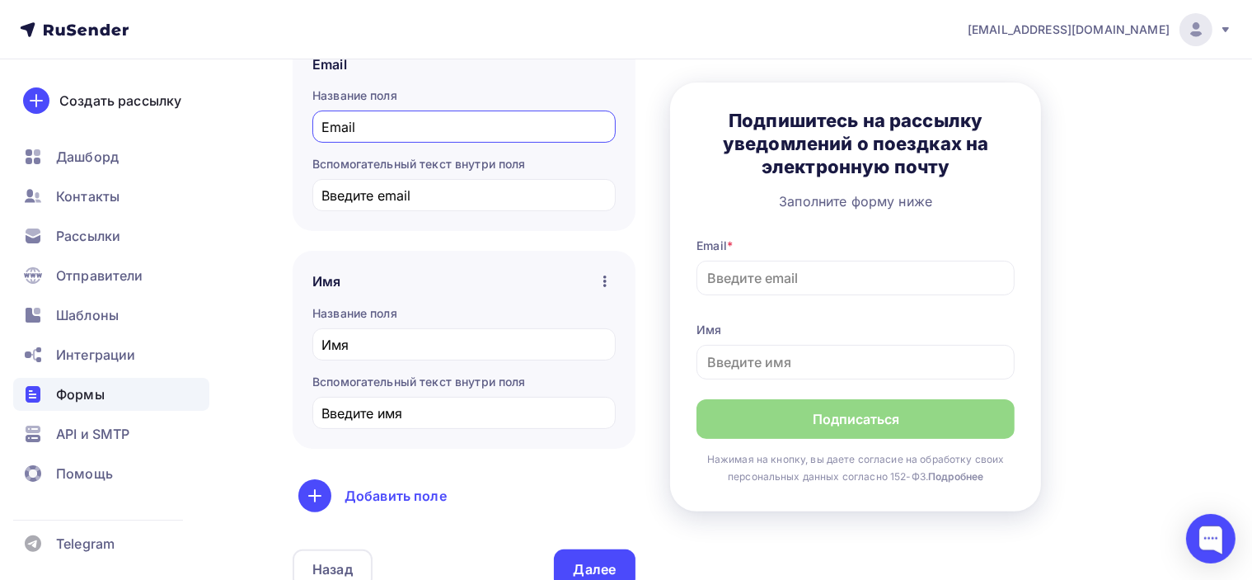
click at [463, 273] on div "Имя" at bounding box center [463, 280] width 303 height 21
click at [607, 281] on icon "button" at bounding box center [605, 281] width 20 height 20
click at [599, 255] on div "Имя Сделать поле обязательным Удалить Название поля Имя Вспомогательный текст в…" at bounding box center [464, 350] width 343 height 198
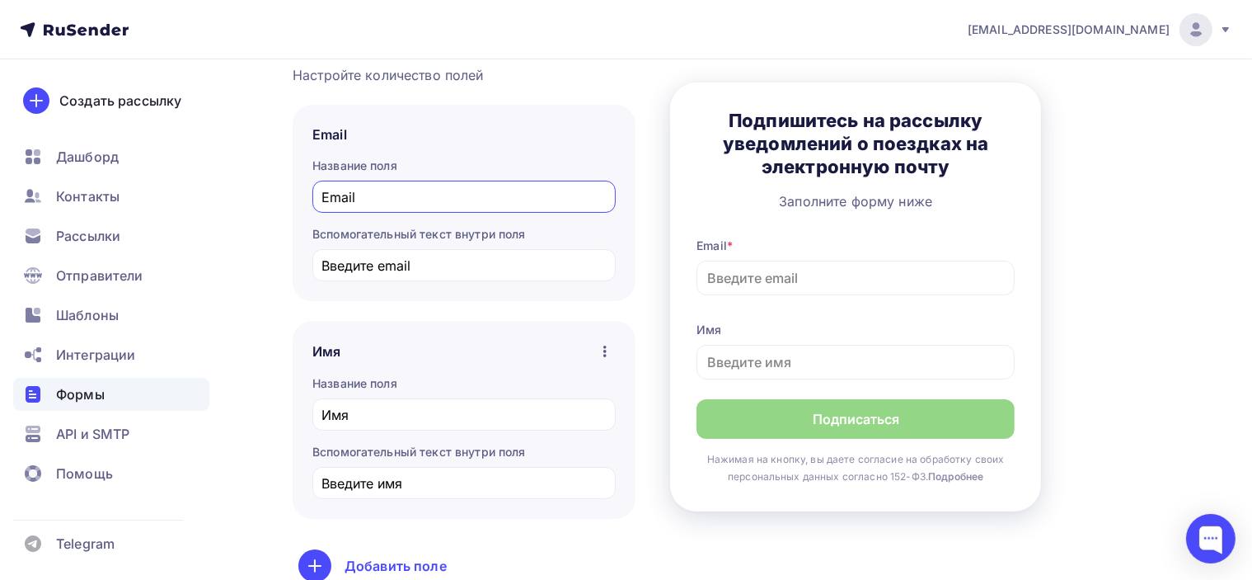
scroll to position [121, 0]
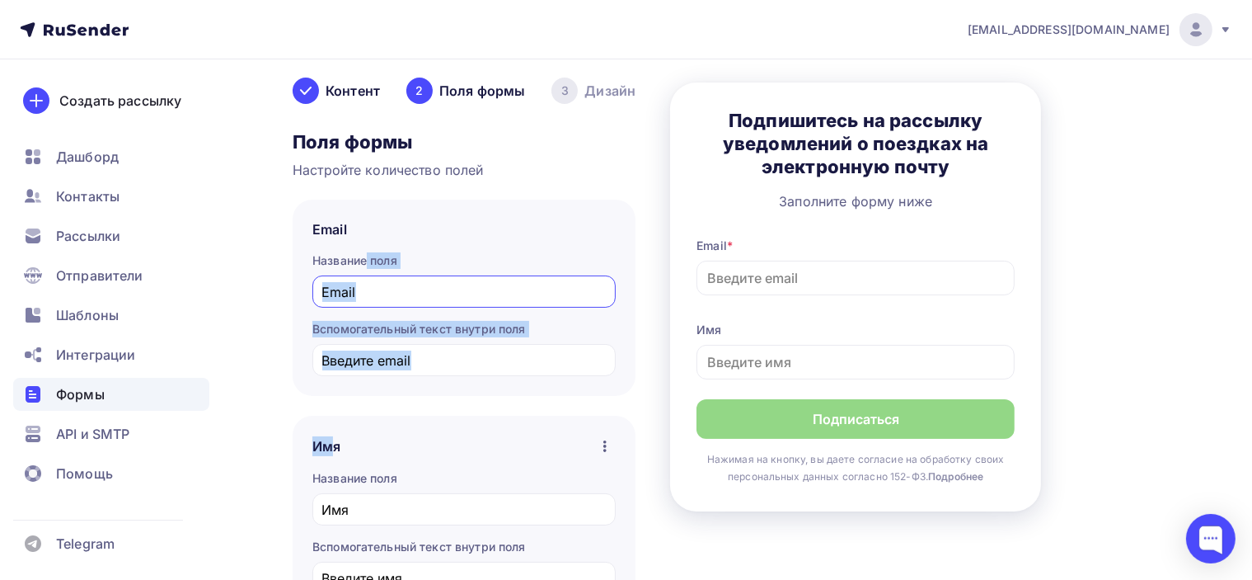
drag, startPoint x: 332, startPoint y: 433, endPoint x: 335, endPoint y: 263, distance: 169.8
click at [335, 263] on div "Поля формы Настройте количество полей Email Название поля Email Вспомогательный…" at bounding box center [464, 441] width 343 height 623
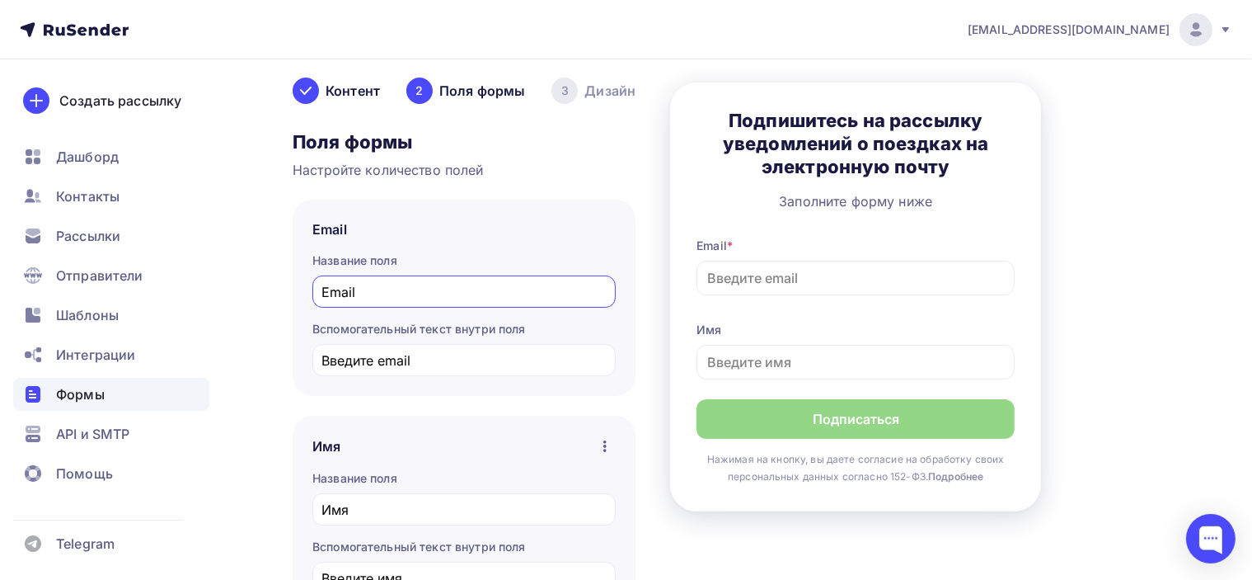
click at [555, 442] on div "Имя Сделать поле обязательным Удалить" at bounding box center [463, 445] width 303 height 21
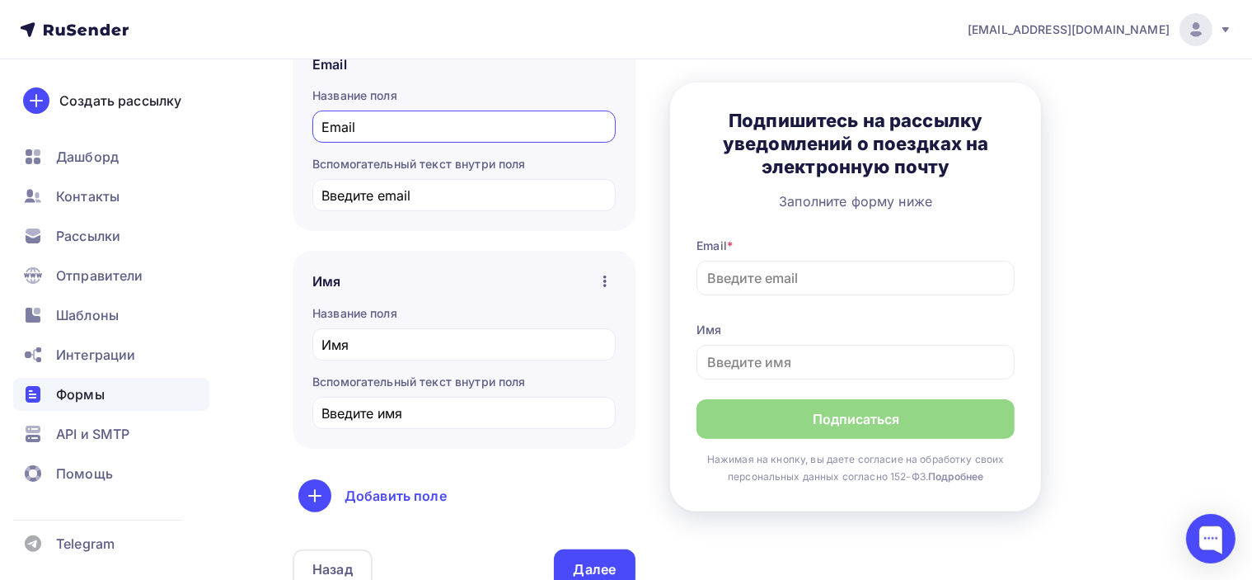
drag, startPoint x: 604, startPoint y: 279, endPoint x: 598, endPoint y: 240, distance: 40.1
click at [598, 240] on div "Поля формы Настройте количество полей Email Название поля Email Вспомогательный…" at bounding box center [464, 276] width 343 height 623
click at [623, 283] on div "Имя Сделать поле обязательным Удалить Название поля Имя Вспомогательный текст в…" at bounding box center [464, 350] width 343 height 198
click at [606, 279] on icon "button" at bounding box center [605, 281] width 20 height 20
click at [559, 259] on div "Имя Сделать поле обязательным Удалить Название поля Имя Вспомогательный текст в…" at bounding box center [464, 350] width 343 height 198
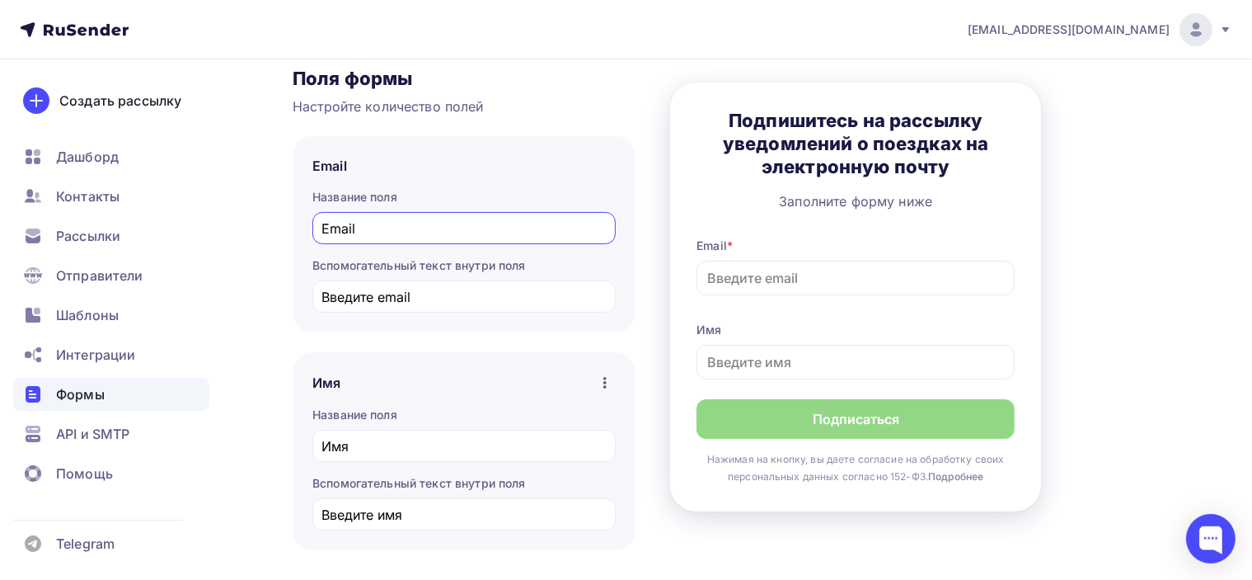
scroll to position [204, 0]
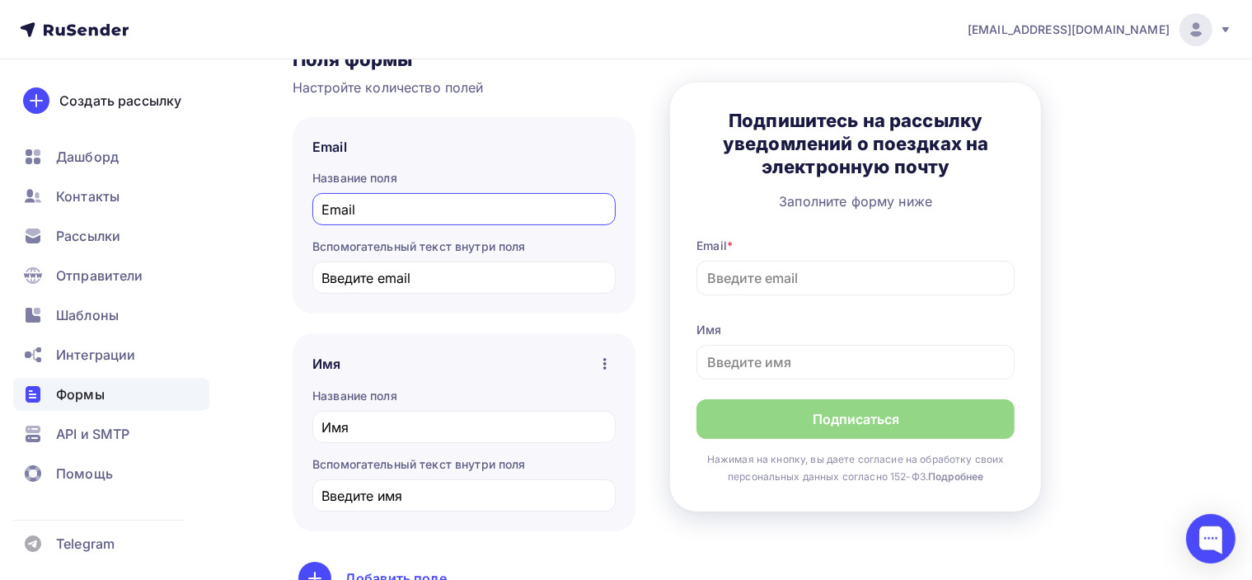
click at [468, 215] on input "Email" at bounding box center [464, 210] width 284 height 20
click at [481, 215] on input "Email" at bounding box center [464, 210] width 284 height 20
click at [335, 140] on div "Email" at bounding box center [329, 147] width 35 height 20
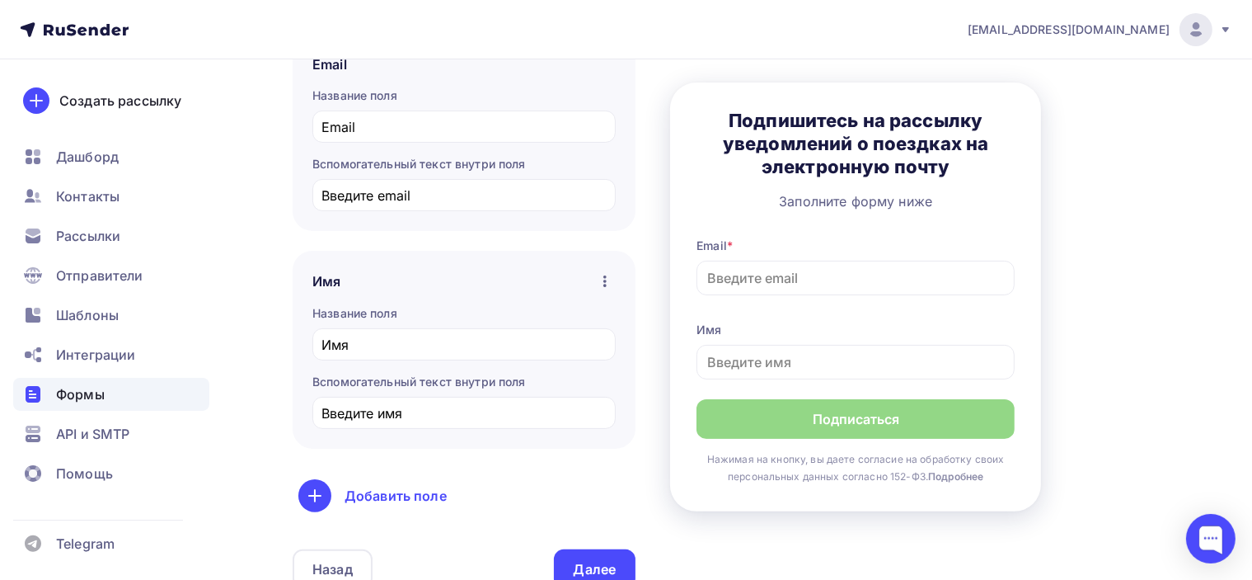
click at [613, 282] on button "button" at bounding box center [604, 280] width 21 height 21
click at [514, 320] on div "Сделать поле обязательным" at bounding box center [499, 322] width 223 height 20
click at [951, 474] on b "Подробнее" at bounding box center [955, 476] width 55 height 12
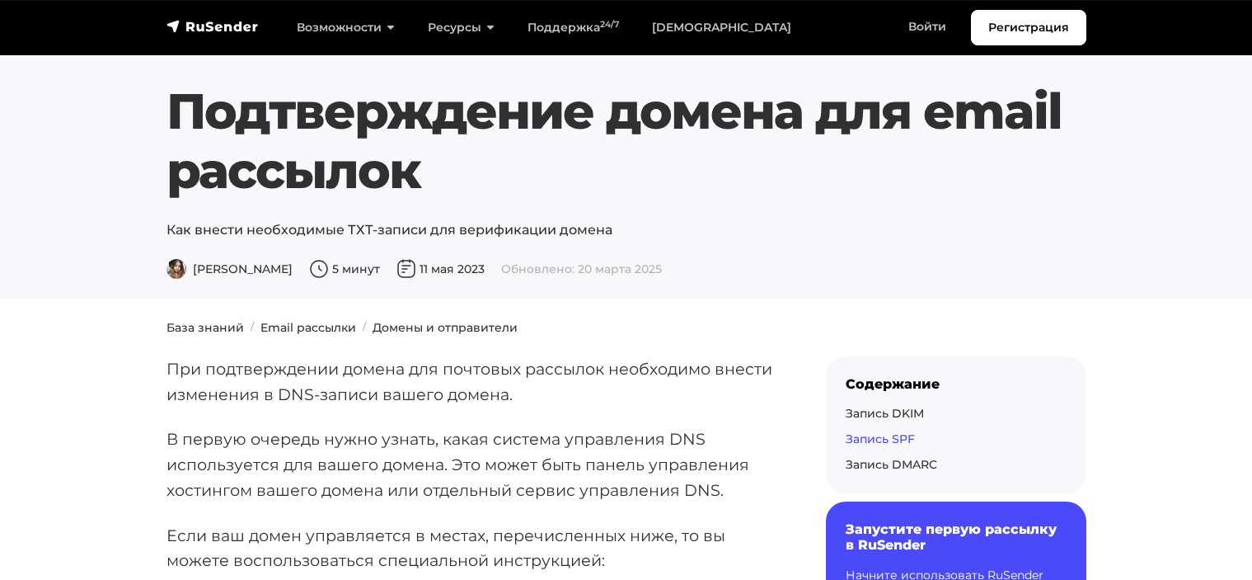
scroll to position [3298, 0]
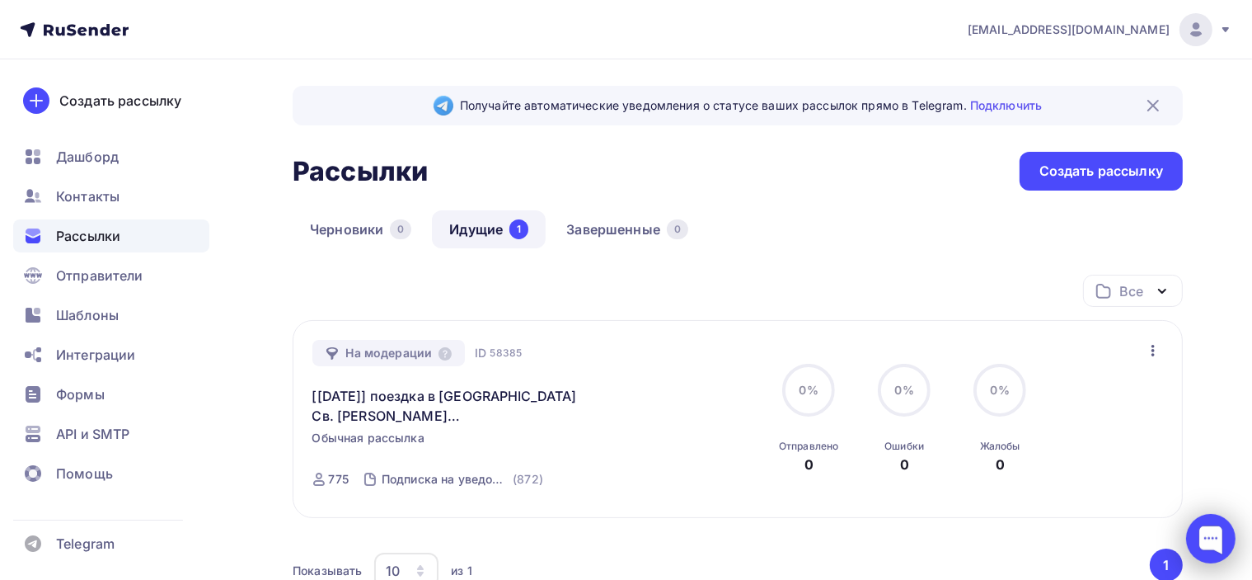
click at [1207, 535] on div at bounding box center [1210, 538] width 49 height 49
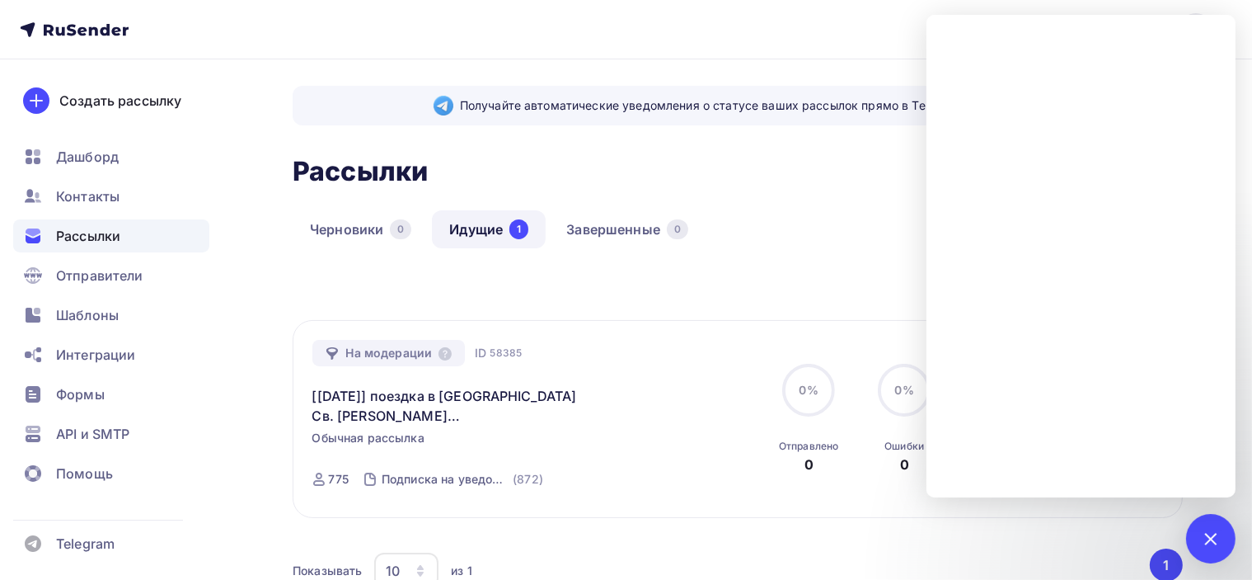
click at [777, 226] on div "Черновики 0 Идущие 1 Завершенные 0" at bounding box center [738, 242] width 890 height 64
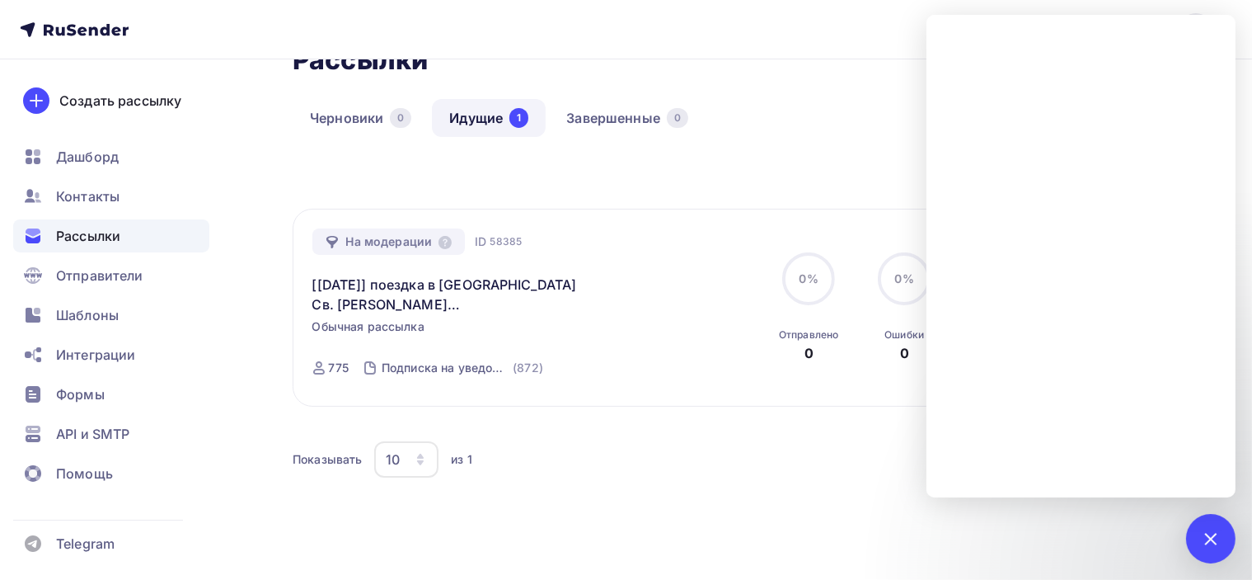
scroll to position [82, 0]
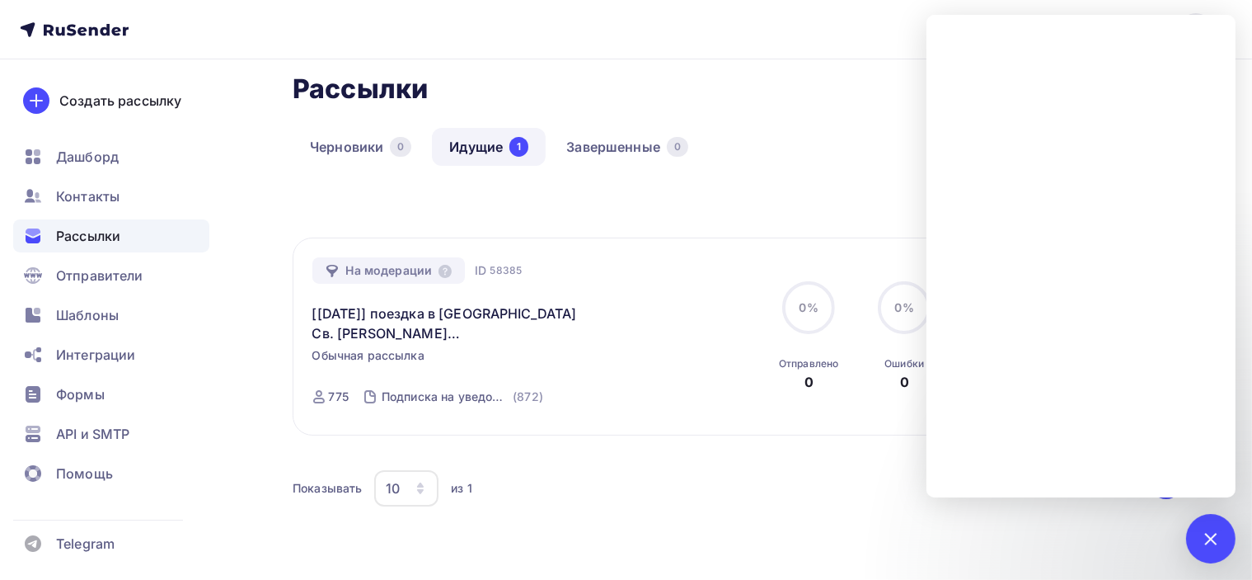
click at [798, 121] on div "Получайте автоматические уведомления о статусе ваших рассылок прямо в Telegram.…" at bounding box center [738, 305] width 890 height 605
click at [767, 126] on div "Получайте автоматические уведомления о статусе ваших рассылок прямо в Telegram.…" at bounding box center [738, 305] width 890 height 605
click at [749, 149] on div "Черновики 0 Идущие 1 Завершенные 0" at bounding box center [738, 160] width 890 height 64
click at [739, 95] on div "Рассылки Рассылки Создать рассылку" at bounding box center [738, 88] width 890 height 39
click at [444, 267] on icon at bounding box center [445, 271] width 13 height 13
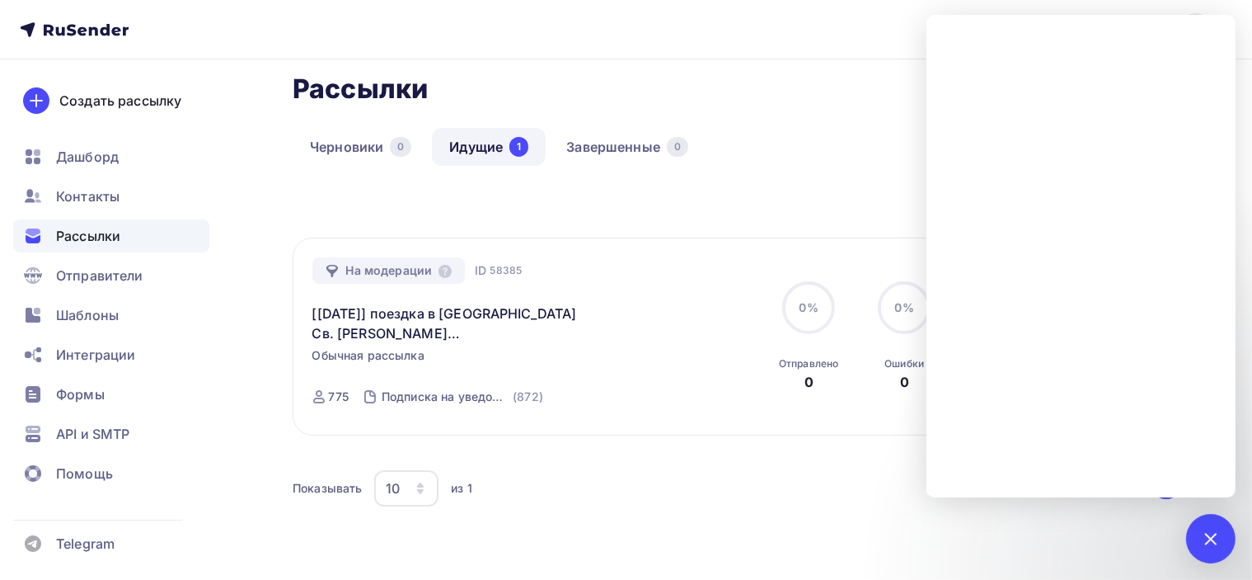
click at [622, 190] on div "Черновики 0 Идущие 1 Завершенные 0" at bounding box center [738, 160] width 890 height 64
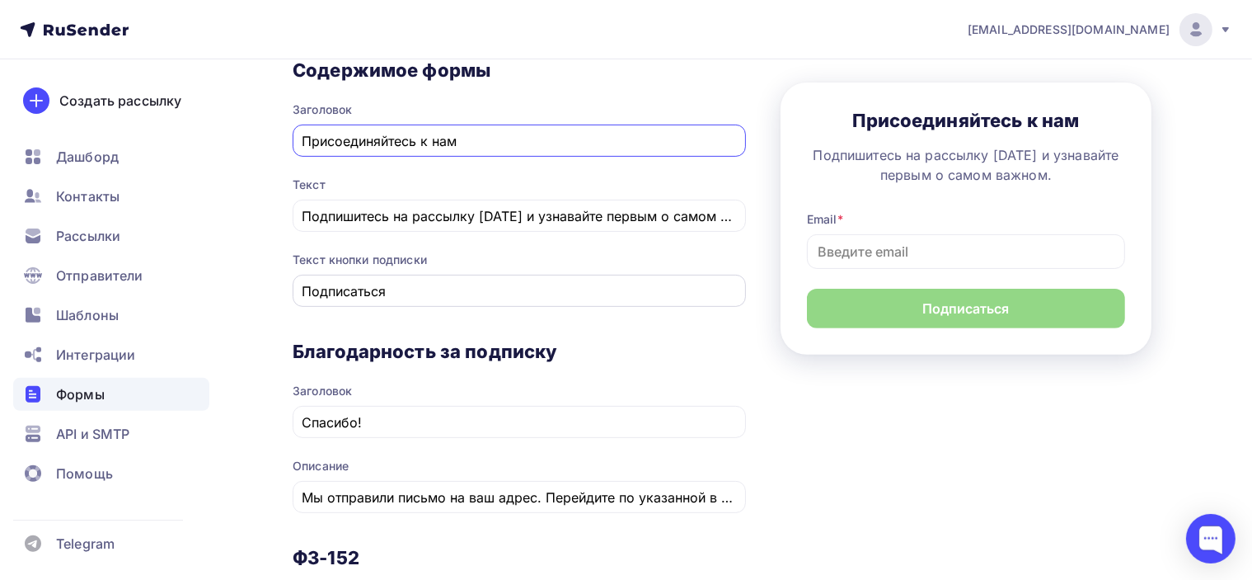
scroll to position [495, 0]
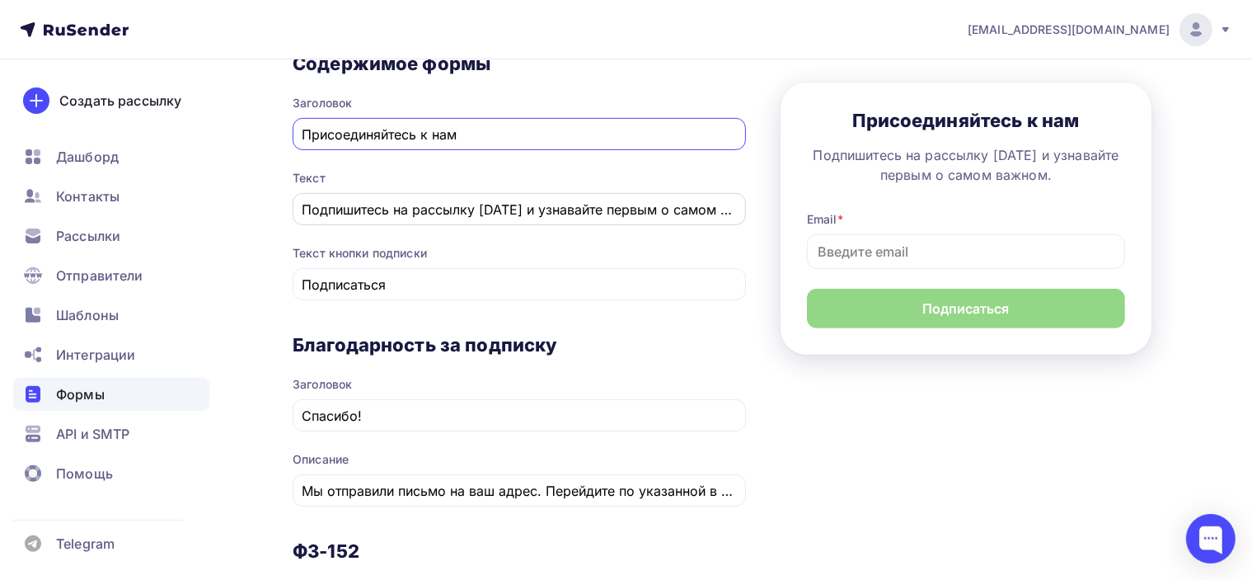
click at [541, 204] on input "Подпишитесь на рассылку [DATE] и узнавайте первым о самом важном." at bounding box center [520, 210] width 434 height 20
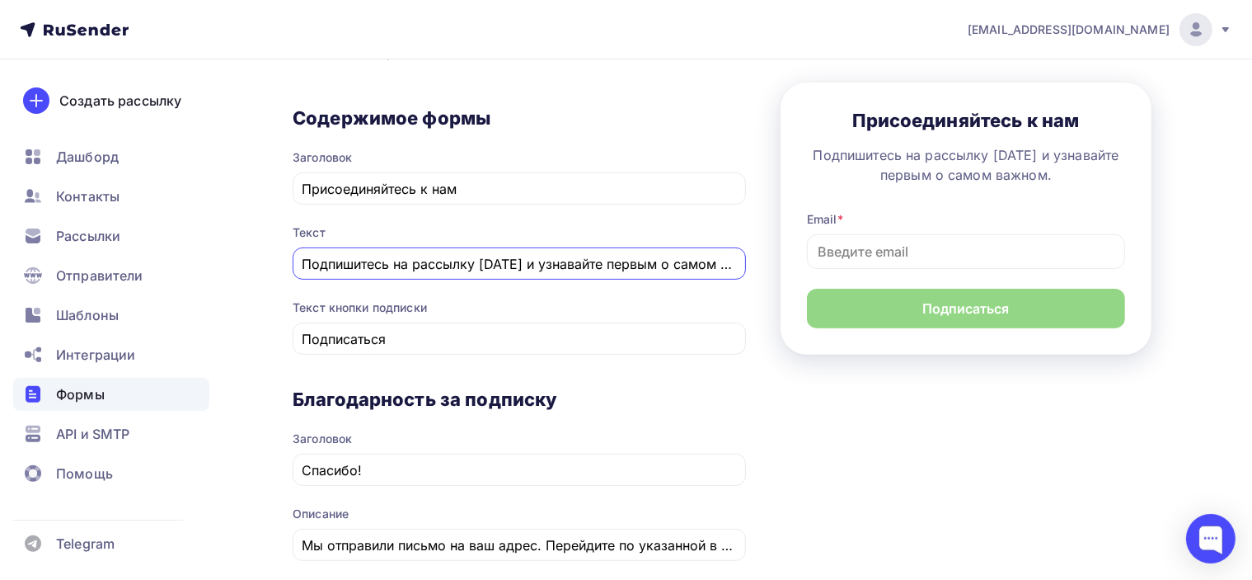
scroll to position [412, 0]
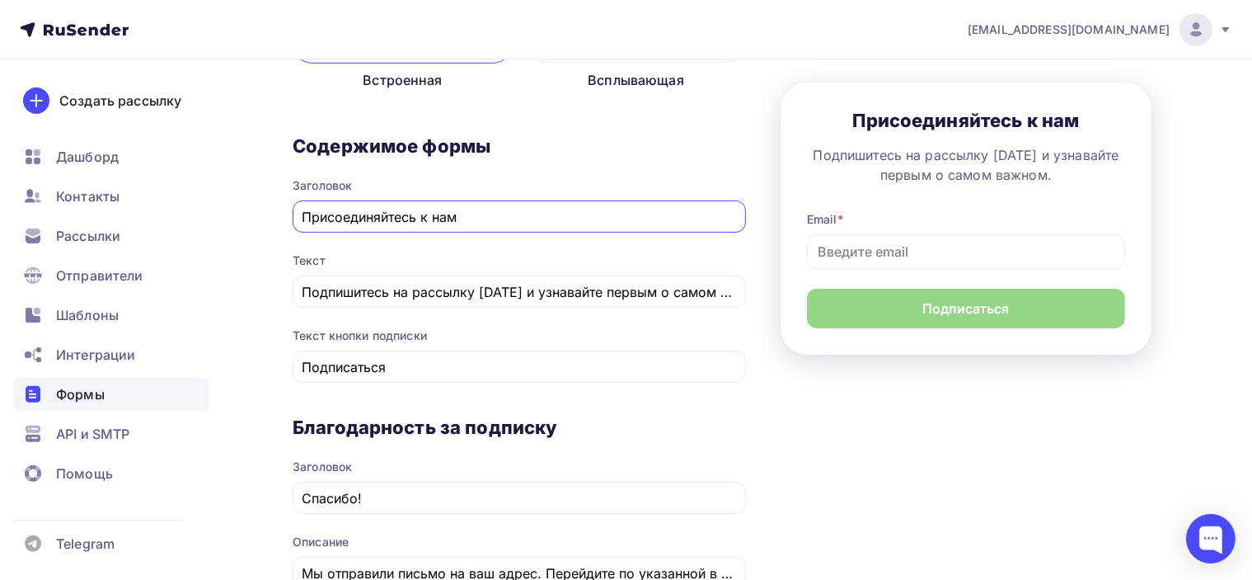
drag, startPoint x: 478, startPoint y: 214, endPoint x: 234, endPoint y: 214, distance: 244.0
click at [252, 213] on div "Назад Подписка Подписка Список: Подписка на уведомления о поездках Переименоват…" at bounding box center [626, 383] width 1252 height 1473
paste input "[URL][DOMAIN_NAME]"
paste input "одпишитесь на рассылку уведомлений о поездках на электронную почту"
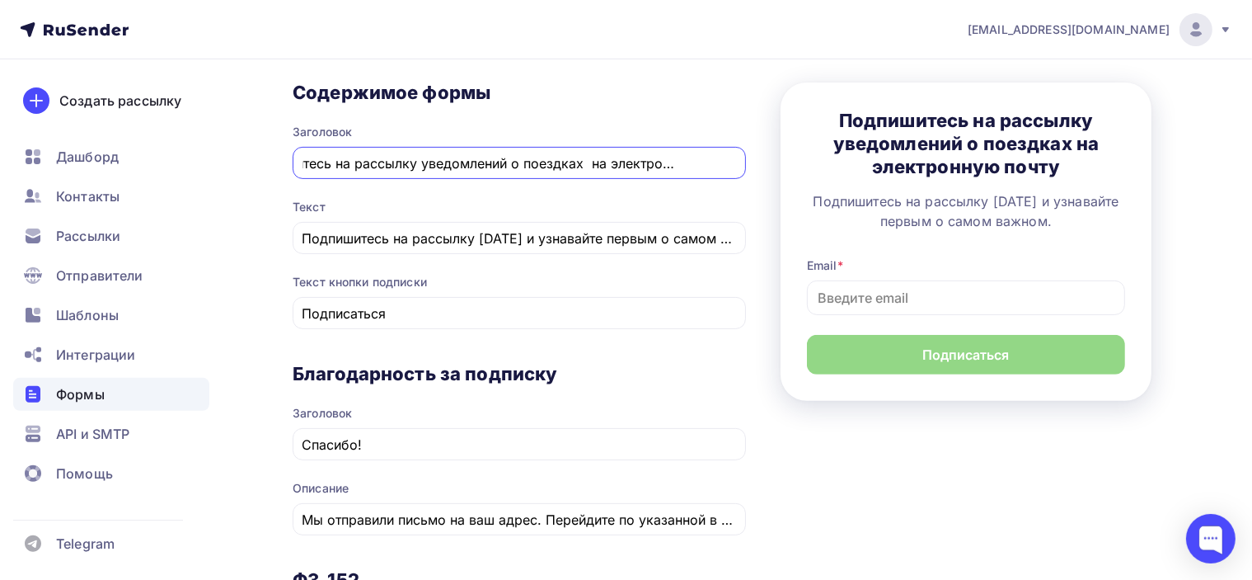
scroll to position [495, 0]
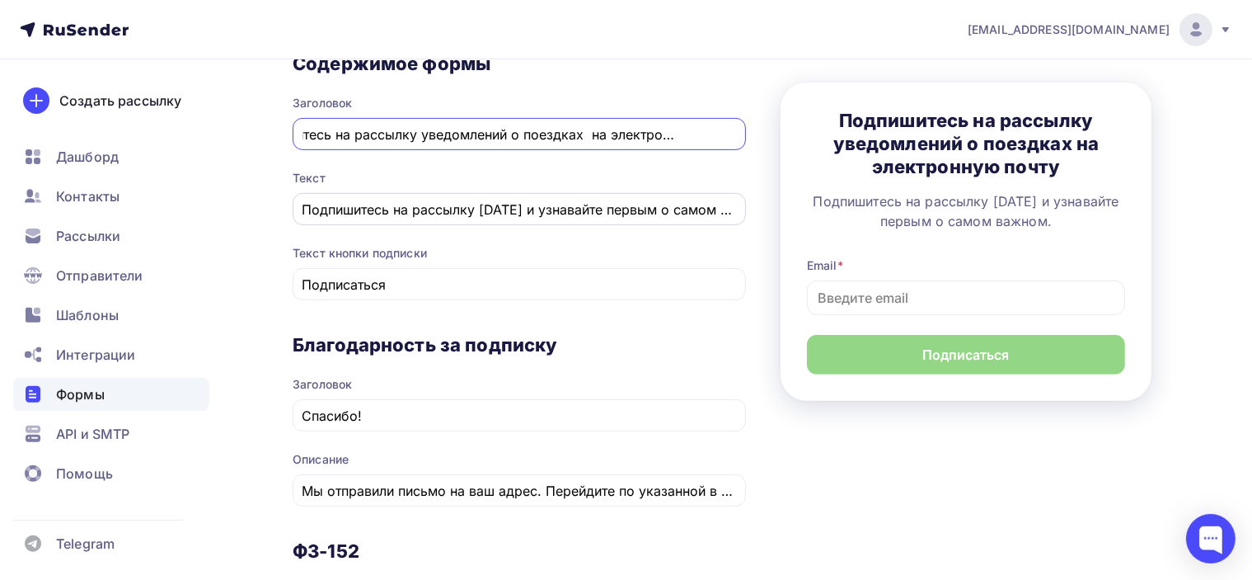
type input "Подпишитесь на рассылку уведомлений о поездках на электронную почту"
click at [478, 195] on div "Подпишитесь на рассылку [DATE] и узнавайте первым о самом важном." at bounding box center [519, 209] width 453 height 32
drag, startPoint x: 303, startPoint y: 208, endPoint x: 853, endPoint y: 207, distance: 550.7
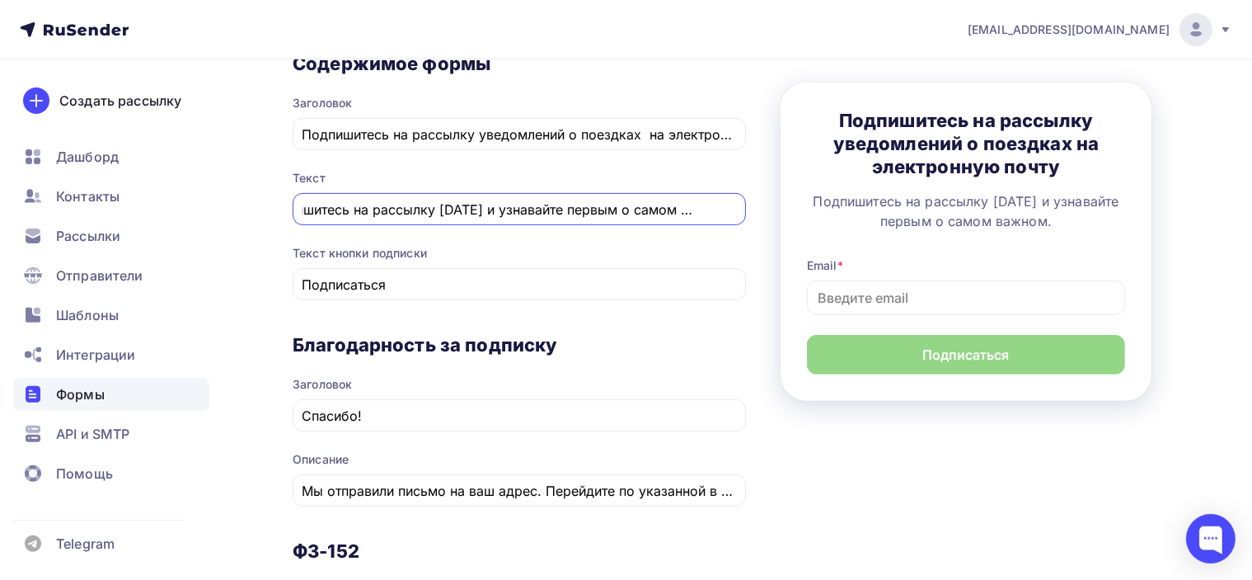
click at [853, 207] on div "1 [GEOGRAPHIC_DATA] 2 Поля формы 3 Дизайн Тип формы Выберите способ установки ф…" at bounding box center [738, 302] width 890 height 1248
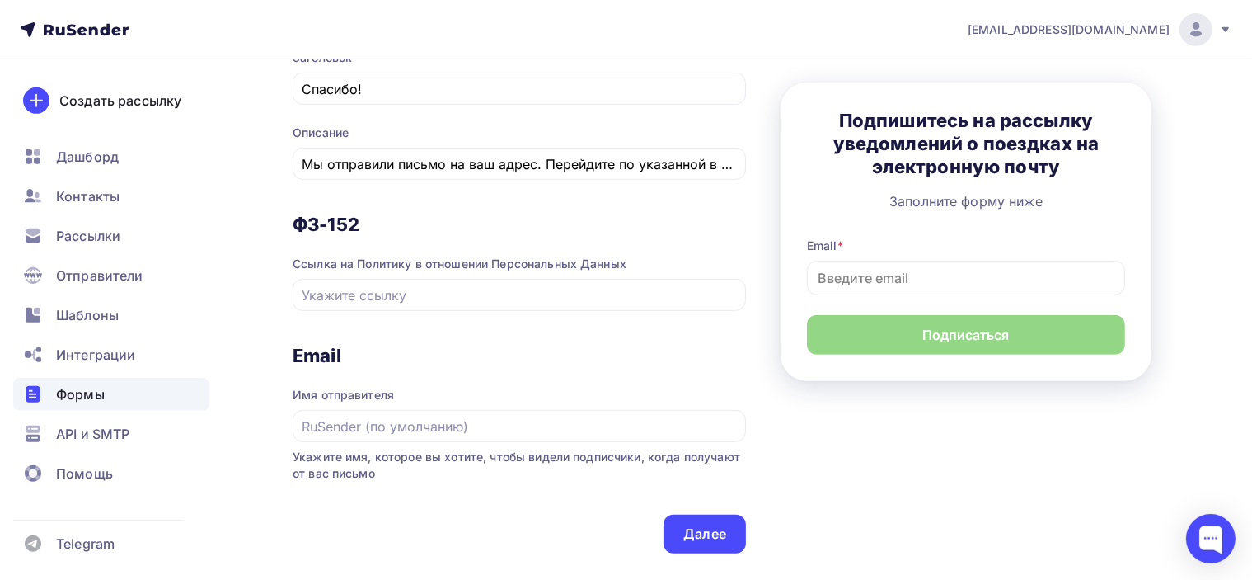
scroll to position [824, 0]
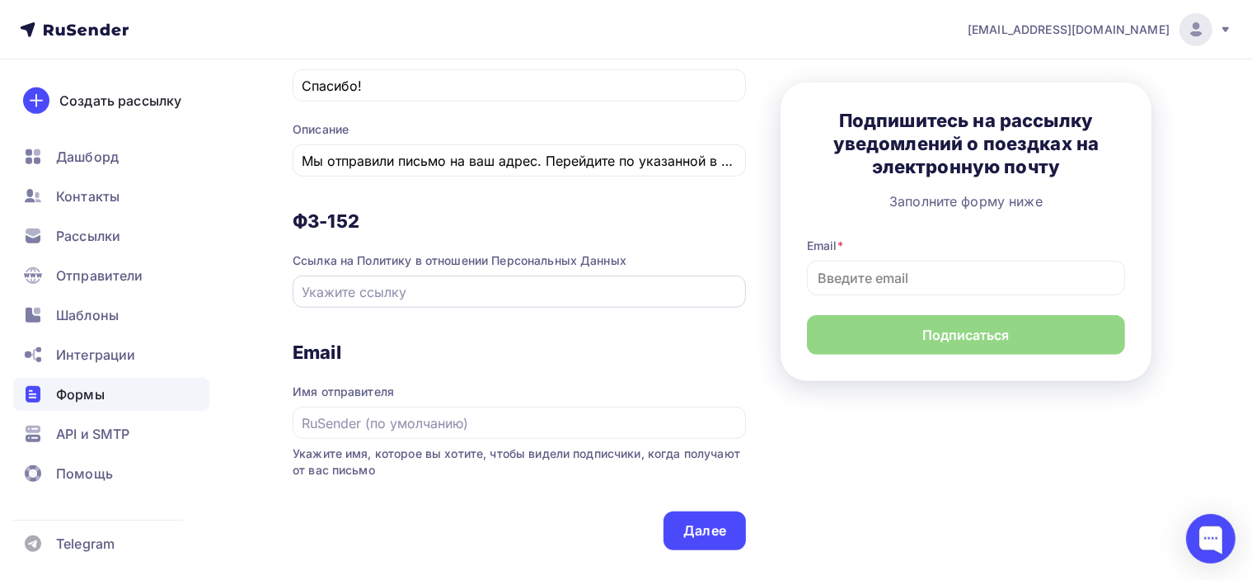
type input "Заполните форму ниже"
click at [525, 301] on div at bounding box center [519, 291] width 453 height 32
click at [541, 286] on input "text" at bounding box center [520, 292] width 434 height 20
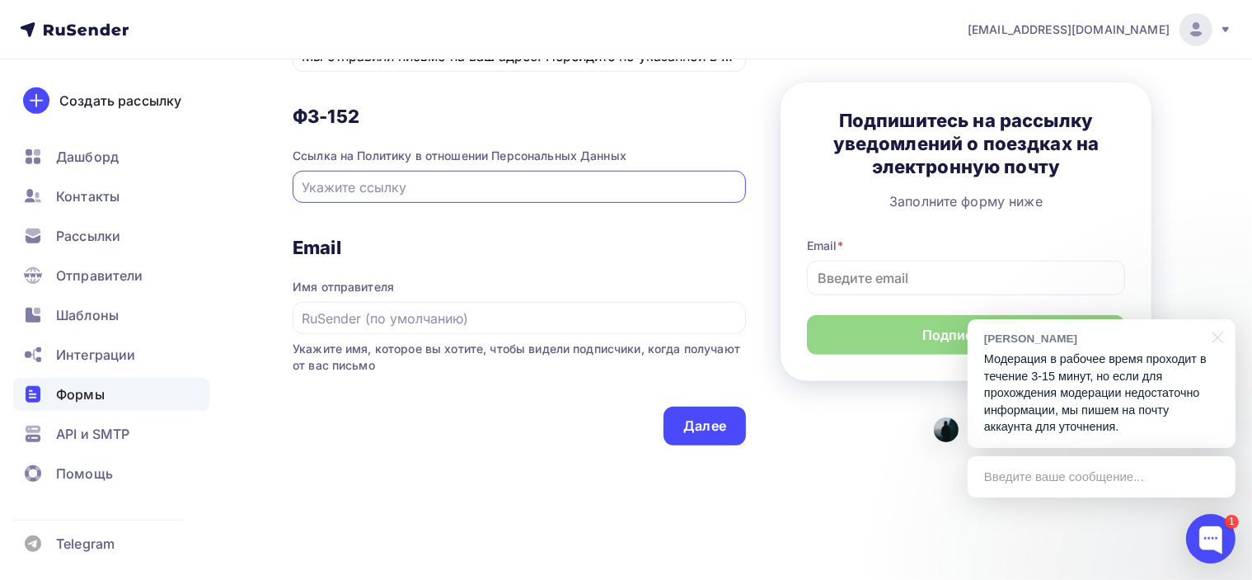
scroll to position [950, 0]
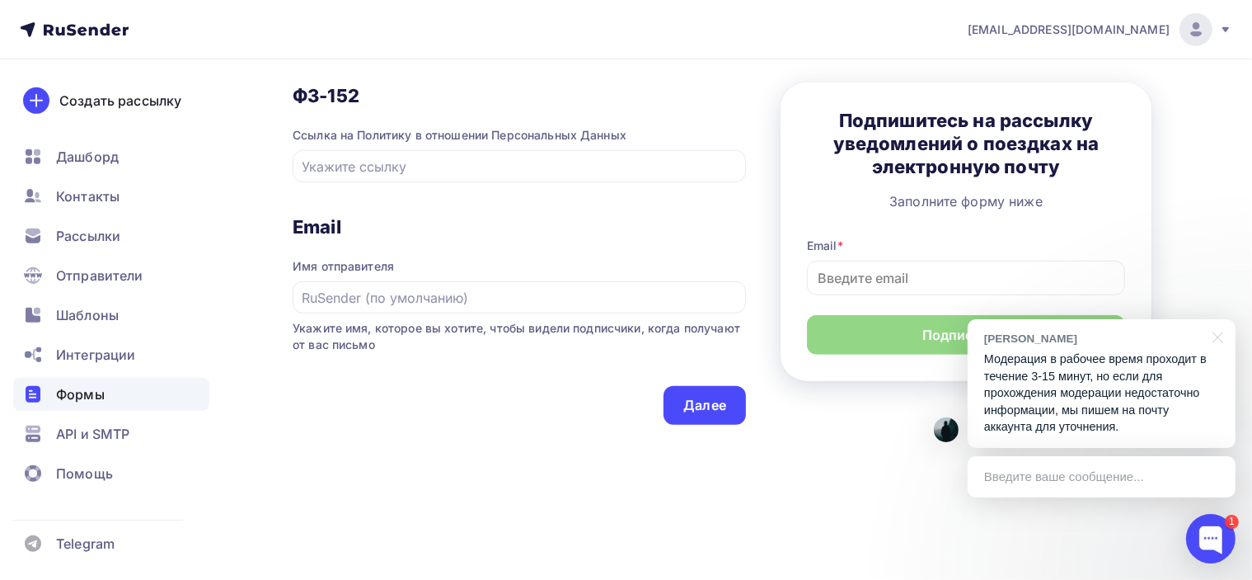
click at [1054, 478] on div "Введите ваше сообщение..." at bounding box center [1102, 476] width 268 height 41
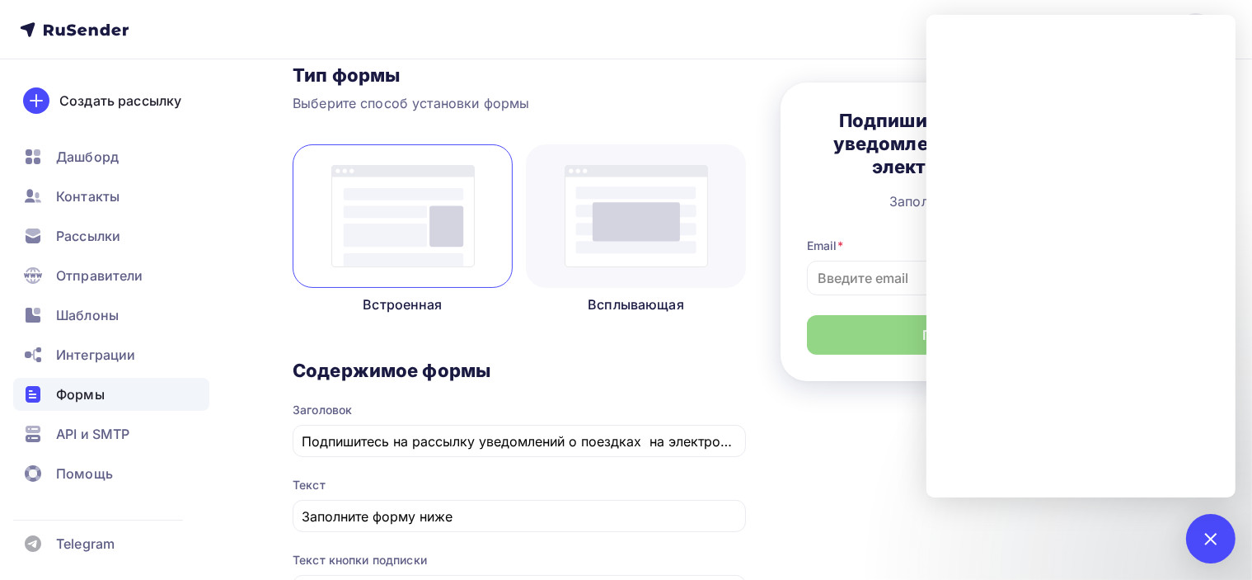
scroll to position [0, 0]
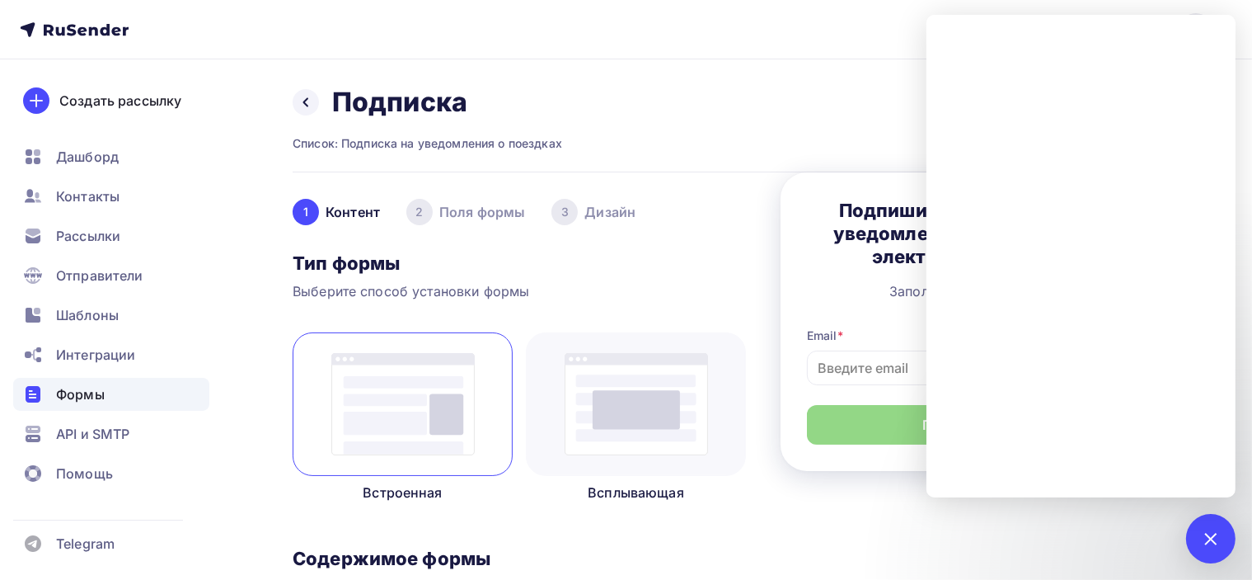
click at [1210, 537] on div at bounding box center [1210, 538] width 22 height 22
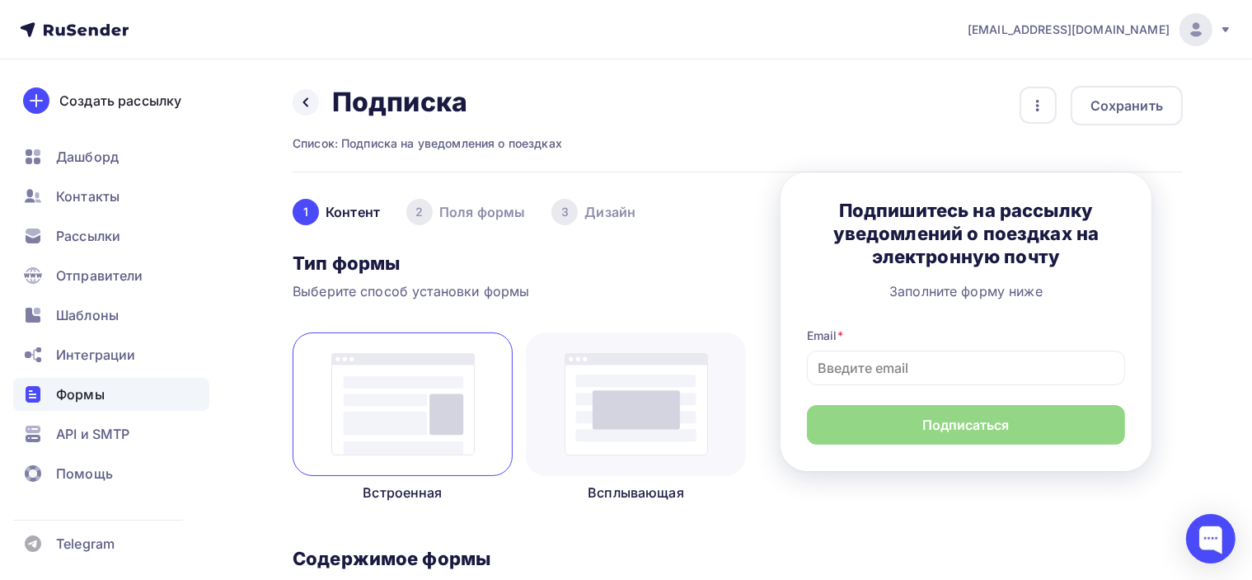
drag, startPoint x: 879, startPoint y: 0, endPoint x: 958, endPoint y: 92, distance: 121.0
click at [958, 92] on div "Назад Подписка Подписка Список: Подписка на уведомления о поездках Переименоват…" at bounding box center [738, 129] width 890 height 87
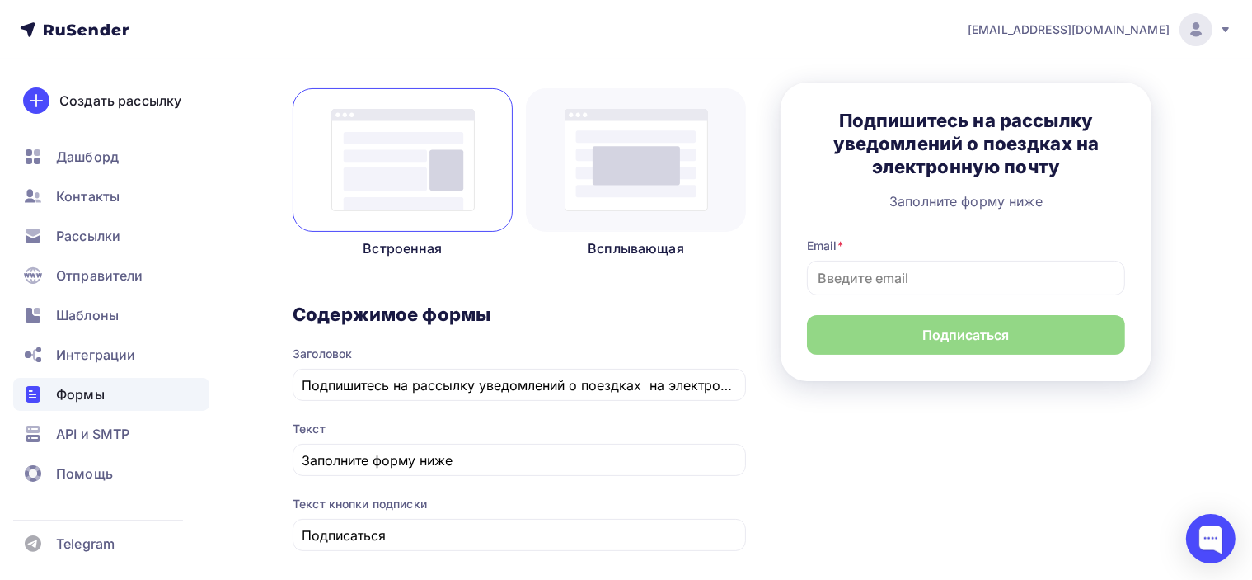
scroll to position [247, 0]
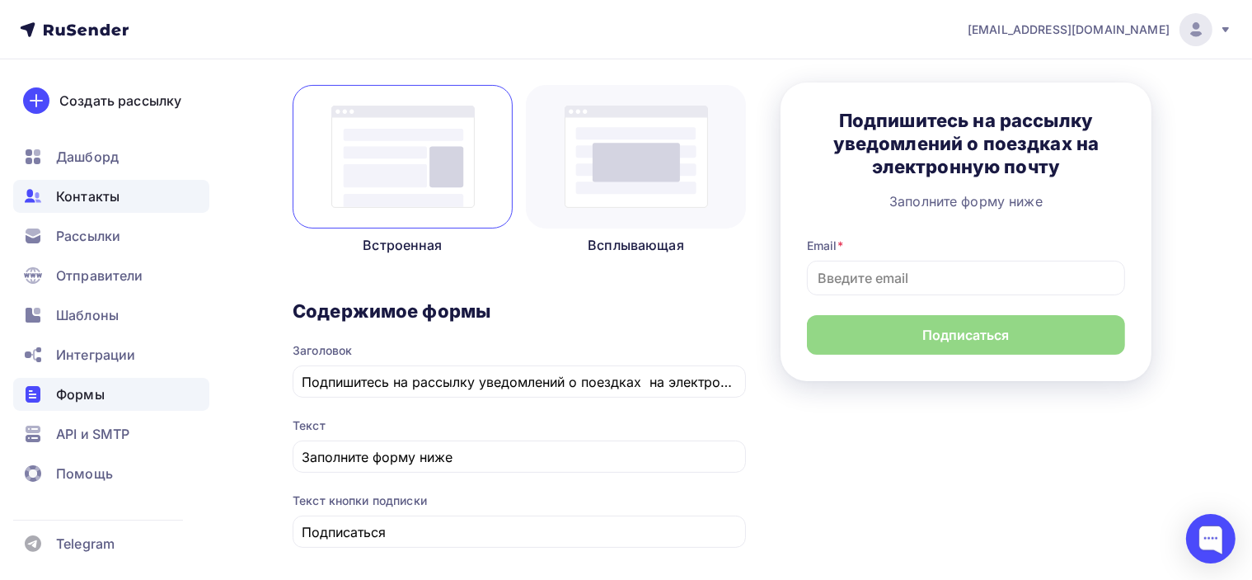
click at [101, 203] on span "Контакты" at bounding box center [87, 196] width 63 height 20
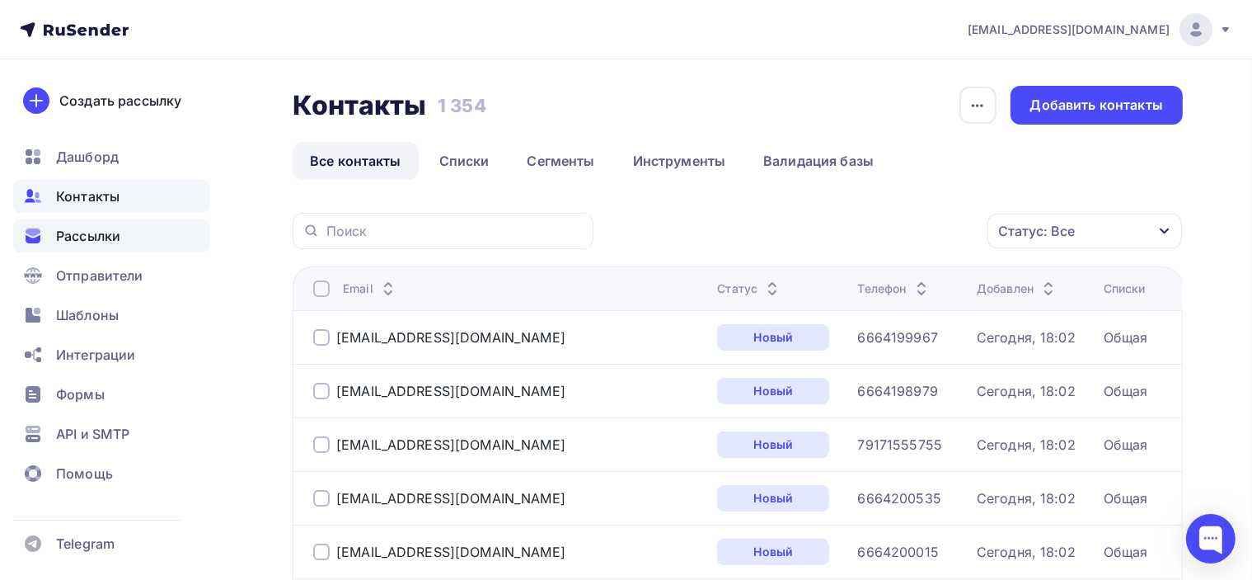
click at [99, 245] on span "Рассылки" at bounding box center [88, 236] width 64 height 20
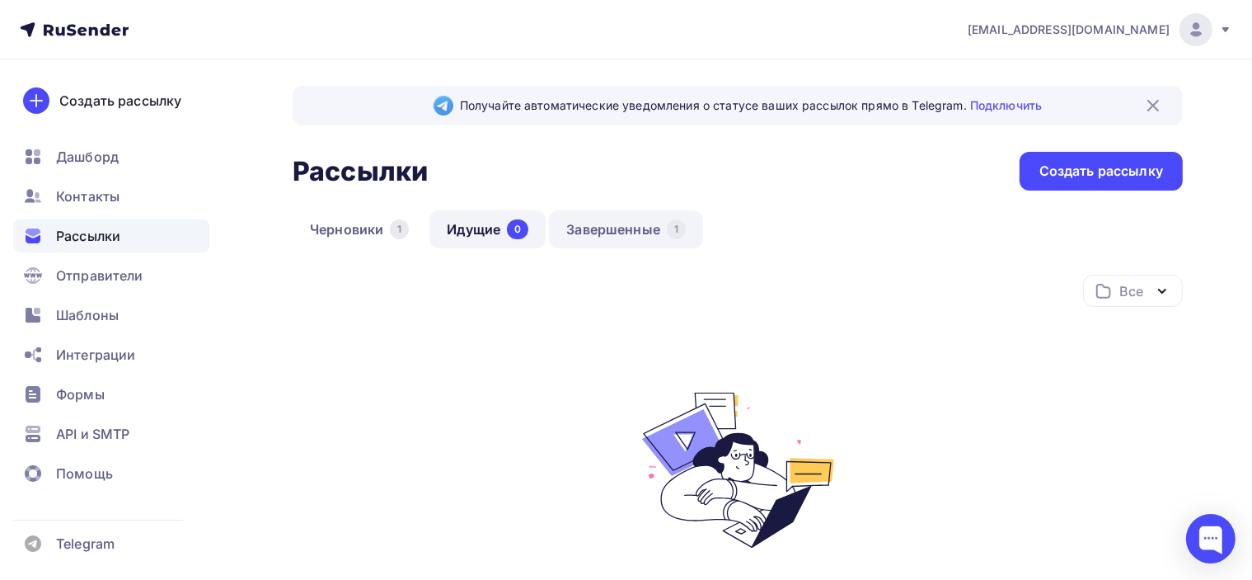
click at [610, 237] on link "Завершенные 1" at bounding box center [626, 229] width 154 height 38
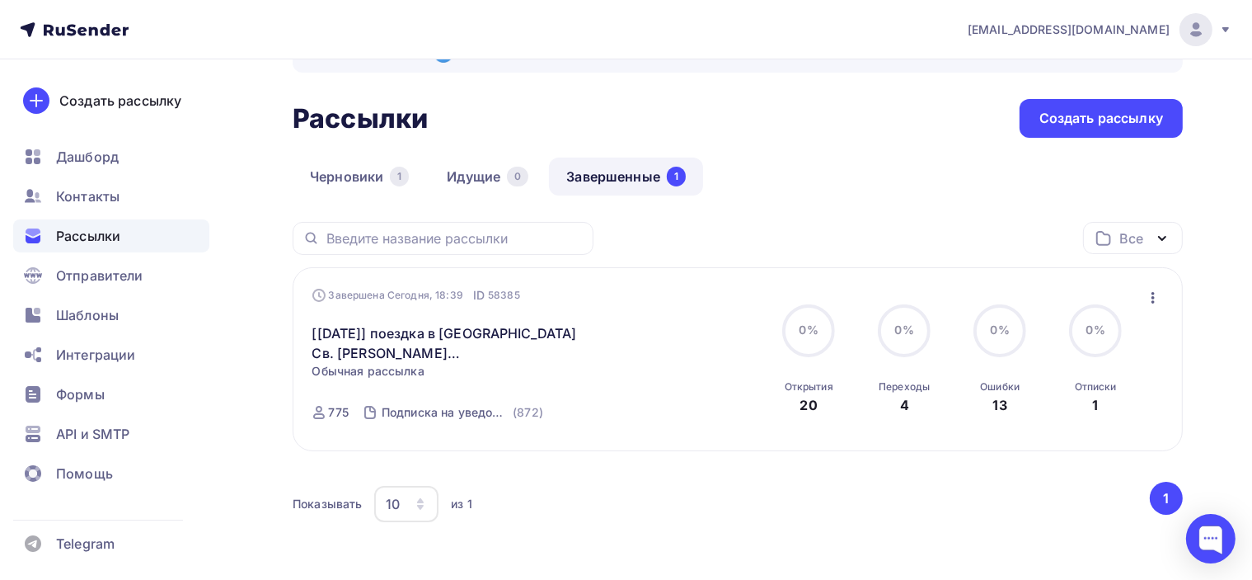
scroll to position [82, 0]
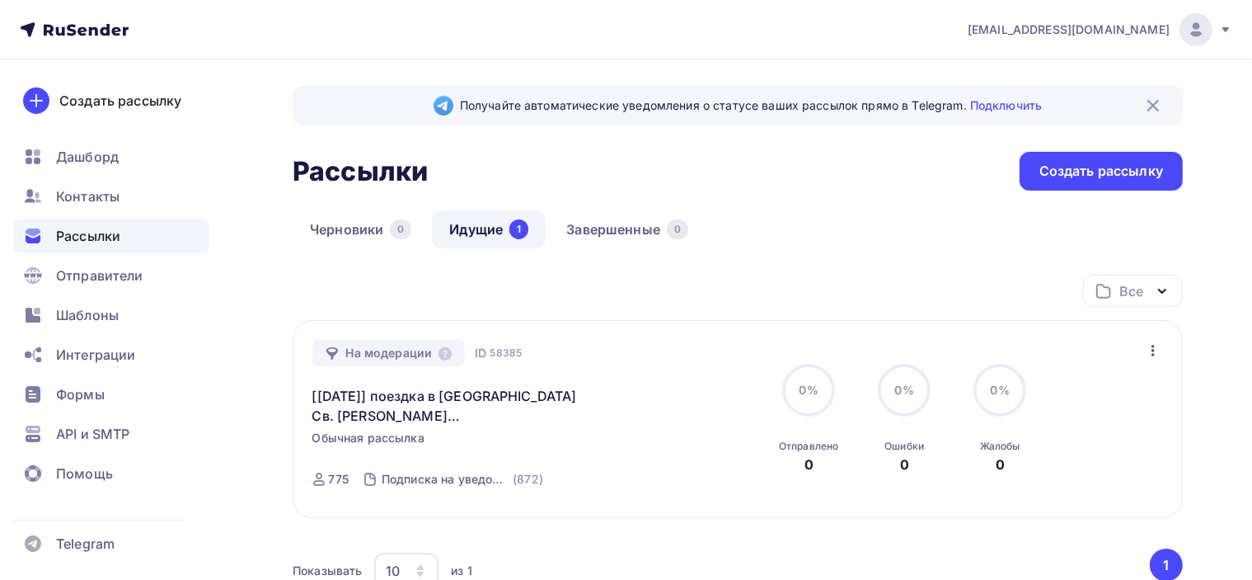
scroll to position [82, 0]
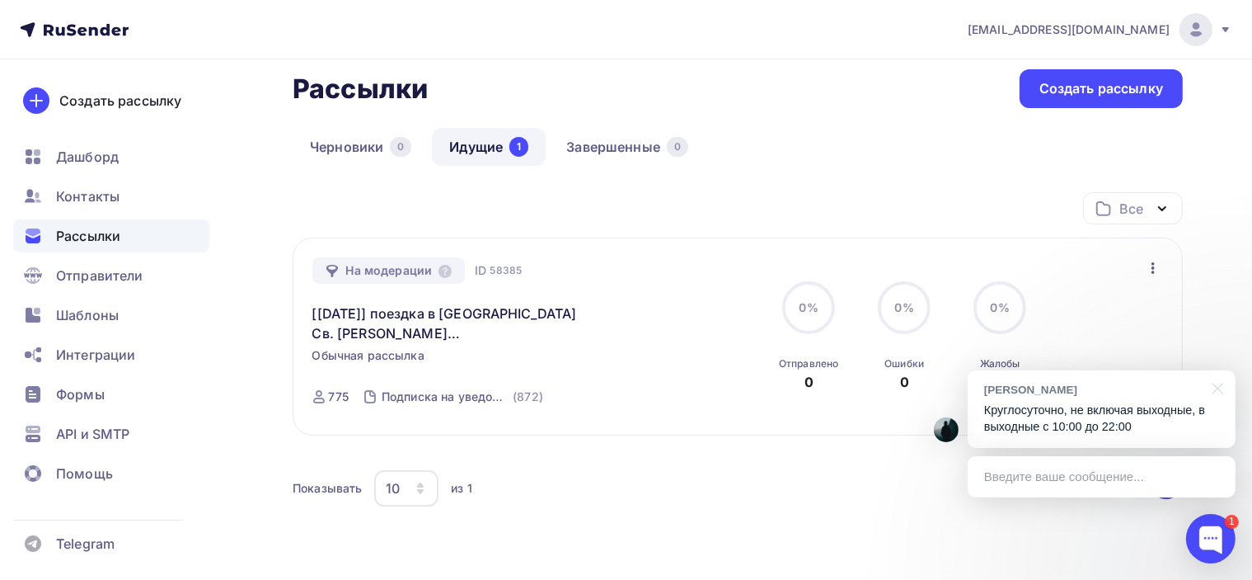
click at [1128, 413] on p "Круглосуточно, не включая выходные, в выходные с 10:00 до 22:00" at bounding box center [1101, 418] width 235 height 34
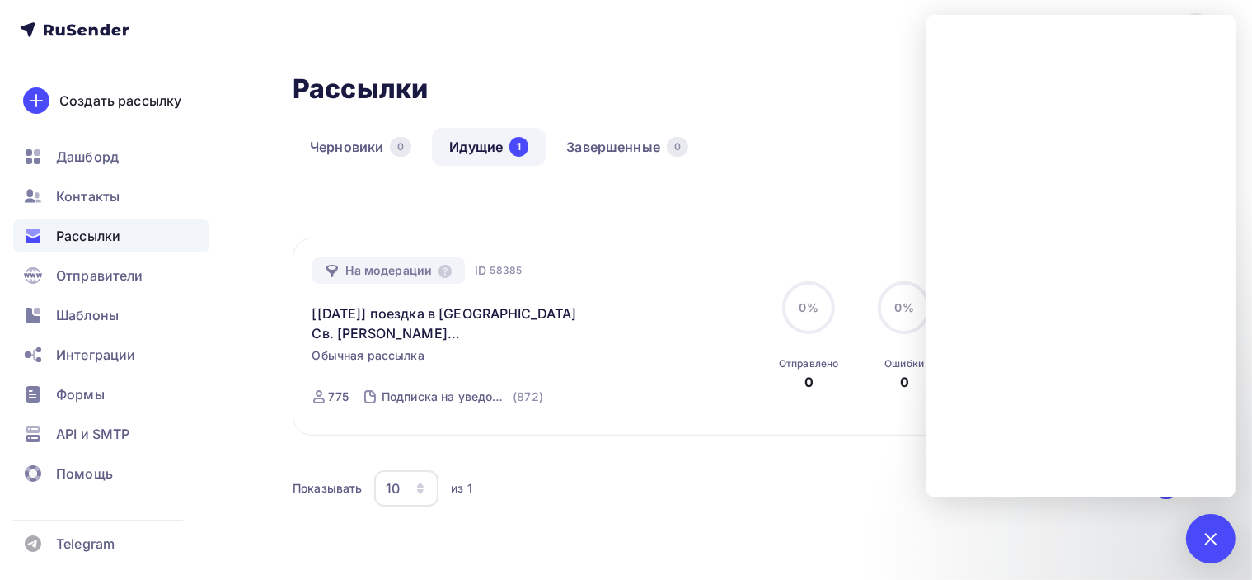
click at [635, 197] on div "Все Все папки Создать новую папку" at bounding box center [738, 214] width 890 height 45
click at [1215, 542] on div at bounding box center [1210, 538] width 22 height 22
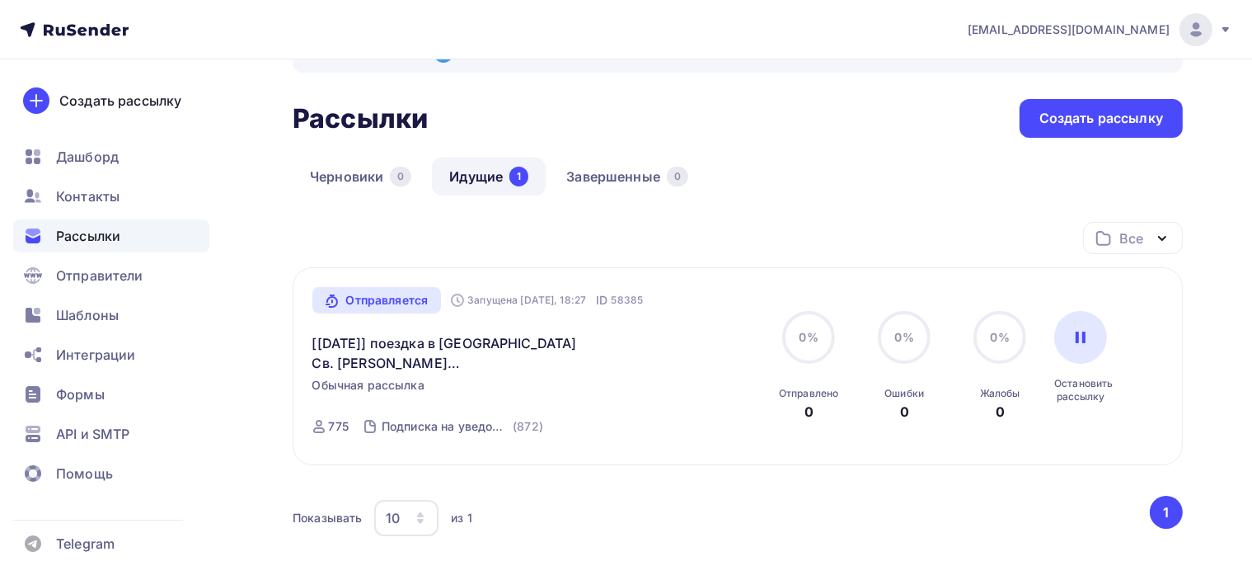
scroll to position [82, 0]
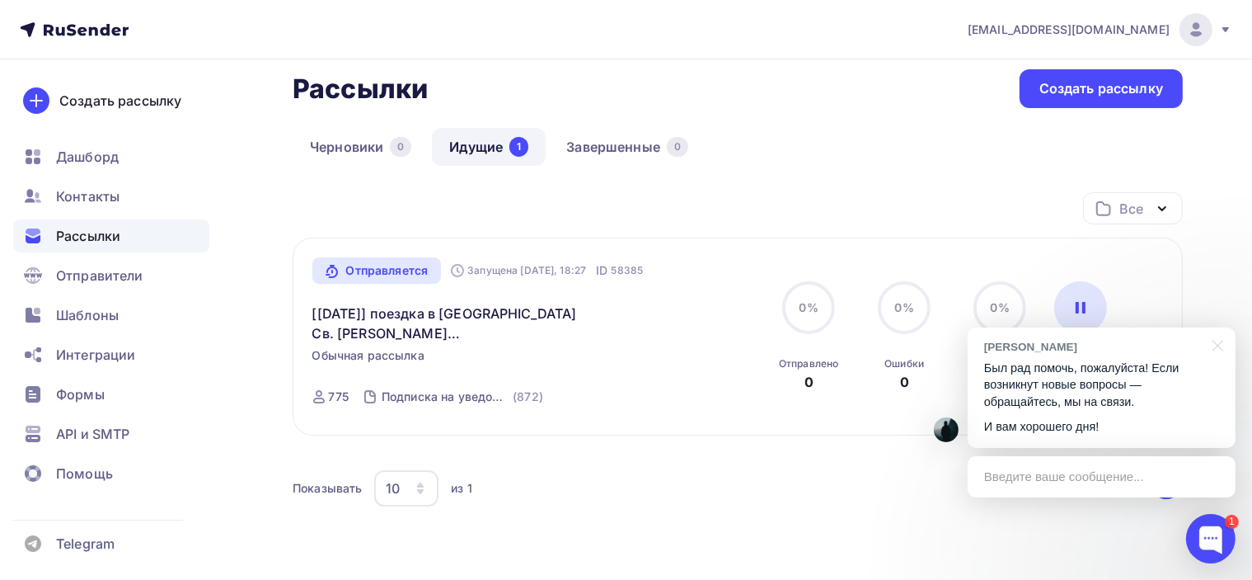
click at [798, 164] on div "Черновики 0 Идущие 1 Завершенные 0" at bounding box center [738, 160] width 890 height 64
click at [789, 179] on div "Черновики 0 Идущие 1 Завершенные 0" at bounding box center [738, 160] width 890 height 64
click at [1225, 361] on div at bounding box center [1215, 344] width 41 height 34
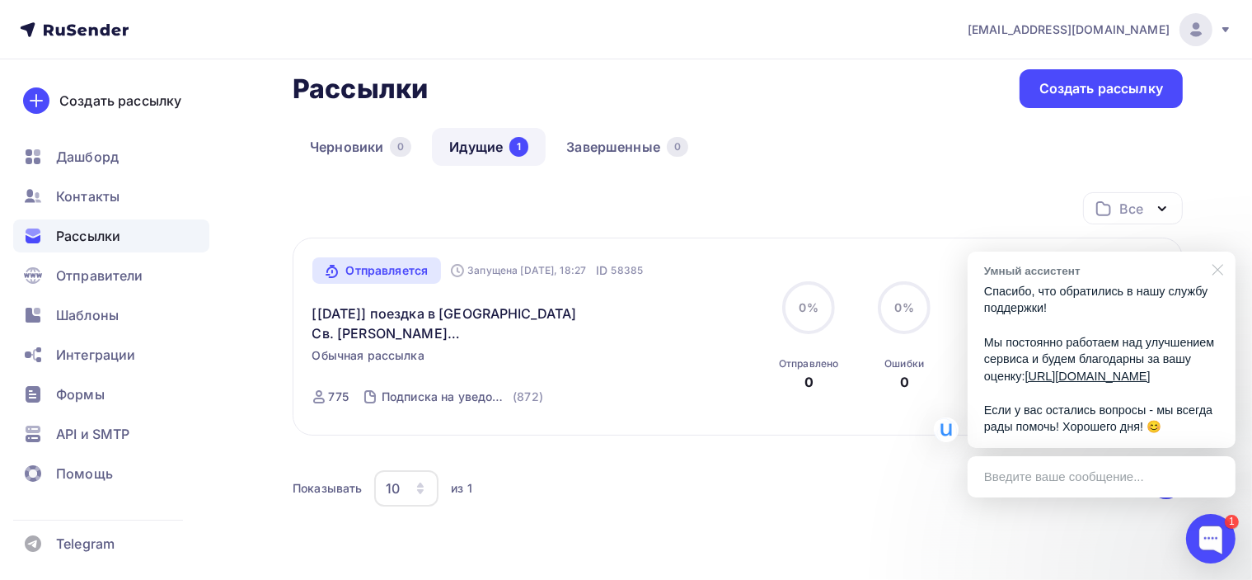
click at [1218, 269] on div at bounding box center [1215, 268] width 41 height 34
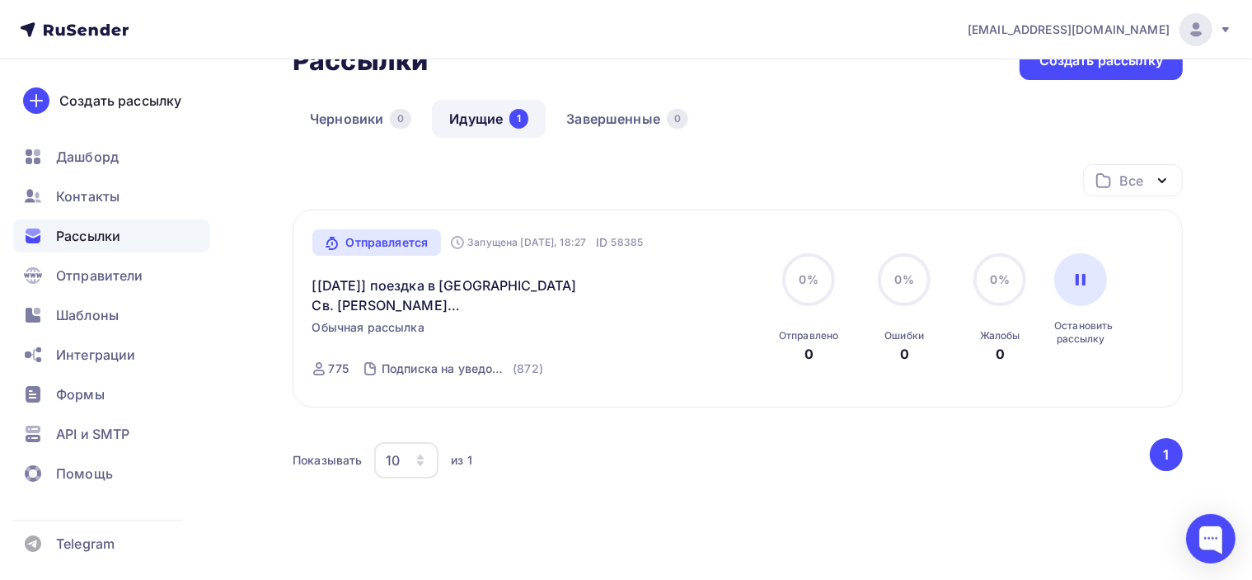
scroll to position [82, 0]
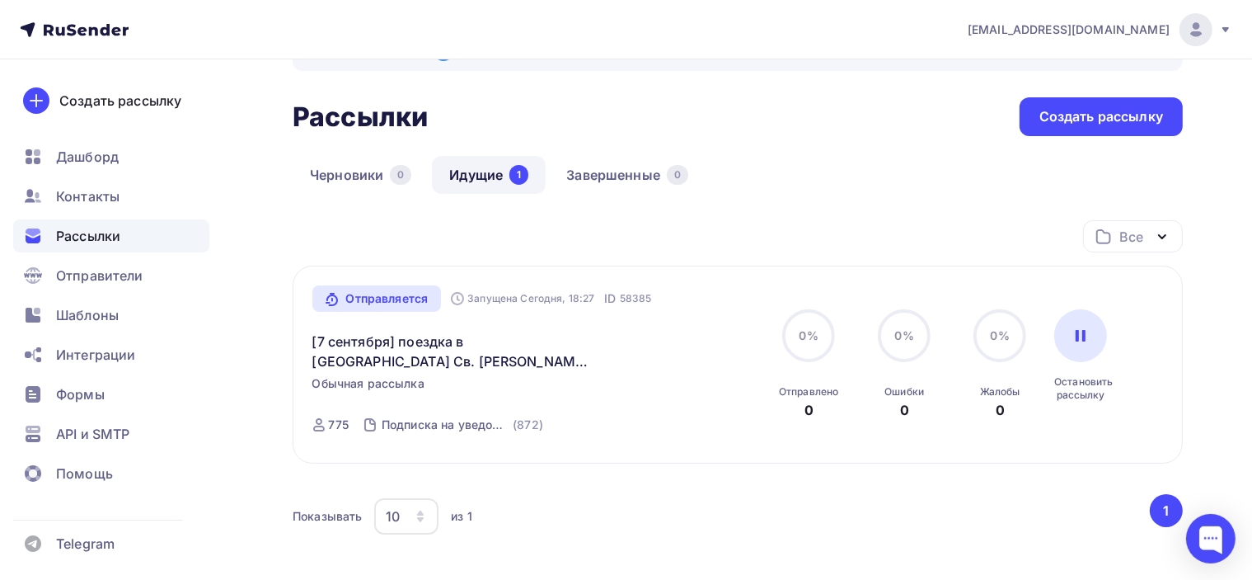
scroll to position [82, 0]
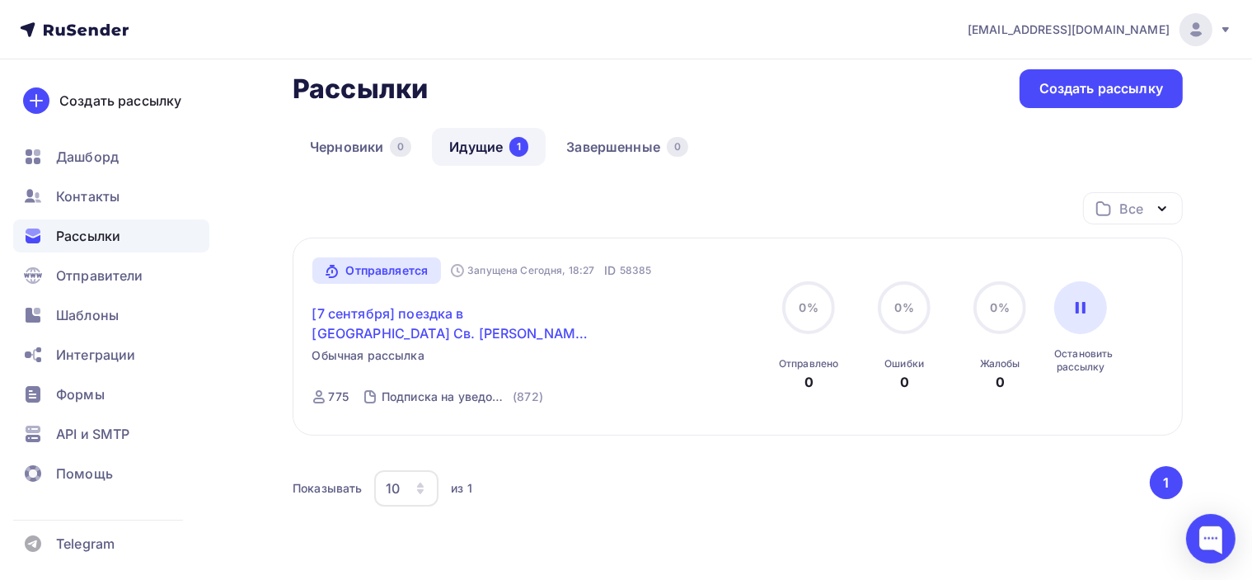
click at [495, 306] on link "[7 сентября] поездка в Базилику Св. Николая, Бари (Италия)✨" at bounding box center [453, 323] width 283 height 40
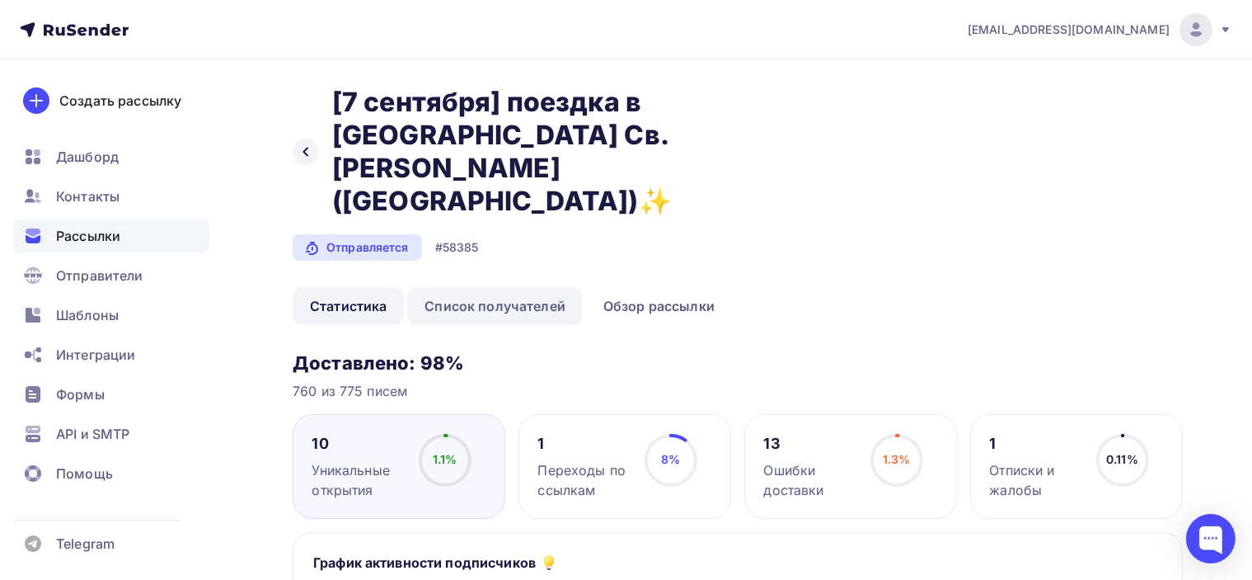
click at [474, 287] on link "Список получателей" at bounding box center [495, 306] width 176 height 38
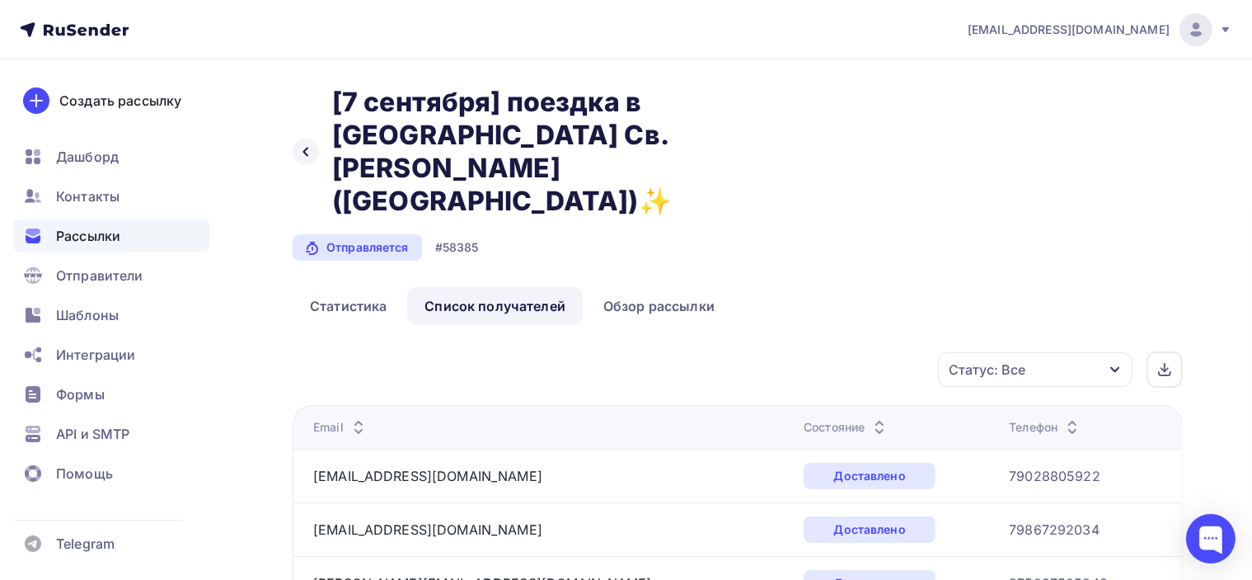
scroll to position [82, 0]
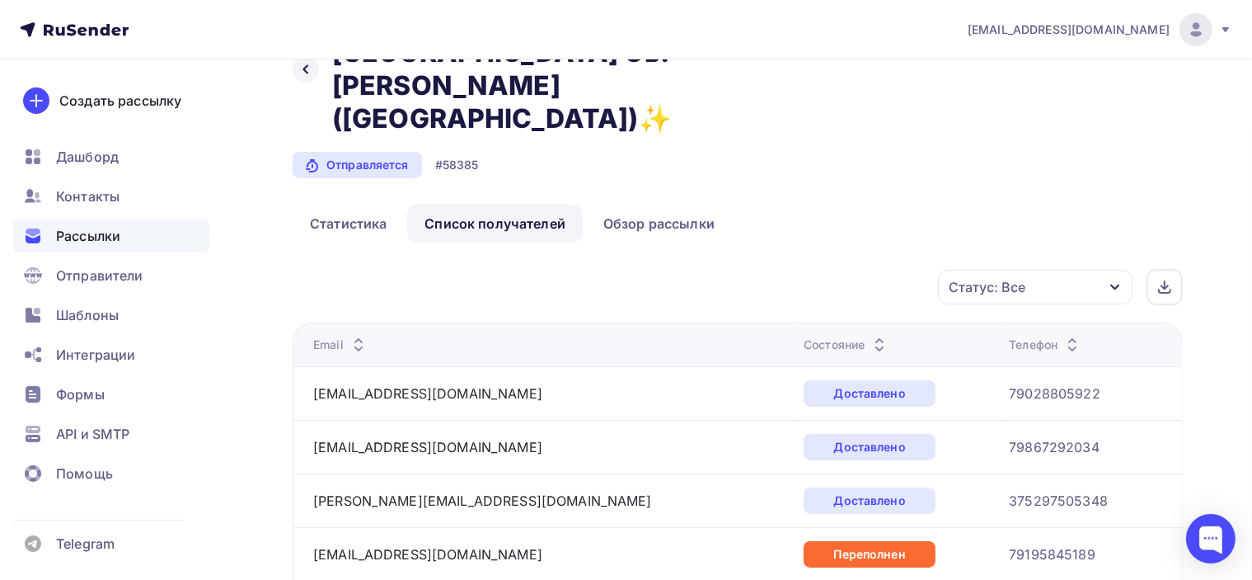
click at [1012, 277] on div "Статус: Все" at bounding box center [987, 287] width 77 height 20
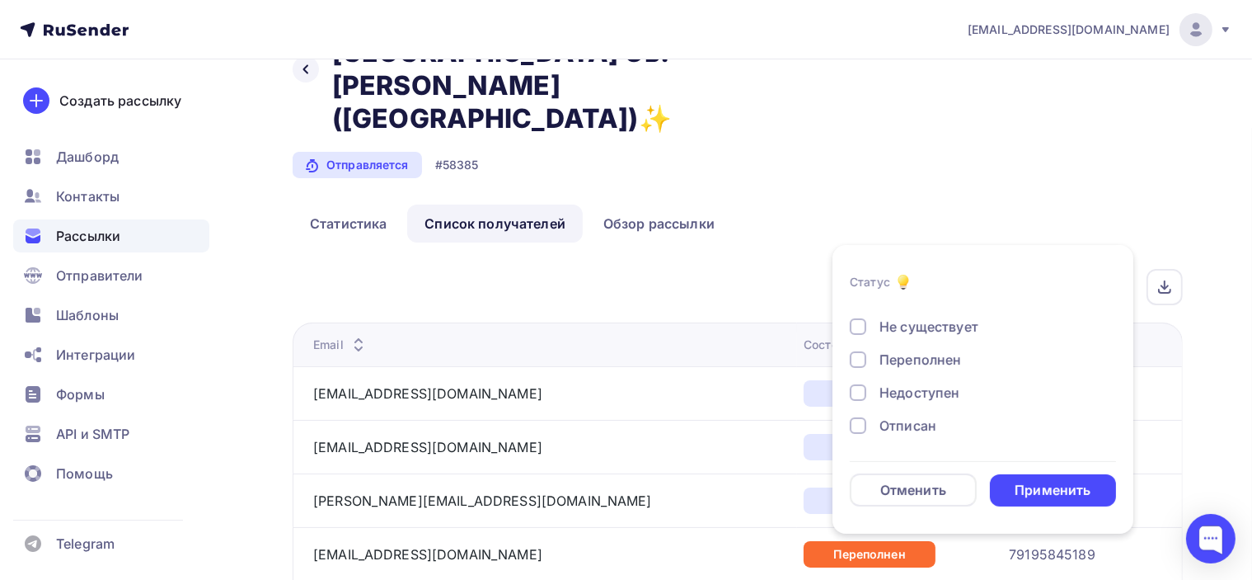
scroll to position [152, 0]
click at [861, 204] on ul "Статистика Список получателей Обзор рассылки" at bounding box center [738, 223] width 890 height 38
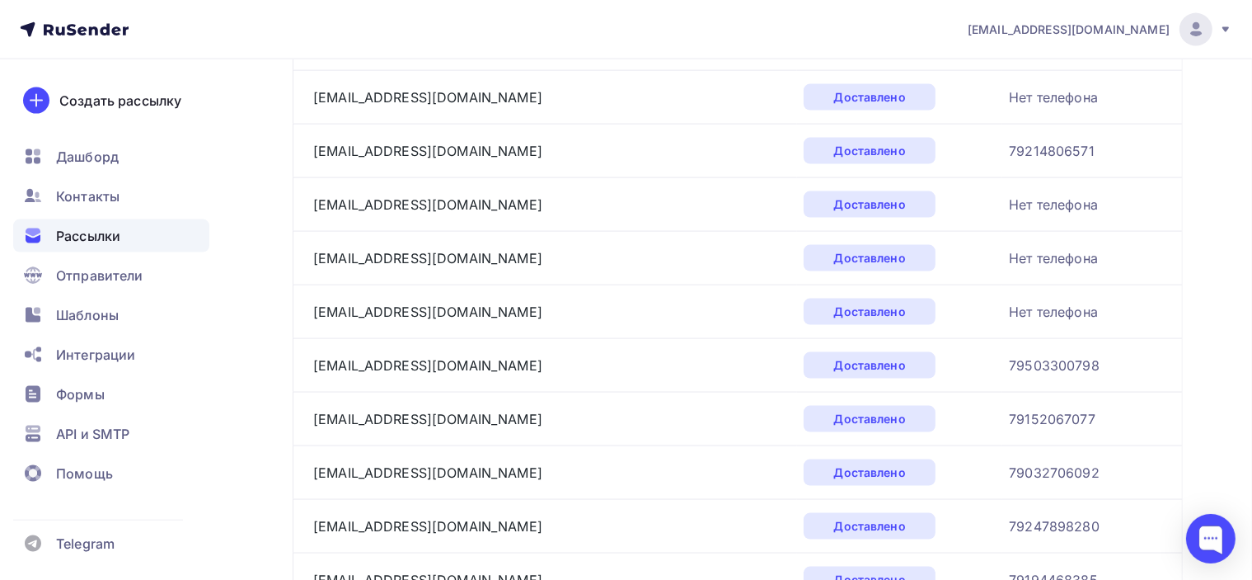
scroll to position [2556, 0]
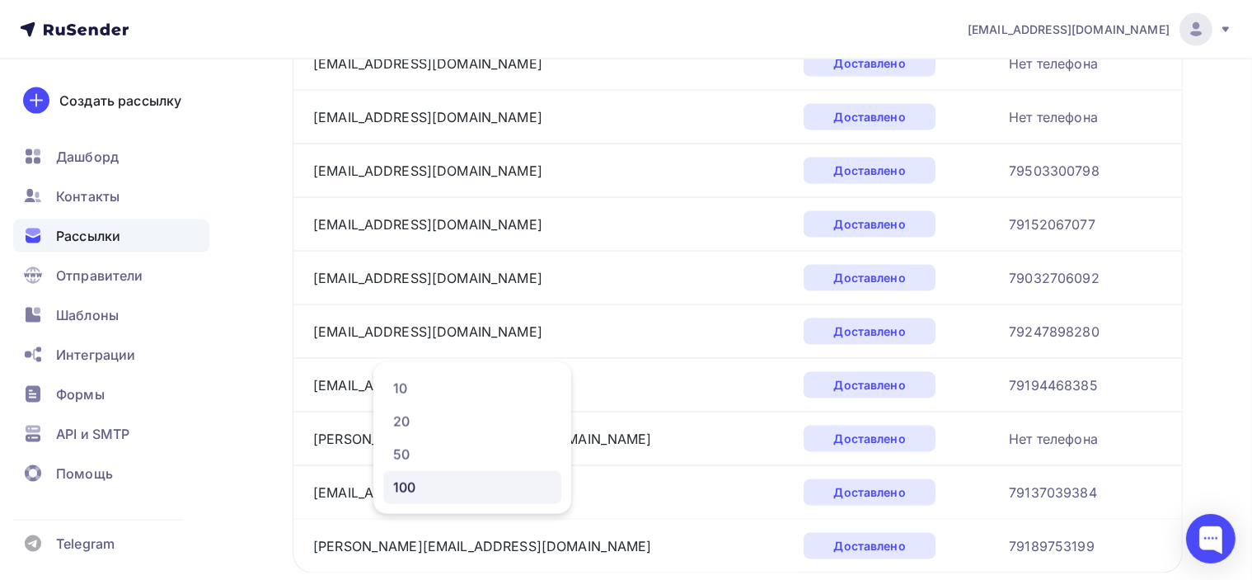
click at [429, 484] on div "100" at bounding box center [472, 487] width 158 height 20
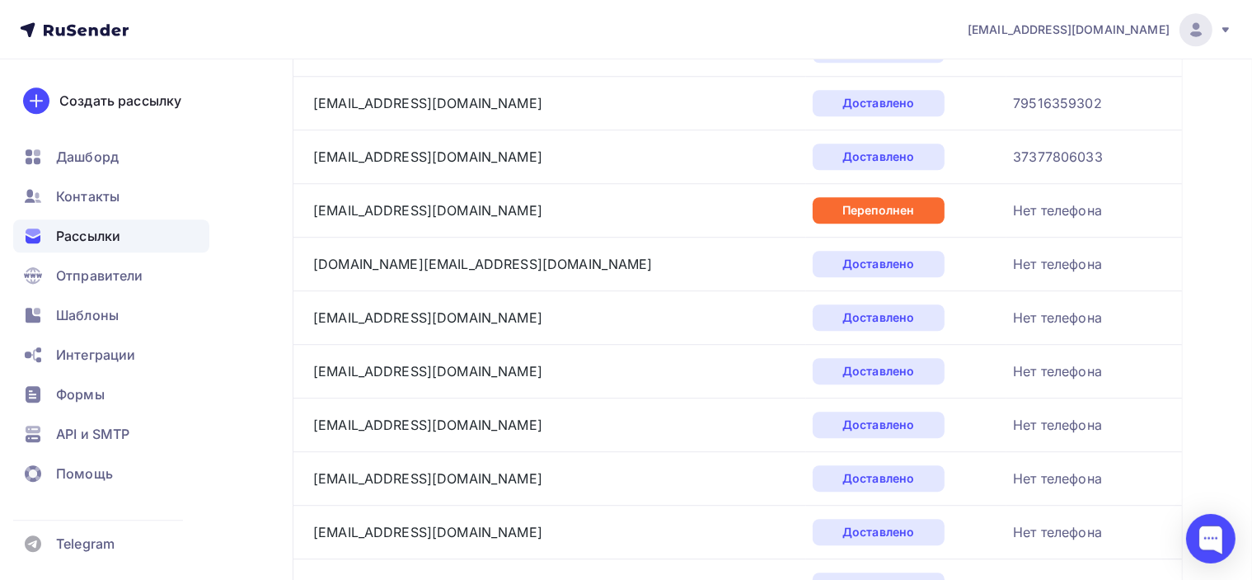
scroll to position [5273, 0]
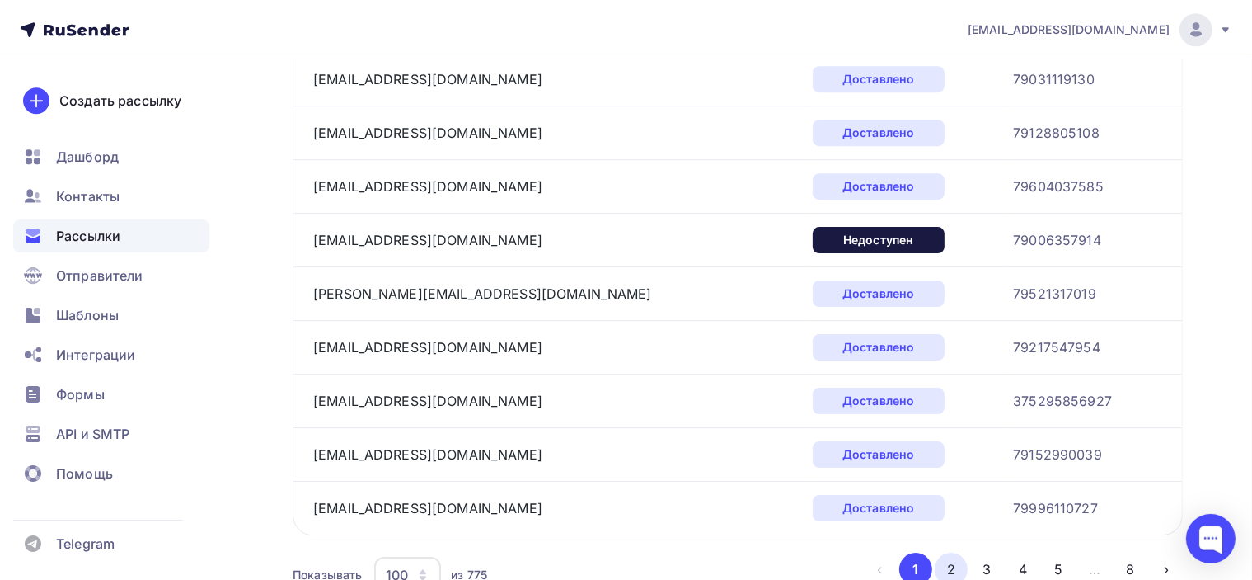
click at [937, 552] on button "2" at bounding box center [951, 568] width 33 height 33
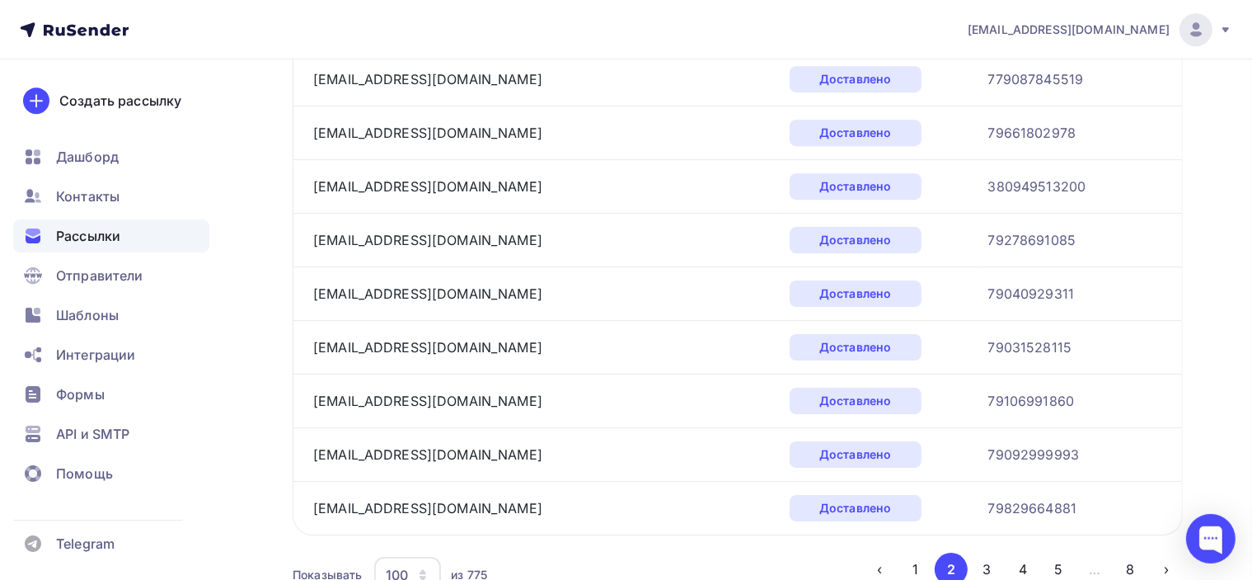
click at [987, 552] on button "3" at bounding box center [987, 568] width 33 height 33
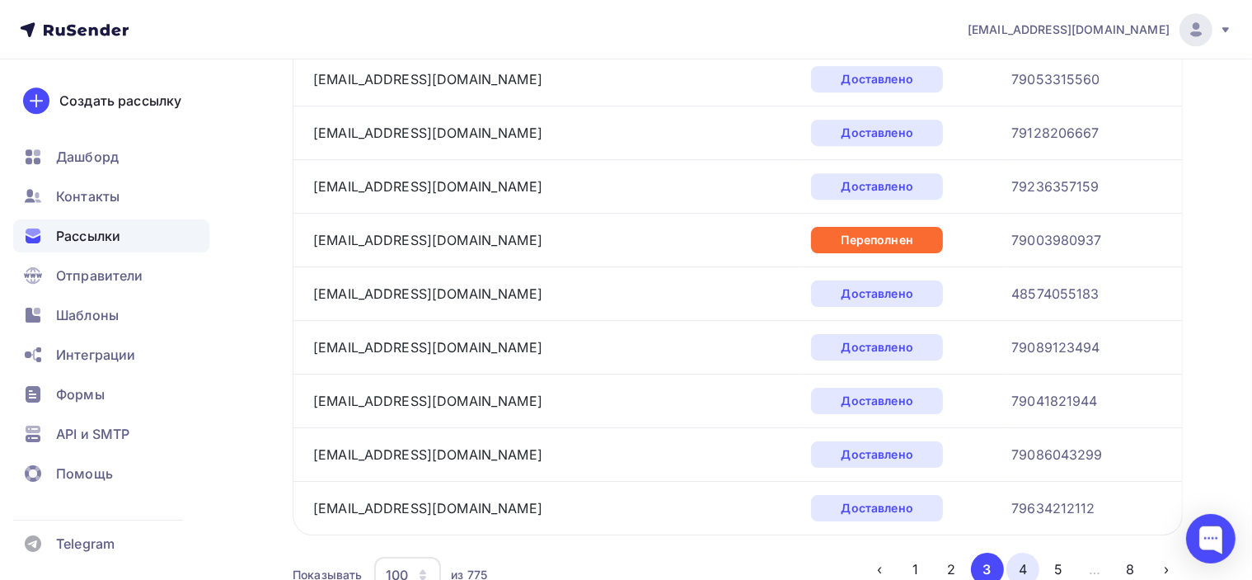
click at [1010, 552] on button "4" at bounding box center [1023, 568] width 33 height 33
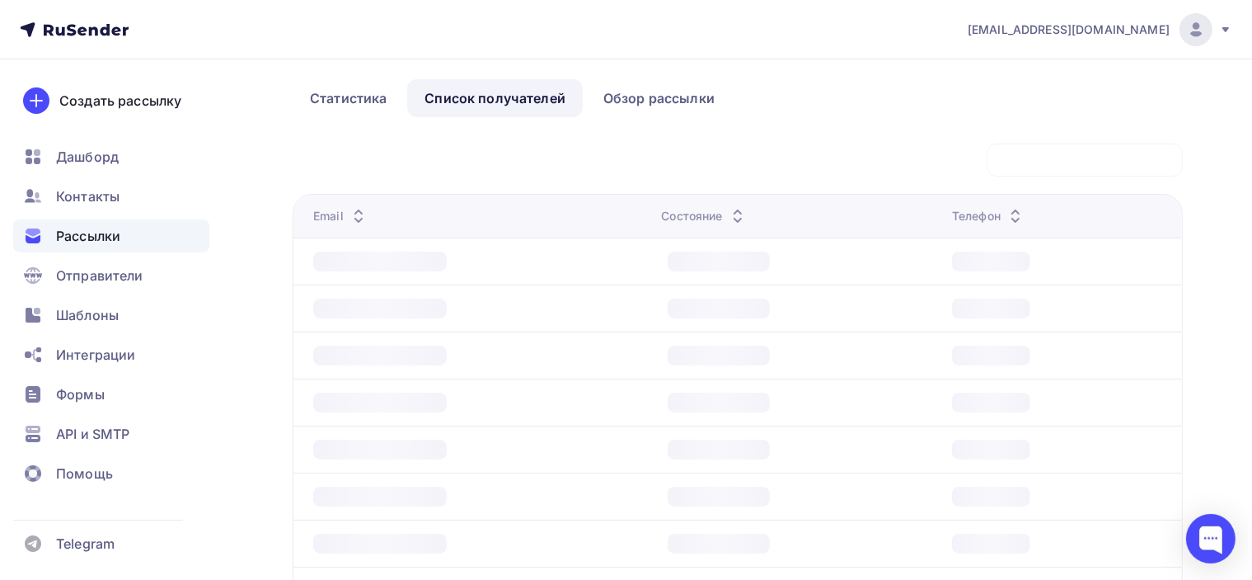
scroll to position [202, 0]
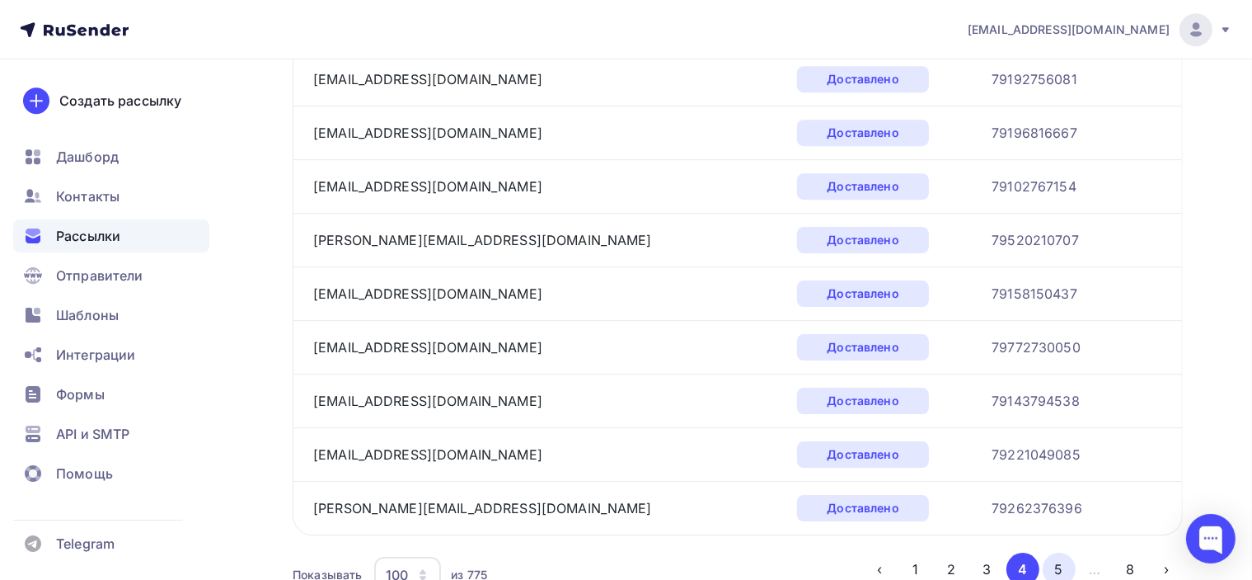
click at [1068, 552] on button "5" at bounding box center [1059, 568] width 33 height 33
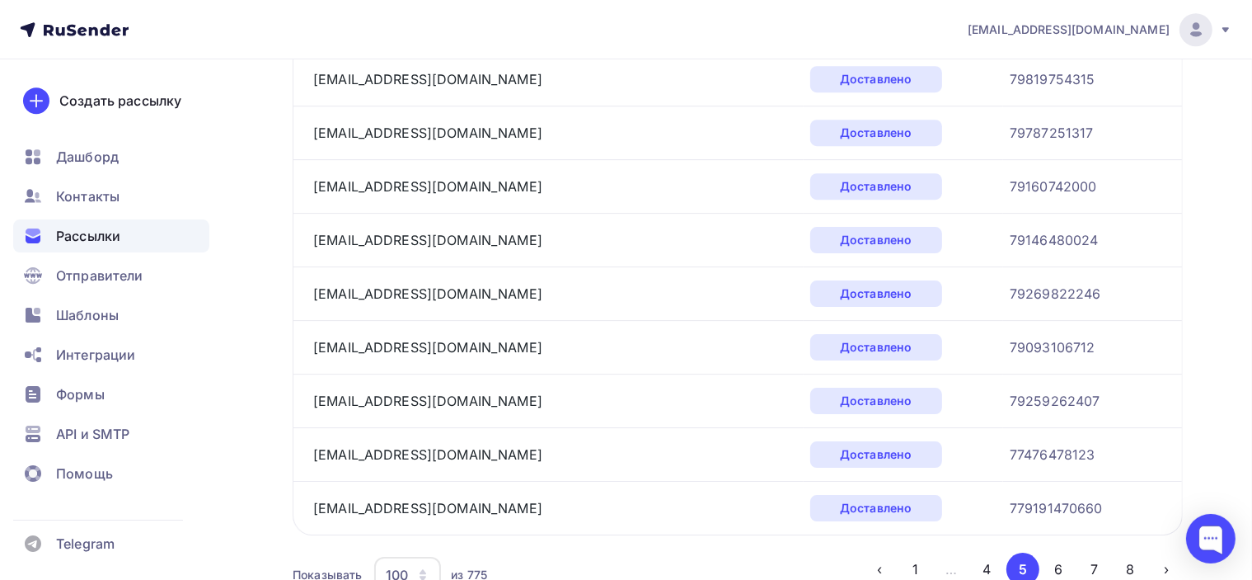
click at [1072, 552] on button "6" at bounding box center [1059, 568] width 33 height 33
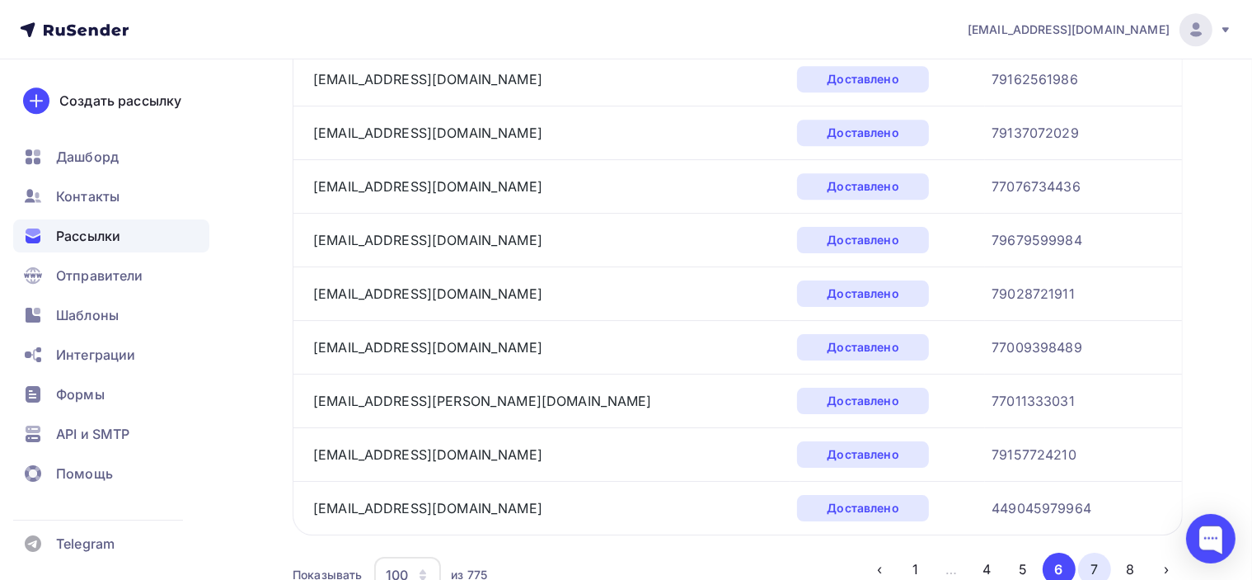
click at [1091, 552] on button "7" at bounding box center [1094, 568] width 33 height 33
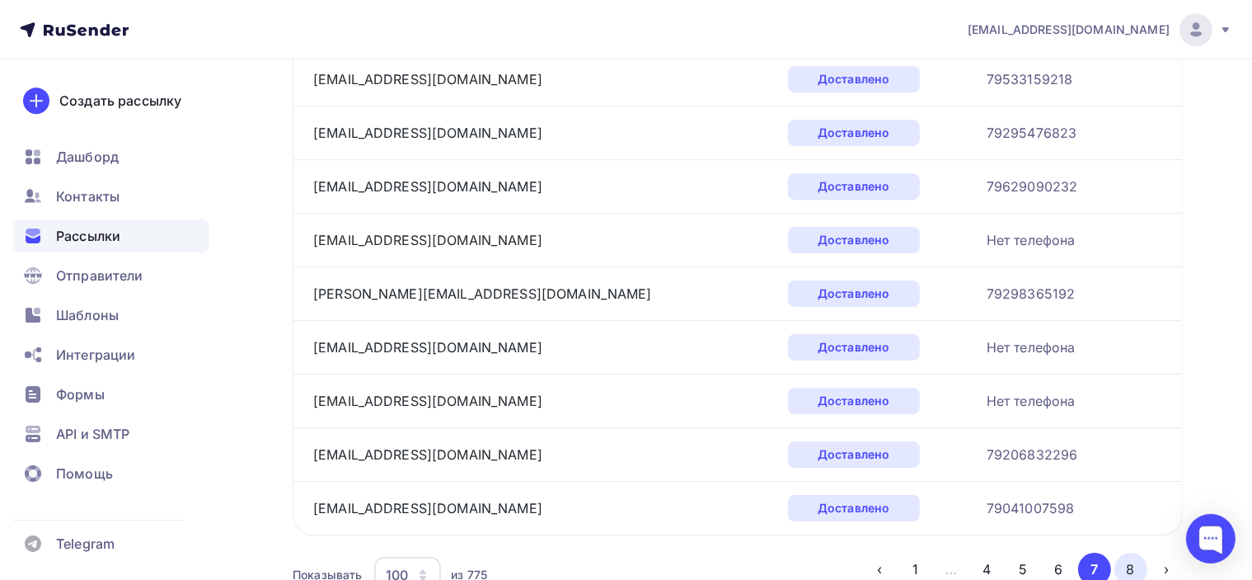
click at [1129, 552] on button "8" at bounding box center [1131, 568] width 33 height 33
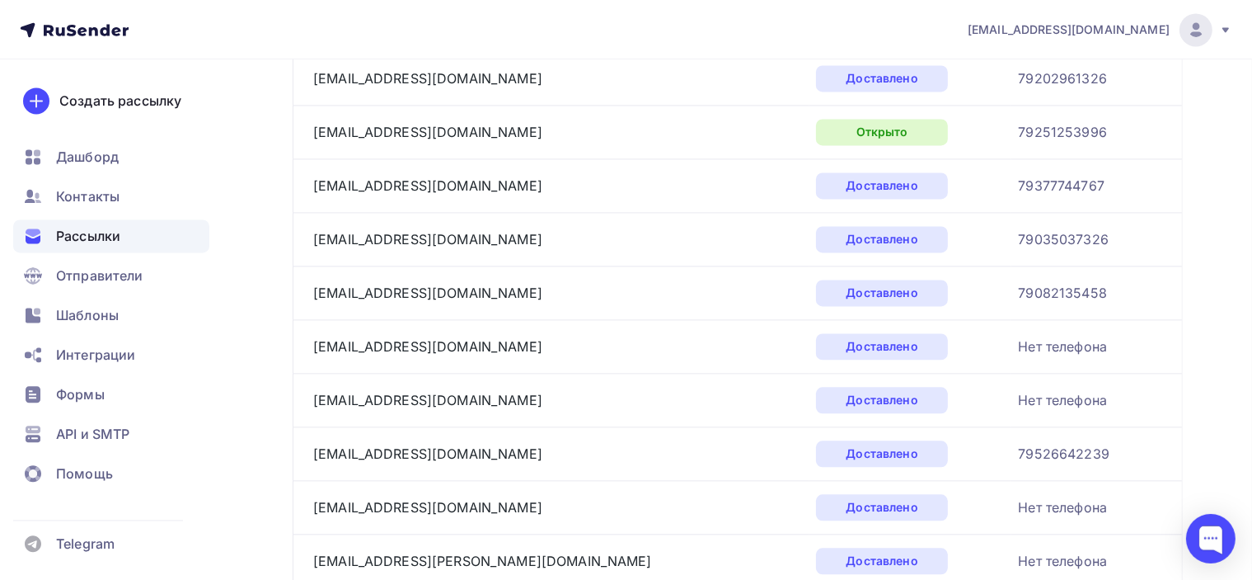
scroll to position [3937, 0]
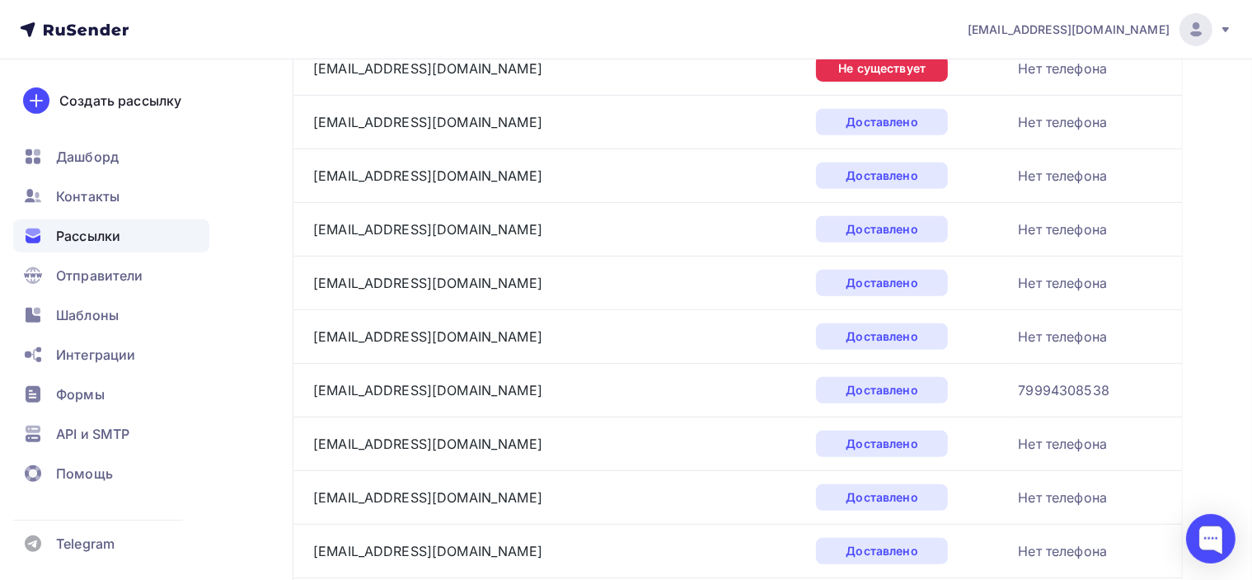
scroll to position [0, 0]
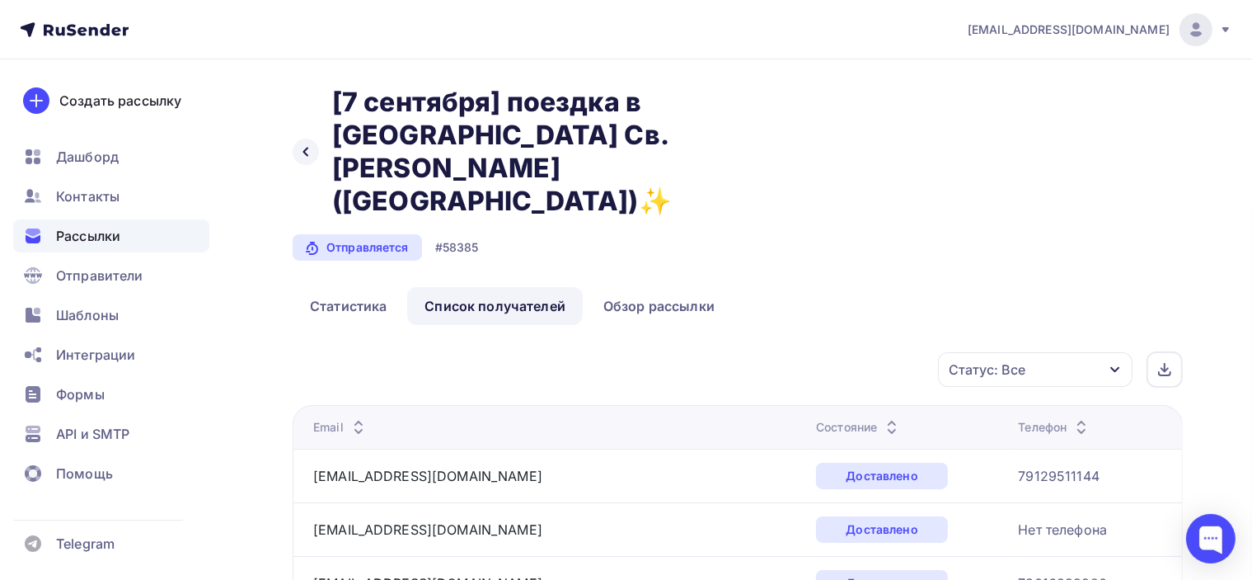
click at [915, 105] on div "Назад [7 сентября] поездка в Базилику Св. Николая, Бари (Италия)✨ [7 сентября] …" at bounding box center [738, 186] width 890 height 201
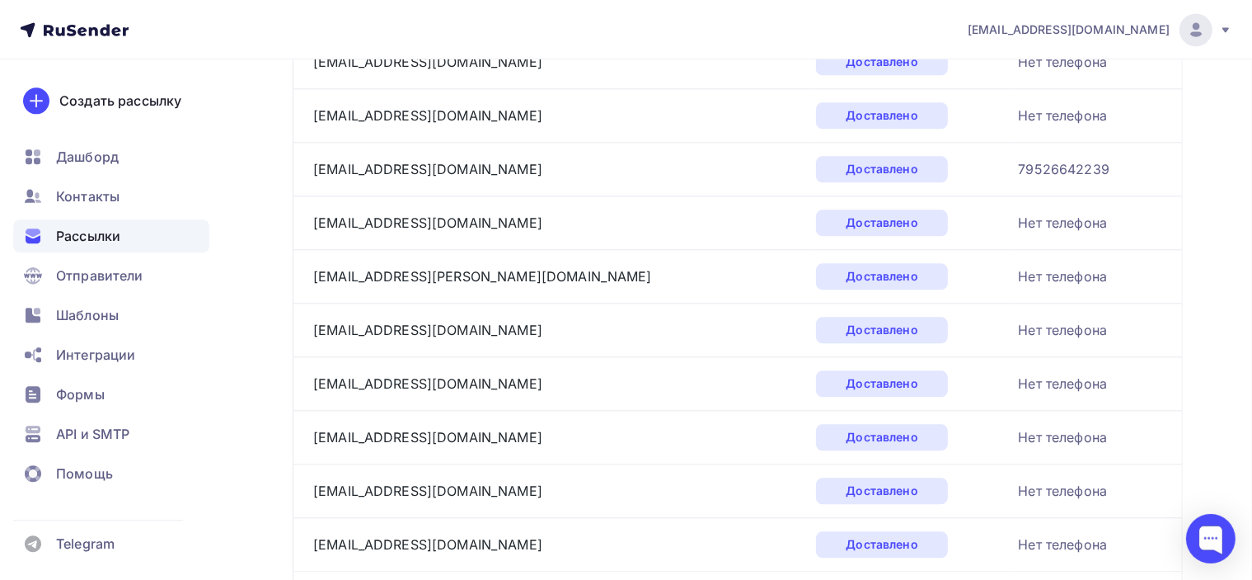
scroll to position [3937, 0]
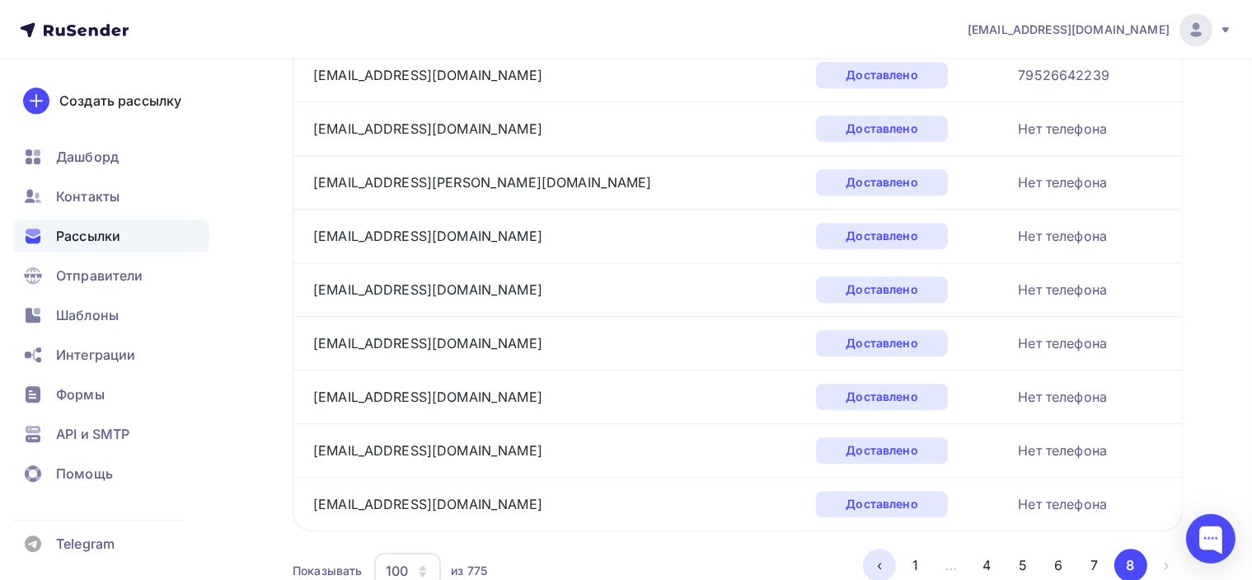
click at [874, 548] on button "‹" at bounding box center [879, 564] width 33 height 33
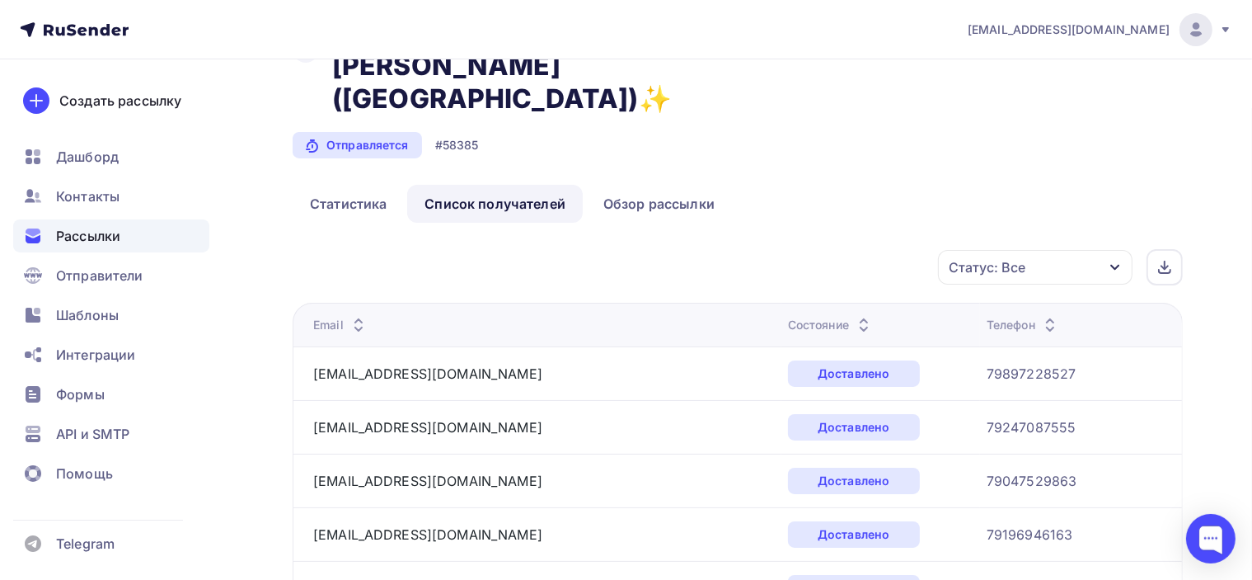
scroll to position [0, 0]
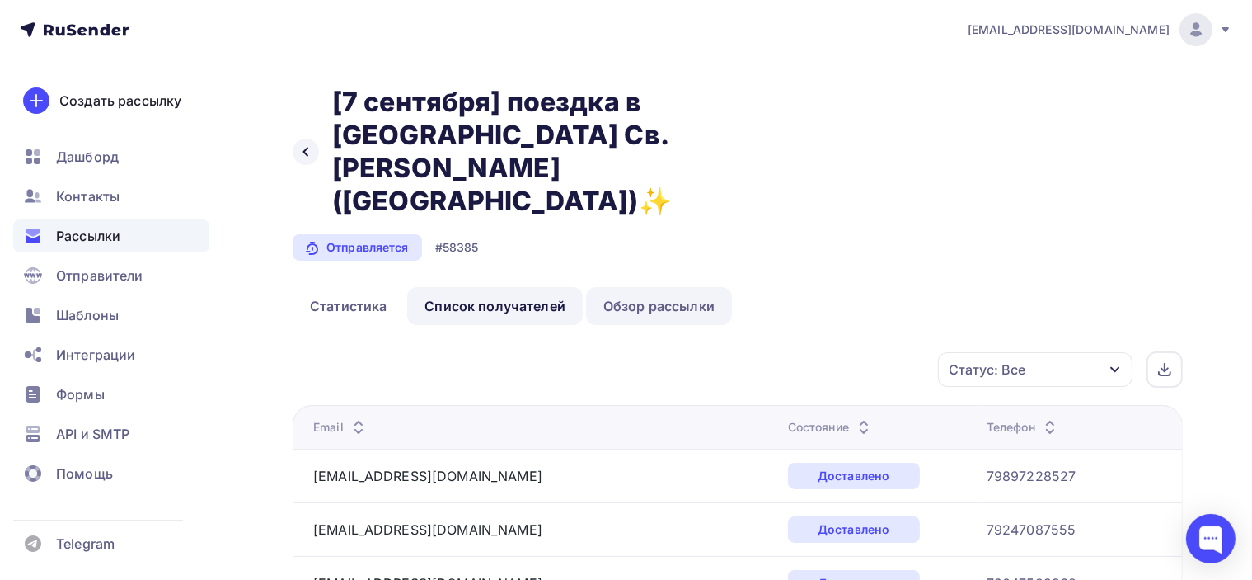
click at [678, 287] on link "Обзор рассылки" at bounding box center [659, 306] width 146 height 38
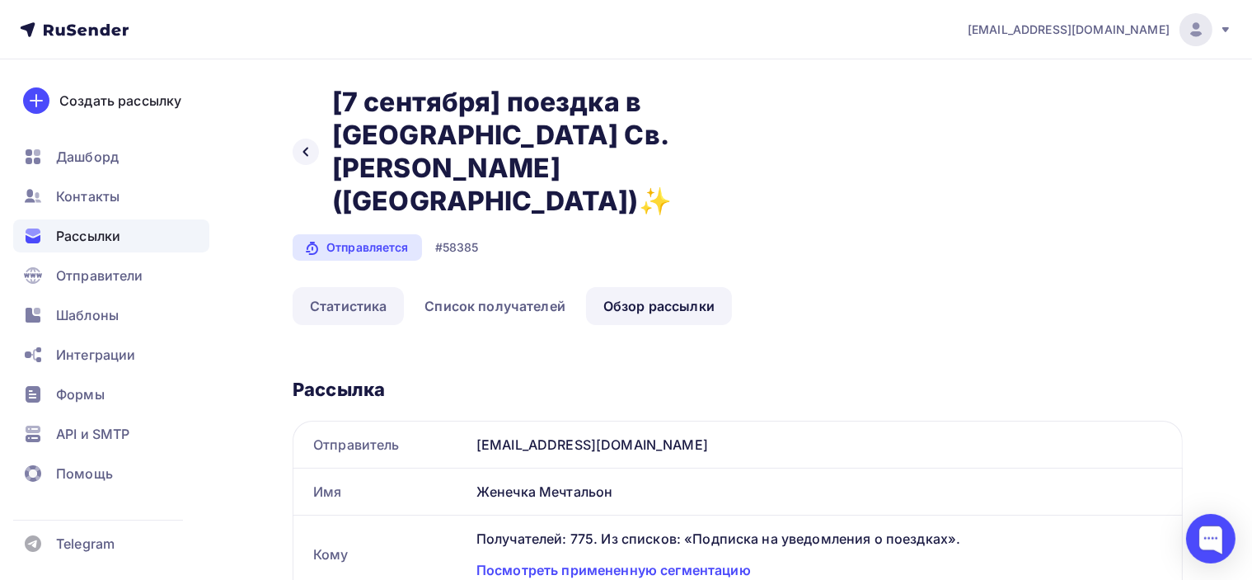
click at [336, 287] on link "Статистика" at bounding box center [348, 306] width 111 height 38
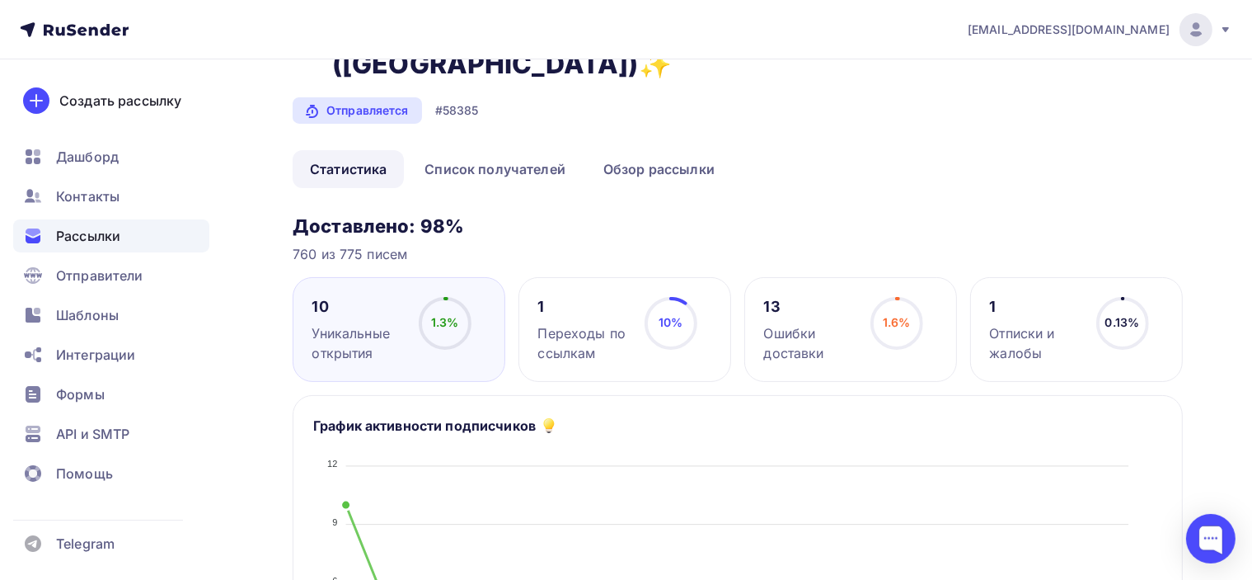
scroll to position [165, 0]
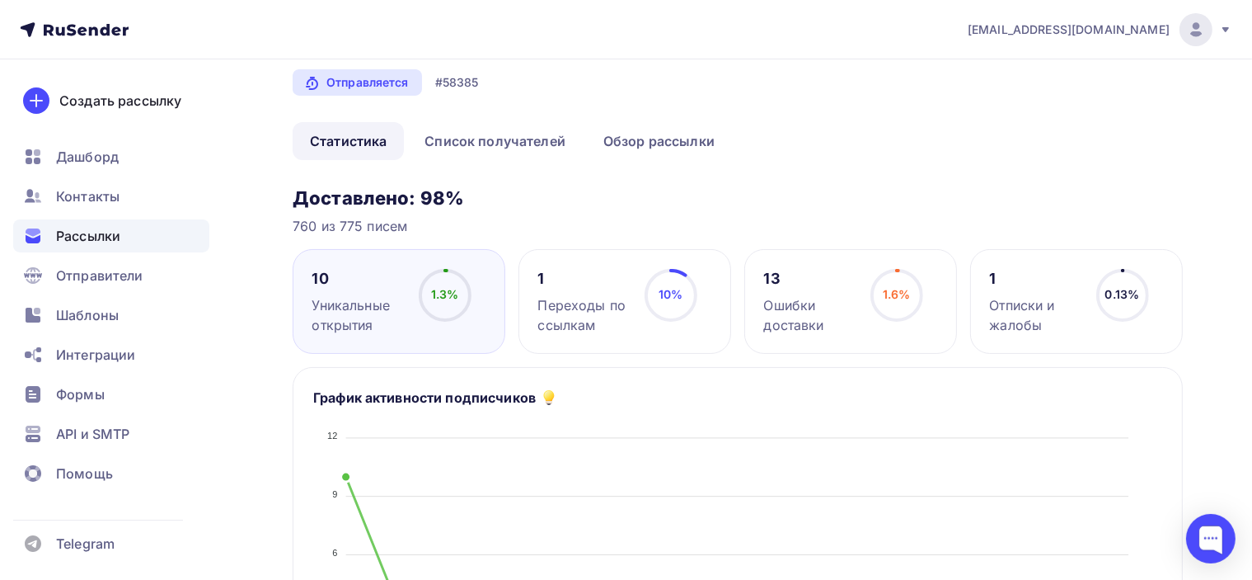
click at [1045, 295] on div "Отписки и жалобы" at bounding box center [1036, 315] width 92 height 40
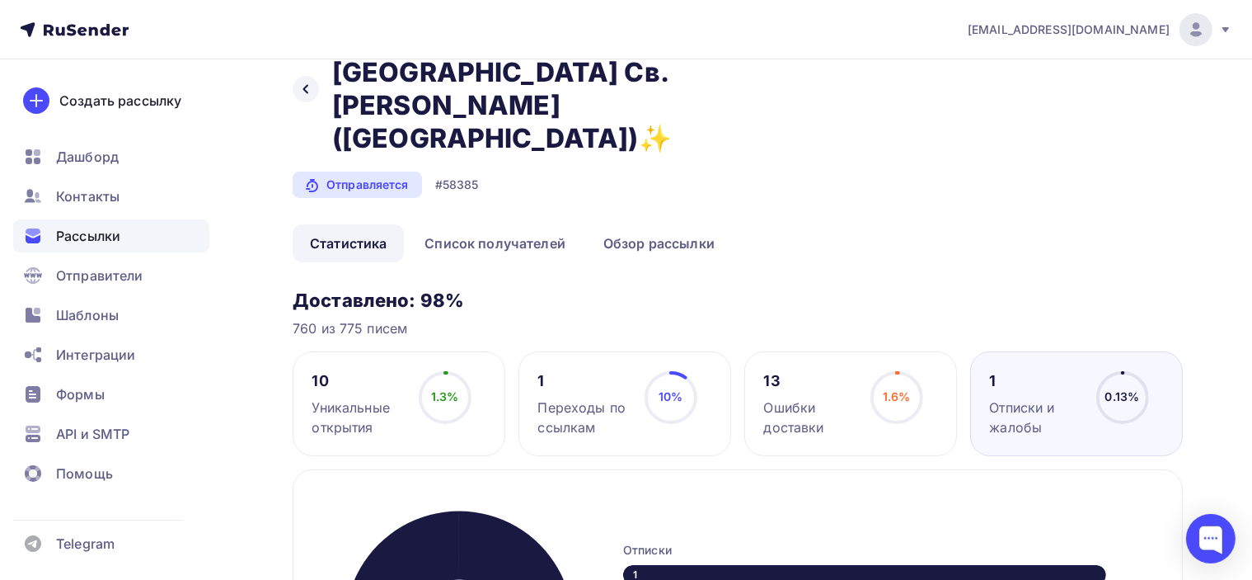
scroll to position [0, 0]
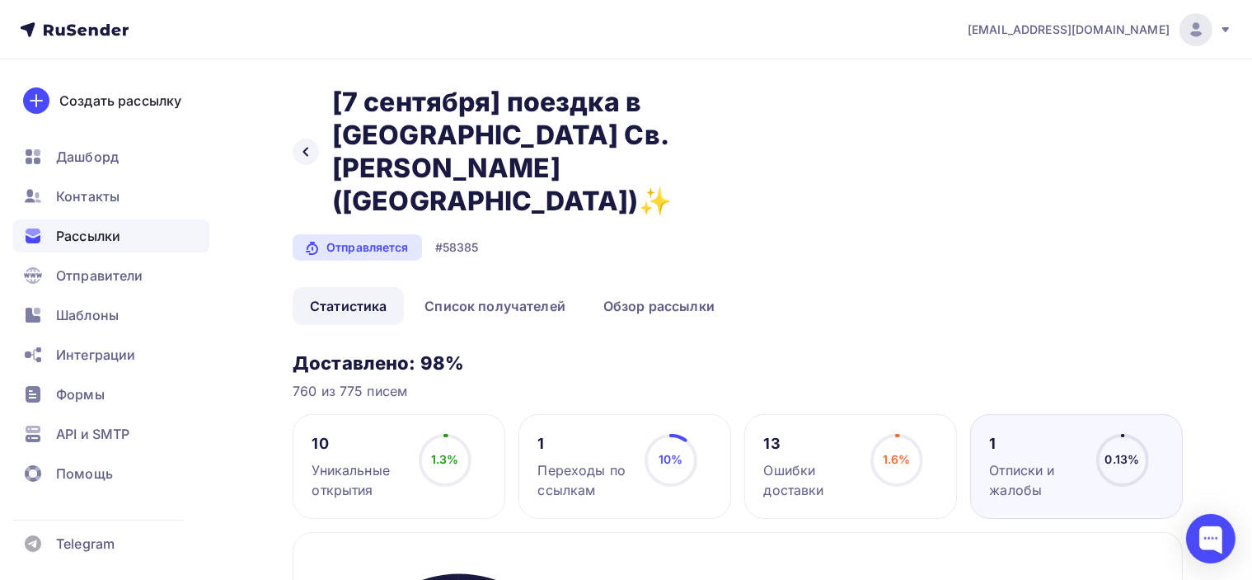
click at [819, 460] on div "Ошибки доставки" at bounding box center [810, 480] width 92 height 40
click at [89, 199] on span "Контакты" at bounding box center [87, 196] width 63 height 20
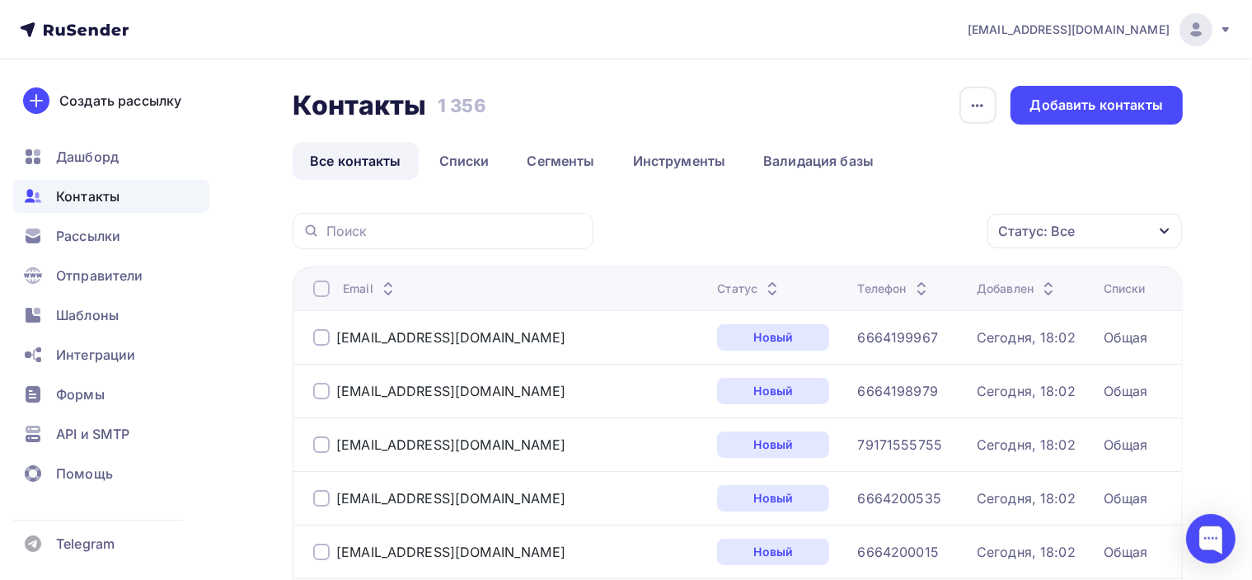
click at [465, 164] on link "Списки" at bounding box center [464, 161] width 85 height 38
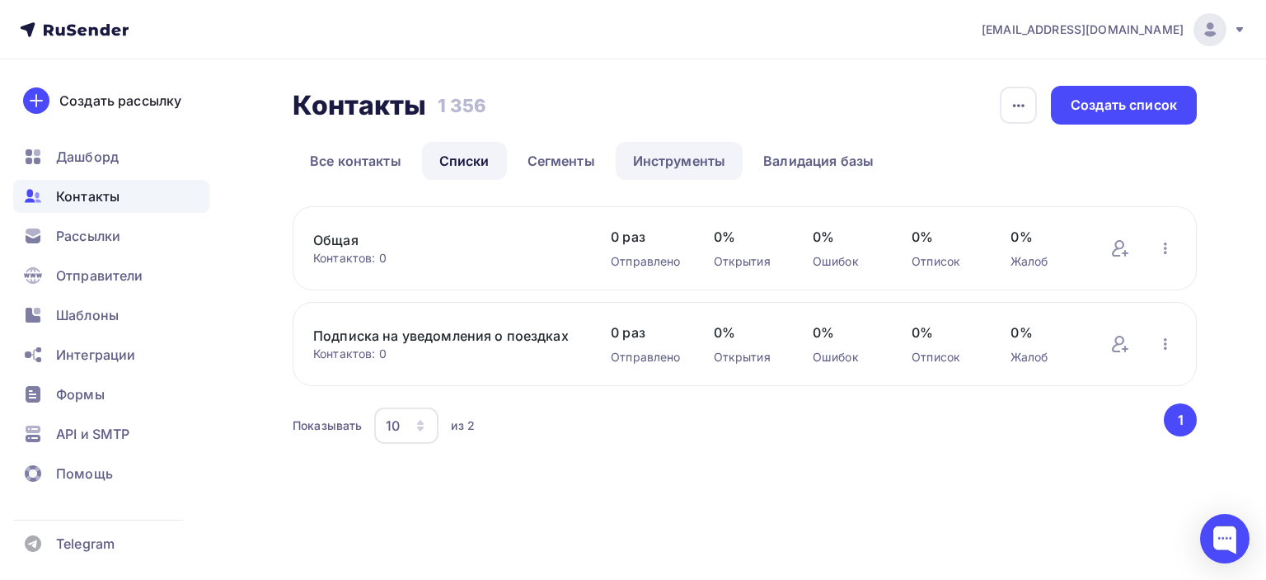
click at [682, 161] on link "Инструменты" at bounding box center [680, 161] width 128 height 38
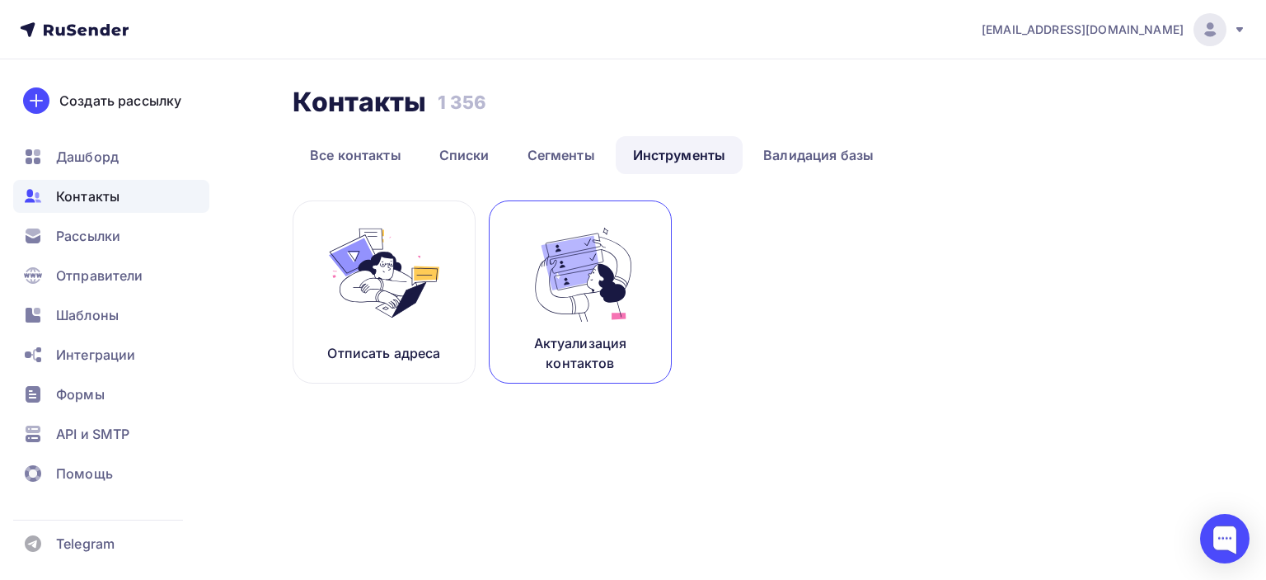
click at [576, 292] on img at bounding box center [580, 273] width 110 height 104
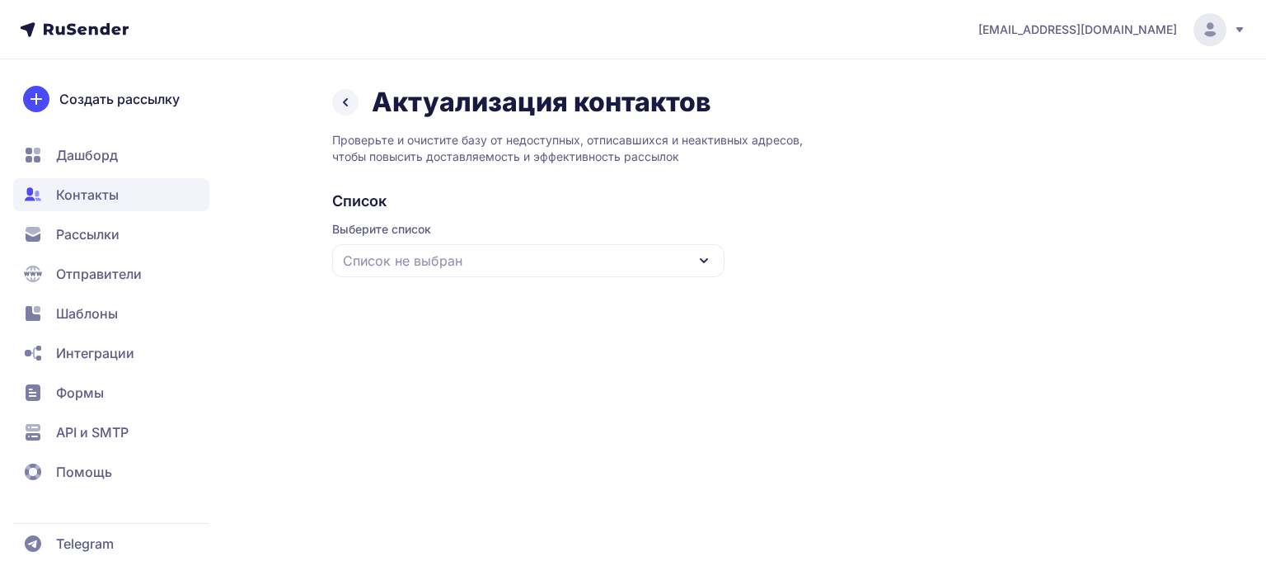
click at [622, 261] on div "Список не выбран" at bounding box center [528, 260] width 392 height 33
click at [422, 363] on div "Общая" at bounding box center [528, 362] width 373 height 40
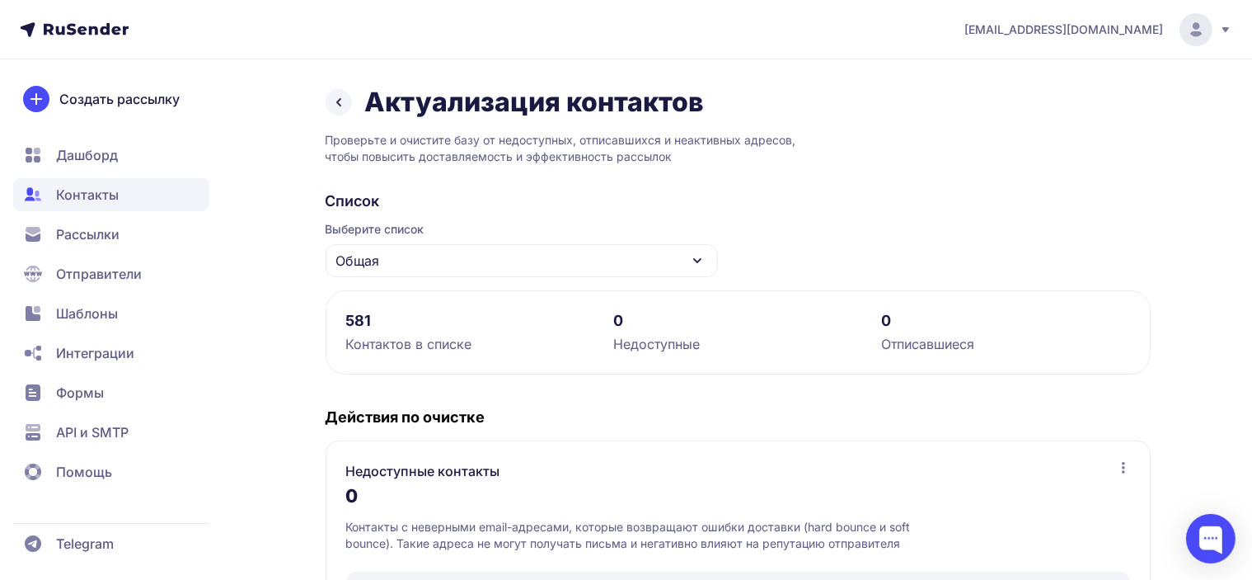
click at [538, 246] on div "Общая" at bounding box center [522, 260] width 392 height 33
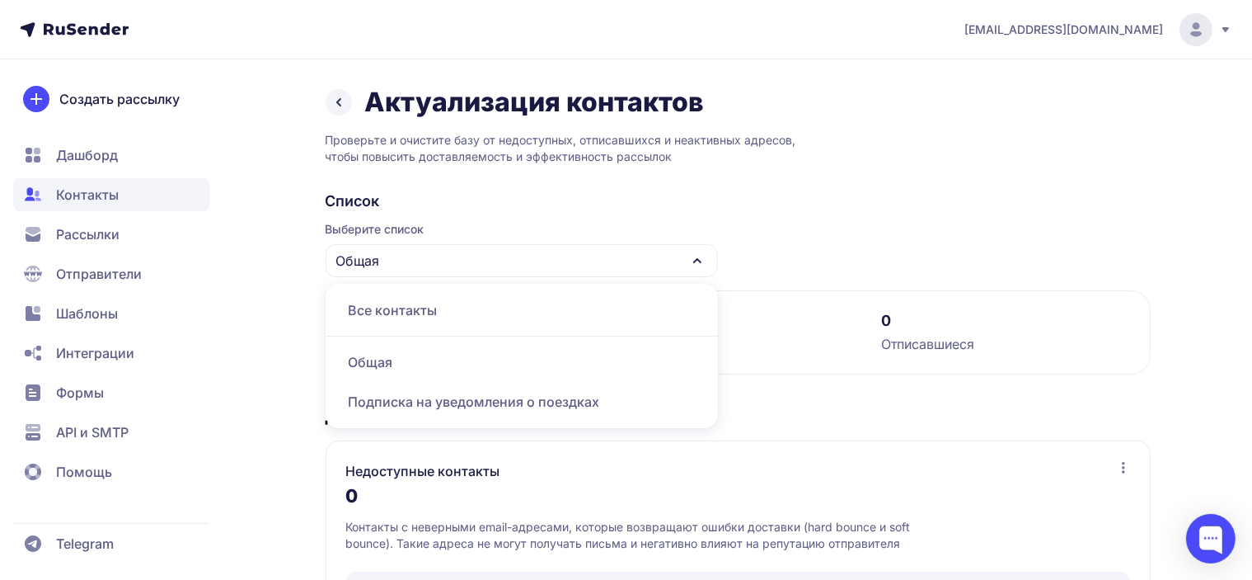
click at [467, 397] on div "Подписка на уведомления о поездках" at bounding box center [522, 402] width 373 height 40
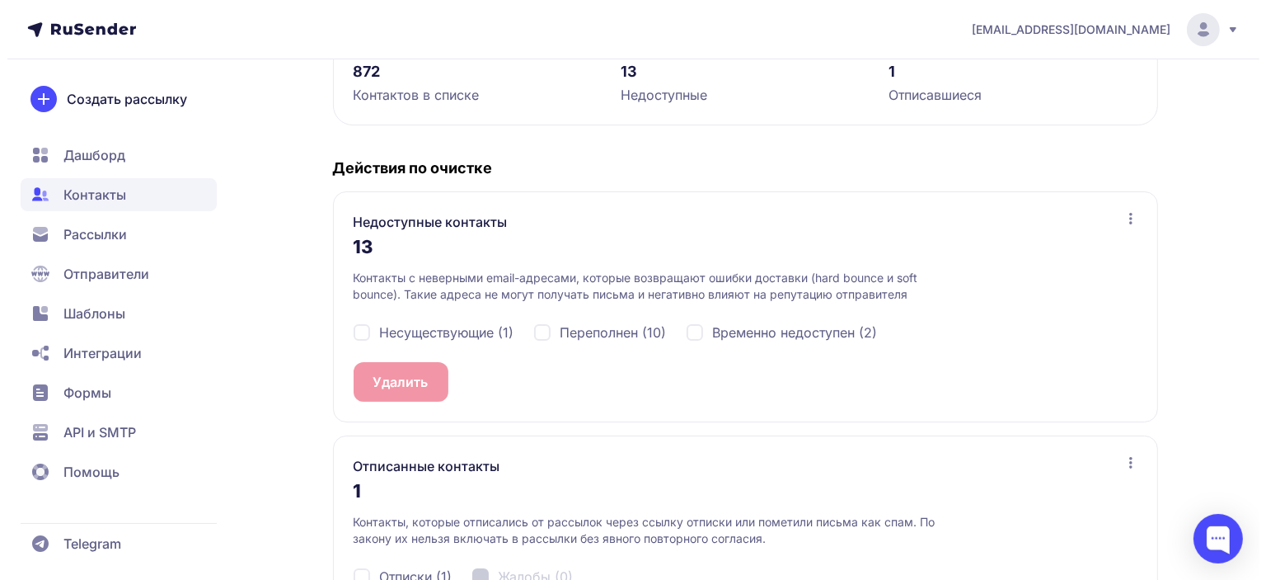
scroll to position [354, 0]
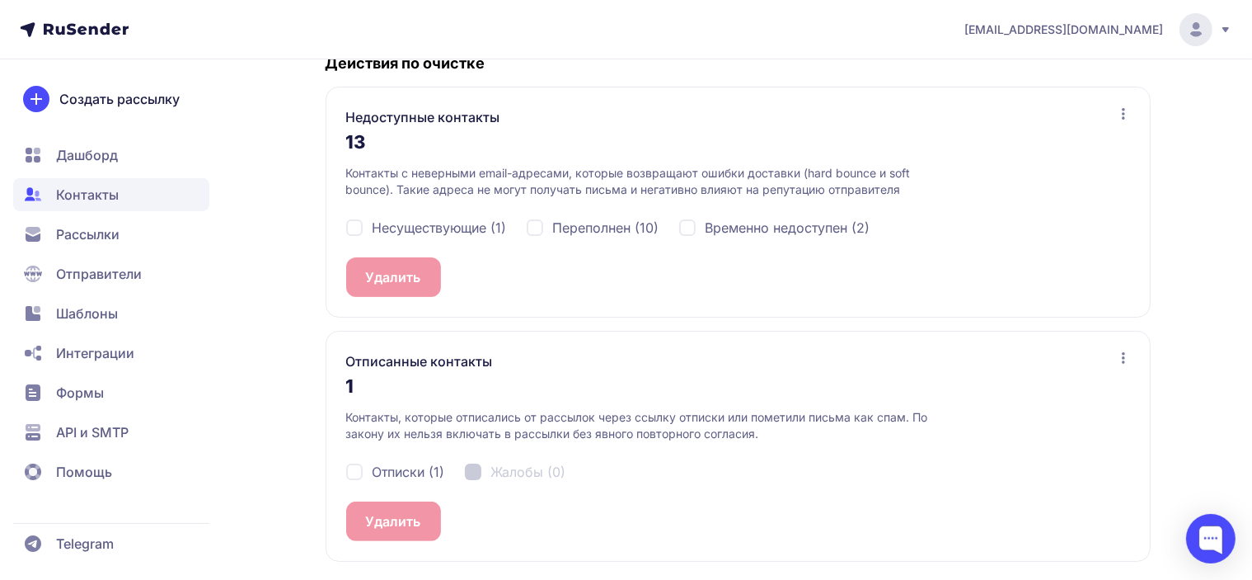
click at [359, 472] on div "Отписки (1)" at bounding box center [395, 472] width 99 height 20
checkbox input "true"
click at [410, 519] on button "Удалить 1" at bounding box center [396, 521] width 101 height 40
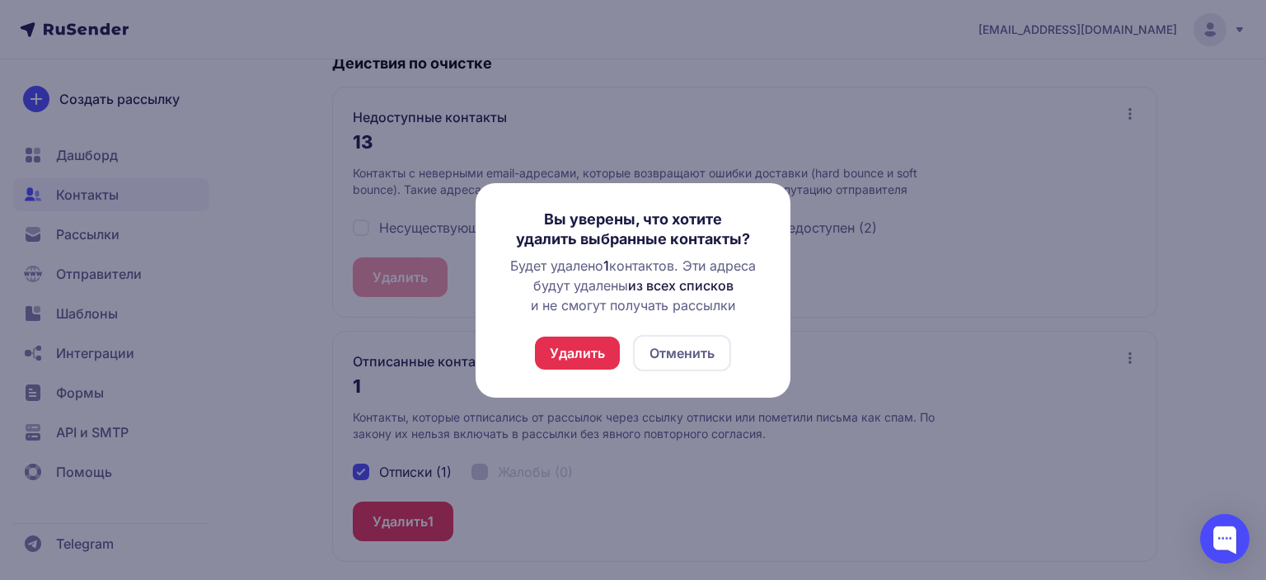
click at [584, 349] on button "Удалить" at bounding box center [577, 352] width 85 height 33
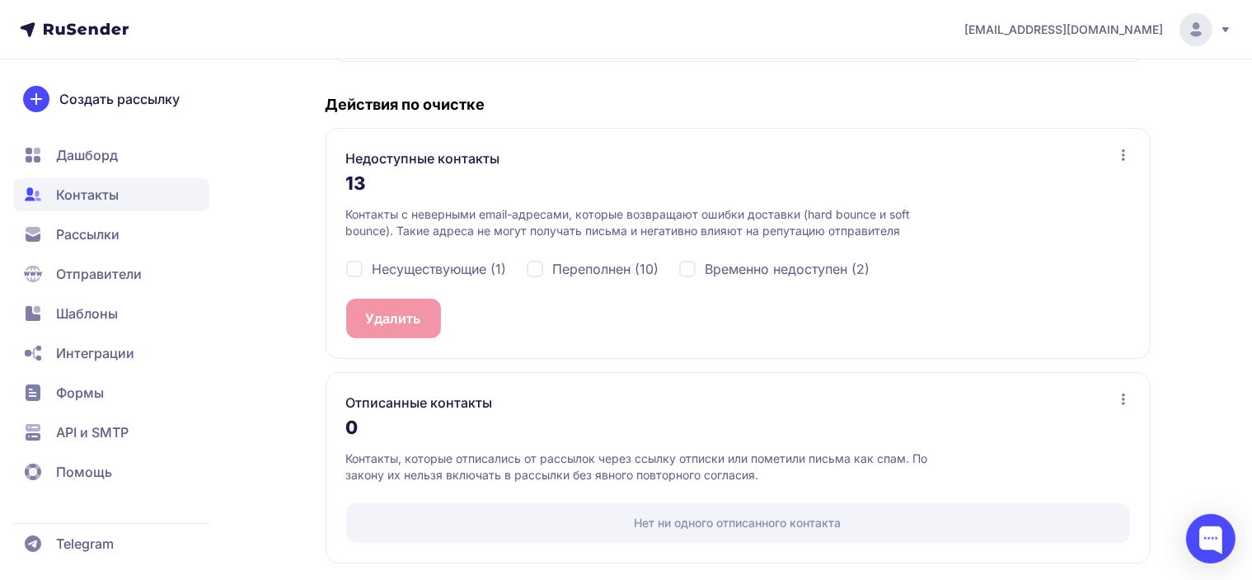
scroll to position [314, 0]
click at [1122, 398] on icon at bounding box center [1123, 397] width 13 height 13
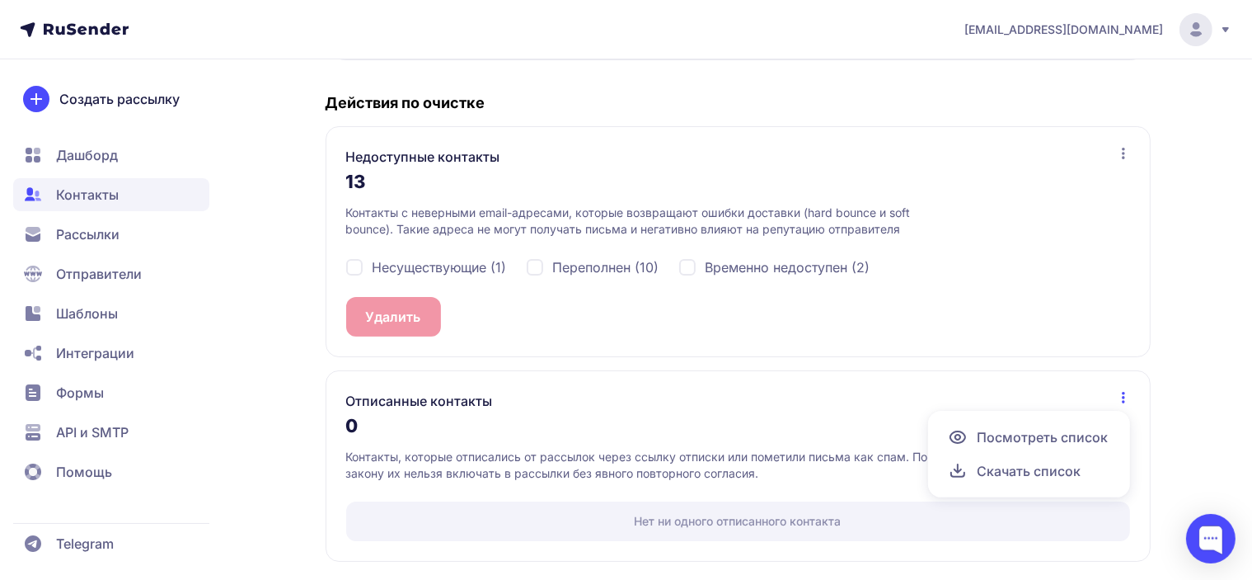
click at [1077, 435] on span "Посмотреть список" at bounding box center [1043, 437] width 131 height 20
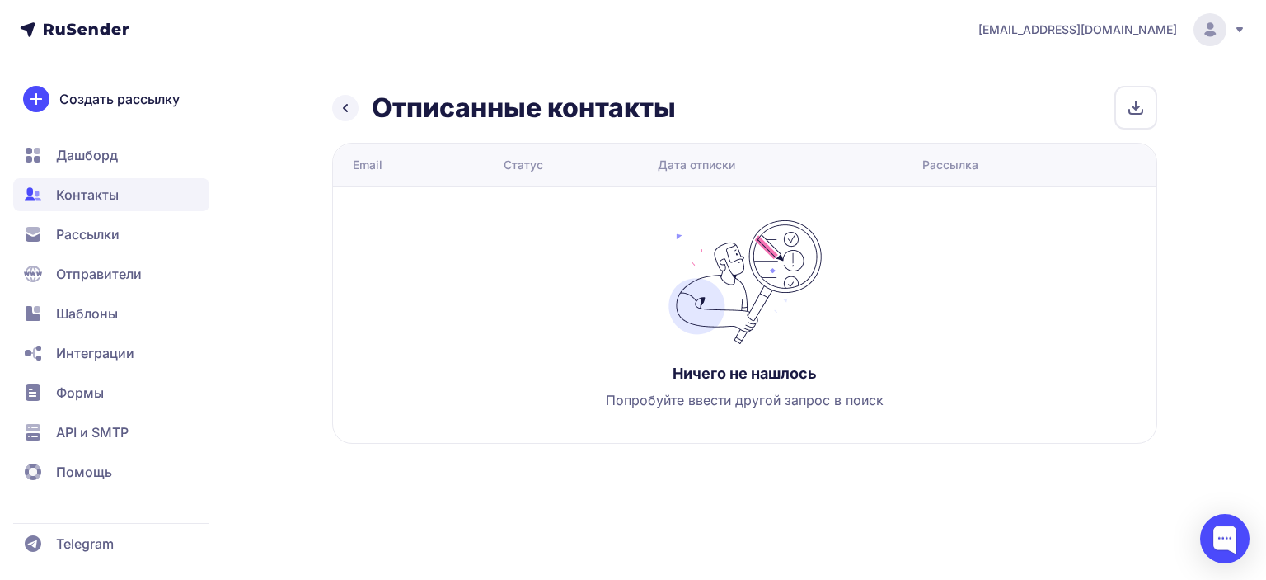
click at [350, 105] on icon at bounding box center [346, 108] width 20 height 20
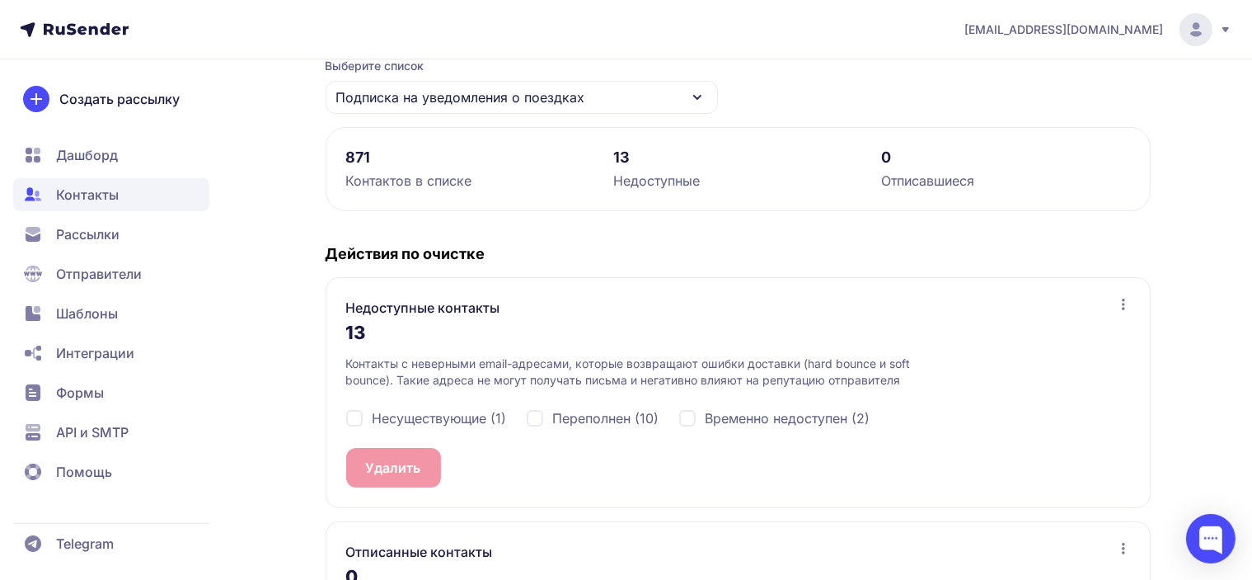
scroll to position [165, 0]
click at [359, 416] on div "Несуществующие (1)" at bounding box center [426, 416] width 161 height 20
click at [474, 411] on span "Несуществующие (1)" at bounding box center [440, 416] width 134 height 20
checkbox input "false"
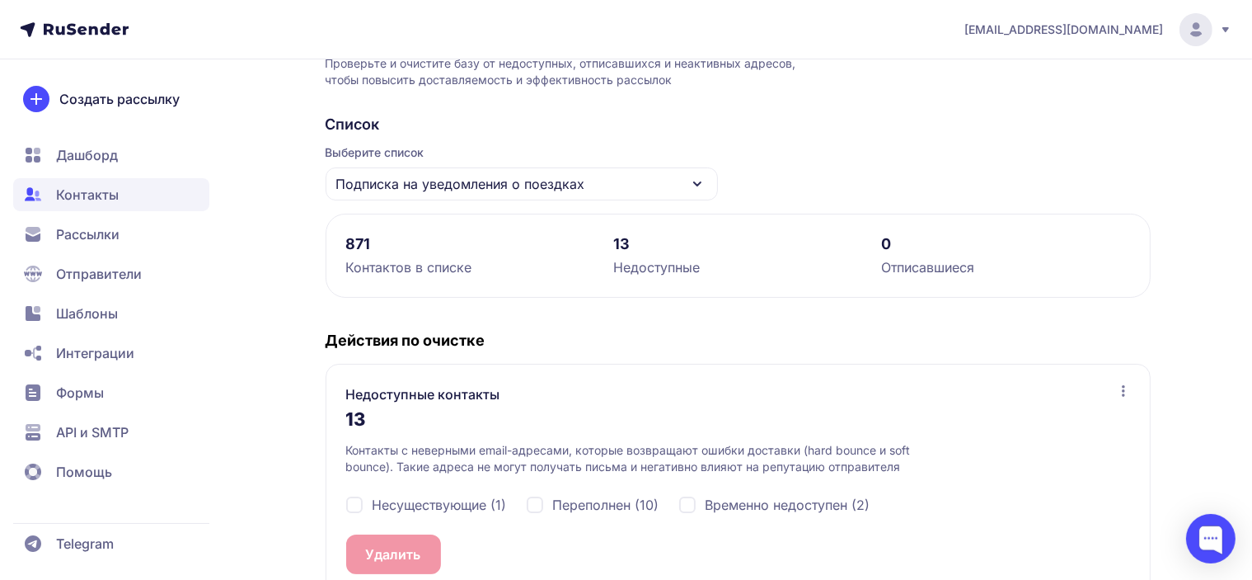
scroll to position [247, 0]
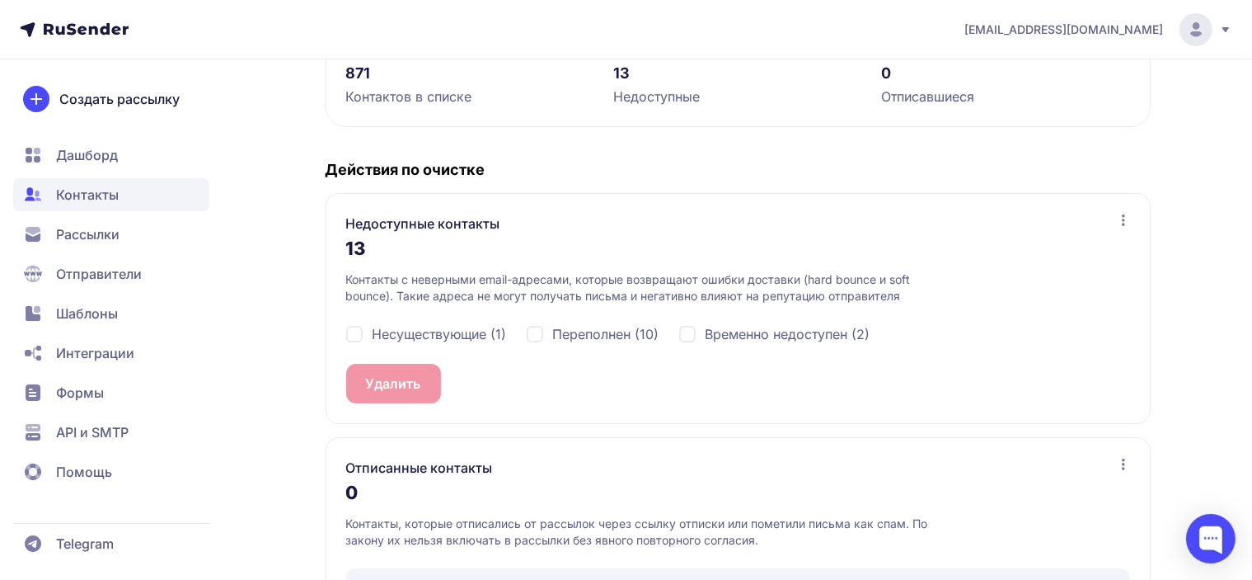
click at [577, 289] on p "Контакты с неверными email-адресами, которые возвращают ошибки доставки (hard b…" at bounding box center [653, 287] width 614 height 33
click at [1136, 214] on div "Недоступные контакты 13 Контакты с неверными email-адресами, которые возвращают…" at bounding box center [738, 308] width 825 height 231
click at [1123, 220] on icon at bounding box center [1123, 220] width 3 height 12
click at [1065, 251] on span "Посмотреть список" at bounding box center [1043, 260] width 131 height 20
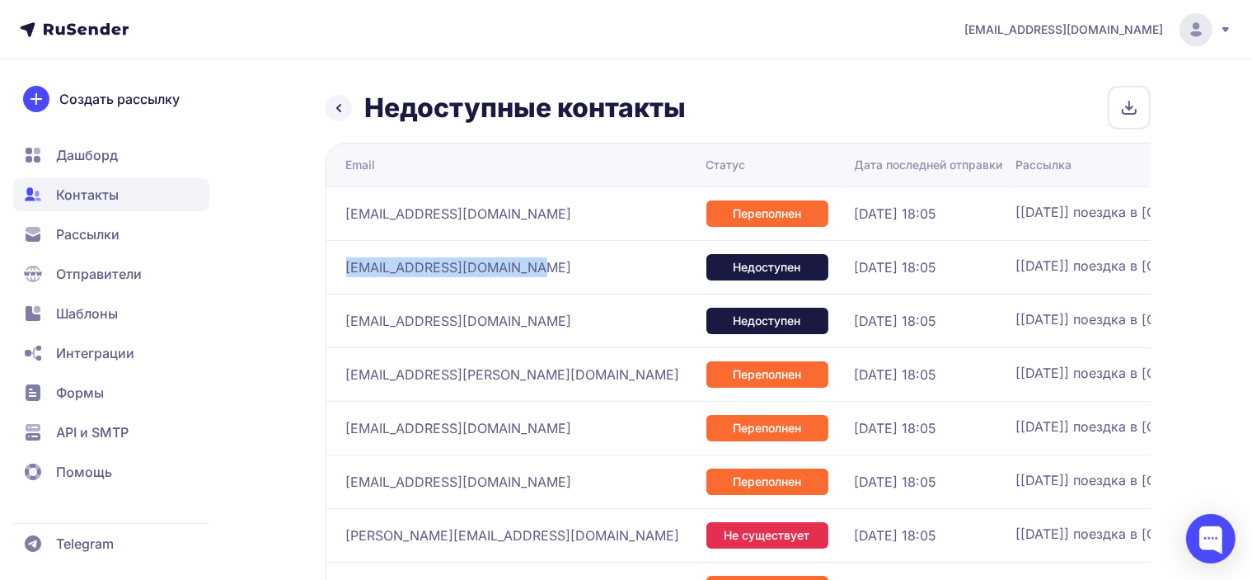
drag, startPoint x: 535, startPoint y: 265, endPoint x: 345, endPoint y: 268, distance: 190.4
click at [345, 268] on td "[EMAIL_ADDRESS][DOMAIN_NAME]" at bounding box center [513, 267] width 374 height 54
copy link "[EMAIL_ADDRESS][DOMAIN_NAME]"
click at [1026, 92] on h1 "Недоступные контакты" at bounding box center [730, 108] width 730 height 33
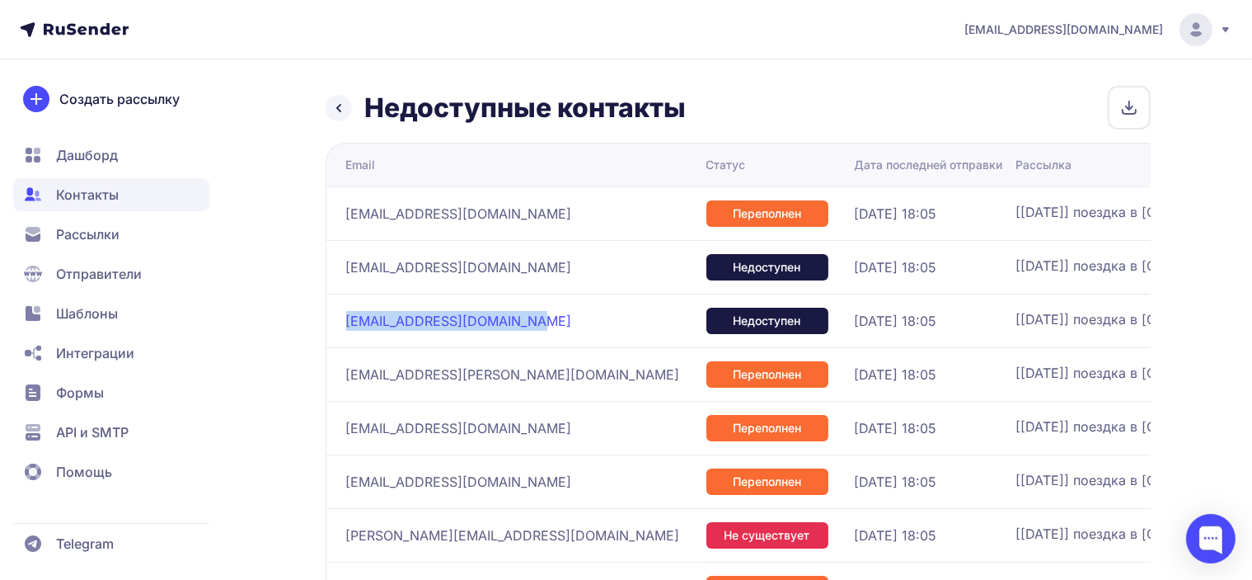
drag, startPoint x: 534, startPoint y: 317, endPoint x: 346, endPoint y: 321, distance: 188.0
click at [346, 321] on div "[EMAIL_ADDRESS][DOMAIN_NAME]" at bounding box center [519, 321] width 347 height 20
copy link "[EMAIL_ADDRESS][DOMAIN_NAME]"
click at [1005, 92] on h1 "Недоступные контакты" at bounding box center [730, 108] width 730 height 33
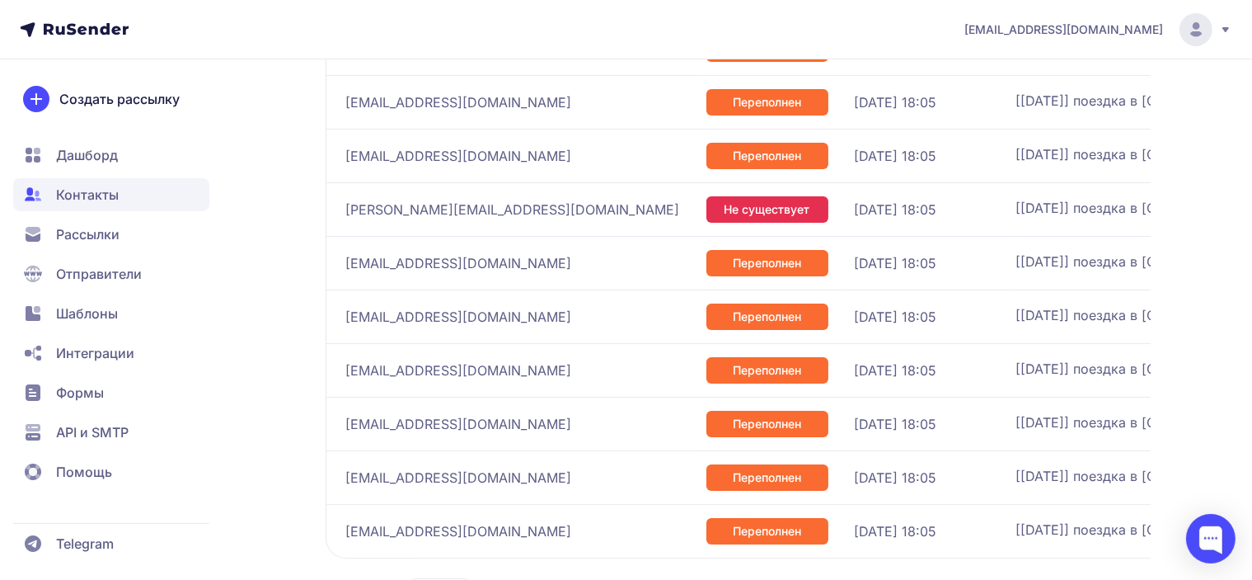
scroll to position [229, 0]
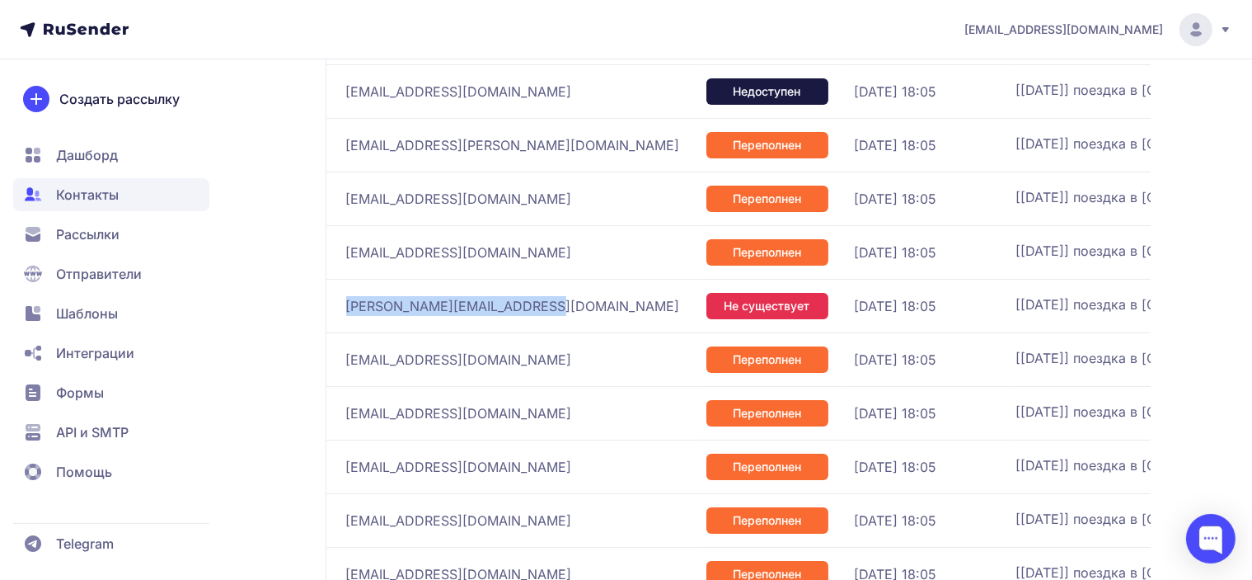
drag, startPoint x: 528, startPoint y: 306, endPoint x: 331, endPoint y: 307, distance: 197.0
click at [331, 307] on td "[PERSON_NAME][EMAIL_ADDRESS][DOMAIN_NAME]" at bounding box center [513, 306] width 374 height 54
copy link "[PERSON_NAME][EMAIL_ADDRESS][DOMAIN_NAME]"
click at [1217, 131] on div "Недоступные контакты Email Статус Дата последней отправки Рассылка [EMAIL_ADDRE…" at bounding box center [626, 303] width 1187 height 892
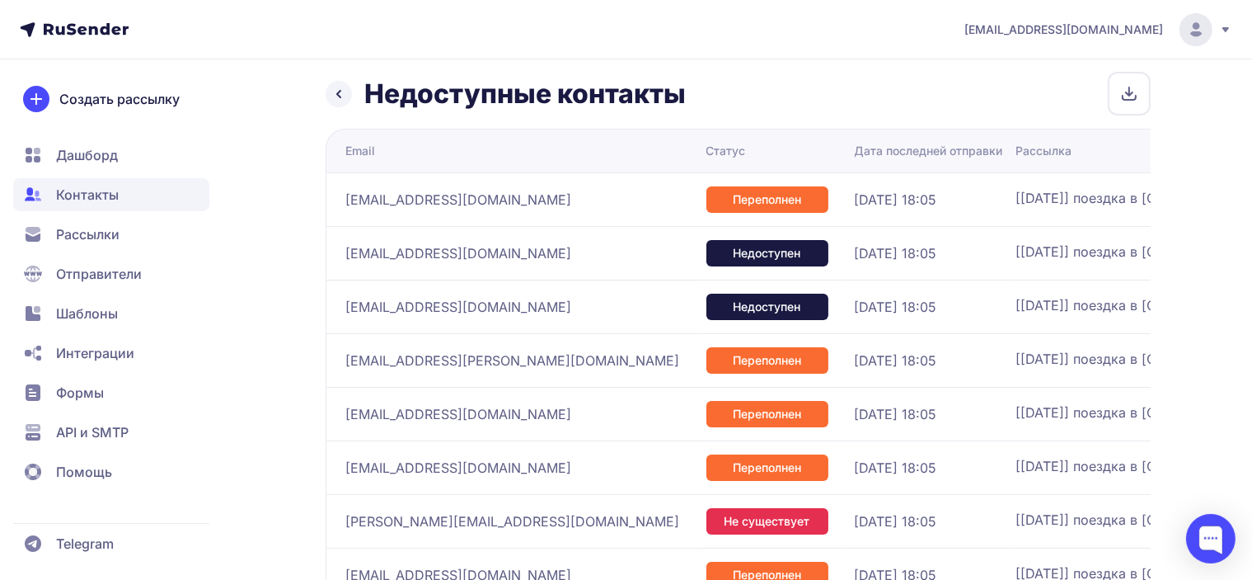
scroll to position [0, 0]
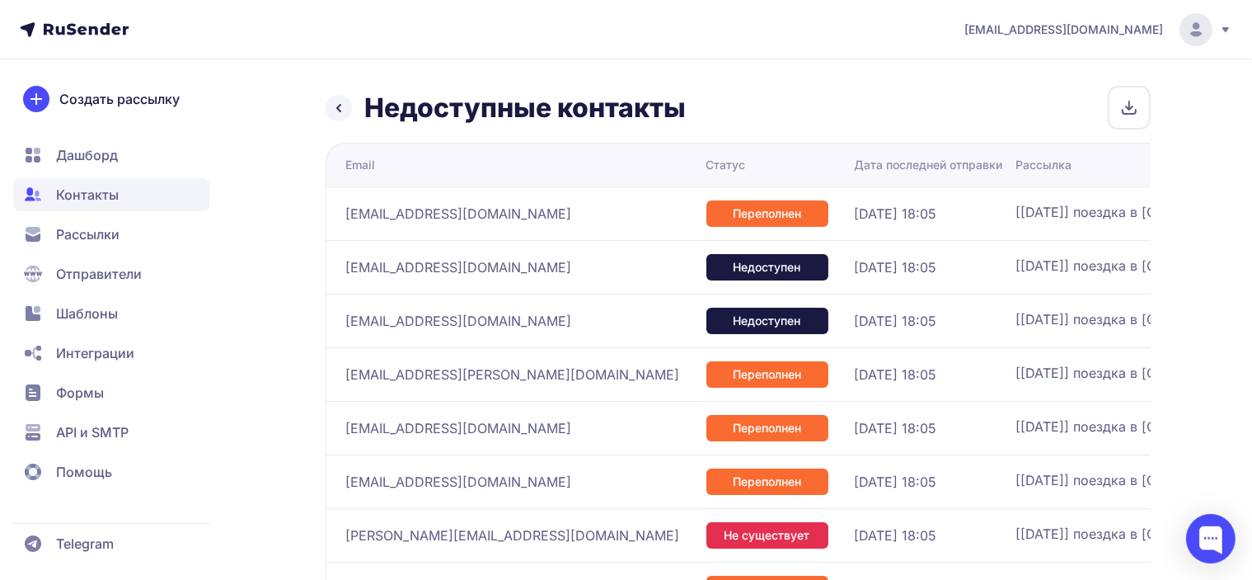
click at [336, 110] on icon at bounding box center [339, 108] width 20 height 20
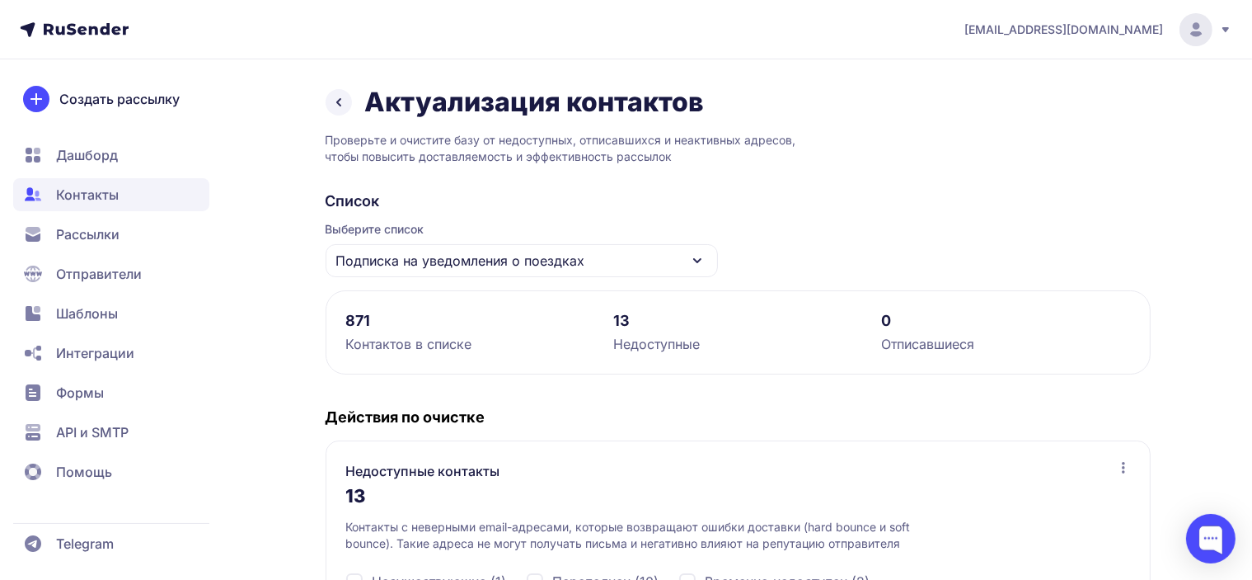
click at [378, 265] on span "Подписка на уведомления о поездках" at bounding box center [460, 261] width 249 height 20
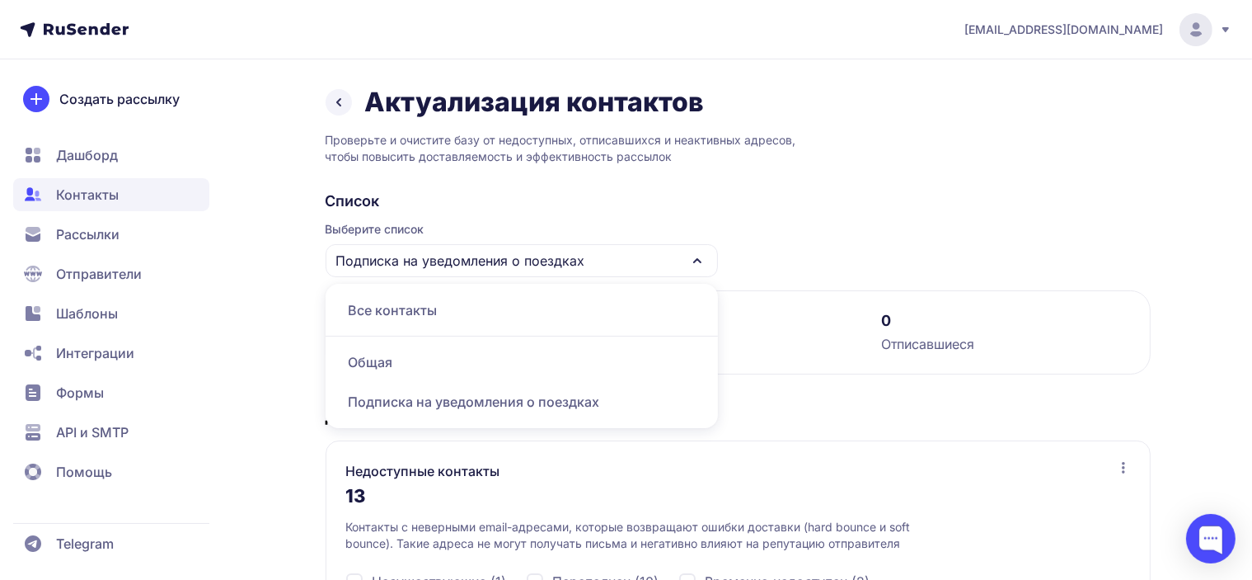
click at [363, 356] on div "Общая" at bounding box center [522, 362] width 373 height 40
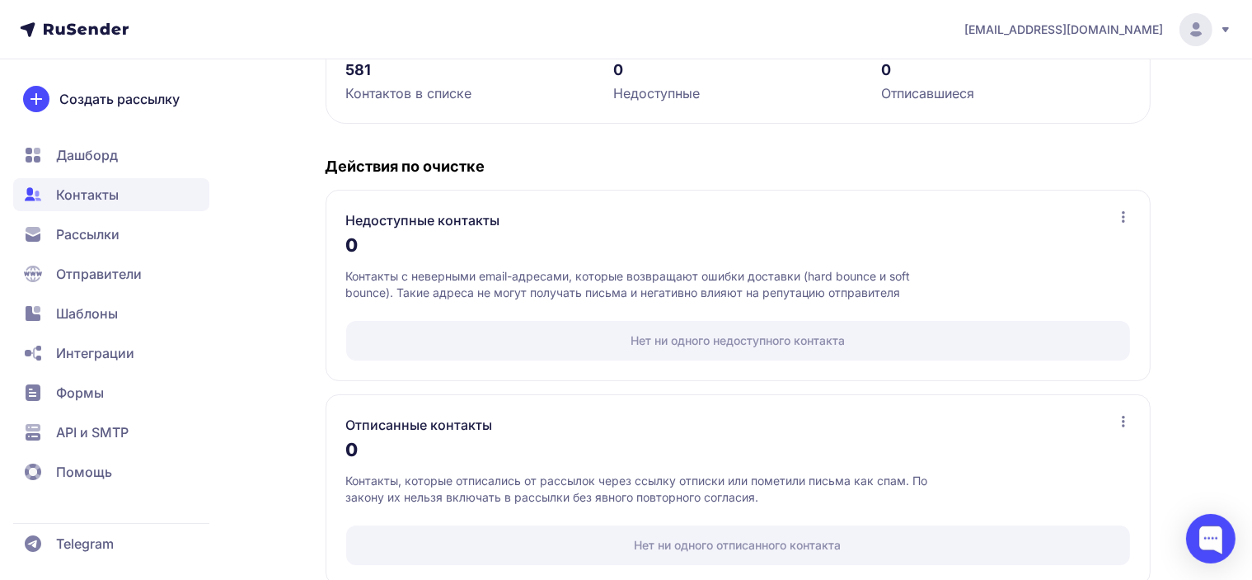
scroll to position [275, 0]
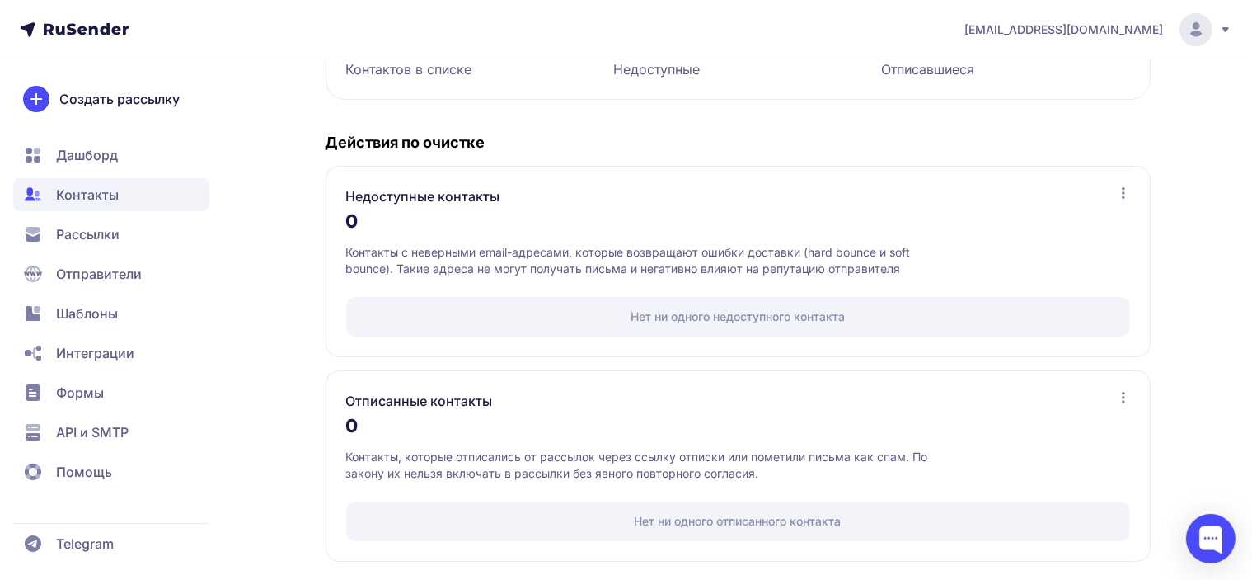
click at [106, 189] on span "Контакты" at bounding box center [87, 195] width 63 height 20
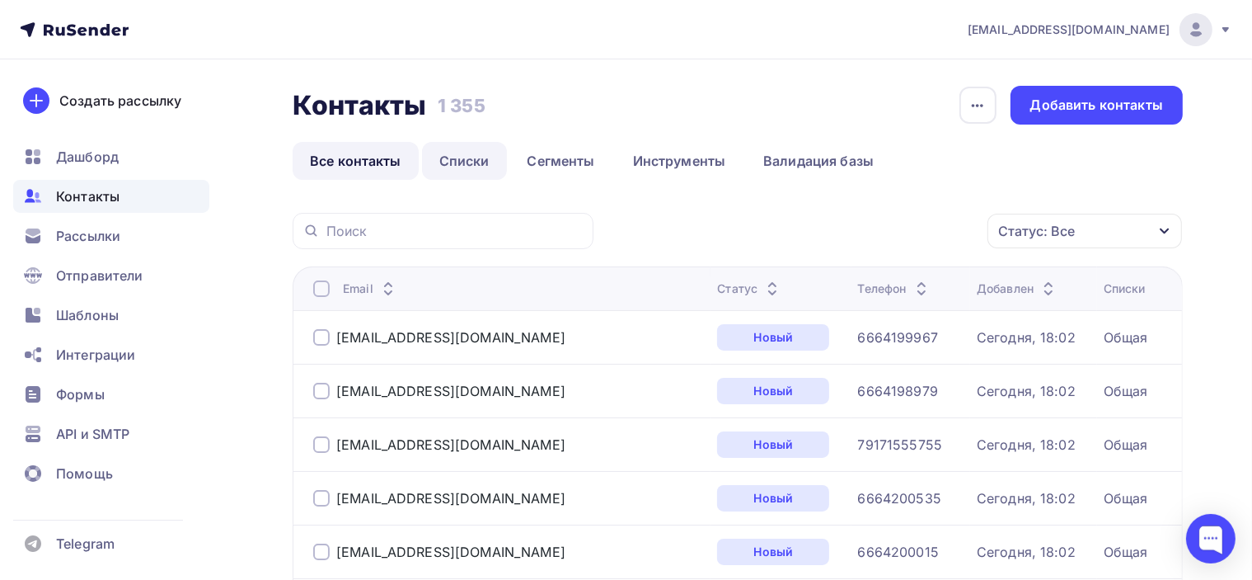
click at [468, 161] on link "Списки" at bounding box center [464, 161] width 85 height 38
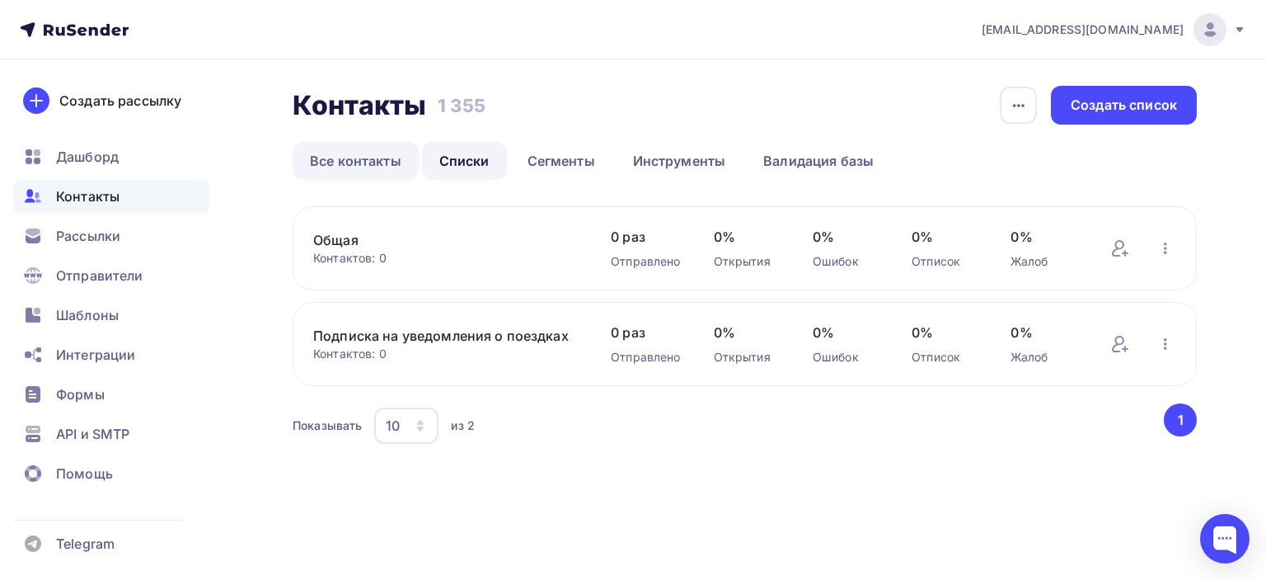
click at [364, 160] on link "Все контакты" at bounding box center [356, 161] width 126 height 38
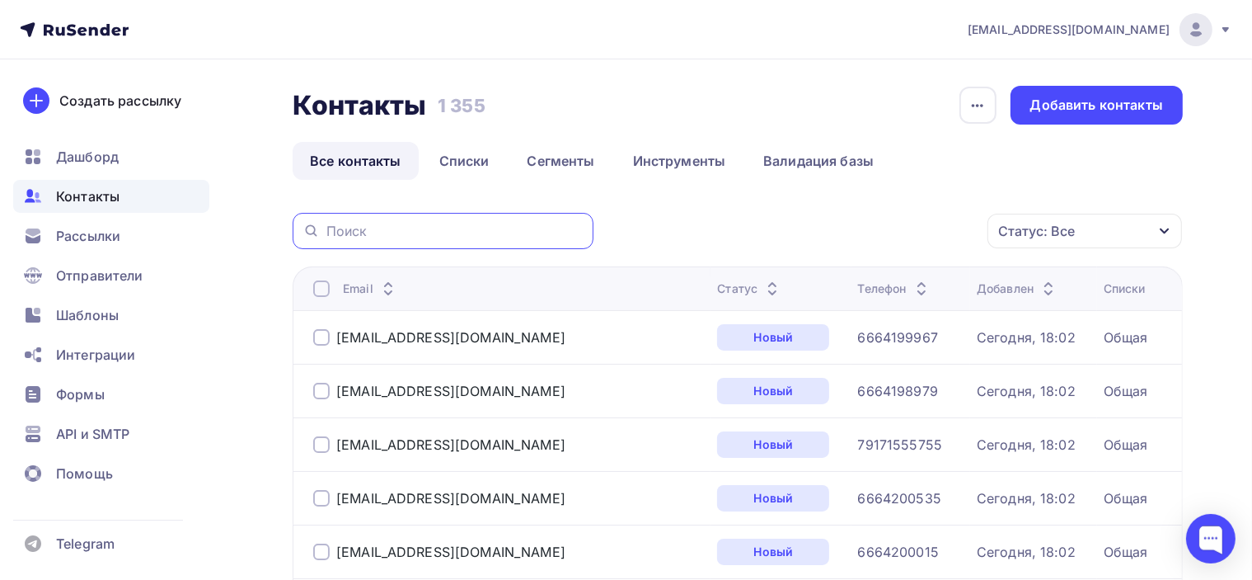
click at [439, 223] on input "text" at bounding box center [454, 231] width 257 height 18
paste input "[PERSON_NAME][EMAIL_ADDRESS][DOMAIN_NAME]"
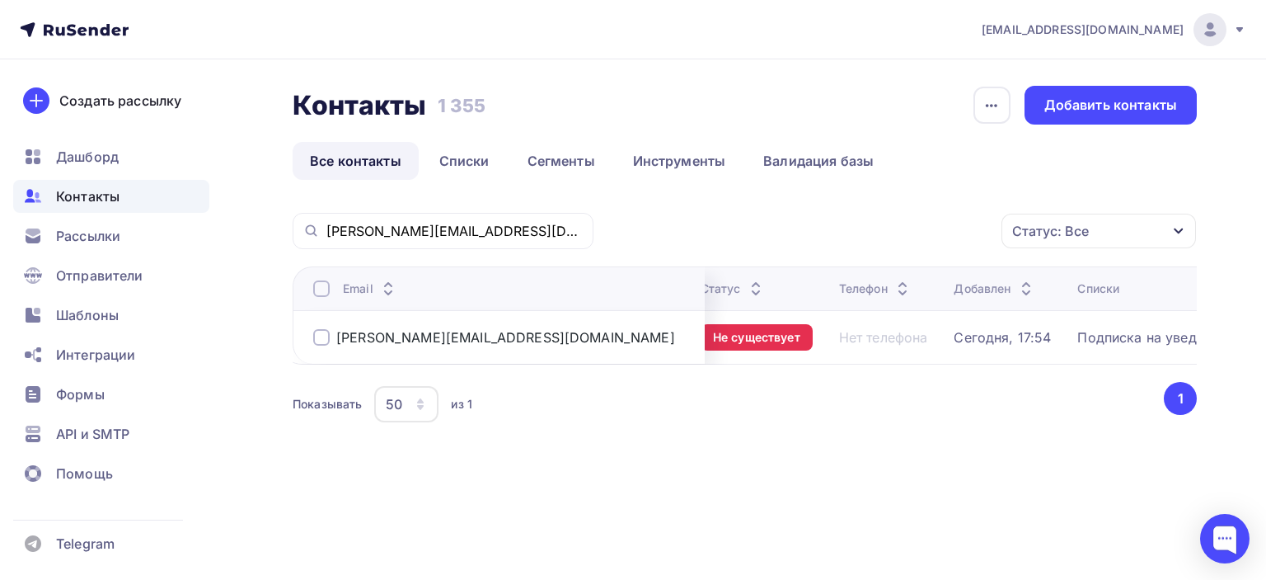
scroll to position [0, 13]
click at [1070, 233] on div "Статус: Все" at bounding box center [1050, 231] width 77 height 20
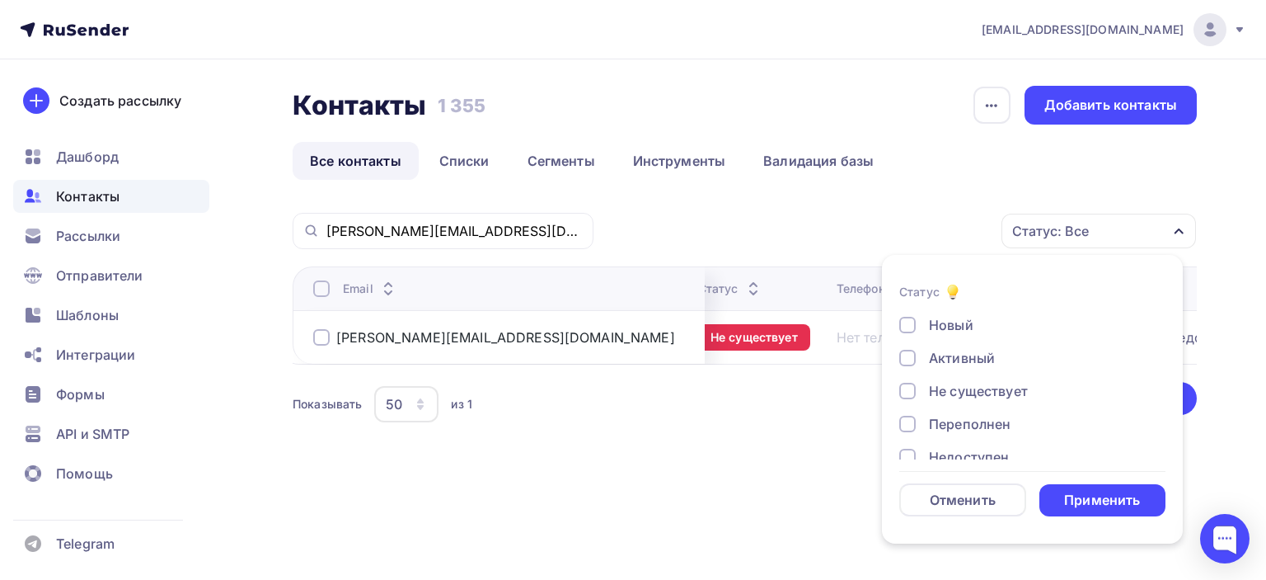
click at [1069, 230] on div "Статус: Все" at bounding box center [1050, 231] width 77 height 20
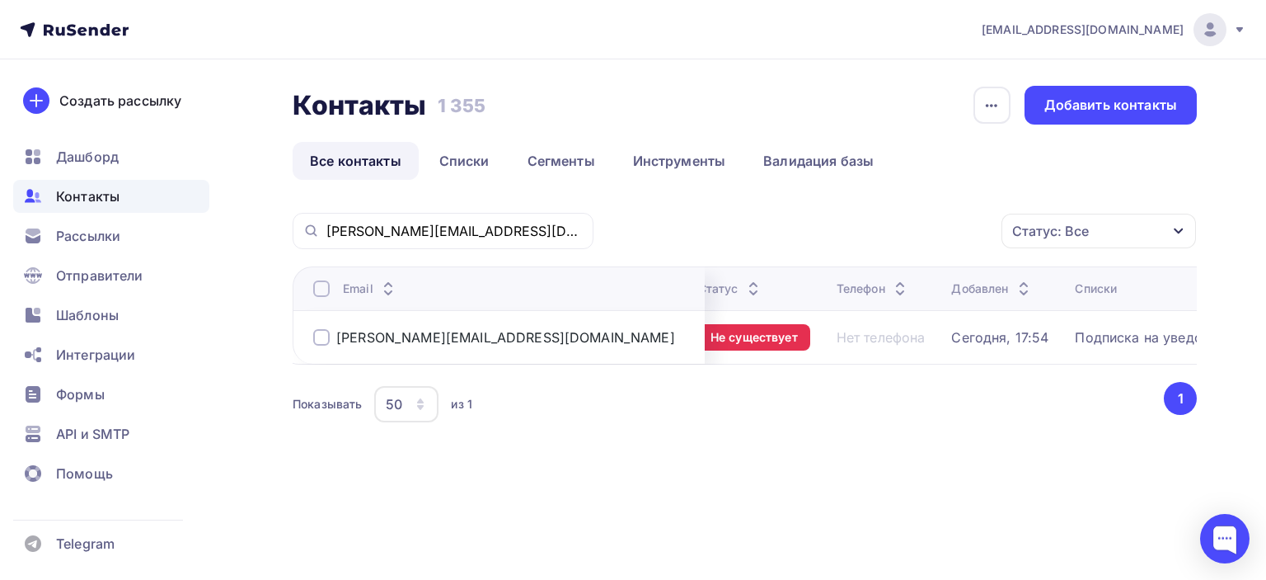
click at [373, 158] on link "Все контакты" at bounding box center [356, 161] width 126 height 38
click at [960, 188] on div "Контакты Контакты 1 355 1 355 История импорта Добавить контакты Все контакты Сп…" at bounding box center [745, 276] width 904 height 381
drag, startPoint x: 409, startPoint y: 224, endPoint x: 225, endPoint y: 232, distance: 184.0
click at [247, 227] on div "Контакты Контакты 1 355 1 355 История импорта Добавить контакты Все контакты Сп…" at bounding box center [633, 295] width 1266 height 473
paste input "morozenkoolga123@gmai"
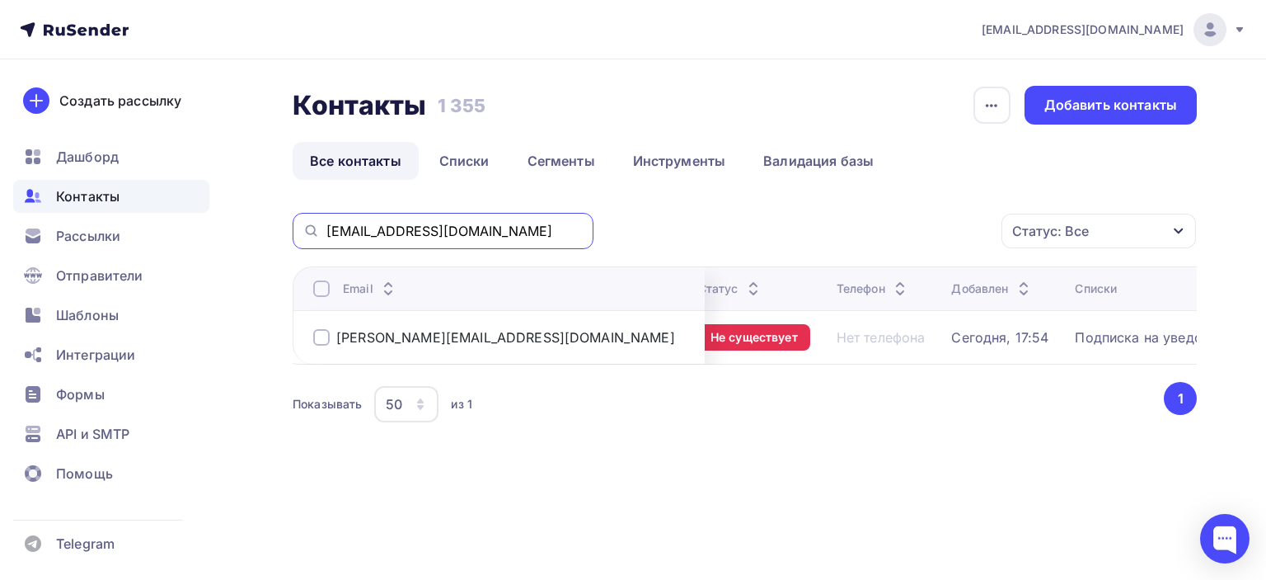
type input "[EMAIL_ADDRESS][DOMAIN_NAME]"
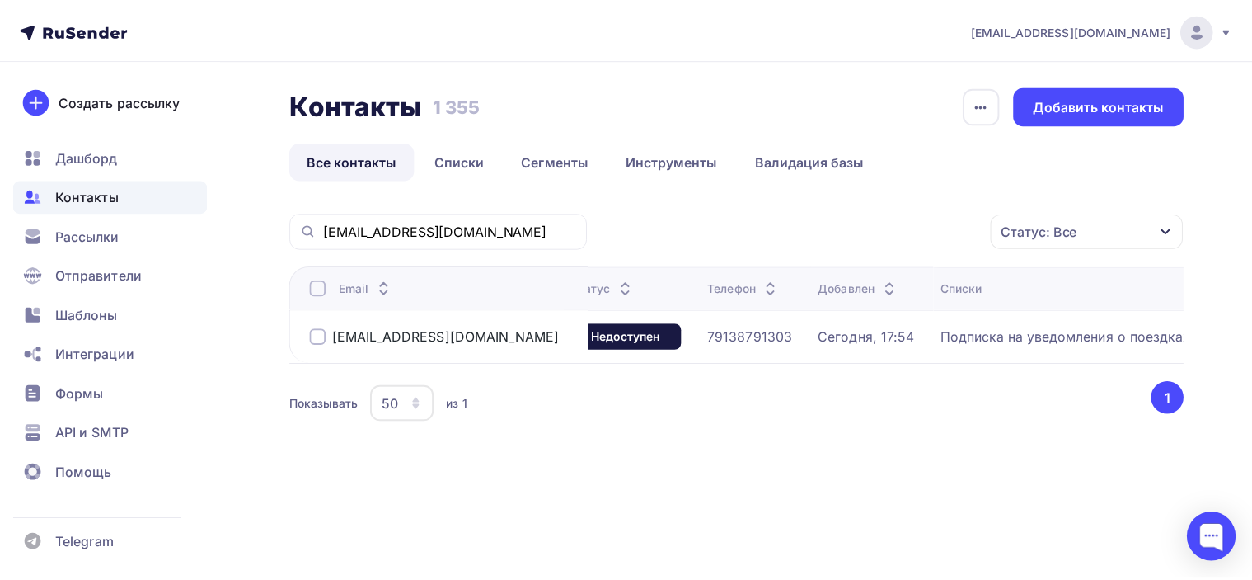
scroll to position [0, 0]
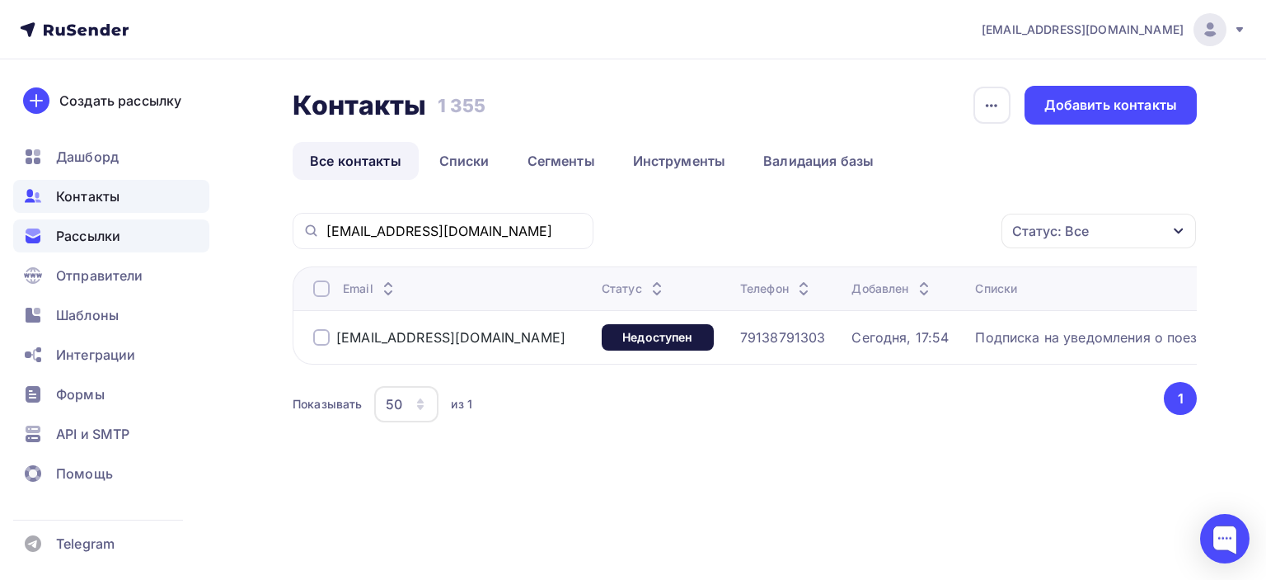
click at [101, 237] on span "Рассылки" at bounding box center [88, 236] width 64 height 20
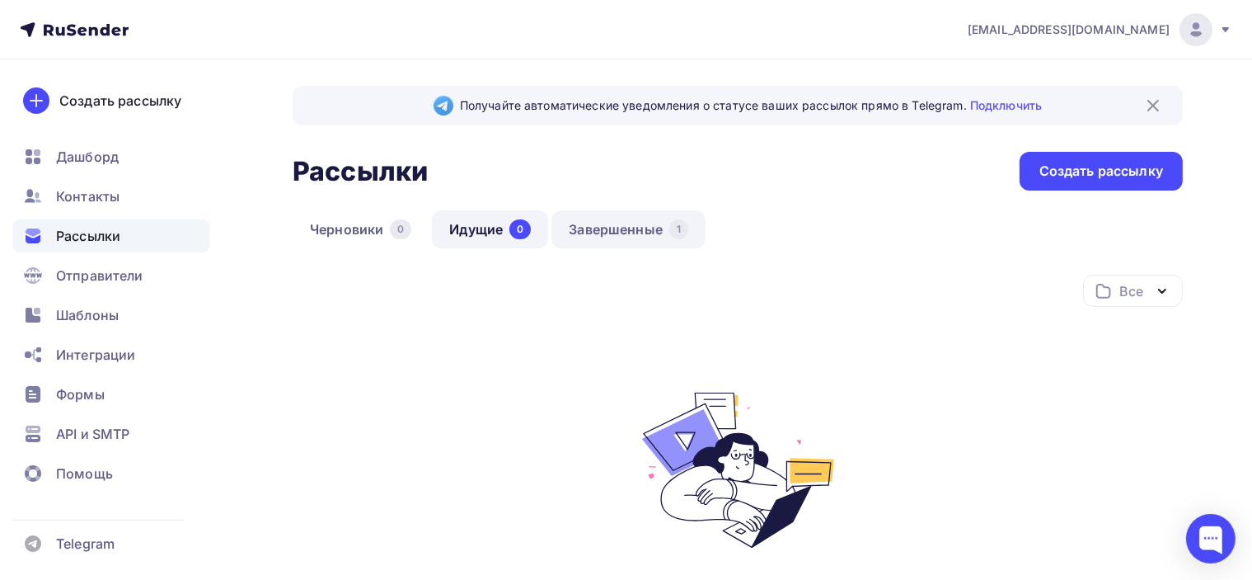
click at [629, 233] on link "Завершенные 1" at bounding box center [629, 229] width 154 height 38
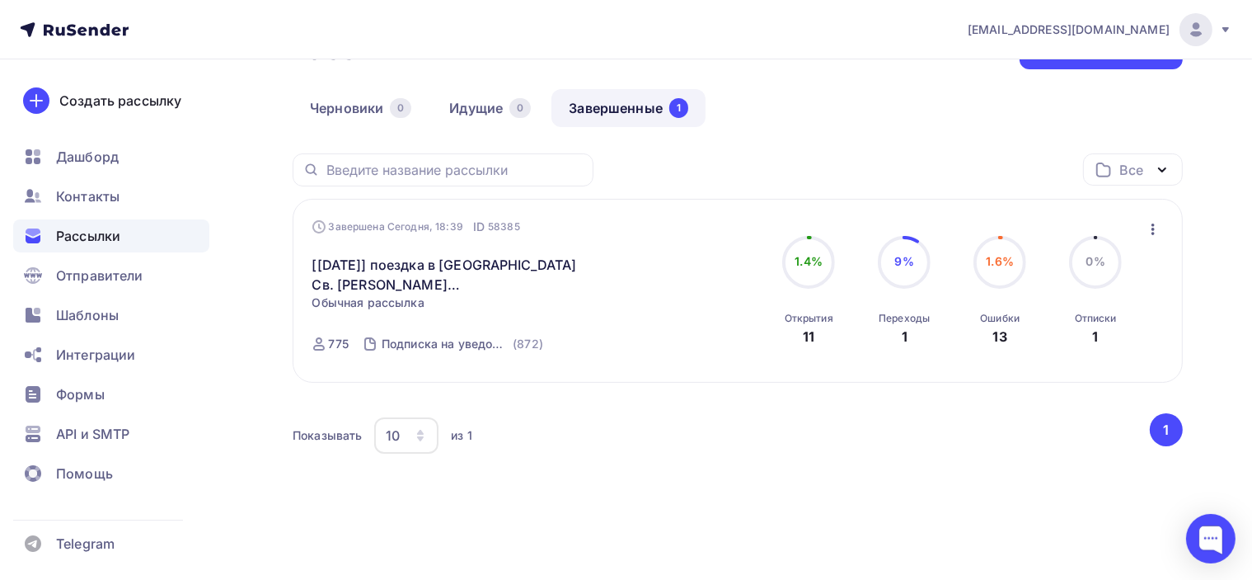
scroll to position [122, 0]
click at [1151, 225] on icon "button" at bounding box center [1153, 228] width 20 height 20
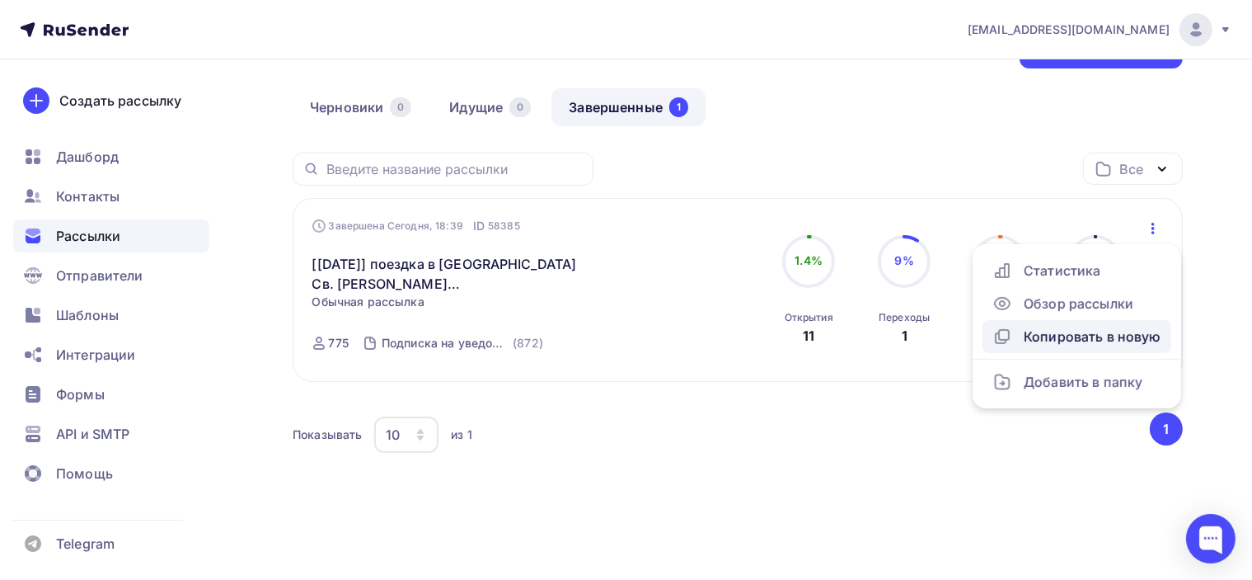
click at [1111, 336] on div "Копировать в новую" at bounding box center [1077, 336] width 169 height 20
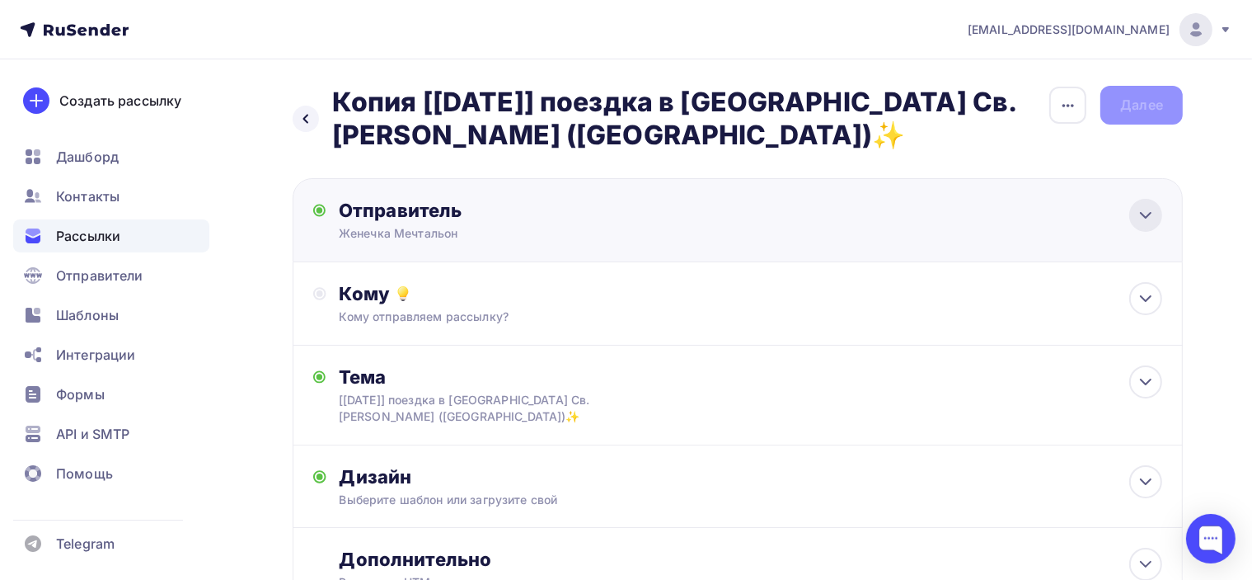
click at [1148, 212] on icon at bounding box center [1146, 215] width 20 height 20
type input "Женечка Мечтальон"
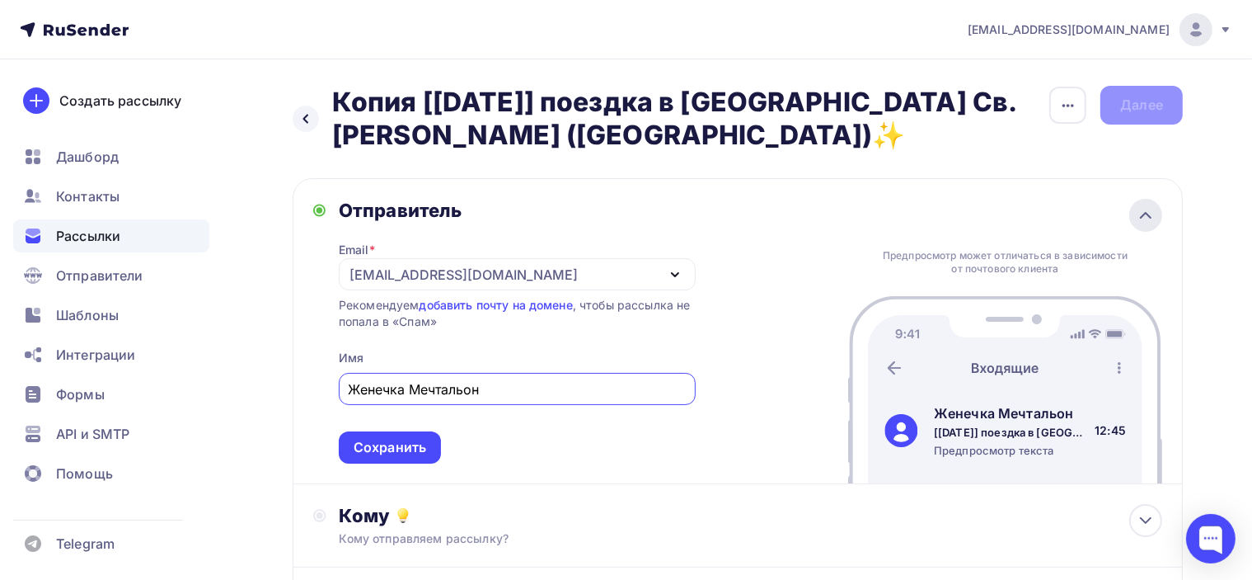
click at [1154, 210] on icon at bounding box center [1146, 215] width 20 height 20
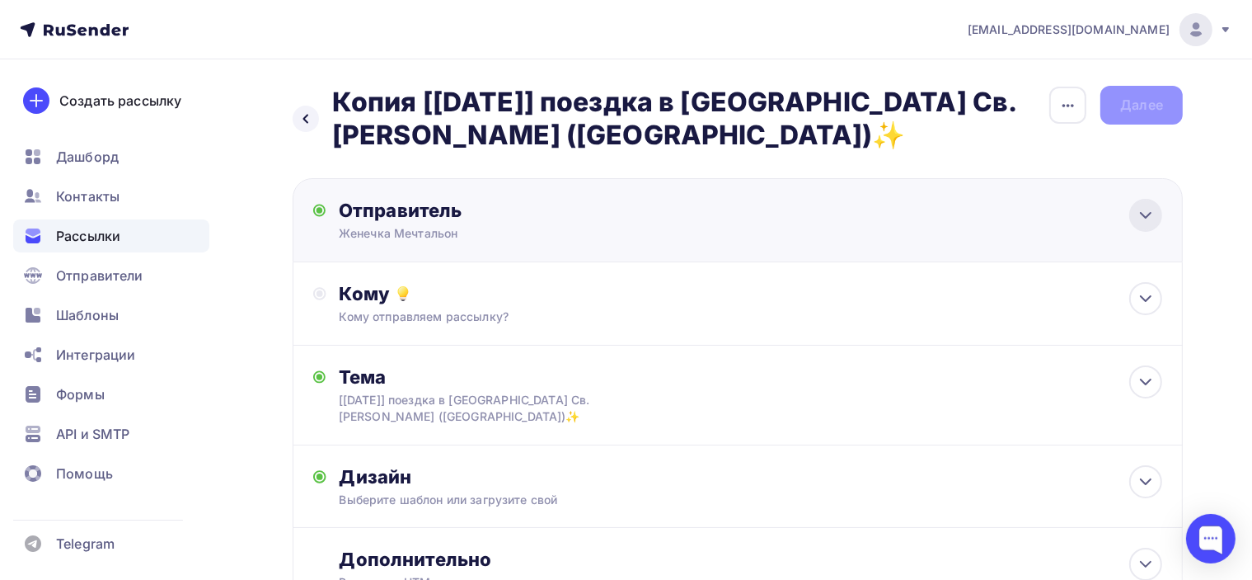
click at [1154, 210] on icon at bounding box center [1146, 215] width 20 height 20
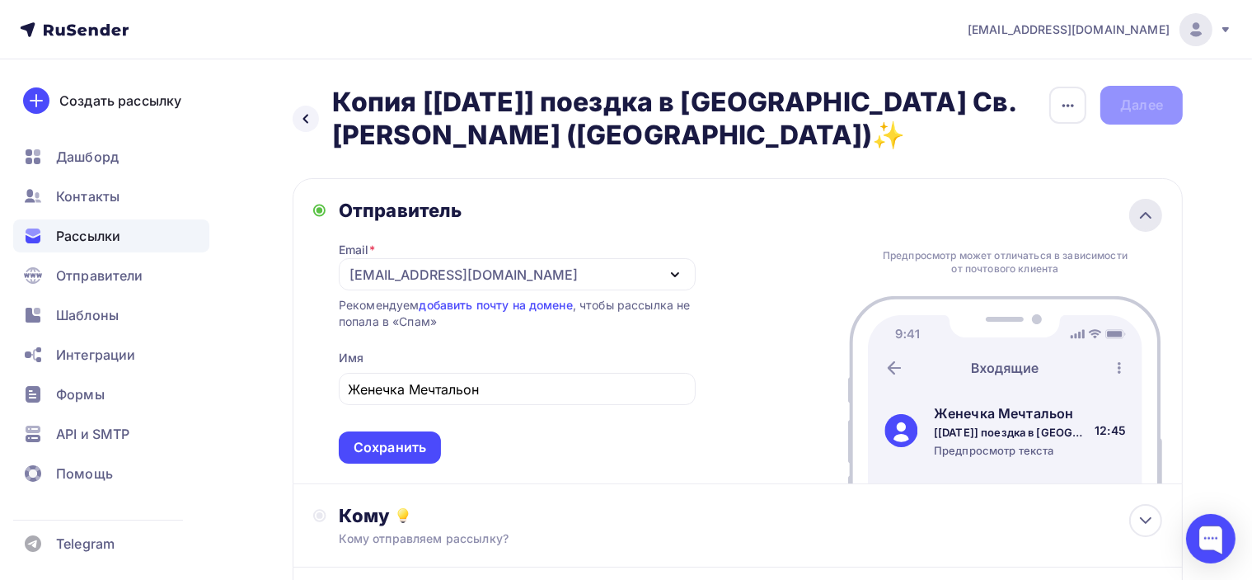
click at [1154, 210] on icon at bounding box center [1146, 215] width 20 height 20
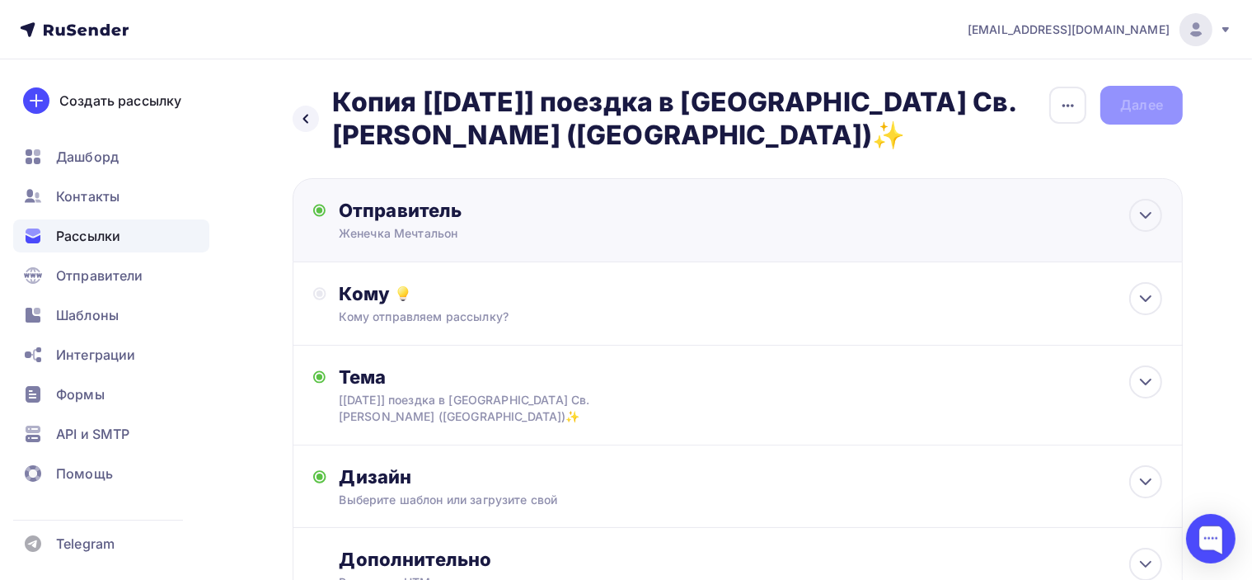
scroll to position [82, 0]
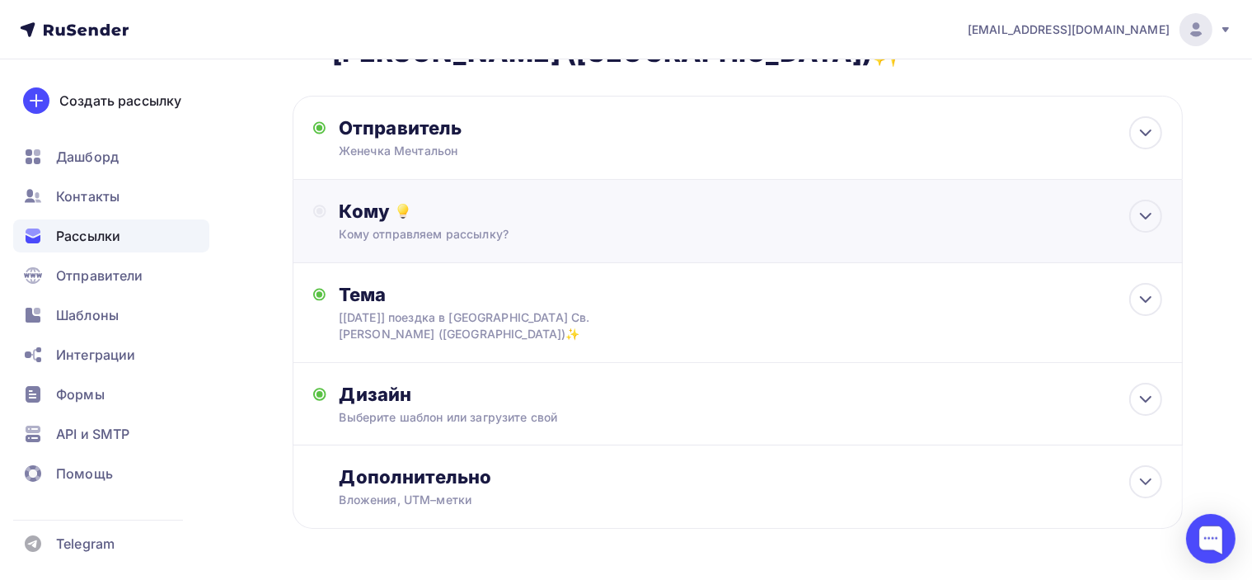
click at [973, 232] on div "Кому отправляем рассылку?" at bounding box center [710, 234] width 741 height 16
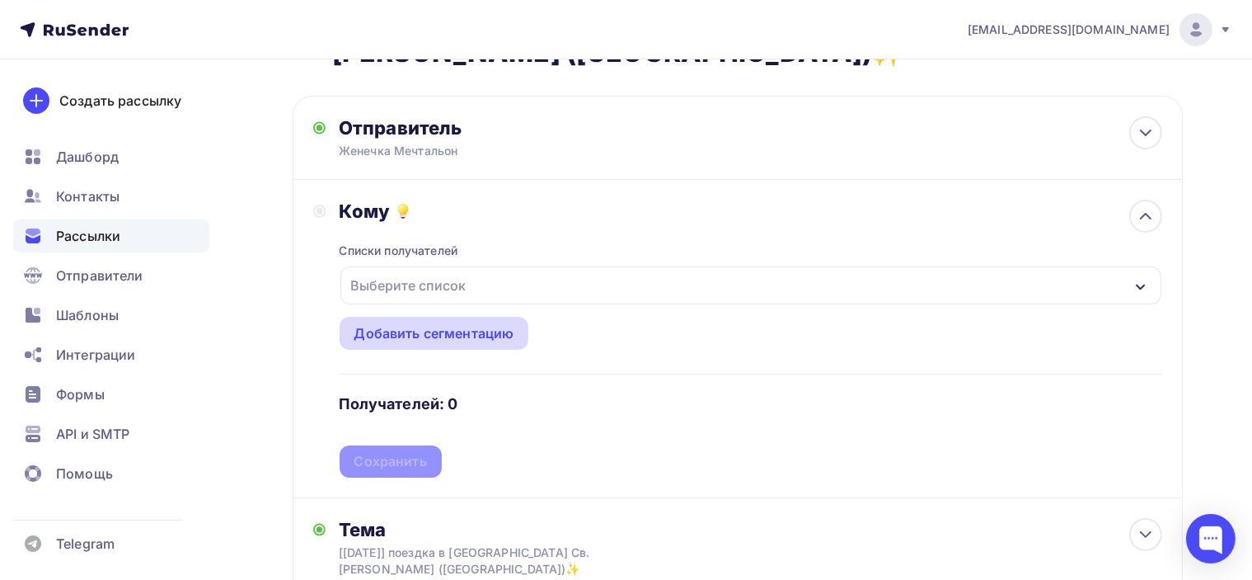
click at [489, 329] on div "Добавить сегментацию" at bounding box center [434, 333] width 160 height 20
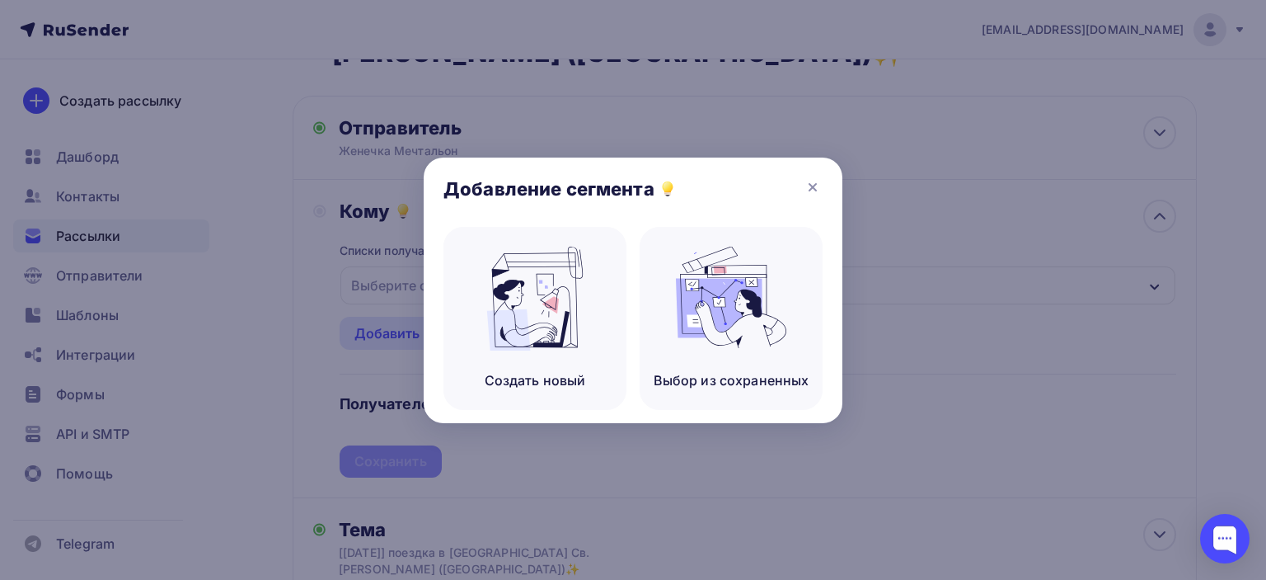
click at [824, 186] on div "Добавление сегмента" at bounding box center [633, 191] width 419 height 69
click at [814, 181] on icon at bounding box center [813, 187] width 20 height 20
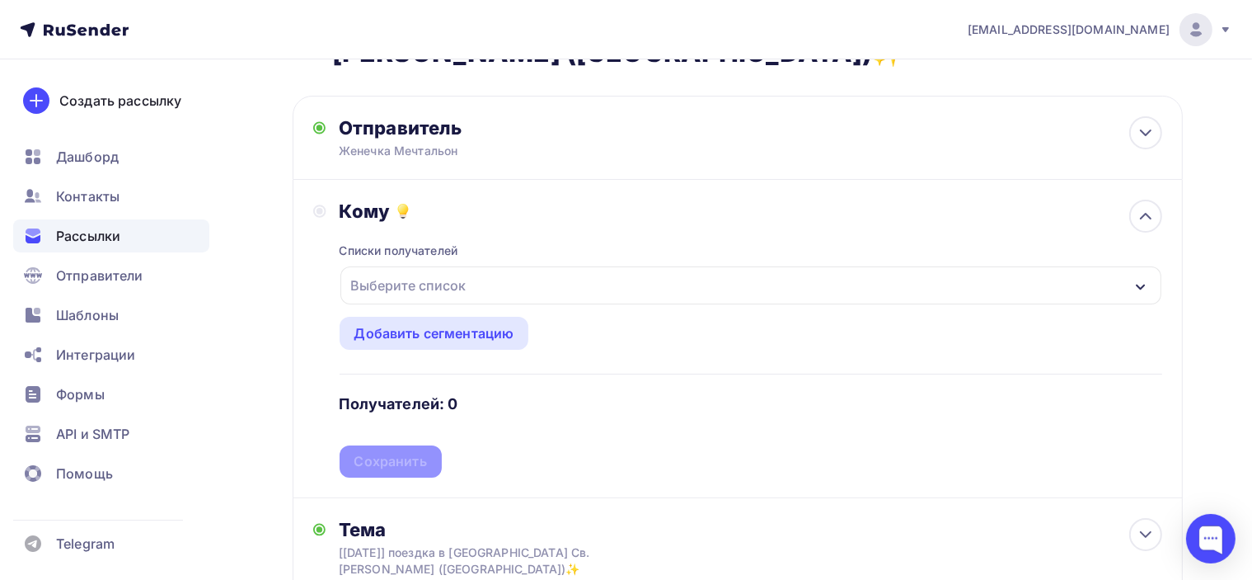
click at [761, 284] on div "Выберите список" at bounding box center [750, 285] width 821 height 38
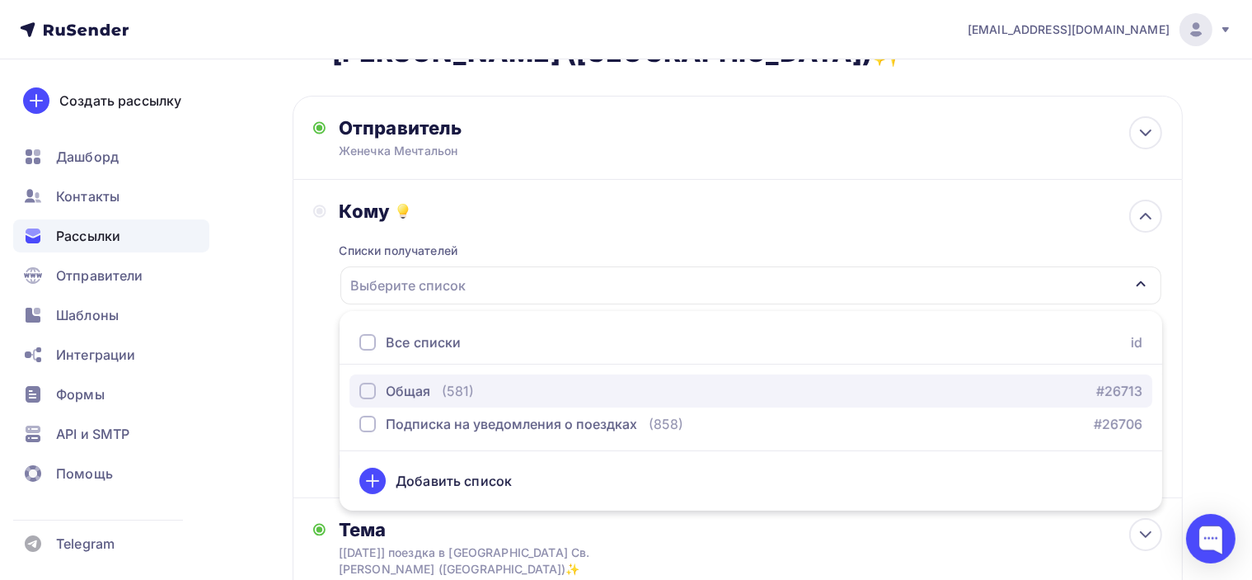
click at [407, 388] on div "Общая" at bounding box center [408, 391] width 45 height 20
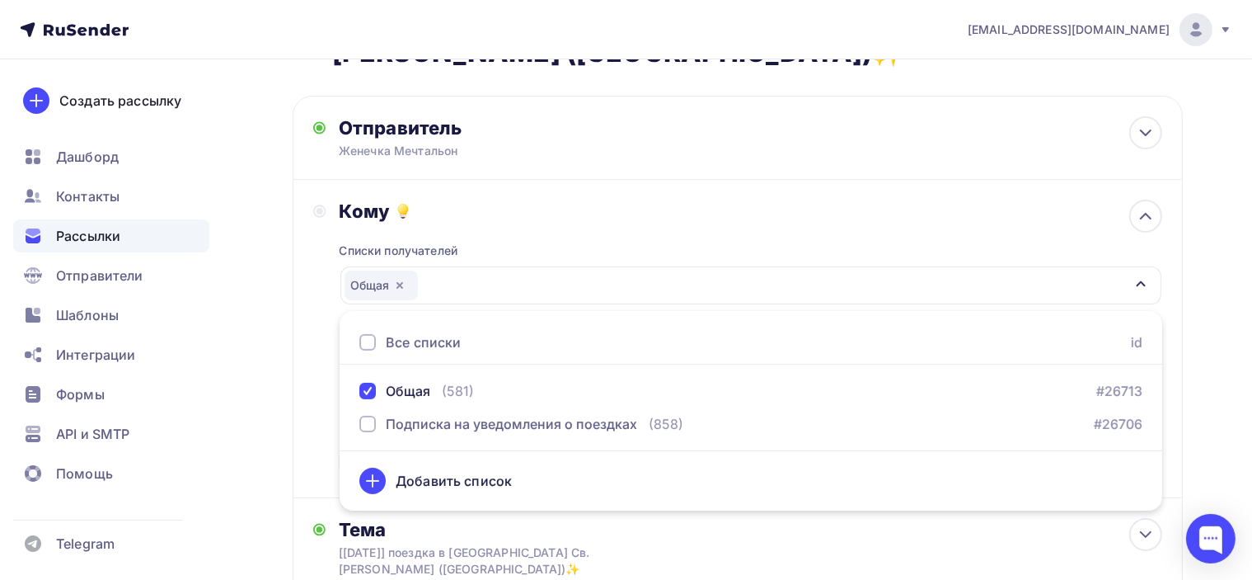
click at [607, 209] on div "Кому" at bounding box center [751, 211] width 823 height 23
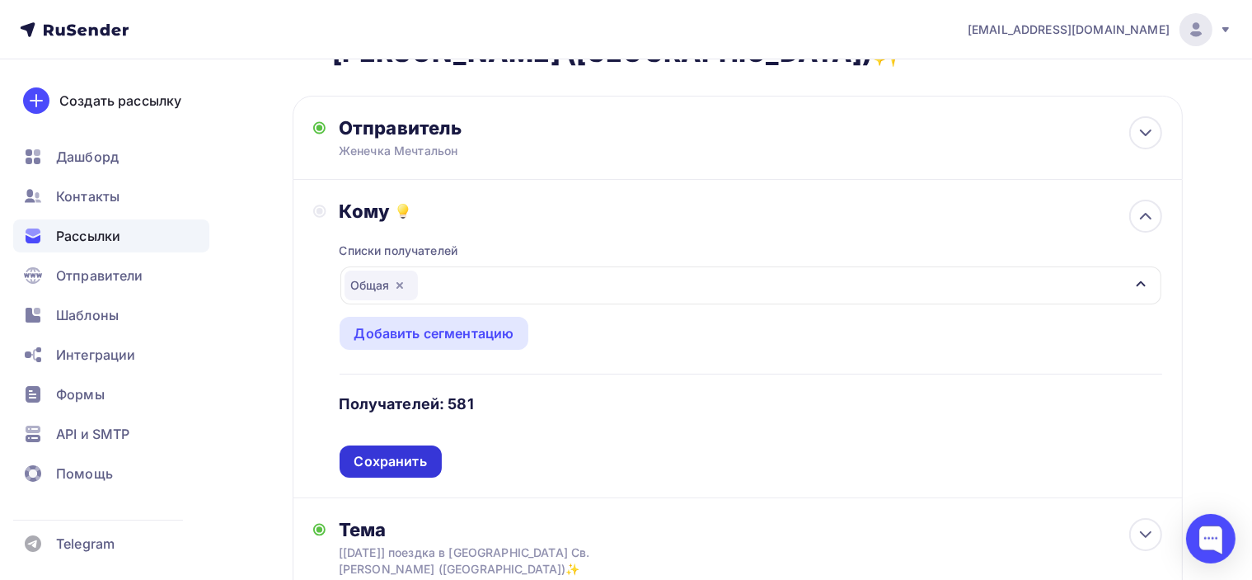
click at [405, 469] on div "Сохранить" at bounding box center [390, 461] width 73 height 19
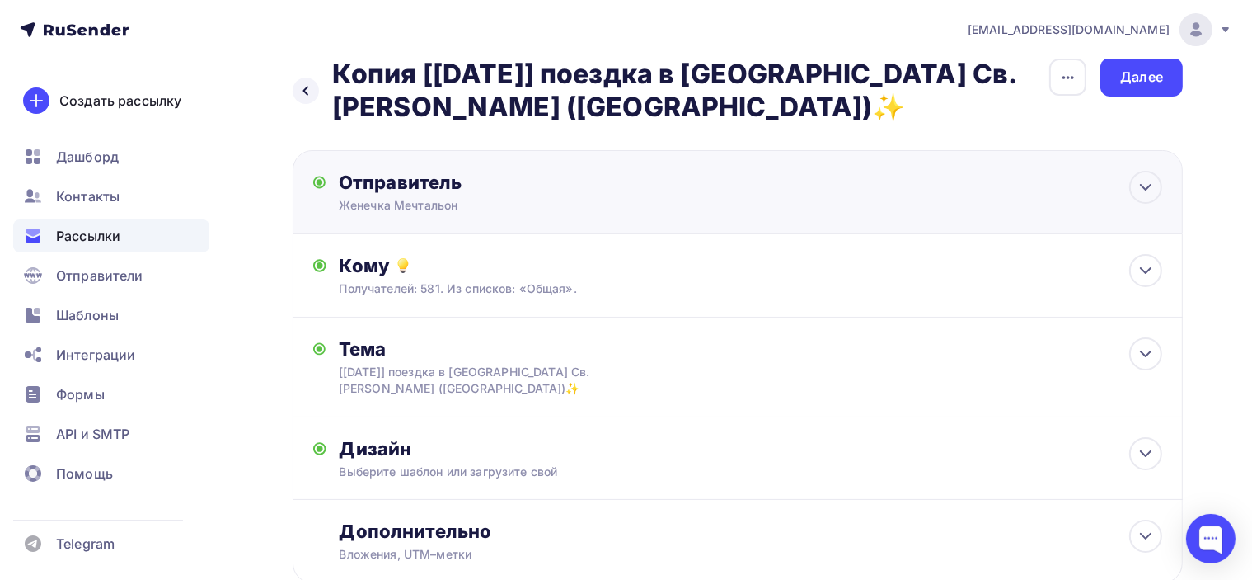
scroll to position [0, 0]
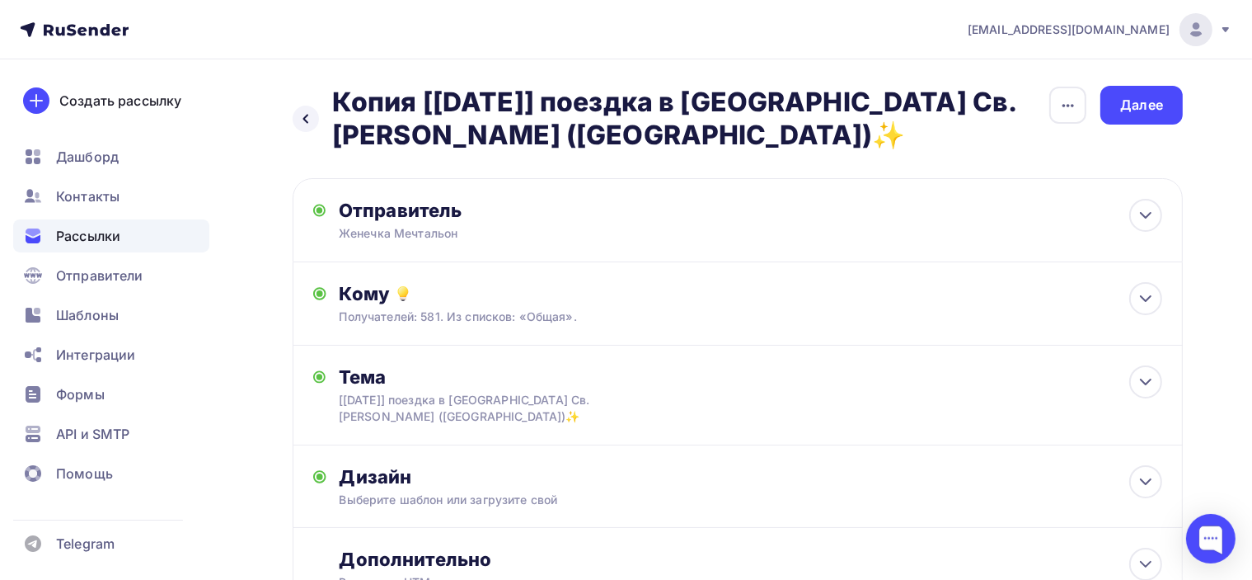
click at [105, 238] on span "Рассылки" at bounding box center [88, 236] width 64 height 20
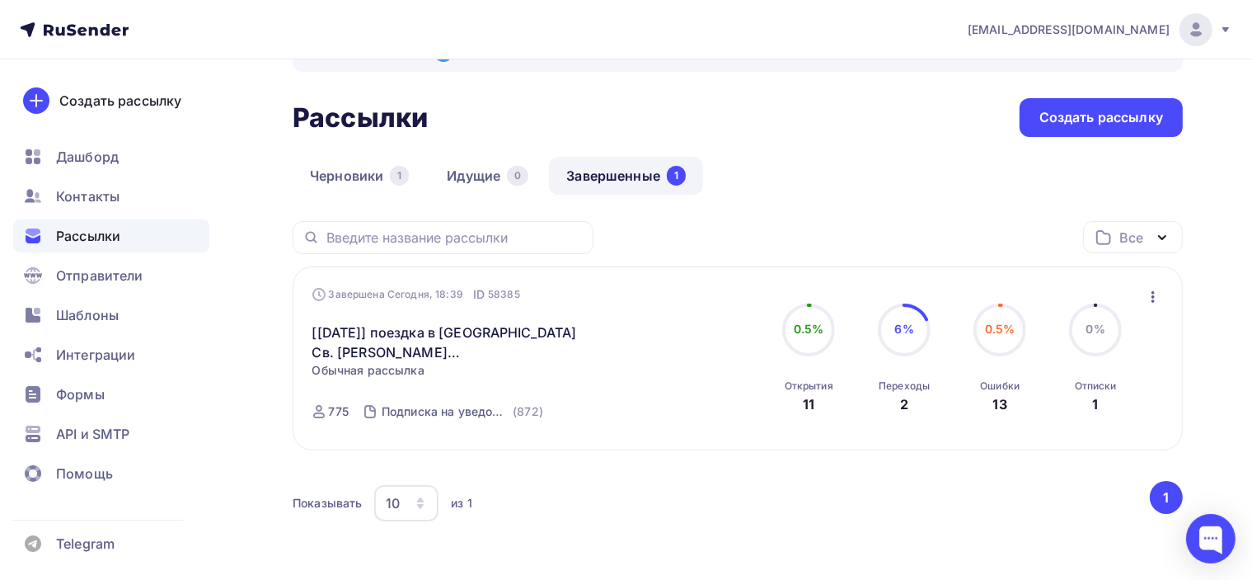
scroll to position [82, 0]
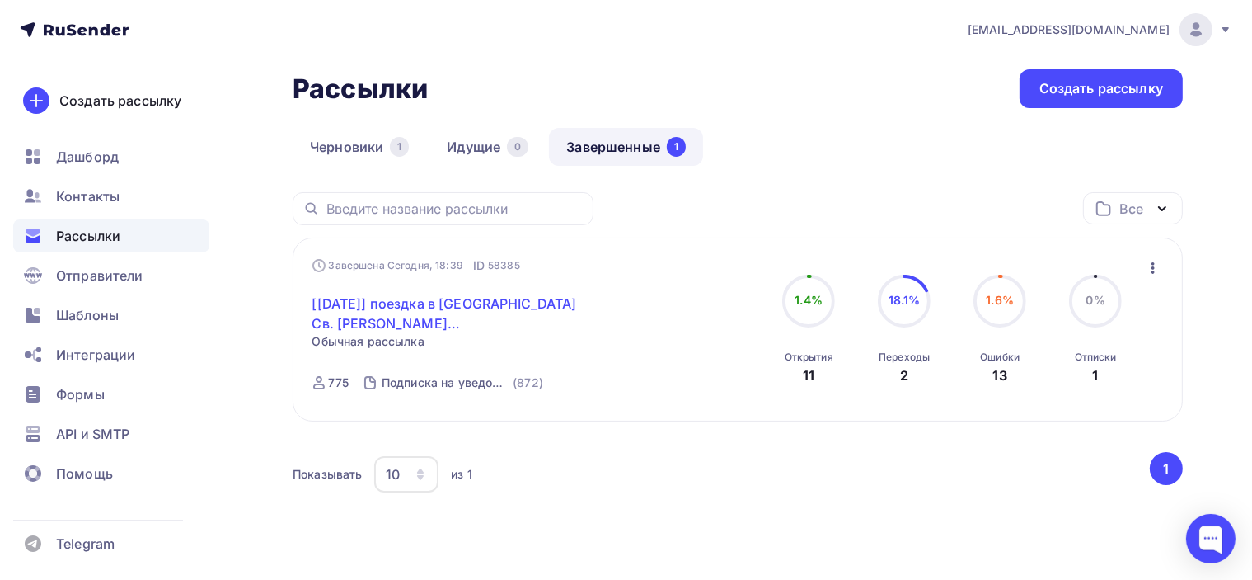
click at [425, 308] on link "[7 сентября] поездка в [GEOGRAPHIC_DATA] Св. [PERSON_NAME] ([GEOGRAPHIC_DATA])✨" at bounding box center [453, 313] width 283 height 40
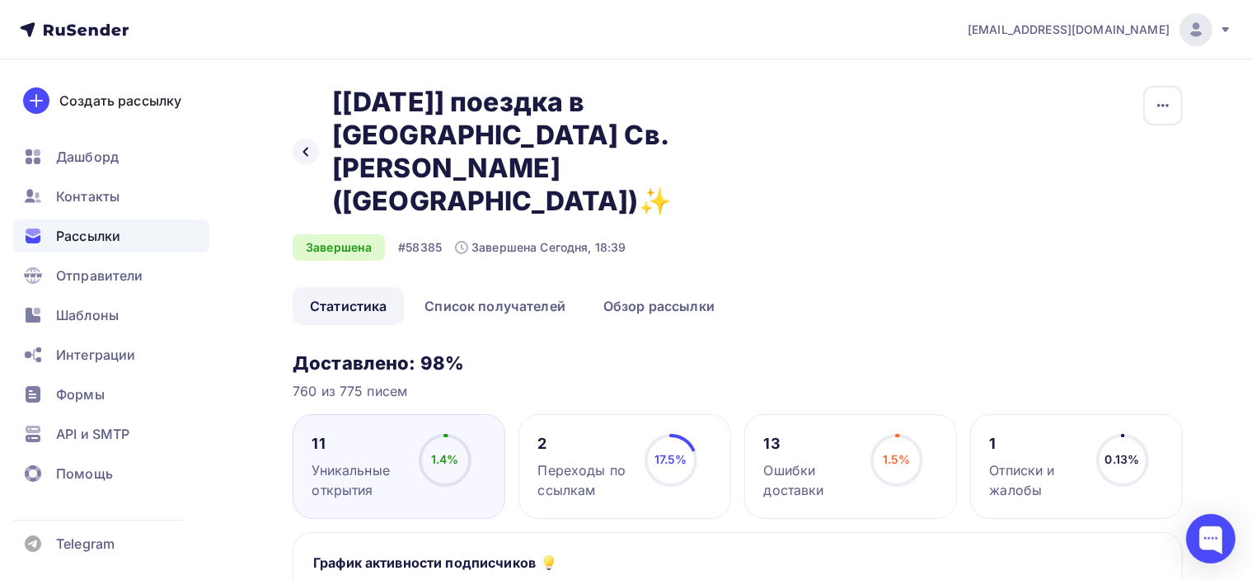
scroll to position [82, 0]
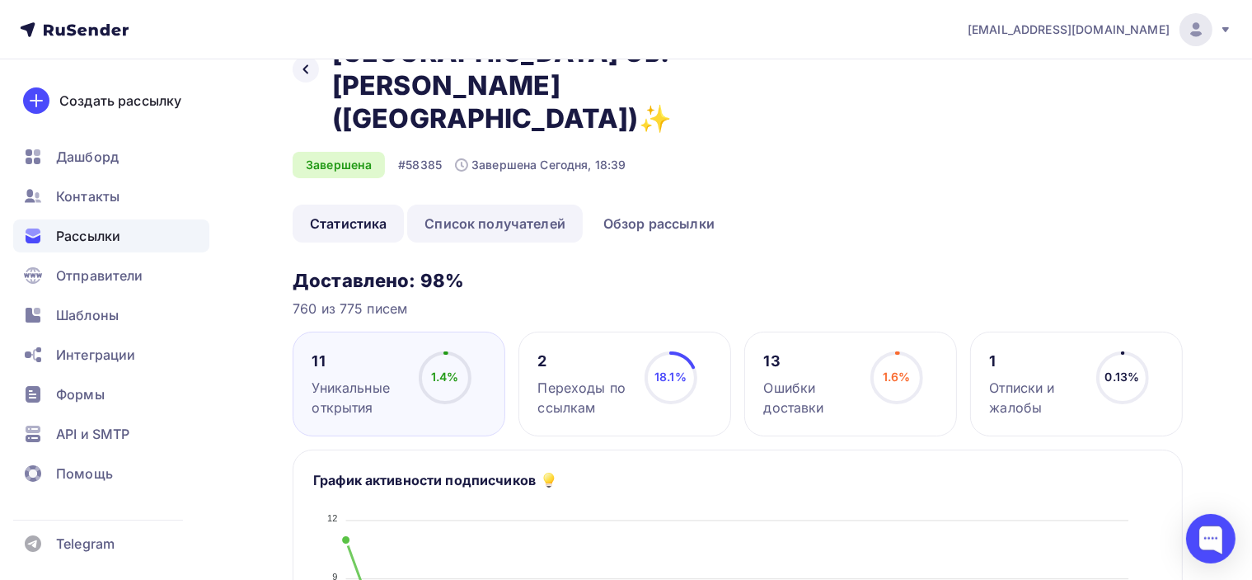
click at [532, 204] on link "Список получателей" at bounding box center [495, 223] width 176 height 38
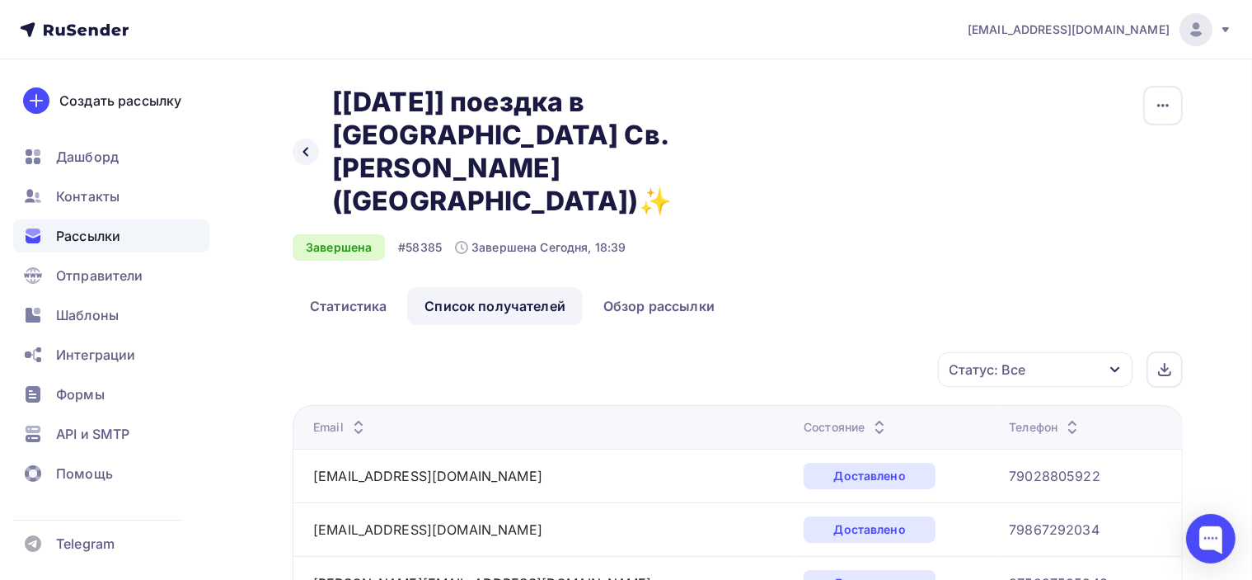
click at [1122, 352] on div "Статус: Все" at bounding box center [1035, 369] width 195 height 35
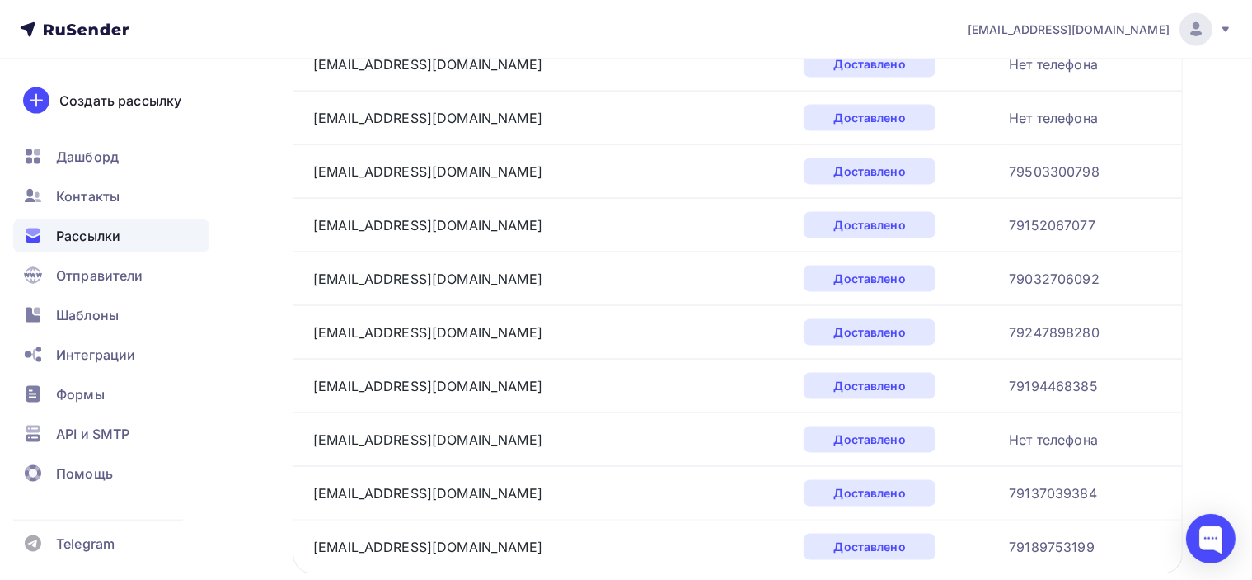
scroll to position [2602, 0]
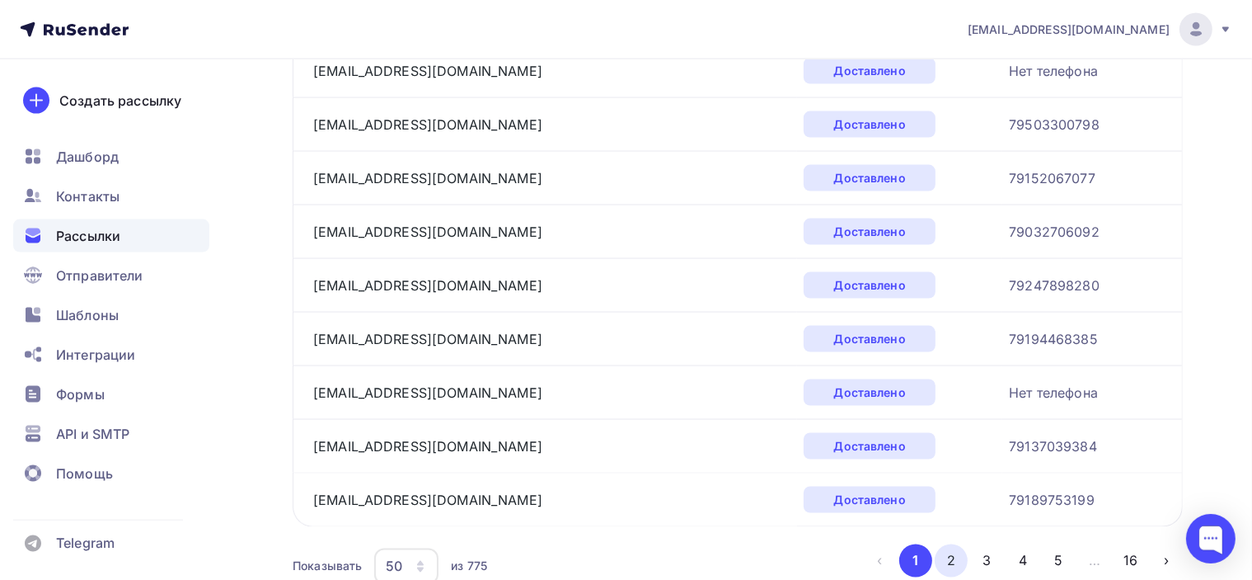
click at [948, 544] on button "2" at bounding box center [951, 560] width 33 height 33
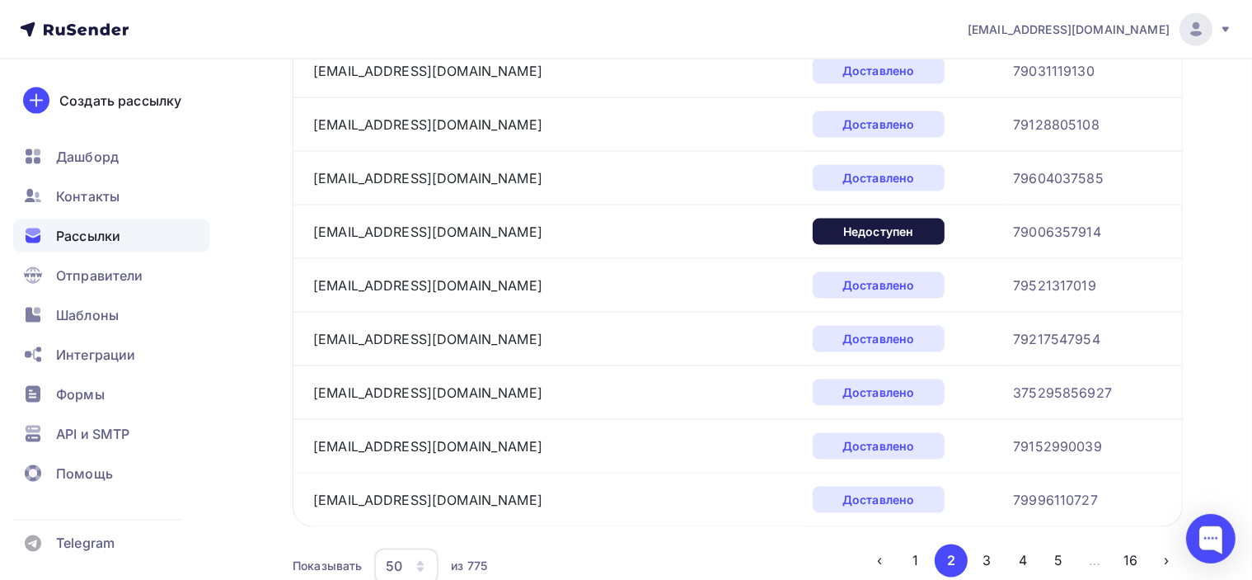
click at [990, 544] on button "3" at bounding box center [987, 560] width 33 height 33
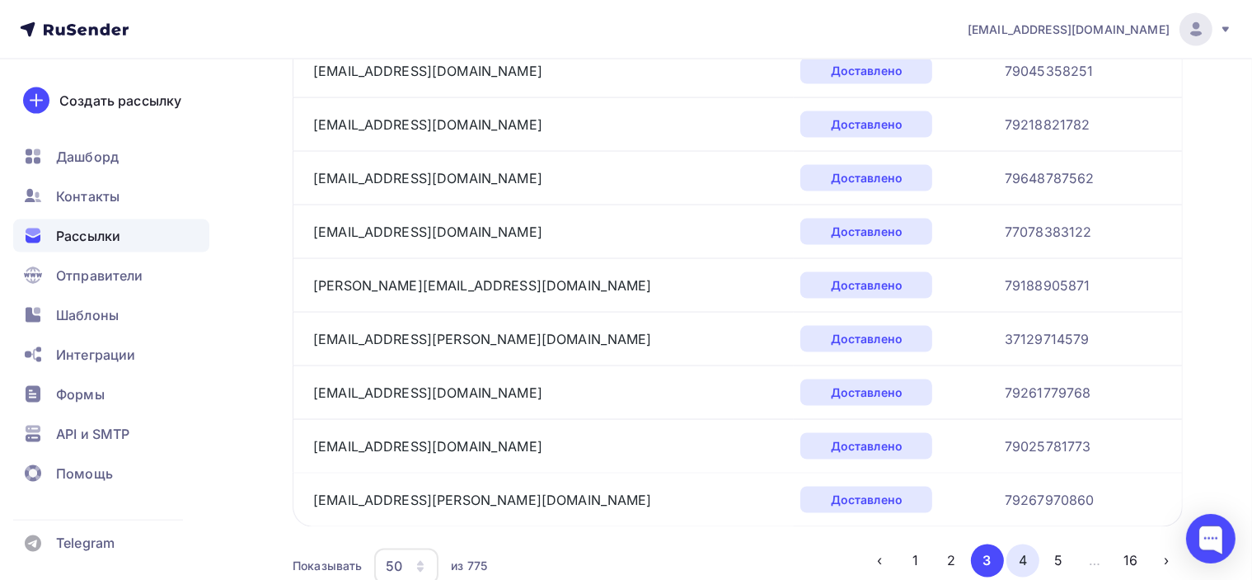
click at [1017, 544] on button "4" at bounding box center [1023, 560] width 33 height 33
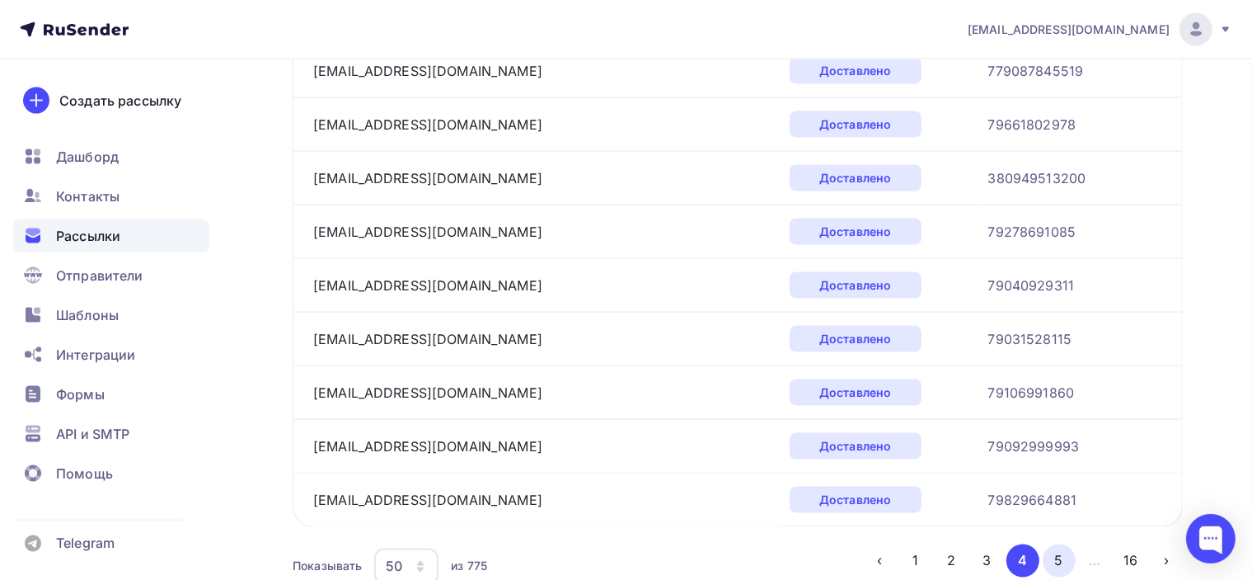
click at [1058, 544] on button "5" at bounding box center [1059, 560] width 33 height 33
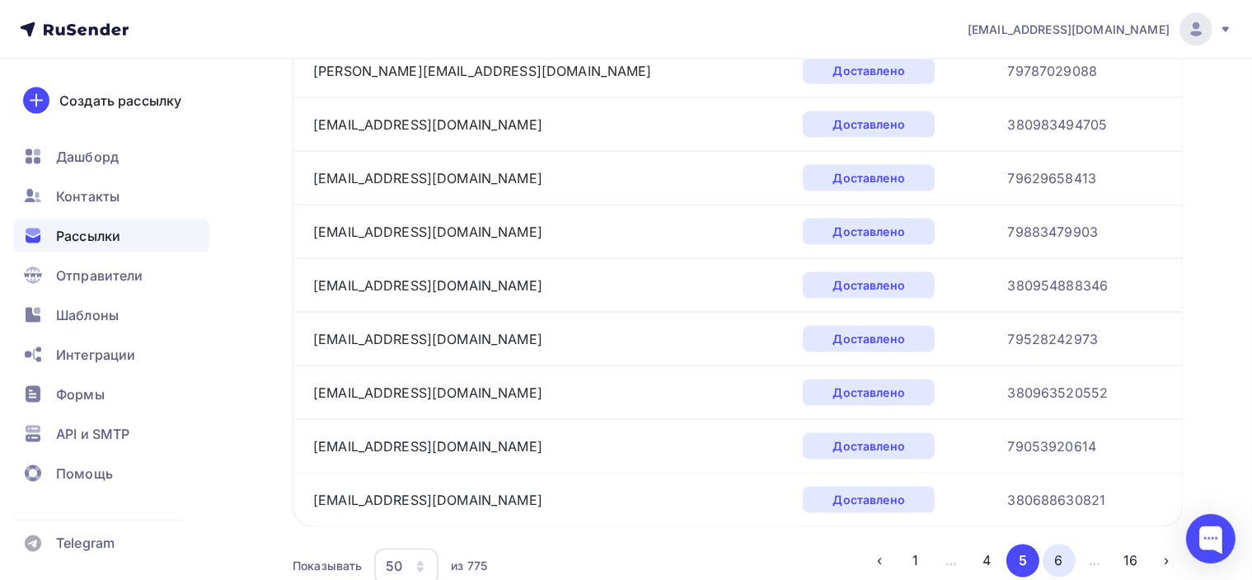
click at [1067, 544] on button "6" at bounding box center [1059, 560] width 33 height 33
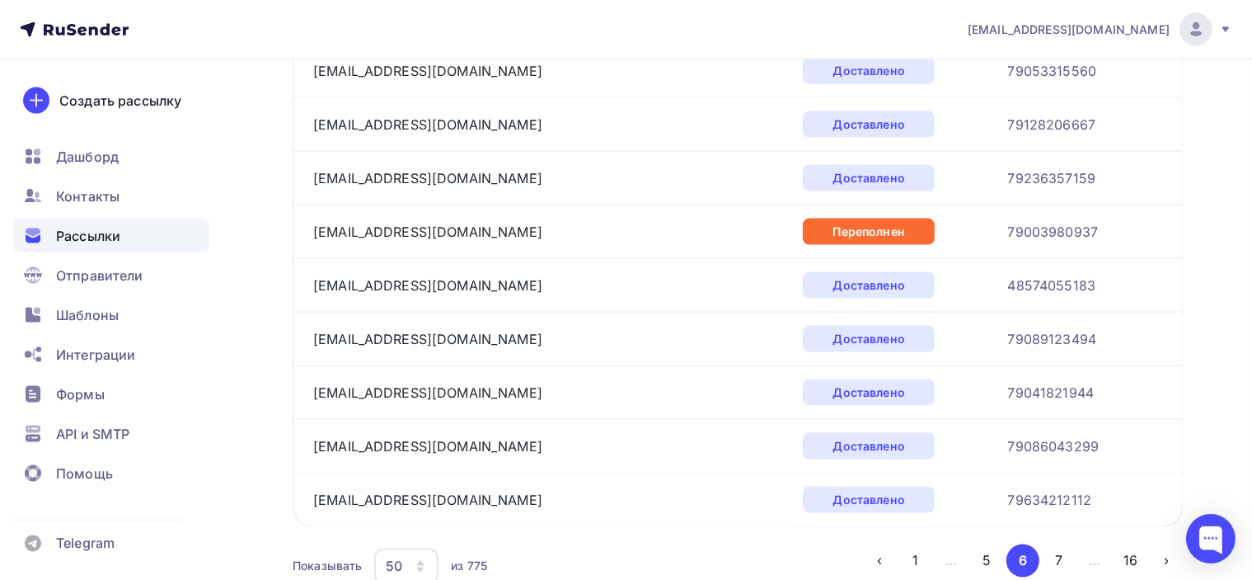
click at [1063, 544] on button "7" at bounding box center [1059, 560] width 33 height 33
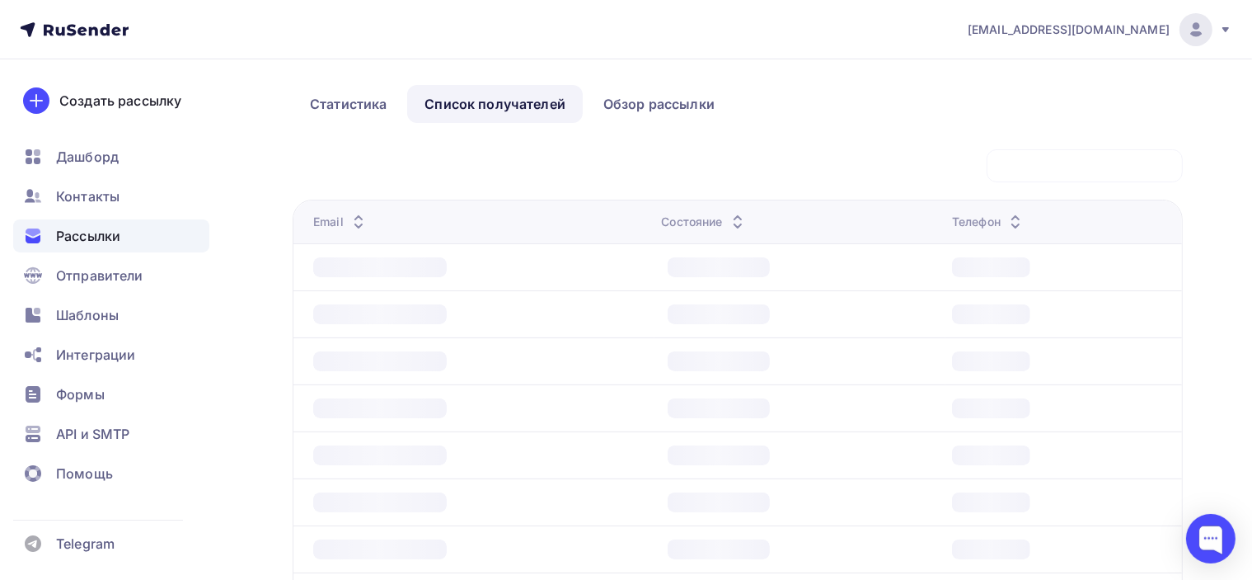
click at [0, 0] on td "77473584761" at bounding box center [0, 0] width 0 height 0
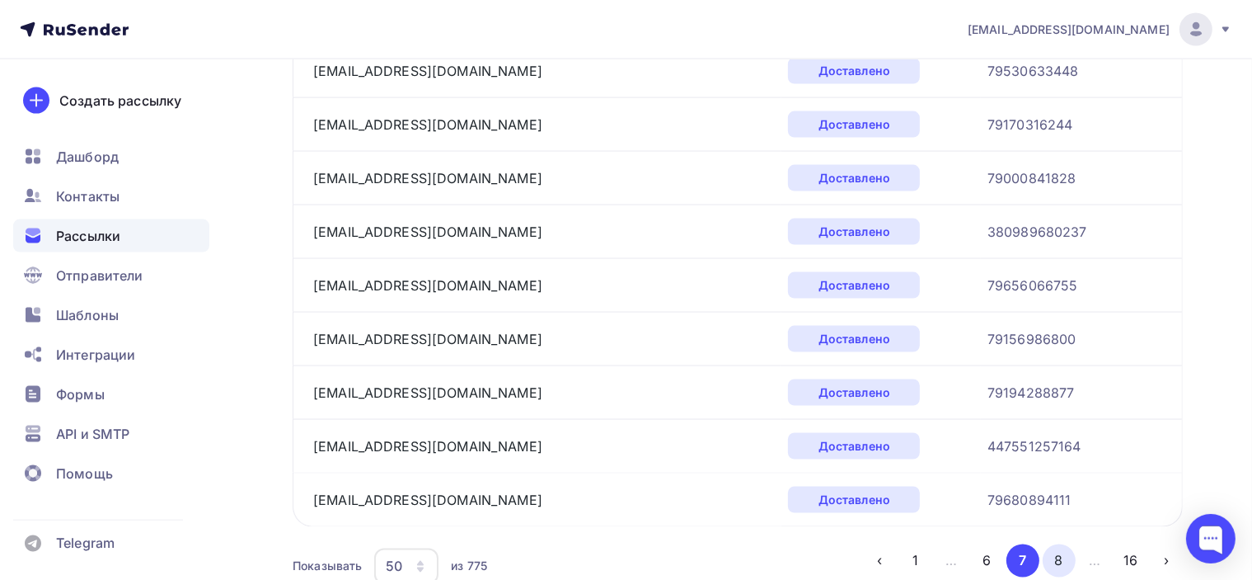
click at [1059, 544] on button "8" at bounding box center [1059, 560] width 33 height 33
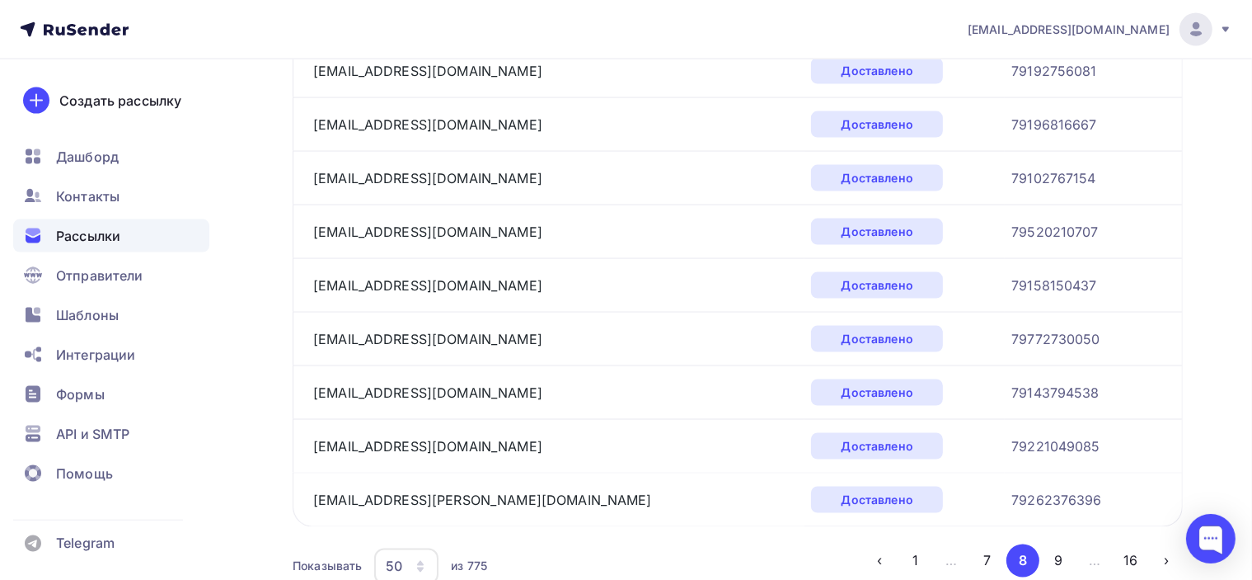
click at [1065, 544] on button "9" at bounding box center [1059, 560] width 33 height 33
click at [1051, 544] on button "10" at bounding box center [1059, 560] width 33 height 33
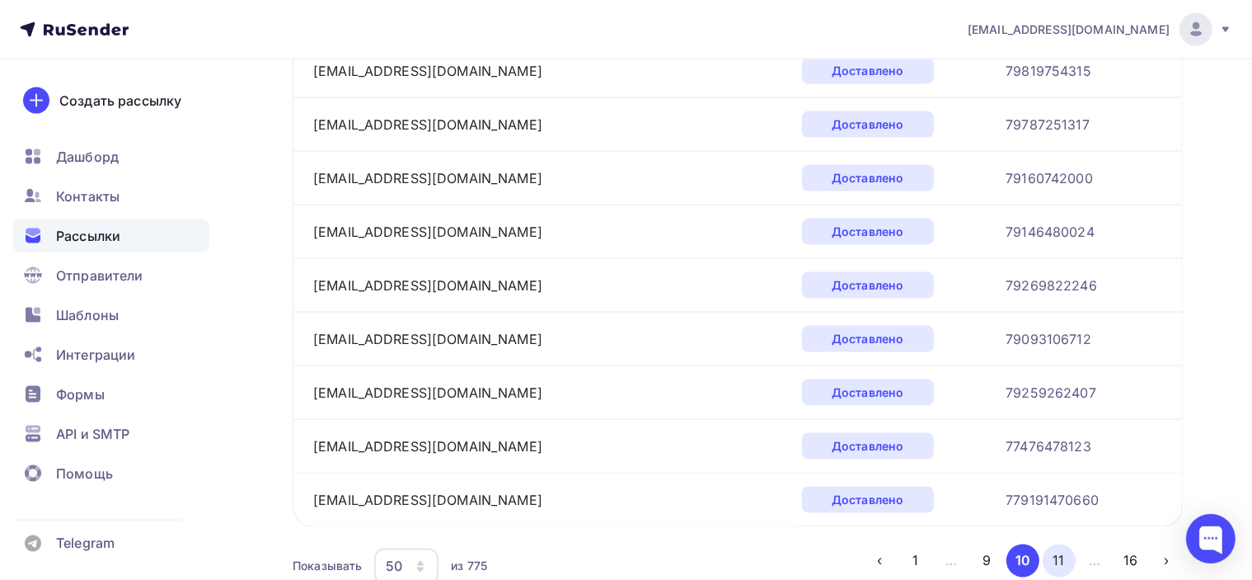
click at [1065, 544] on button "11" at bounding box center [1059, 560] width 33 height 33
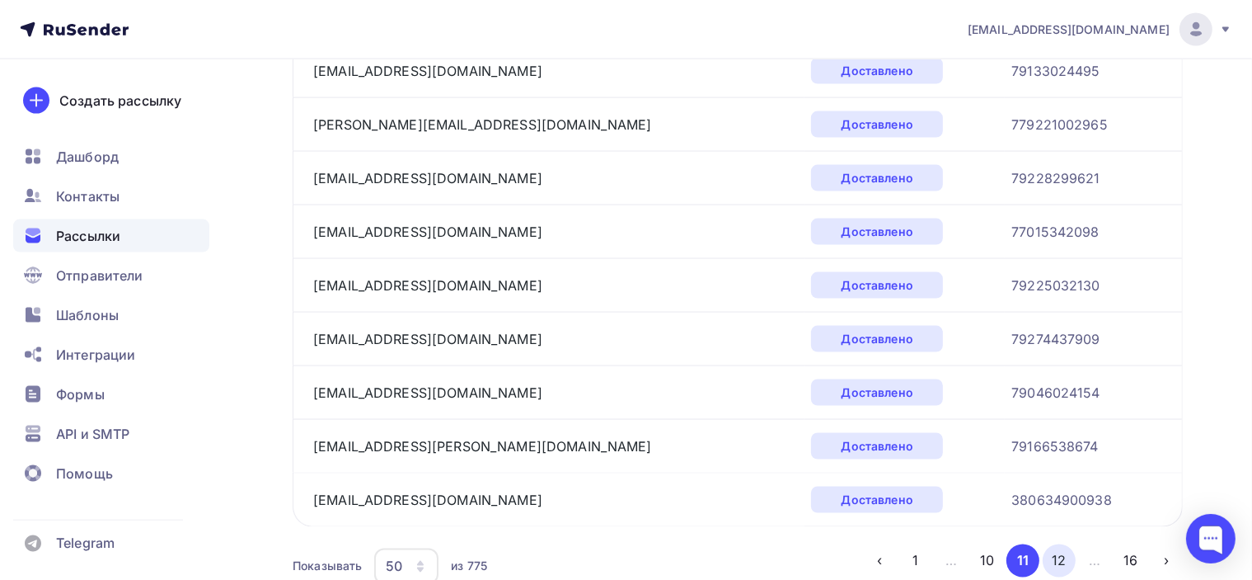
click at [1053, 544] on button "12" at bounding box center [1059, 560] width 33 height 33
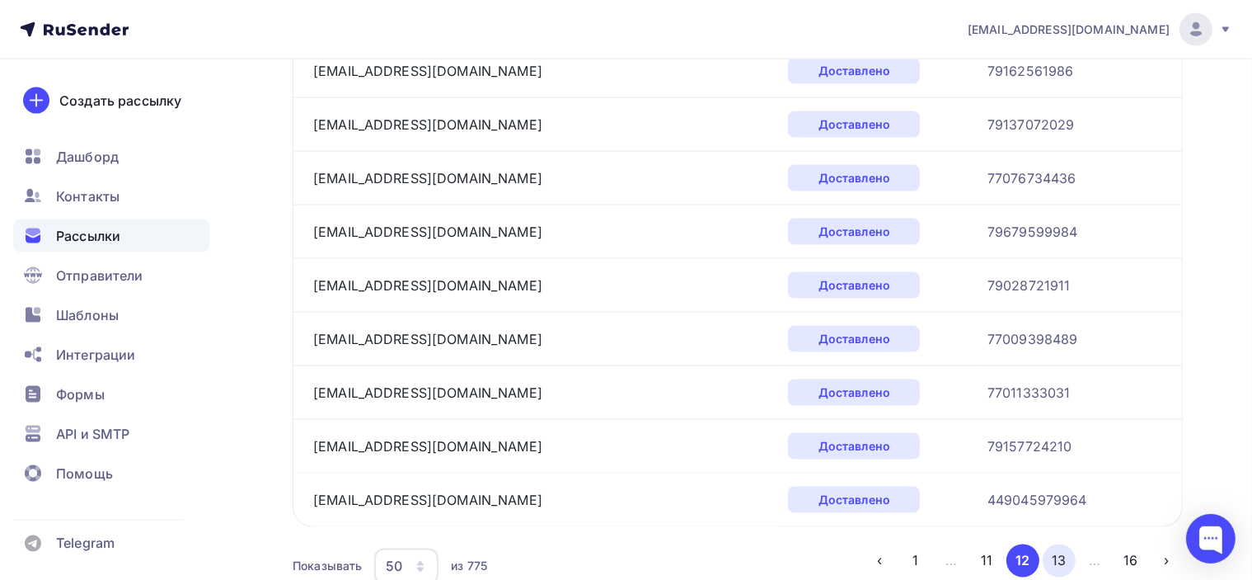
click at [1063, 544] on button "13" at bounding box center [1059, 560] width 33 height 33
click at [1058, 544] on button "14" at bounding box center [1059, 560] width 33 height 33
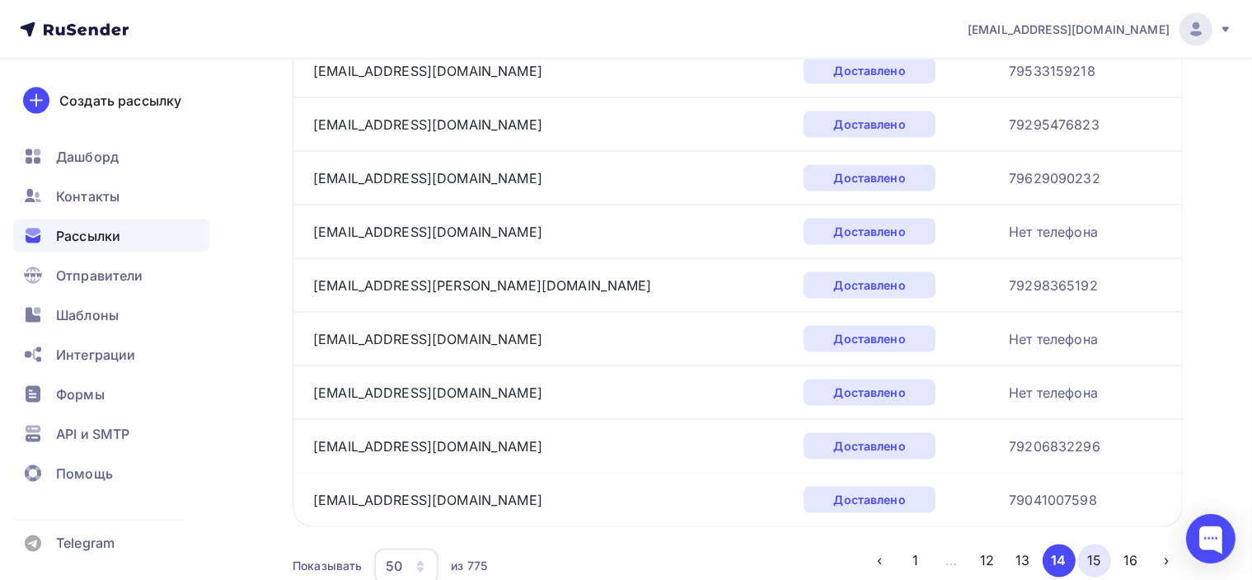
click at [1091, 544] on button "15" at bounding box center [1094, 560] width 33 height 33
click at [1133, 544] on button "16" at bounding box center [1131, 560] width 33 height 33
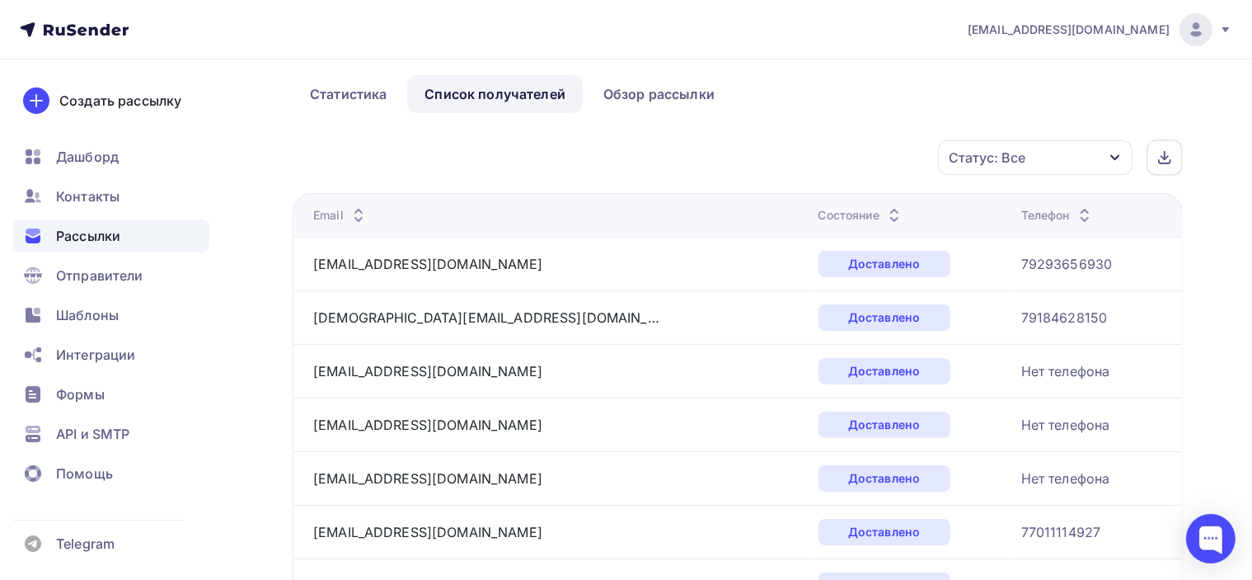
scroll to position [0, 0]
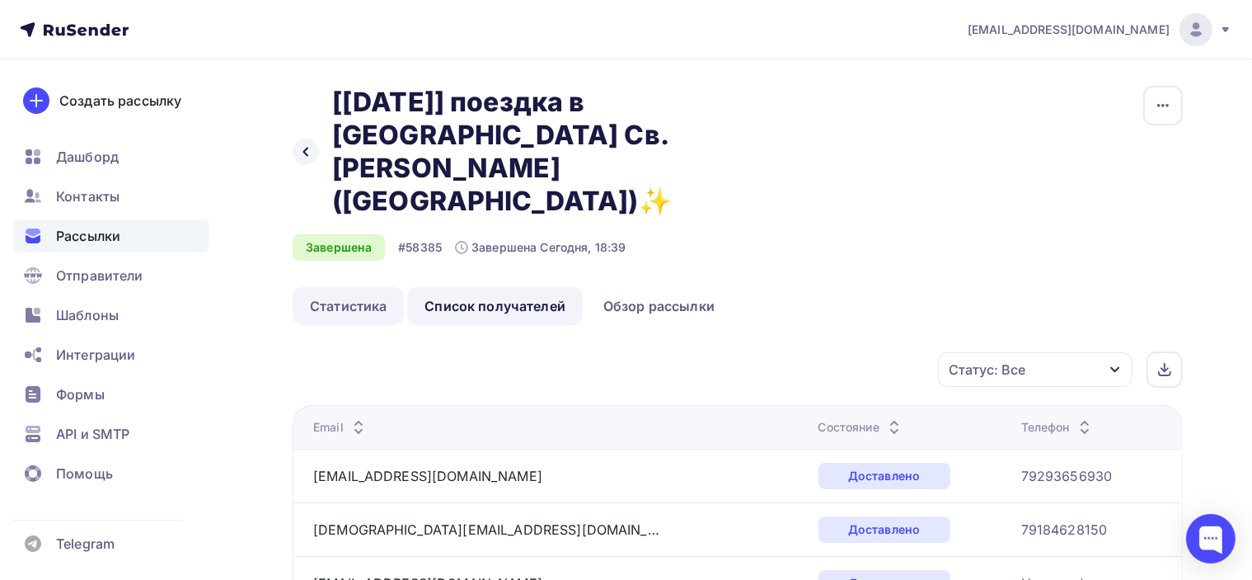
click at [350, 287] on link "Статистика" at bounding box center [348, 306] width 111 height 38
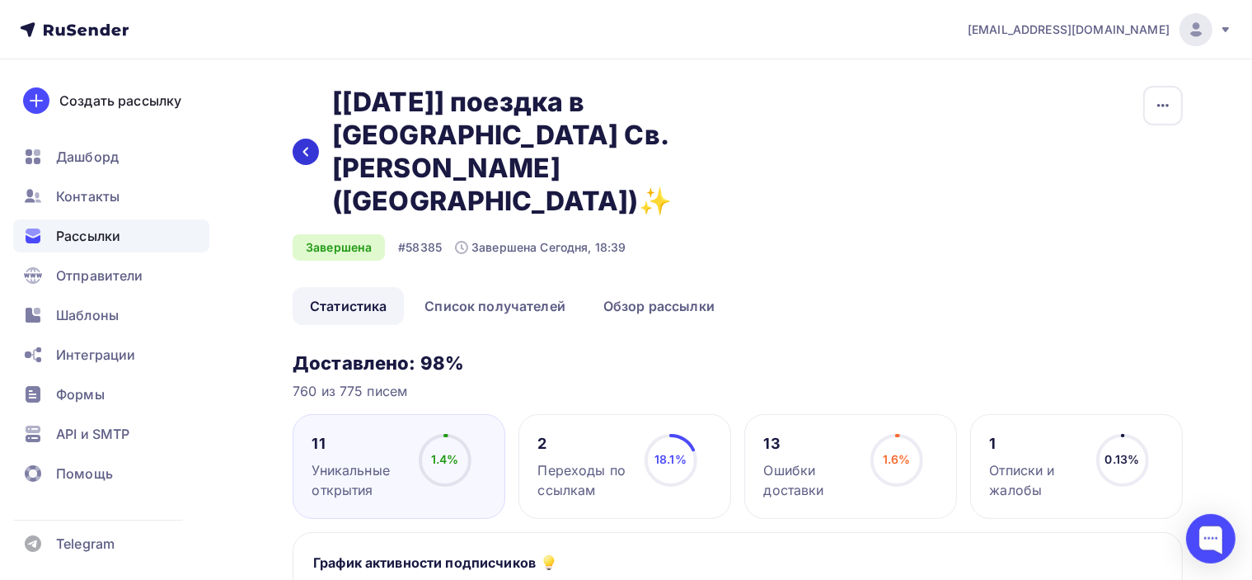
click at [301, 145] on icon at bounding box center [305, 151] width 13 height 13
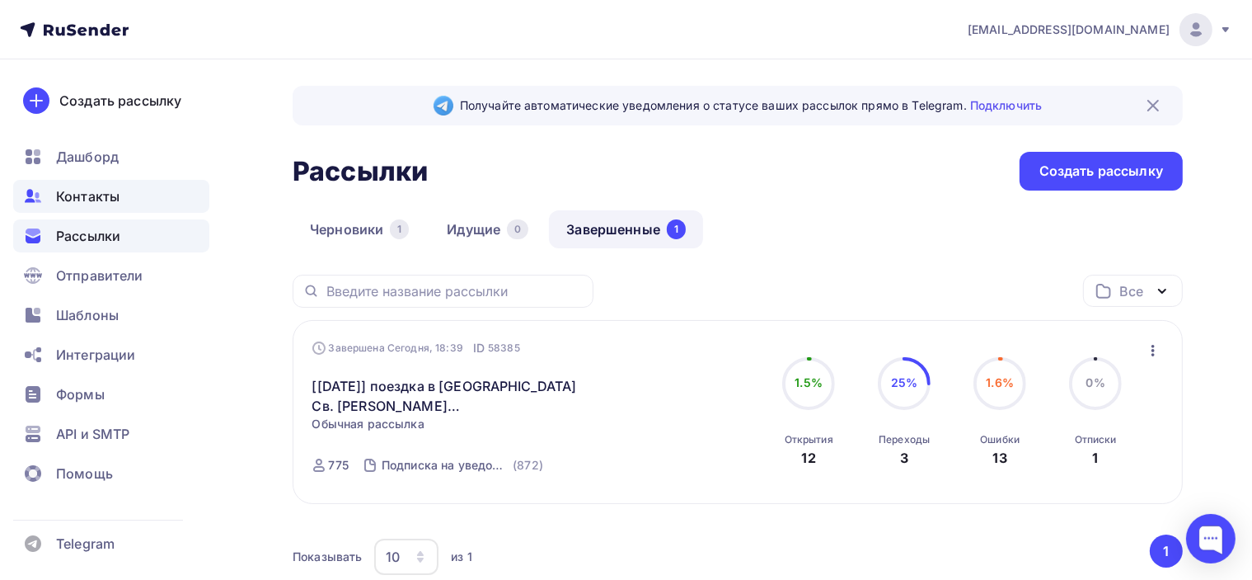
click at [109, 195] on span "Контакты" at bounding box center [87, 196] width 63 height 20
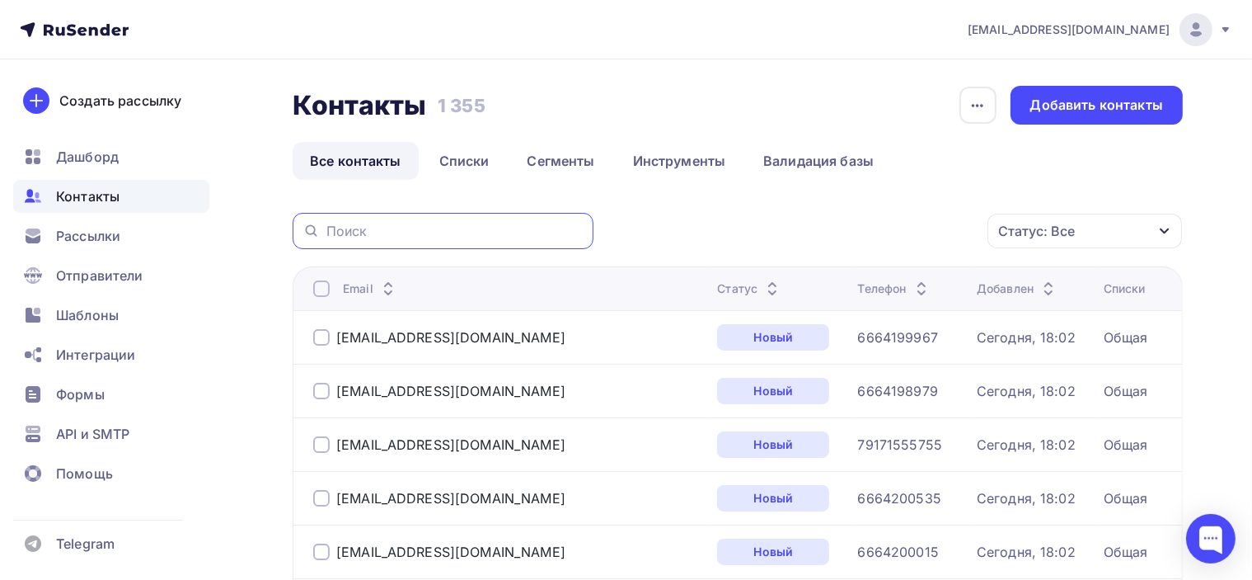
click at [483, 224] on input "text" at bounding box center [454, 231] width 257 height 18
paste input "7024489@mail.ru"
type input "7024489@mail.ru"
click at [508, 235] on input "7024489@mail.ru" at bounding box center [454, 231] width 257 height 18
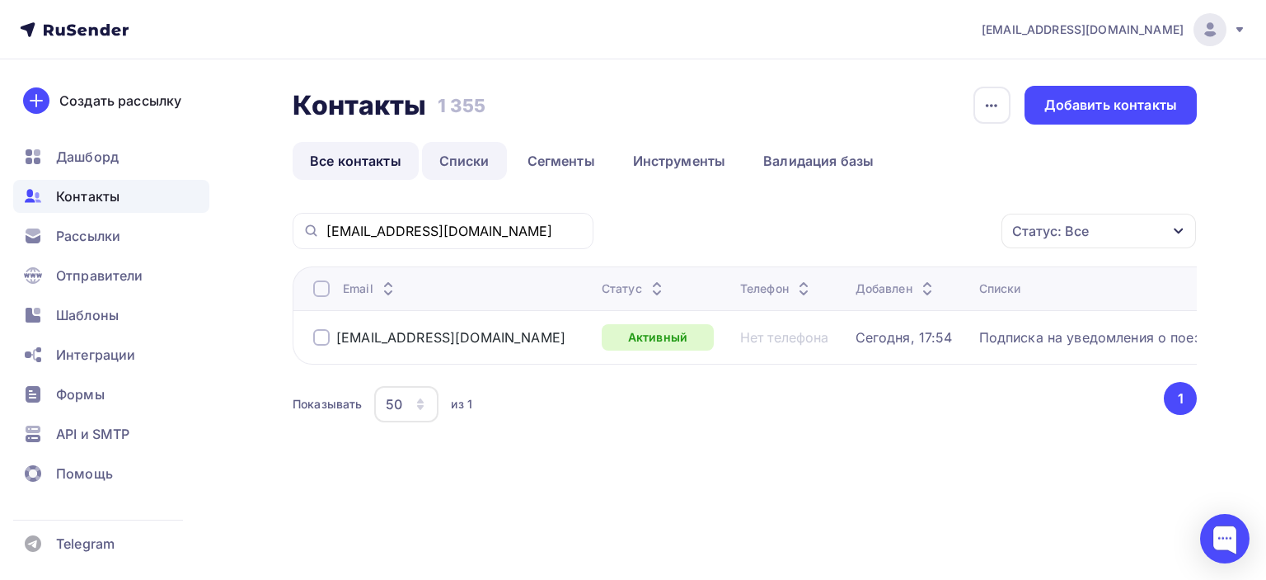
click at [456, 158] on link "Списки" at bounding box center [464, 161] width 85 height 38
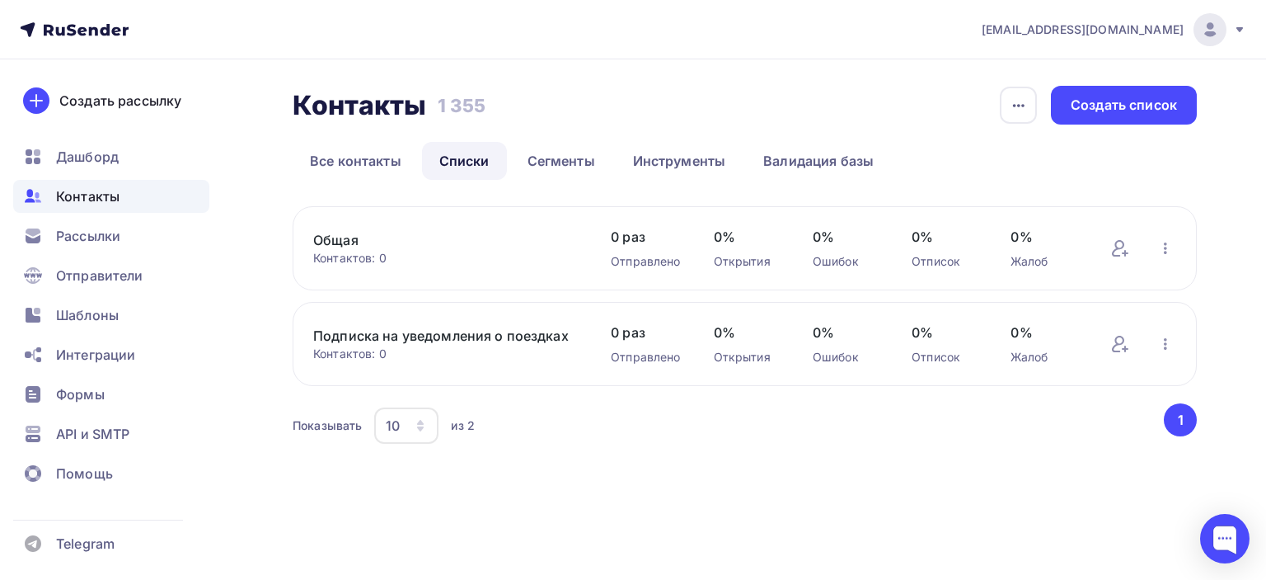
click at [415, 246] on link "Общая" at bounding box center [445, 240] width 265 height 20
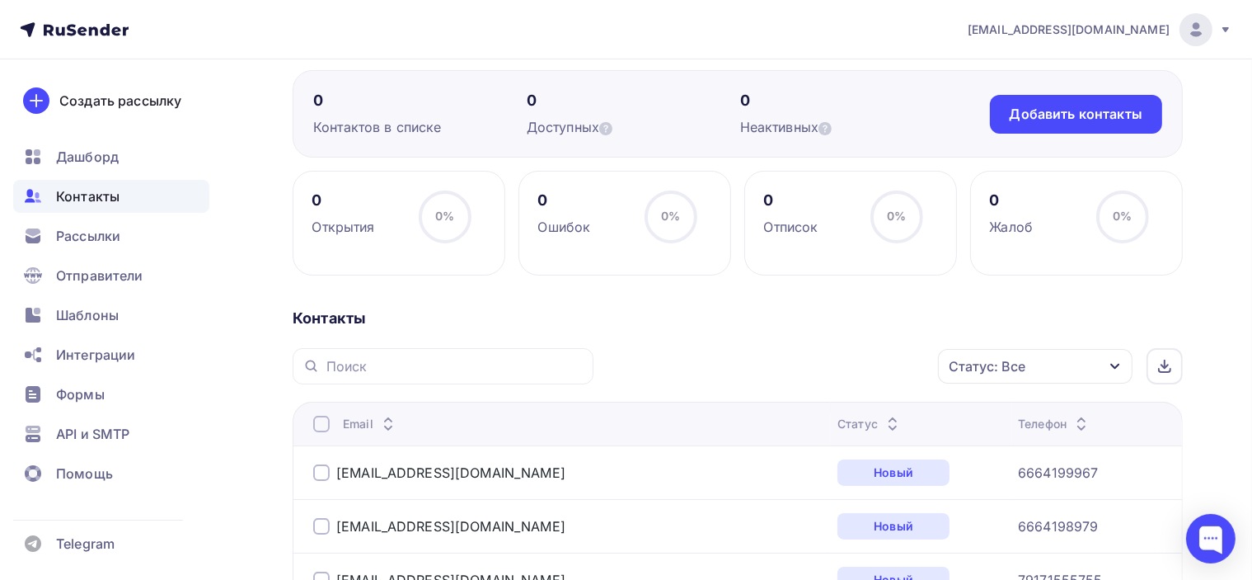
scroll to position [165, 0]
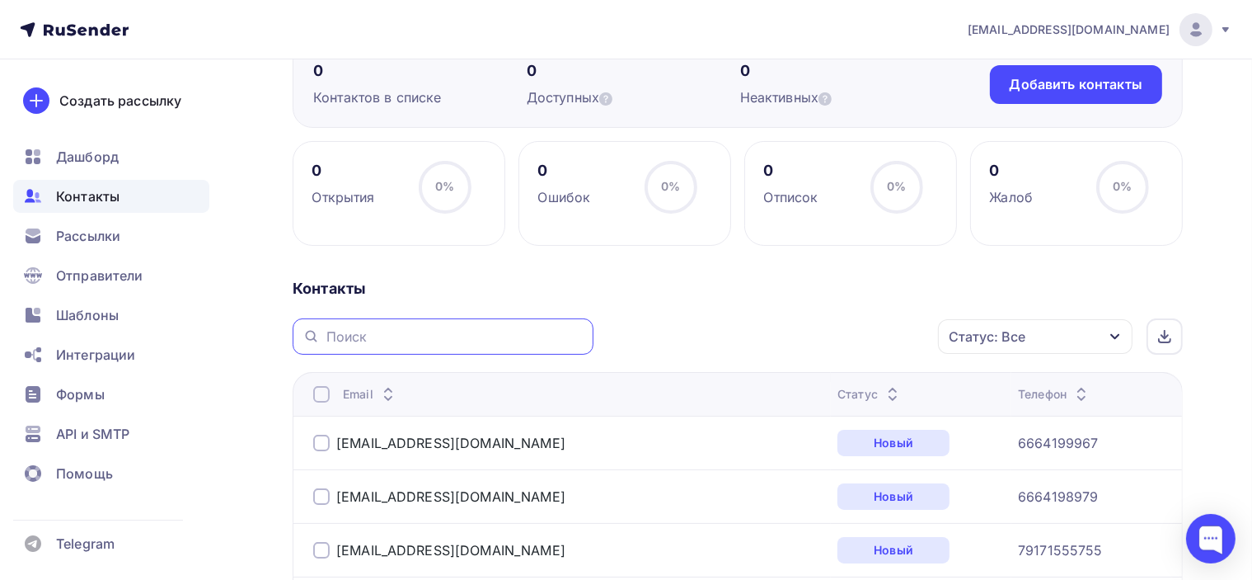
click at [478, 344] on input "text" at bounding box center [454, 336] width 257 height 18
paste input "7024489@mail.ru"
type input "7024489@mail.ru"
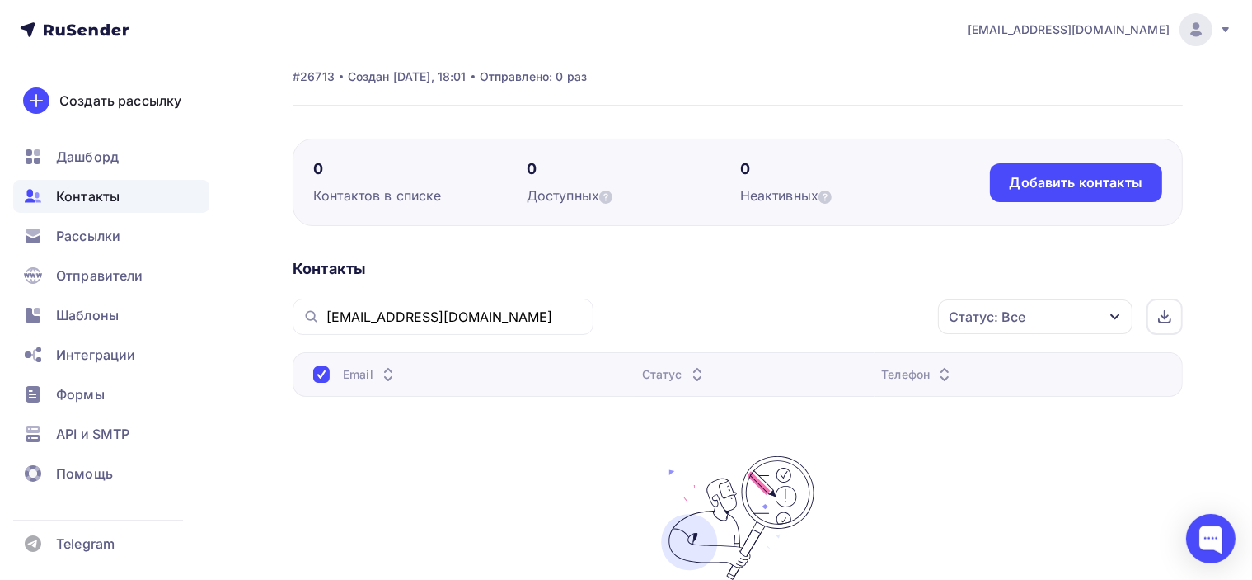
scroll to position [0, 0]
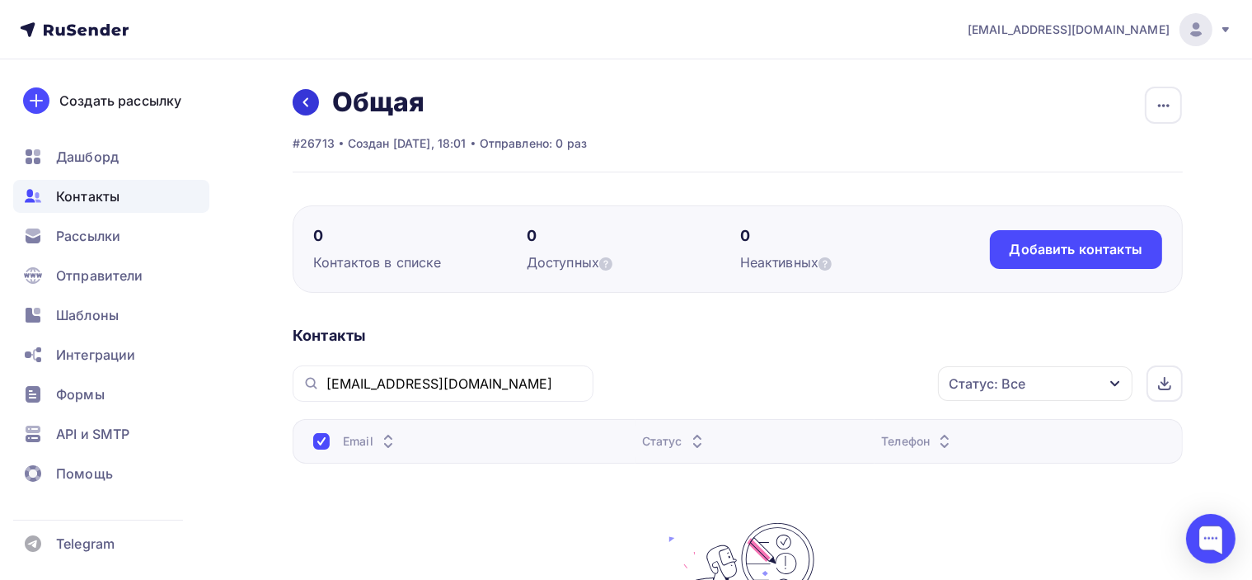
click at [297, 105] on link at bounding box center [306, 102] width 26 height 26
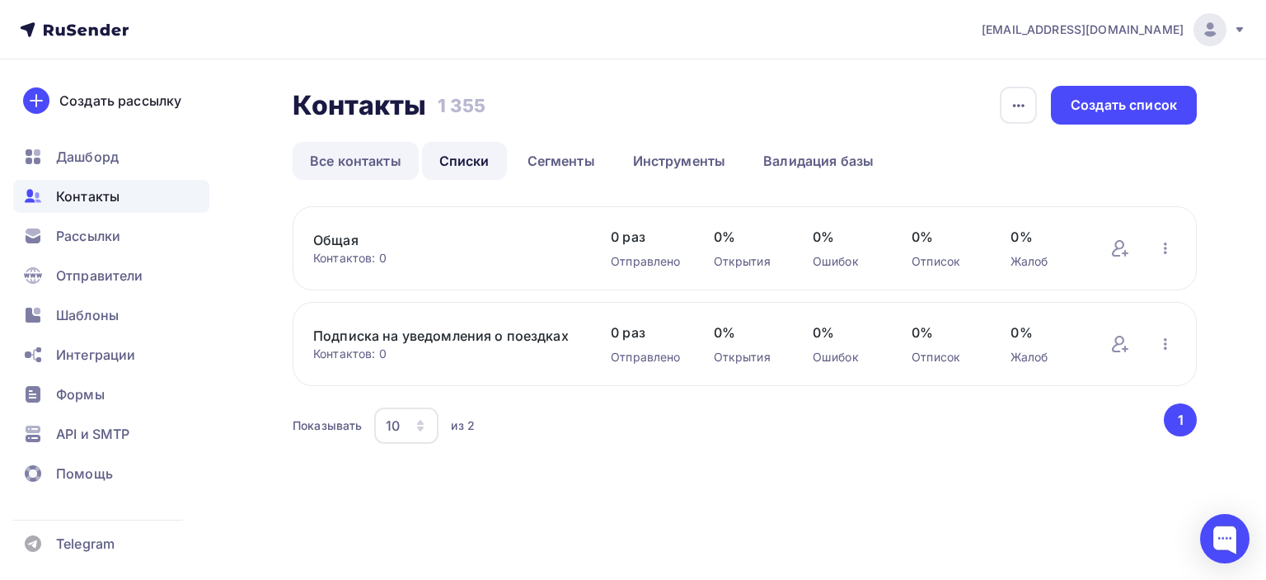
click at [365, 163] on link "Все контакты" at bounding box center [356, 161] width 126 height 38
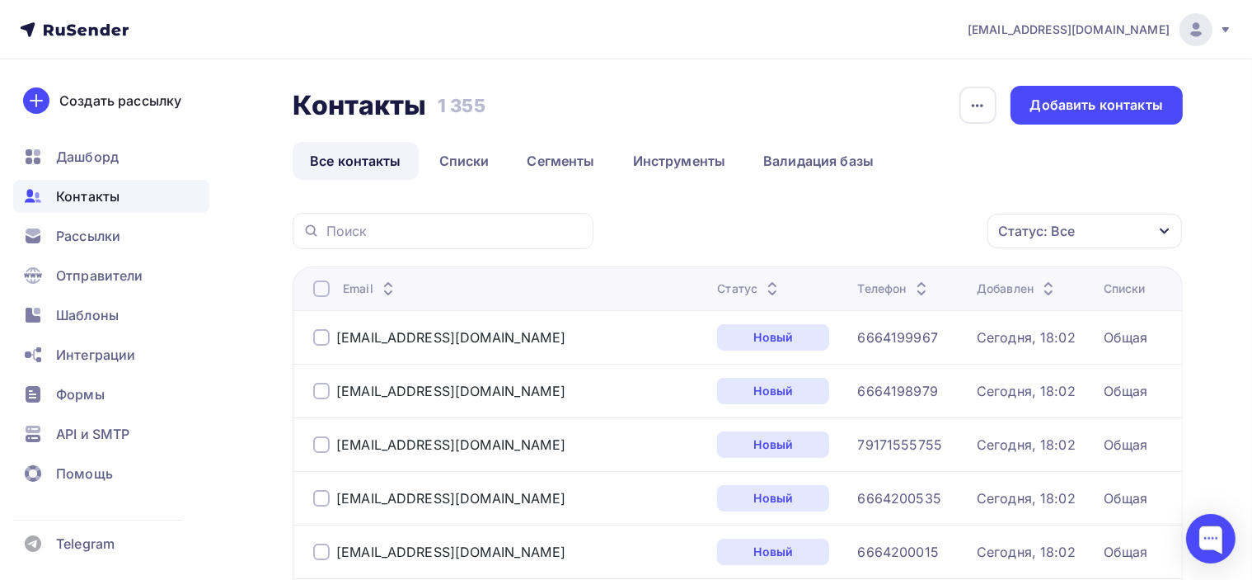
click at [378, 242] on div at bounding box center [443, 231] width 301 height 36
click at [383, 233] on input "text" at bounding box center [454, 231] width 257 height 18
paste input "7024489@mail.ru"
type input "7024489@mail.ru"
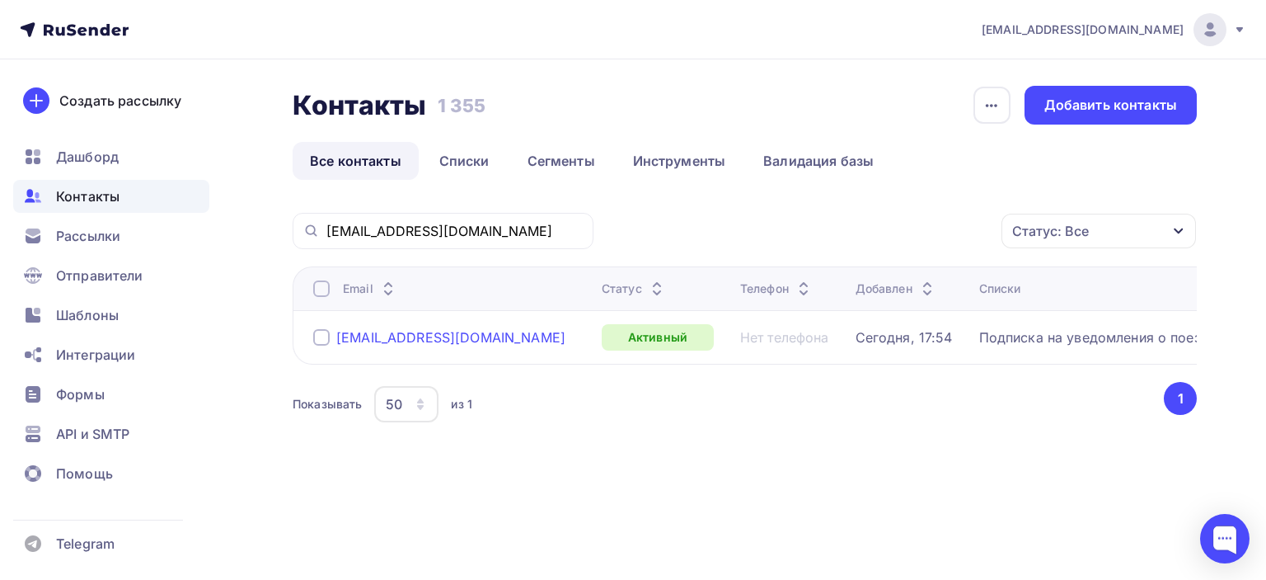
click at [415, 329] on div "7024489@mail.ru" at bounding box center [450, 337] width 229 height 16
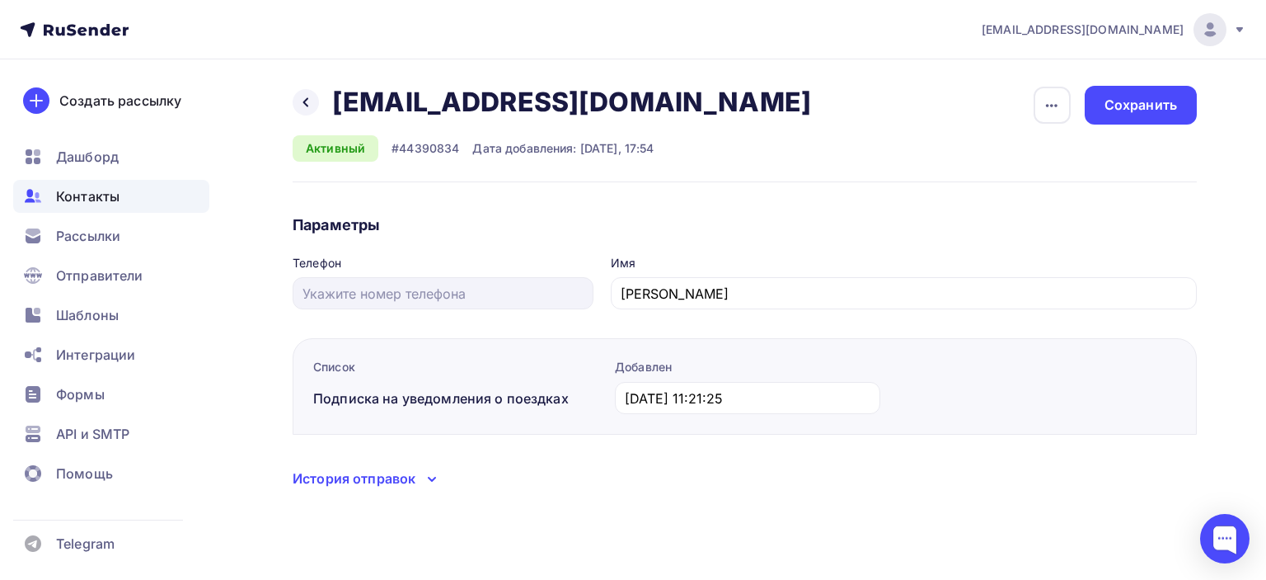
click at [389, 484] on div "История отправок" at bounding box center [354, 478] width 123 height 20
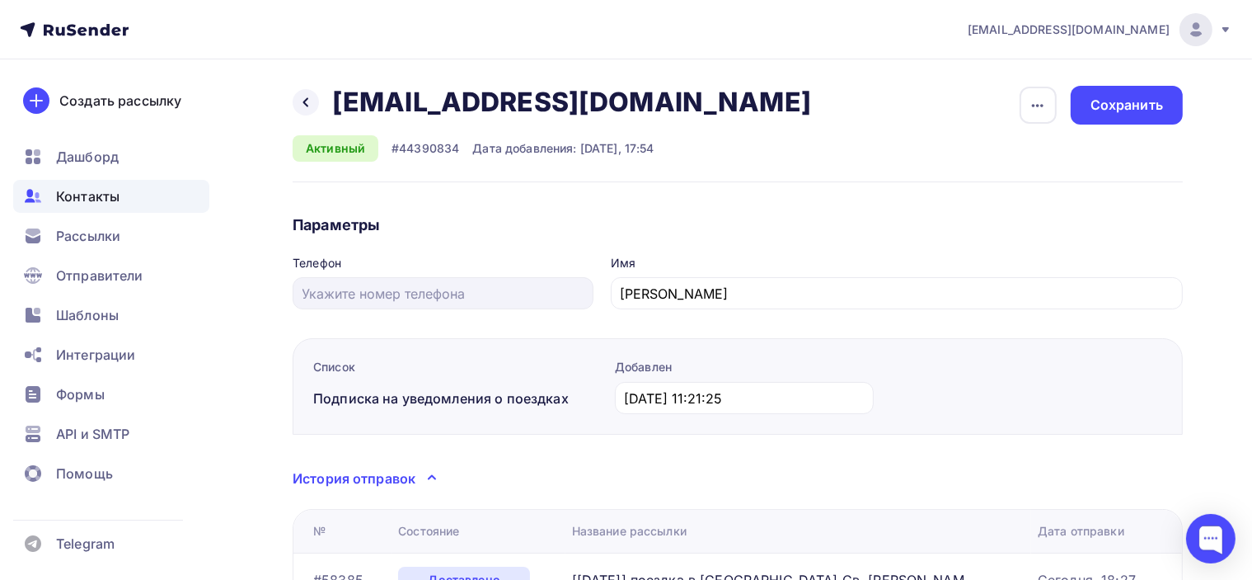
scroll to position [153, 0]
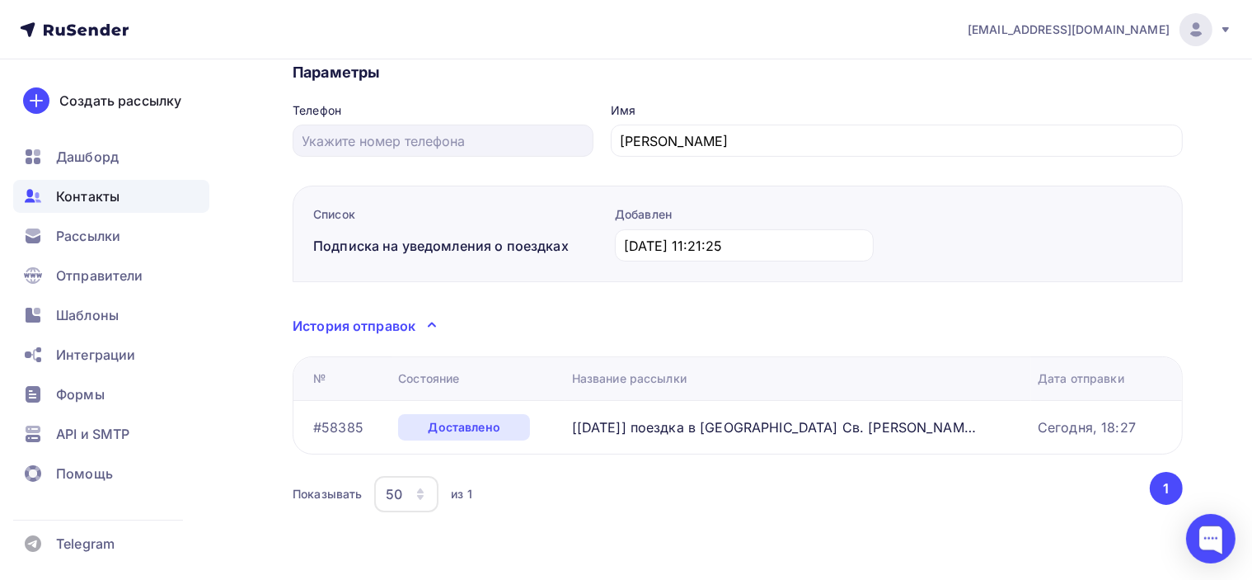
click at [1167, 489] on button "1" at bounding box center [1166, 488] width 33 height 33
click at [98, 196] on span "Контакты" at bounding box center [87, 196] width 63 height 20
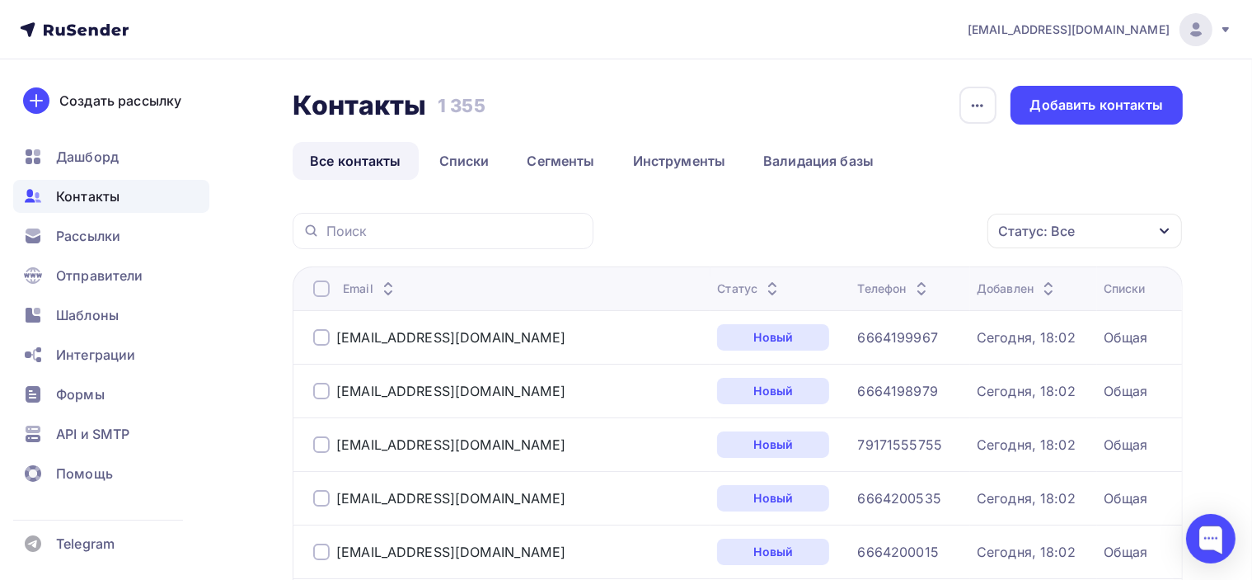
click at [717, 281] on div "Статус" at bounding box center [749, 288] width 65 height 16
click at [758, 283] on icon at bounding box center [768, 293] width 20 height 20
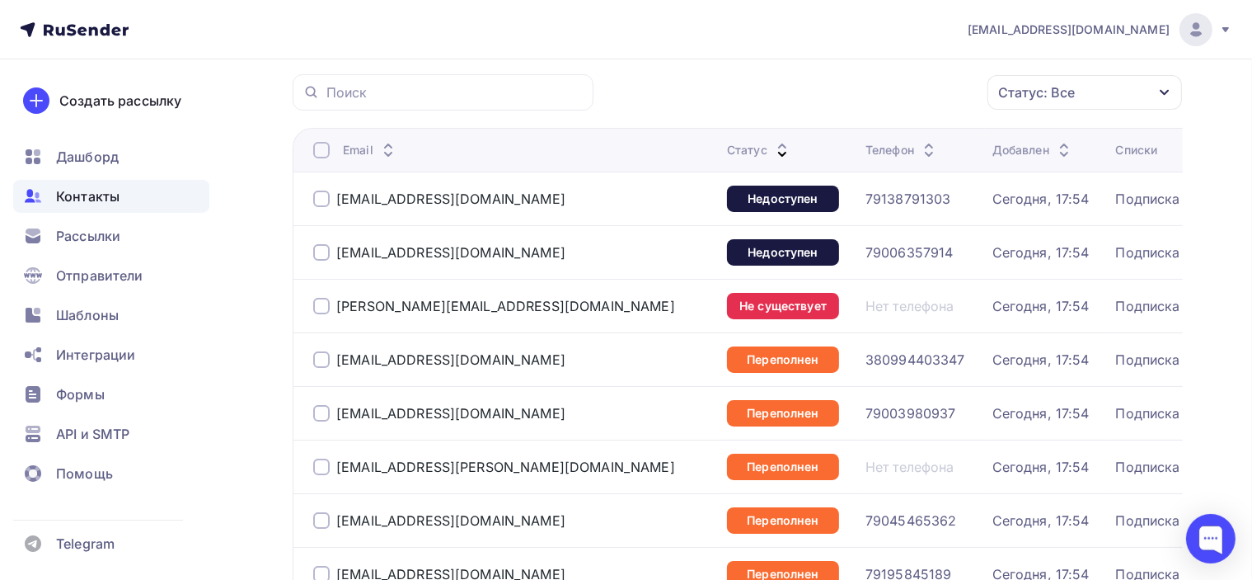
scroll to position [165, 0]
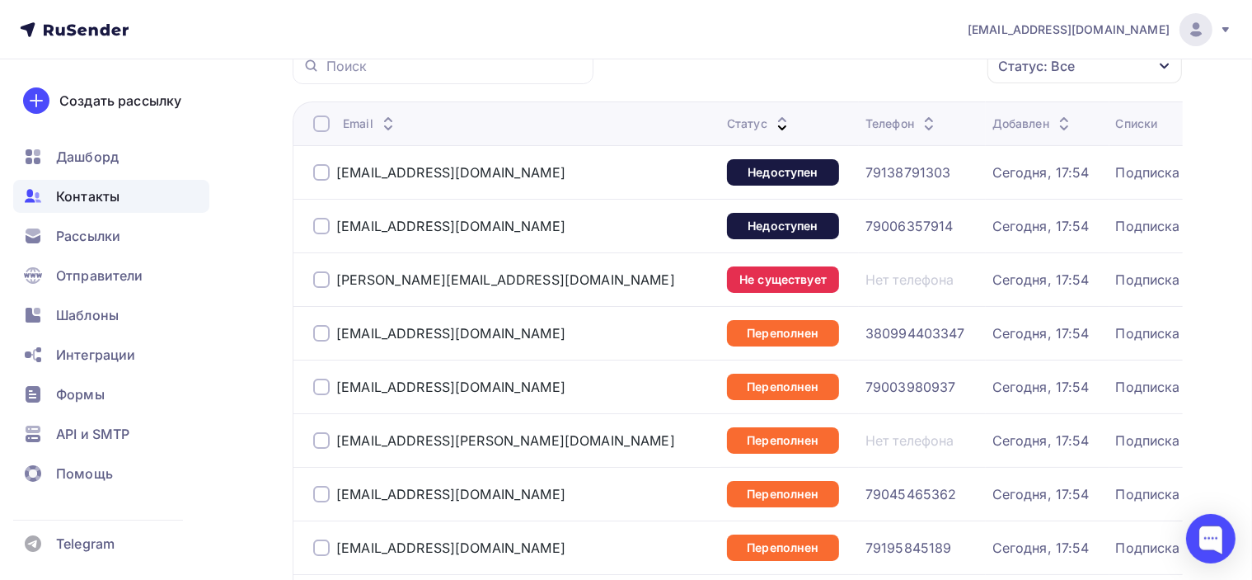
click at [320, 282] on div at bounding box center [321, 279] width 16 height 16
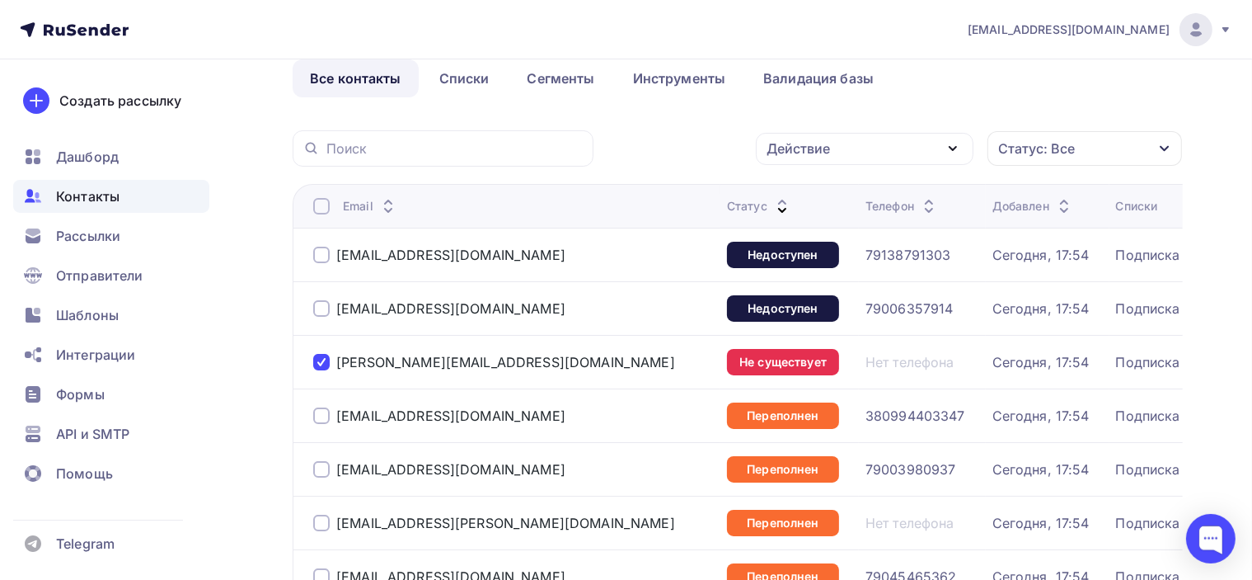
click at [951, 140] on icon "button" at bounding box center [953, 148] width 20 height 20
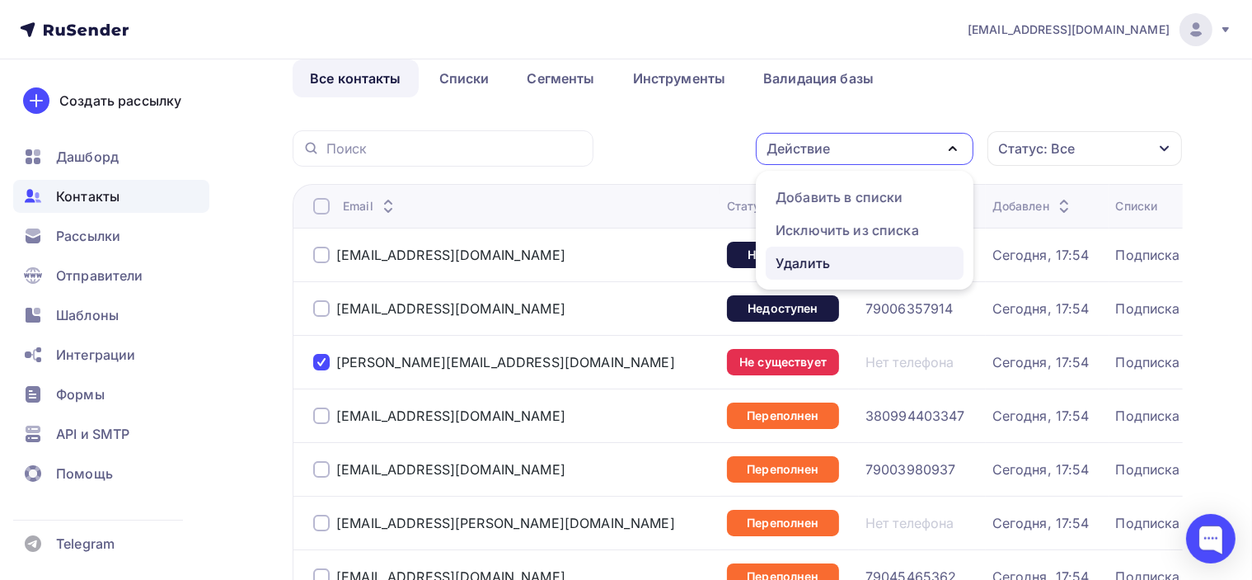
click at [820, 263] on div "Удалить" at bounding box center [803, 263] width 54 height 20
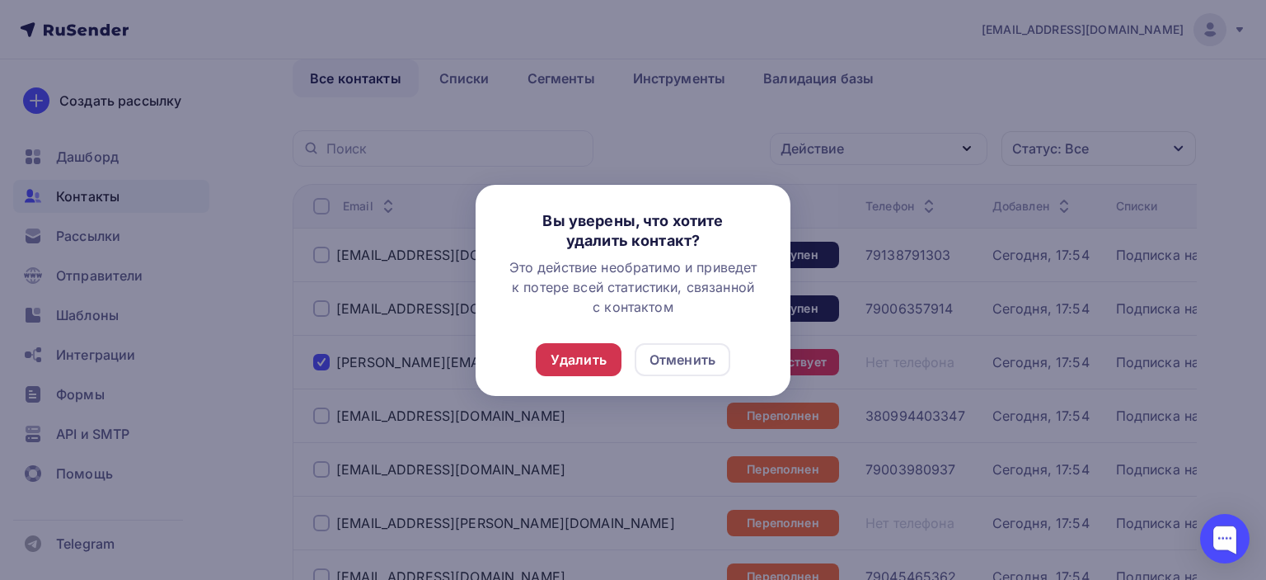
click at [580, 362] on div "Удалить" at bounding box center [579, 360] width 56 height 20
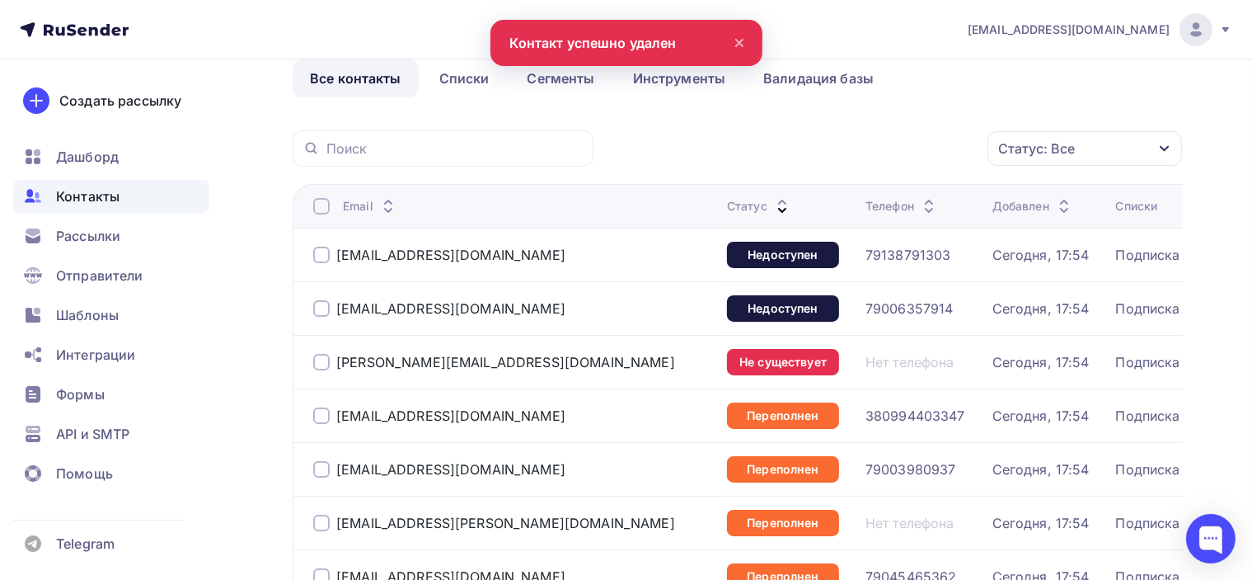
click at [762, 141] on div "Статус: Все Статус Новый Активный Не существует Переполнен Недоступен Отписан О…" at bounding box center [894, 148] width 578 height 36
click at [739, 44] on icon at bounding box center [739, 43] width 7 height 7
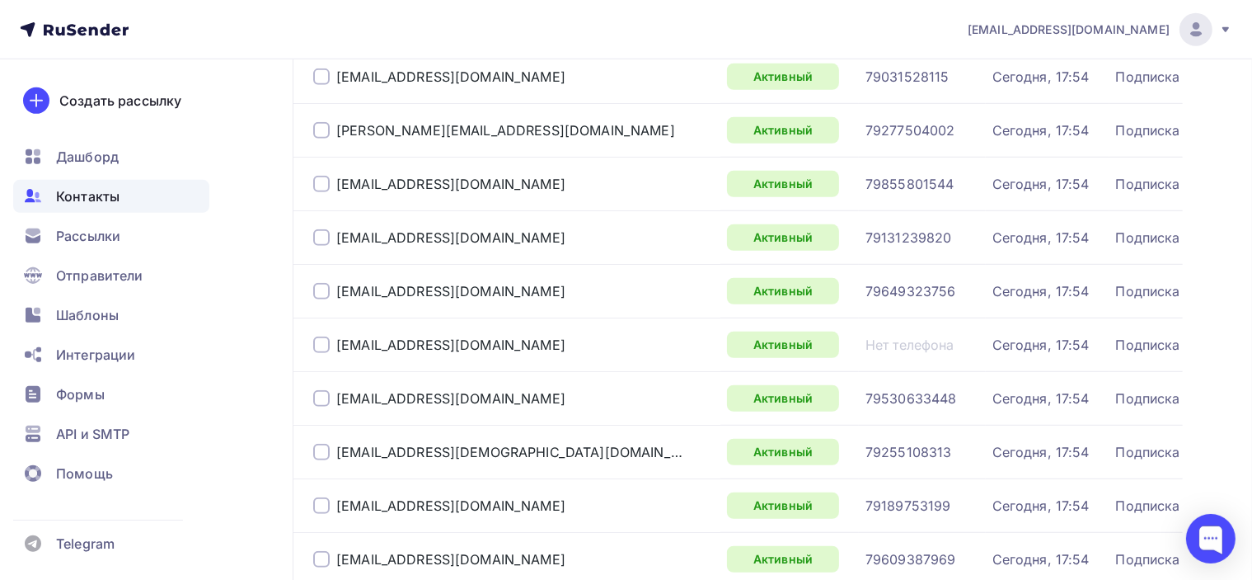
scroll to position [1237, 0]
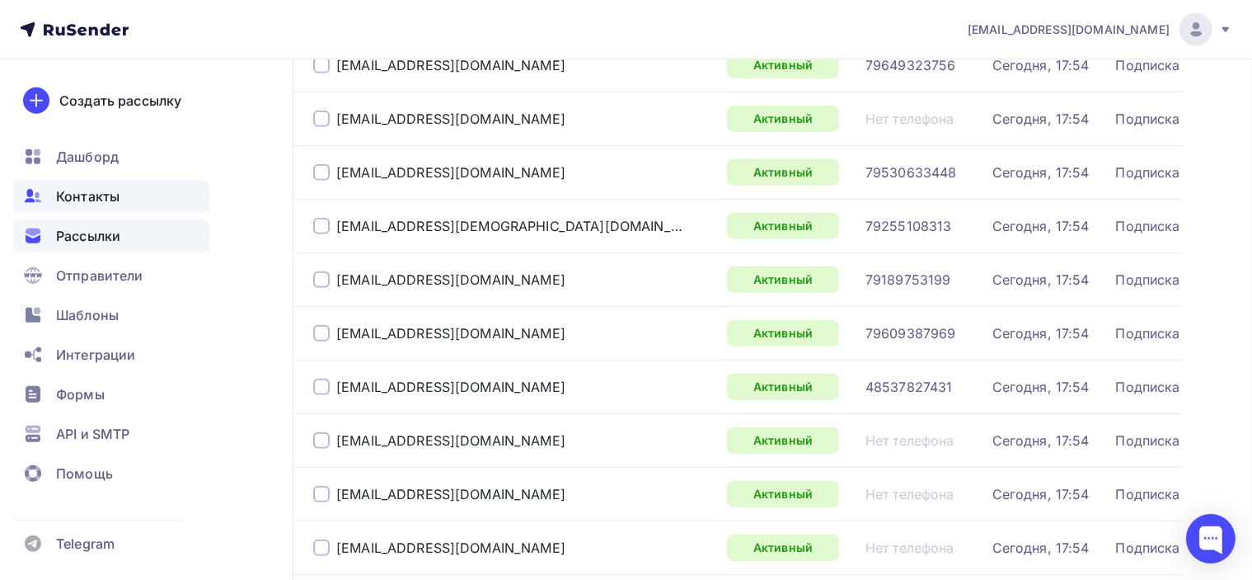
click at [92, 237] on span "Рассылки" at bounding box center [88, 236] width 64 height 20
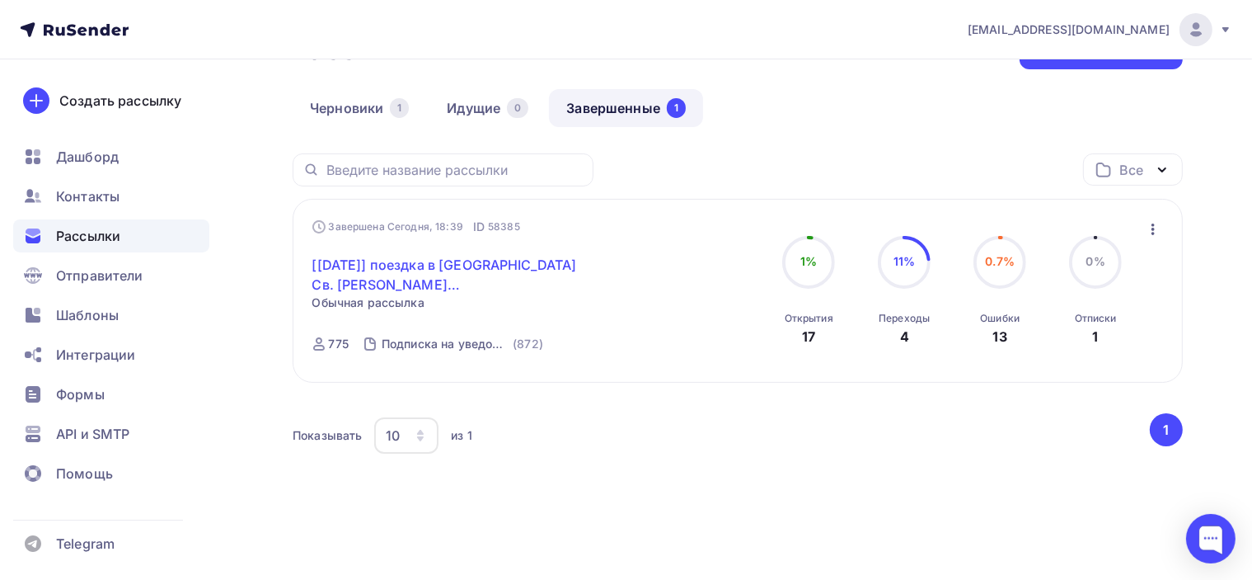
scroll to position [122, 0]
click at [569, 258] on link "[[DATE]] поездка в [GEOGRAPHIC_DATA] Св. [PERSON_NAME] ([GEOGRAPHIC_DATA])✨" at bounding box center [453, 274] width 283 height 40
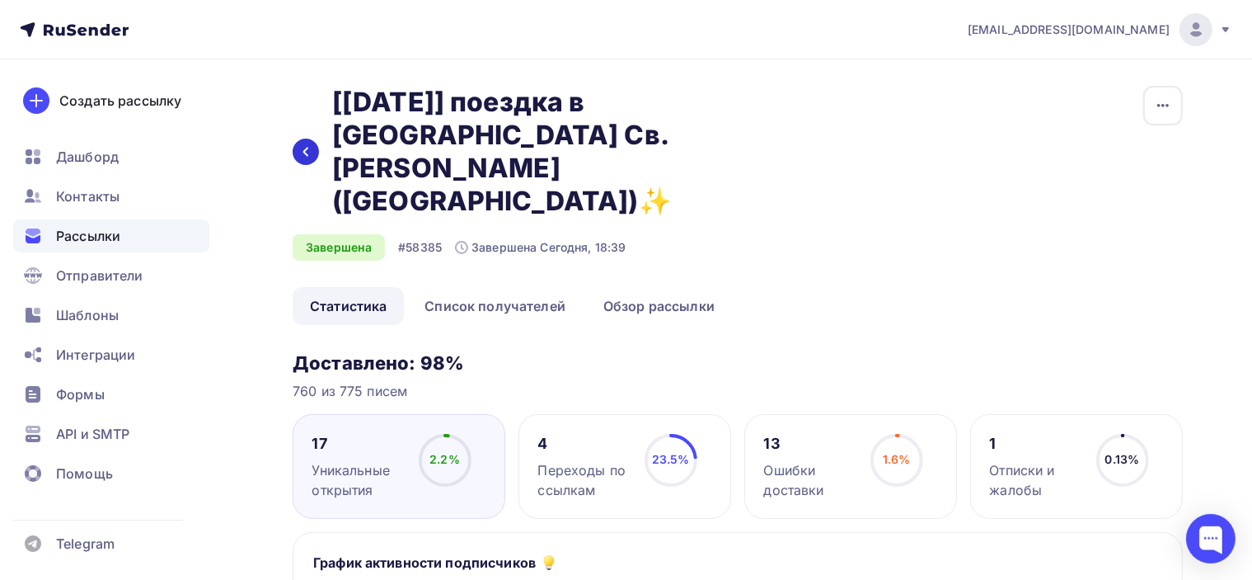
click at [297, 138] on div at bounding box center [306, 151] width 26 height 26
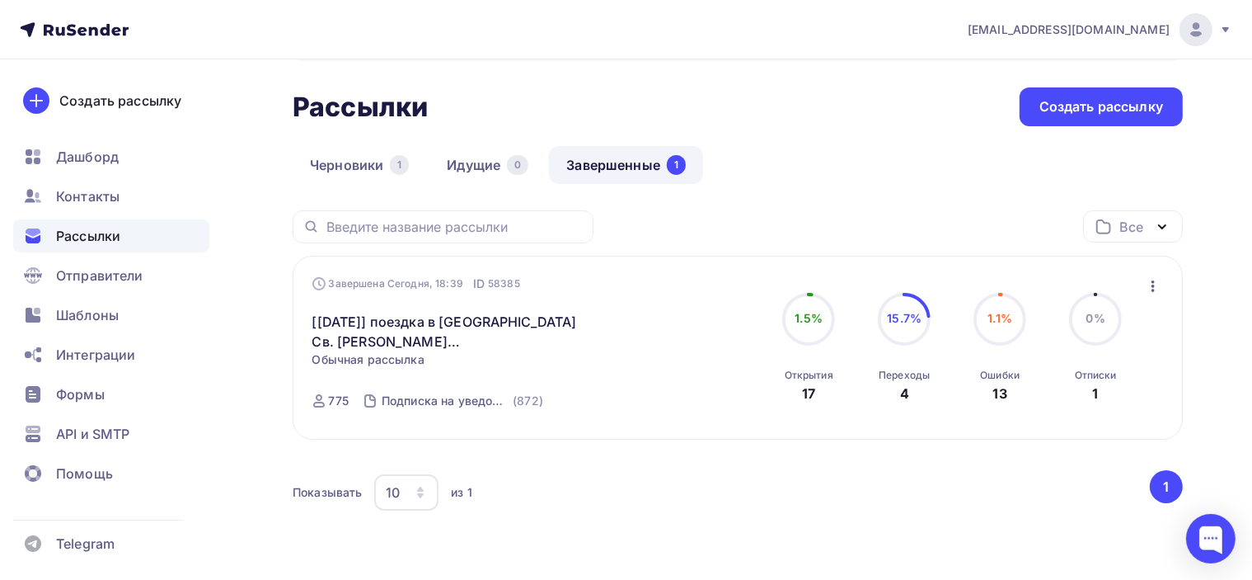
scroll to position [82, 0]
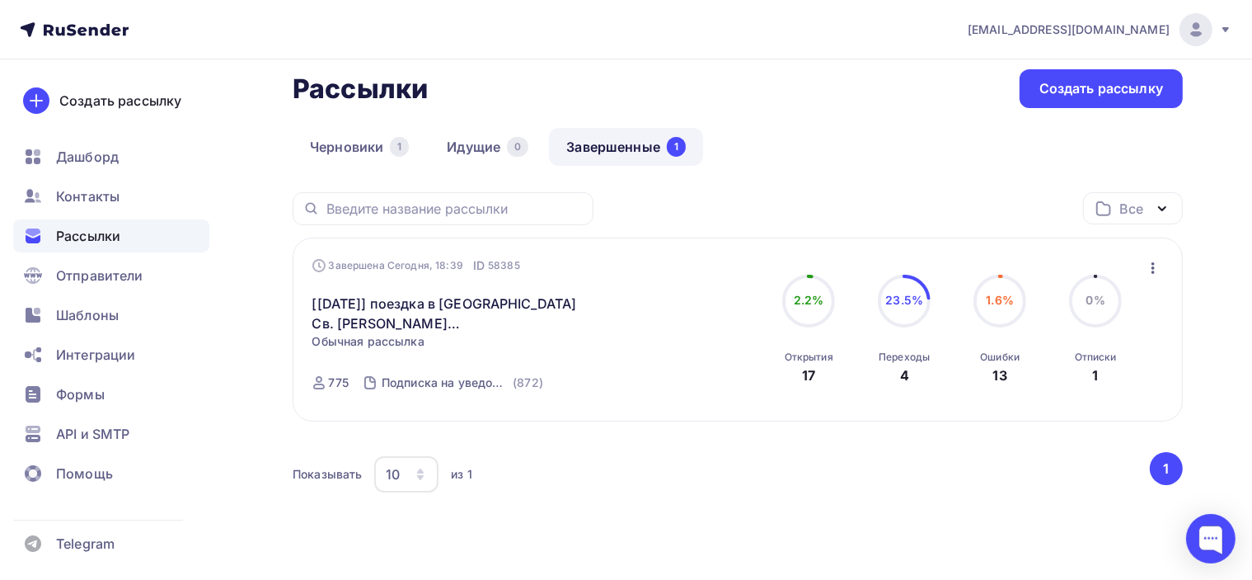
click at [1154, 265] on icon "button" at bounding box center [1153, 268] width 20 height 20
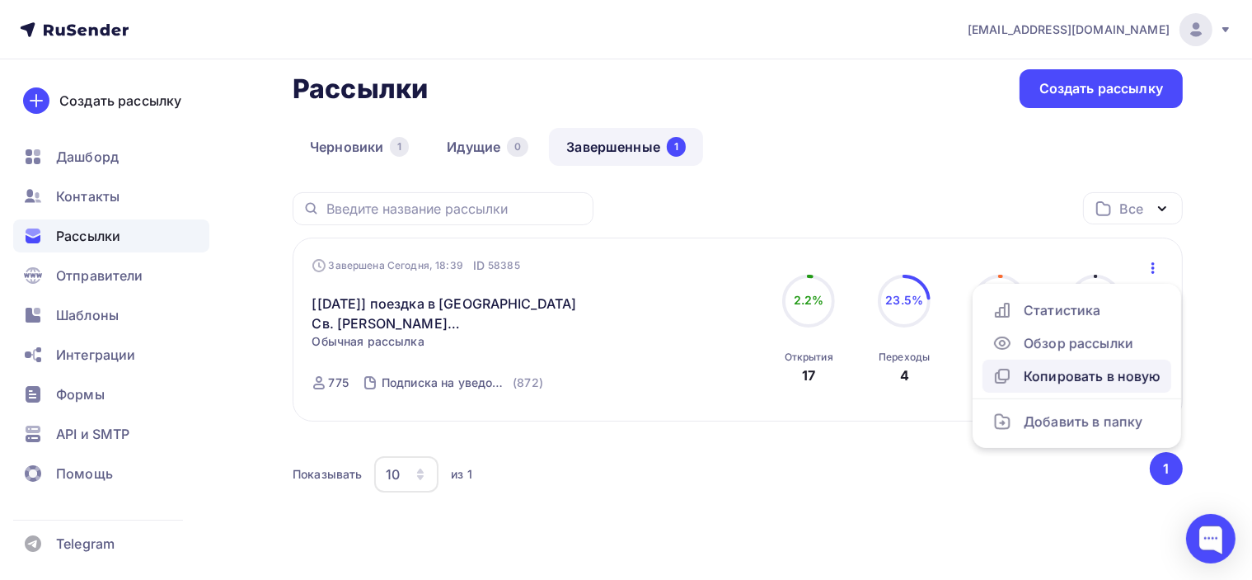
click at [1106, 373] on div "Копировать в новую" at bounding box center [1077, 376] width 169 height 20
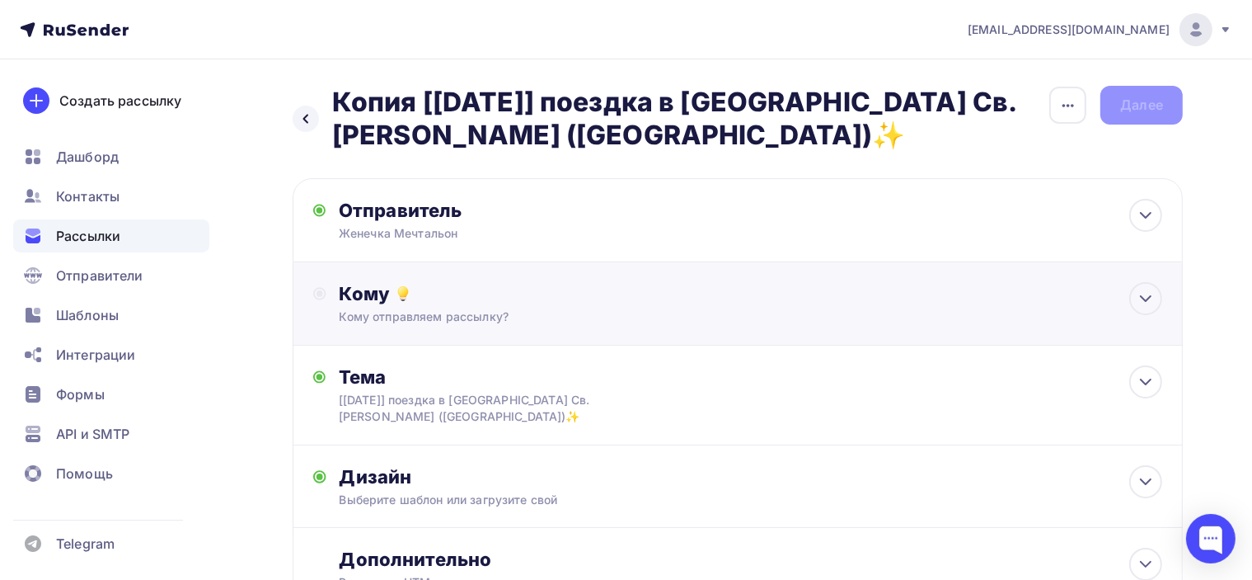
click at [504, 308] on div "Кому отправляем рассылку?" at bounding box center [710, 316] width 741 height 16
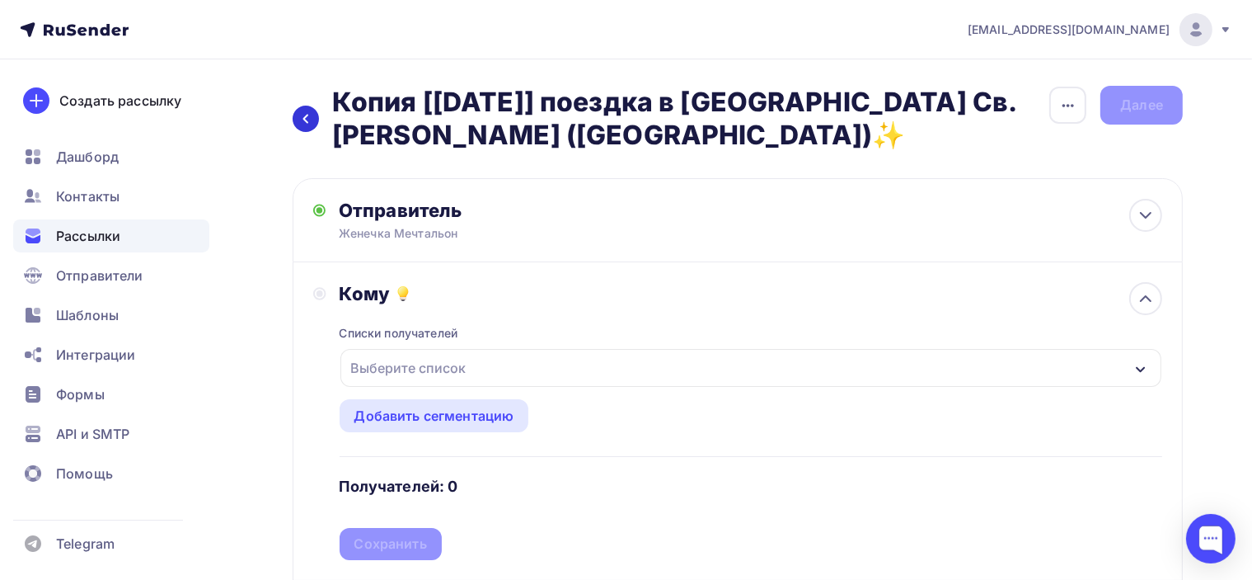
click at [313, 115] on div at bounding box center [306, 119] width 26 height 26
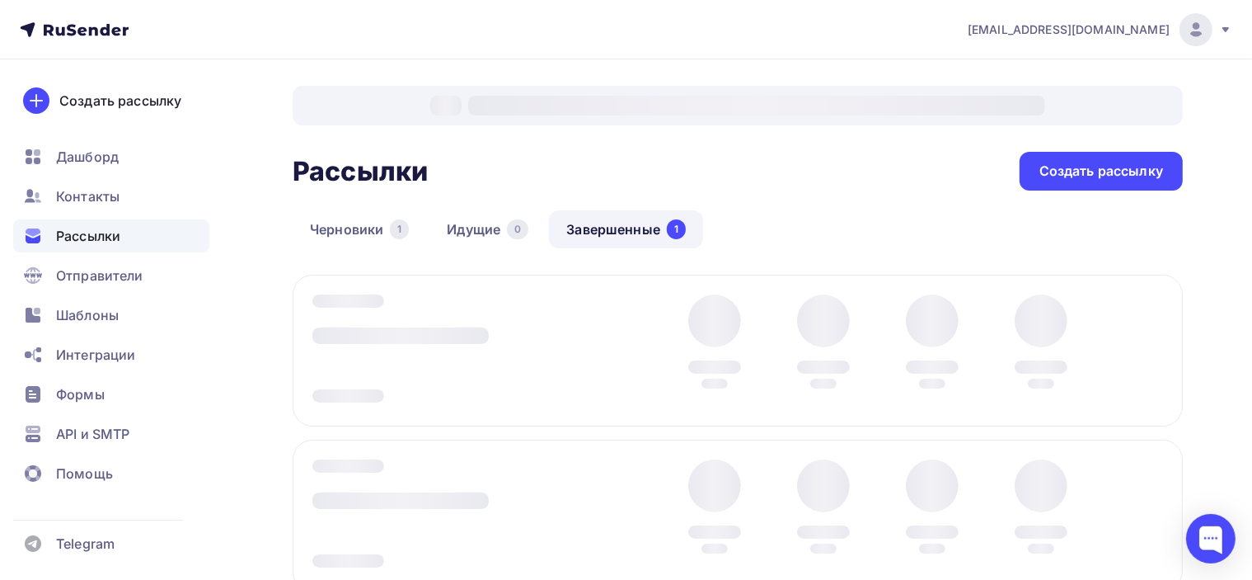
scroll to position [82, 0]
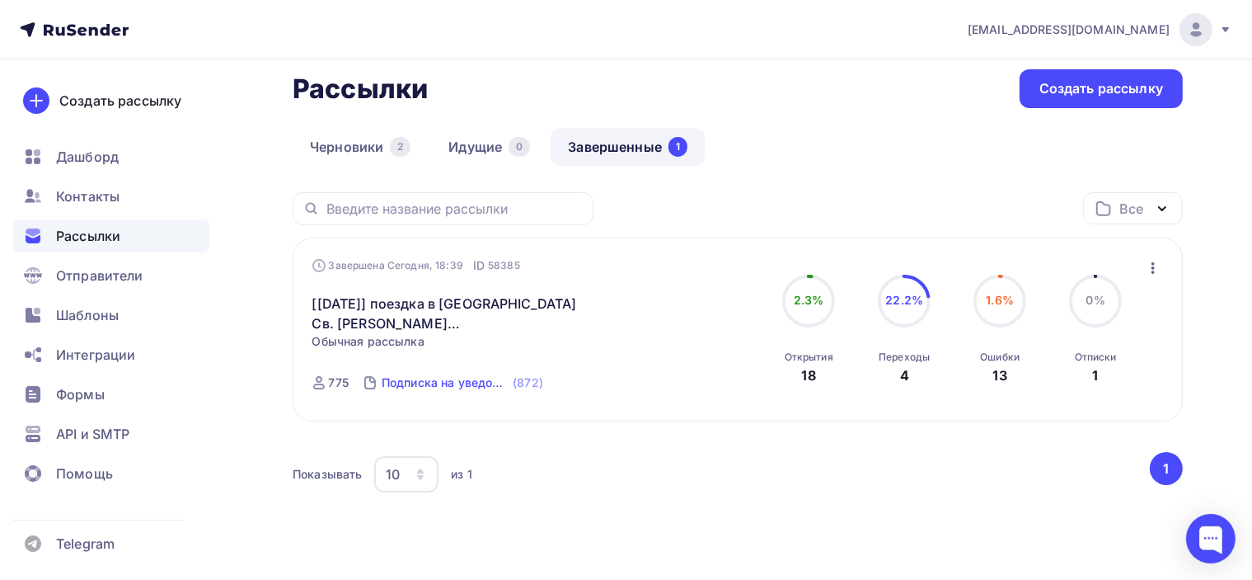
click at [486, 385] on div "Подписка на уведомления о поездках" at bounding box center [446, 382] width 128 height 16
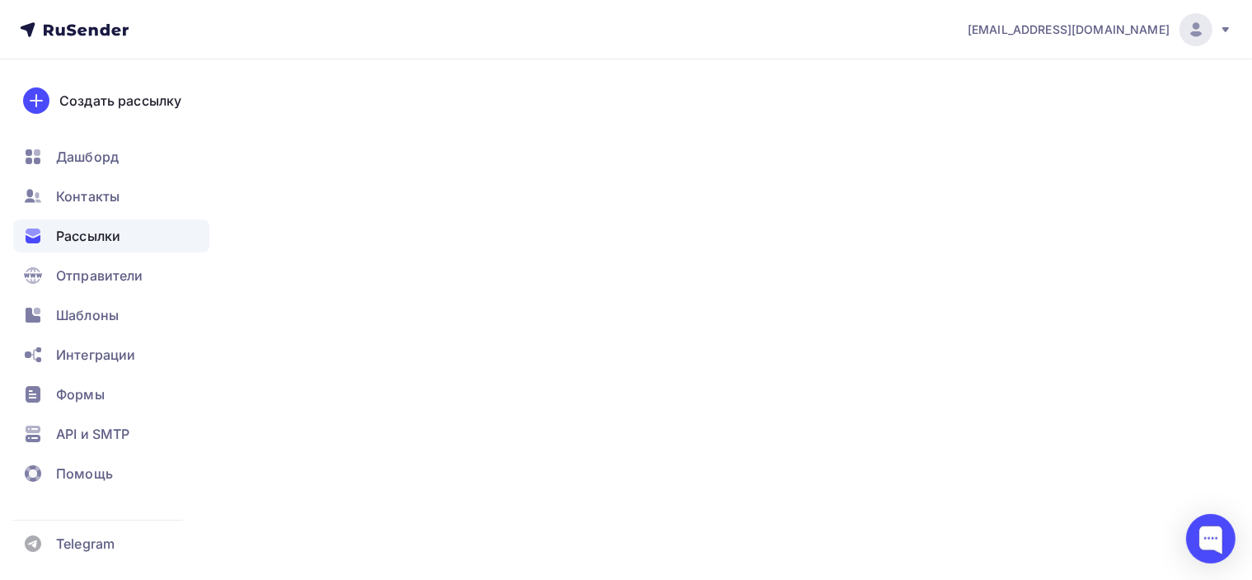
scroll to position [82, 0]
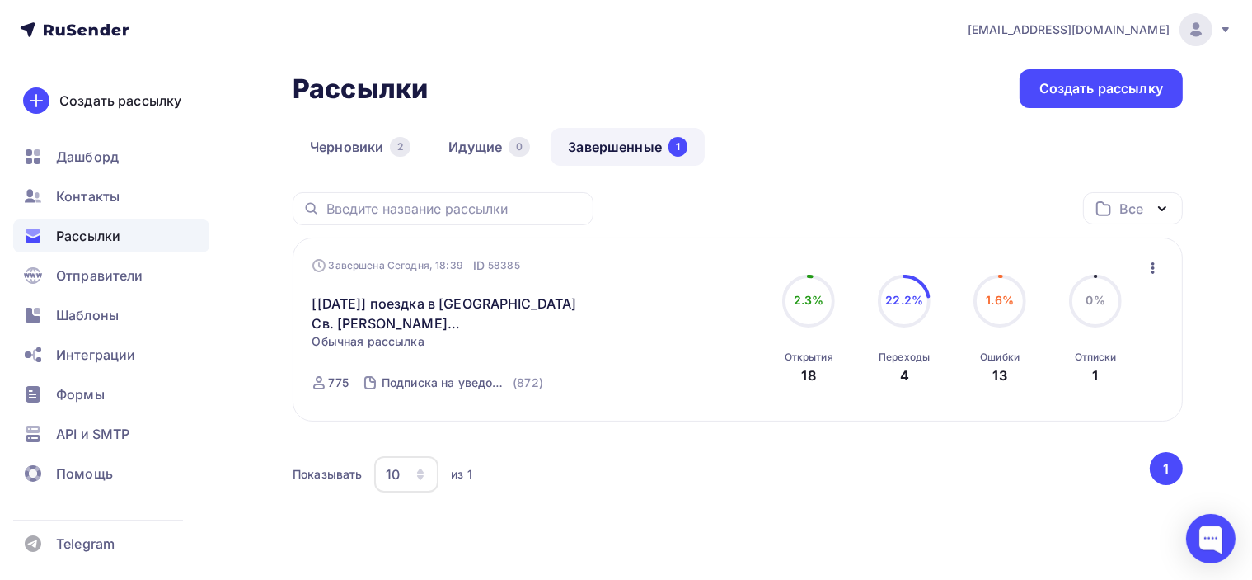
click at [1157, 264] on icon "button" at bounding box center [1153, 268] width 20 height 20
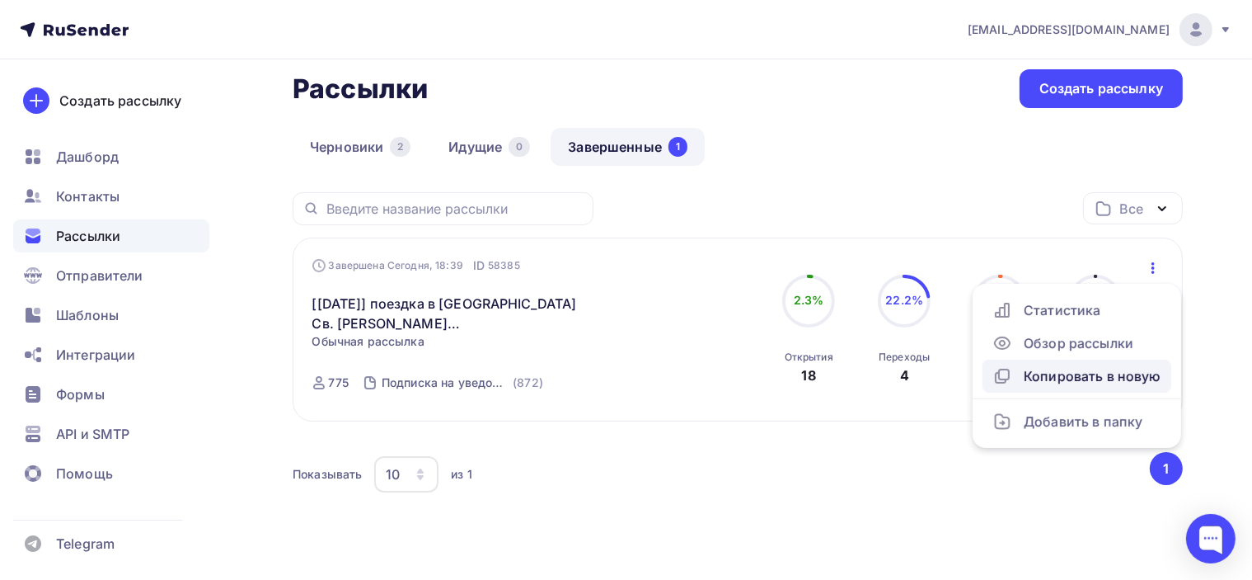
click at [1095, 378] on div "Копировать в новую" at bounding box center [1077, 376] width 169 height 20
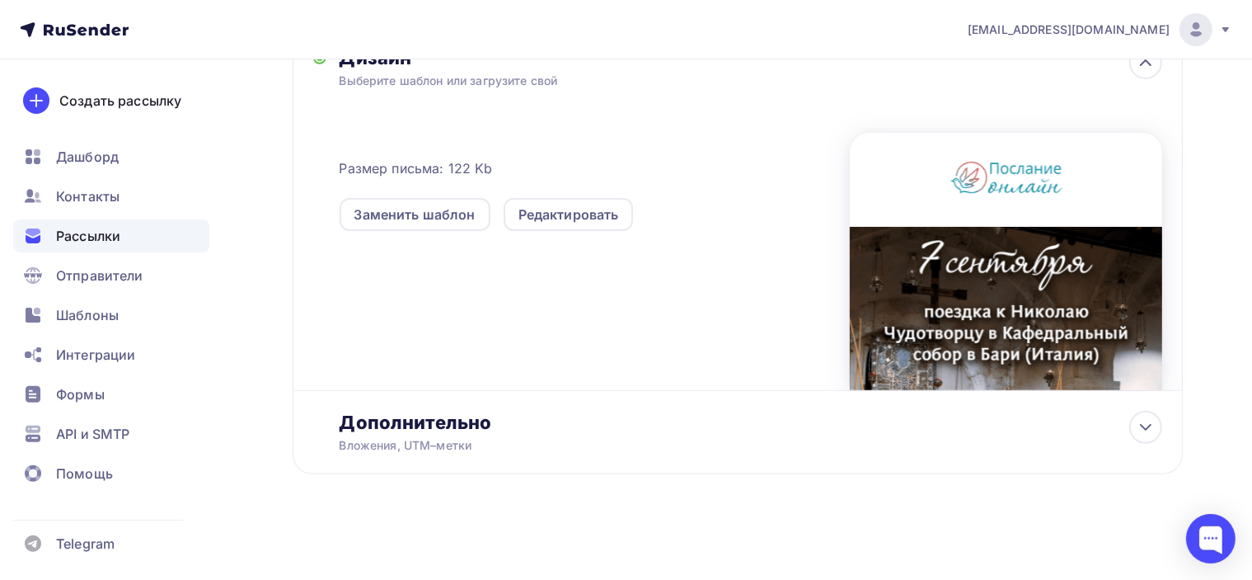
scroll to position [89, 0]
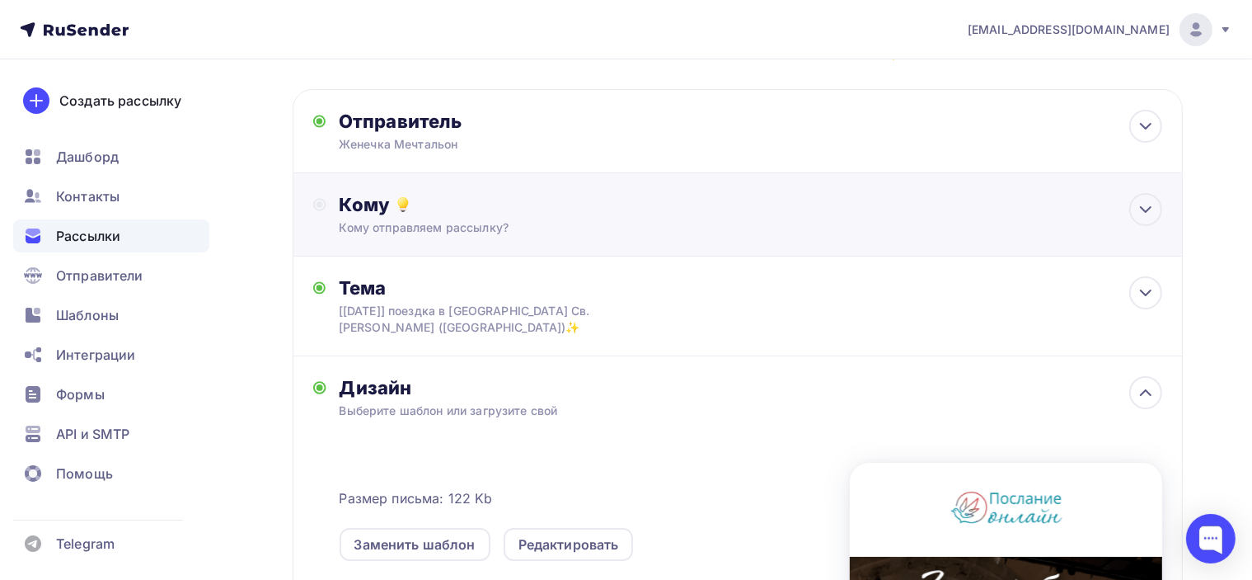
click at [543, 209] on div "Кому" at bounding box center [751, 204] width 823 height 23
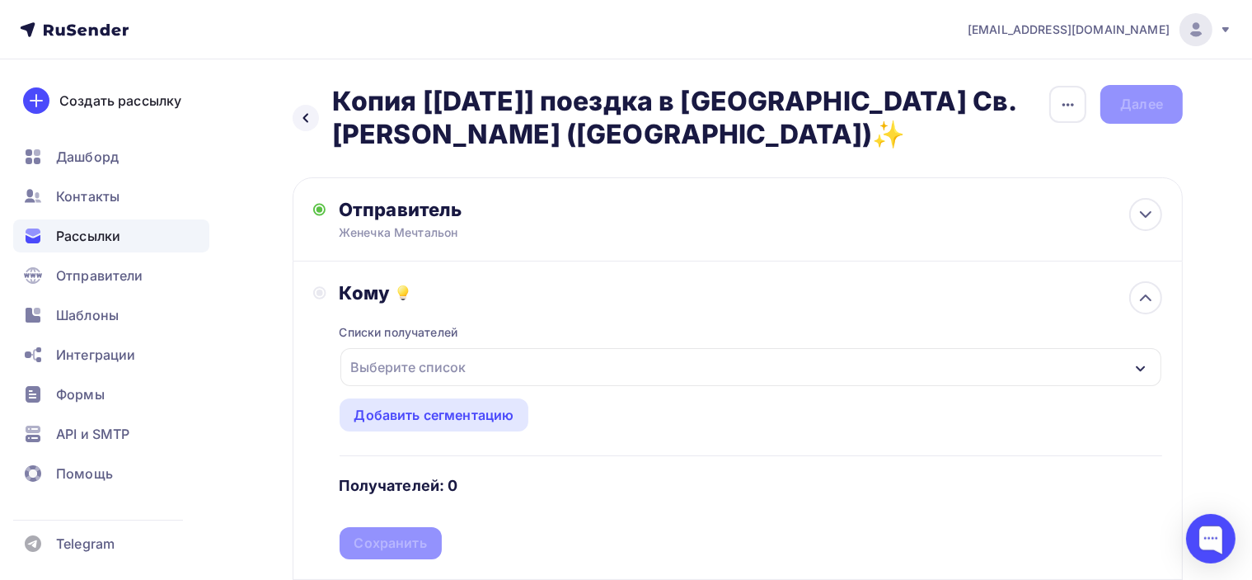
scroll to position [0, 0]
click at [308, 123] on icon at bounding box center [305, 118] width 13 height 13
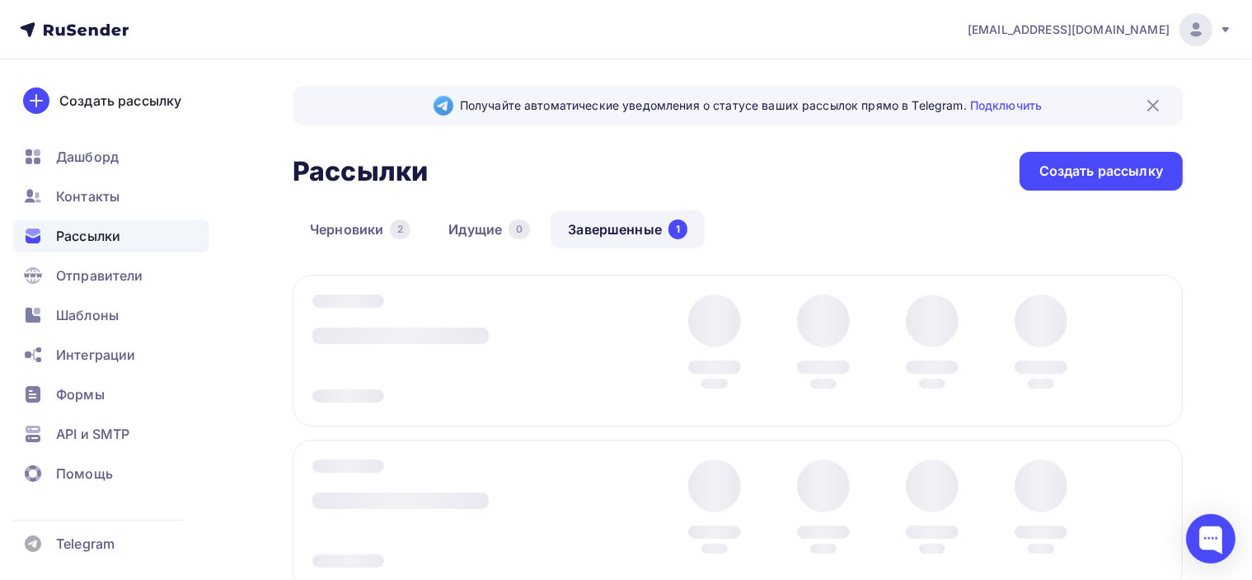
scroll to position [82, 0]
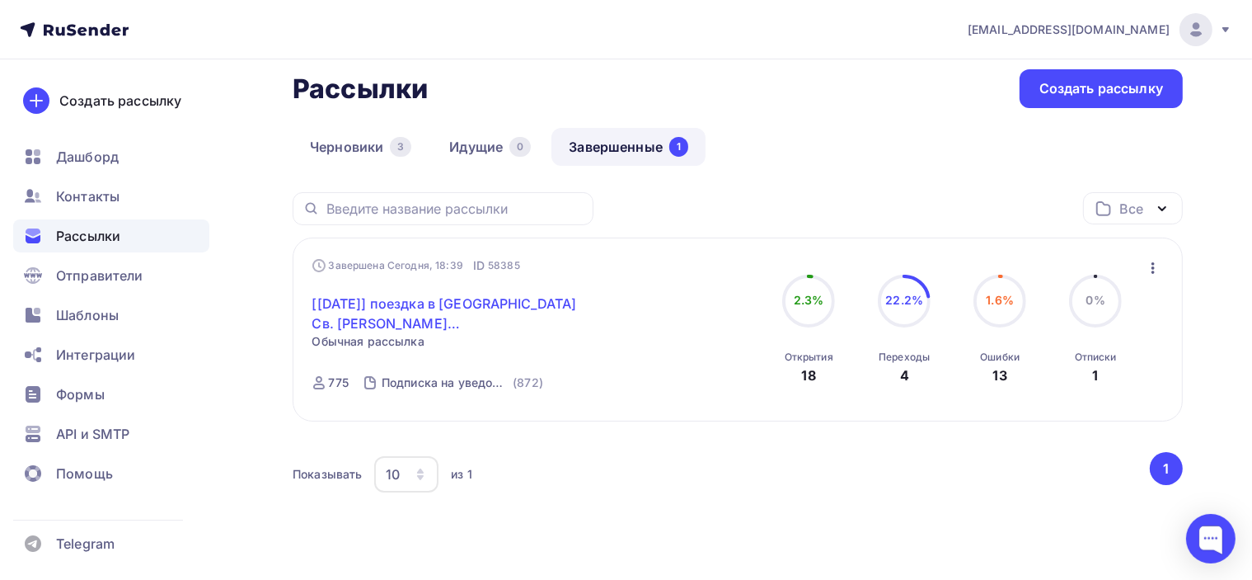
click at [489, 298] on link "[[DATE]] поездка в [GEOGRAPHIC_DATA] Св. [PERSON_NAME] ([GEOGRAPHIC_DATA])✨" at bounding box center [453, 313] width 283 height 40
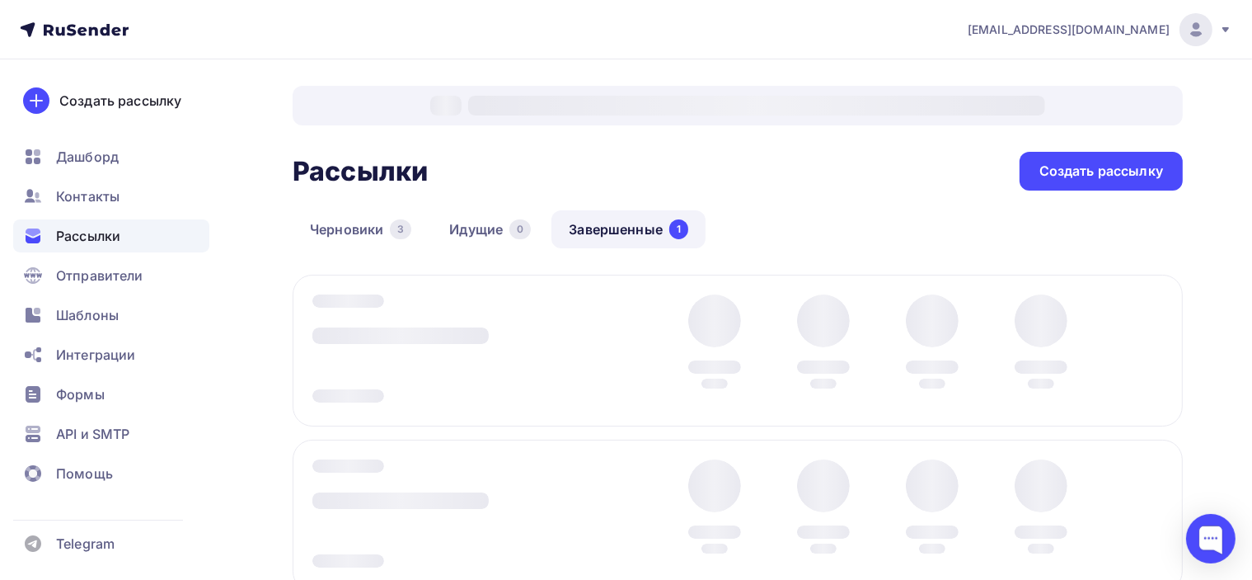
scroll to position [82, 0]
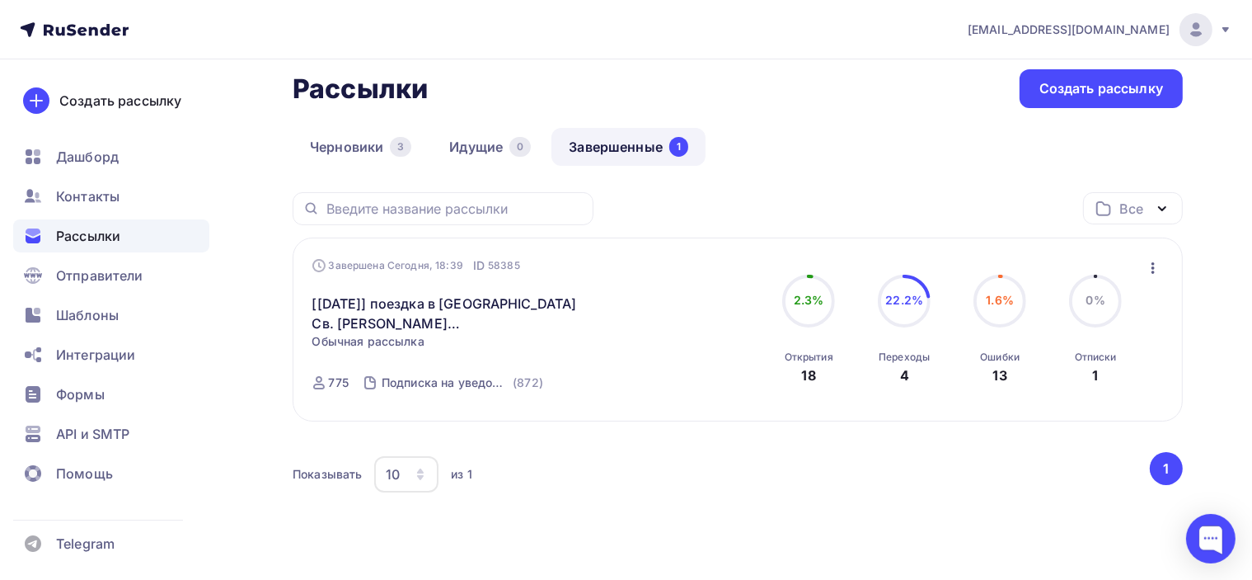
click at [412, 170] on div "Черновики 3 Идущие 0 Завершенные 1" at bounding box center [738, 160] width 890 height 64
click at [372, 153] on link "Черновики 3" at bounding box center [361, 147] width 136 height 38
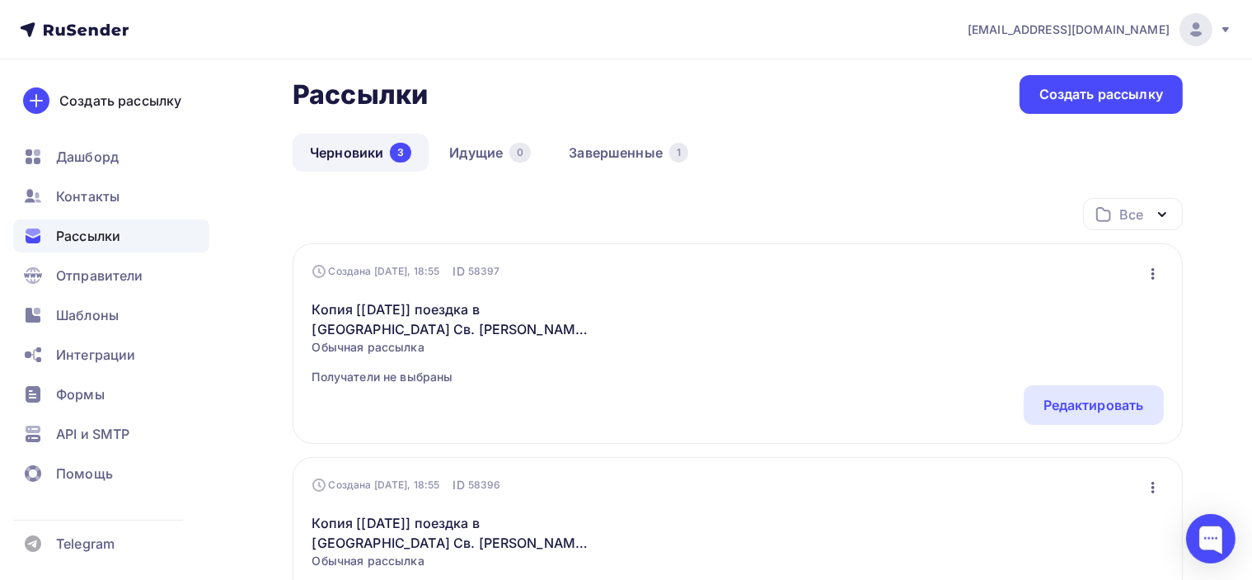
scroll to position [330, 0]
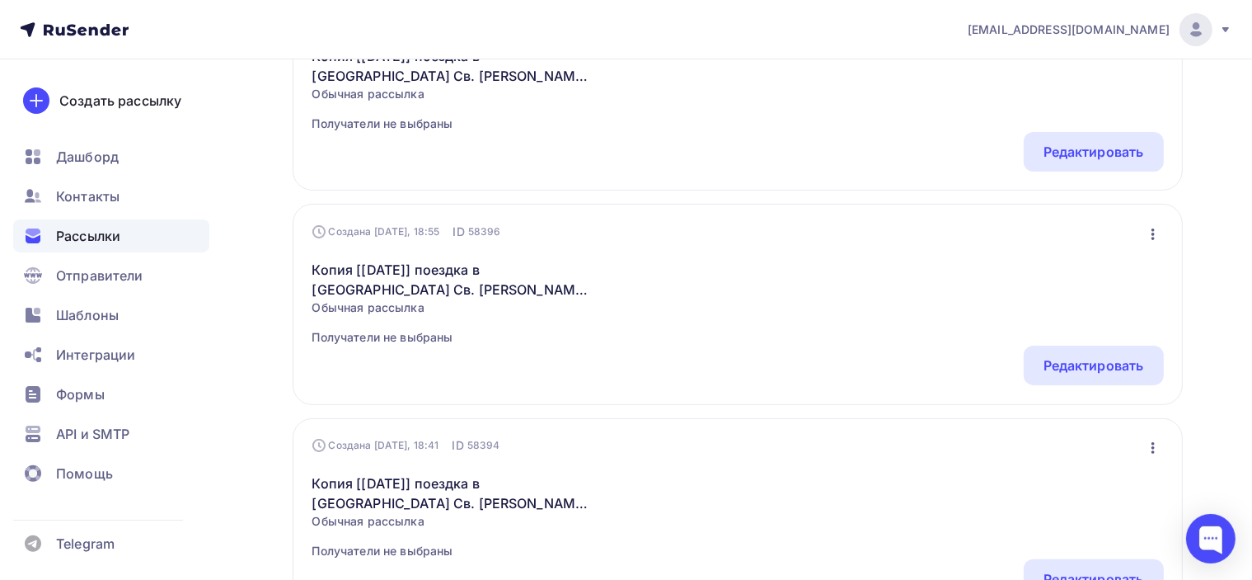
click at [1151, 230] on icon "button" at bounding box center [1153, 234] width 20 height 20
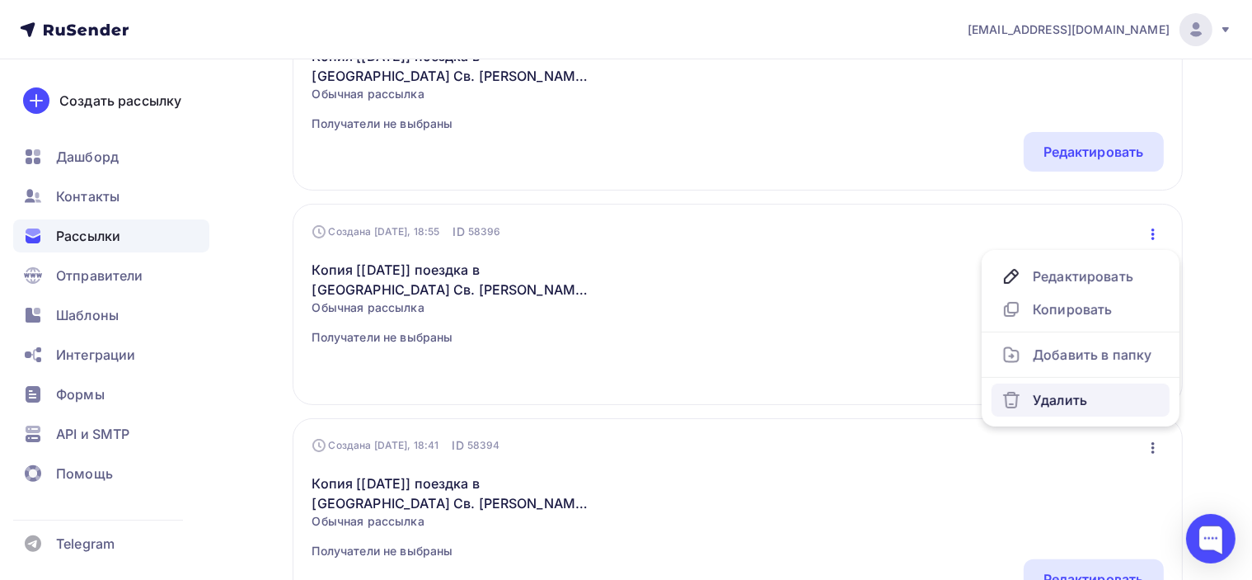
click at [1068, 406] on div "Удалить" at bounding box center [1081, 400] width 158 height 20
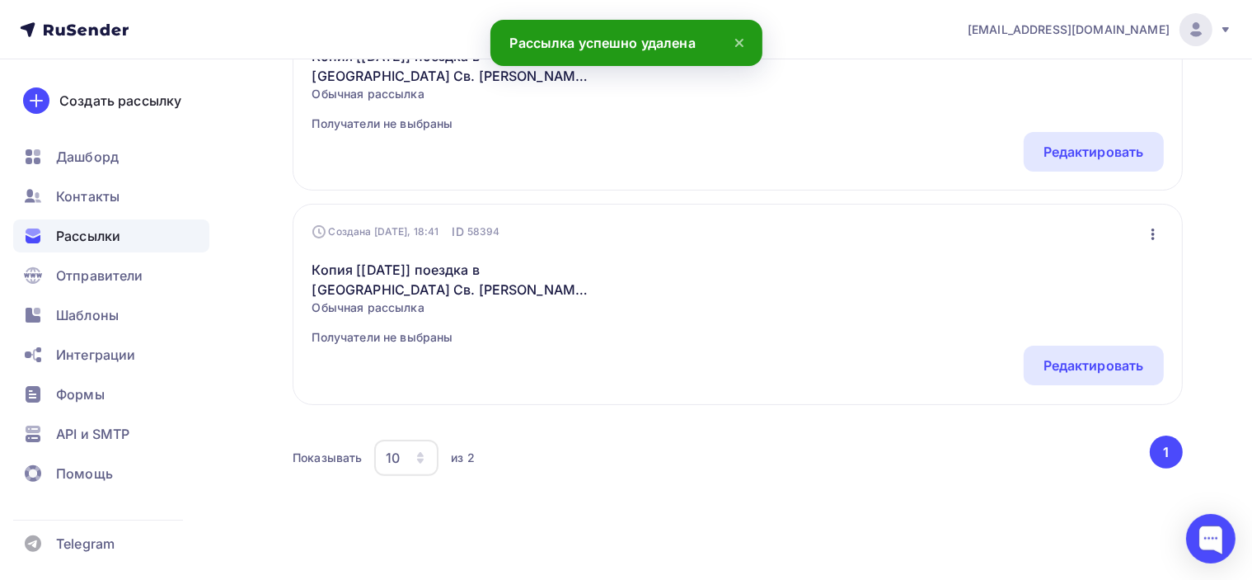
scroll to position [296, 0]
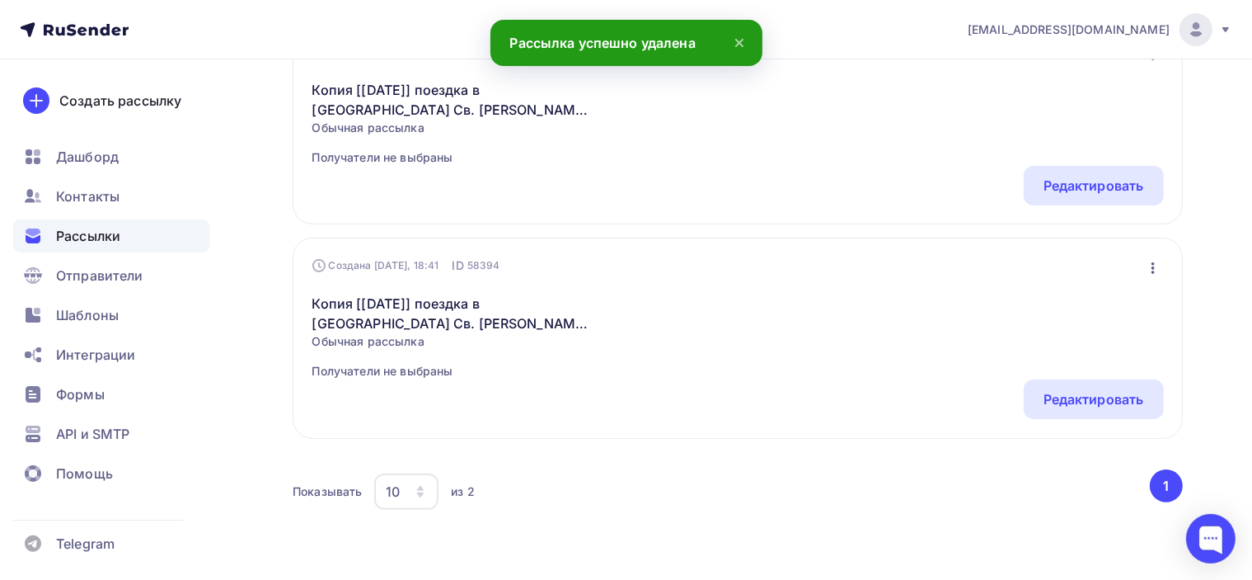
click at [1155, 266] on icon "button" at bounding box center [1153, 268] width 20 height 20
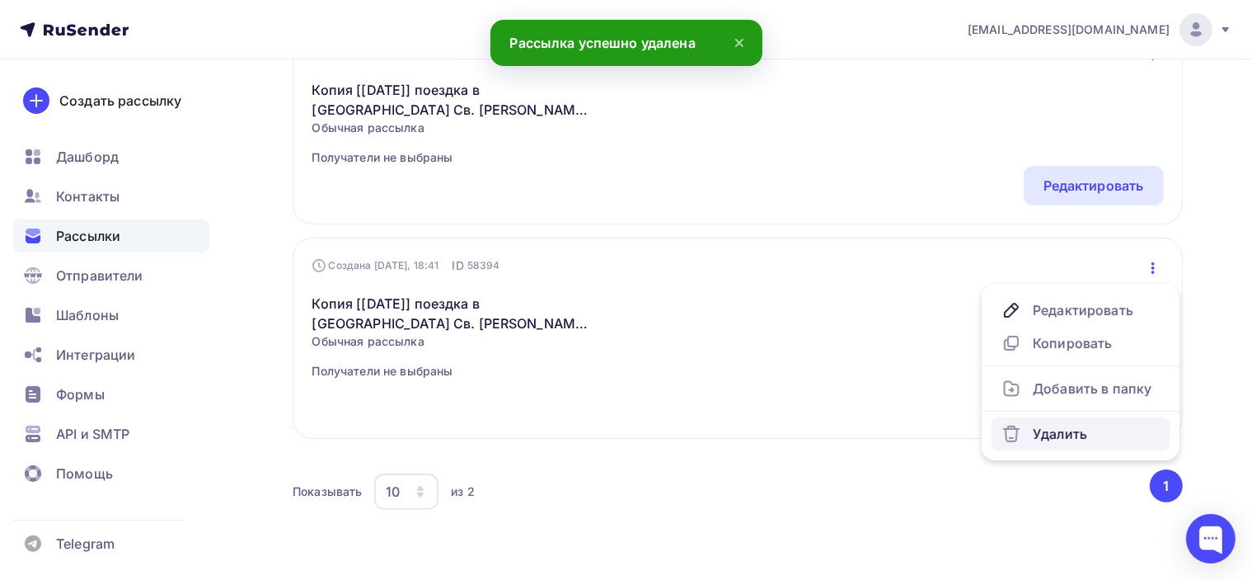
click at [1062, 439] on div "Удалить" at bounding box center [1081, 434] width 158 height 20
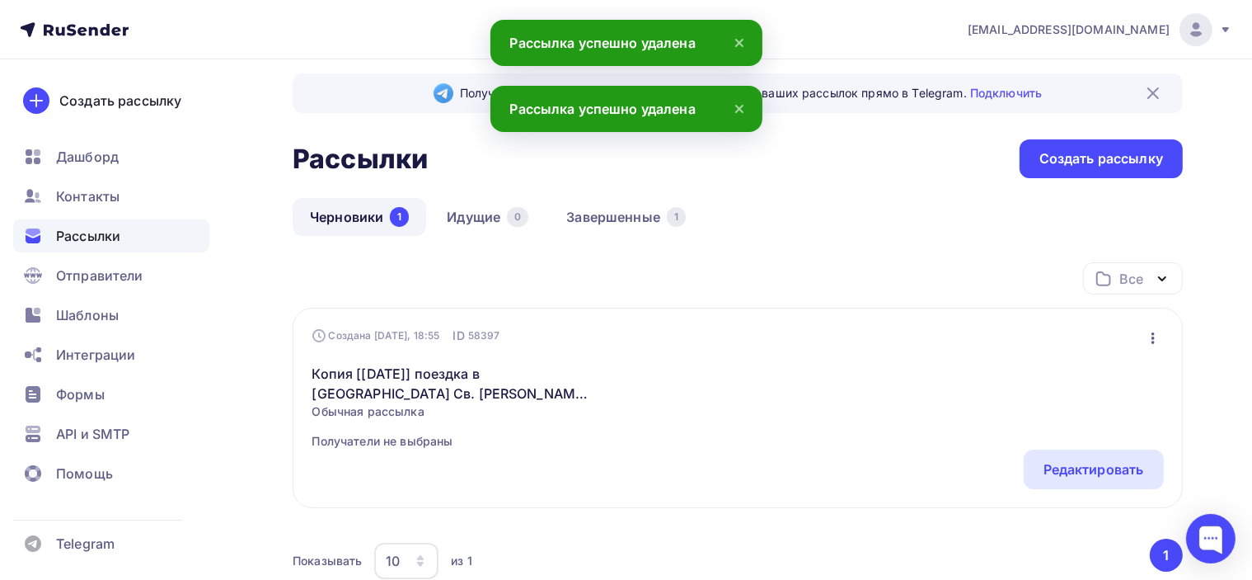
scroll to position [0, 0]
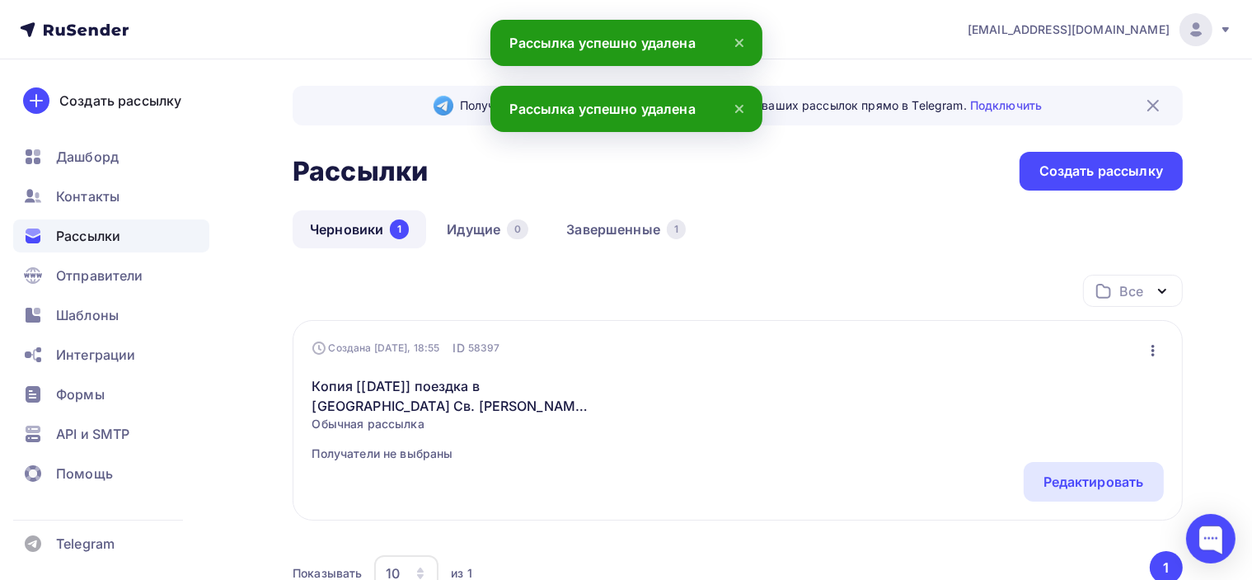
click at [1097, 475] on div "Редактировать" at bounding box center [1094, 482] width 101 height 20
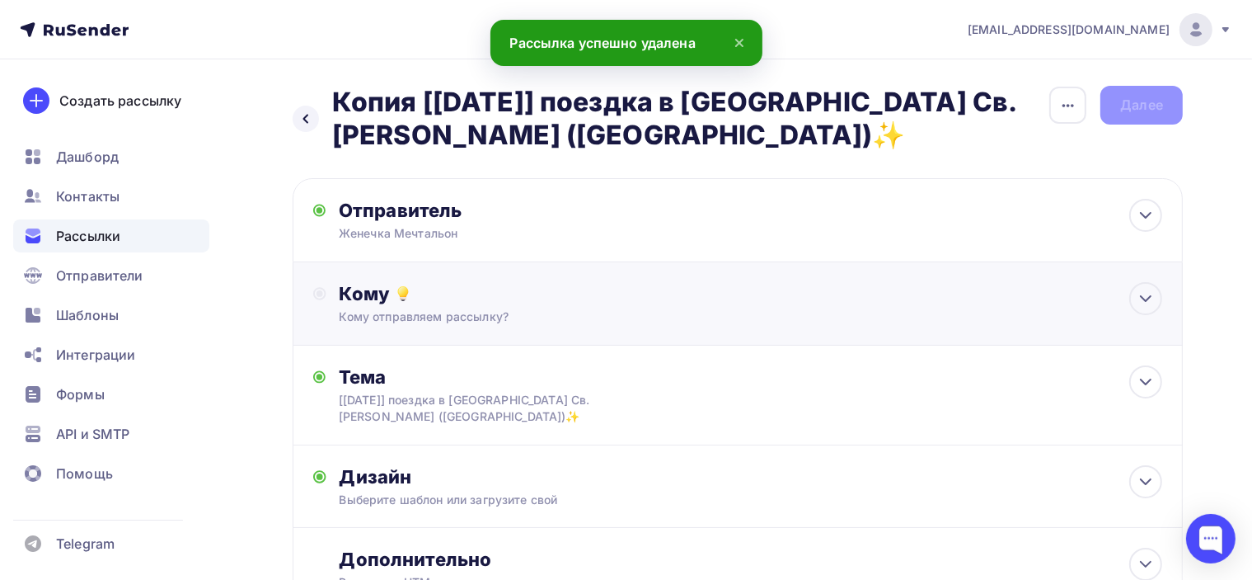
click at [575, 305] on div "Кому Кому отправляем рассылку? Списки получателей Выберите список Все списки id…" at bounding box center [751, 303] width 823 height 43
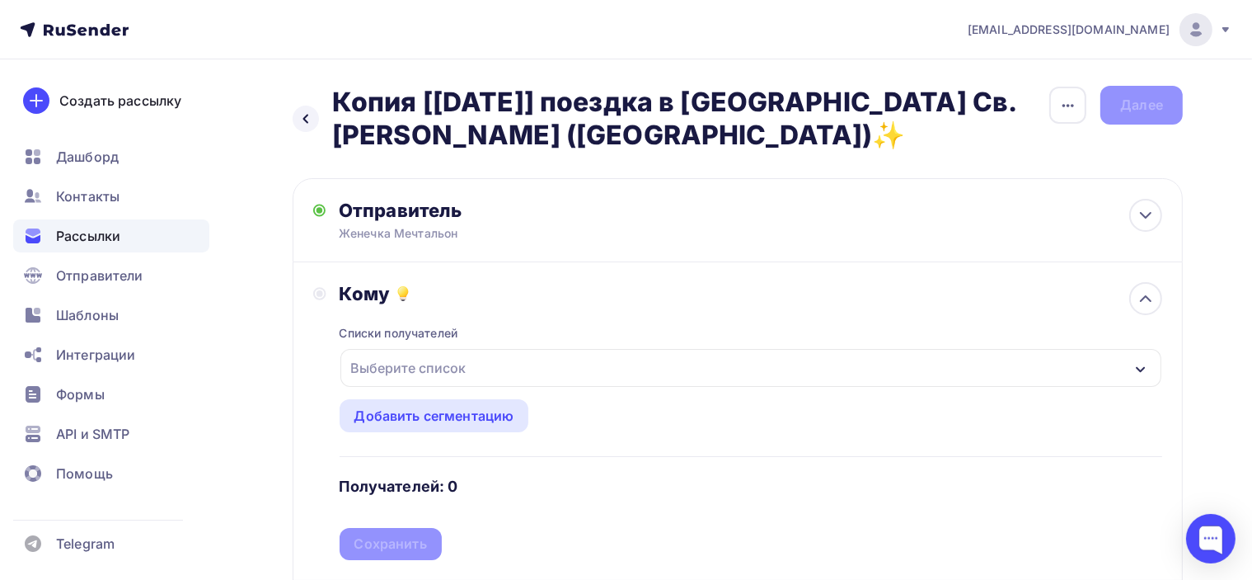
click at [488, 353] on div "Выберите список" at bounding box center [750, 368] width 821 height 38
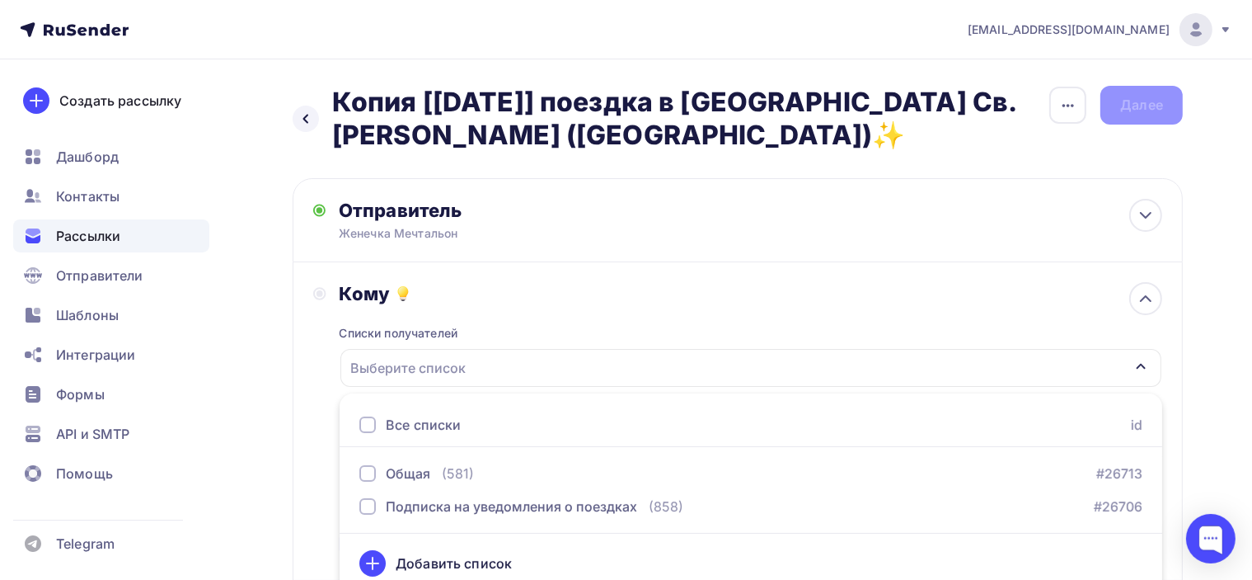
scroll to position [12, 0]
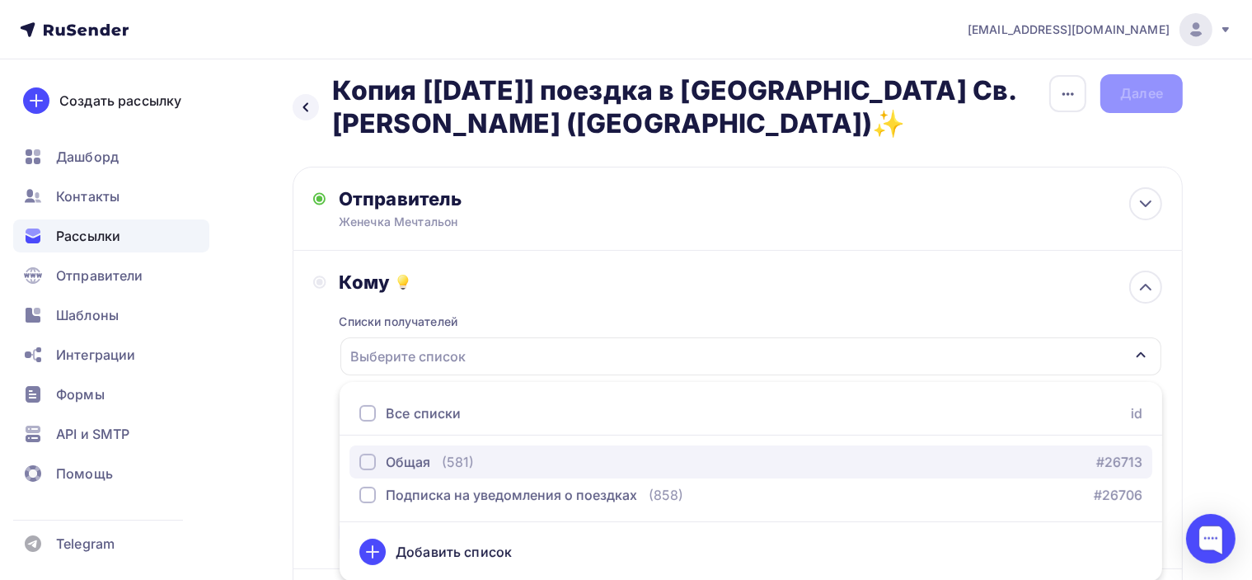
click at [415, 454] on div "Общая" at bounding box center [408, 462] width 45 height 20
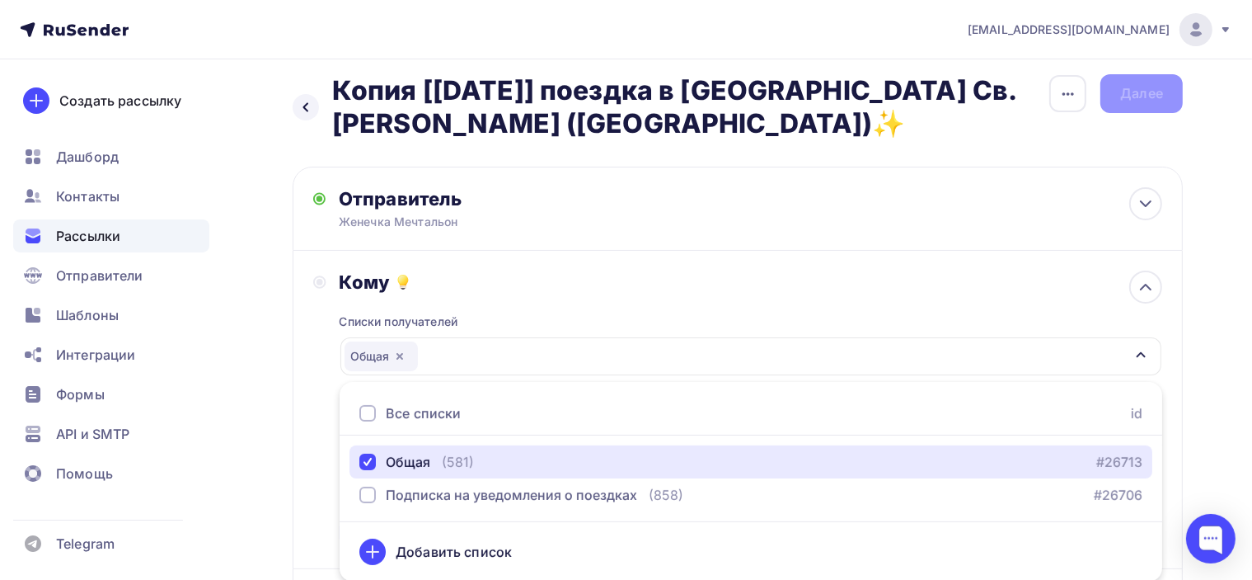
scroll to position [94, 0]
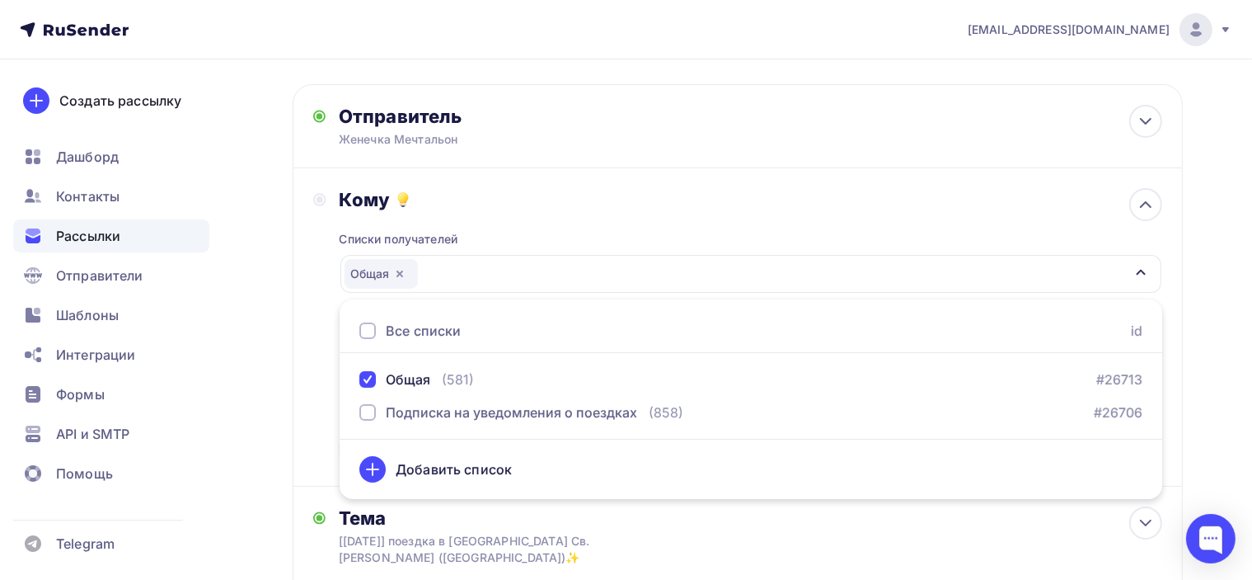
click at [1223, 297] on div "Назад Копия [7 сентября] поездка в Базилику Св. Николая, Бари (Италия)✨ Копия […" at bounding box center [626, 411] width 1252 height 893
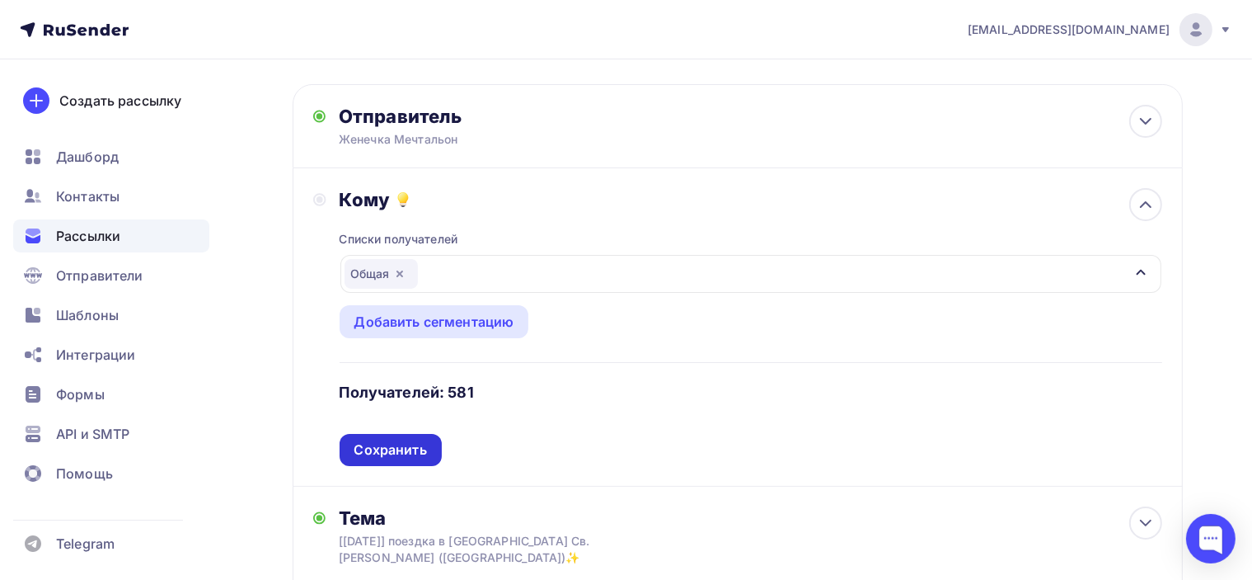
click at [391, 454] on div "Сохранить" at bounding box center [390, 449] width 73 height 19
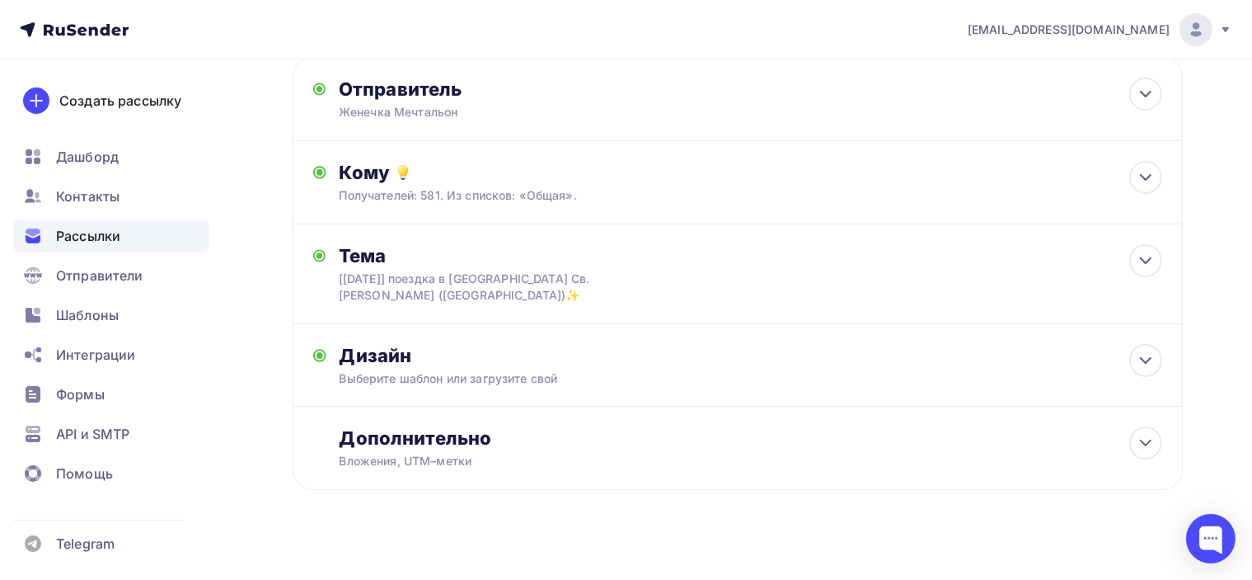
scroll to position [136, 0]
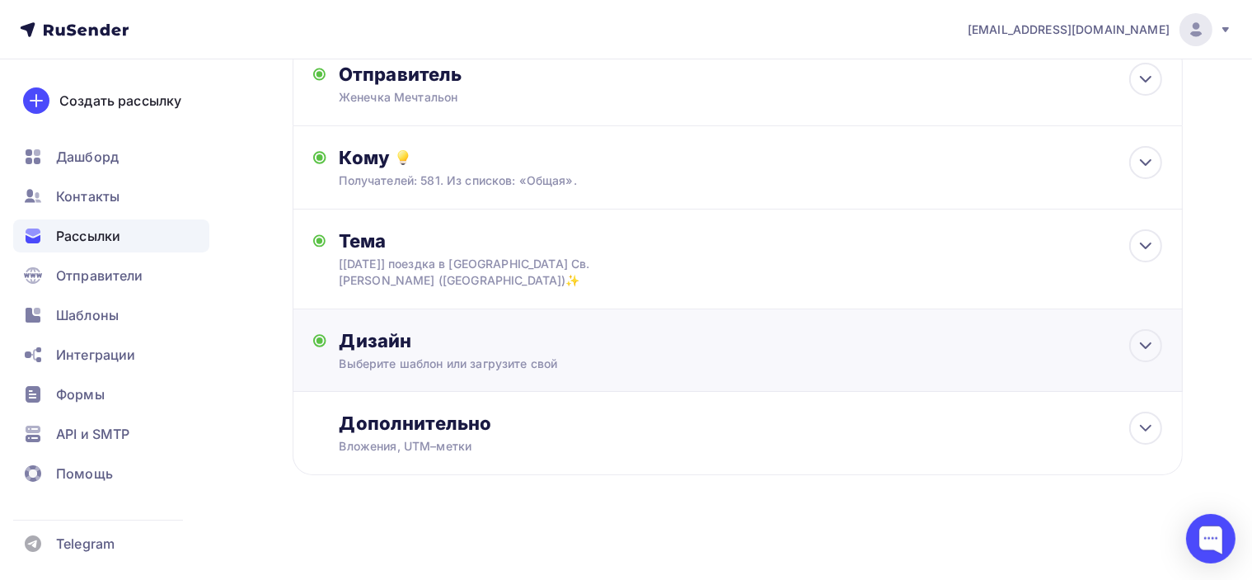
click at [694, 341] on div "Дизайн" at bounding box center [751, 340] width 823 height 23
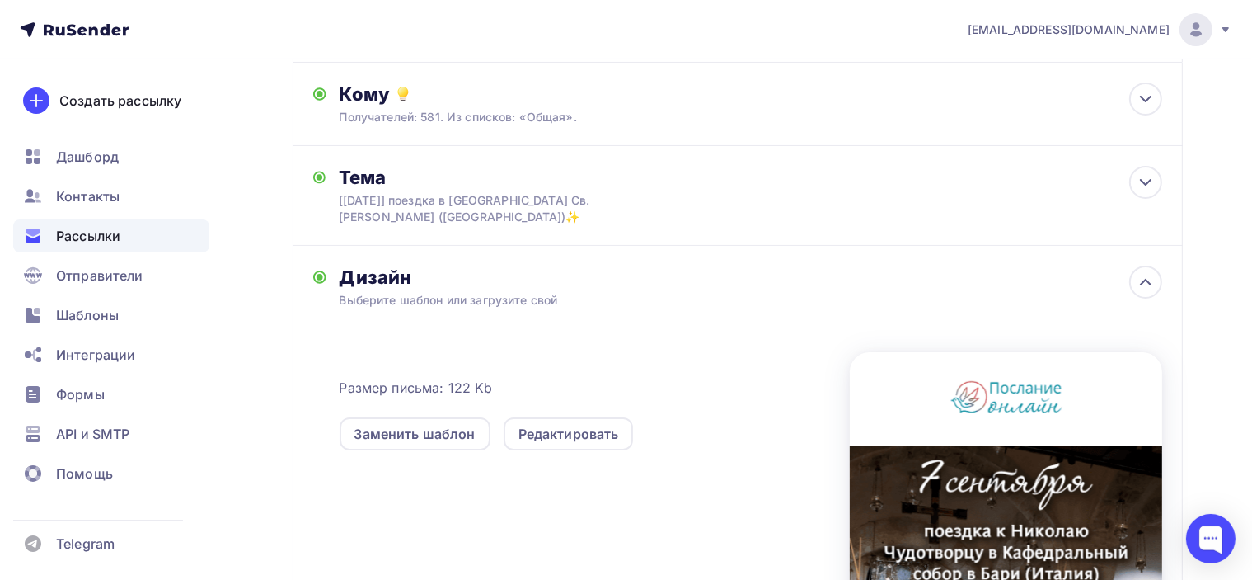
scroll to position [383, 0]
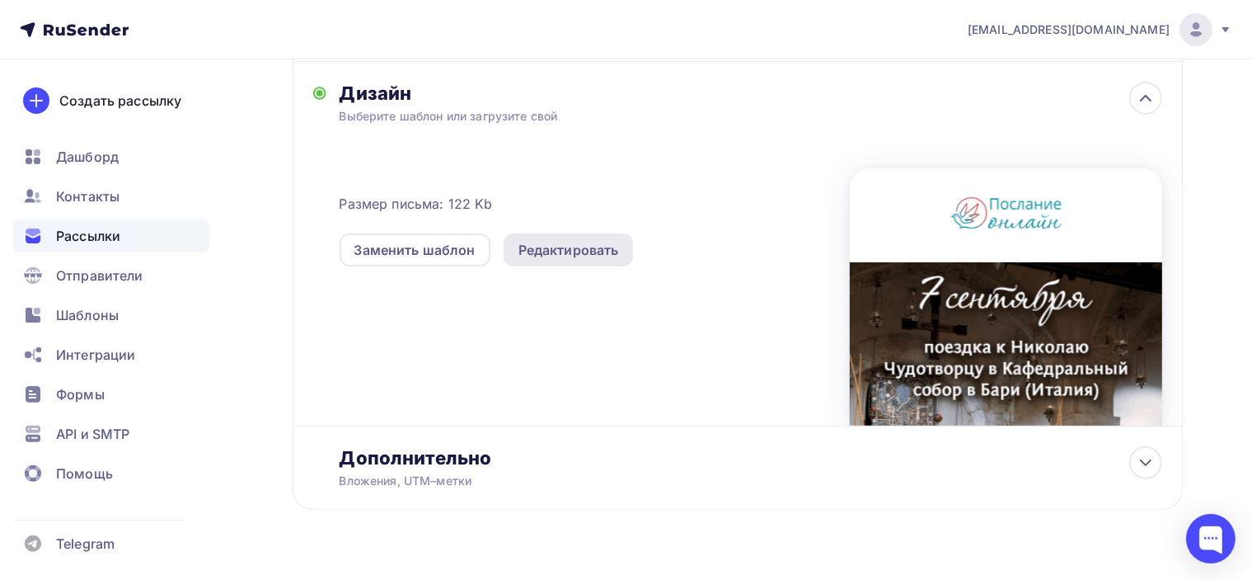
click at [579, 251] on div "Редактировать" at bounding box center [569, 250] width 101 height 20
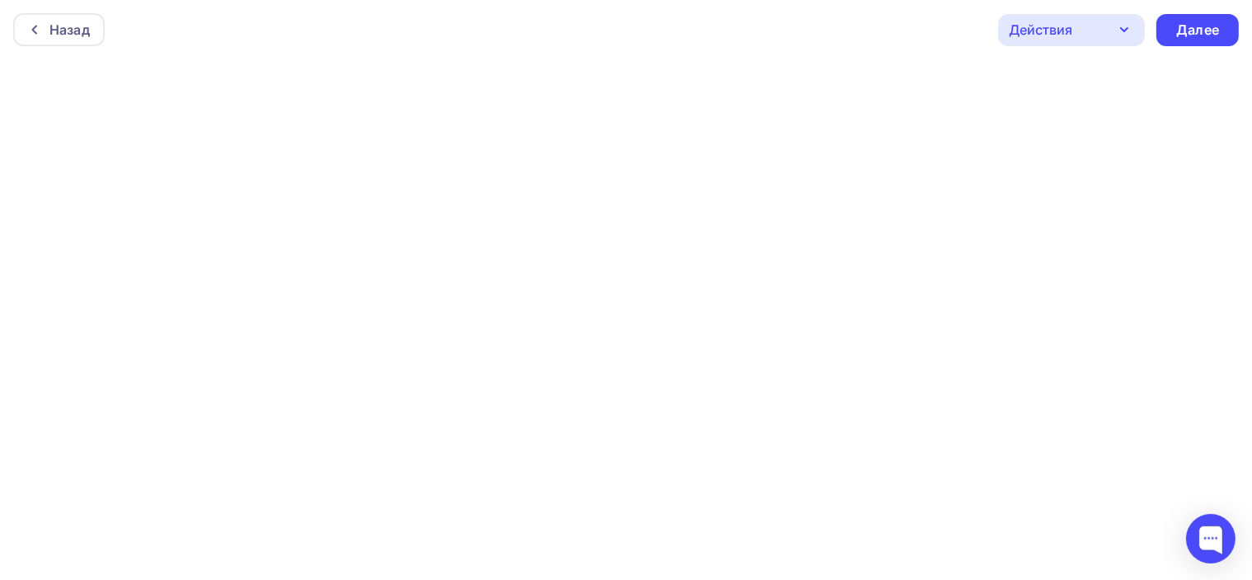
scroll to position [3, 0]
click at [826, 31] on div "Назад Действия Отправить тестовое письмо Предпросмотр Сохранить в Мои шаблоны В…" at bounding box center [626, 26] width 1252 height 59
click at [843, 36] on div "Назад Действия Отправить тестовое письмо Предпросмотр Сохранить в Мои шаблоны В…" at bounding box center [626, 26] width 1252 height 59
click at [1200, 21] on div "Далее" at bounding box center [1197, 26] width 43 height 19
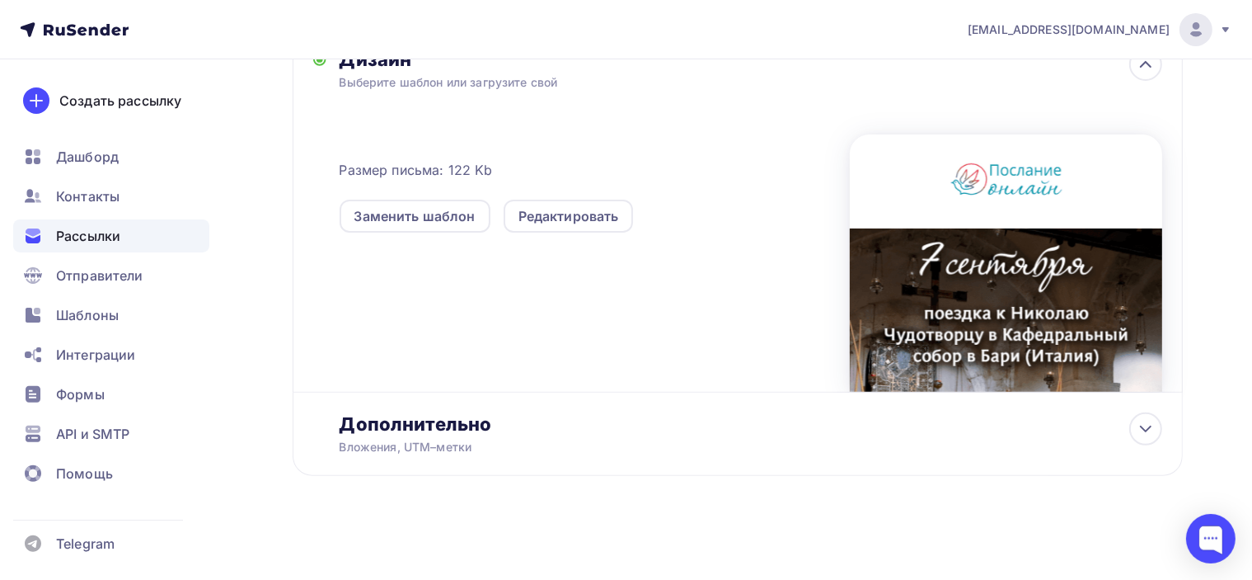
scroll to position [419, 0]
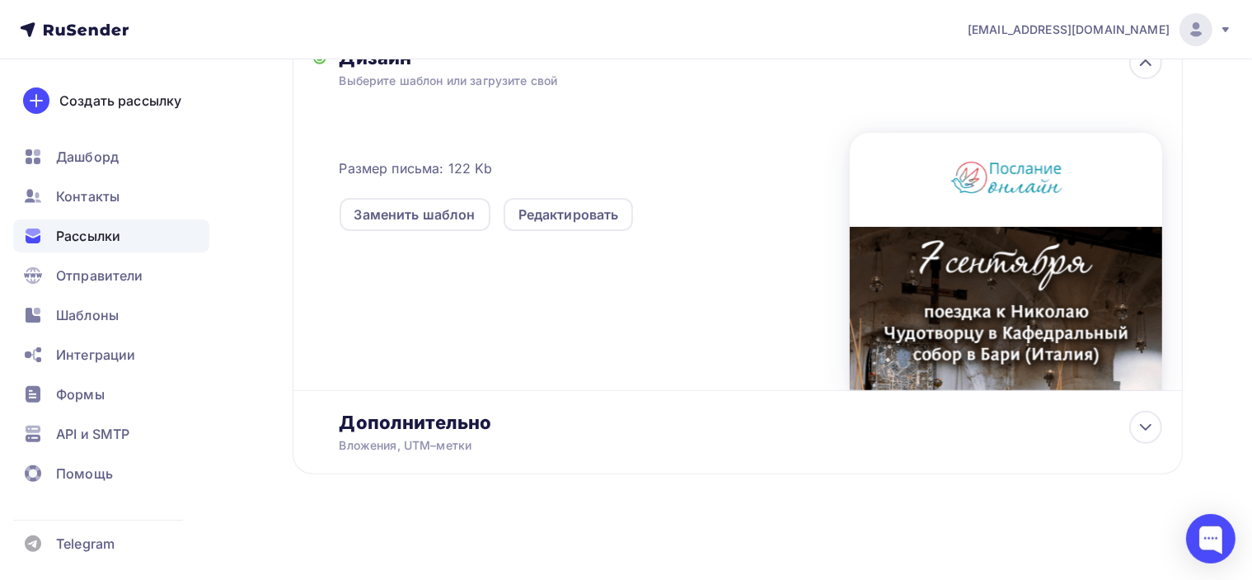
click at [1085, 266] on div at bounding box center [1006, 261] width 312 height 257
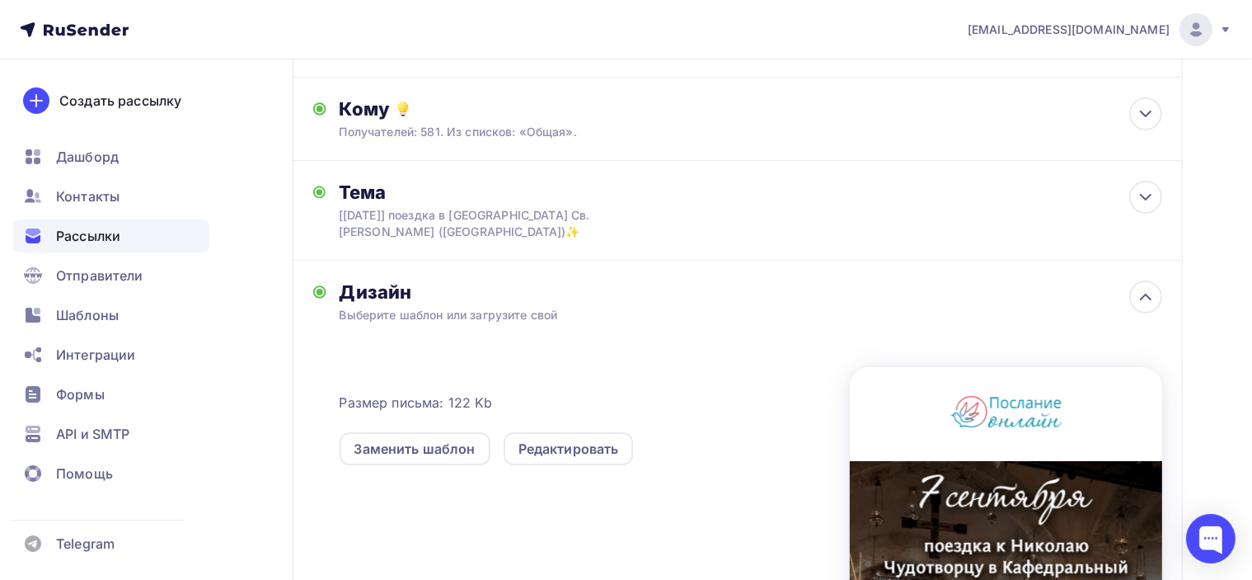
scroll to position [0, 0]
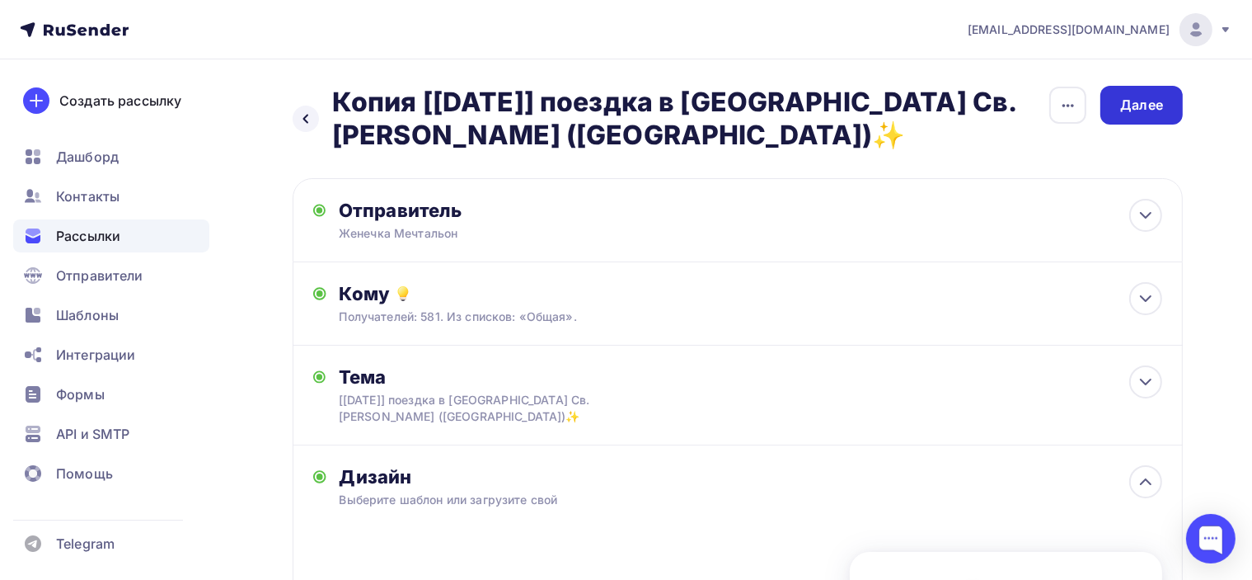
click at [1157, 104] on div "Далее" at bounding box center [1141, 105] width 43 height 19
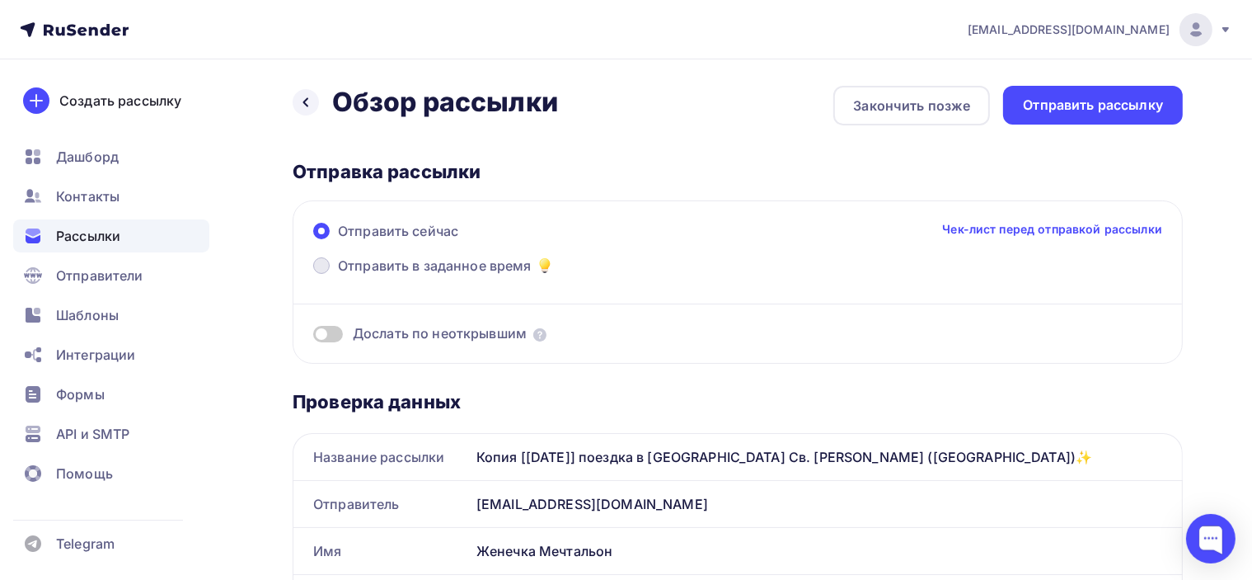
click at [500, 256] on span "Отправить в заданное время" at bounding box center [435, 266] width 194 height 20
click at [338, 275] on input "Отправить в заданное время" at bounding box center [338, 275] width 0 height 0
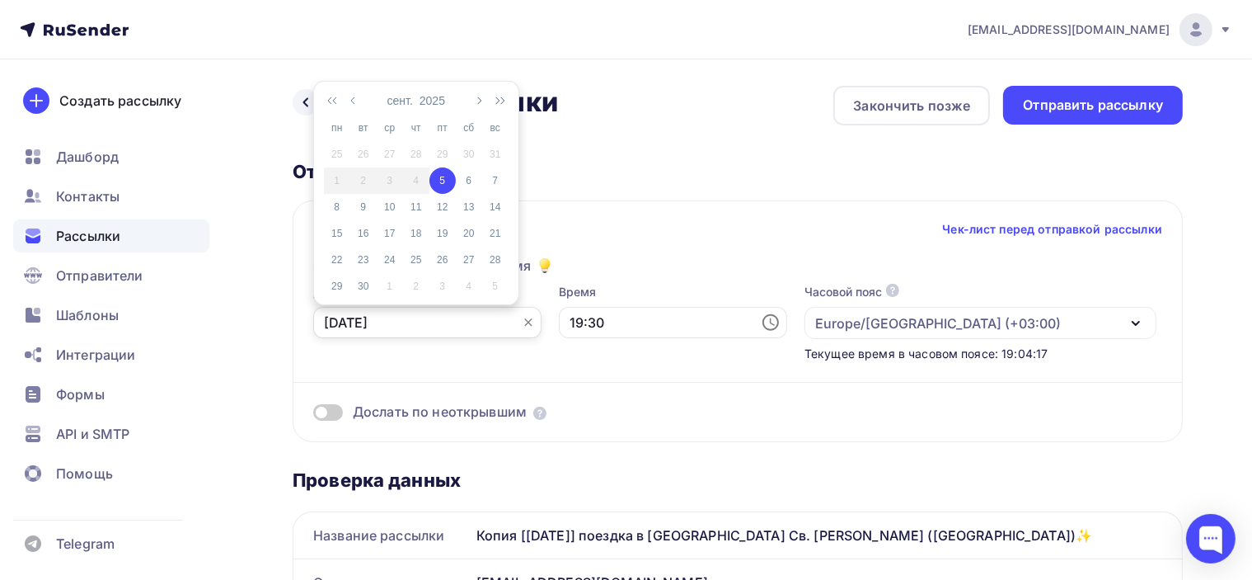
click at [445, 322] on input "05.09.2025" at bounding box center [427, 322] width 228 height 31
click at [468, 171] on td "6" at bounding box center [469, 180] width 26 height 26
type input "06.09.2025"
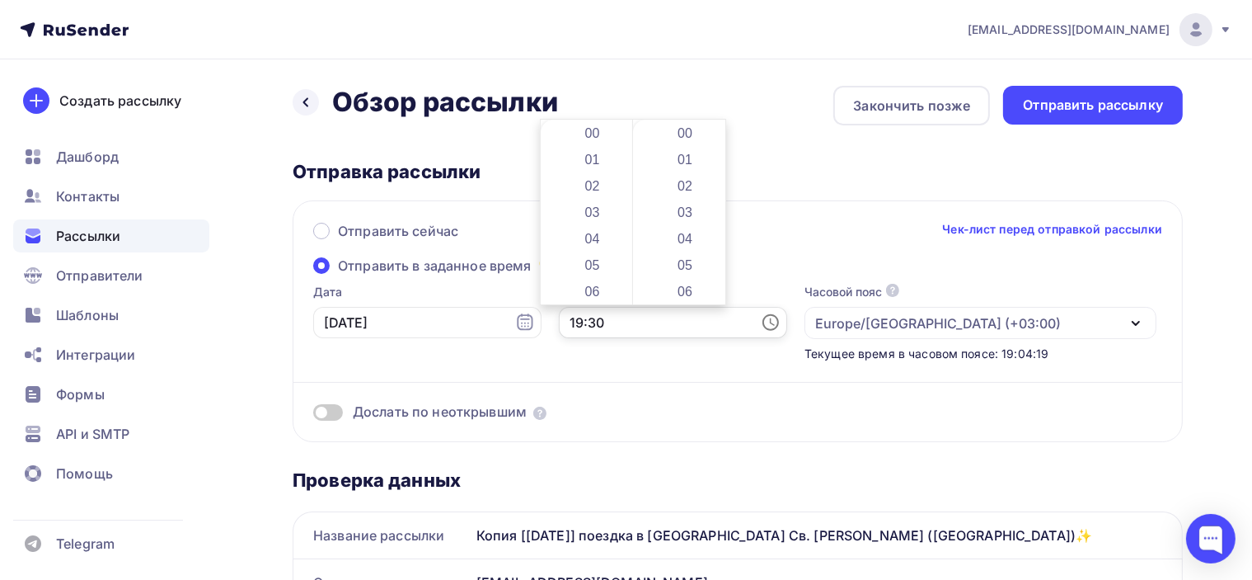
drag, startPoint x: 547, startPoint y: 320, endPoint x: 537, endPoint y: 321, distance: 10.7
click at [559, 321] on input "19:30" at bounding box center [673, 322] width 228 height 31
drag, startPoint x: 554, startPoint y: 321, endPoint x: 591, endPoint y: 322, distance: 37.1
click at [591, 322] on input "9:30" at bounding box center [673, 322] width 228 height 31
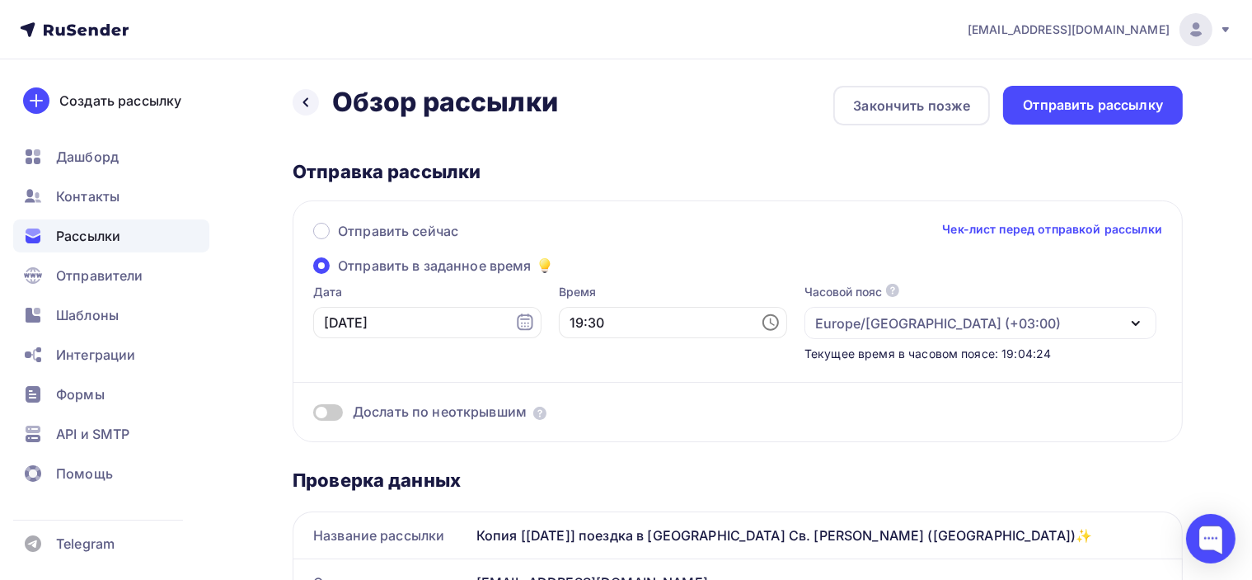
click at [630, 365] on div "Дослать по неоткрывшим" at bounding box center [737, 391] width 849 height 59
click at [581, 321] on input "19:30" at bounding box center [673, 322] width 228 height 31
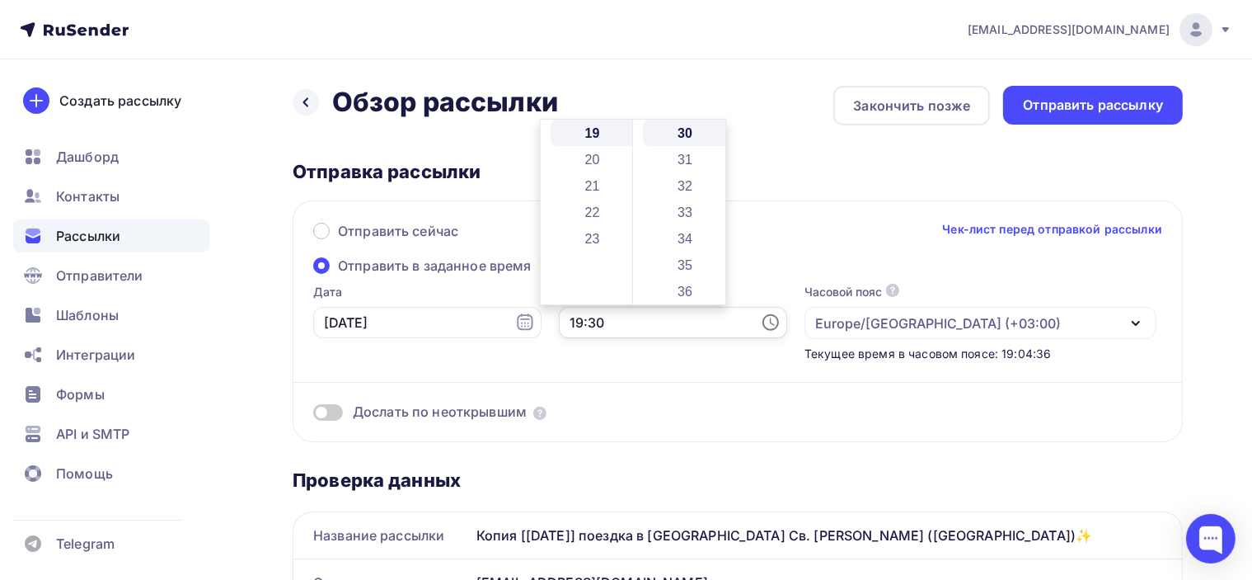
drag, startPoint x: 542, startPoint y: 318, endPoint x: 534, endPoint y: 321, distance: 8.6
click at [559, 321] on input "19:30" at bounding box center [673, 322] width 228 height 31
click at [591, 358] on div "Время 19:30" at bounding box center [673, 323] width 228 height 78
click at [585, 329] on input "19:30" at bounding box center [673, 322] width 228 height 31
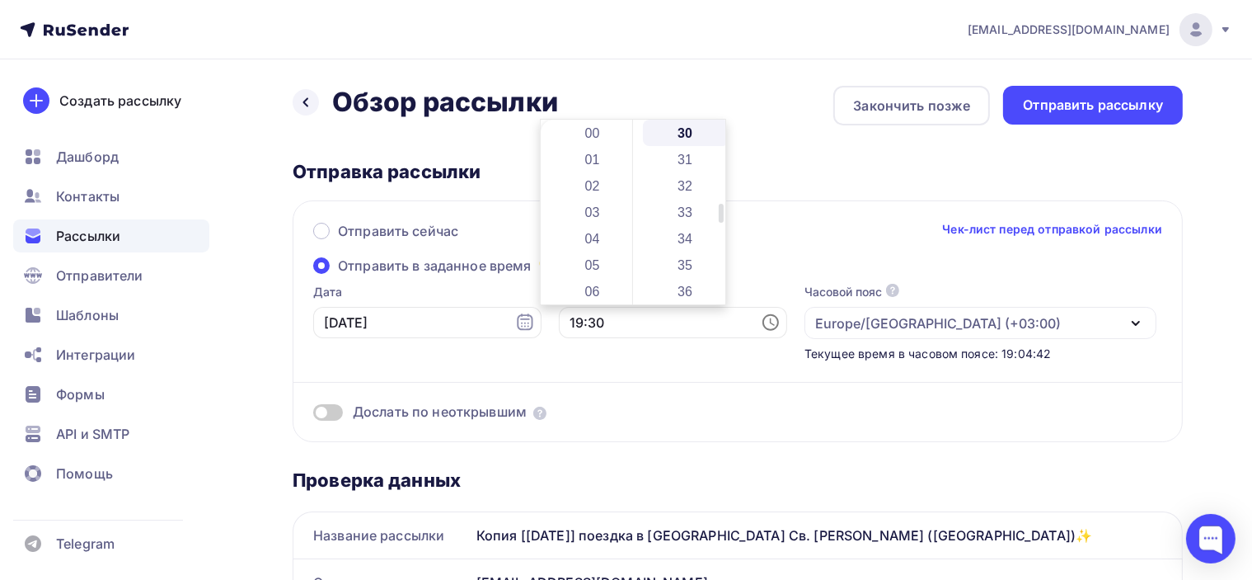
drag, startPoint x: 627, startPoint y: 260, endPoint x: 640, endPoint y: 132, distance: 128.4
click at [640, 132] on div "00 01 02 03 04 05 06 07 08 09 10 11 12 13 14 15 16 17 18 19 20 21 22 23 00 01 0…" at bounding box center [633, 212] width 185 height 185
click at [595, 199] on li "09" at bounding box center [594, 205] width 87 height 26
type input "09:30"
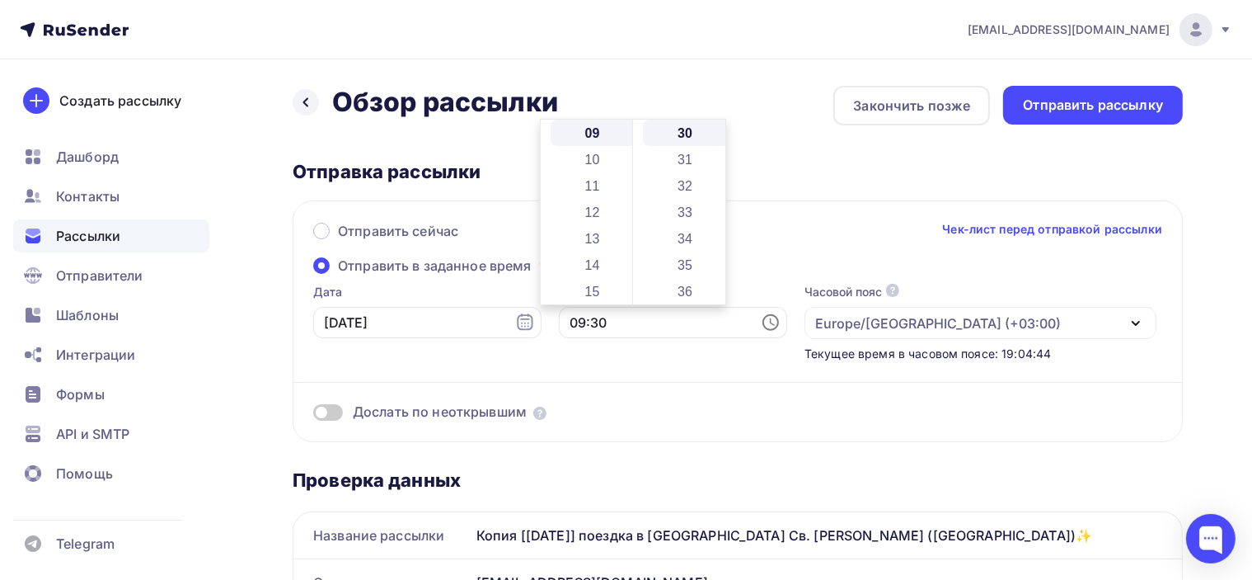
click at [623, 355] on div "Время 09:30" at bounding box center [673, 323] width 228 height 78
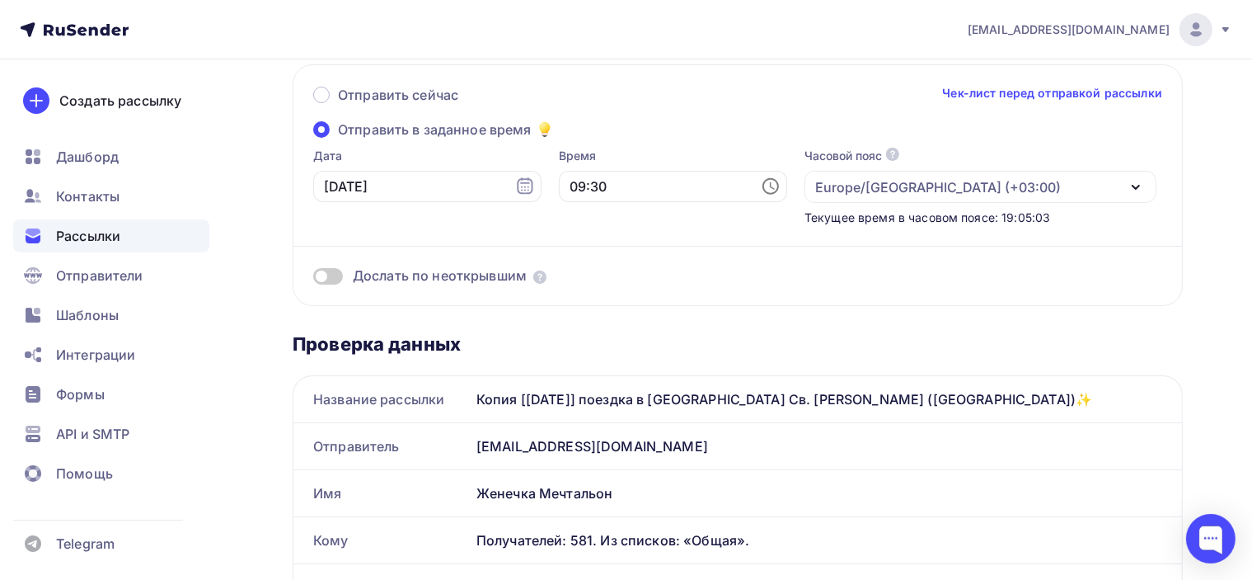
scroll to position [165, 0]
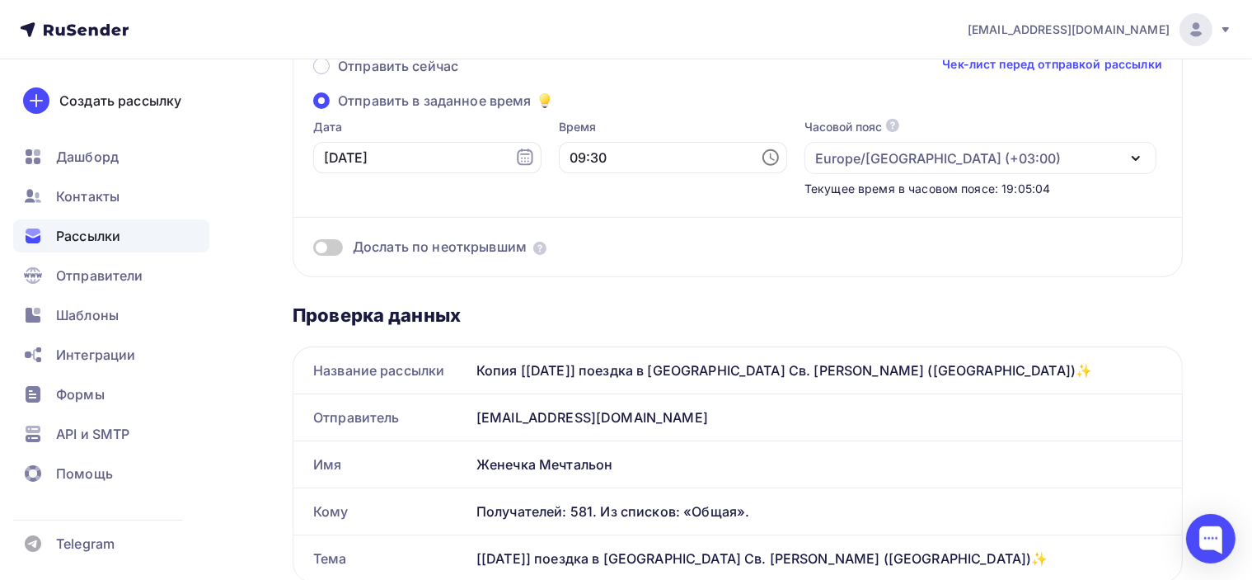
click at [499, 369] on div "Копия [7 сентября] поездка в Базилику Св. Николая, Бари (Италия)✨" at bounding box center [826, 370] width 712 height 46
drag, startPoint x: 514, startPoint y: 372, endPoint x: 452, endPoint y: 373, distance: 61.9
click at [452, 373] on div "Название рассылки Копия [7 сентября] поездка в Базилику Св. Николая, Бари (Итал…" at bounding box center [737, 370] width 889 height 46
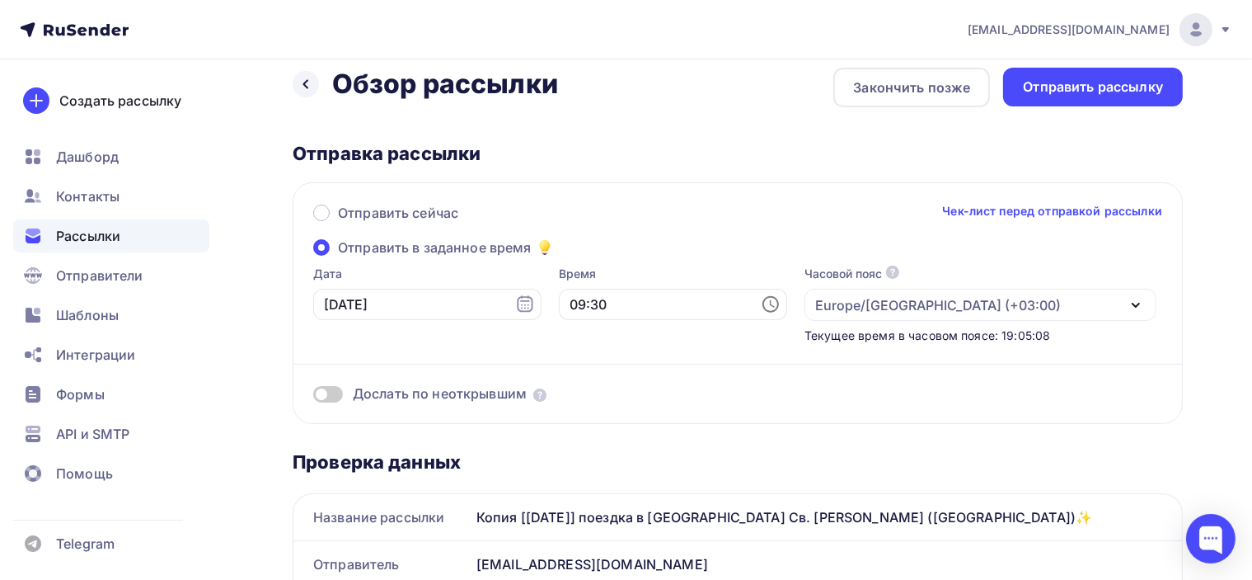
scroll to position [0, 0]
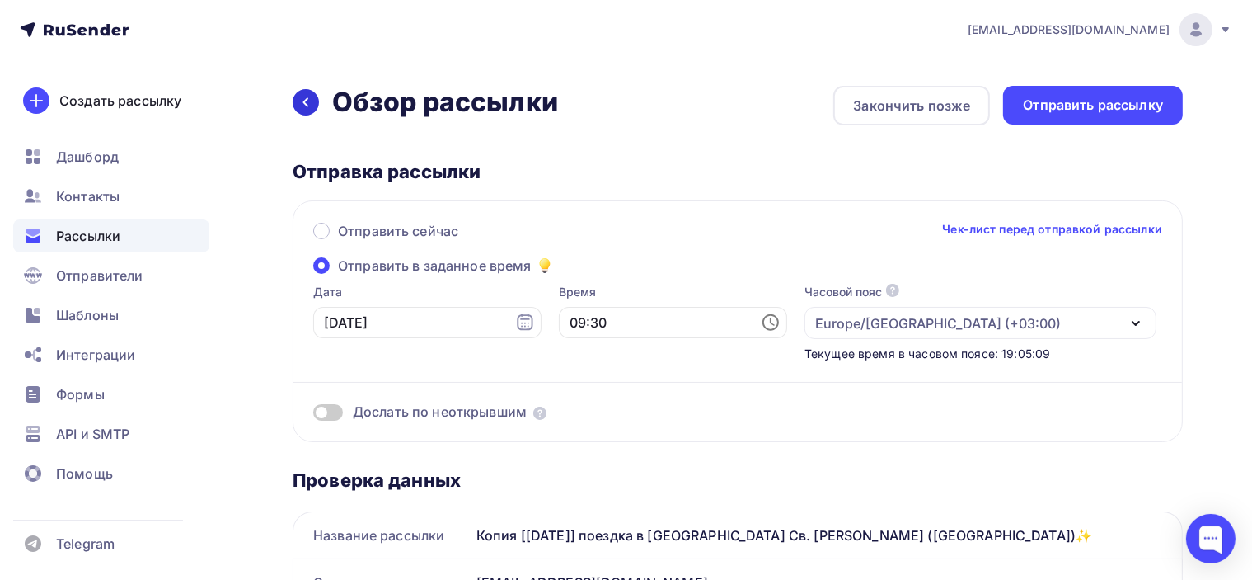
click at [303, 97] on icon at bounding box center [305, 102] width 13 height 13
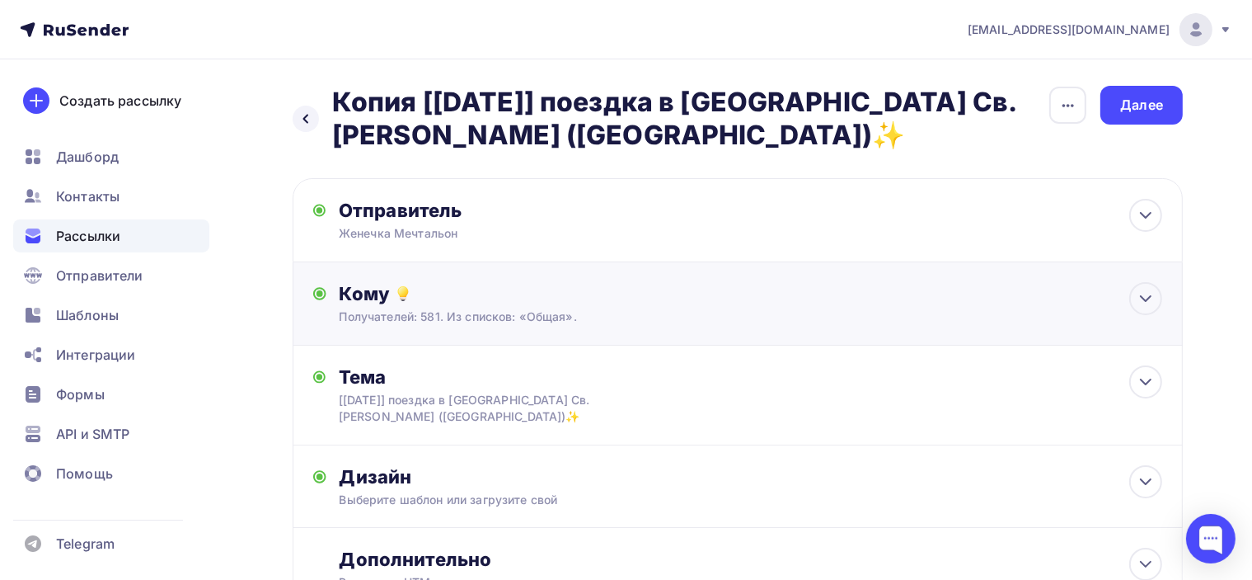
click at [599, 299] on div "Кому" at bounding box center [751, 293] width 823 height 23
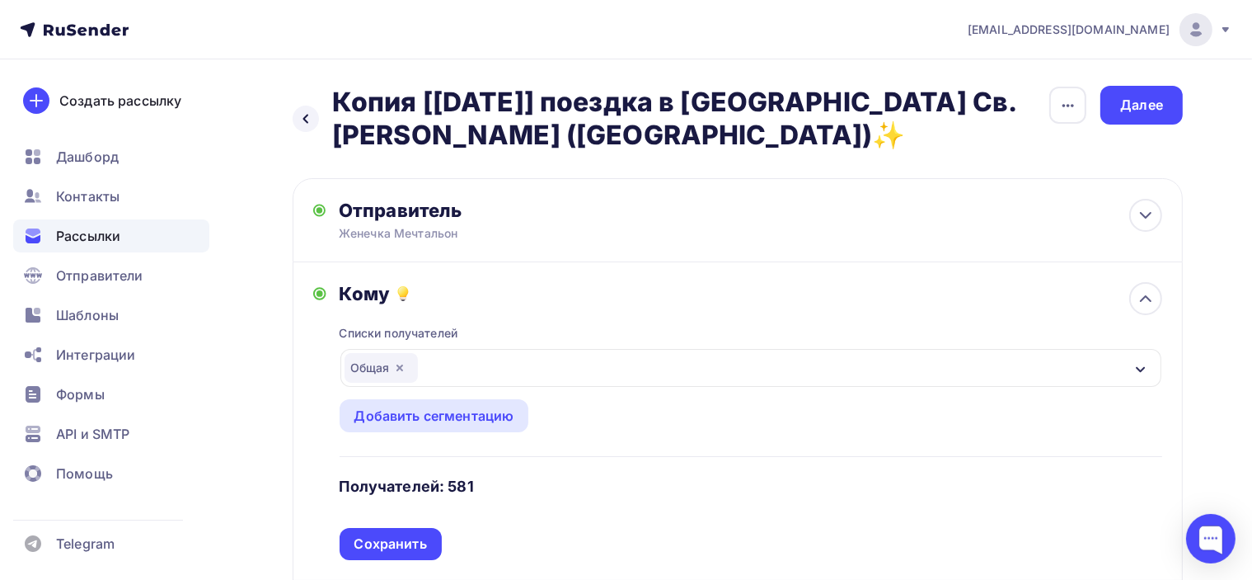
click at [534, 282] on div "Кому" at bounding box center [751, 293] width 823 height 23
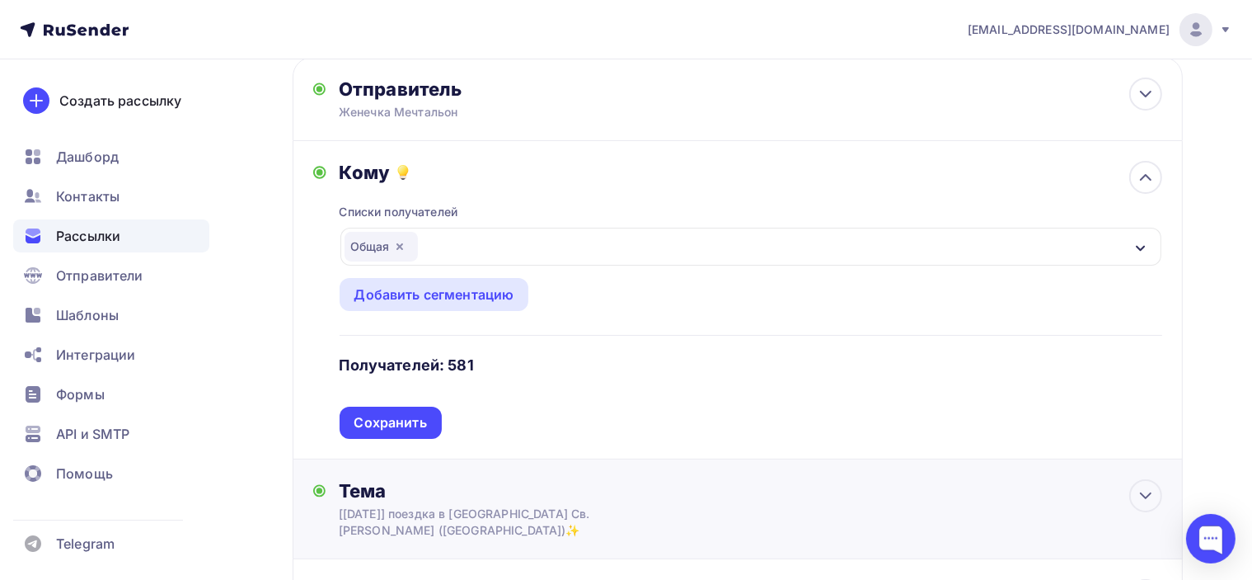
scroll to position [247, 0]
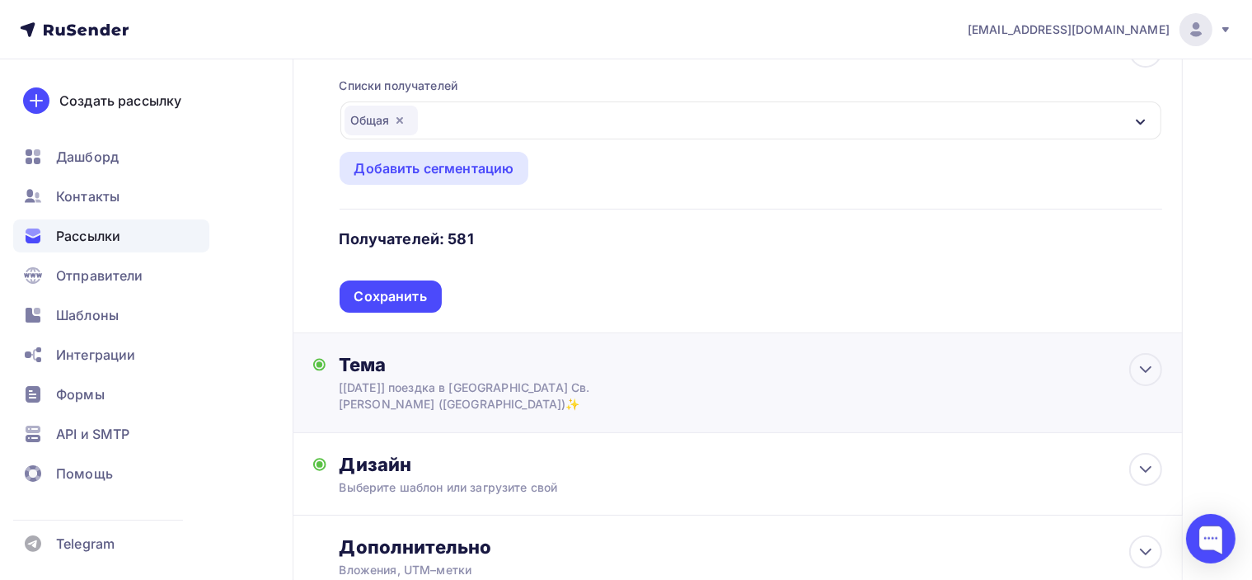
click at [555, 379] on div "[[DATE]] поездка в [GEOGRAPHIC_DATA] Св. [PERSON_NAME] ([GEOGRAPHIC_DATA])✨" at bounding box center [485, 395] width 293 height 33
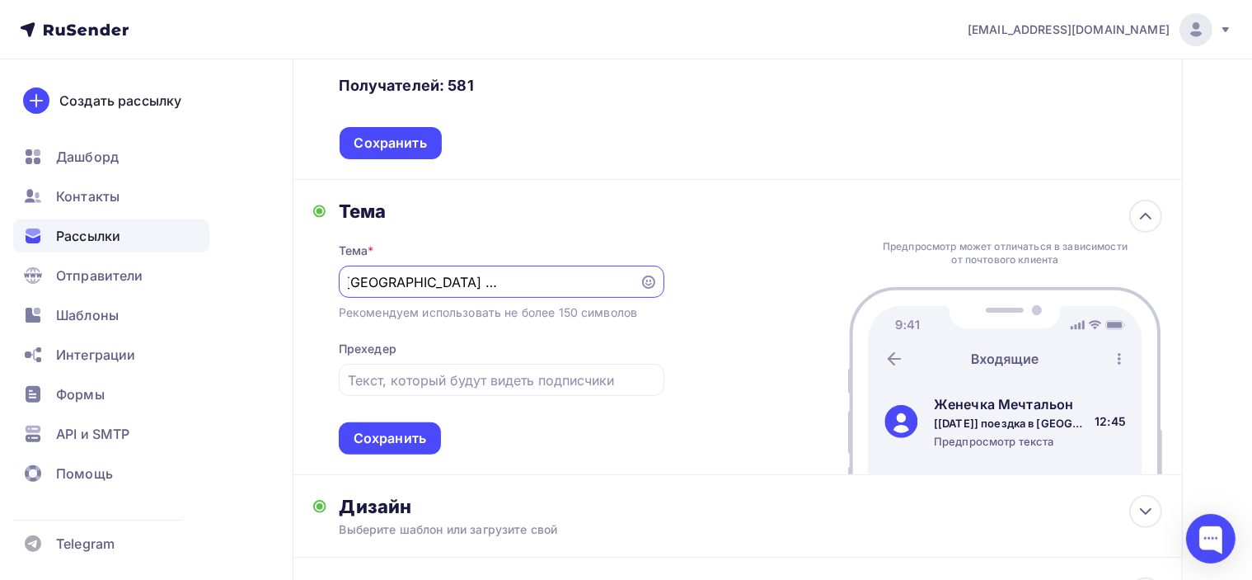
scroll to position [0, 0]
drag, startPoint x: 520, startPoint y: 275, endPoint x: 284, endPoint y: 275, distance: 235.8
click at [284, 275] on div "Назад Копия [7 сентября] поездка в Базилику Св. Николая, Бари (Италия)✨ Копия […" at bounding box center [626, 203] width 1252 height 1088
click at [383, 275] on input "[[DATE]] поездка в [GEOGRAPHIC_DATA] Св. [PERSON_NAME] ([GEOGRAPHIC_DATA])✨" at bounding box center [489, 282] width 282 height 20
click at [691, 194] on div "Тема Тема * [7 сентября] поездка в Базилику Св. Николая, Бари (Италия)✨ Рекомен…" at bounding box center [738, 327] width 890 height 295
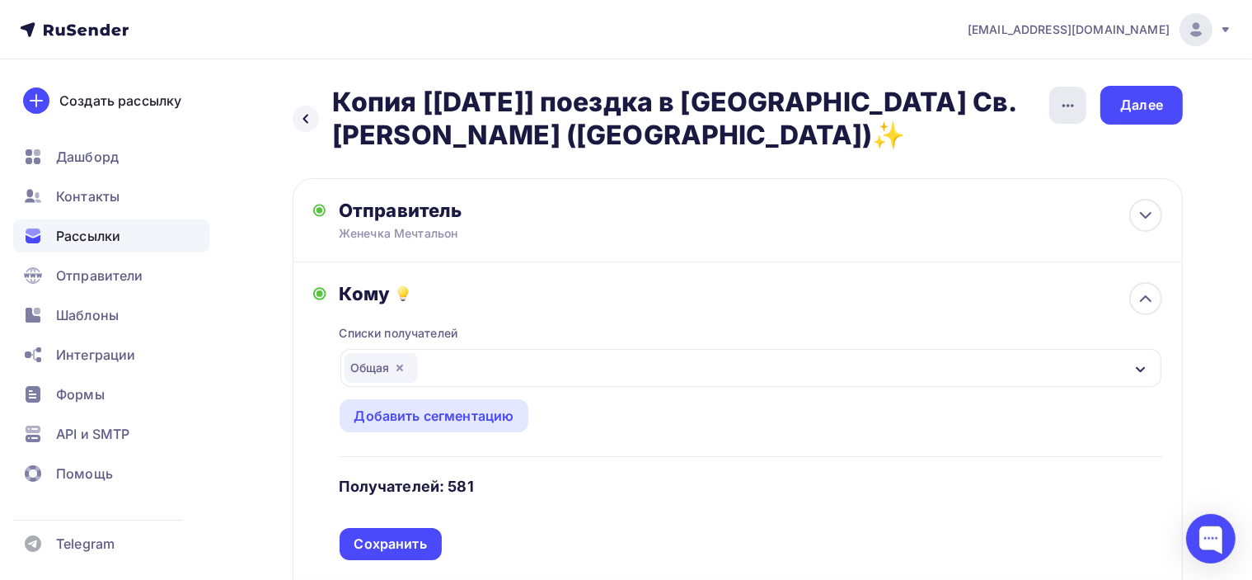
click at [1072, 101] on icon "button" at bounding box center [1069, 106] width 20 height 20
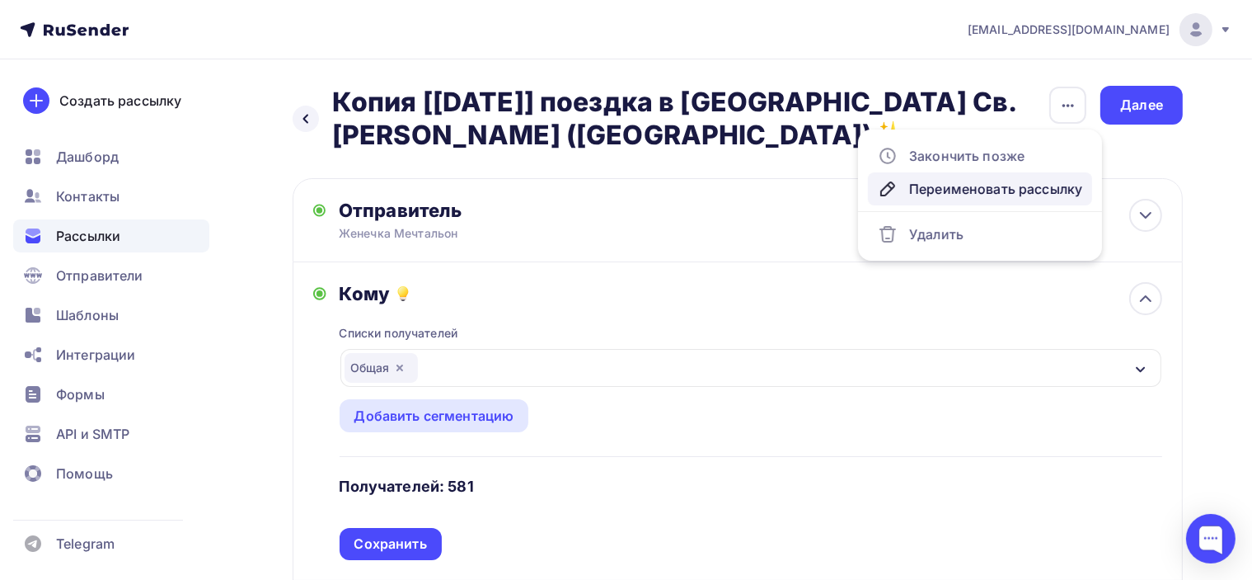
click at [977, 190] on div "Переименовать рассылку" at bounding box center [980, 189] width 204 height 20
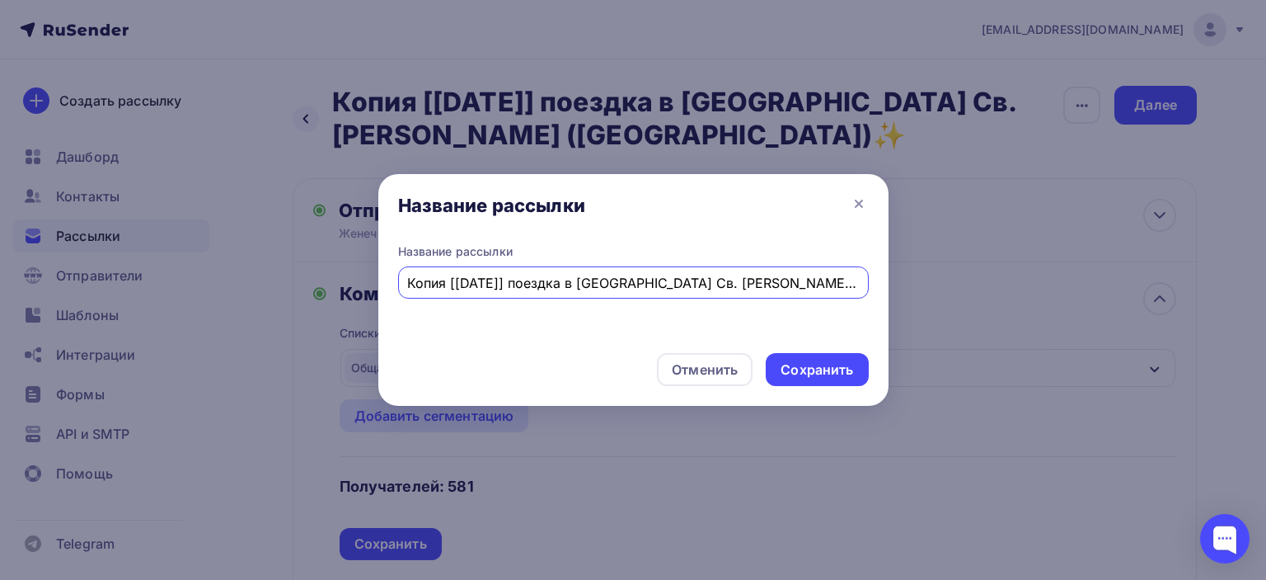
drag, startPoint x: 448, startPoint y: 281, endPoint x: 339, endPoint y: 275, distance: 109.0
click at [355, 279] on div "Название рассылки Название рассылки Копия [7 сентября] поездка в Базилику Св. Н…" at bounding box center [633, 290] width 1266 height 580
type input "[[DATE]] поездка в [GEOGRAPHIC_DATA] Св. [PERSON_NAME] ([GEOGRAPHIC_DATA])✨"
click at [827, 373] on div "Сохранить" at bounding box center [817, 369] width 73 height 19
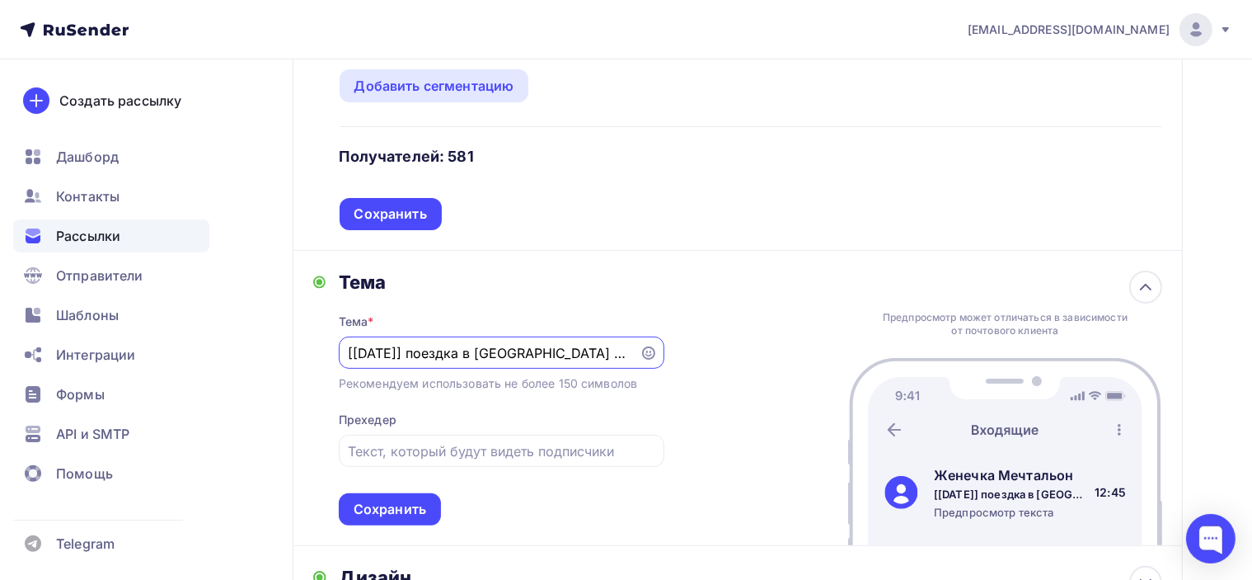
scroll to position [0, 129]
drag, startPoint x: 352, startPoint y: 352, endPoint x: 784, endPoint y: 369, distance: 432.3
click at [784, 369] on div "Тема Тема * [7 сентября] поездка в Базилику Св. Николая, Бари (Италия)✨ Рекомен…" at bounding box center [738, 398] width 890 height 295
click at [733, 298] on div "Тема Тема * [7 сентября] поездка в Базилику Св. Николая, Бари (Италия)✨ Рекомен…" at bounding box center [738, 398] width 890 height 295
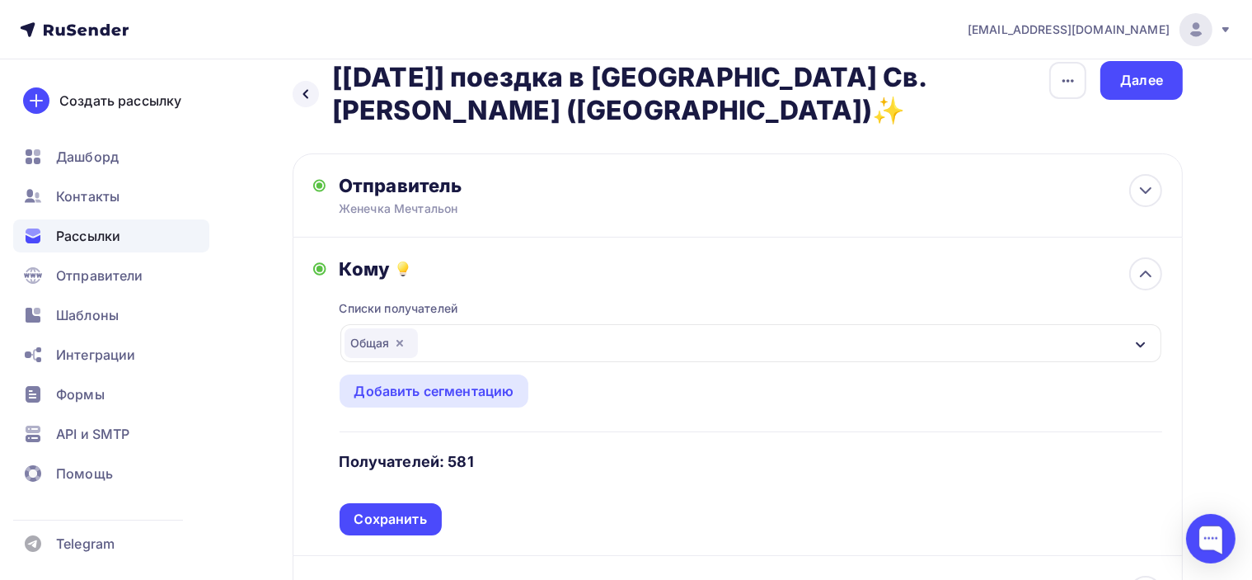
scroll to position [0, 0]
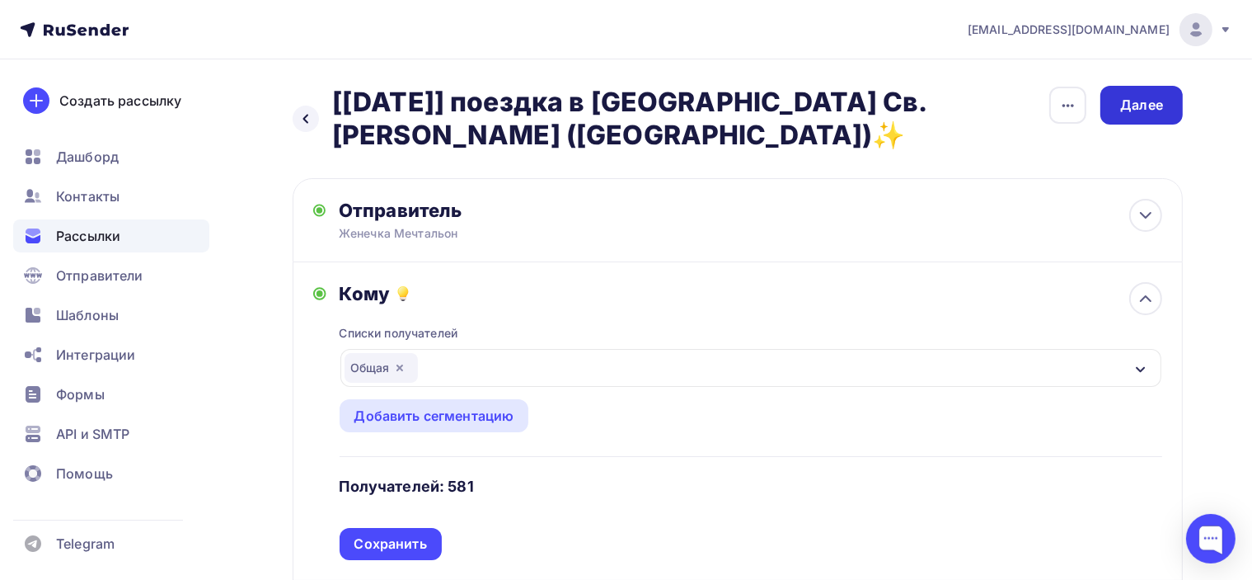
click at [1128, 100] on div "Далее" at bounding box center [1141, 105] width 43 height 19
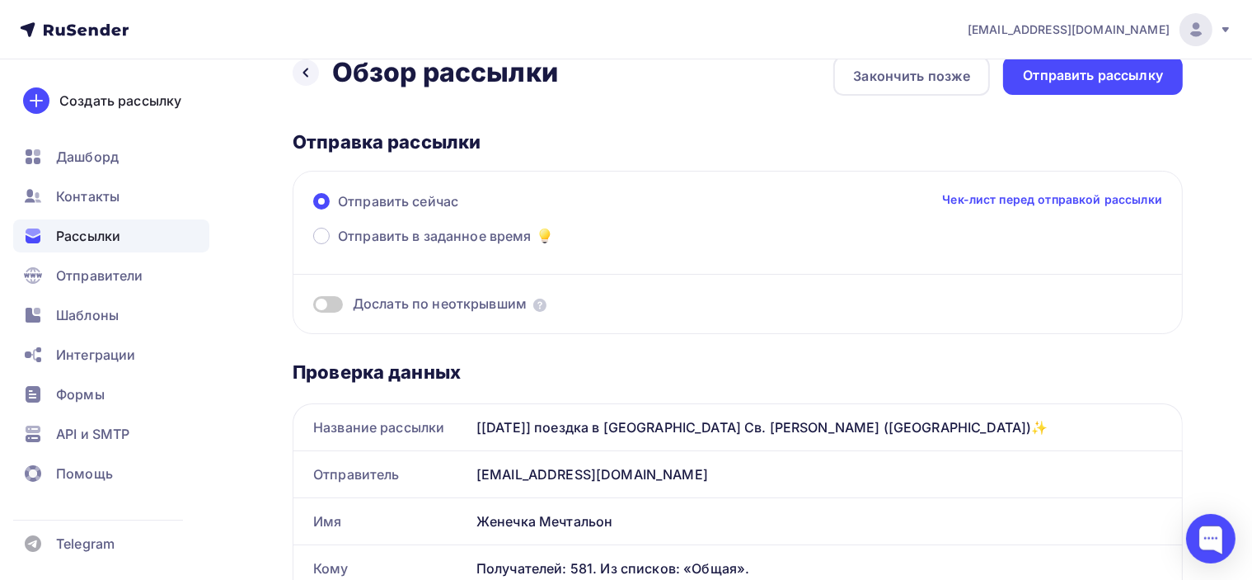
scroll to position [82, 0]
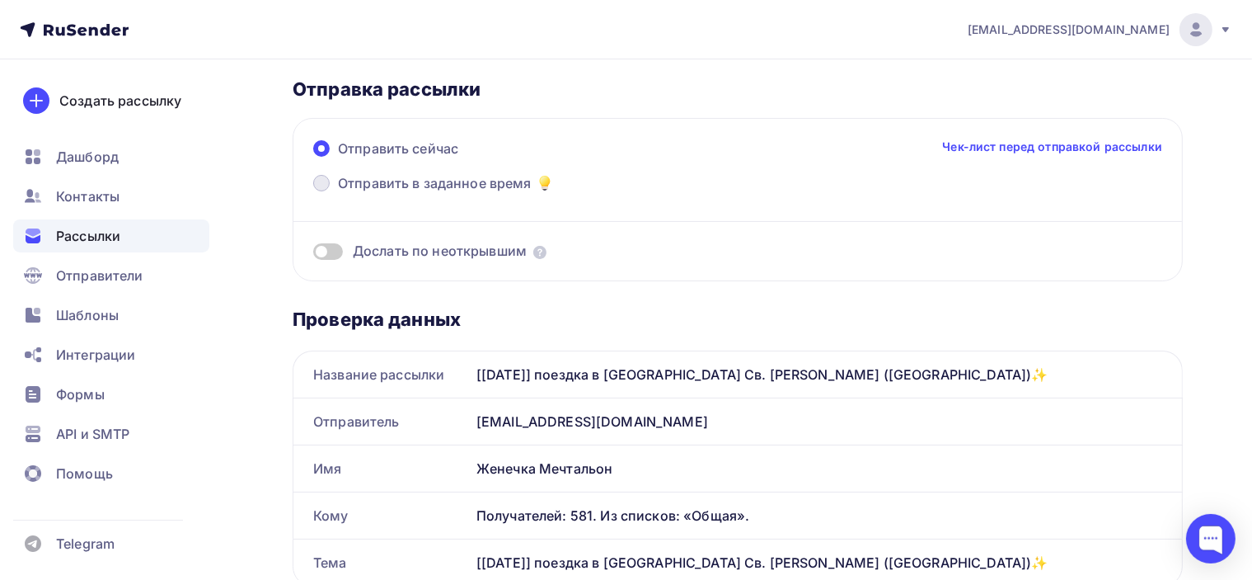
click at [313, 183] on span at bounding box center [321, 183] width 16 height 16
click at [338, 193] on input "Отправить в заданное время" at bounding box center [338, 193] width 0 height 0
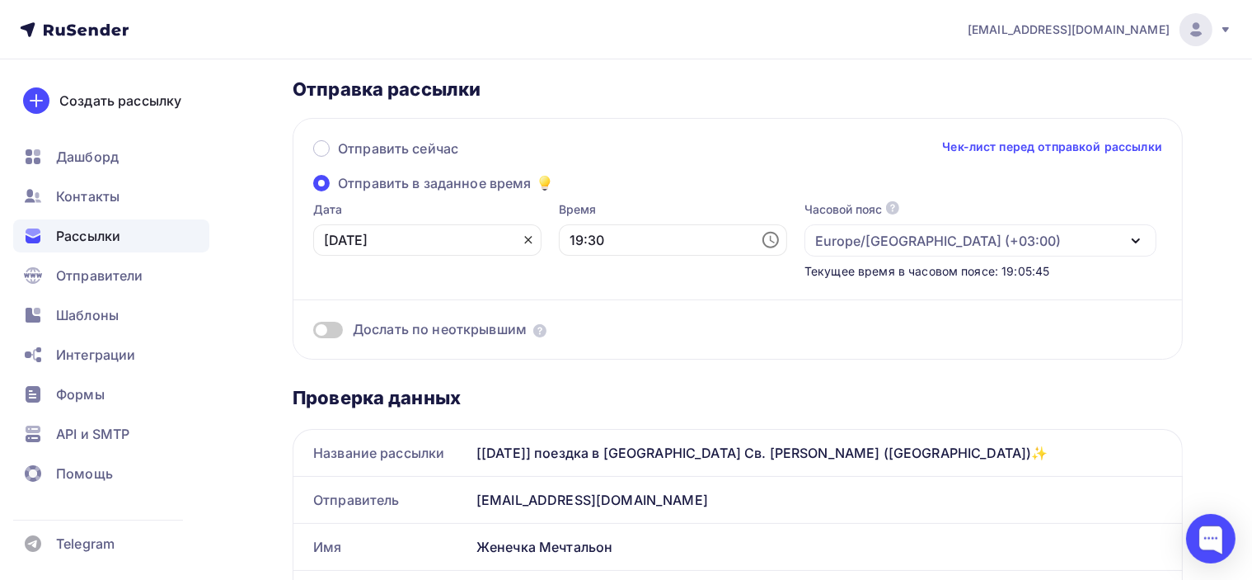
click at [522, 234] on icon at bounding box center [528, 239] width 13 height 13
click at [515, 236] on icon at bounding box center [525, 240] width 20 height 20
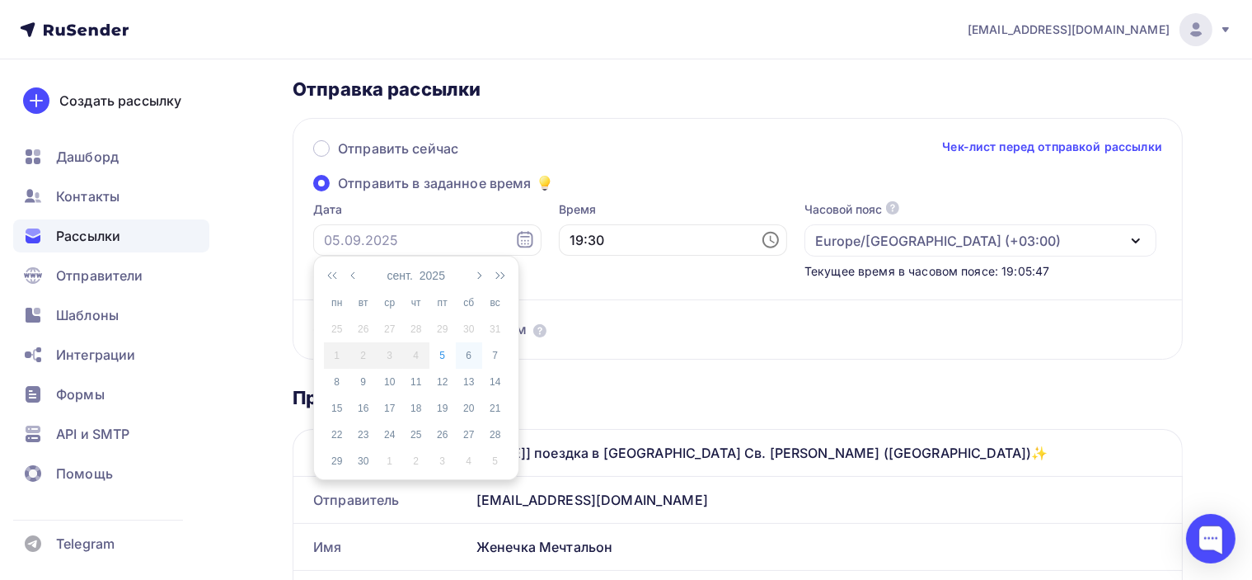
click at [467, 353] on div "6" at bounding box center [469, 355] width 26 height 15
type input "06.09.2025"
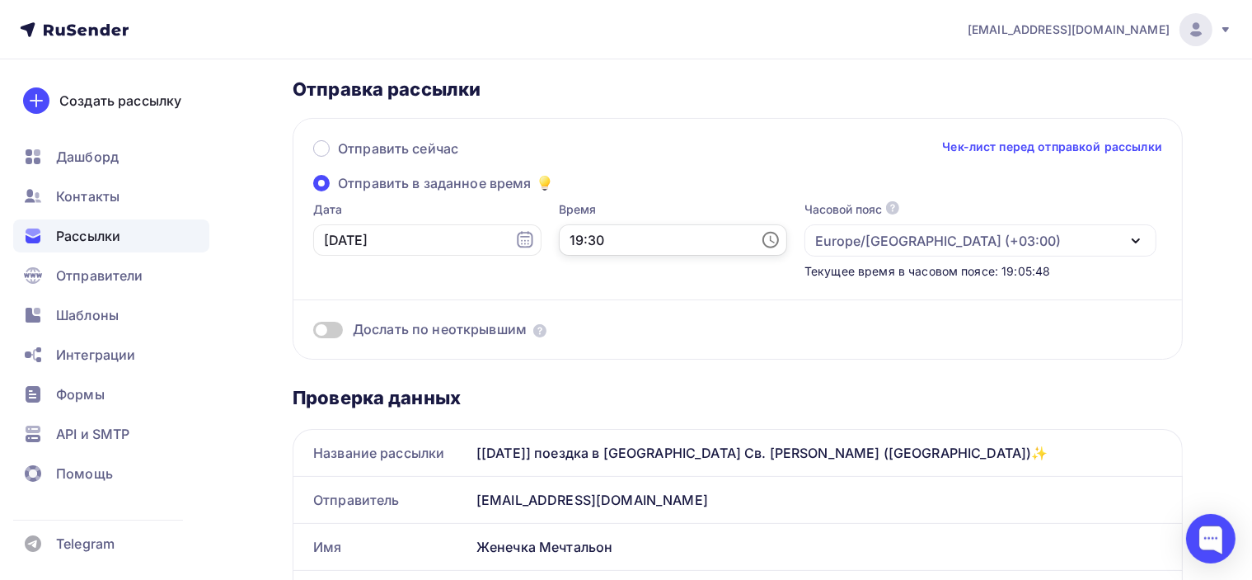
click at [589, 236] on input "19:30" at bounding box center [673, 239] width 228 height 31
click at [592, 347] on li "09" at bounding box center [594, 342] width 87 height 26
type input "09:30"
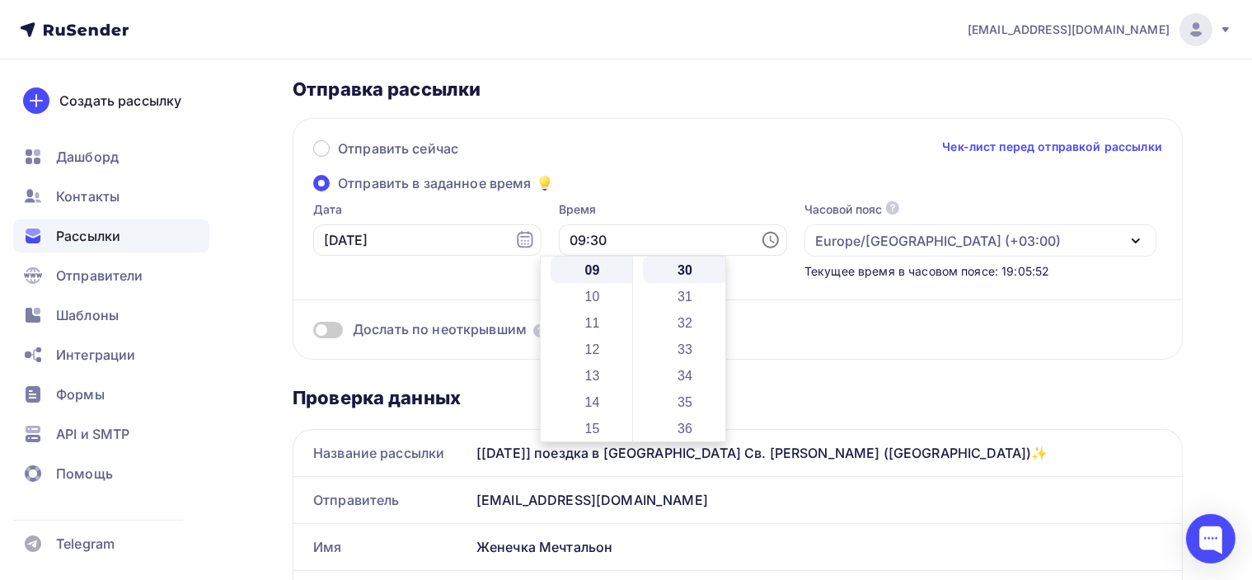
click at [633, 162] on div "Отправить сейчас Чек-лист перед отправкой рассылки" at bounding box center [737, 155] width 849 height 35
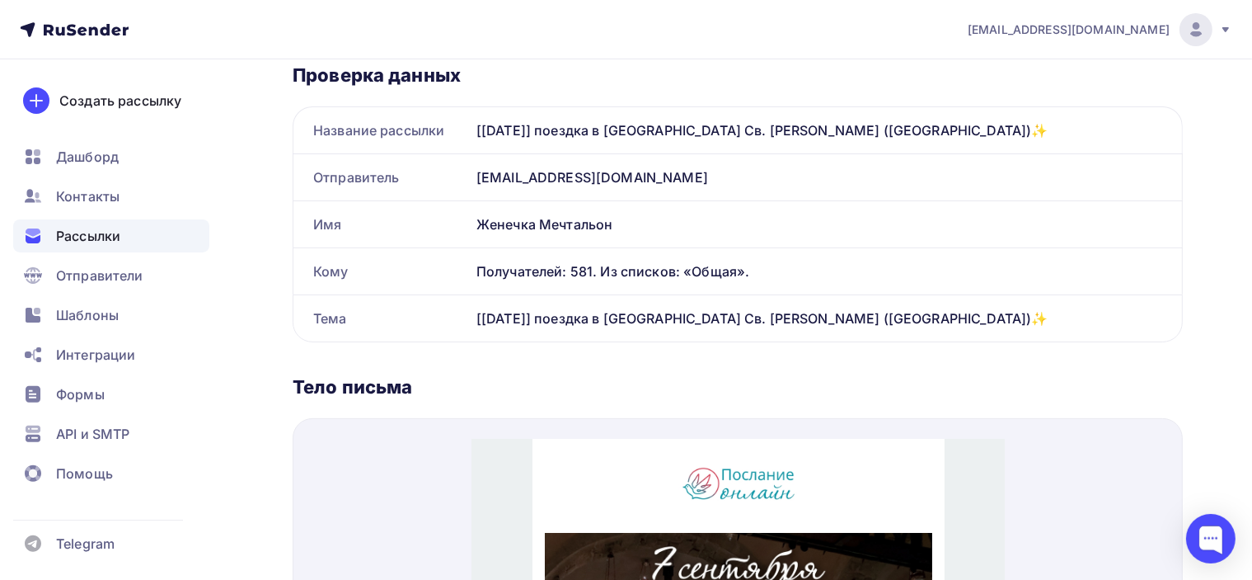
scroll to position [0, 0]
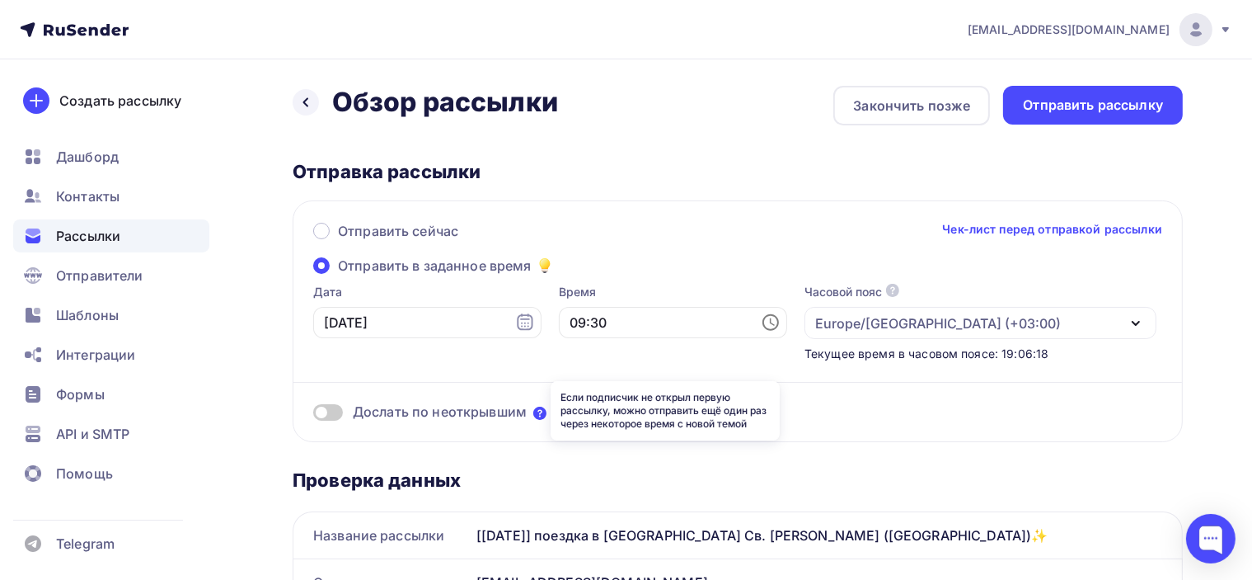
click at [536, 411] on icon at bounding box center [539, 412] width 13 height 13
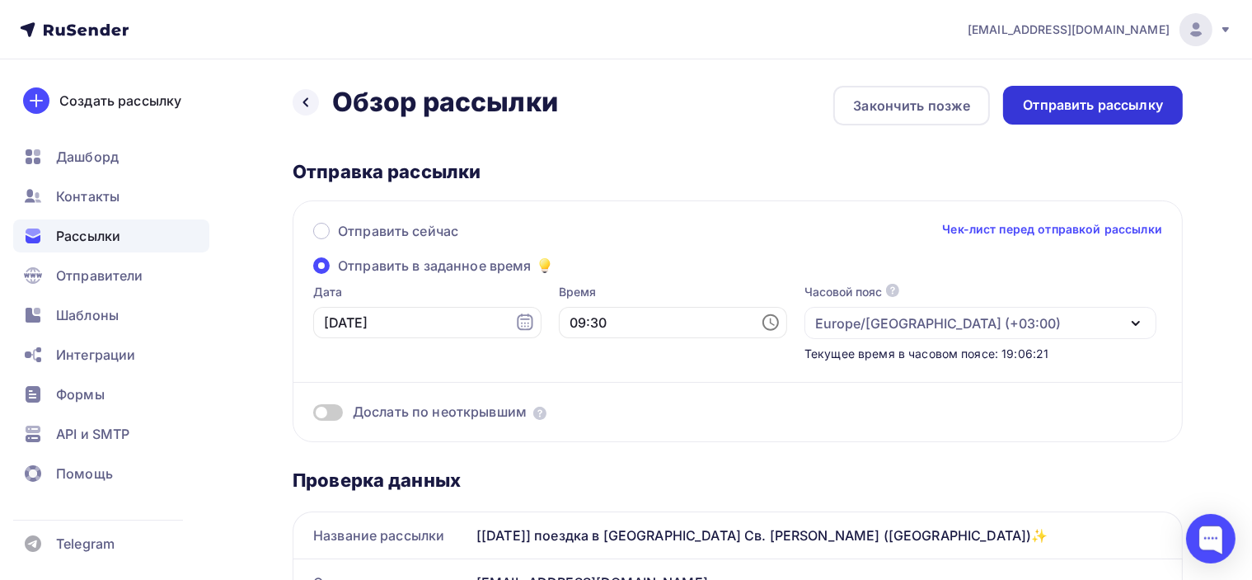
click at [1081, 108] on div "Отправить рассылку" at bounding box center [1093, 105] width 140 height 19
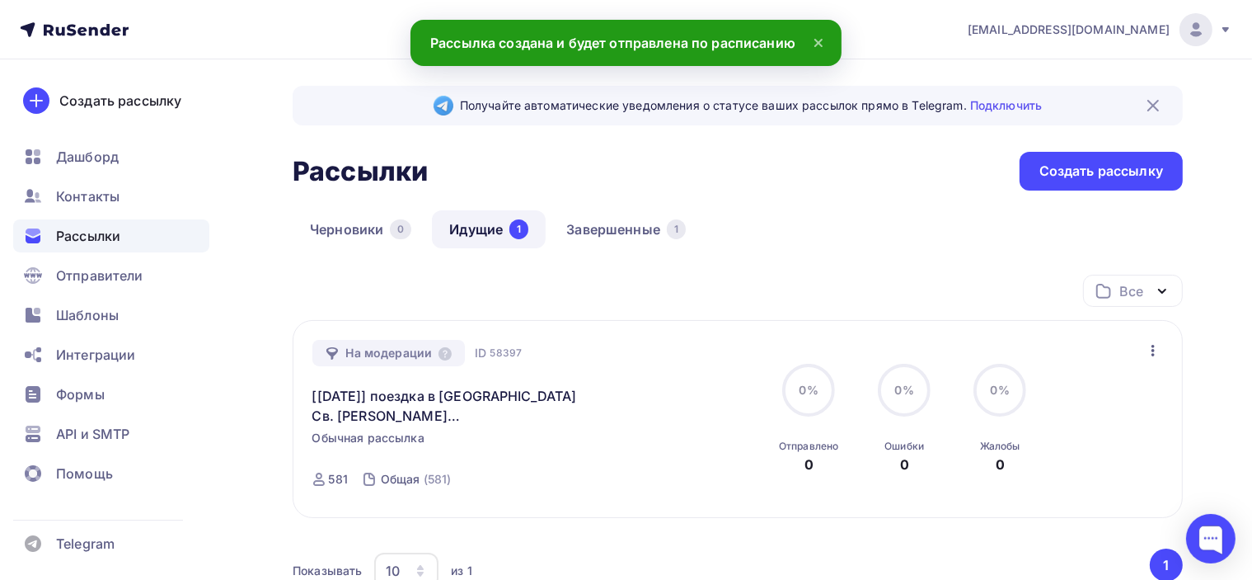
scroll to position [82, 0]
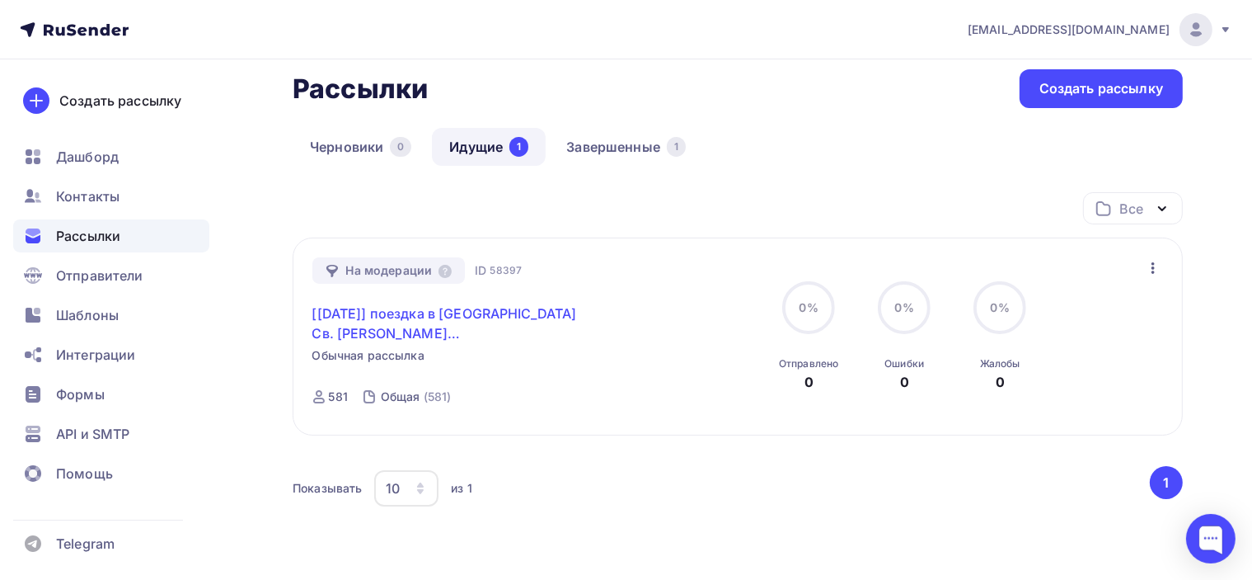
click at [450, 316] on link "[[DATE]] поездка в [GEOGRAPHIC_DATA] Св. [PERSON_NAME] ([GEOGRAPHIC_DATA])✨" at bounding box center [453, 323] width 283 height 40
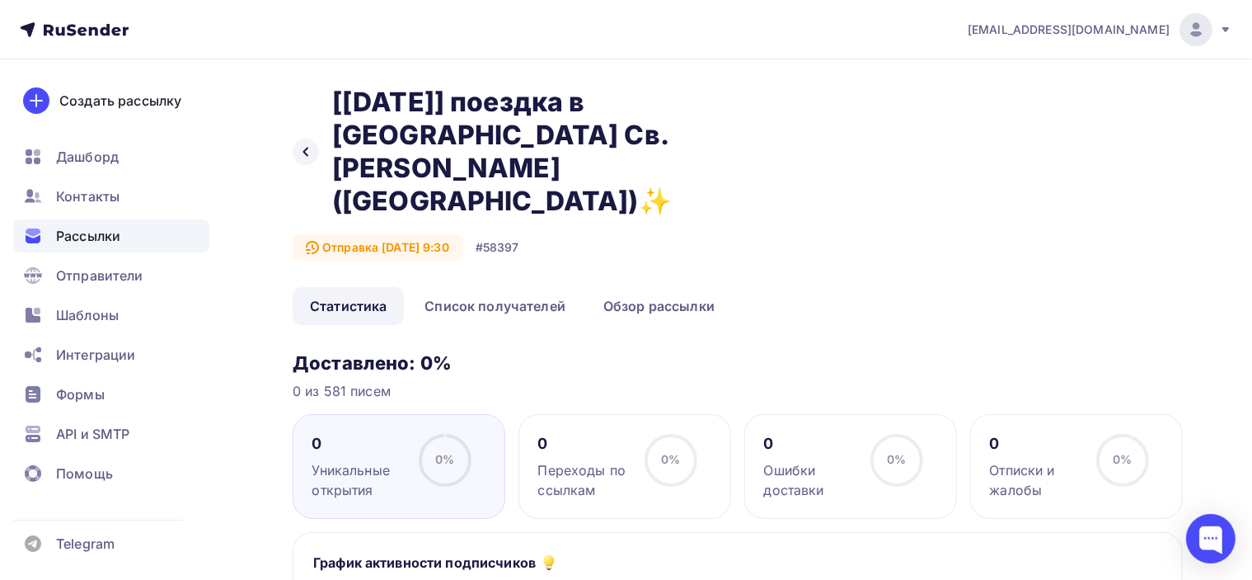
click at [924, 287] on ul "Статистика Список получателей Обзор рассылки" at bounding box center [738, 306] width 890 height 38
click at [659, 287] on link "Обзор рассылки" at bounding box center [659, 306] width 146 height 38
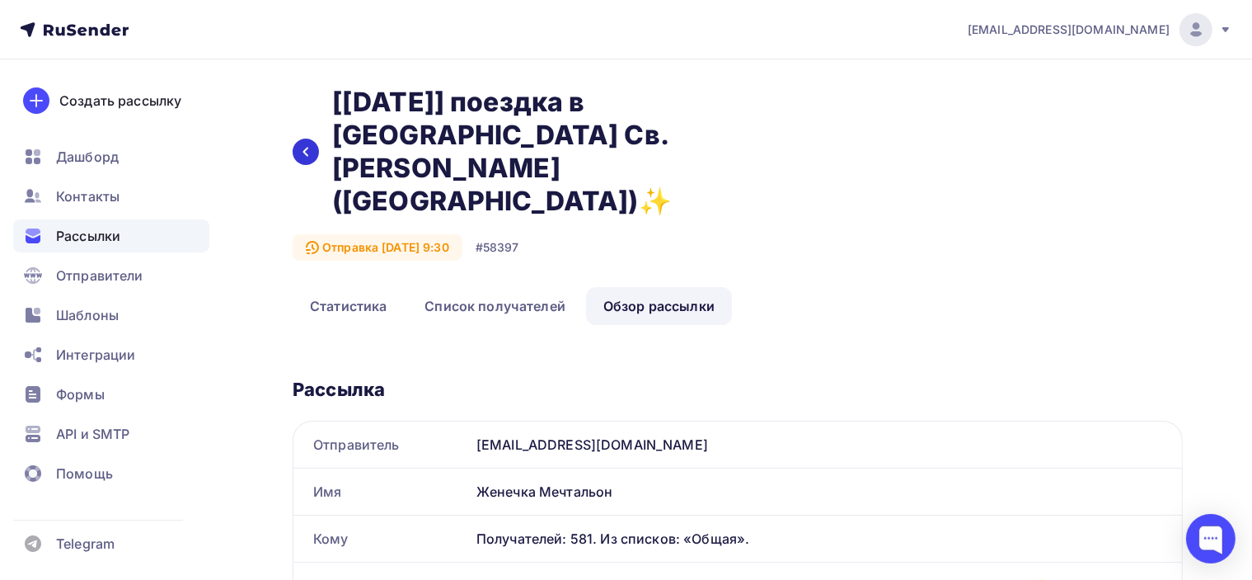
click at [306, 148] on icon at bounding box center [305, 152] width 5 height 9
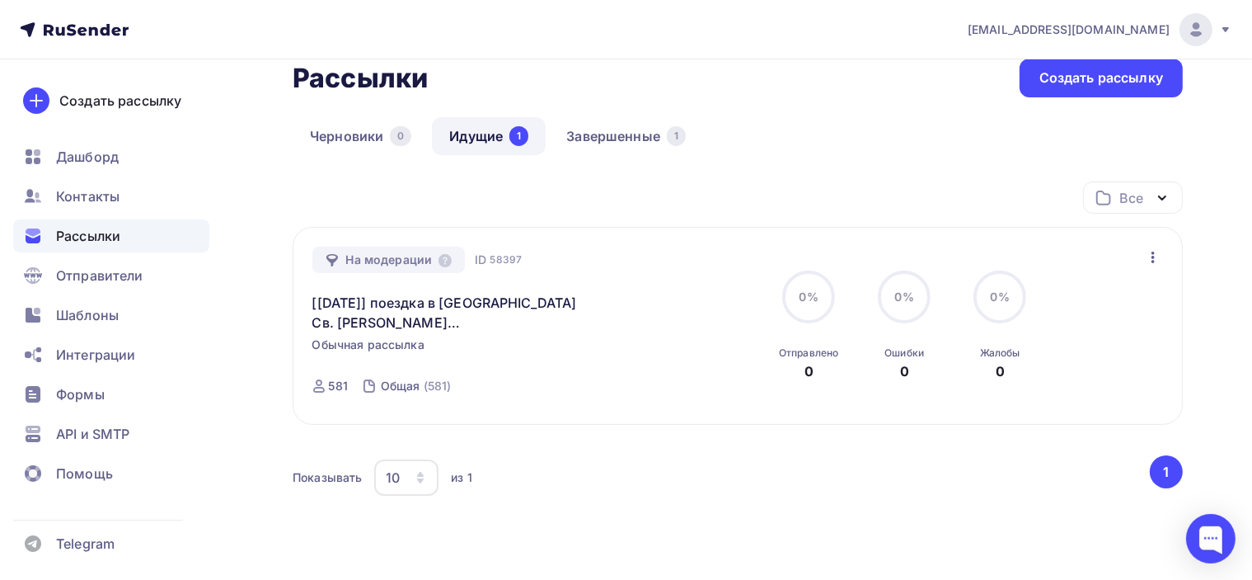
scroll to position [165, 0]
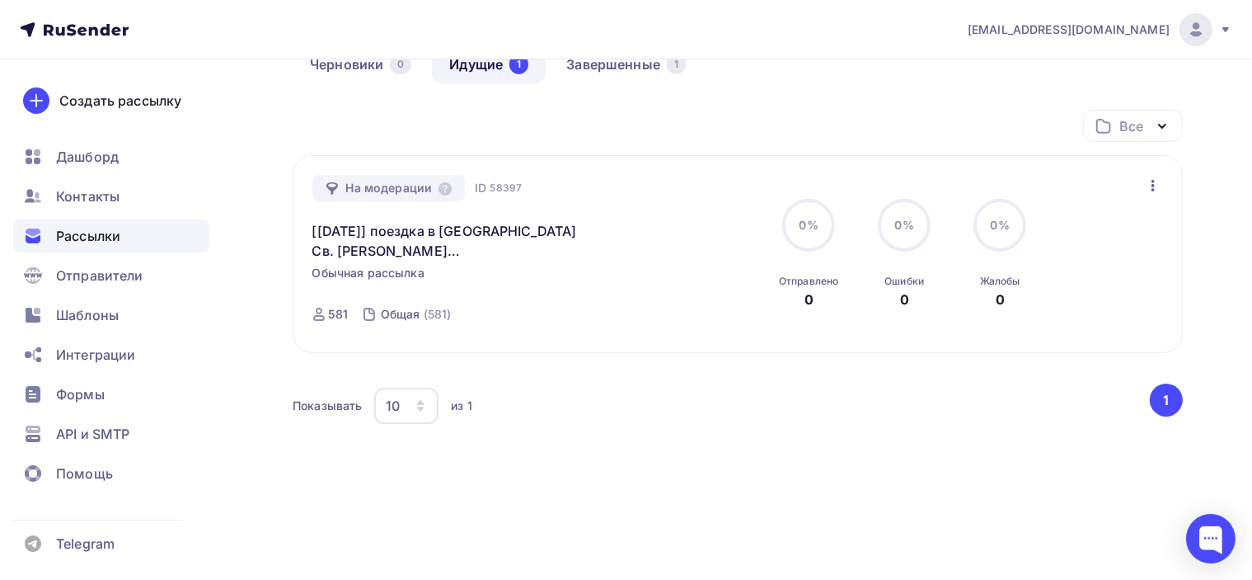
click at [1133, 190] on div "На модерации ID 58397 [7 сентября] поездка в Базилику Св. Николая, Бари (Италия…" at bounding box center [738, 254] width 852 height 159
click at [1152, 183] on icon "button" at bounding box center [1153, 186] width 20 height 20
click at [1212, 195] on div "Получайте автоматические уведомления о статусе ваших рассылок прямо в Telegram.…" at bounding box center [626, 242] width 1252 height 697
click at [645, 72] on link "Завершенные 1" at bounding box center [626, 64] width 154 height 38
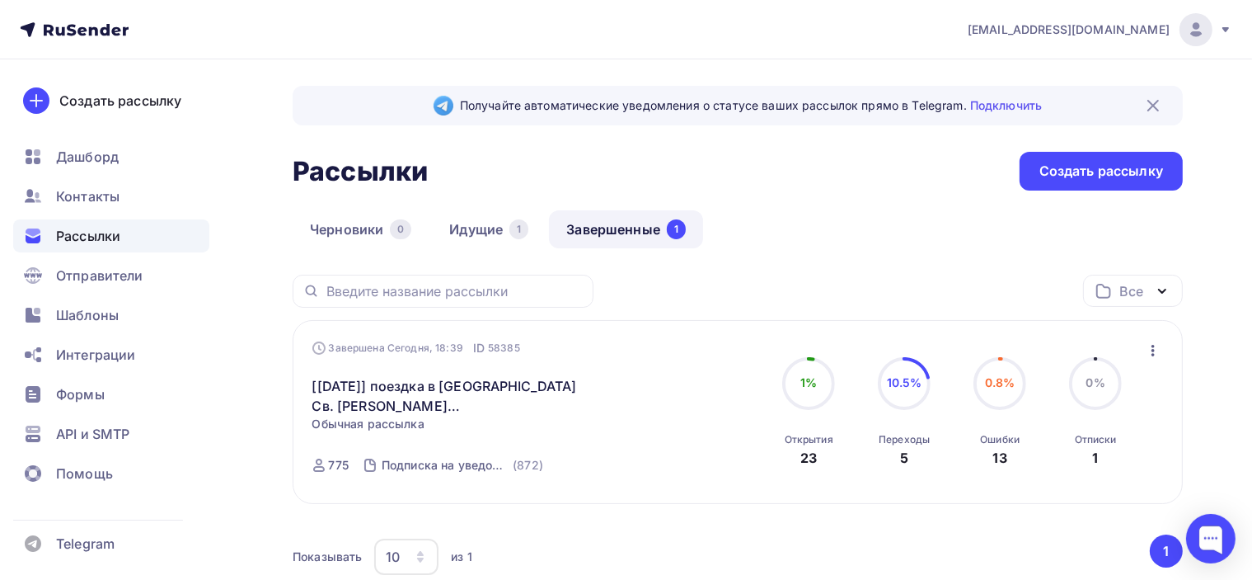
click at [1154, 345] on icon "button" at bounding box center [1153, 350] width 20 height 20
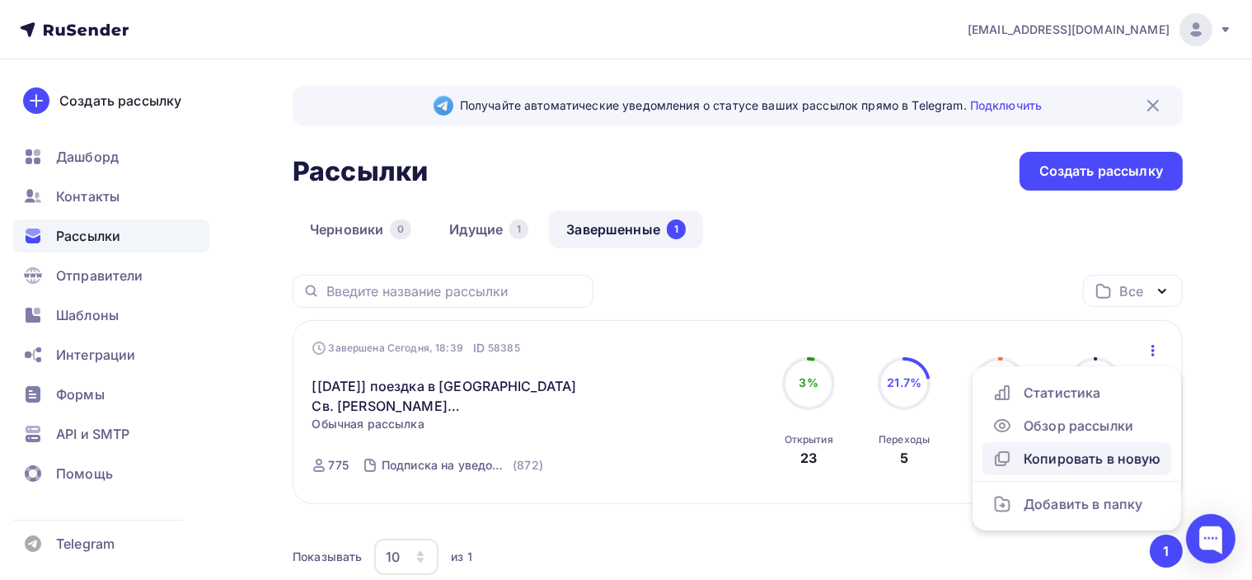
click at [1133, 457] on div "Копировать в новую" at bounding box center [1077, 458] width 169 height 20
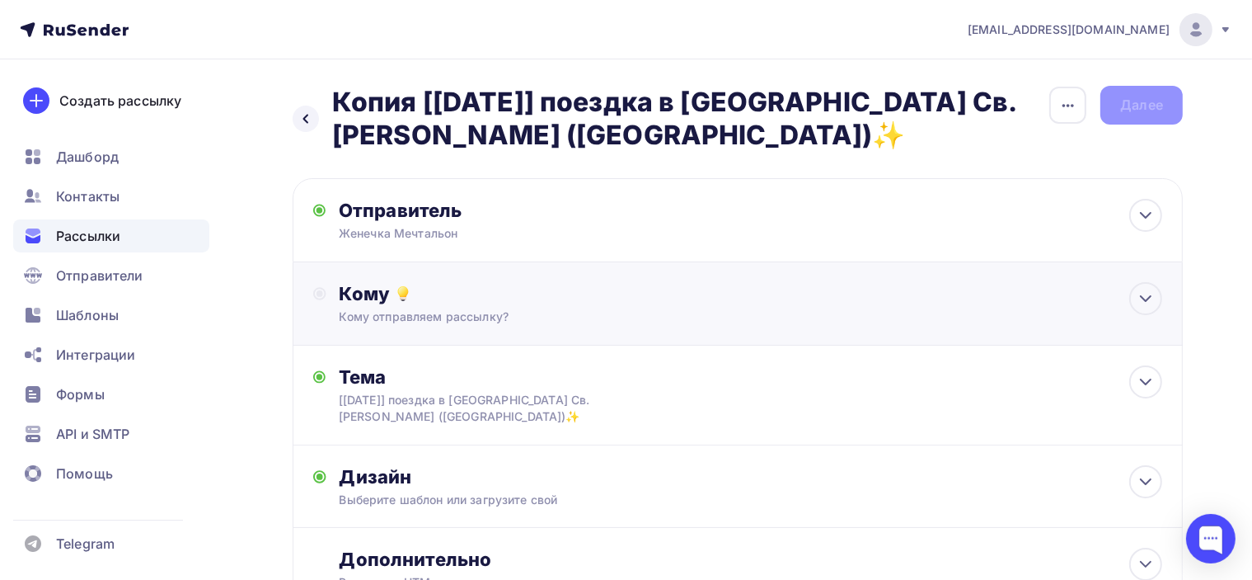
click at [578, 312] on div "Кому отправляем рассылку?" at bounding box center [710, 316] width 741 height 16
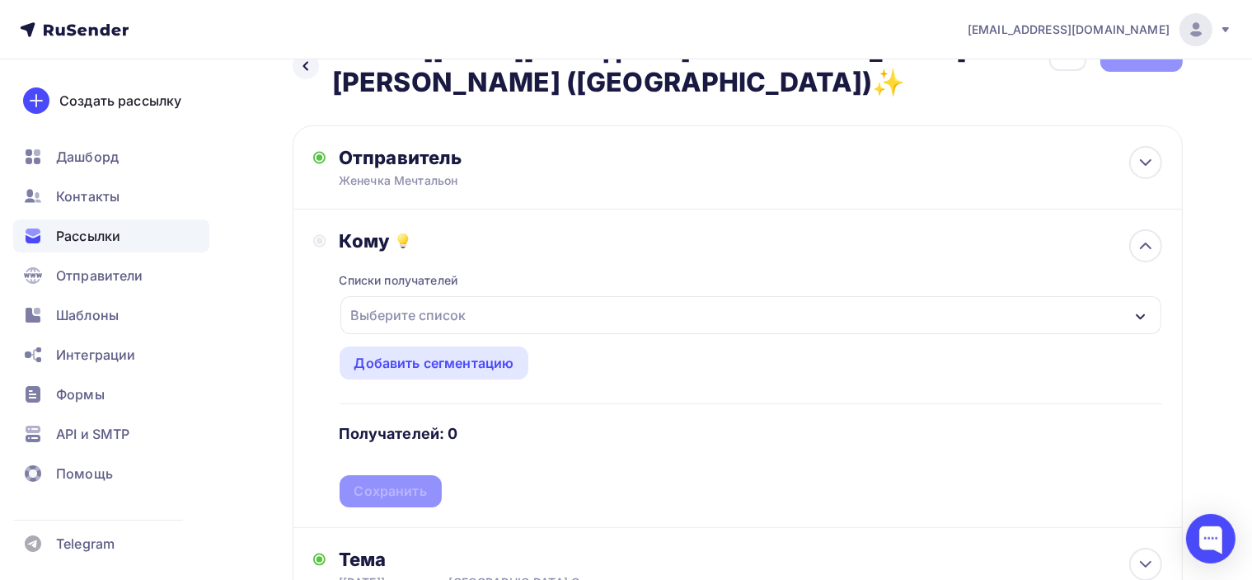
scroll to position [82, 0]
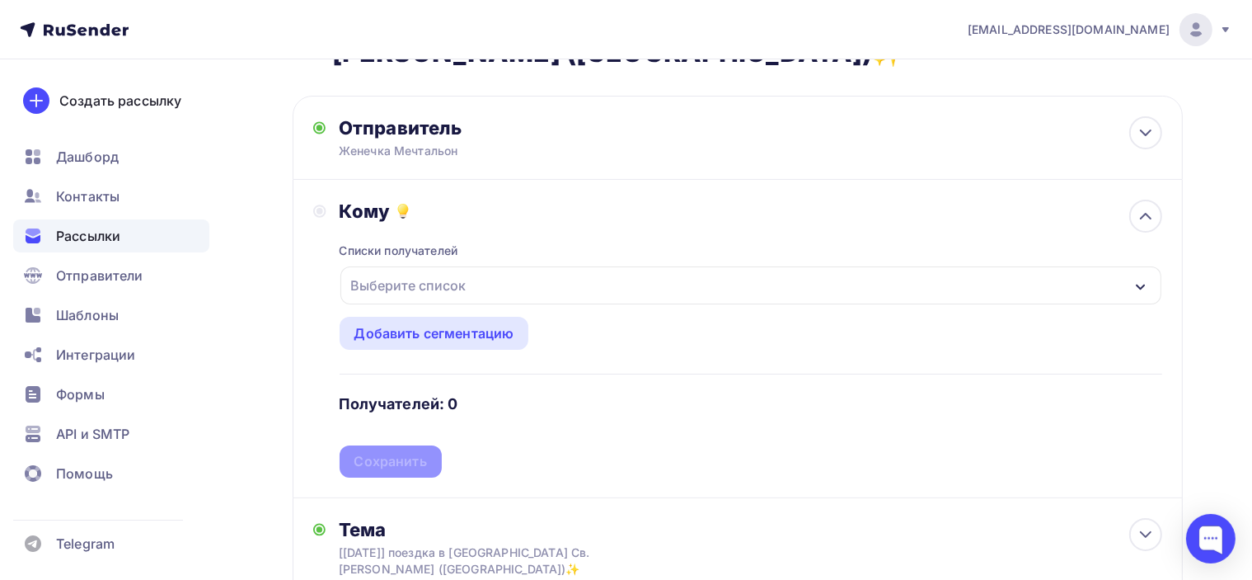
click at [571, 272] on div "Выберите список" at bounding box center [750, 285] width 821 height 38
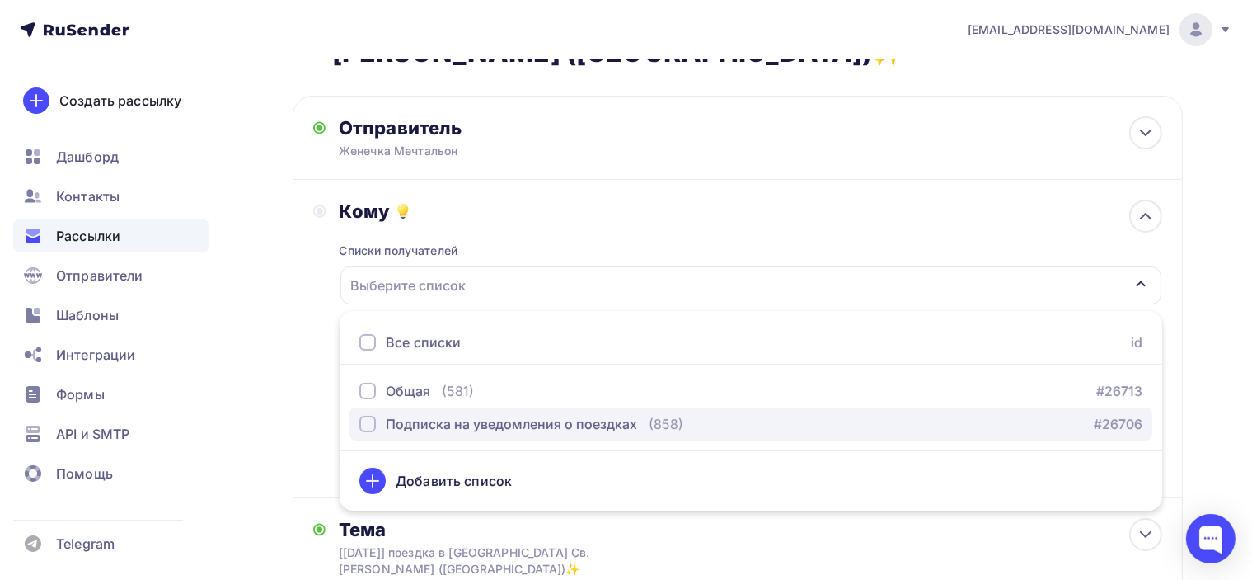
click at [428, 422] on div "Подписка на уведомления о поездках" at bounding box center [511, 424] width 251 height 20
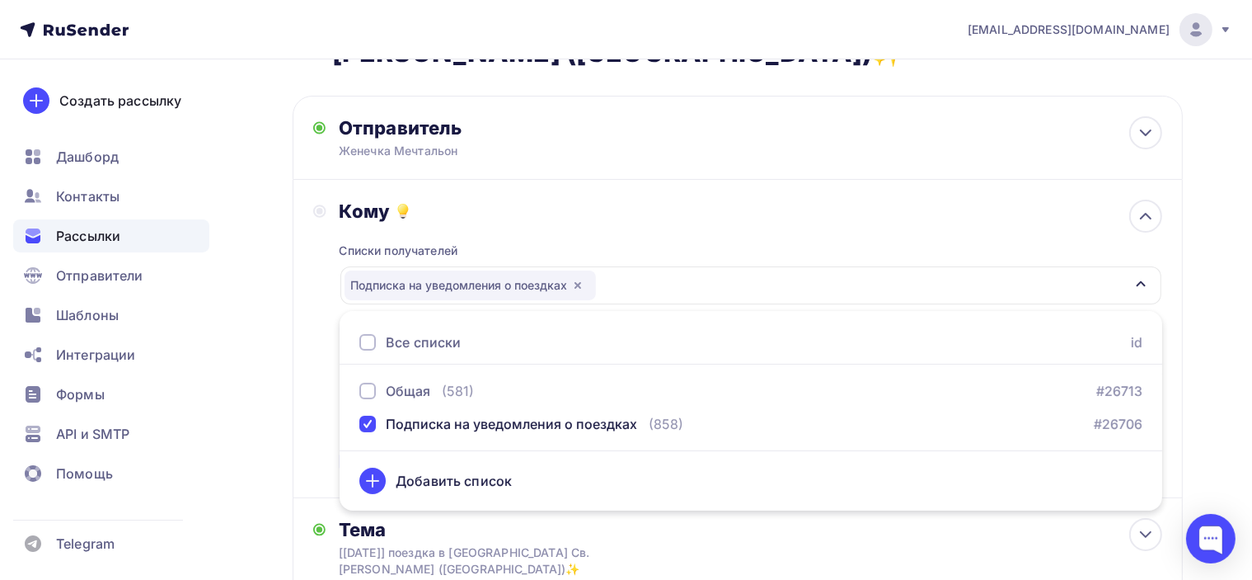
click at [702, 214] on div "Кому" at bounding box center [751, 211] width 823 height 23
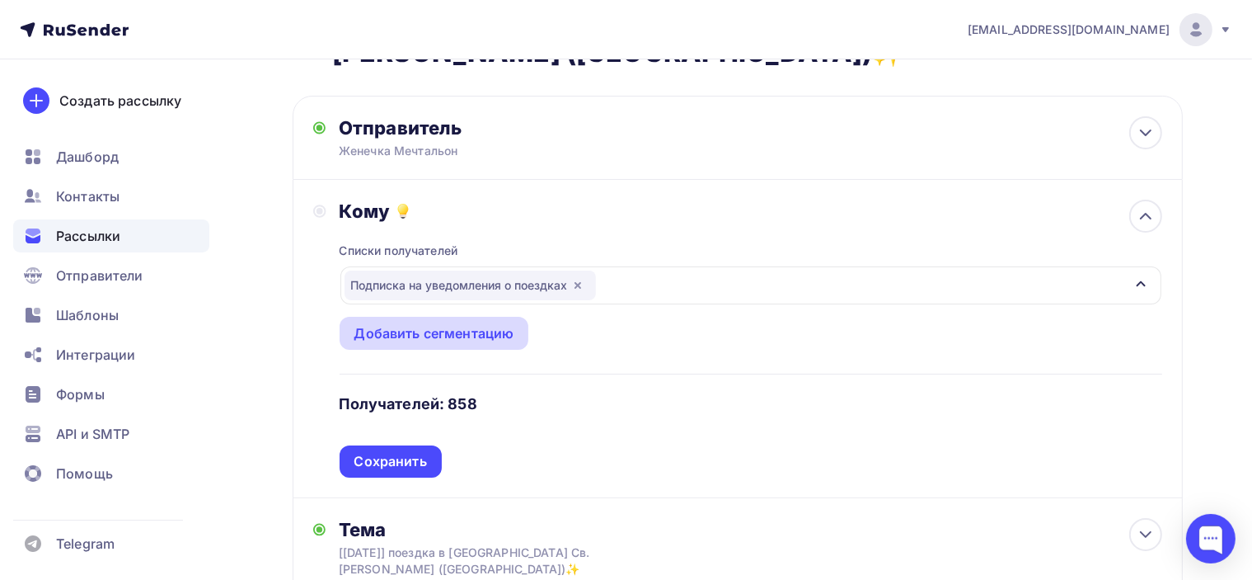
click at [486, 333] on div "Добавить сегментацию" at bounding box center [434, 333] width 160 height 20
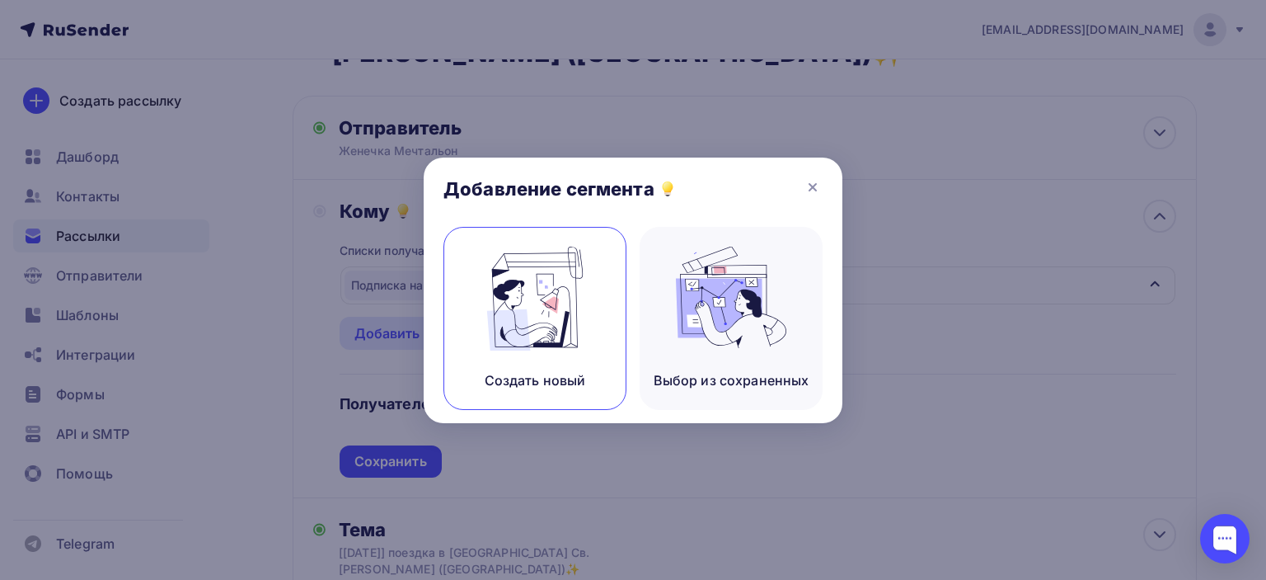
click at [531, 295] on img at bounding box center [535, 298] width 110 height 104
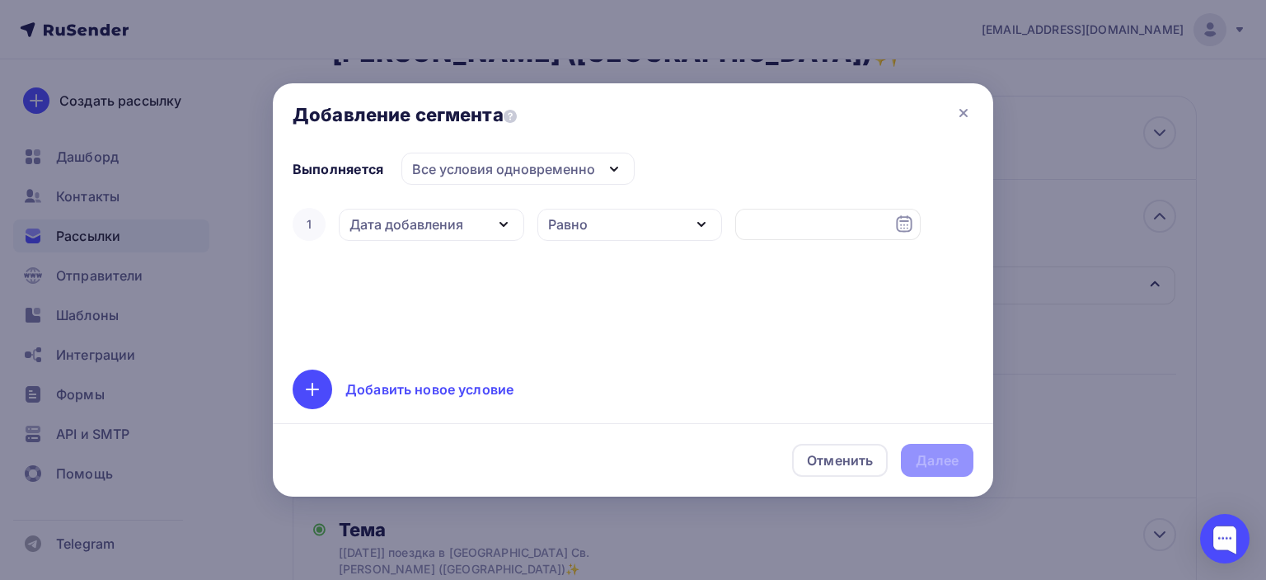
click at [471, 220] on div "Дата добавления" at bounding box center [431, 225] width 185 height 32
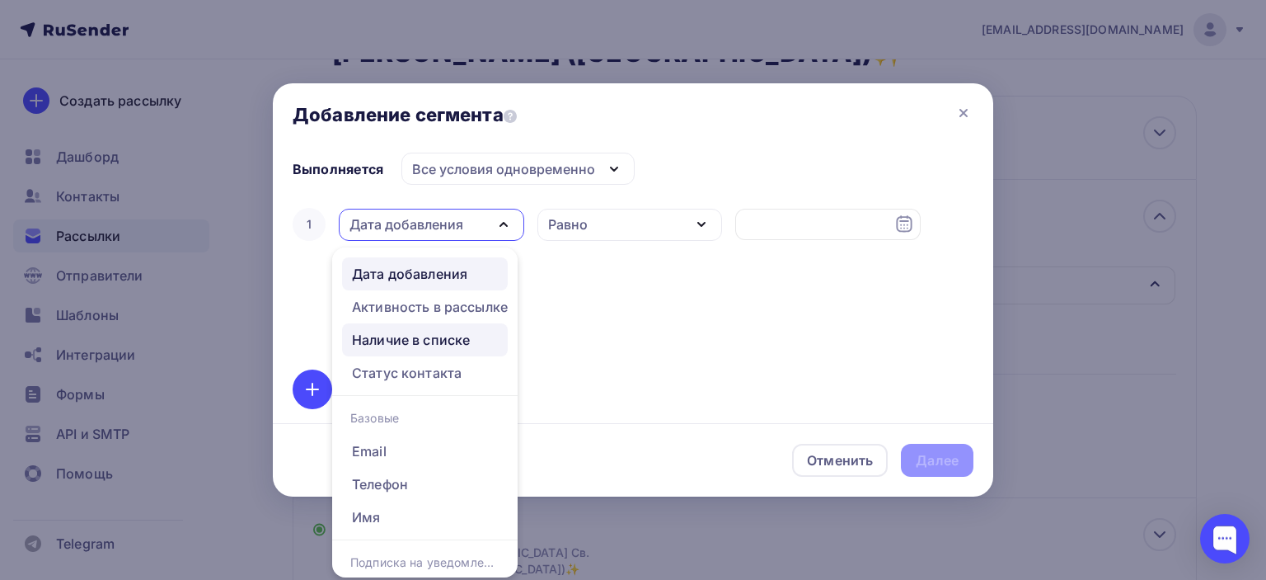
click at [462, 337] on div "Наличие в списке" at bounding box center [411, 340] width 118 height 20
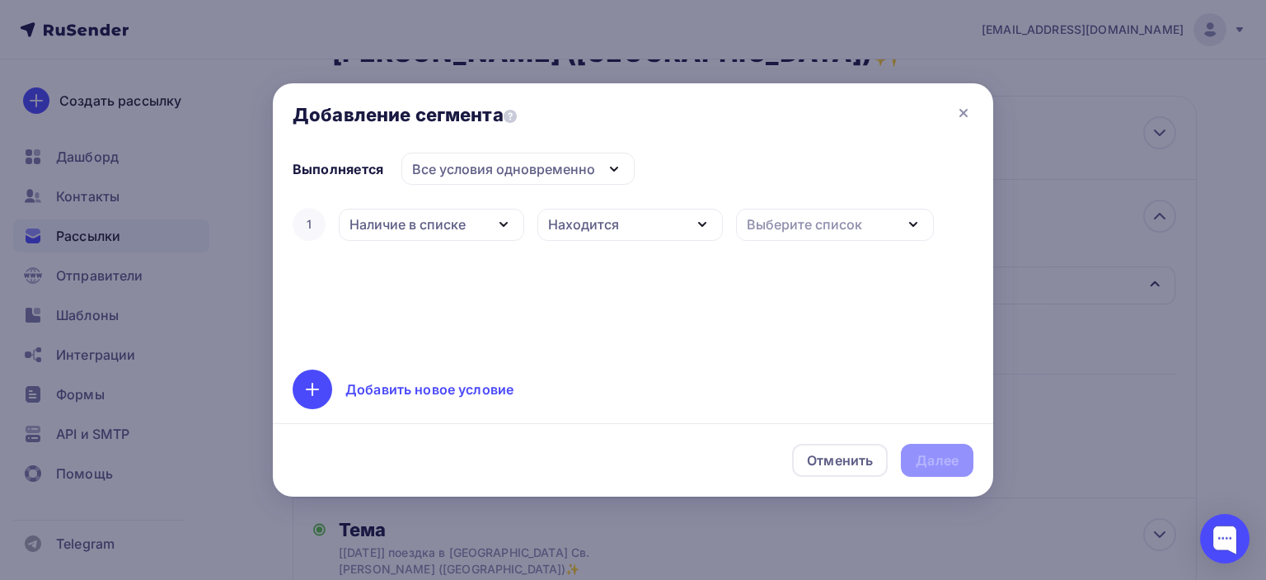
click at [592, 228] on div "Находится" at bounding box center [583, 224] width 71 height 20
click at [583, 298] on div "Не находится" at bounding box center [597, 305] width 92 height 20
click at [812, 216] on div "Выберите список" at bounding box center [804, 224] width 115 height 20
click at [785, 332] on div "Общая" at bounding box center [771, 332] width 45 height 20
click at [498, 383] on div "Добавить новое условие" at bounding box center [429, 389] width 168 height 20
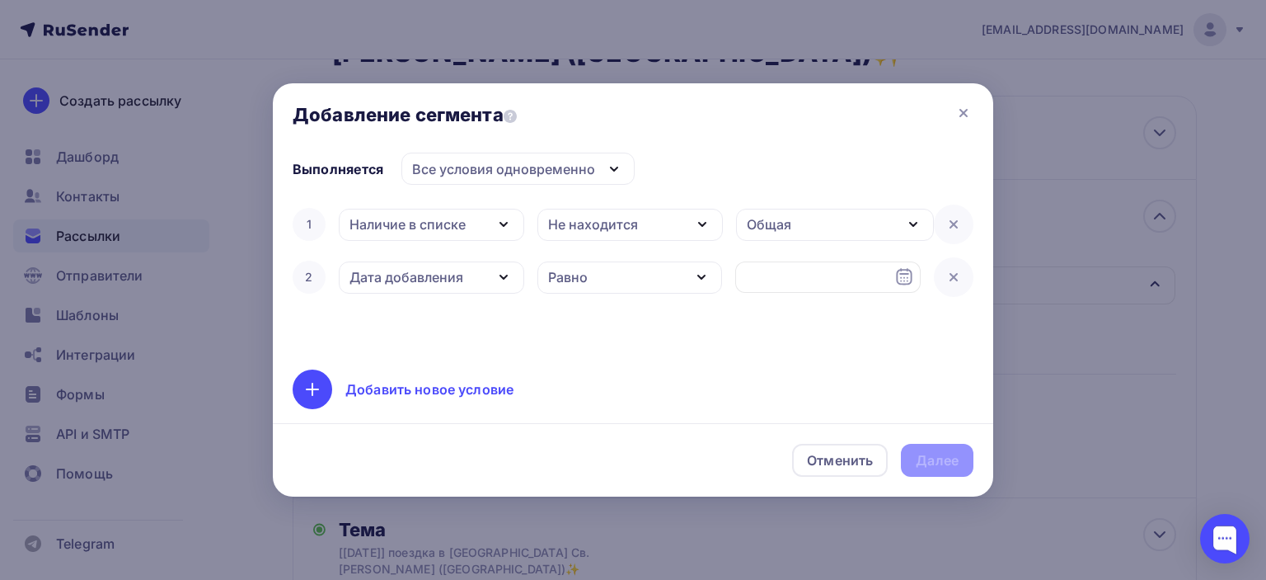
click at [532, 166] on div "Все условия одновременно" at bounding box center [503, 169] width 183 height 20
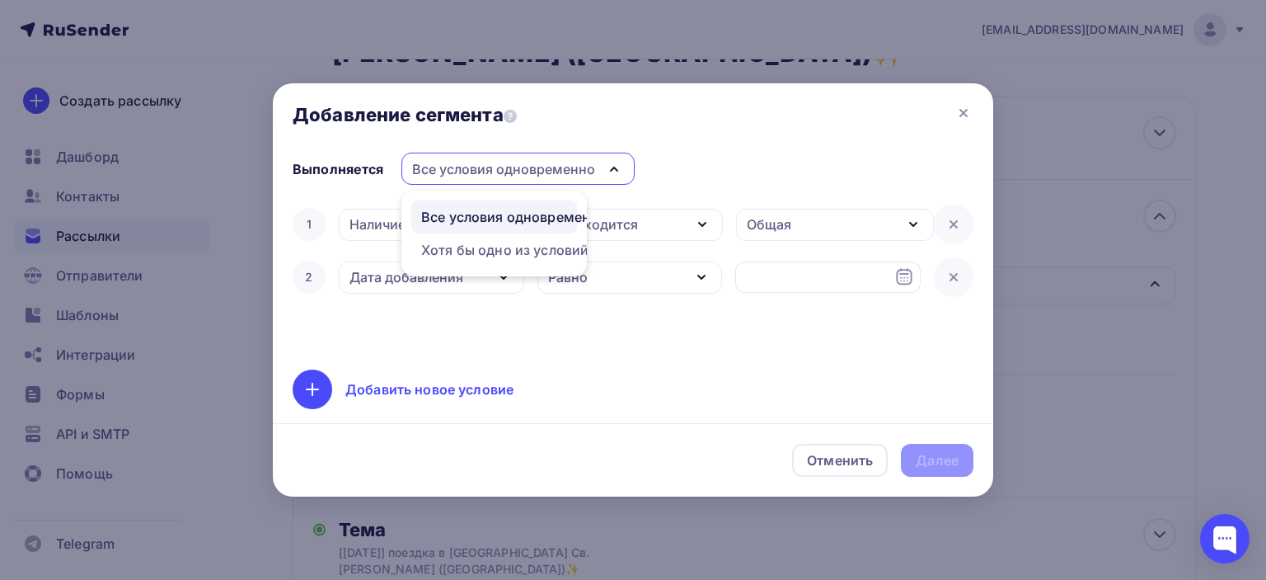
click at [528, 164] on div "Все условия одновременно" at bounding box center [503, 169] width 183 height 20
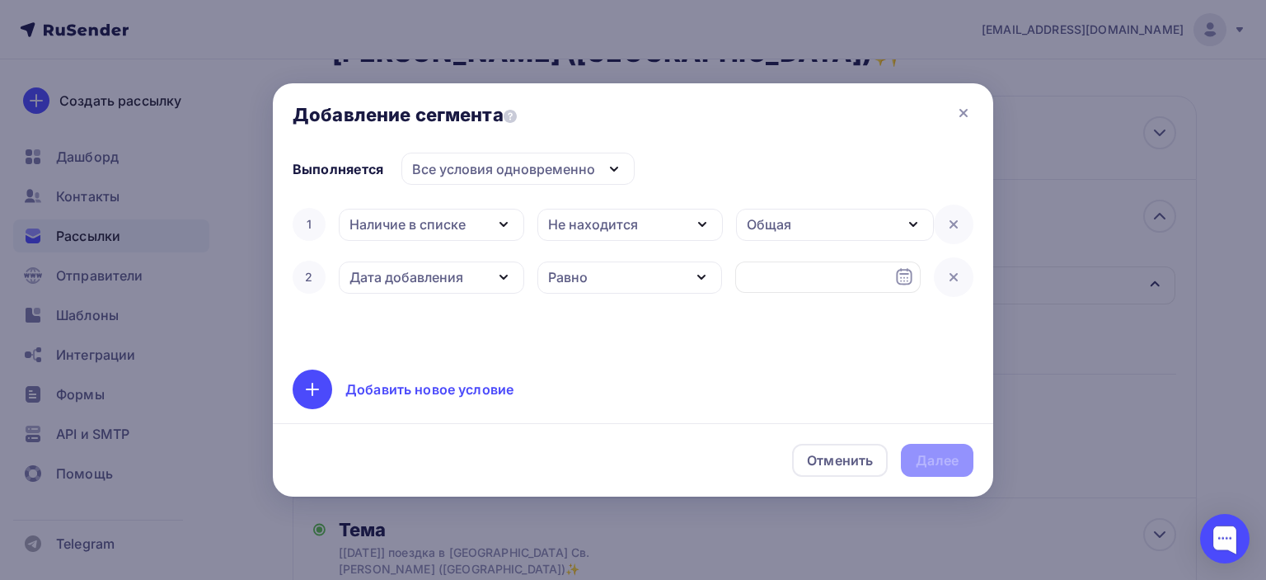
click at [425, 287] on div "Дата добавления" at bounding box center [431, 277] width 185 height 32
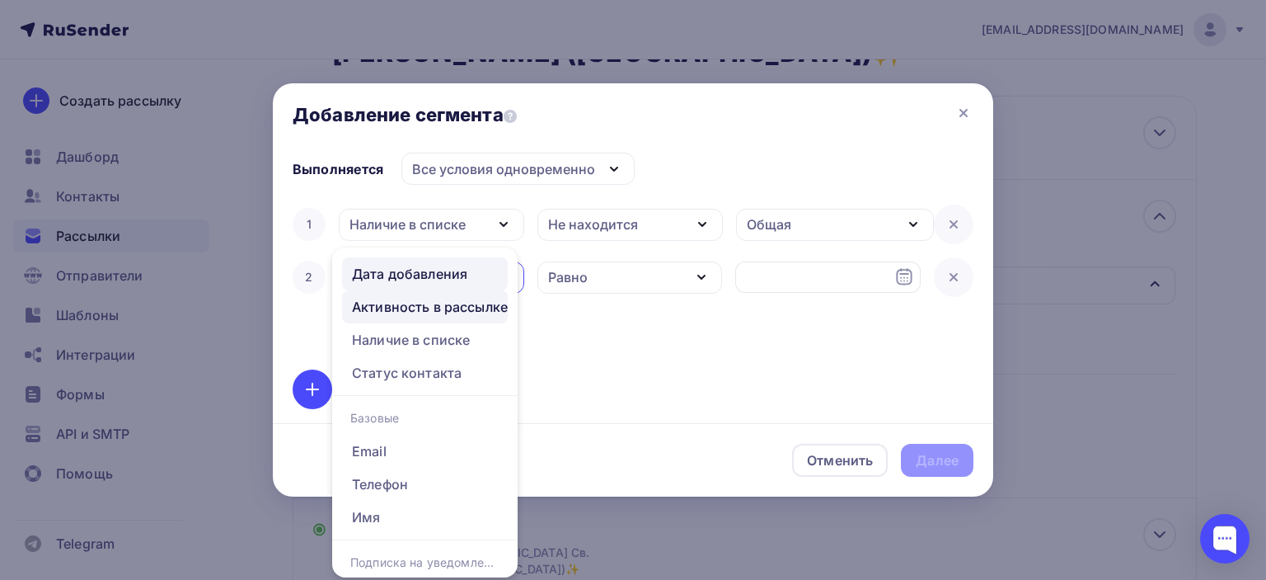
click at [478, 305] on div "Активность в рассылке" at bounding box center [430, 307] width 156 height 20
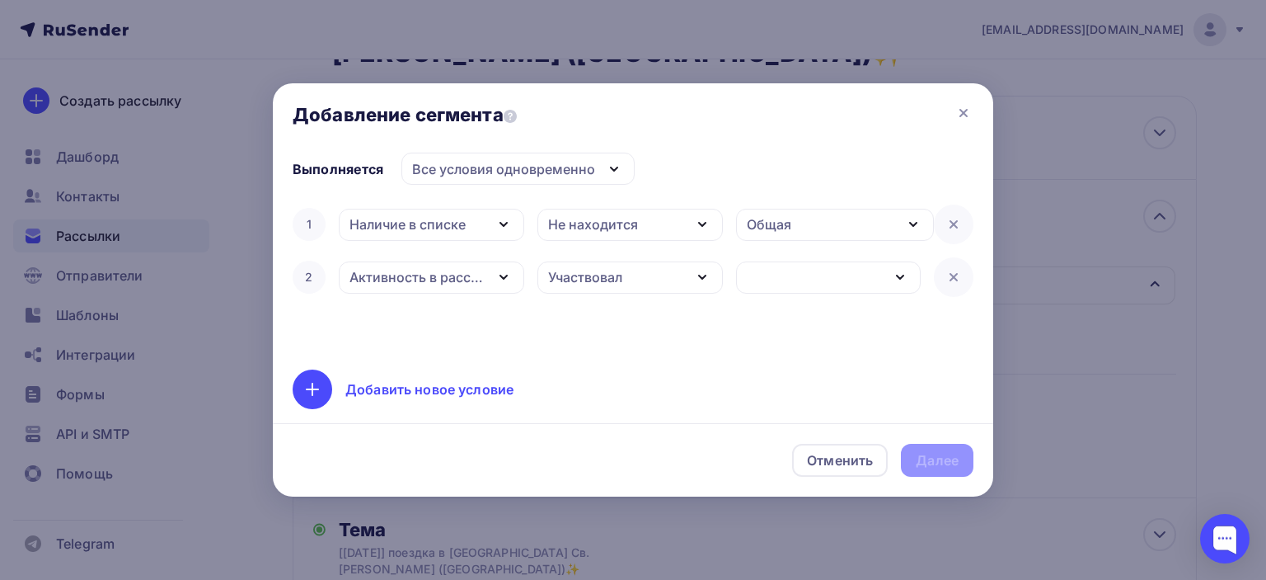
click at [604, 275] on div "Участвовал" at bounding box center [585, 277] width 74 height 20
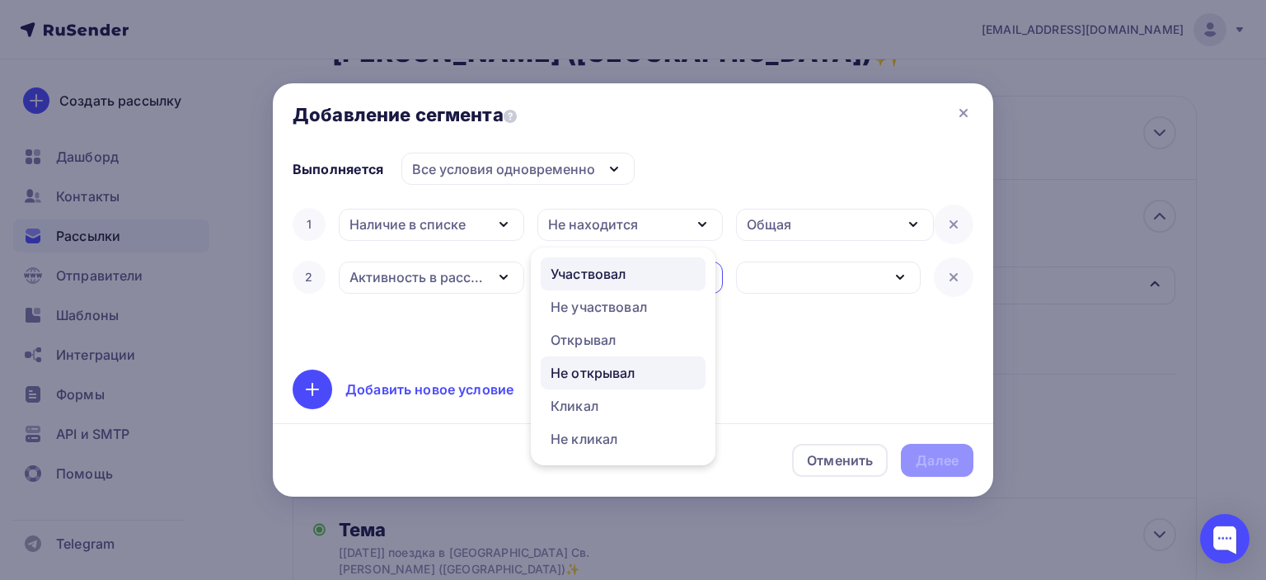
click at [610, 375] on div "Не открывал" at bounding box center [593, 373] width 85 height 20
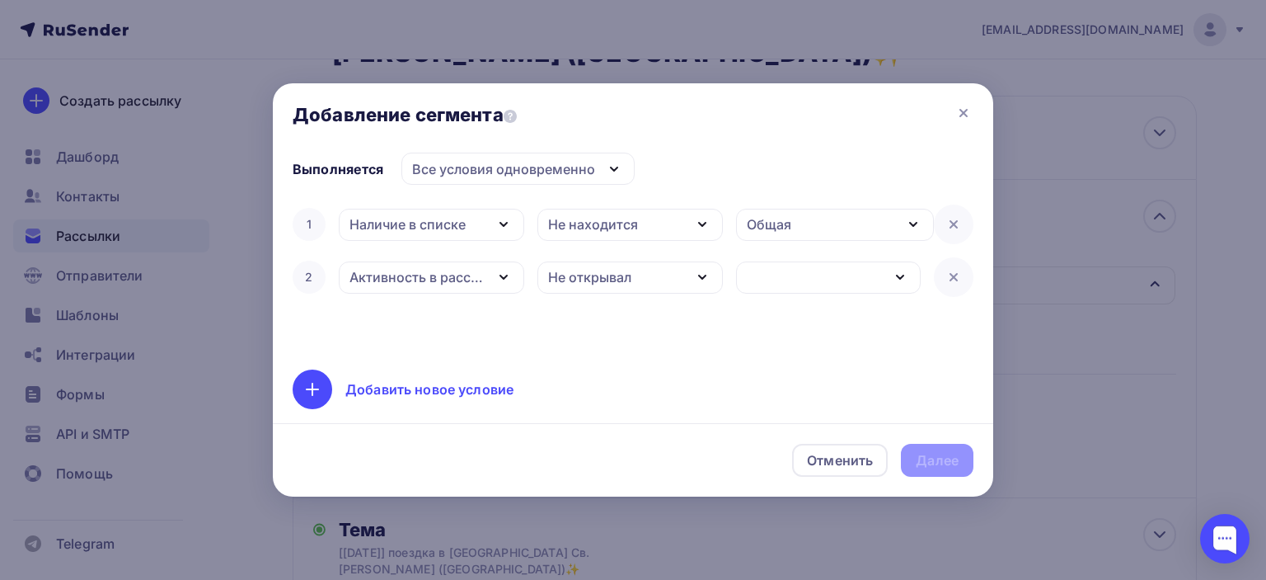
click at [806, 282] on div "button" at bounding box center [828, 277] width 185 height 32
click at [801, 336] on div "[[DATE]] поездка в [GEOGRAPHIC_DATA] Св. [PERSON_NAME] ([GEOGRAPHIC_DATA])✨" at bounding box center [881, 333] width 264 height 20
click at [933, 458] on div "Далее" at bounding box center [937, 460] width 43 height 19
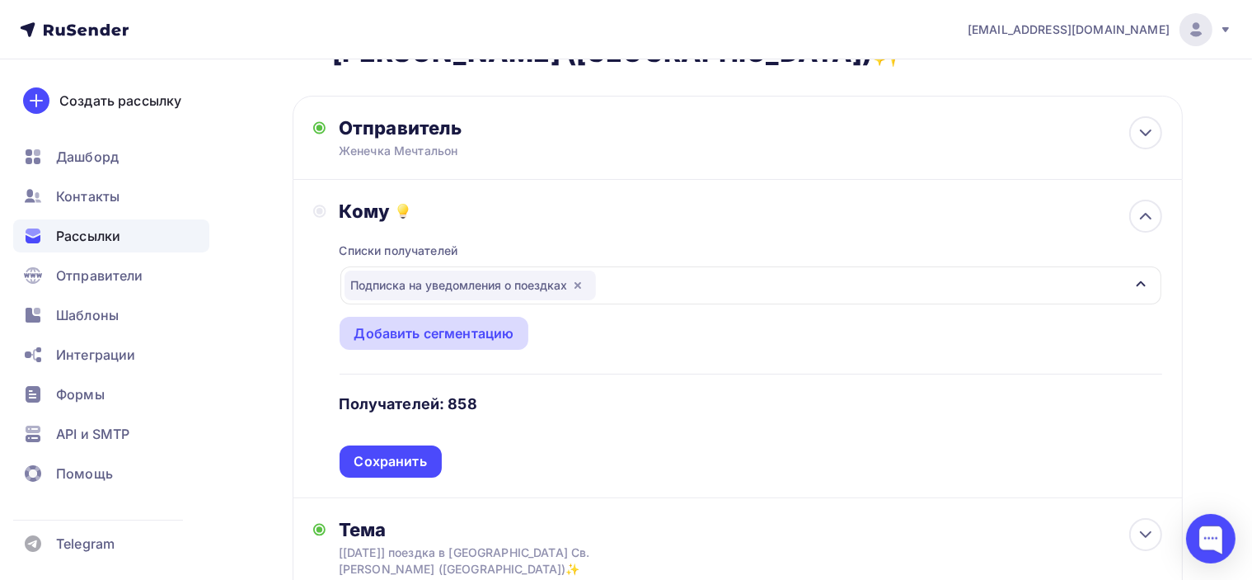
click at [458, 332] on div "Добавить сегментацию" at bounding box center [434, 333] width 160 height 20
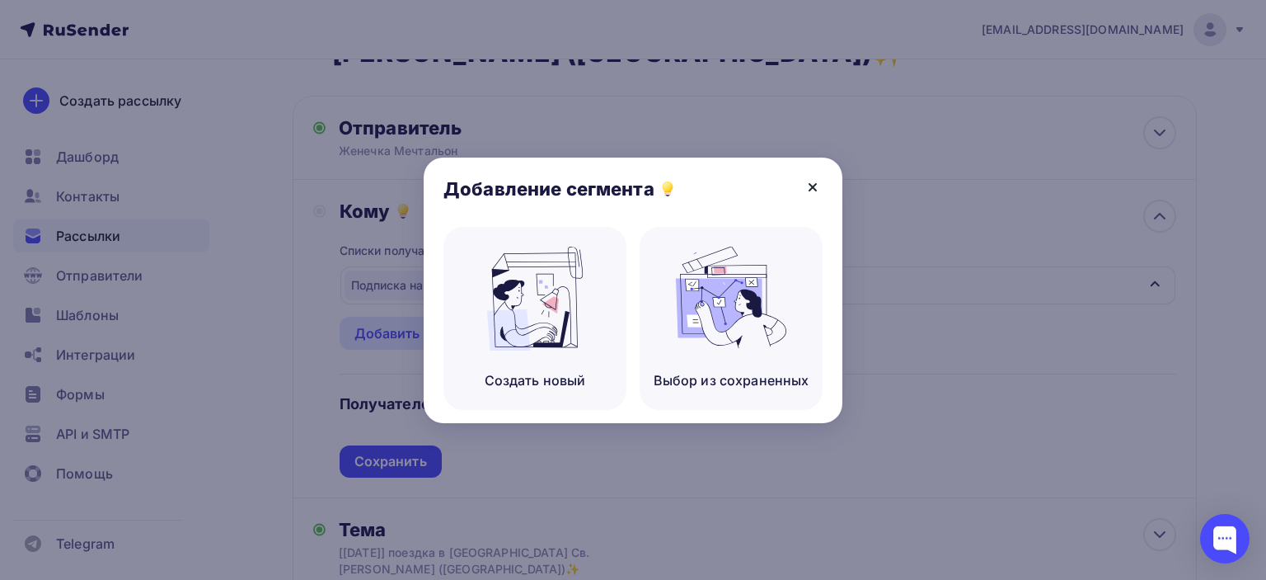
click at [806, 185] on icon at bounding box center [813, 187] width 20 height 20
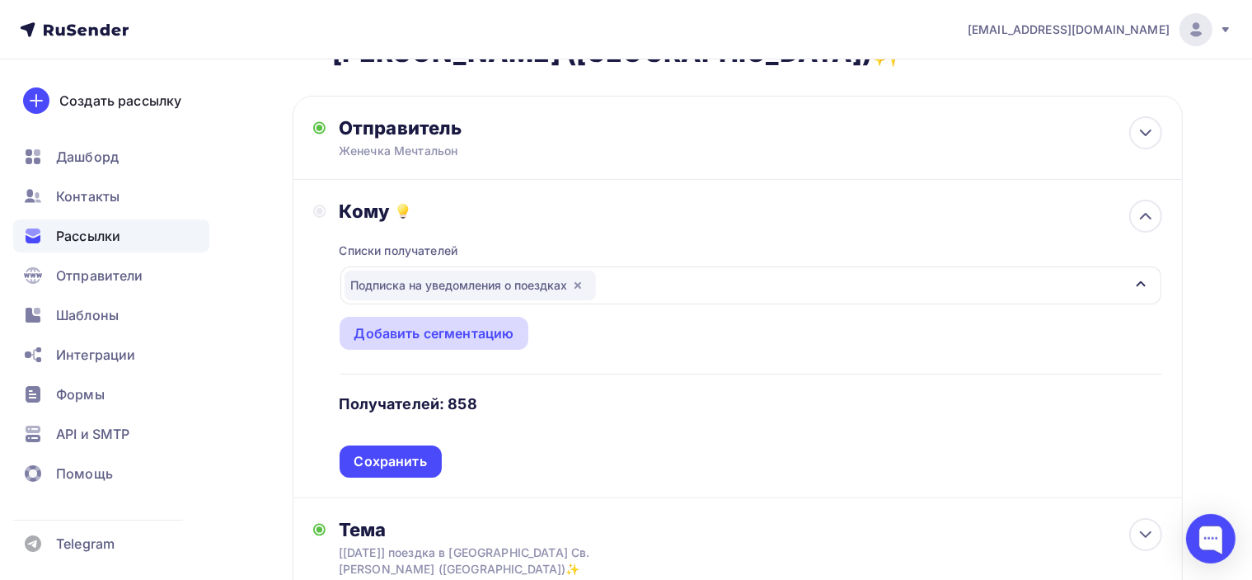
click at [421, 335] on div "Добавить сегментацию" at bounding box center [434, 333] width 160 height 20
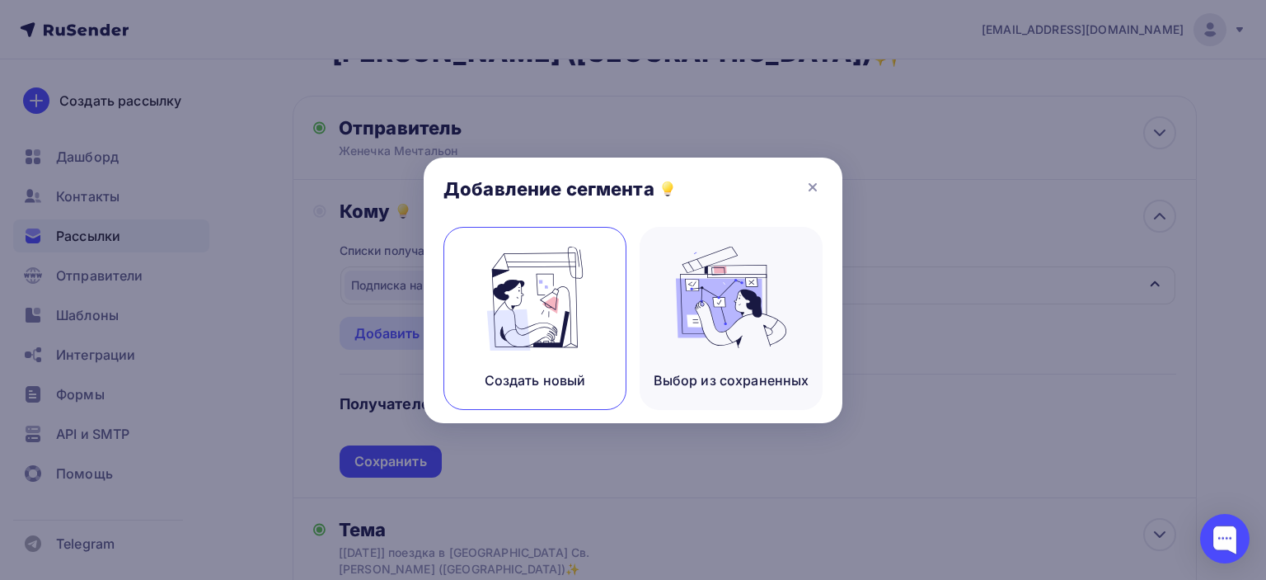
click at [514, 312] on img at bounding box center [535, 298] width 110 height 104
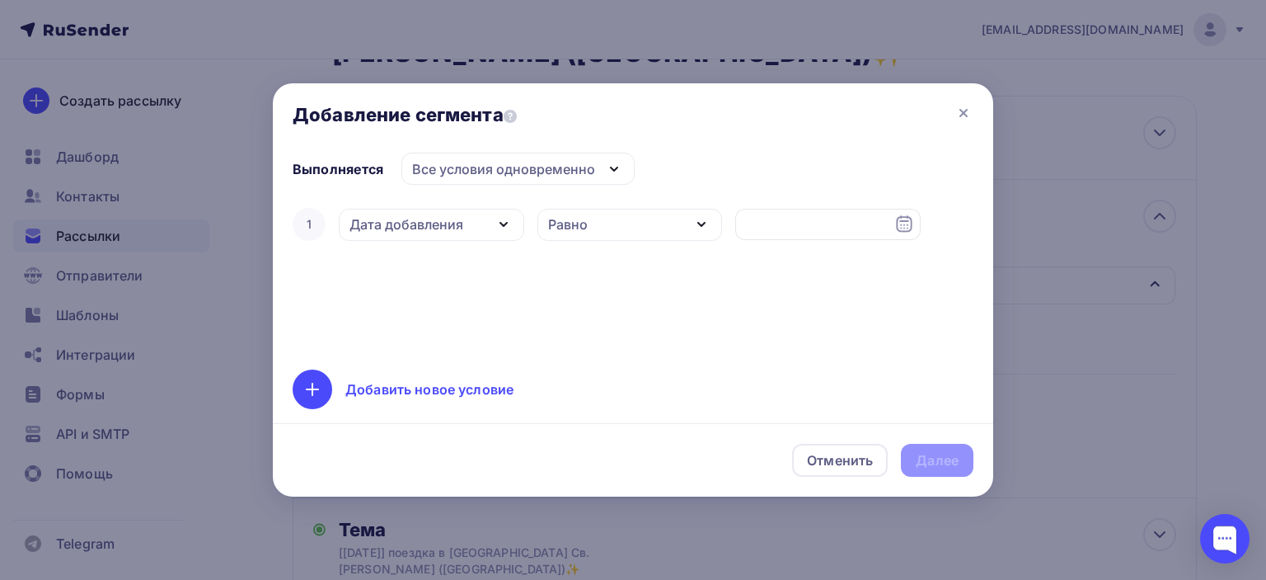
click at [444, 227] on div "Дата добавления" at bounding box center [407, 224] width 114 height 20
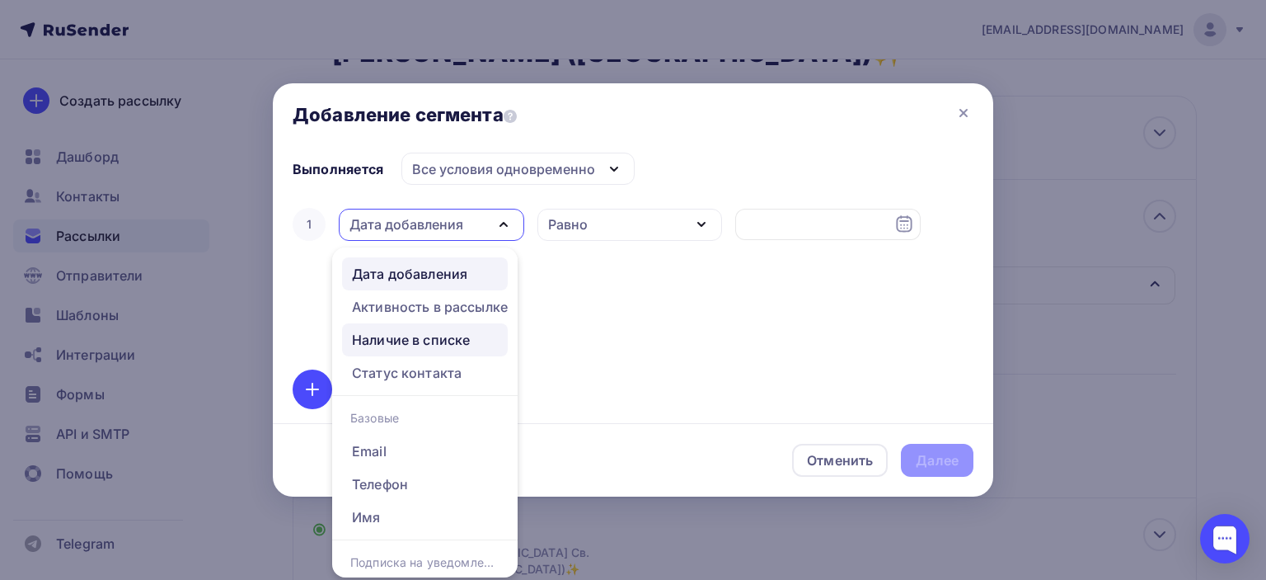
click at [431, 336] on div "Наличие в списке" at bounding box center [411, 340] width 118 height 20
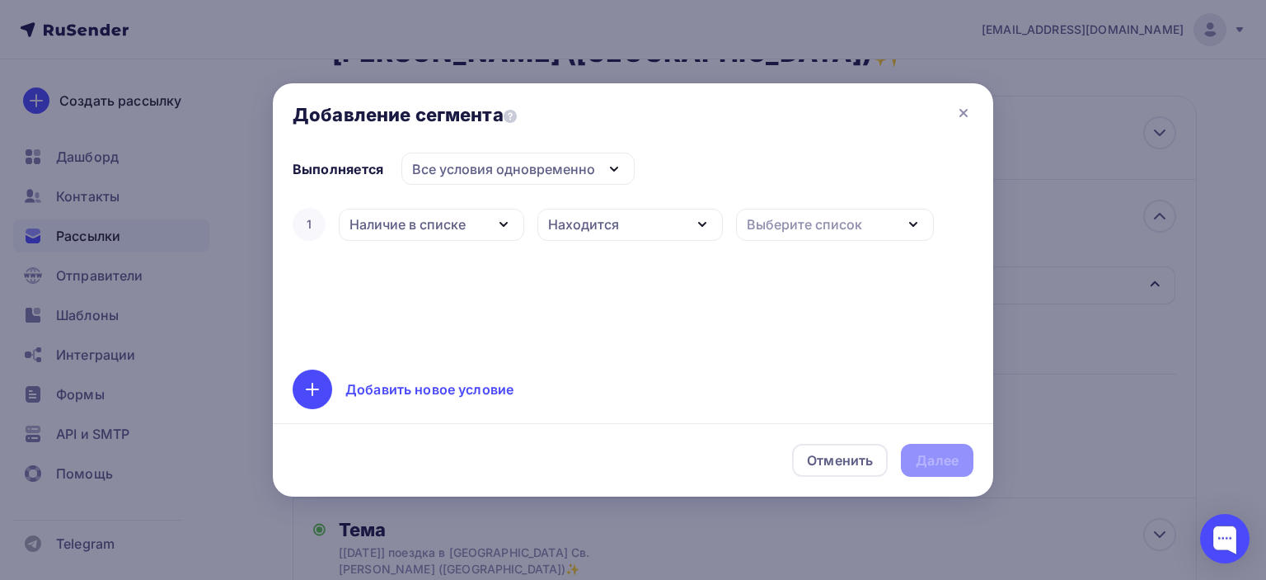
click at [634, 228] on div "Находится" at bounding box center [629, 225] width 185 height 32
click at [599, 307] on div "Не находится" at bounding box center [597, 305] width 92 height 20
click at [801, 223] on div "Выберите список" at bounding box center [804, 224] width 115 height 20
click at [776, 335] on div "Общая" at bounding box center [771, 332] width 45 height 20
click at [372, 395] on div "Добавить новое условие" at bounding box center [429, 389] width 168 height 20
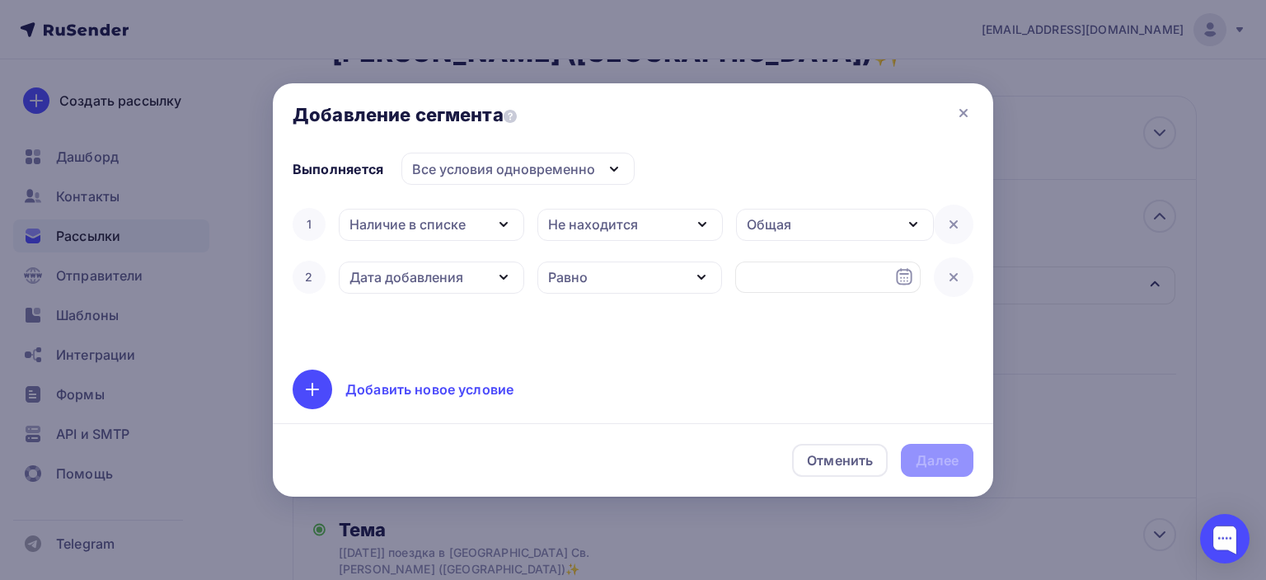
click at [413, 276] on div "Дата добавления" at bounding box center [407, 277] width 114 height 20
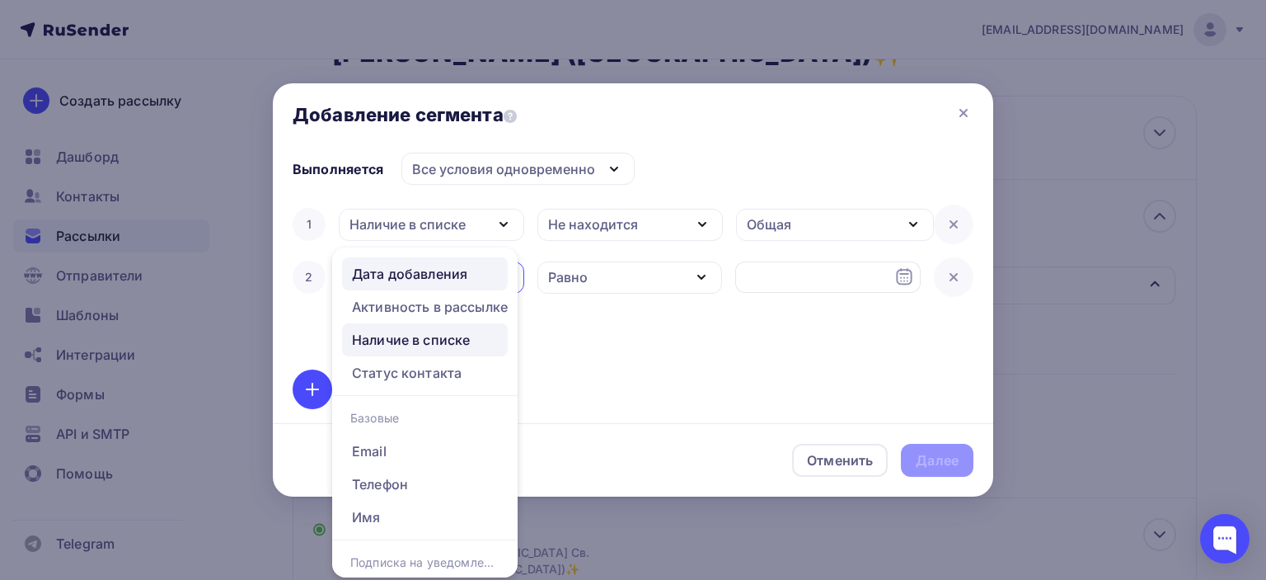
click at [420, 337] on div "Наличие в списке" at bounding box center [411, 340] width 118 height 20
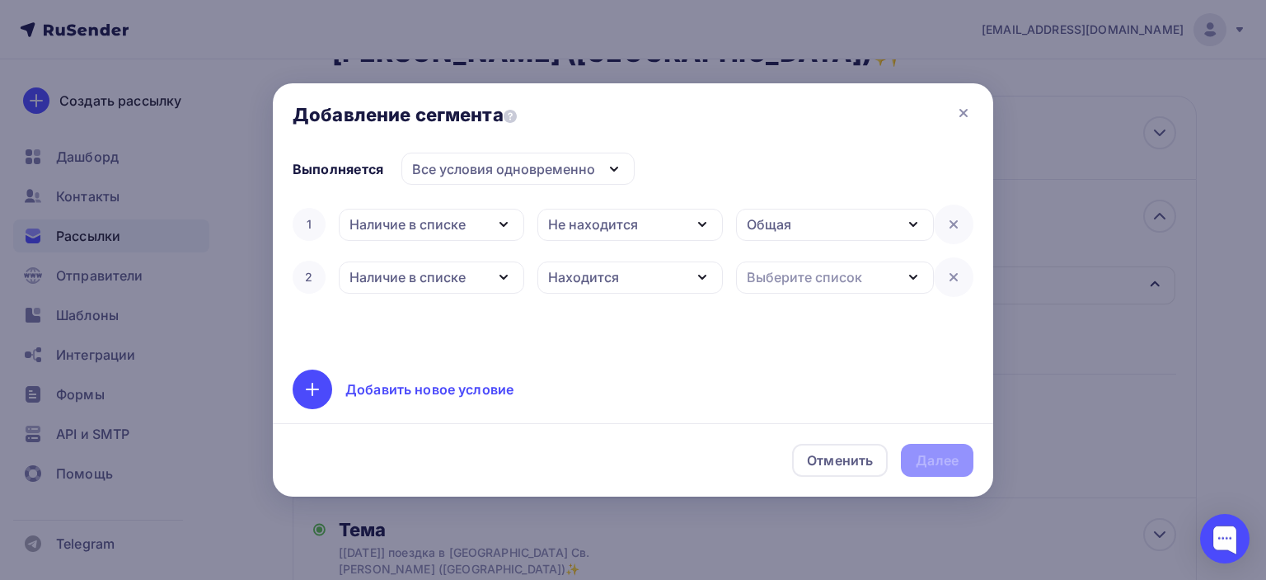
click at [422, 276] on div "Наличие в списке" at bounding box center [408, 277] width 116 height 20
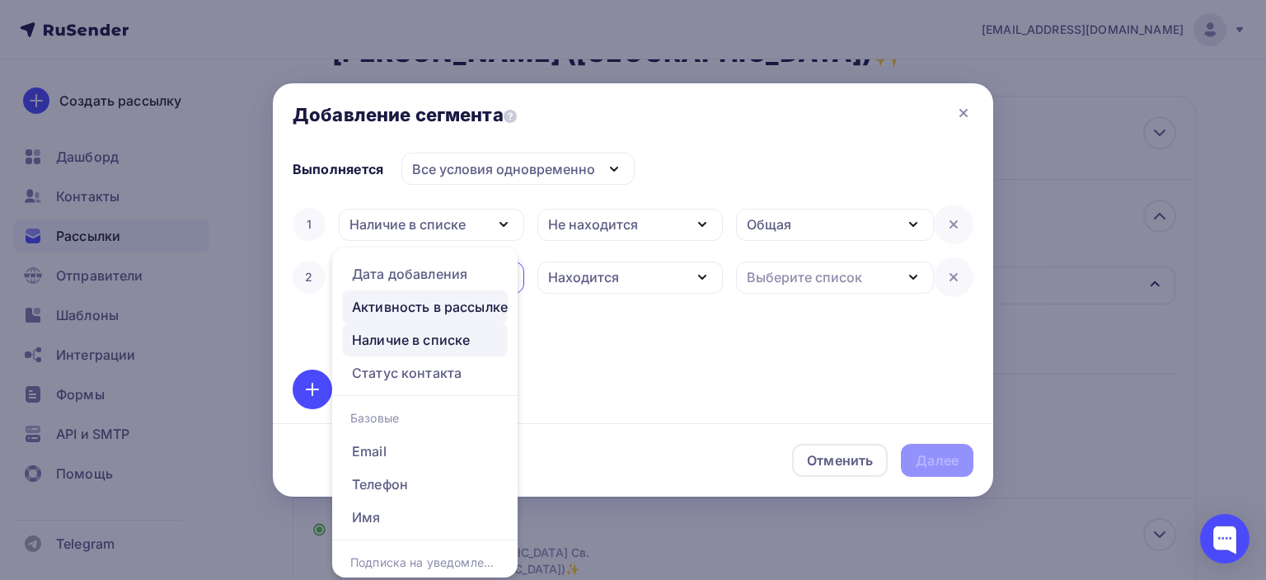
click at [425, 309] on div "Активность в рассылке" at bounding box center [430, 307] width 156 height 20
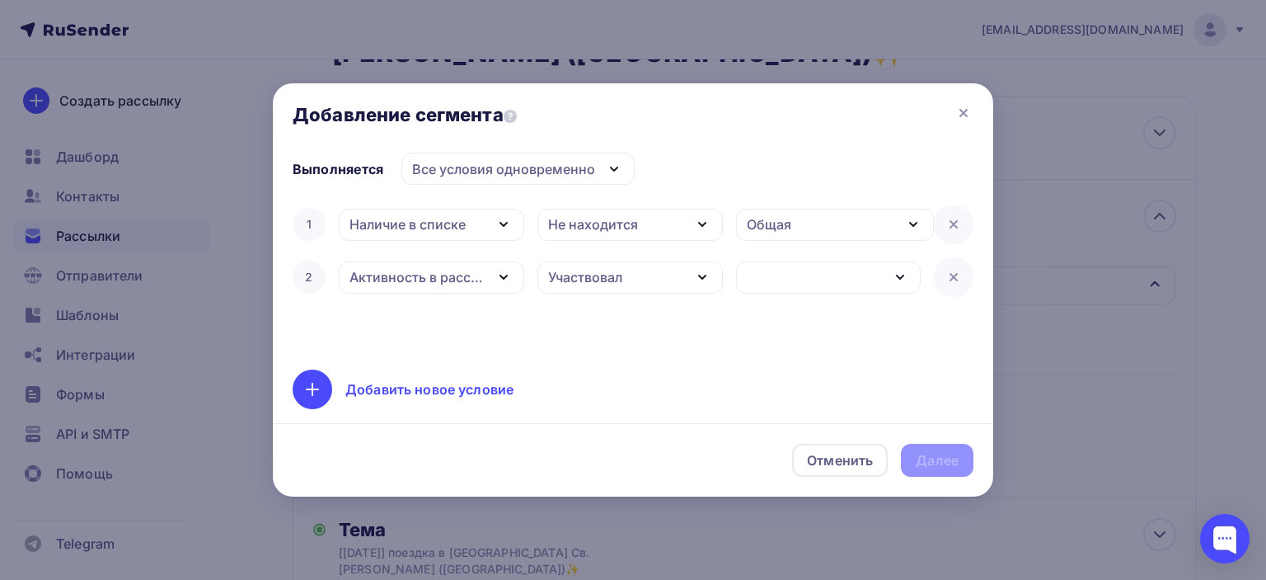
click at [670, 276] on div "Участвовал" at bounding box center [629, 277] width 185 height 32
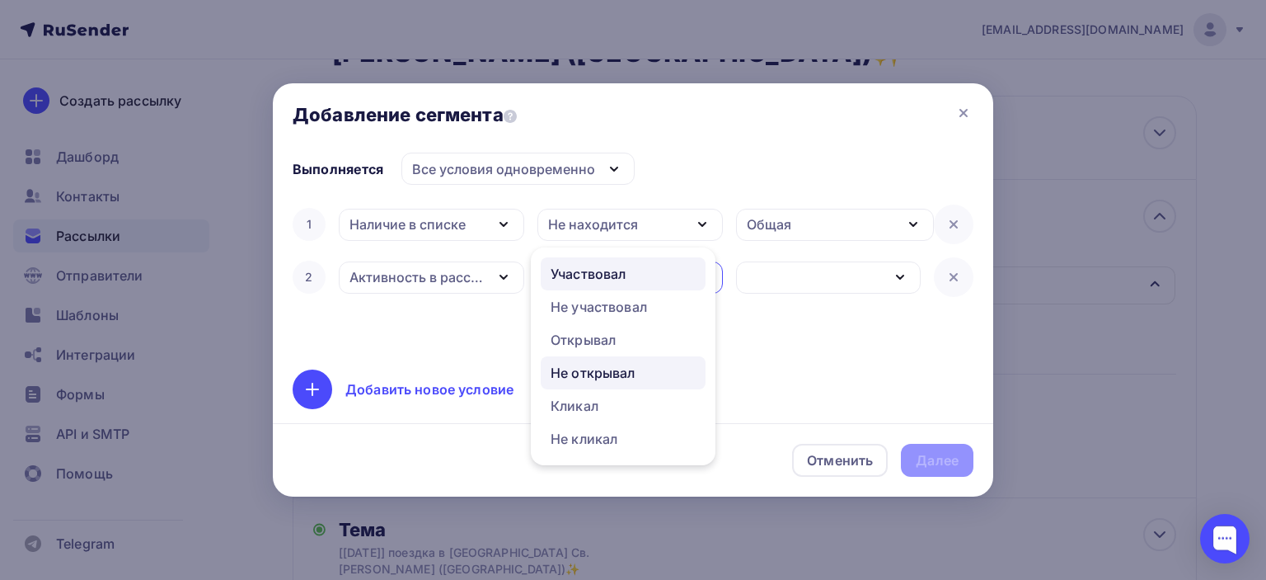
click at [623, 369] on div "Не открывал" at bounding box center [593, 373] width 85 height 20
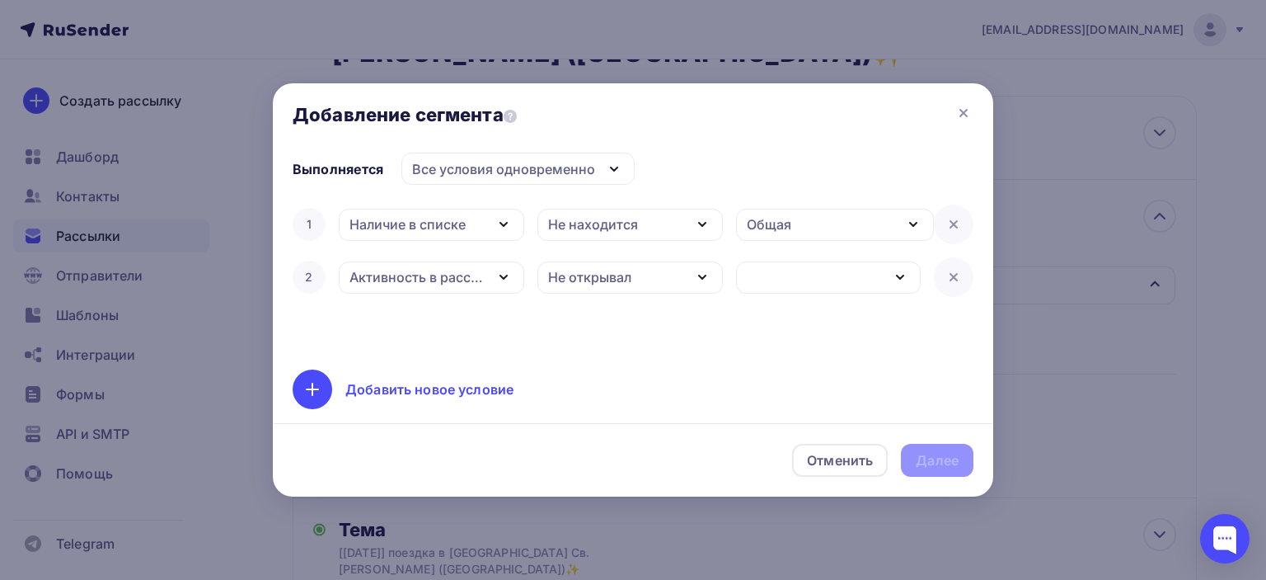
click at [773, 276] on div "button" at bounding box center [828, 277] width 185 height 32
click at [781, 336] on div "[[DATE]] поездка в [GEOGRAPHIC_DATA] Св. [PERSON_NAME] ([GEOGRAPHIC_DATA])✨" at bounding box center [881, 333] width 264 height 20
click at [952, 466] on div "Далее" at bounding box center [937, 460] width 43 height 19
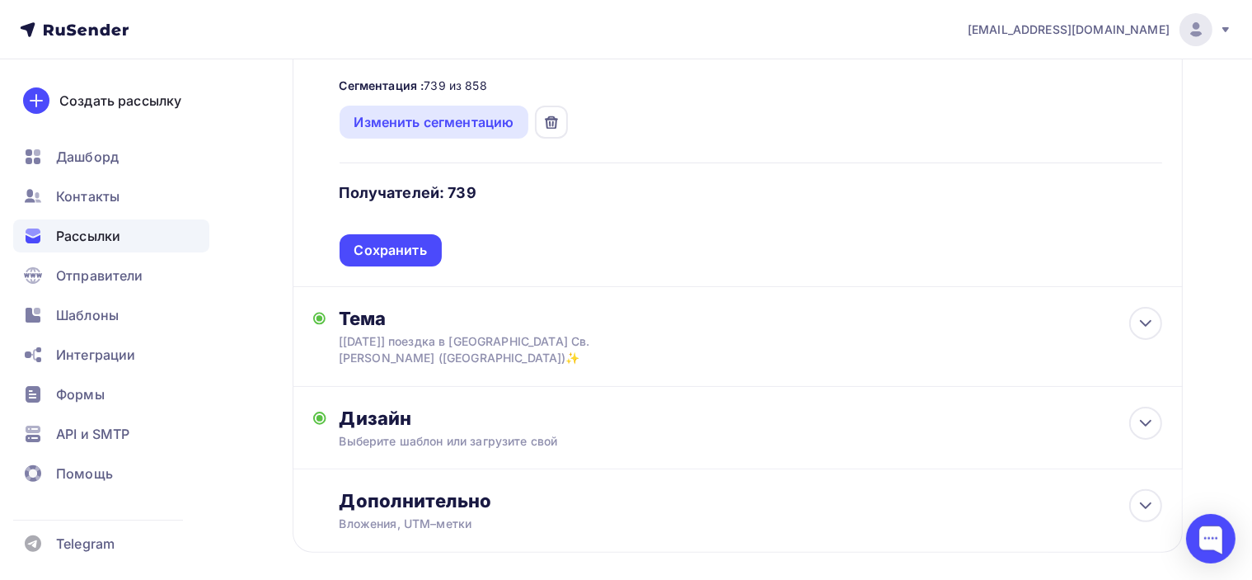
scroll to position [0, 0]
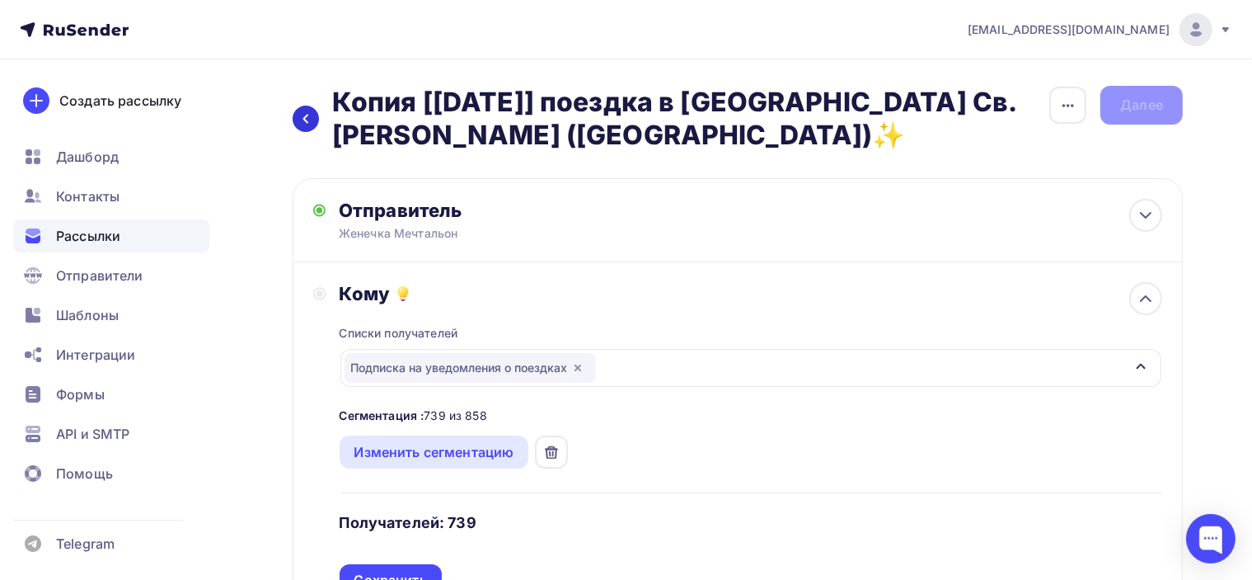
click at [303, 118] on icon at bounding box center [305, 118] width 13 height 13
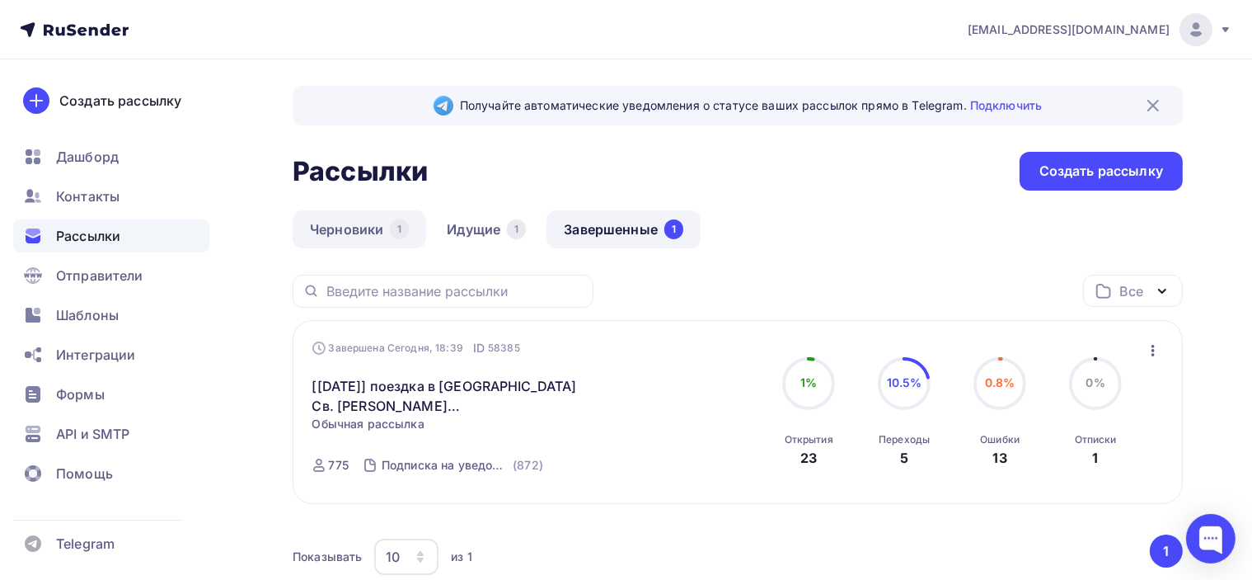
click at [351, 231] on link "Черновики 1" at bounding box center [360, 229] width 134 height 38
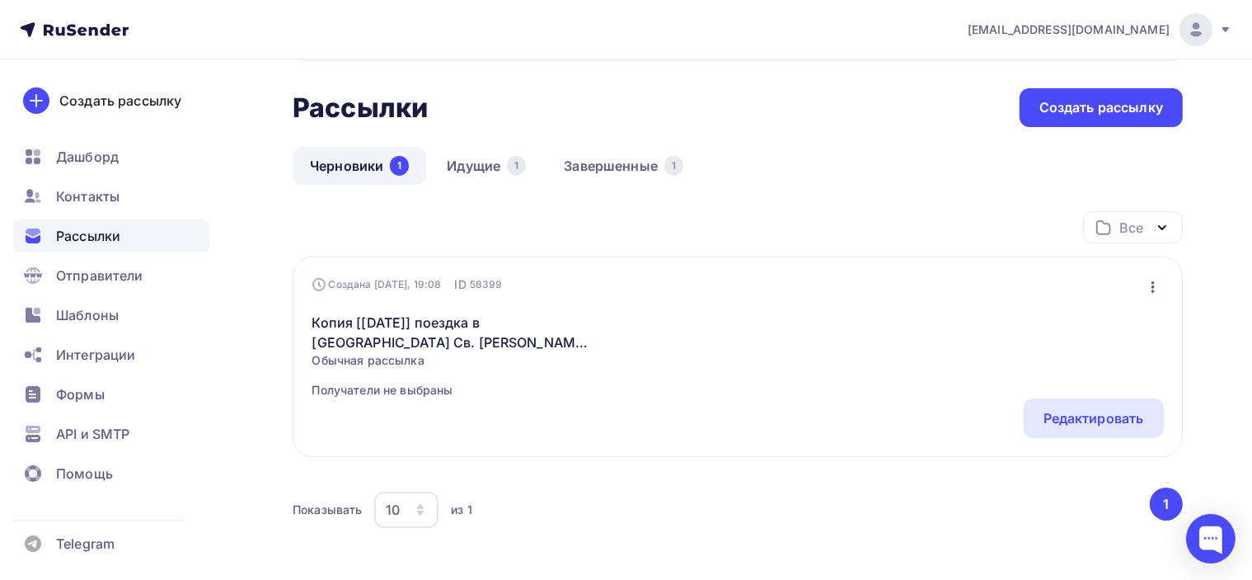
scroll to position [82, 0]
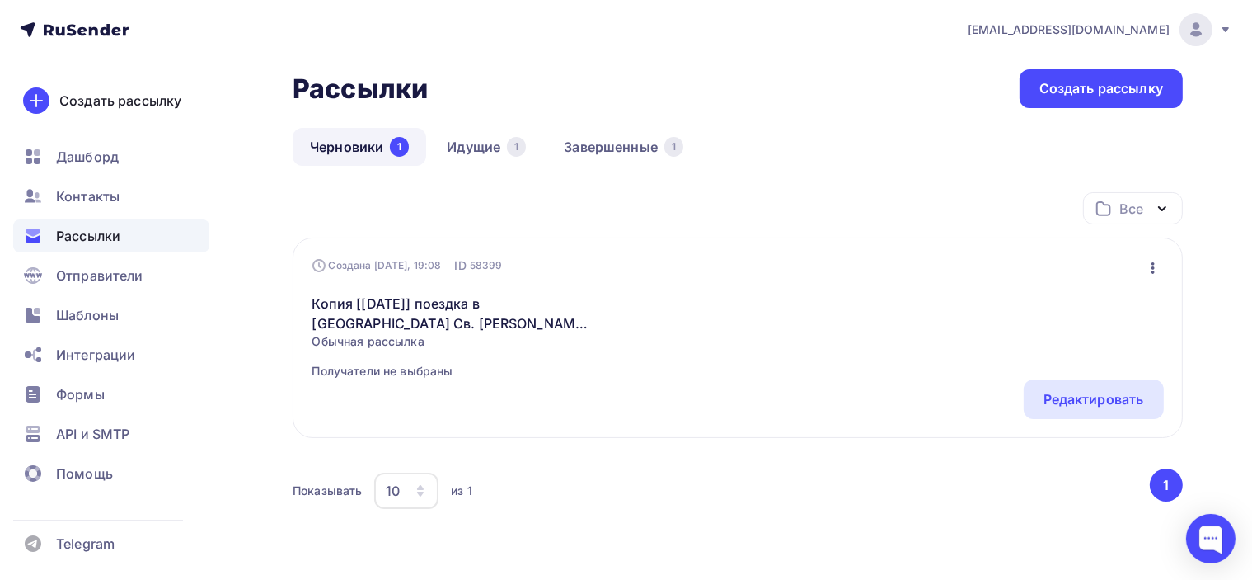
click at [1163, 261] on button "button" at bounding box center [1153, 267] width 21 height 21
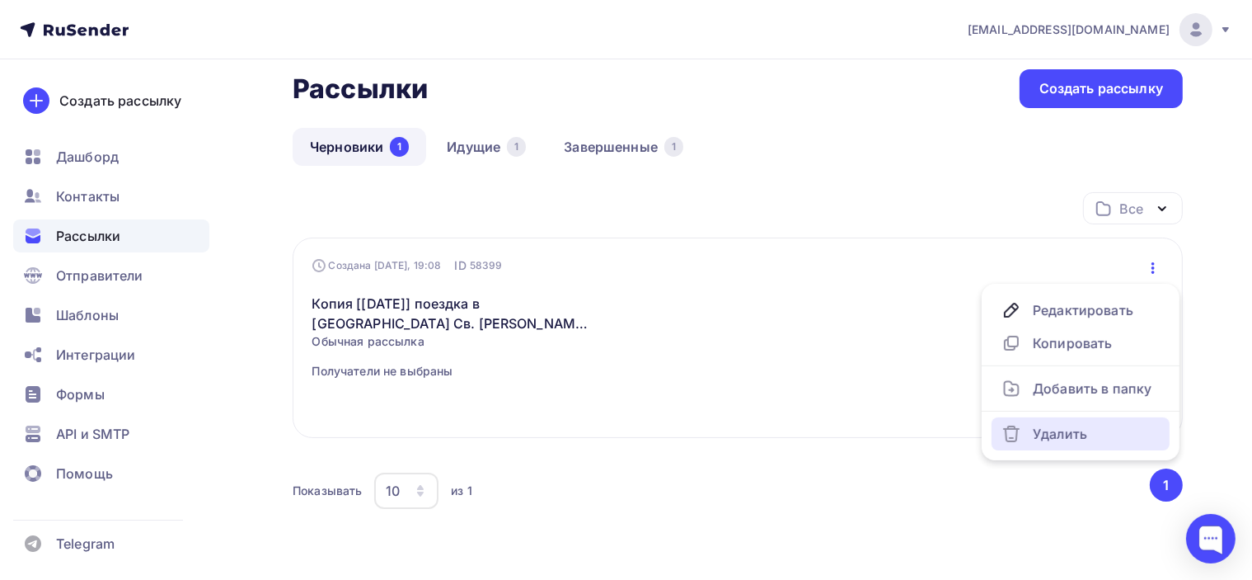
click at [1069, 429] on div "Удалить" at bounding box center [1081, 434] width 158 height 20
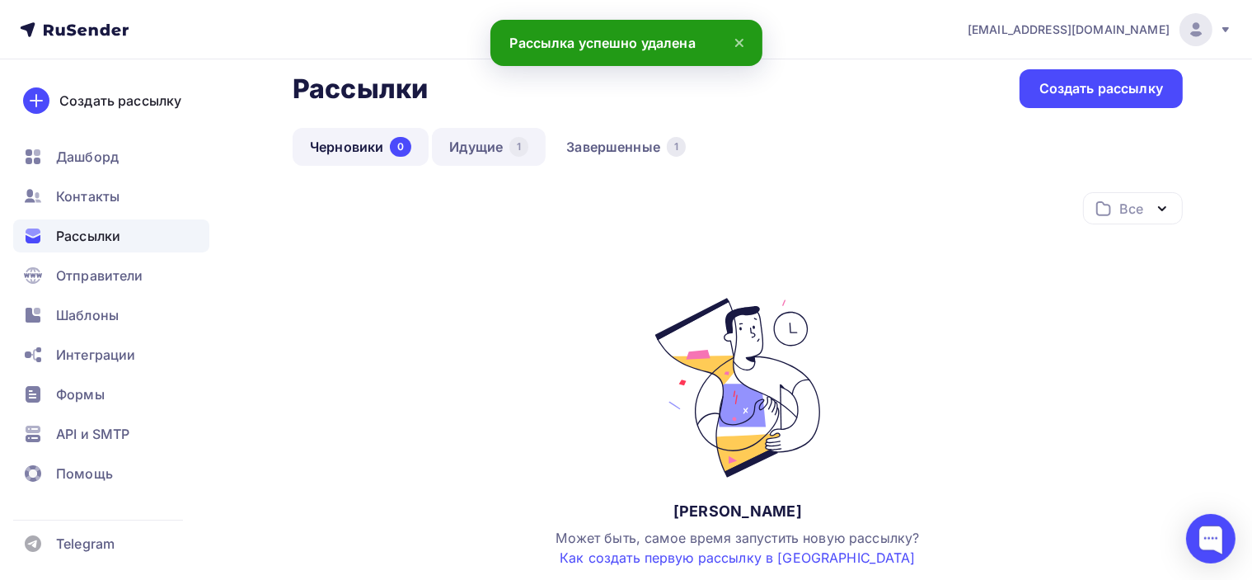
click at [455, 131] on link "Идущие 1" at bounding box center [489, 147] width 114 height 38
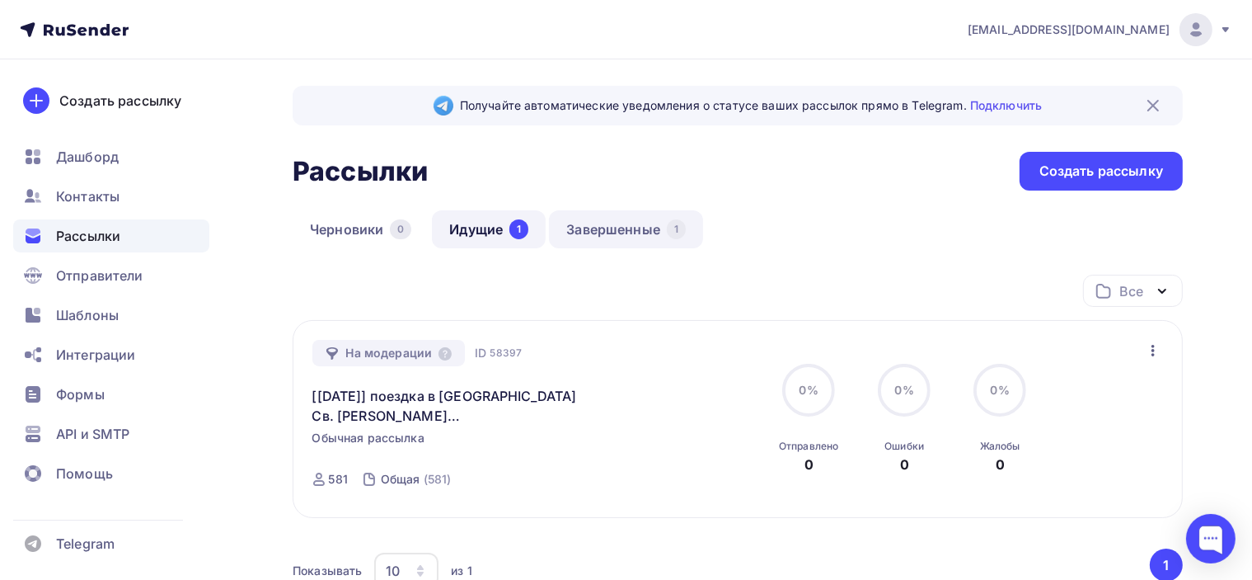
click at [614, 228] on link "Завершенные 1" at bounding box center [626, 229] width 154 height 38
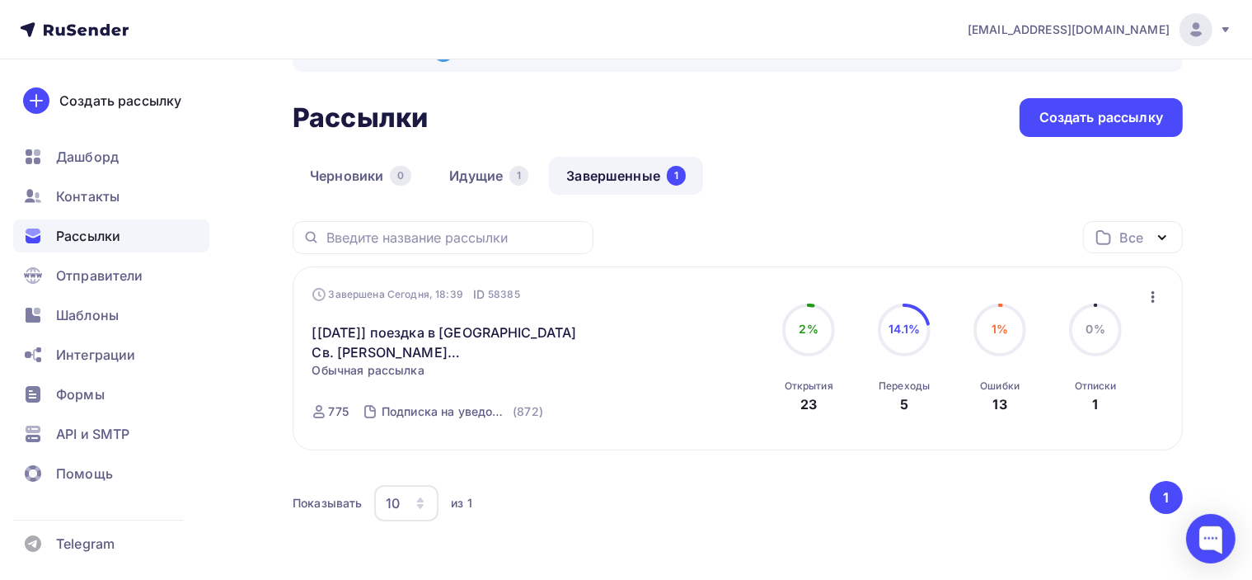
scroll to position [82, 0]
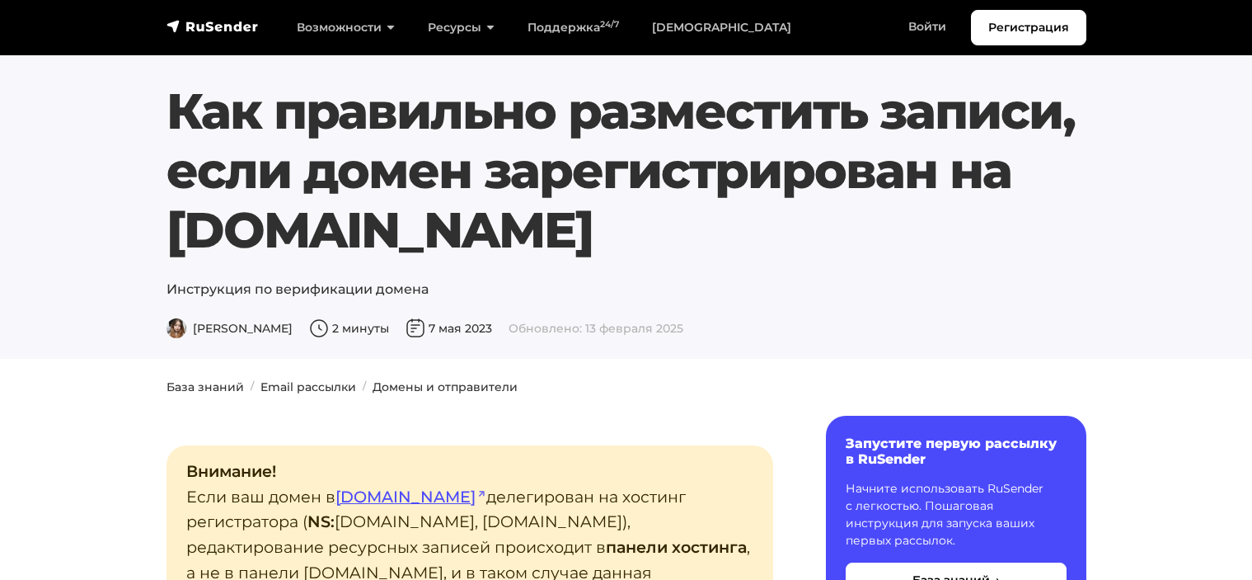
scroll to position [660, 0]
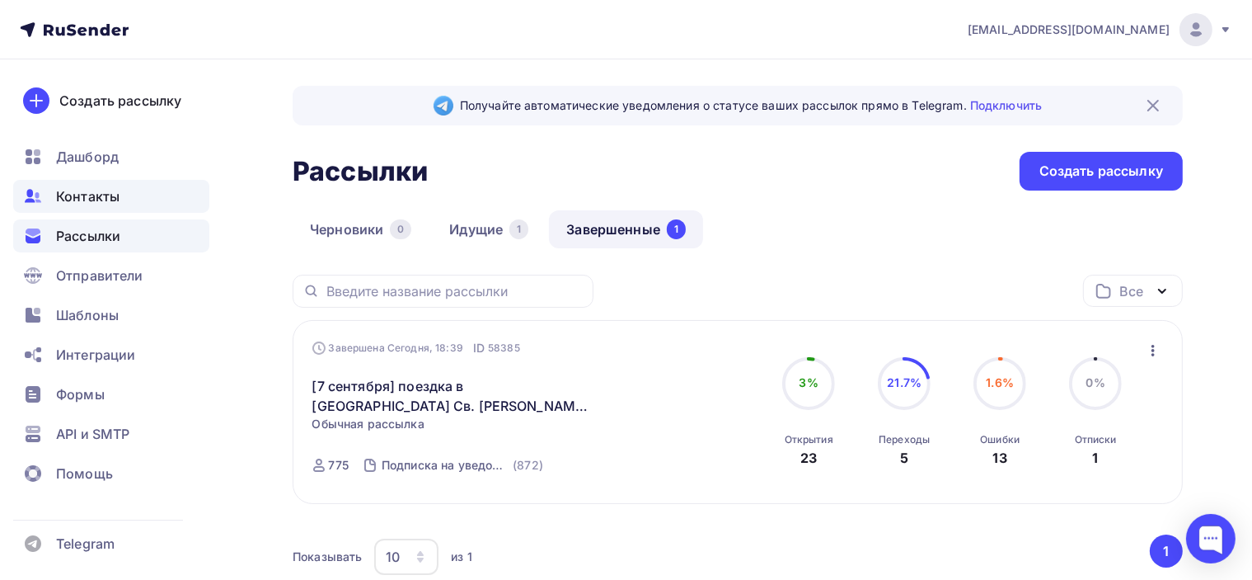
click at [124, 209] on div "Контакты" at bounding box center [111, 196] width 196 height 33
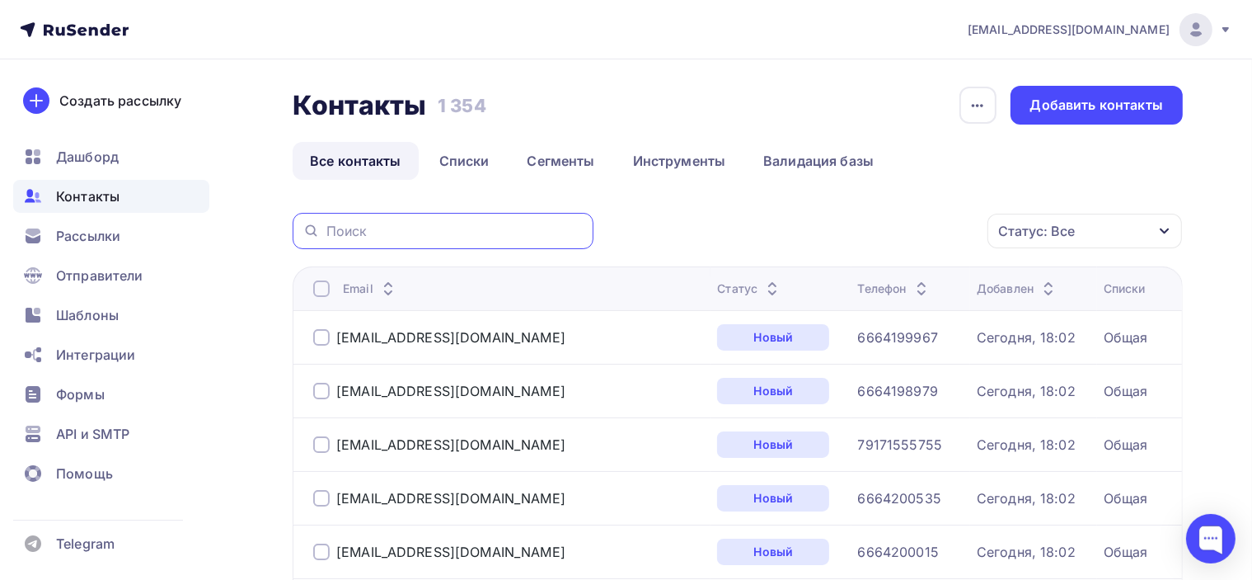
click at [464, 236] on input "text" at bounding box center [454, 231] width 257 height 18
paste input ""[EMAIL_ADDRESS][DOMAIN_NAME]" <[EMAIL_ADDRESS][DOMAIN_NAME]>"
drag, startPoint x: 432, startPoint y: 223, endPoint x: 681, endPoint y: 218, distance: 249.0
click at [681, 218] on div ""[EMAIL_ADDRESS][DOMAIN_NAME]" <[EMAIL_ADDRESS][DOMAIN_NAME]> Статус: Все Стату…" at bounding box center [738, 231] width 890 height 36
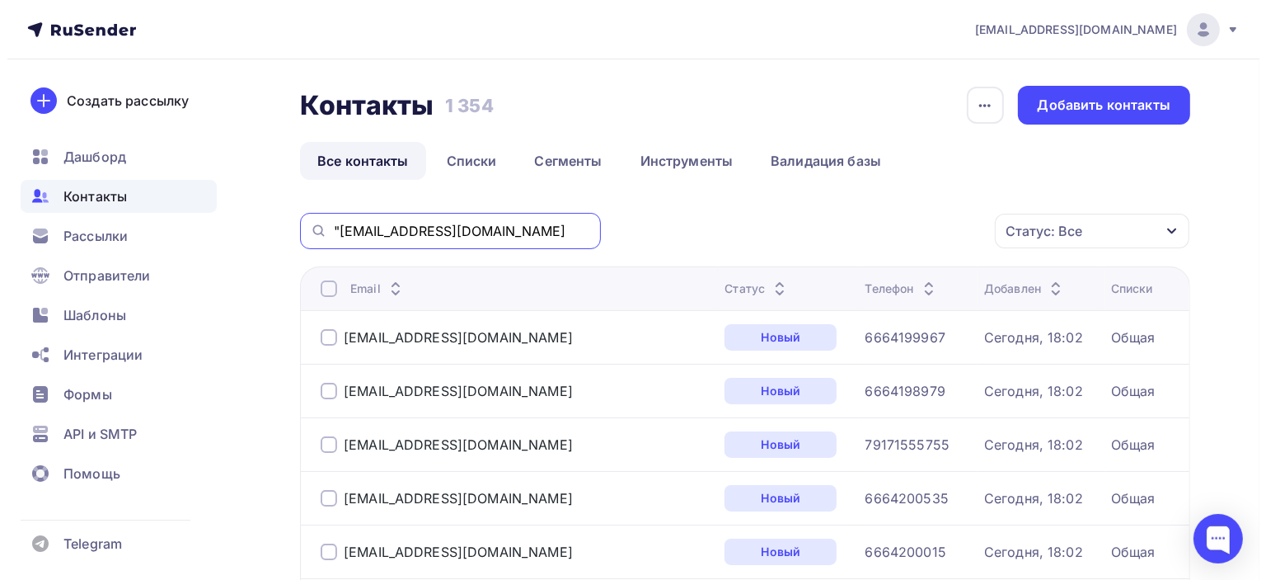
scroll to position [0, 0]
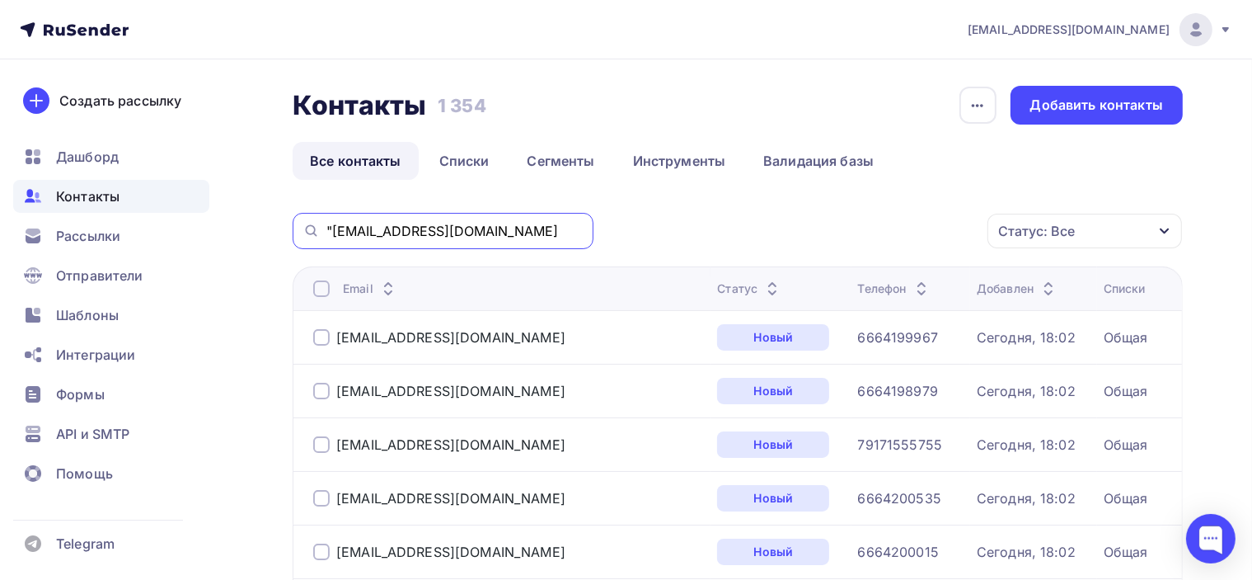
drag, startPoint x: 333, startPoint y: 223, endPoint x: 297, endPoint y: 226, distance: 36.4
click at [305, 226] on div ""[EMAIL_ADDRESS][DOMAIN_NAME]" at bounding box center [443, 231] width 301 height 36
type input "[EMAIL_ADDRESS][DOMAIN_NAME]"
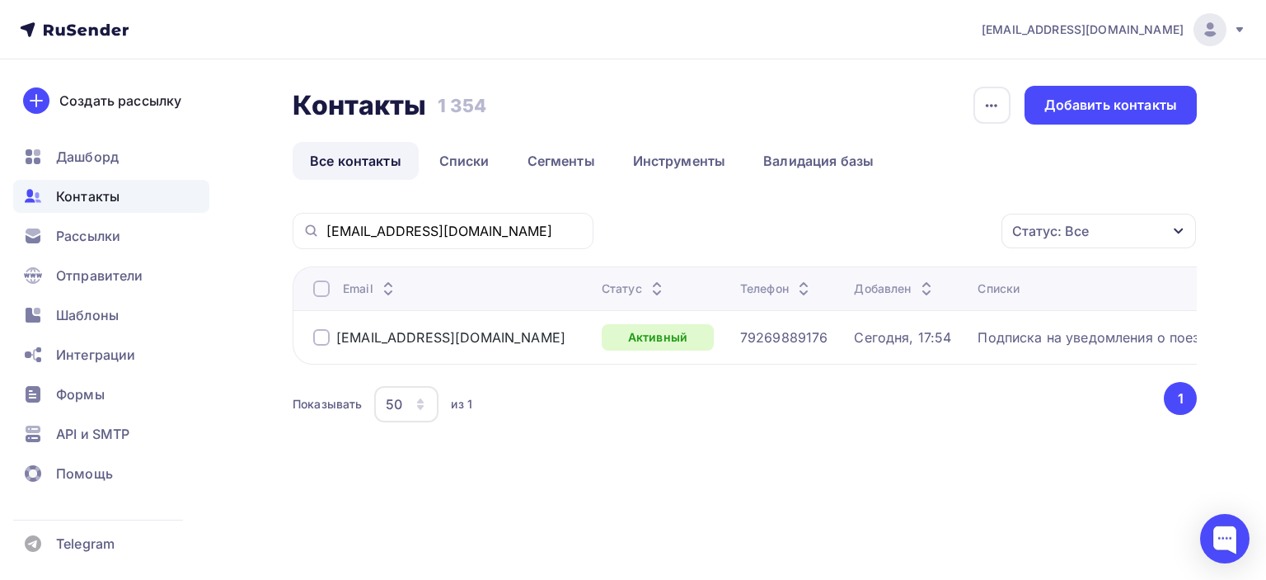
click at [320, 334] on div at bounding box center [321, 337] width 16 height 16
click at [910, 230] on div "Действие" at bounding box center [879, 231] width 218 height 32
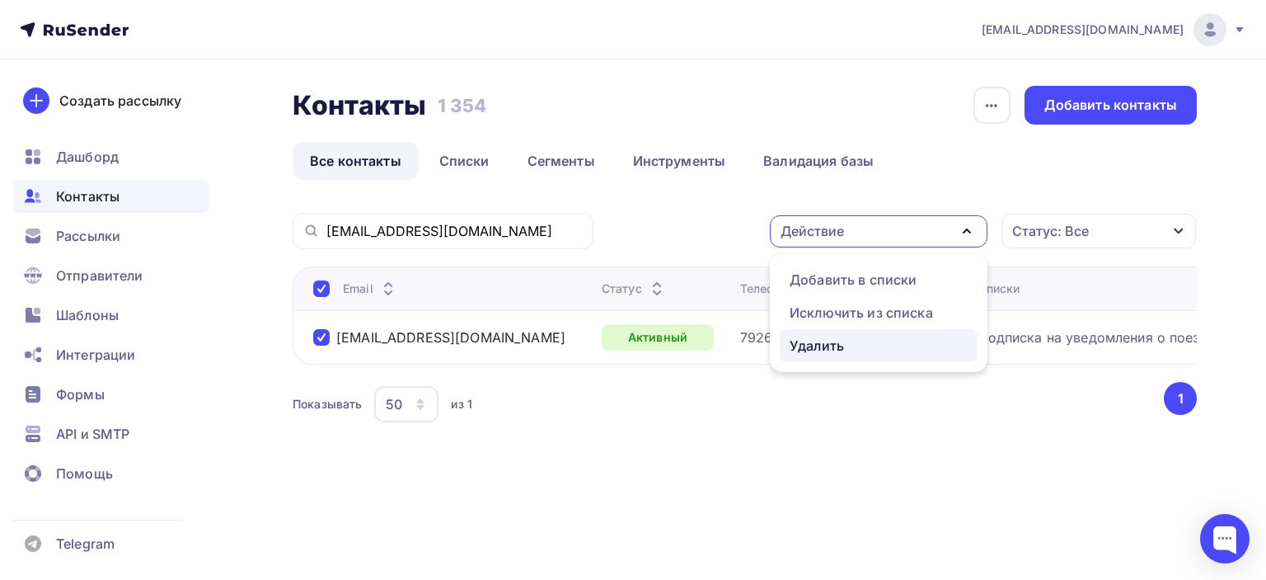
click at [834, 344] on div "Удалить" at bounding box center [817, 346] width 54 height 20
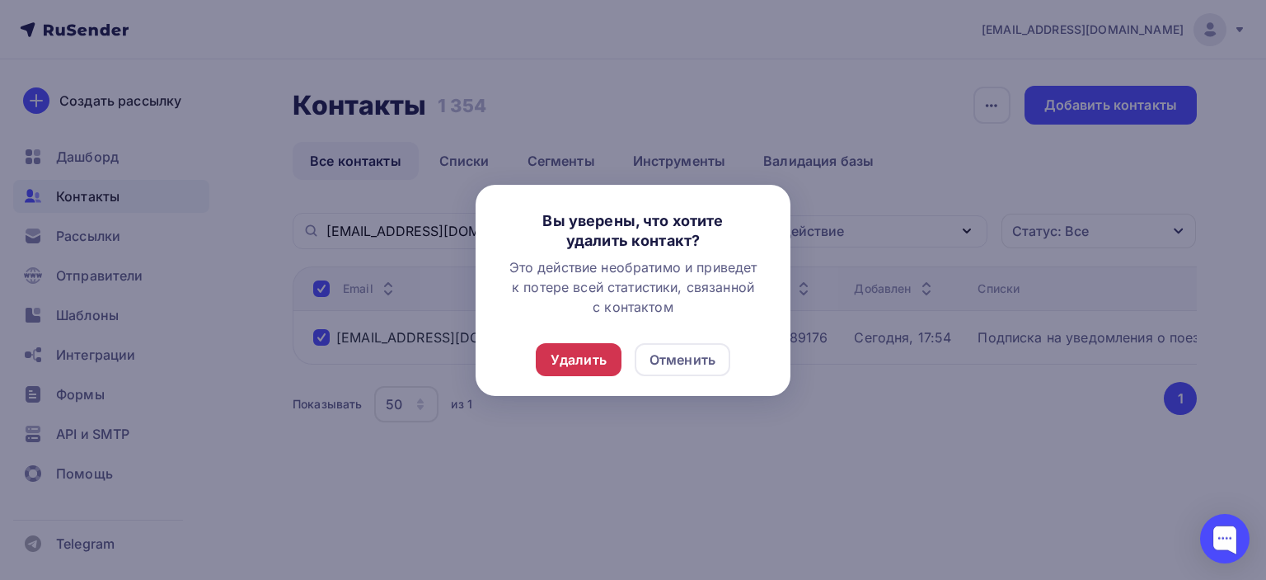
click at [570, 355] on div "Удалить" at bounding box center [579, 360] width 56 height 20
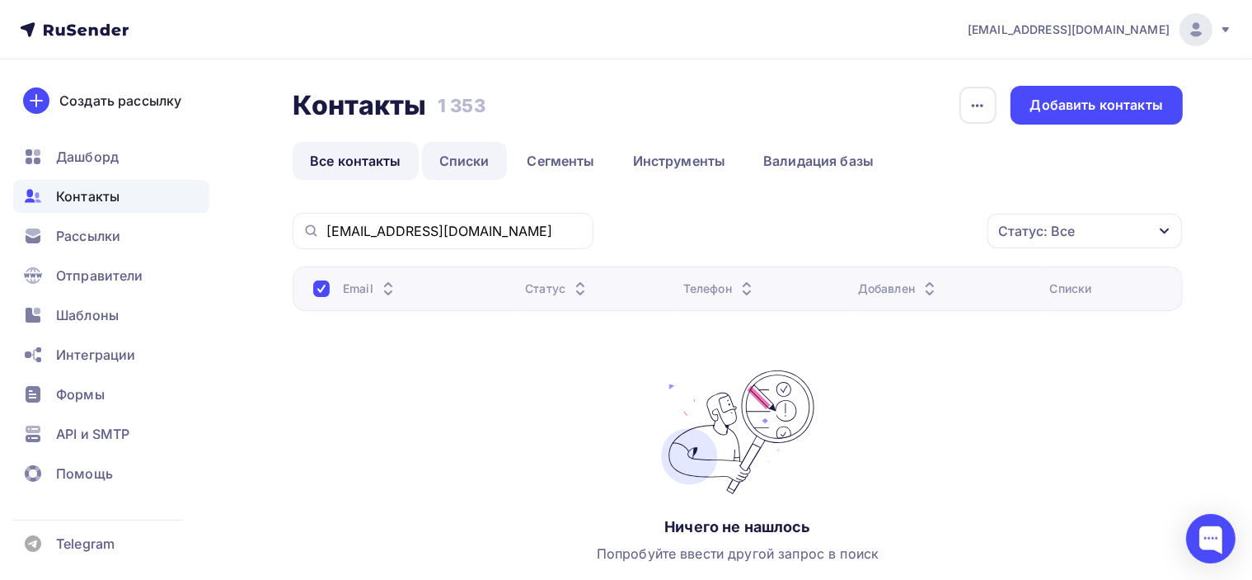
click at [467, 159] on link "Списки" at bounding box center [464, 161] width 85 height 38
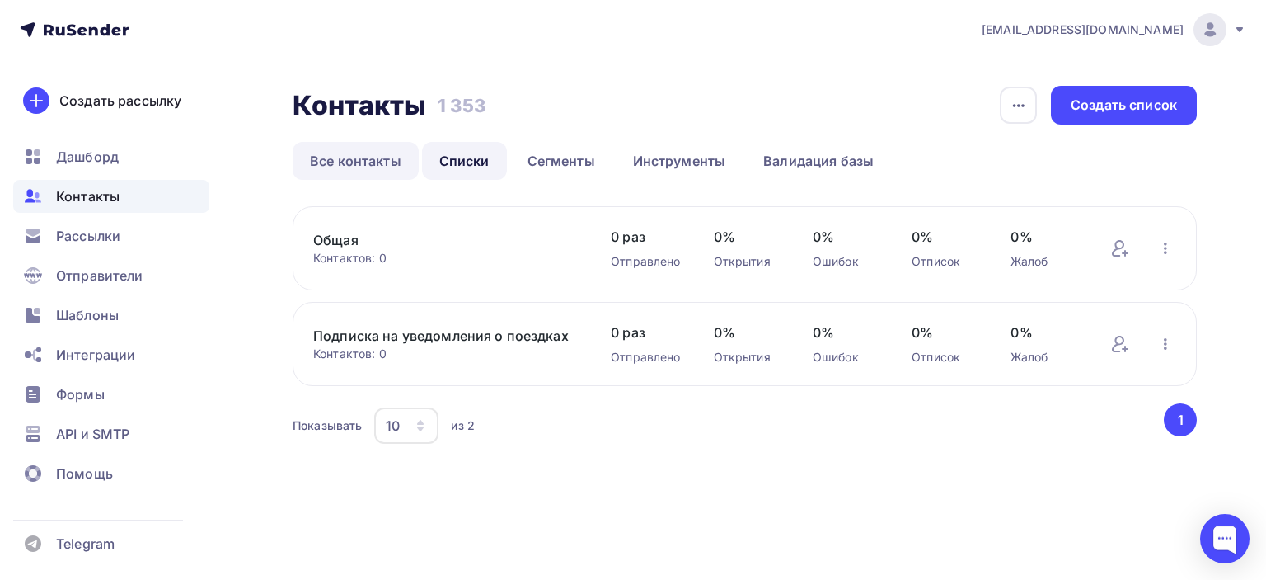
click at [360, 160] on link "Все контакты" at bounding box center [356, 161] width 126 height 38
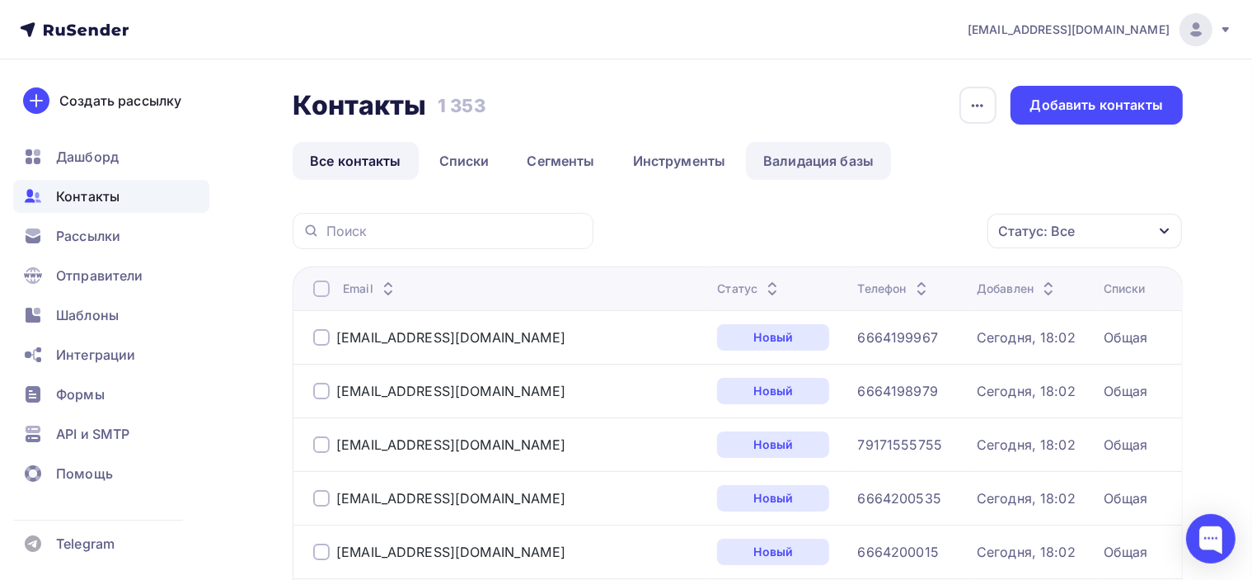
click at [838, 157] on link "Валидация базы" at bounding box center [818, 161] width 145 height 38
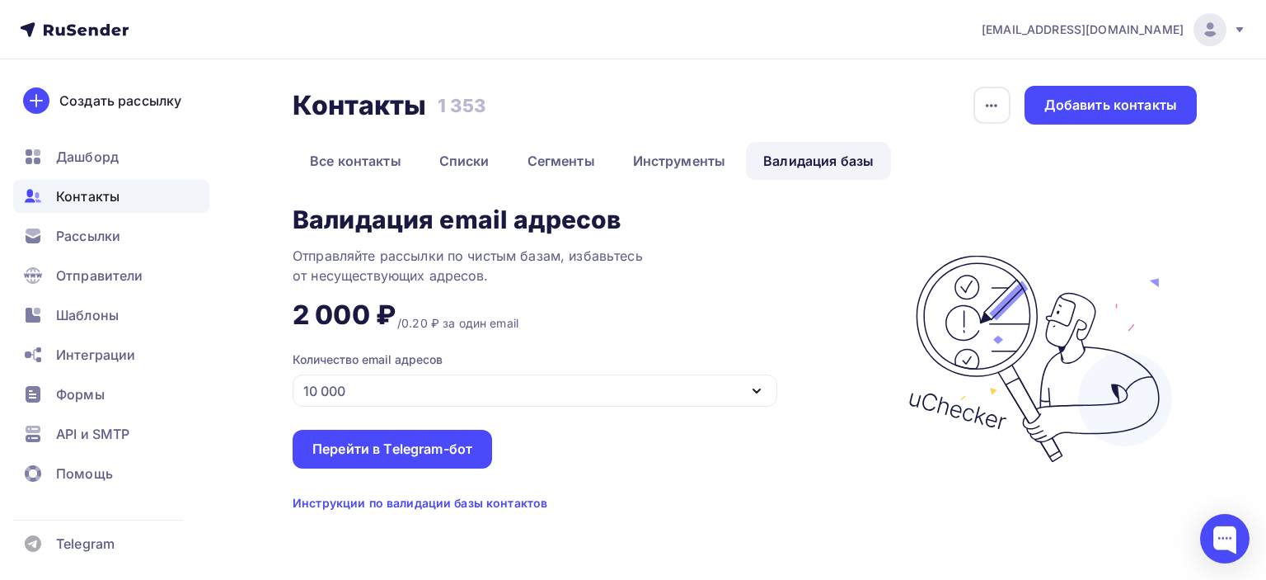
click at [663, 408] on div "Валидация email адресов Отправляйте рассылки по чистым базам, избавьтесь от нес…" at bounding box center [592, 358] width 599 height 305
click at [661, 390] on div "10 000" at bounding box center [535, 390] width 485 height 32
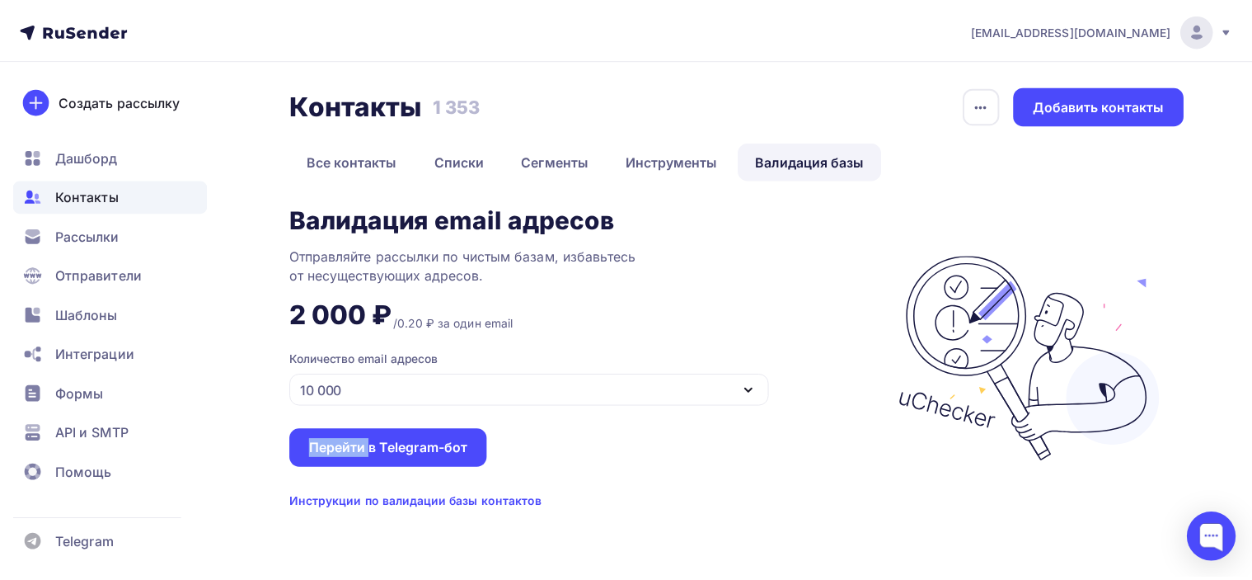
scroll to position [100, 0]
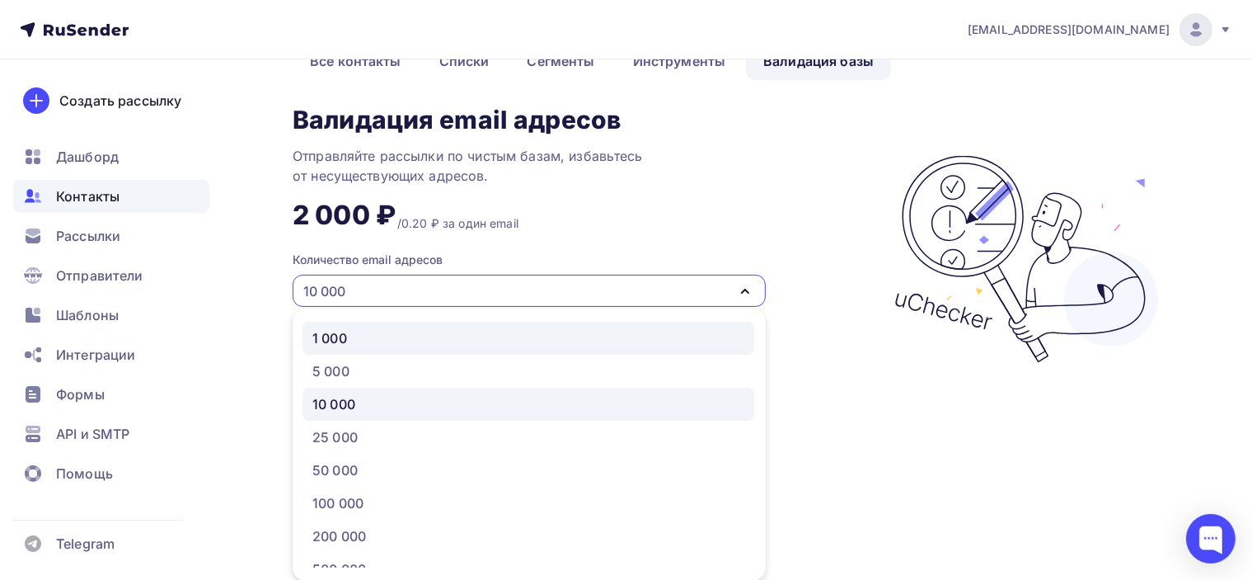
click at [352, 336] on div "1 000" at bounding box center [528, 338] width 432 height 20
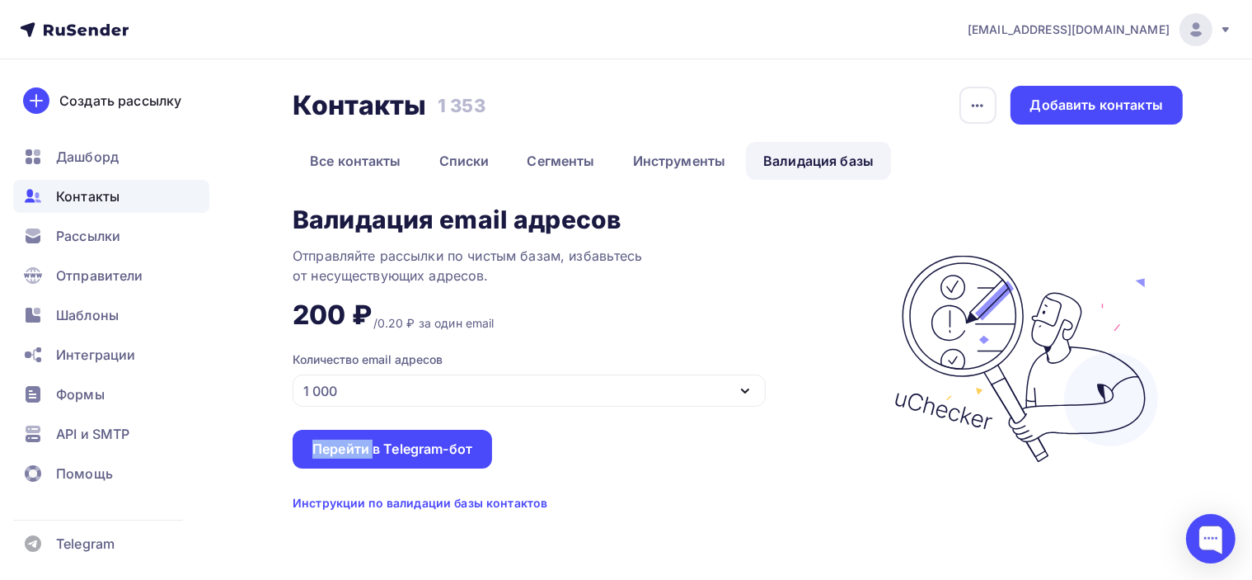
scroll to position [0, 0]
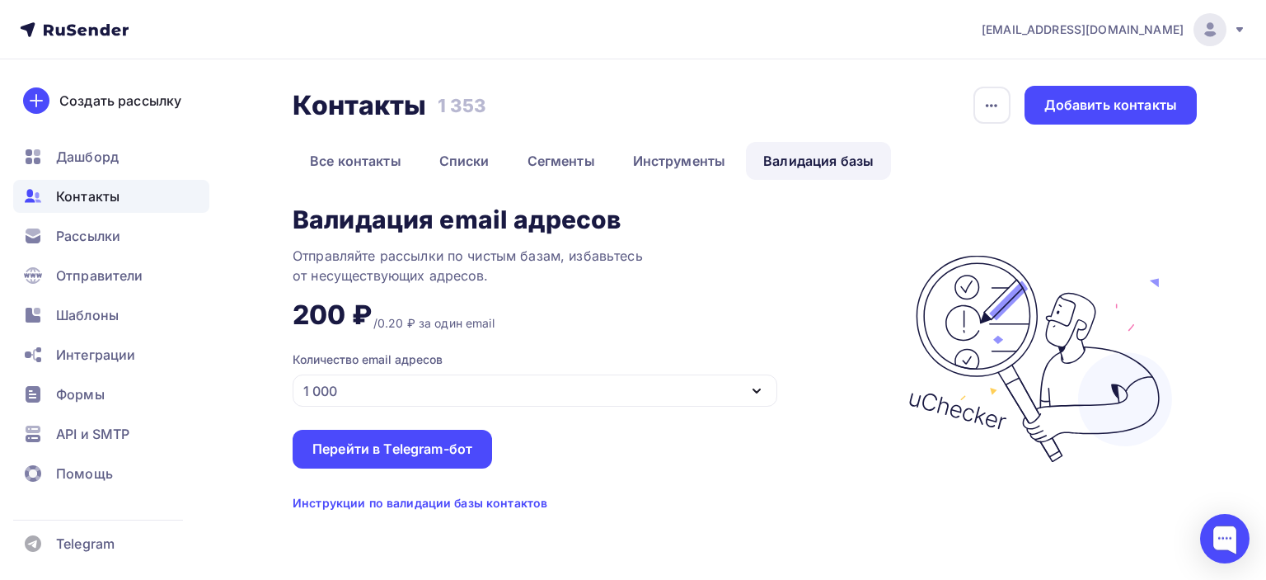
click at [683, 286] on div "Валидация email адресов Отправляйте рассылки по чистым базам, избавьтесь от нес…" at bounding box center [592, 358] width 599 height 305
click at [725, 273] on div "Валидация email адресов Отправляйте рассылки по чистым базам, избавьтесь от нес…" at bounding box center [592, 358] width 599 height 305
click at [349, 164] on link "Все контакты" at bounding box center [356, 161] width 126 height 38
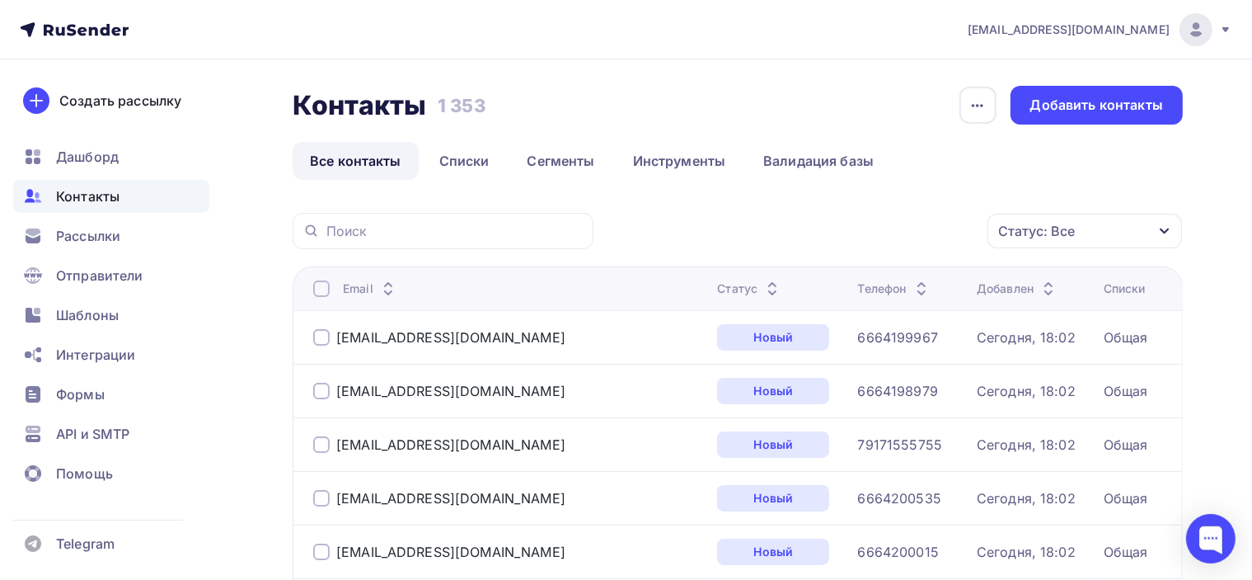
click at [717, 289] on div "Статус" at bounding box center [749, 288] width 65 height 16
click at [758, 286] on icon at bounding box center [768, 293] width 20 height 20
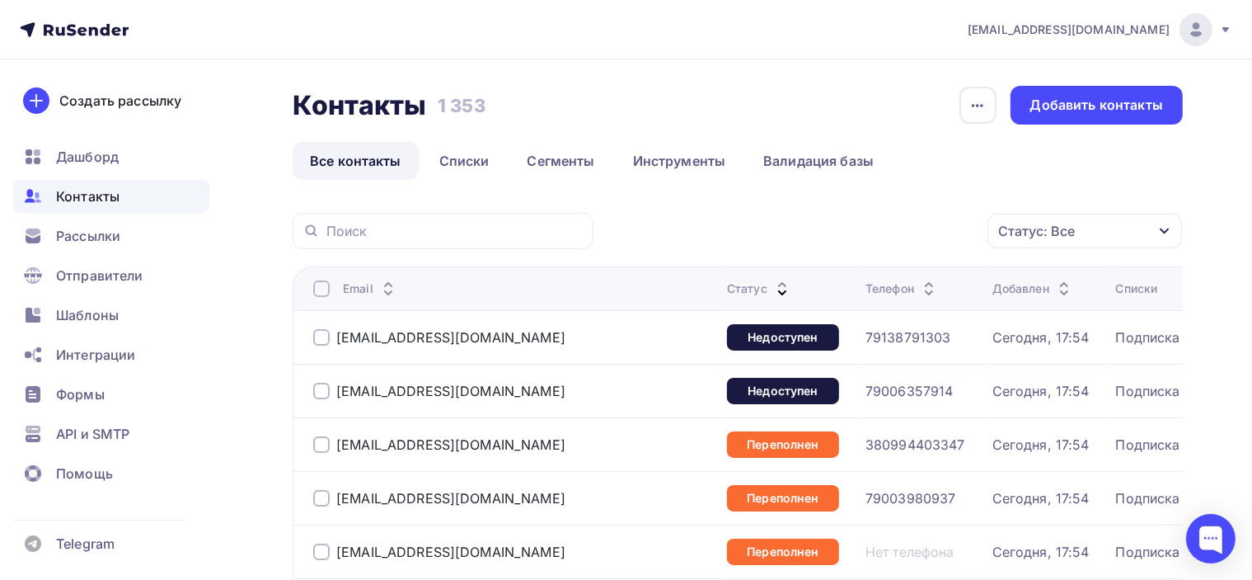
click at [96, 152] on span "Дашборд" at bounding box center [87, 157] width 63 height 20
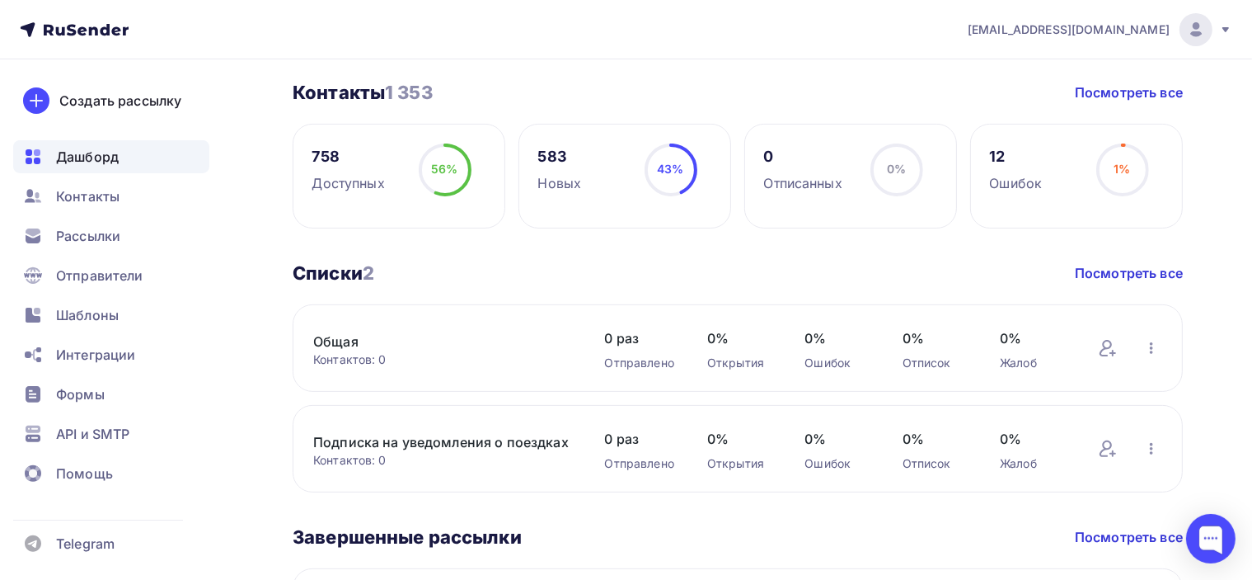
scroll to position [412, 0]
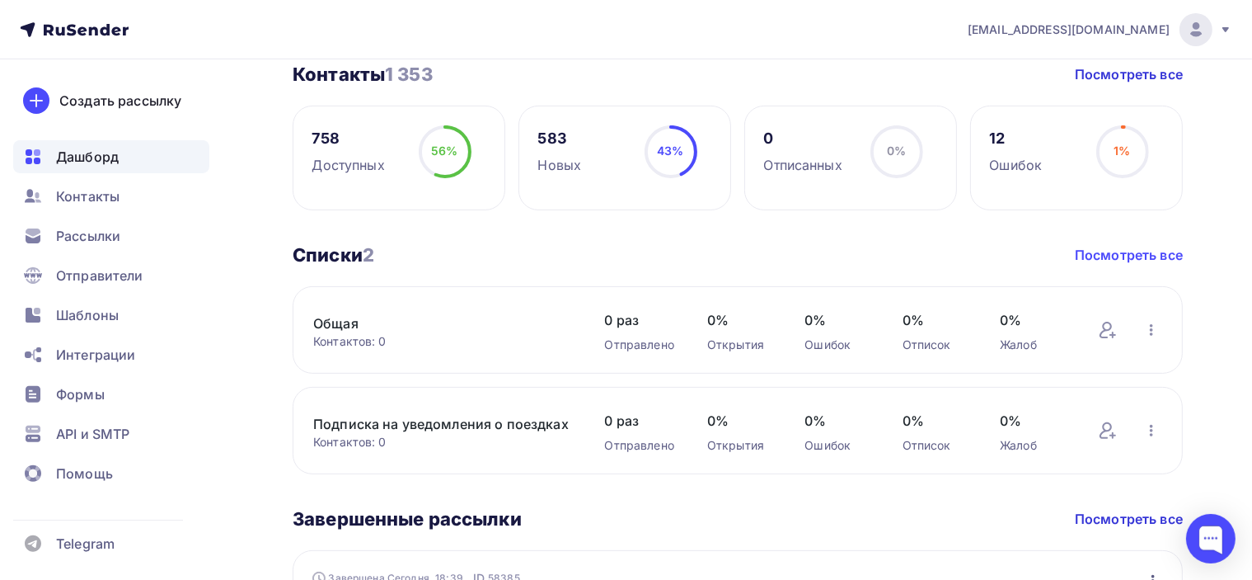
click at [1153, 256] on link "Посмотреть все" at bounding box center [1129, 255] width 108 height 20
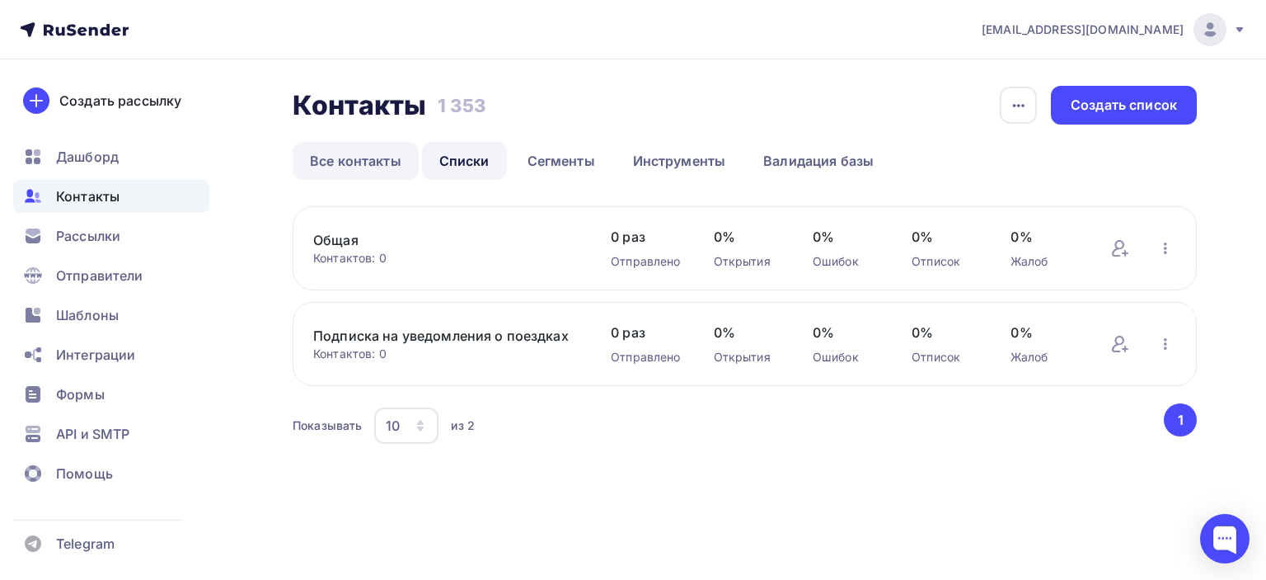
click at [358, 163] on link "Все контакты" at bounding box center [356, 161] width 126 height 38
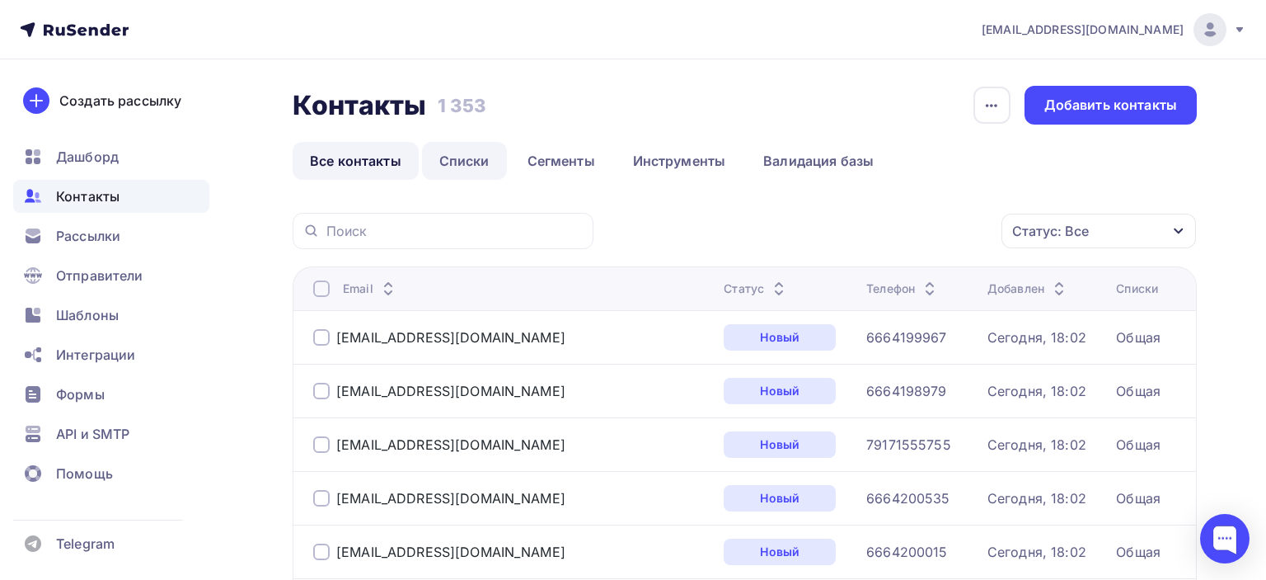
click at [481, 163] on link "Списки" at bounding box center [464, 161] width 85 height 38
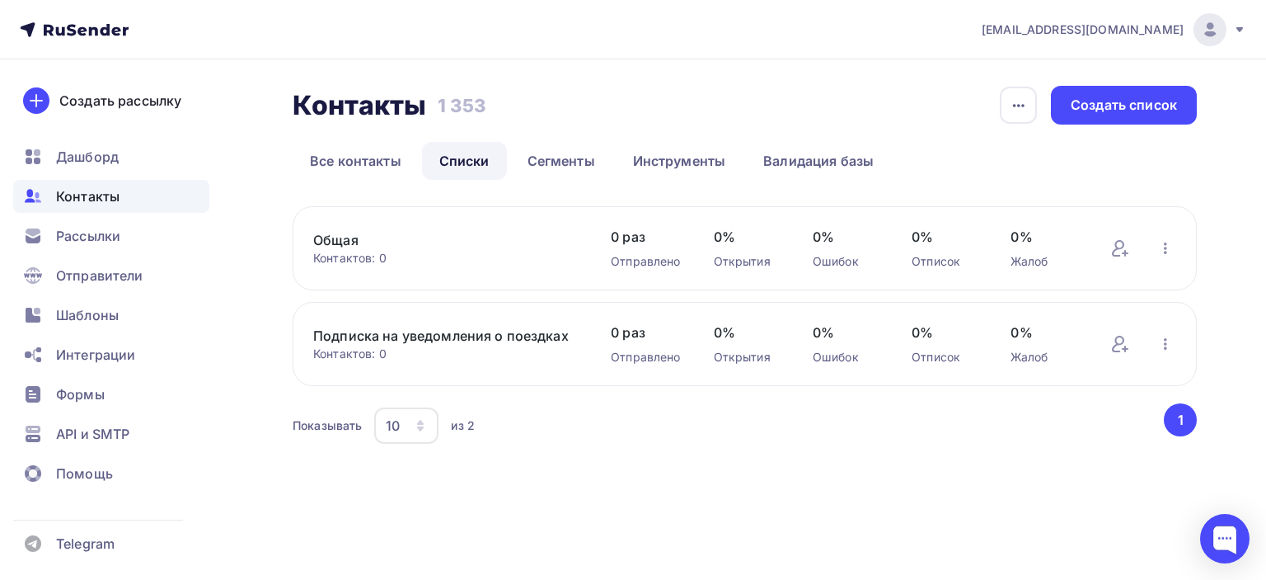
click at [100, 200] on span "Контакты" at bounding box center [87, 196] width 63 height 20
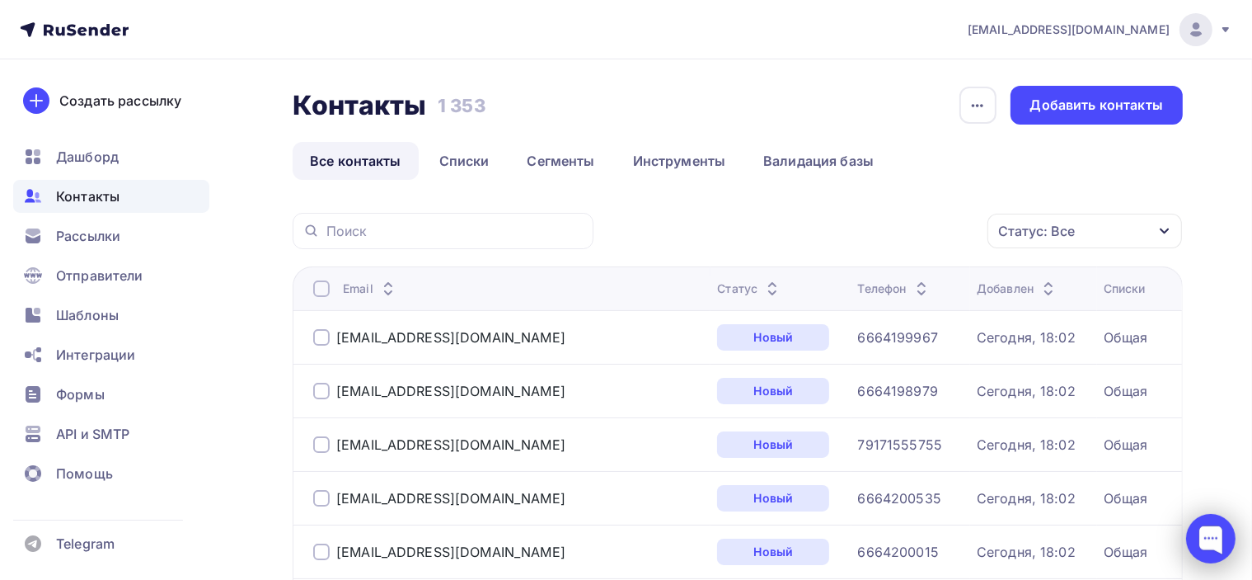
click at [1217, 543] on div at bounding box center [1210, 538] width 49 height 49
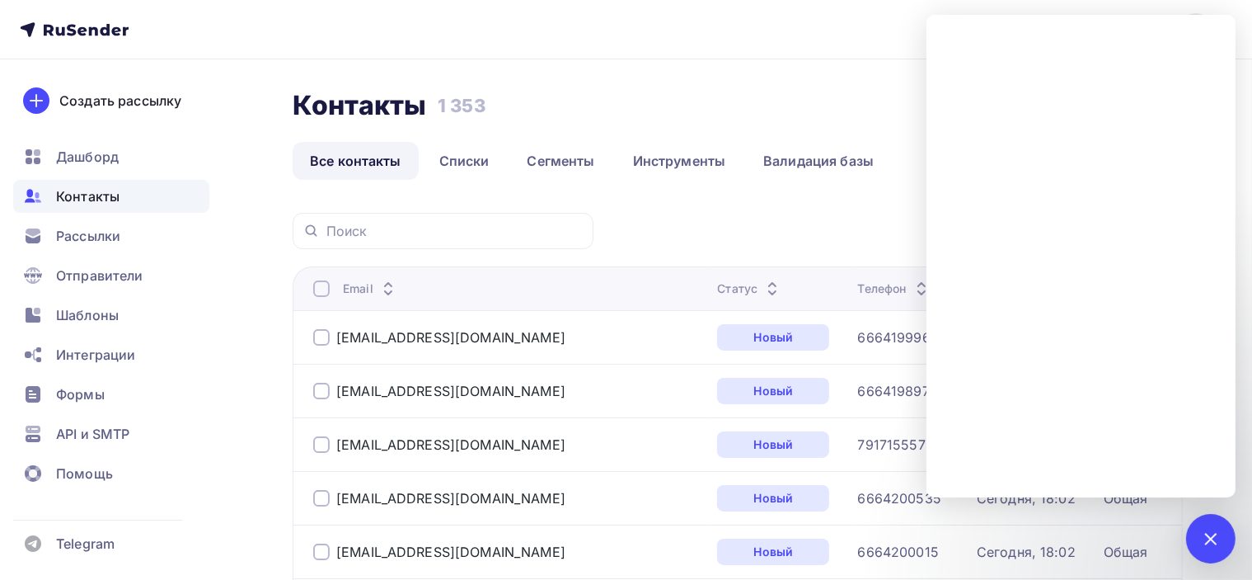
click at [1222, 550] on div at bounding box center [1210, 538] width 49 height 49
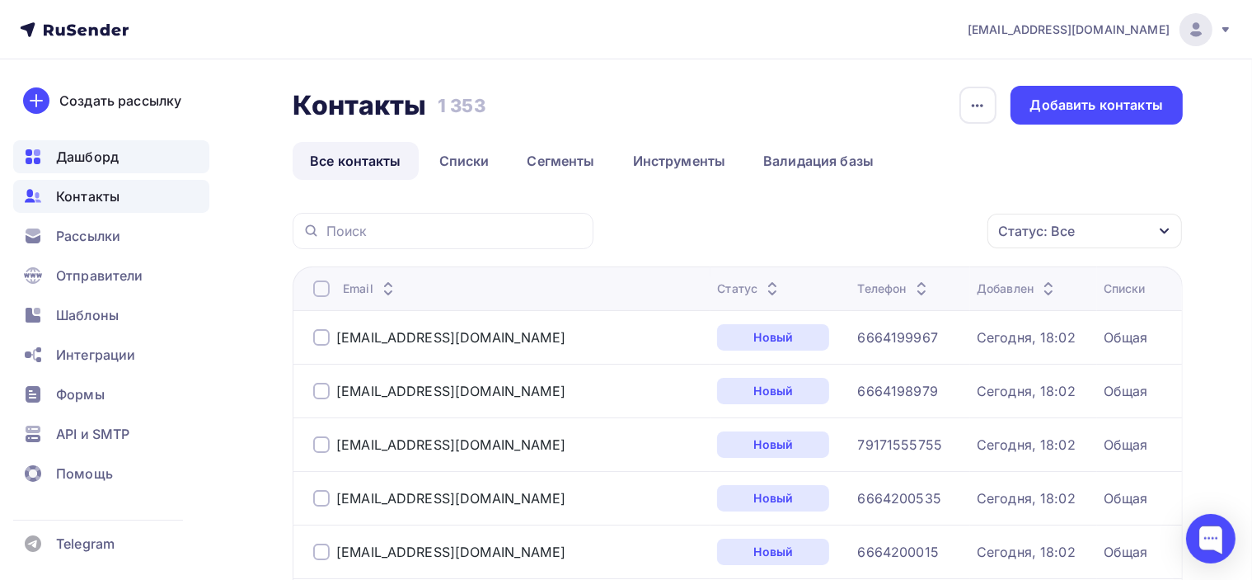
click at [99, 154] on span "Дашборд" at bounding box center [87, 157] width 63 height 20
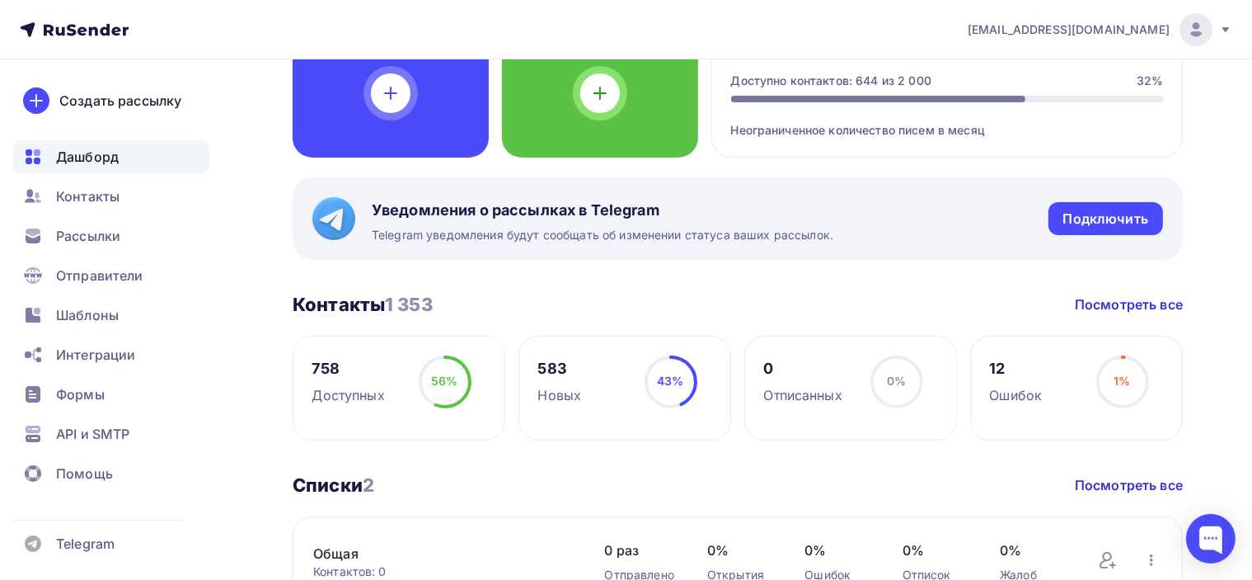
scroll to position [82, 0]
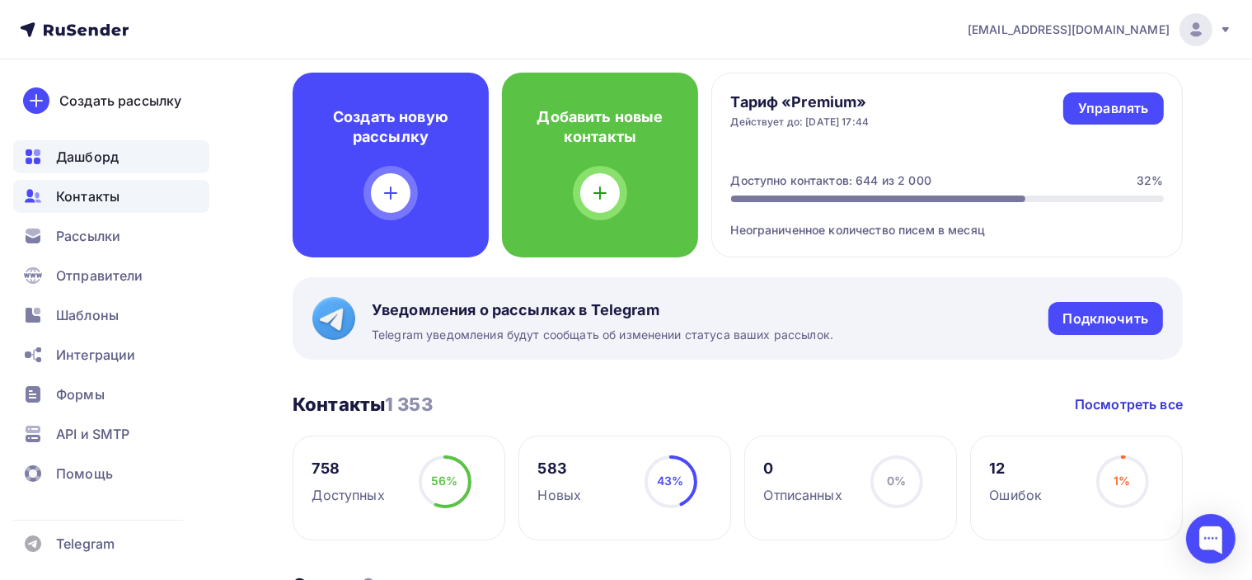
click at [106, 195] on span "Контакты" at bounding box center [87, 196] width 63 height 20
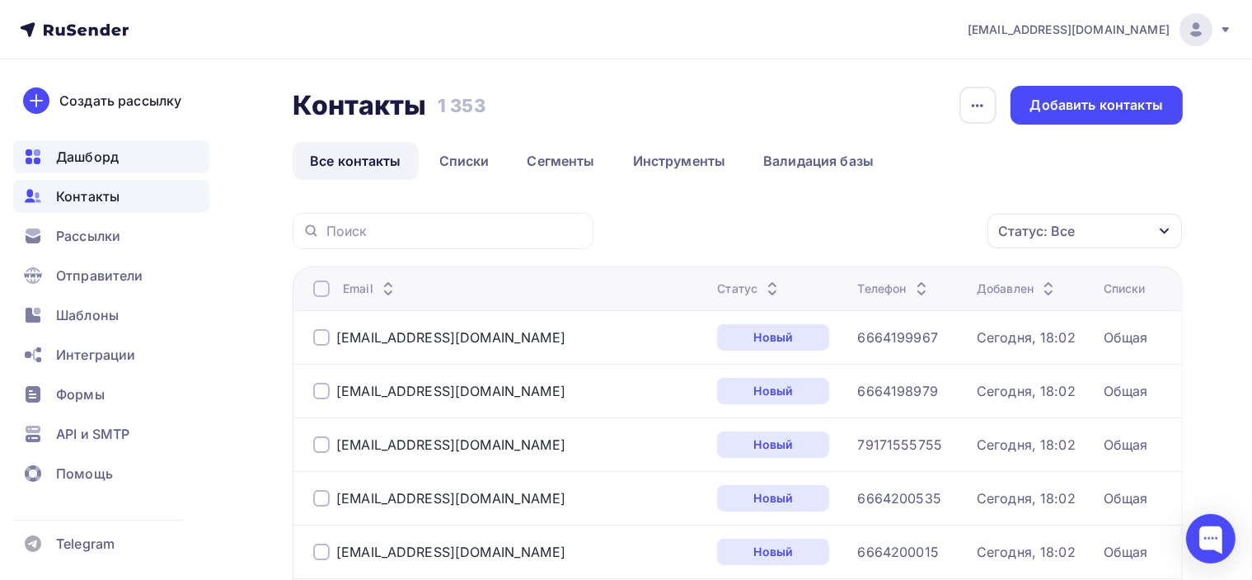
click at [100, 154] on span "Дашборд" at bounding box center [87, 157] width 63 height 20
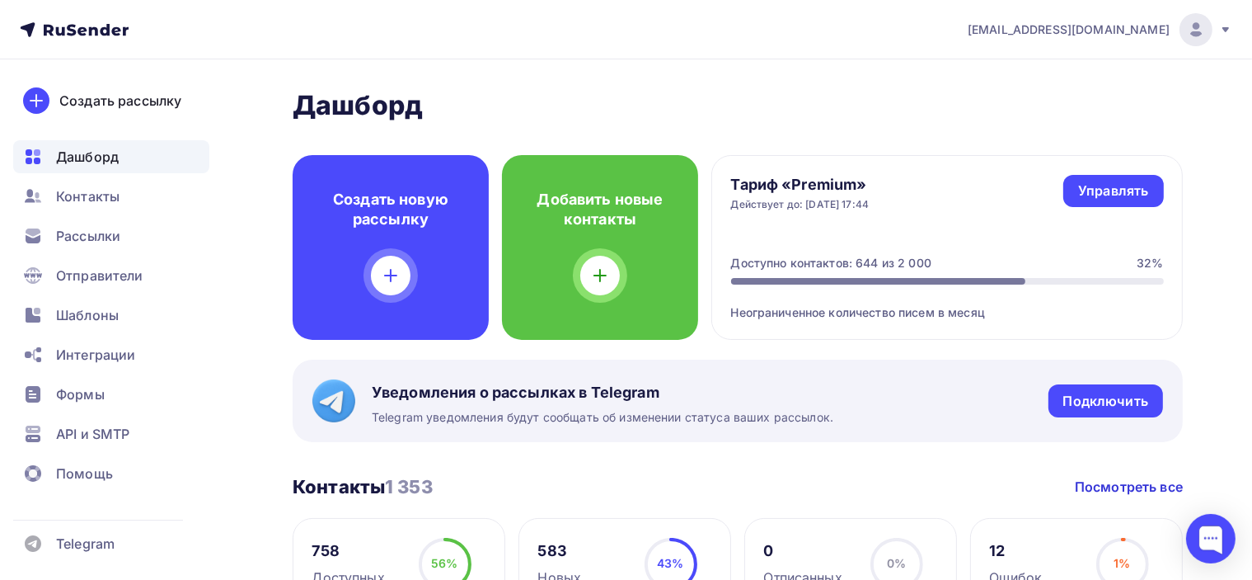
click at [899, 260] on div "Доступно контактов: 644 из 2 000" at bounding box center [831, 263] width 200 height 16
click at [706, 112] on h2 "Дашборд" at bounding box center [738, 105] width 890 height 33
click at [106, 200] on span "Контакты" at bounding box center [87, 196] width 63 height 20
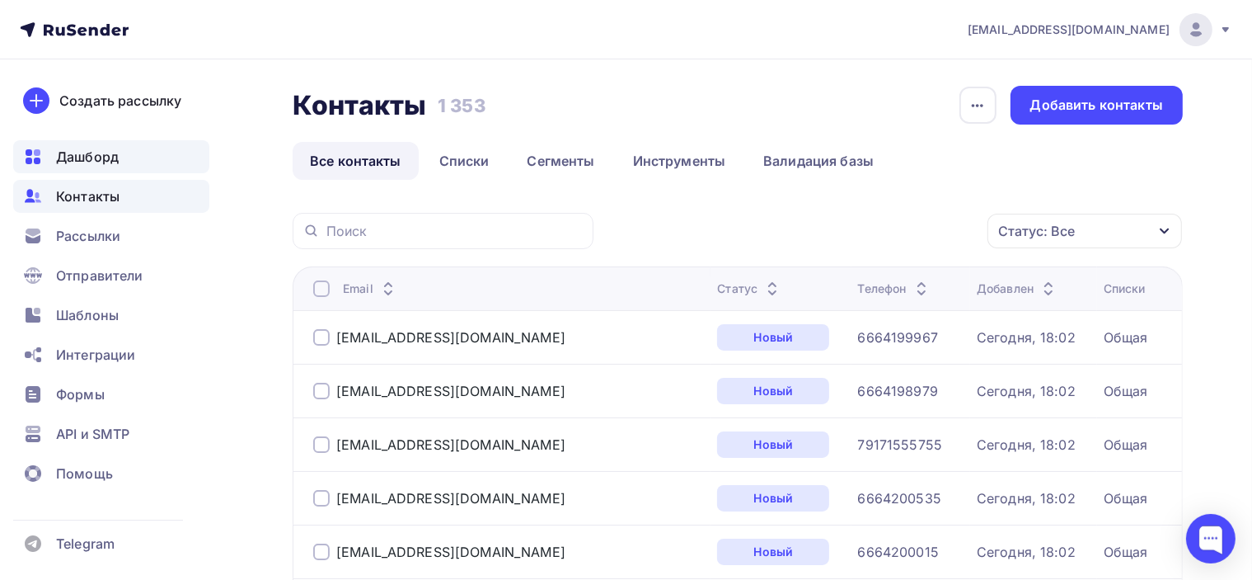
click at [91, 157] on span "Дашборд" at bounding box center [87, 157] width 63 height 20
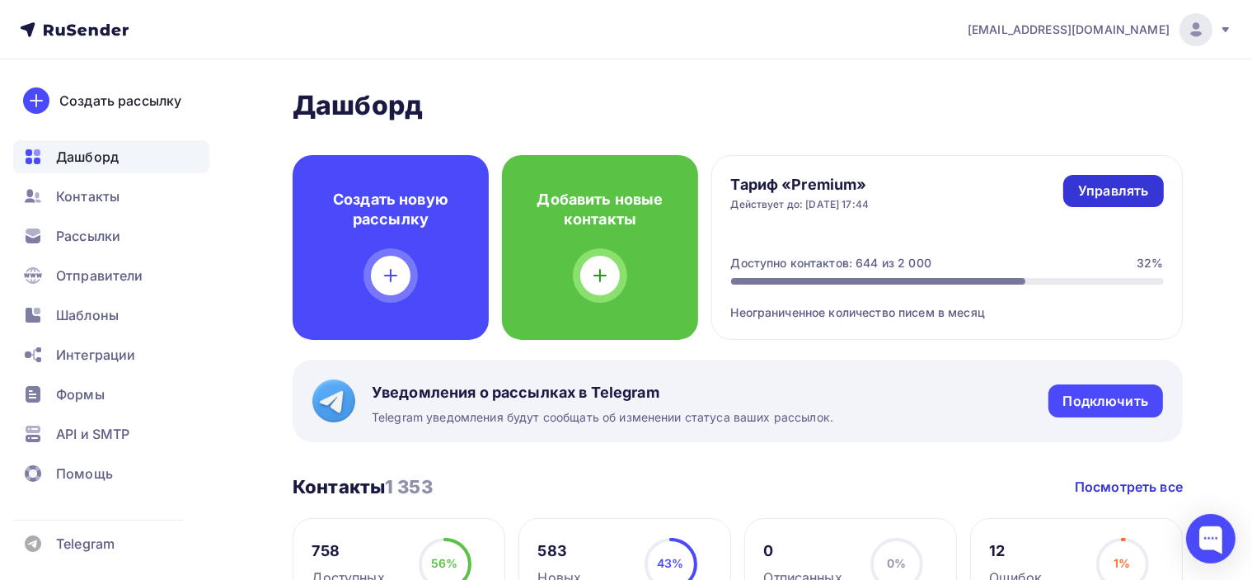
click at [1124, 181] on div "Управлять" at bounding box center [1113, 190] width 70 height 19
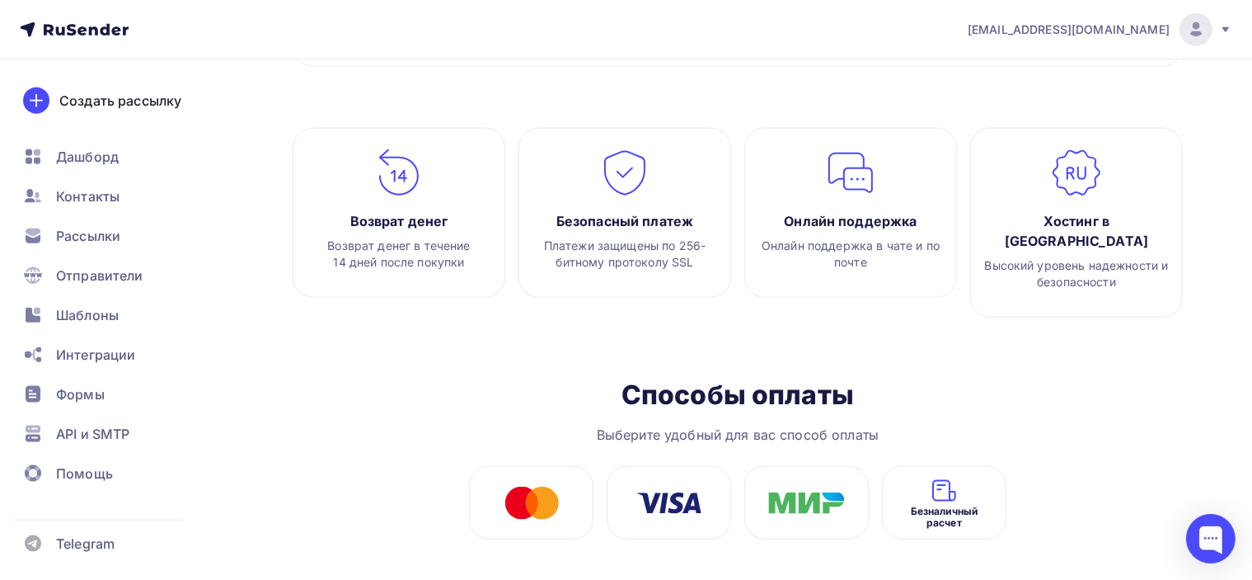
scroll to position [1988, 0]
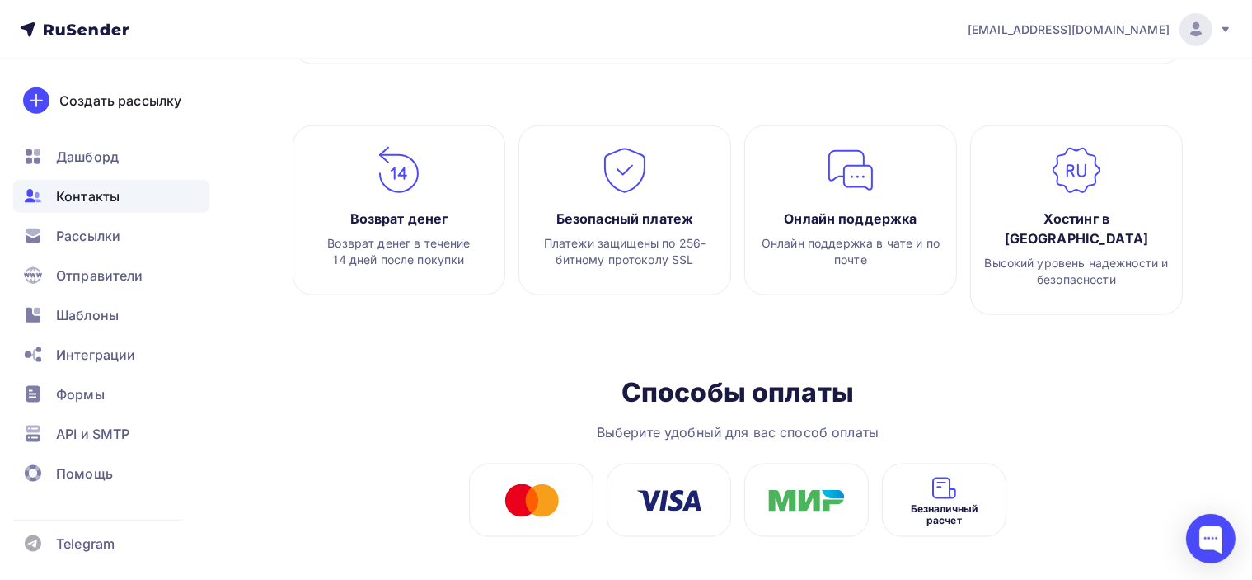
click at [96, 208] on div "Контакты" at bounding box center [111, 196] width 196 height 33
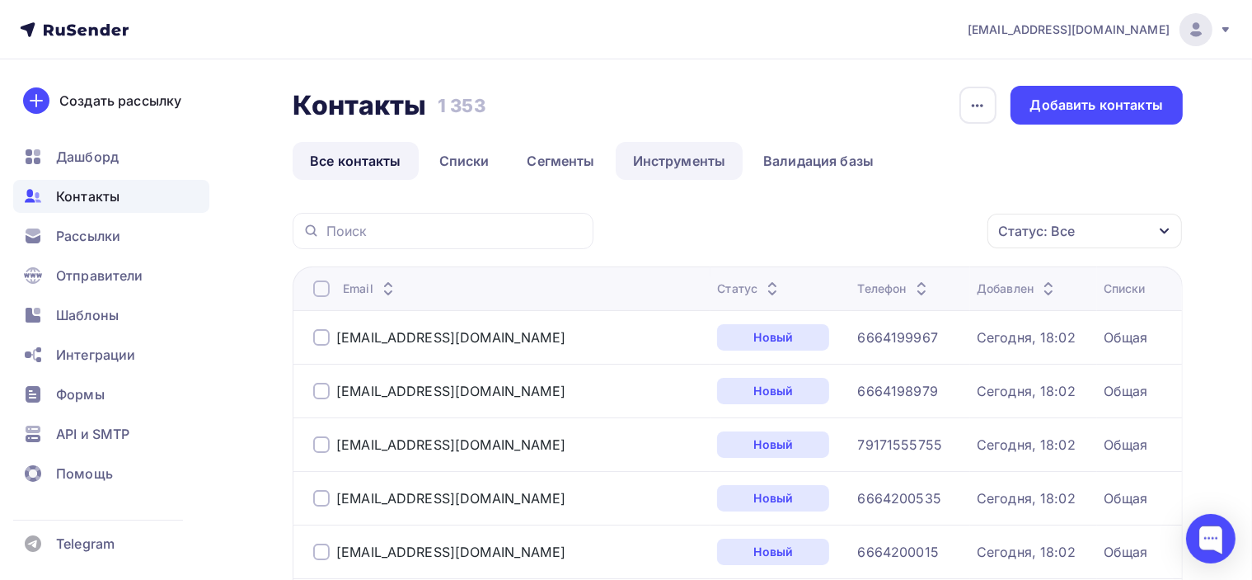
click at [712, 160] on link "Инструменты" at bounding box center [680, 161] width 128 height 38
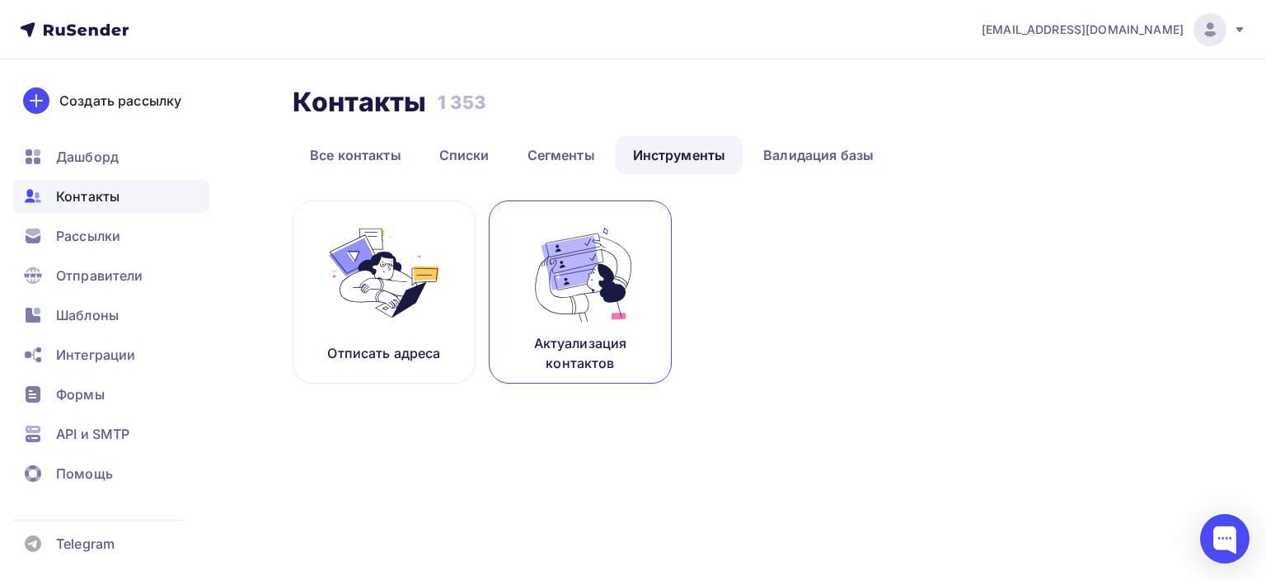
click at [590, 260] on img at bounding box center [580, 273] width 110 height 104
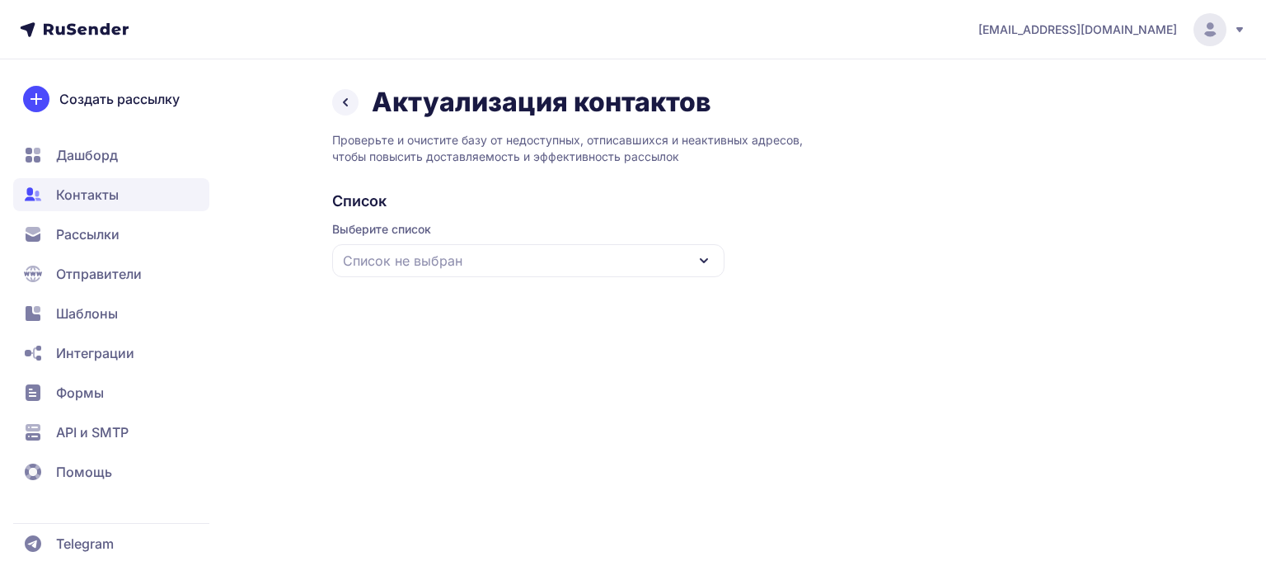
click at [627, 268] on div "Список не выбран" at bounding box center [528, 260] width 392 height 33
click at [462, 309] on div "Все контакты" at bounding box center [528, 310] width 373 height 40
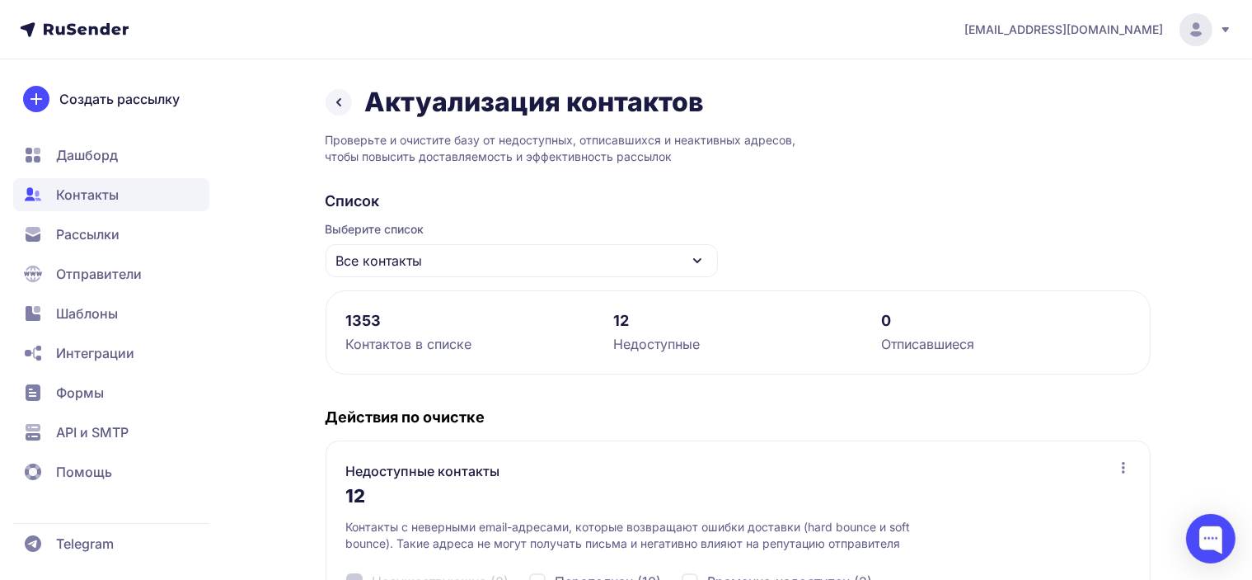
click at [514, 254] on div "Все контакты" at bounding box center [522, 260] width 392 height 33
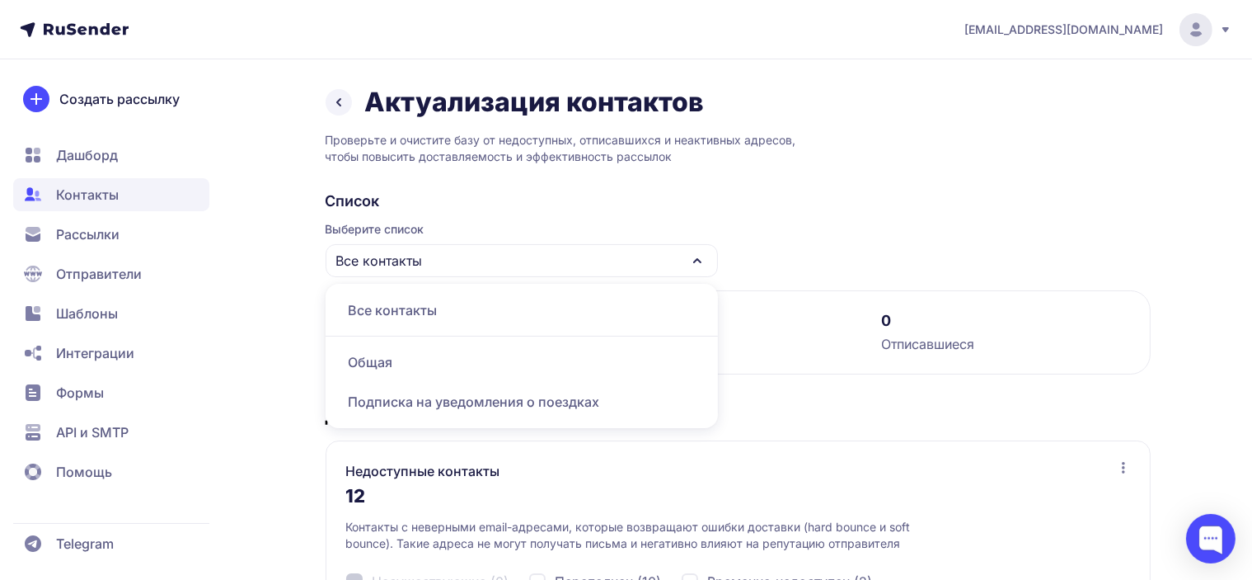
click at [537, 254] on div "Все контакты" at bounding box center [522, 260] width 392 height 33
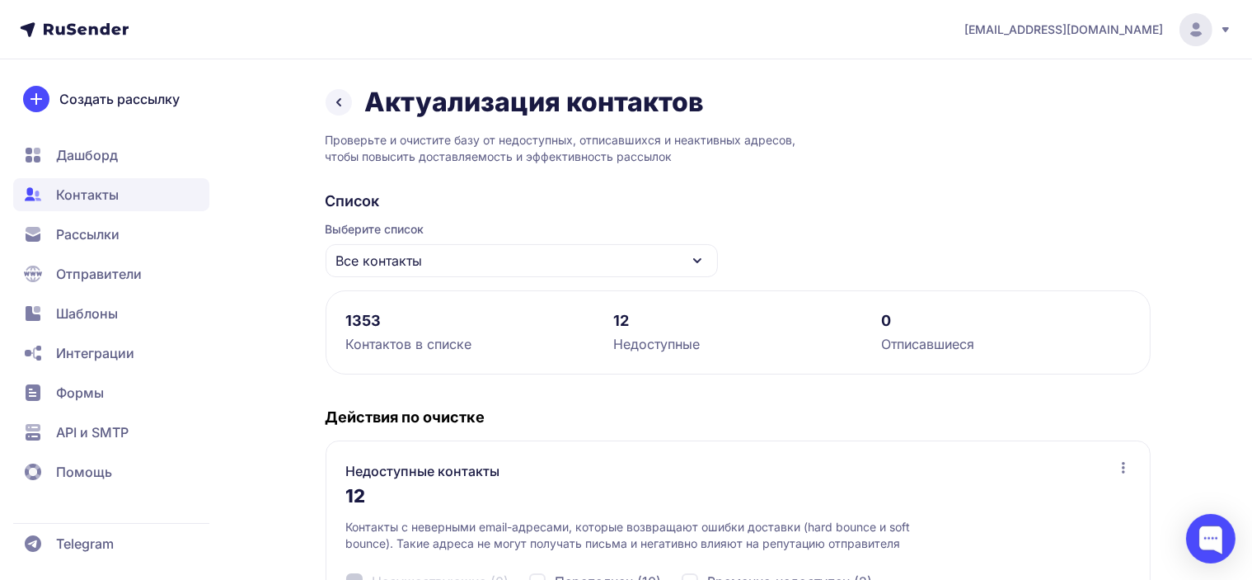
click at [332, 101] on icon at bounding box center [339, 102] width 20 height 20
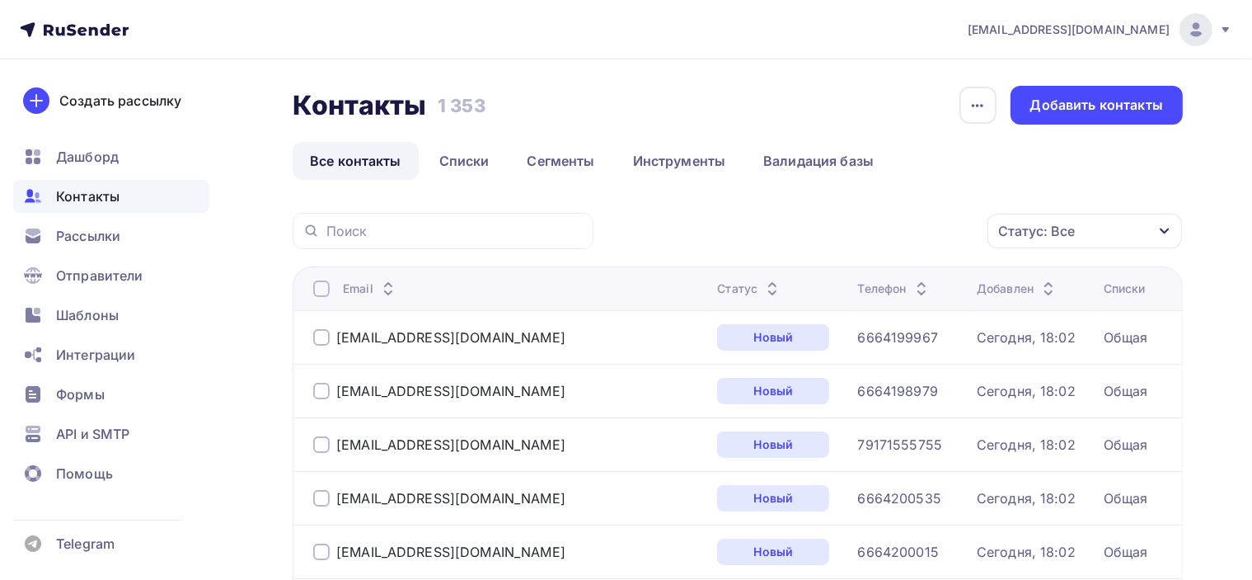
click at [101, 433] on span "API и SMTP" at bounding box center [92, 434] width 73 height 20
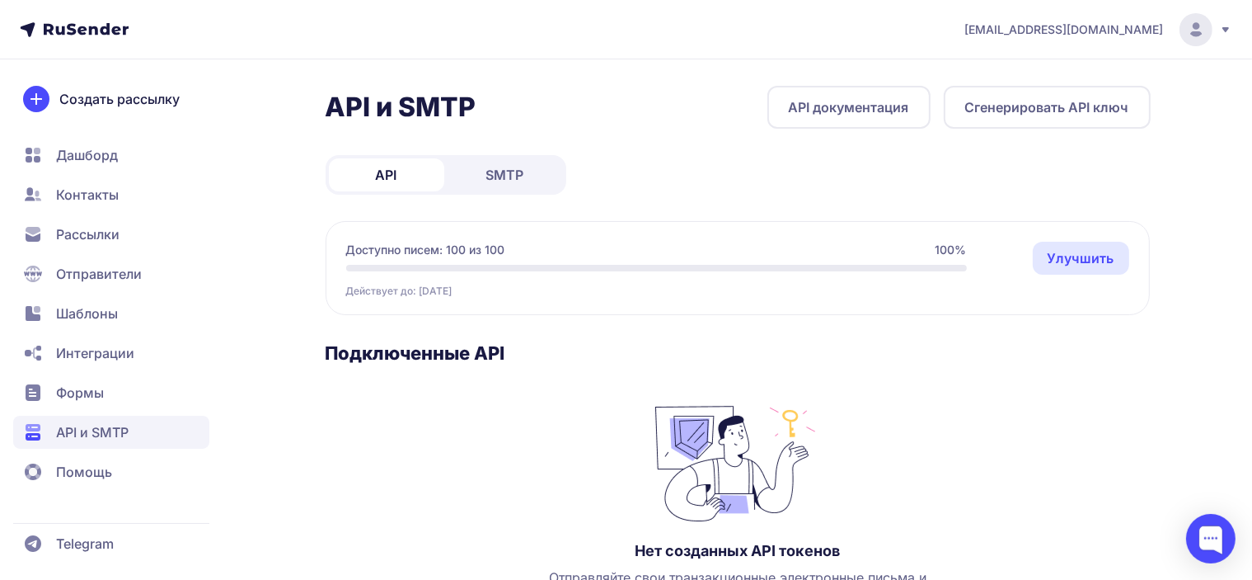
click at [495, 167] on span "SMTP" at bounding box center [505, 175] width 38 height 20
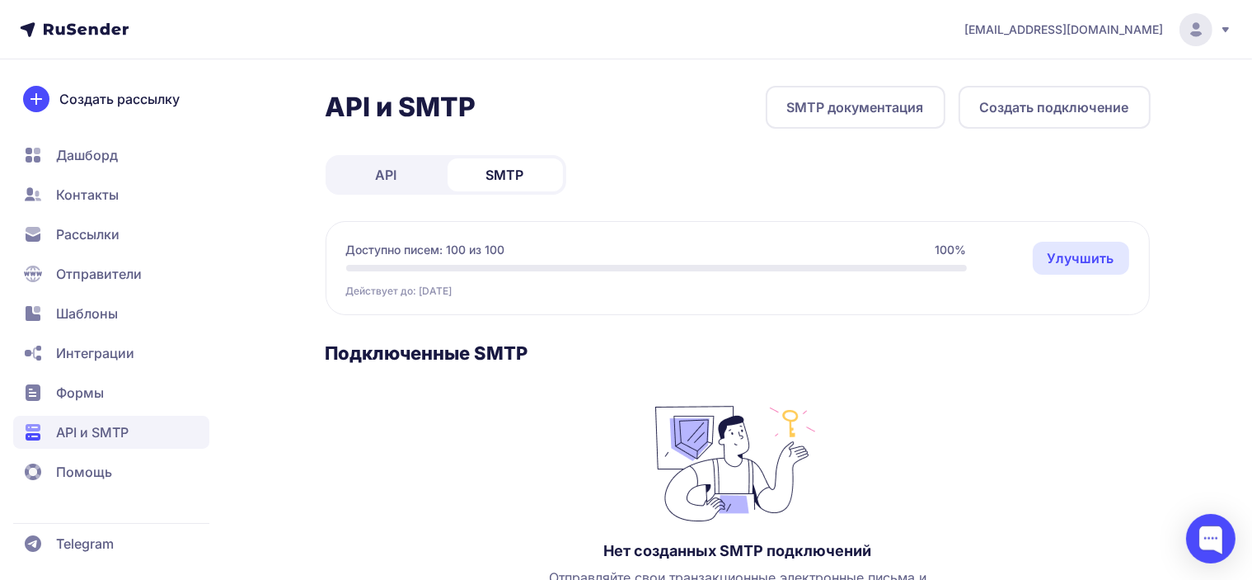
click at [353, 176] on link "API" at bounding box center [386, 174] width 115 height 33
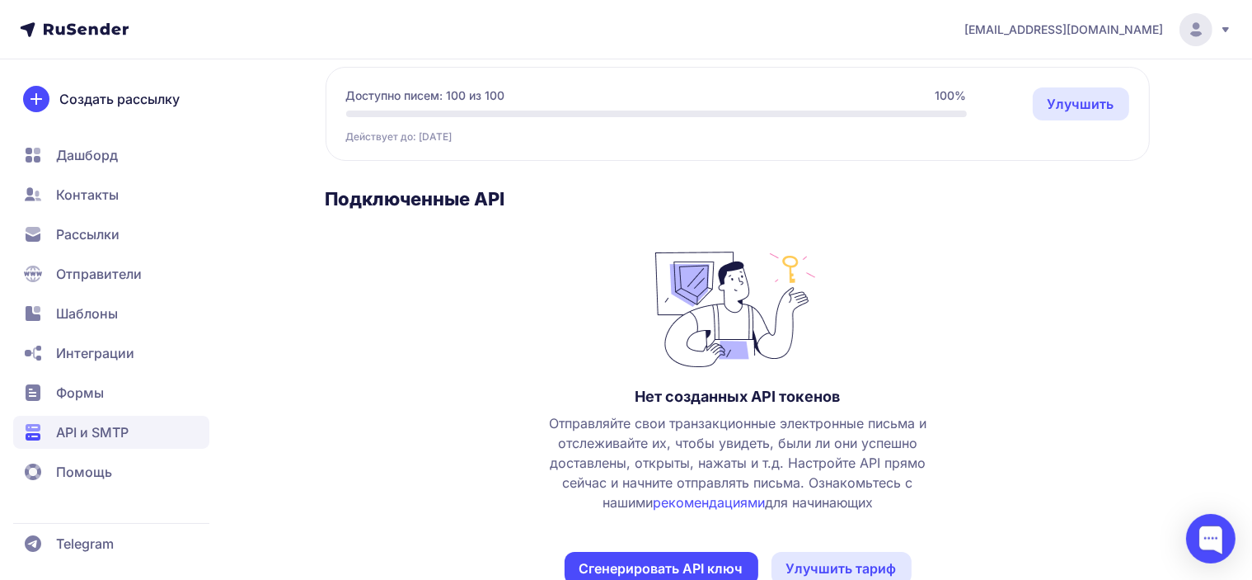
scroll to position [165, 0]
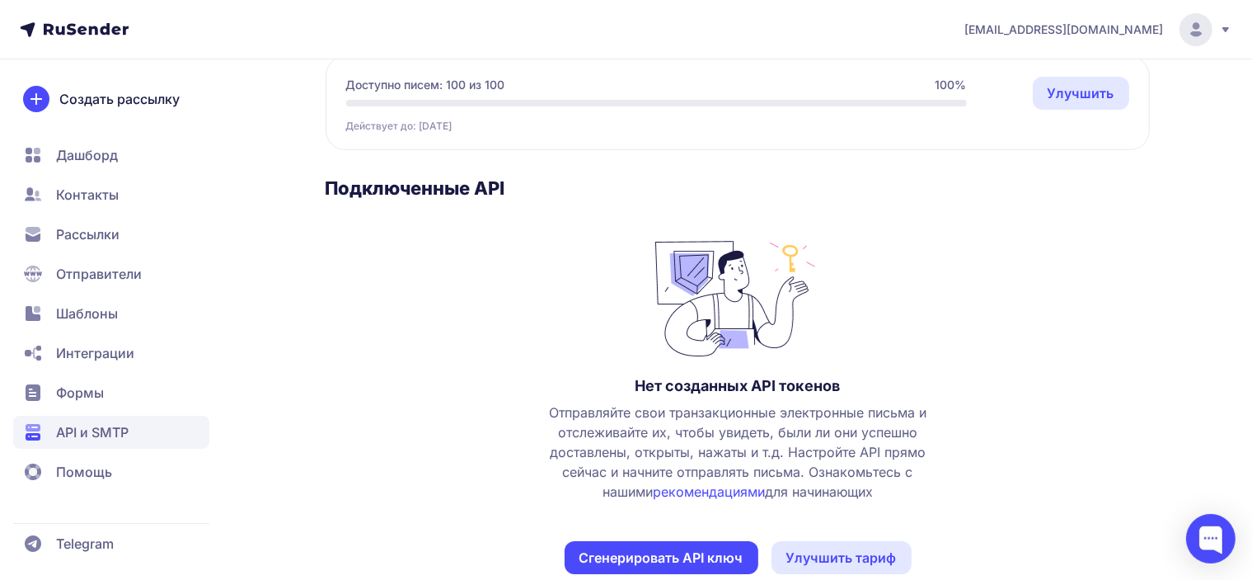
click at [92, 397] on span "Формы" at bounding box center [80, 393] width 48 height 20
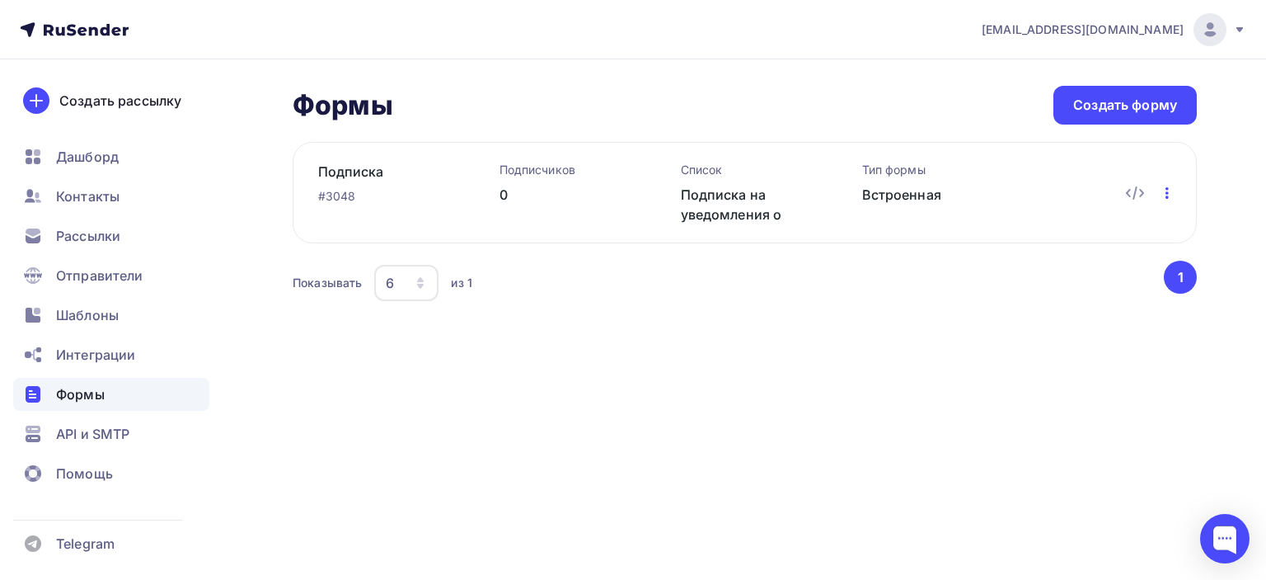
click at [1167, 195] on icon "button" at bounding box center [1167, 193] width 3 height 12
click at [1096, 237] on div "Редактировать" at bounding box center [1095, 235] width 158 height 20
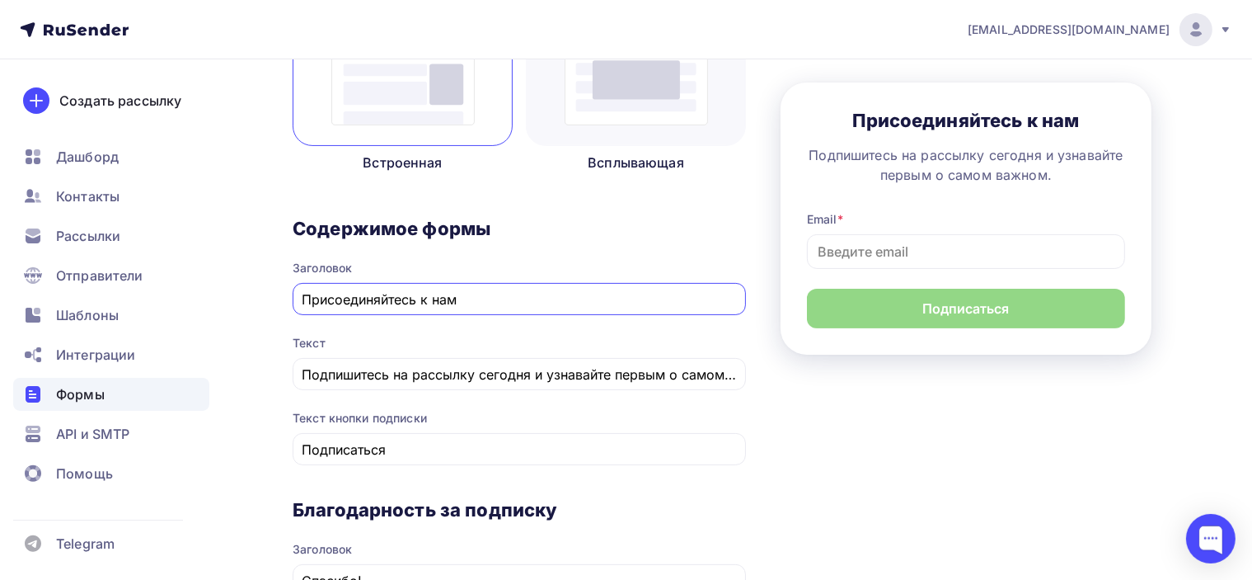
click at [768, 352] on div "1 Контент 2 Поля формы 3 Дизайн Тип формы Выберите способ установки формы Встро…" at bounding box center [738, 467] width 890 height 1248
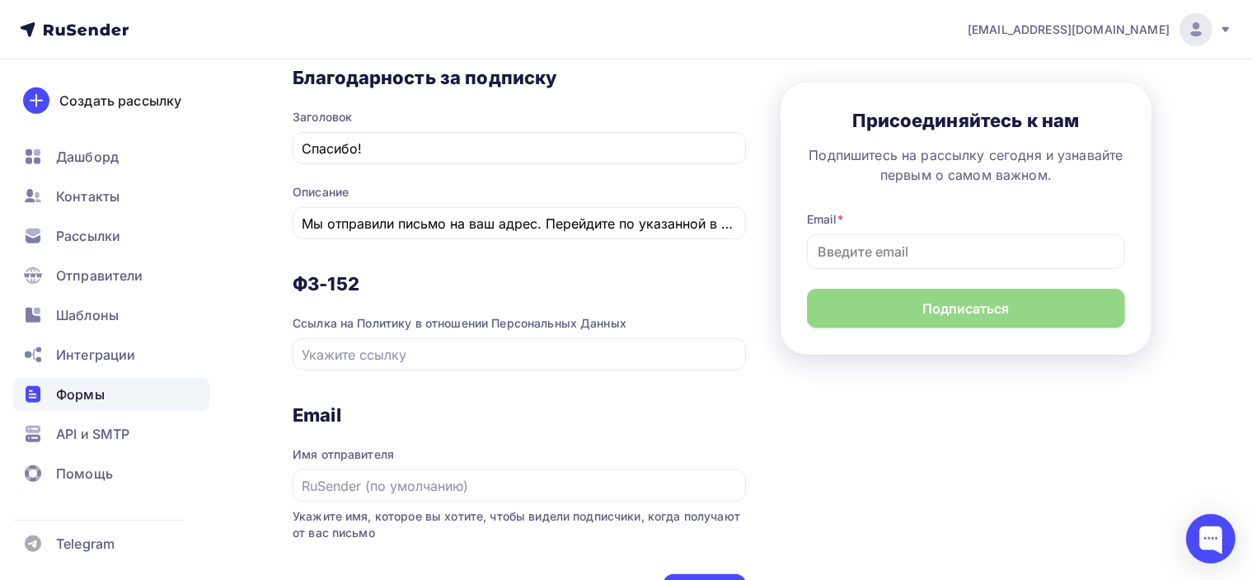
scroll to position [537, 0]
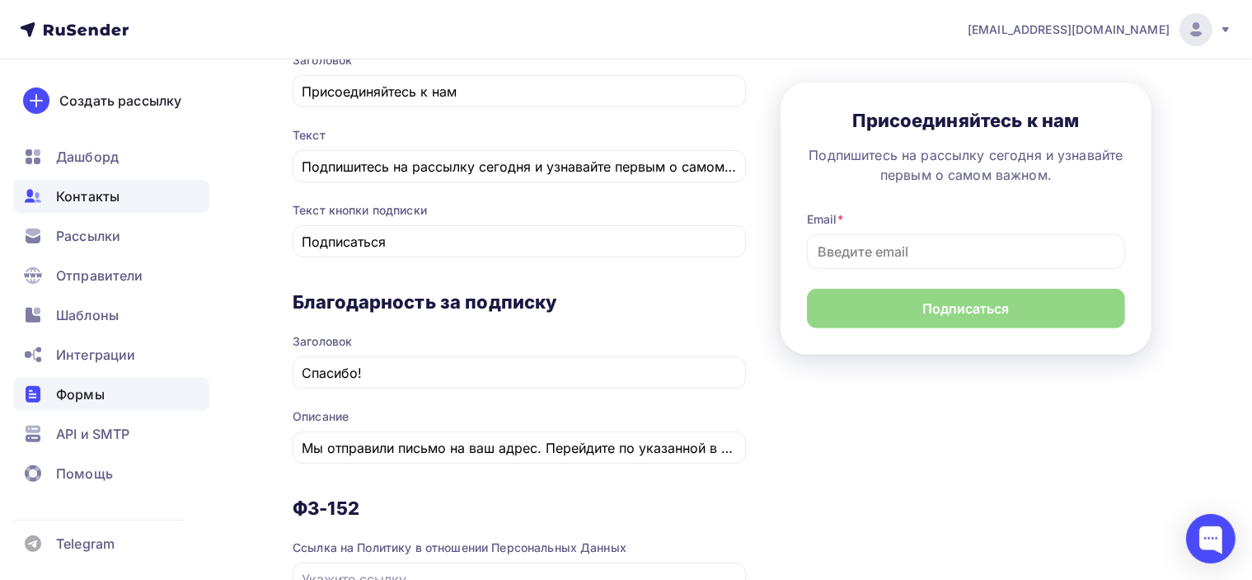
click at [86, 205] on span "Контакты" at bounding box center [87, 196] width 63 height 20
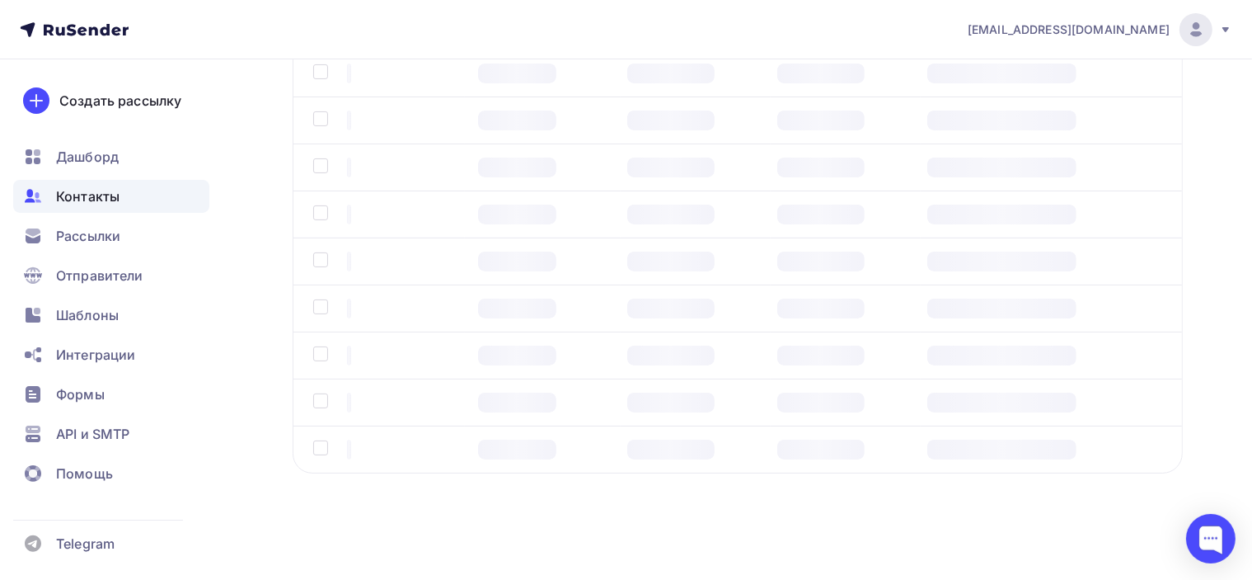
click at [98, 233] on span "Рассылки" at bounding box center [88, 236] width 64 height 20
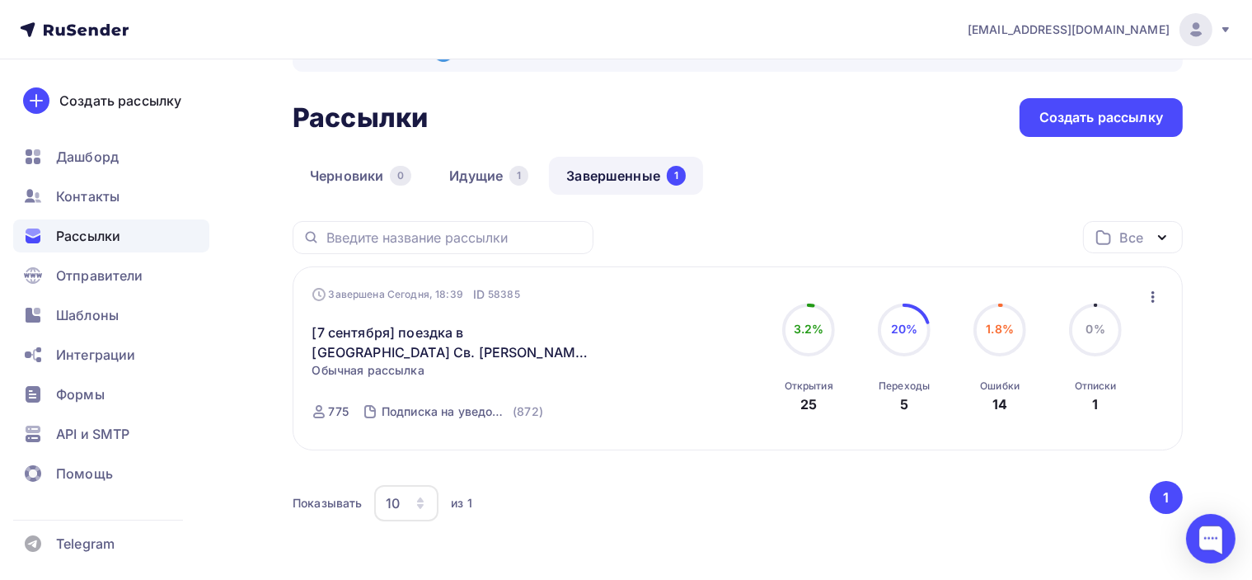
scroll to position [82, 0]
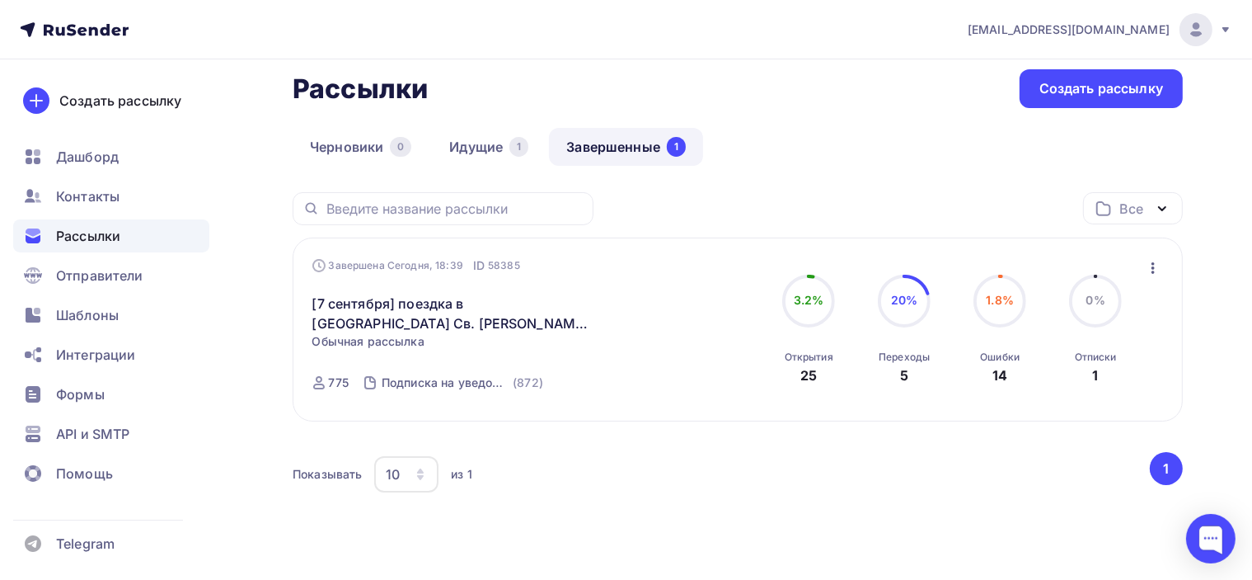
click at [1154, 264] on icon "button" at bounding box center [1153, 268] width 20 height 20
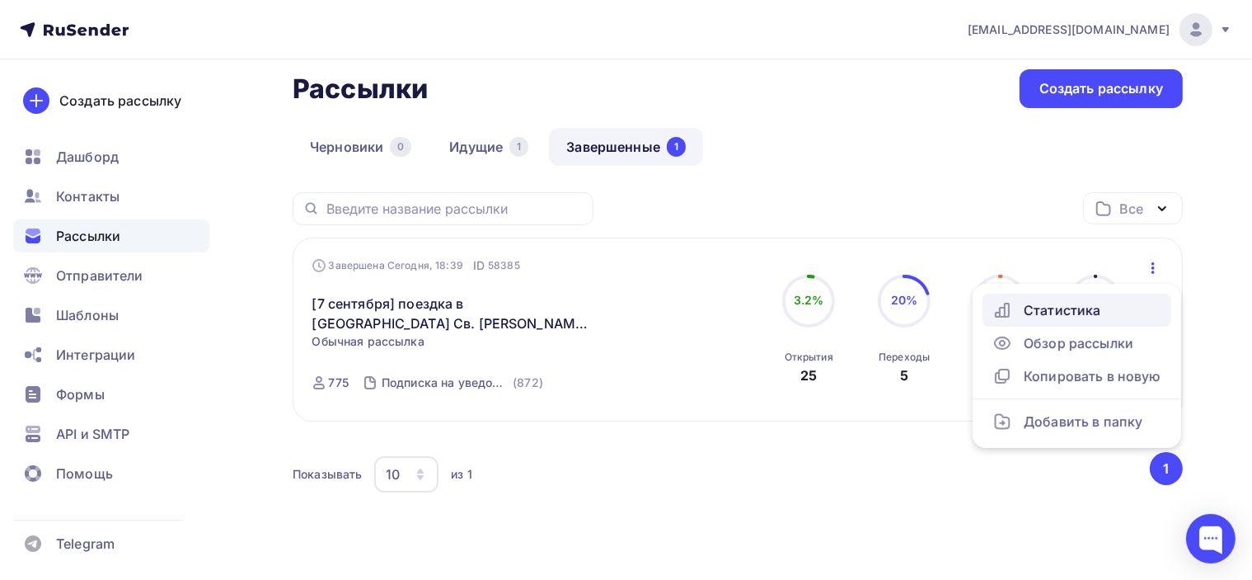
click at [1045, 309] on div "Статистика" at bounding box center [1077, 310] width 169 height 20
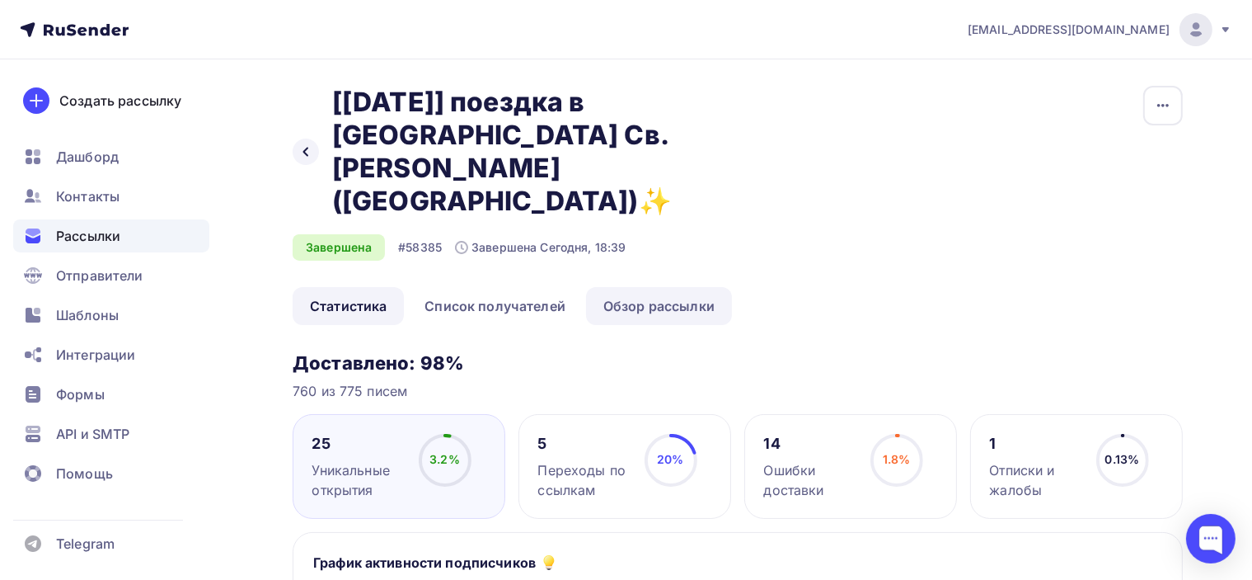
click at [667, 287] on link "Обзор рассылки" at bounding box center [659, 306] width 146 height 38
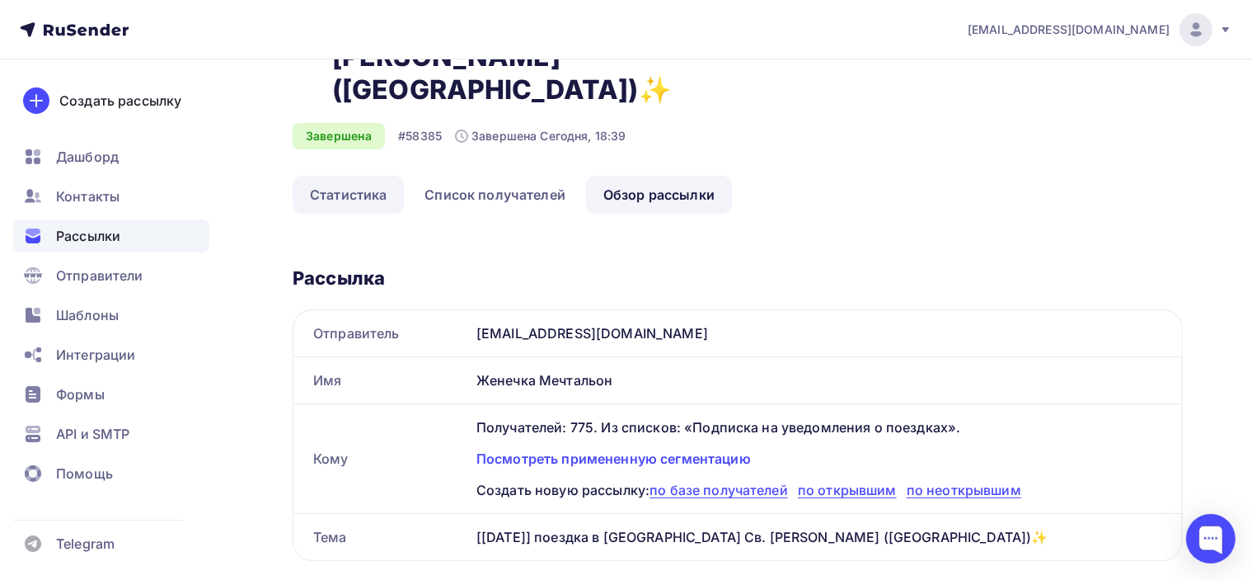
scroll to position [82, 0]
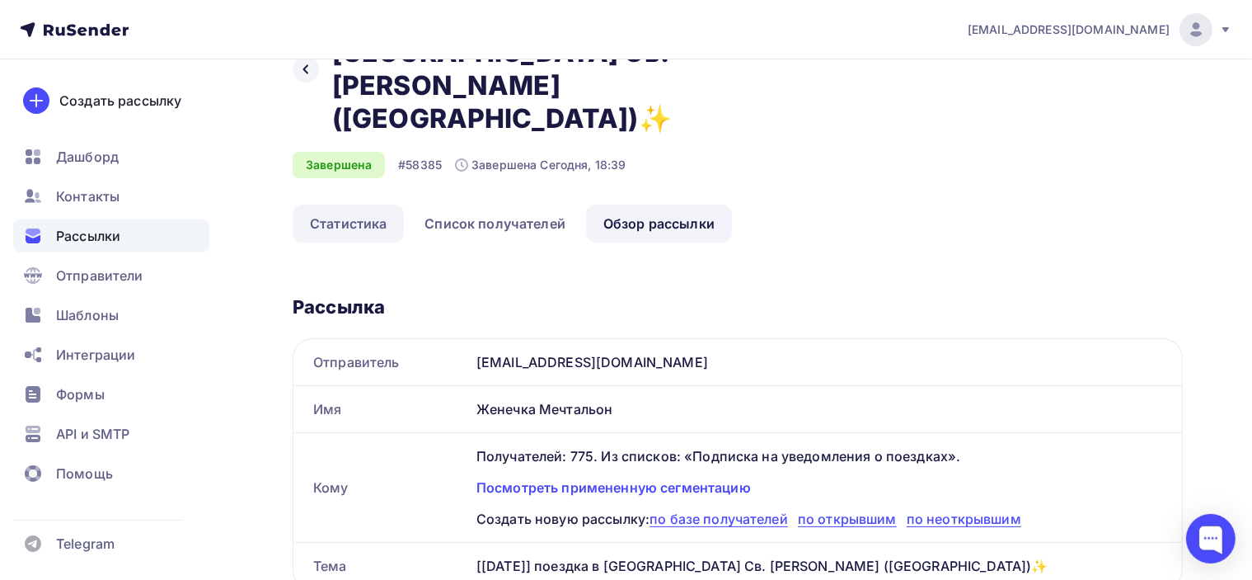
click at [343, 204] on link "Статистика" at bounding box center [348, 223] width 111 height 38
